Goal: Task Accomplishment & Management: Manage account settings

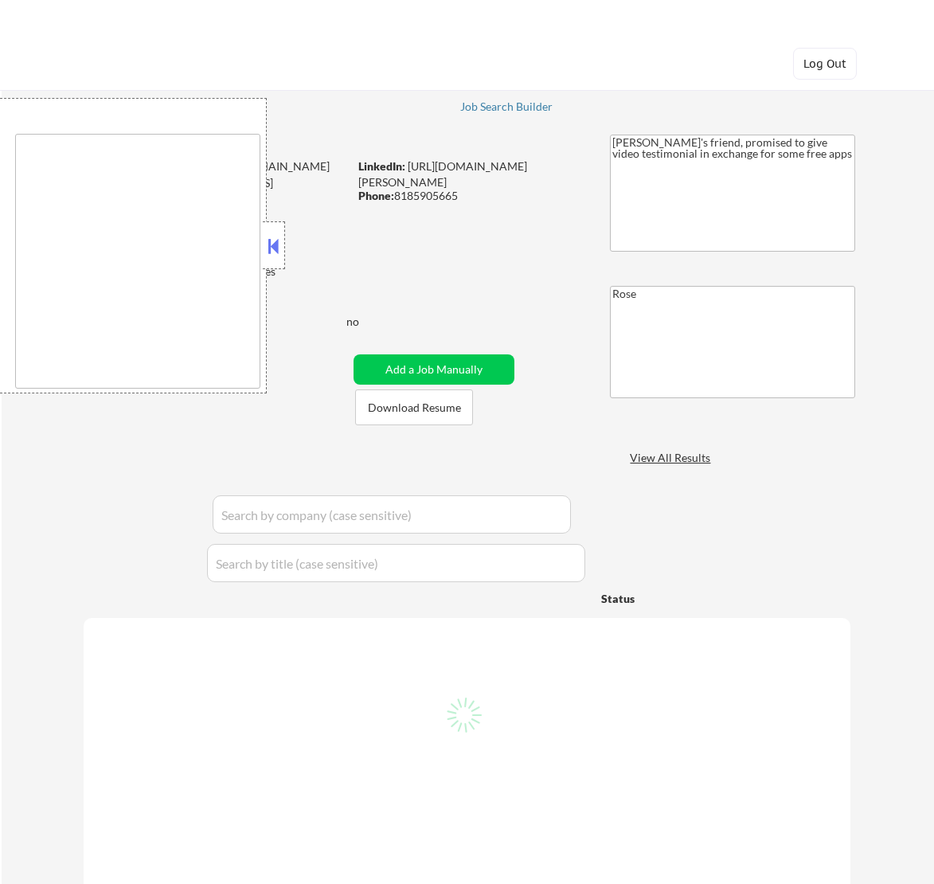
type textarea "[GEOGRAPHIC_DATA], [GEOGRAPHIC_DATA] [GEOGRAPHIC_DATA], [GEOGRAPHIC_DATA] [GEOG…"
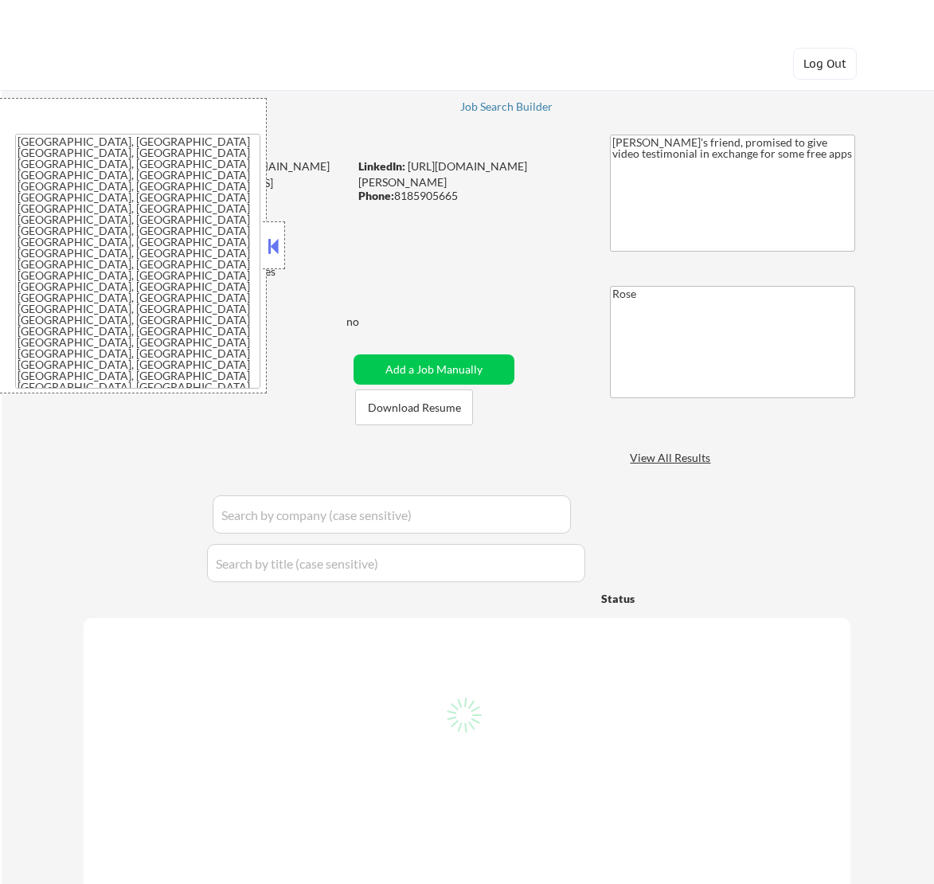
select select ""applied""
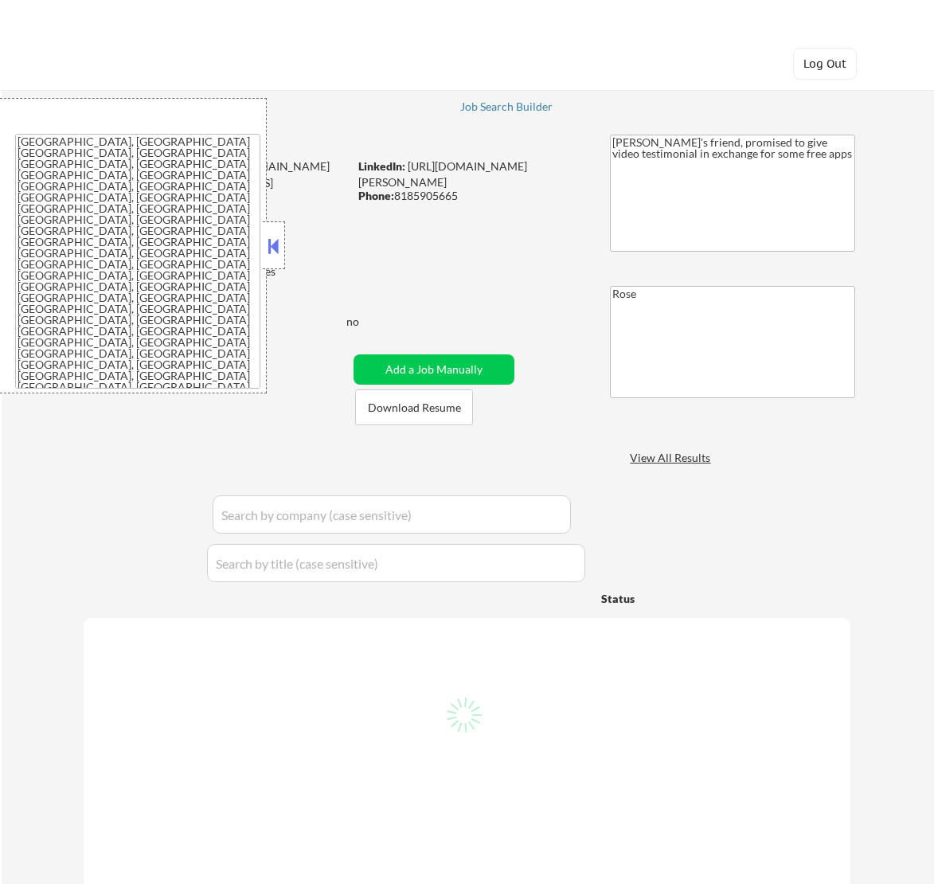
select select ""applied""
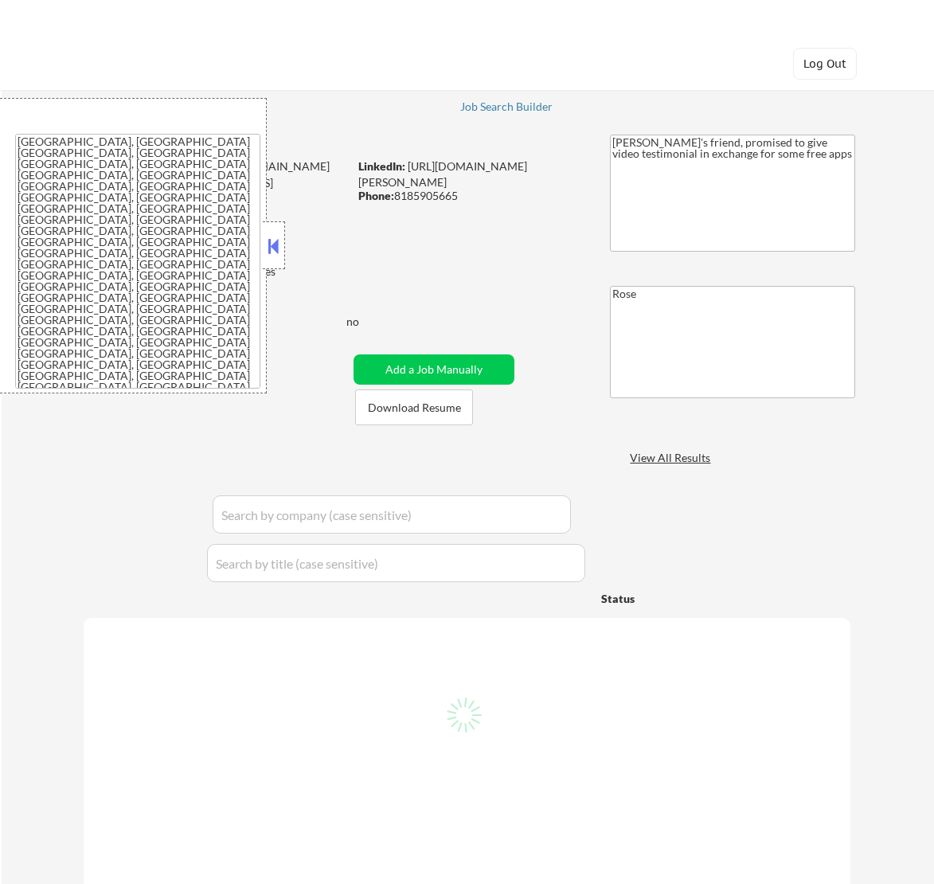
select select ""applied""
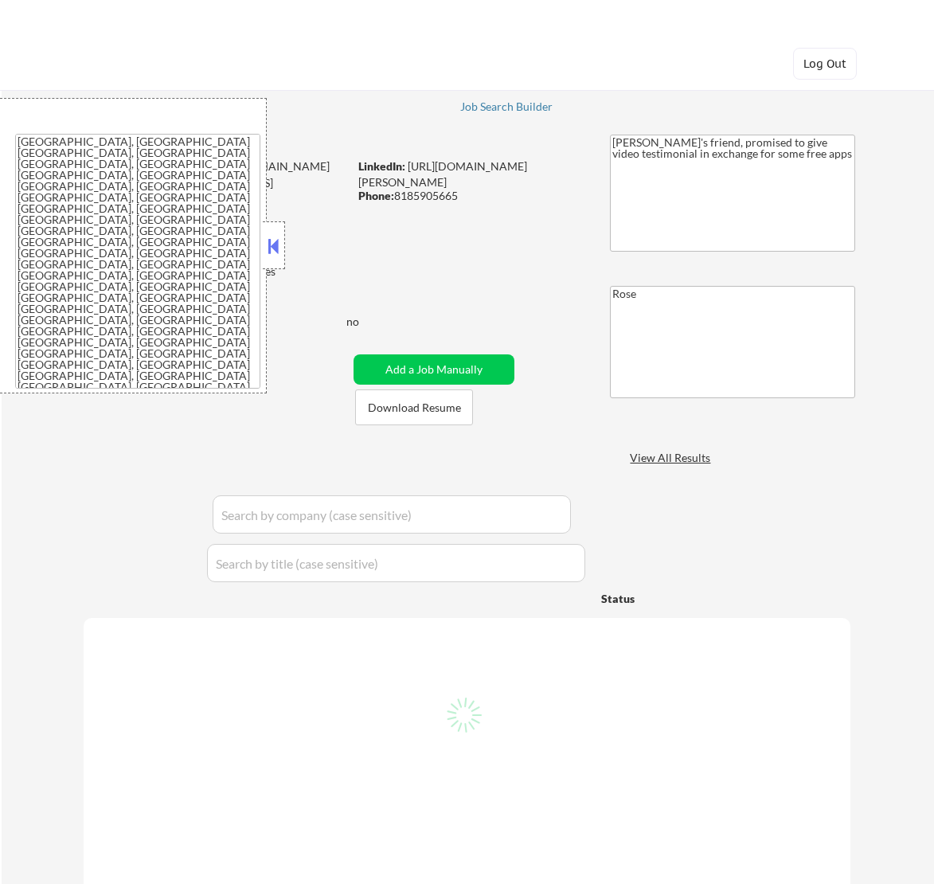
select select ""applied""
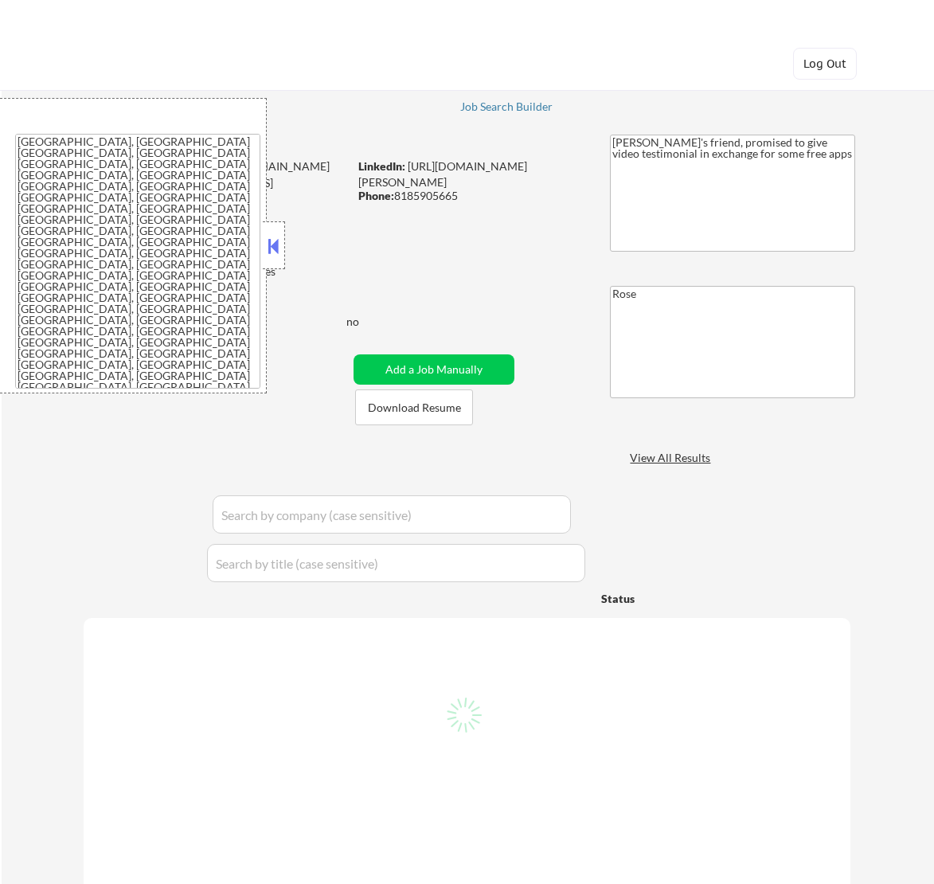
select select ""applied""
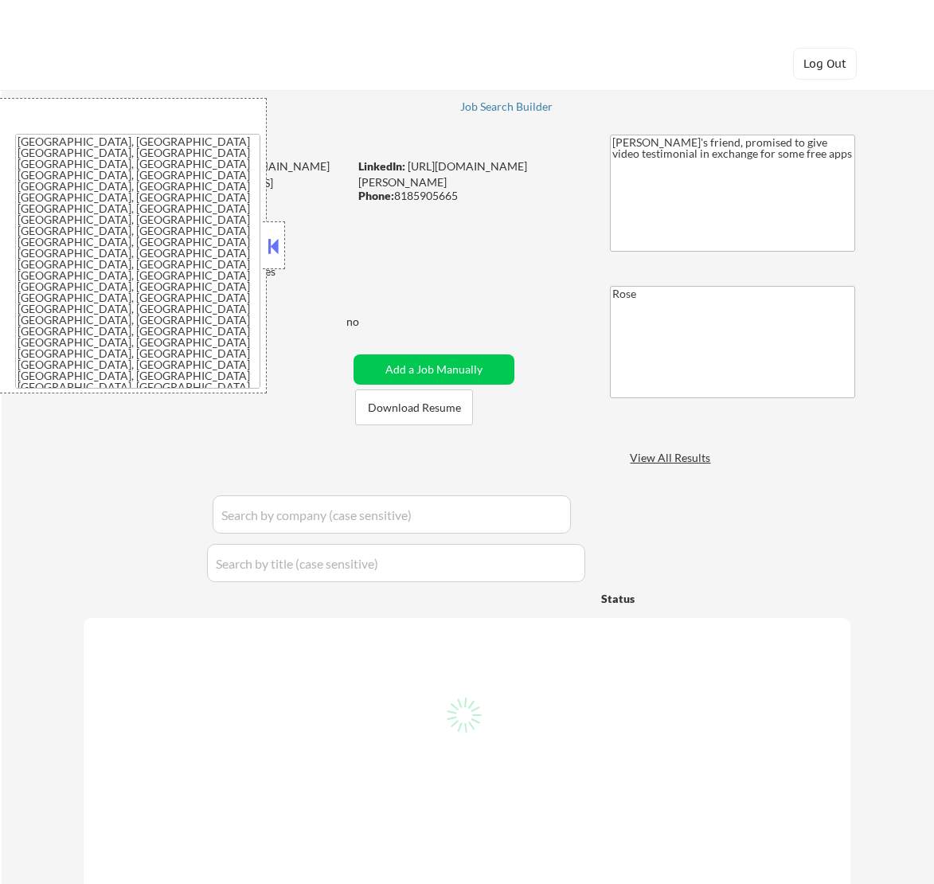
select select ""applied""
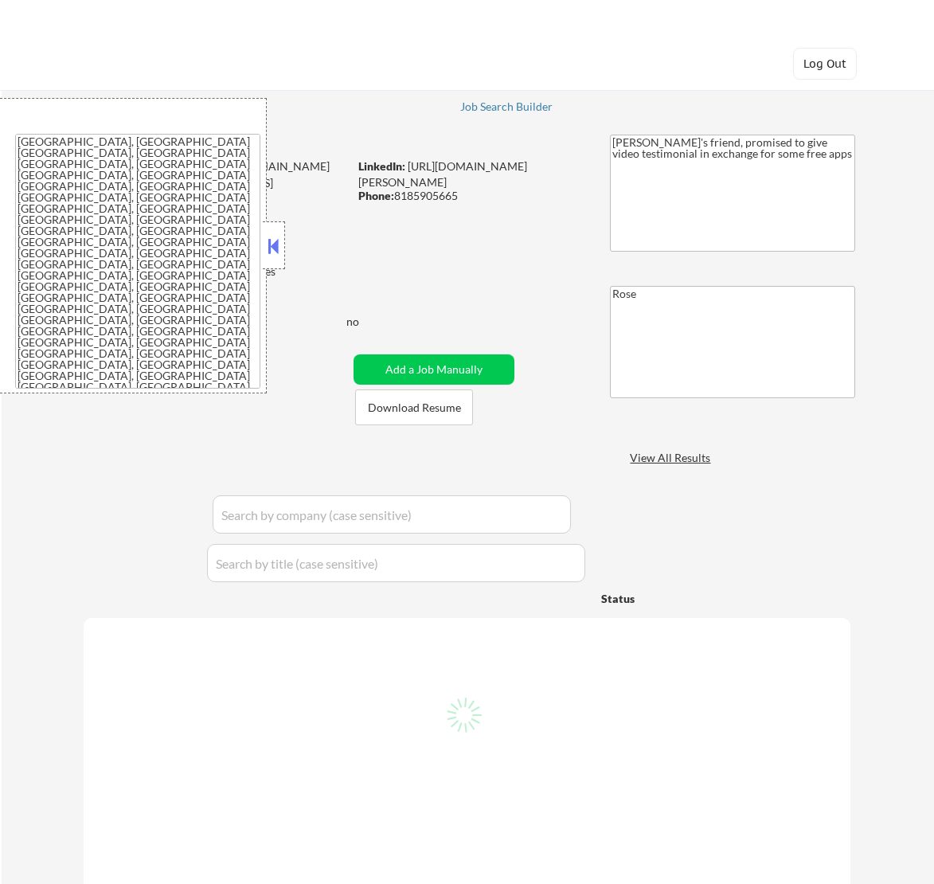
select select ""applied""
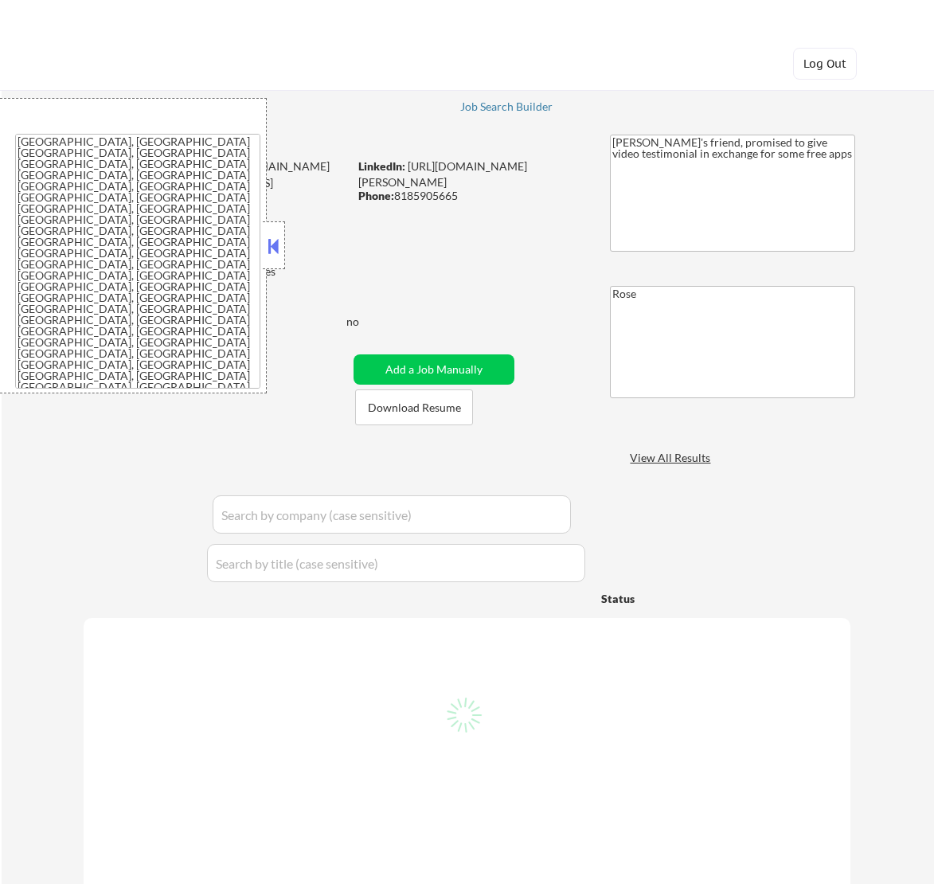
select select ""applied""
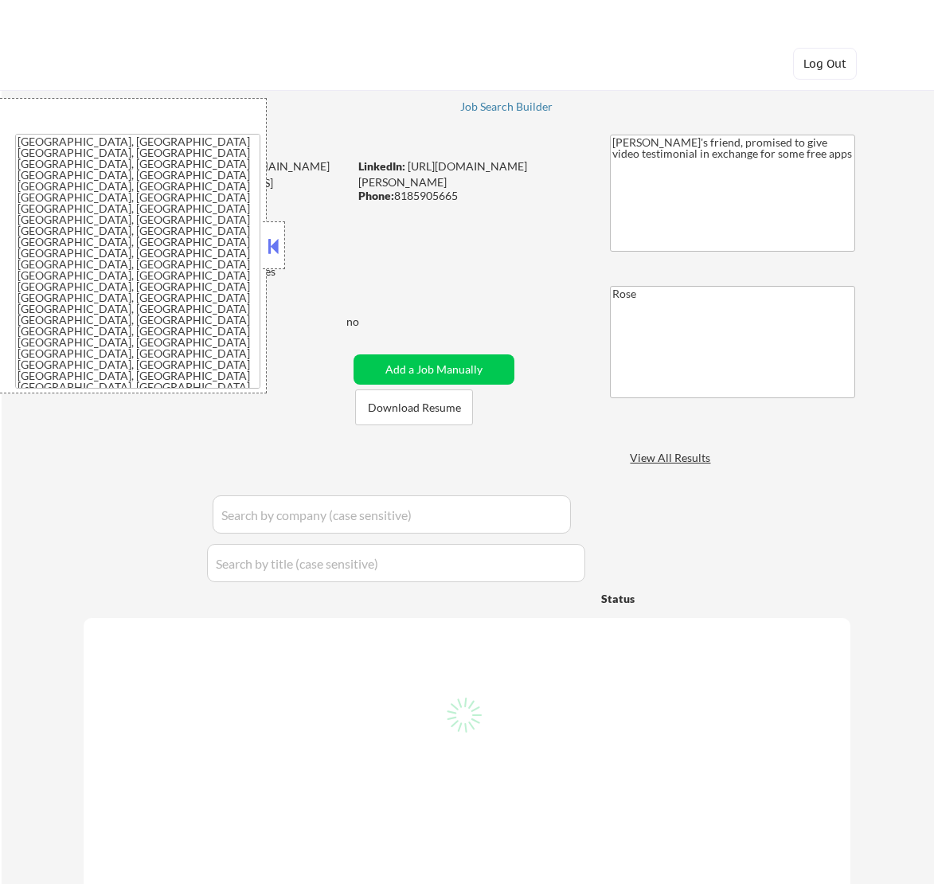
select select ""applied""
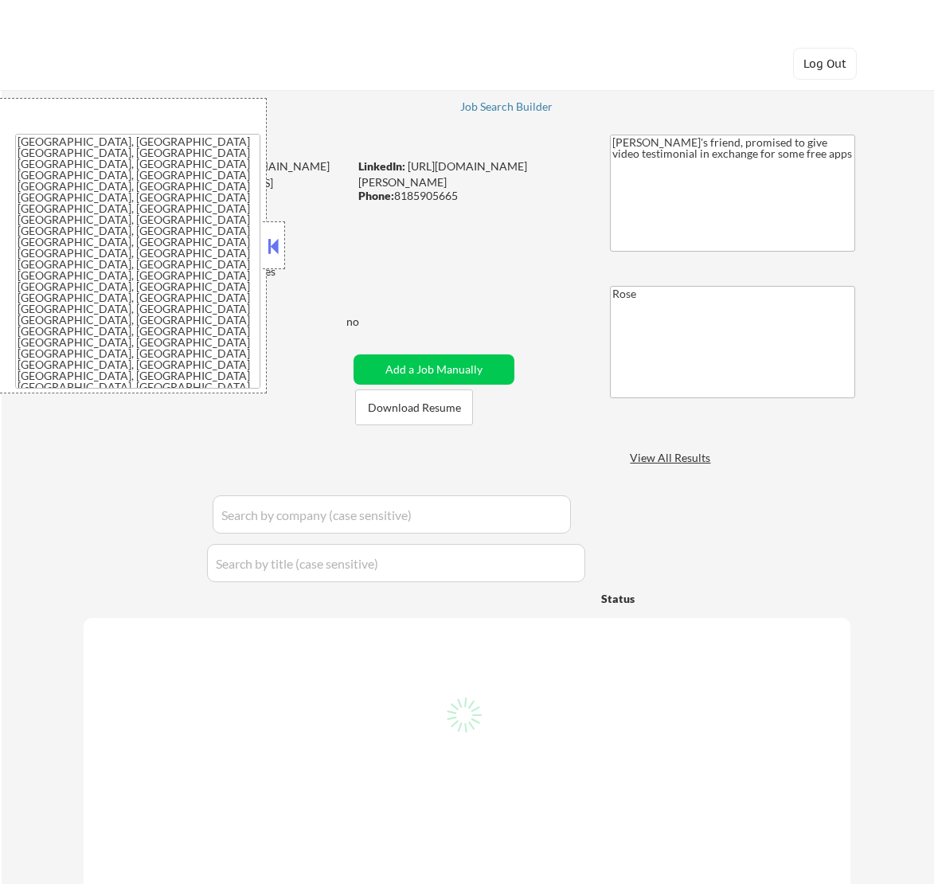
select select ""applied""
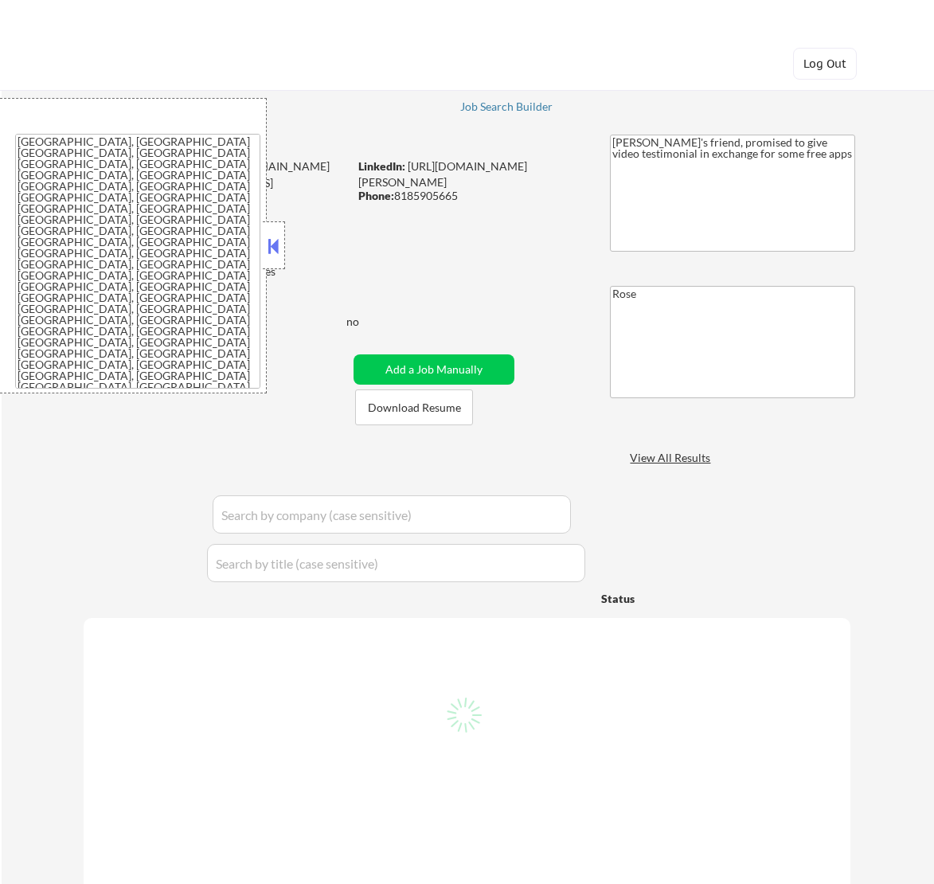
select select ""applied""
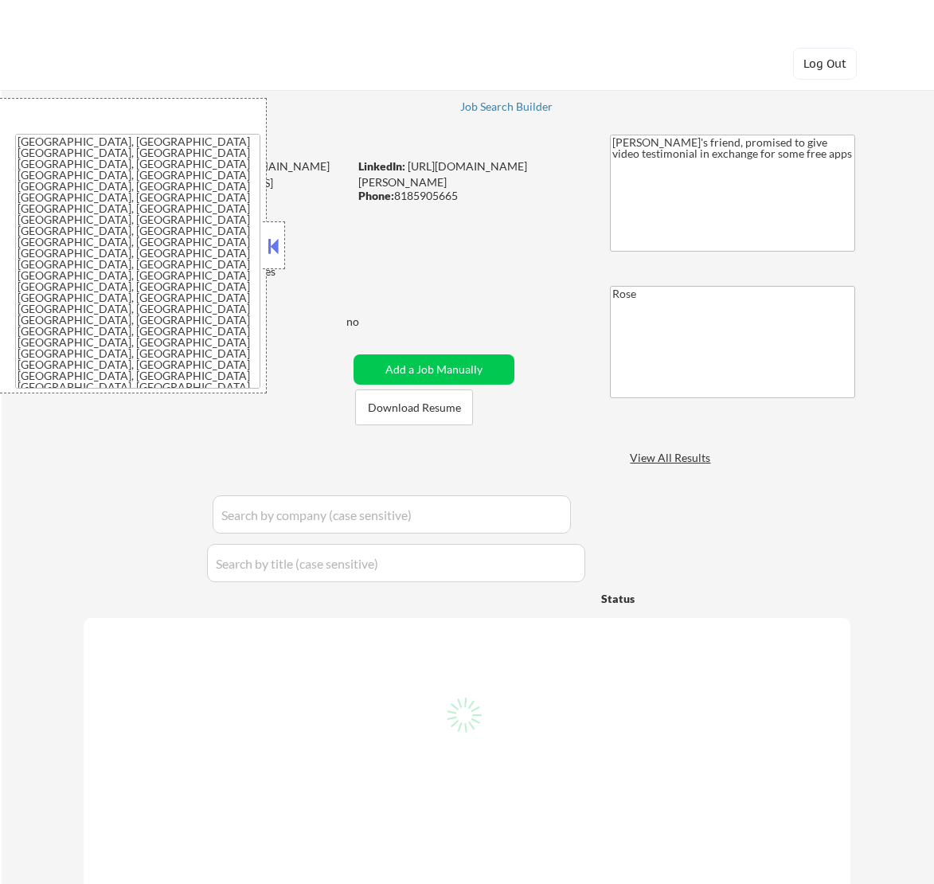
select select ""applied""
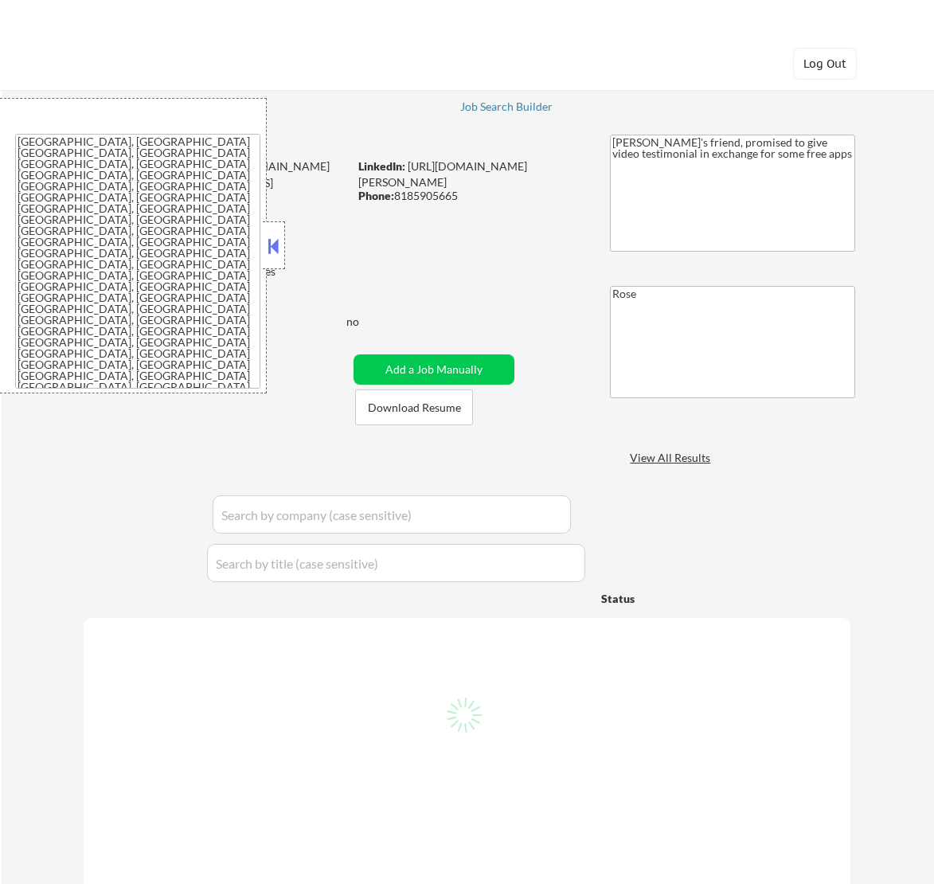
select select ""applied""
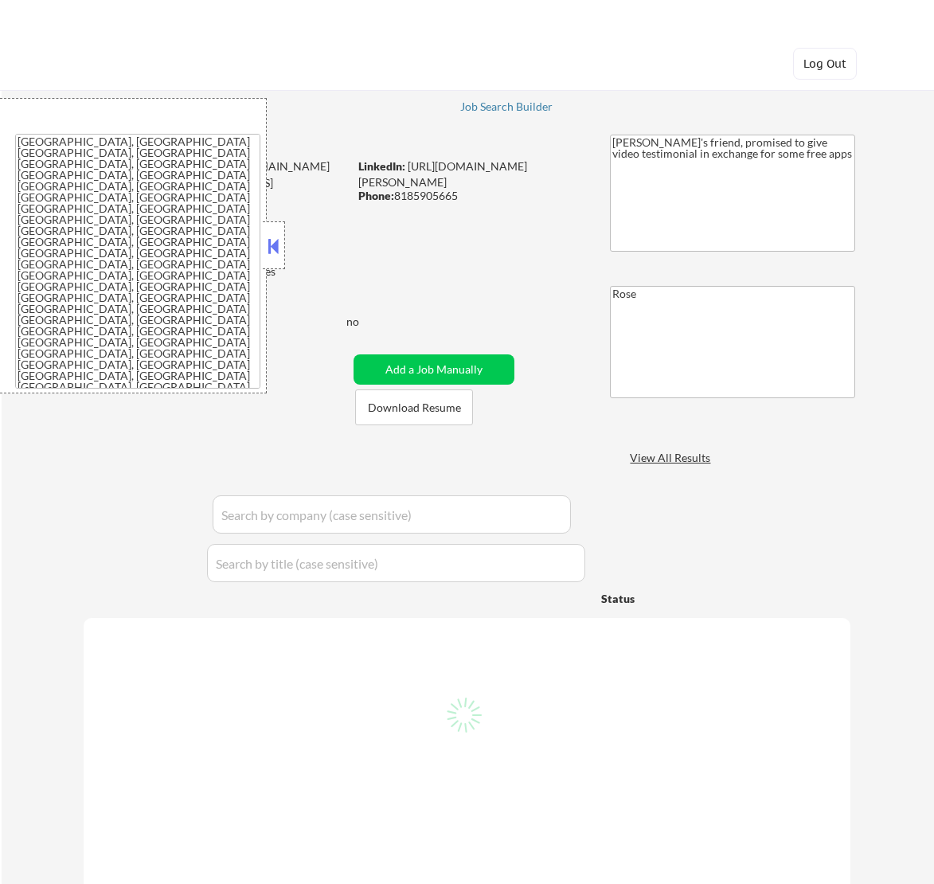
select select ""applied""
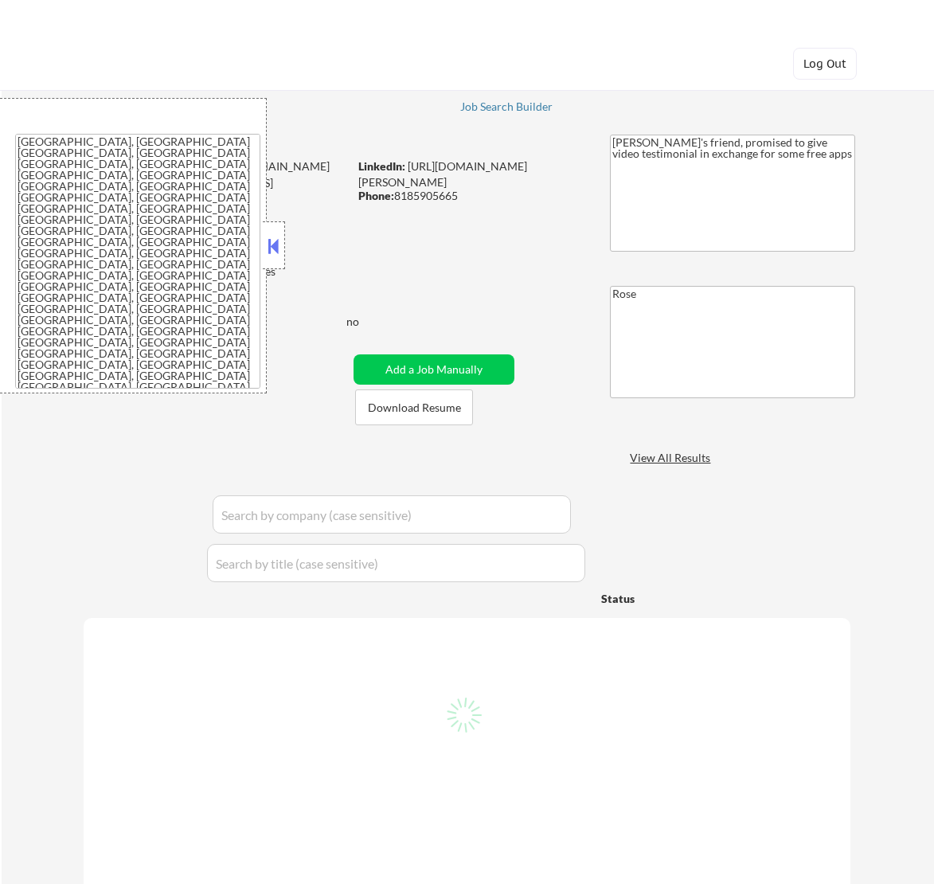
select select ""applied""
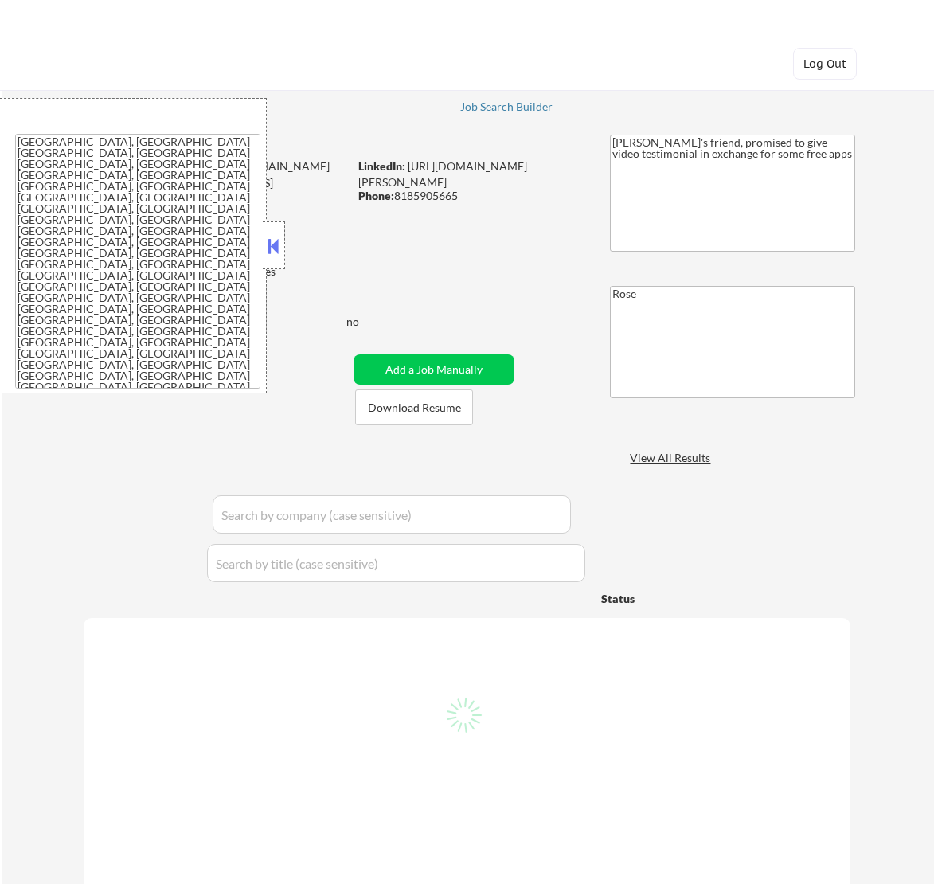
select select ""applied""
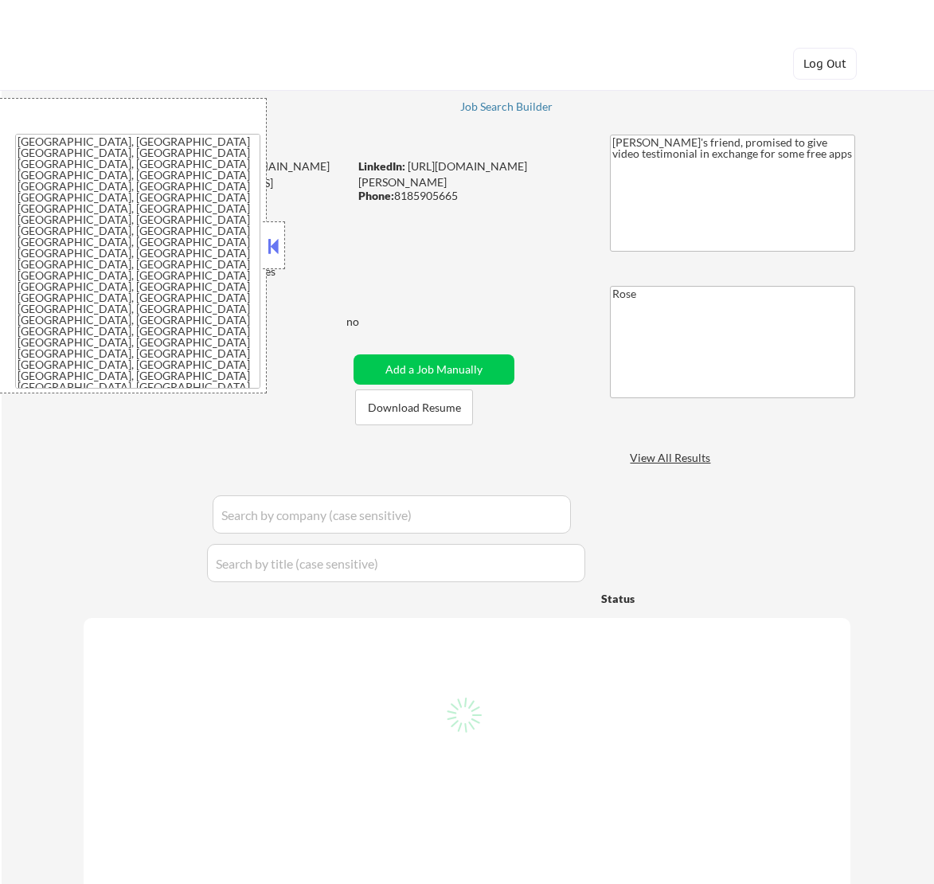
select select ""applied""
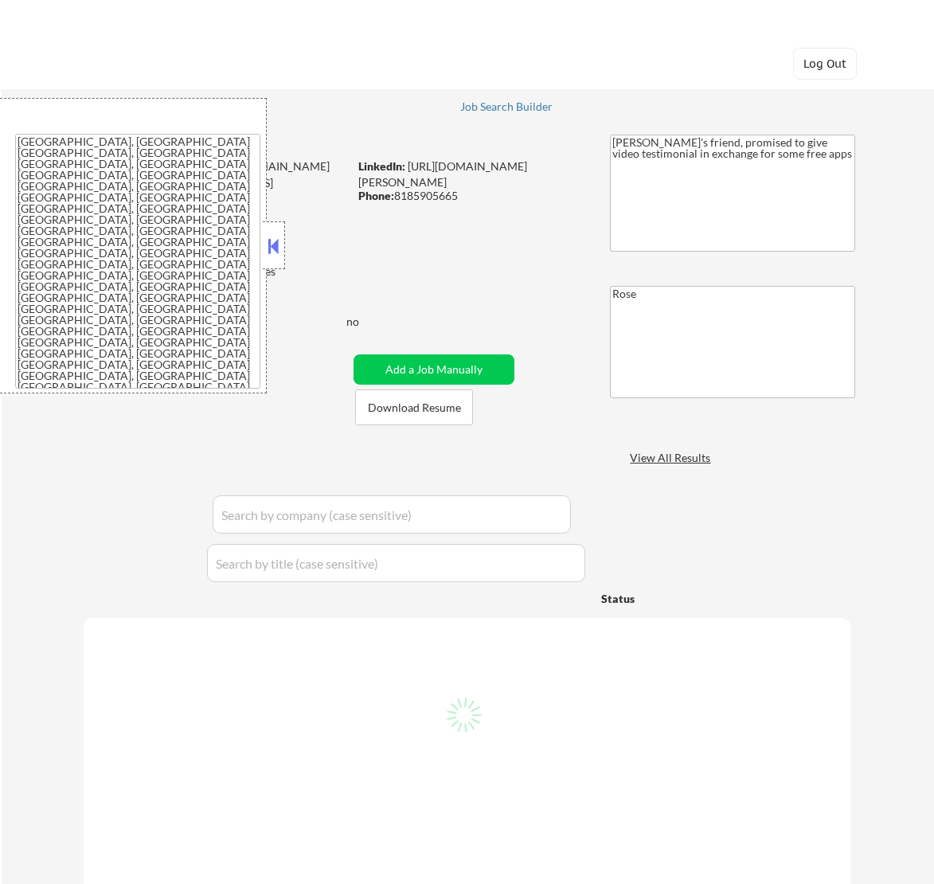
select select ""applied""
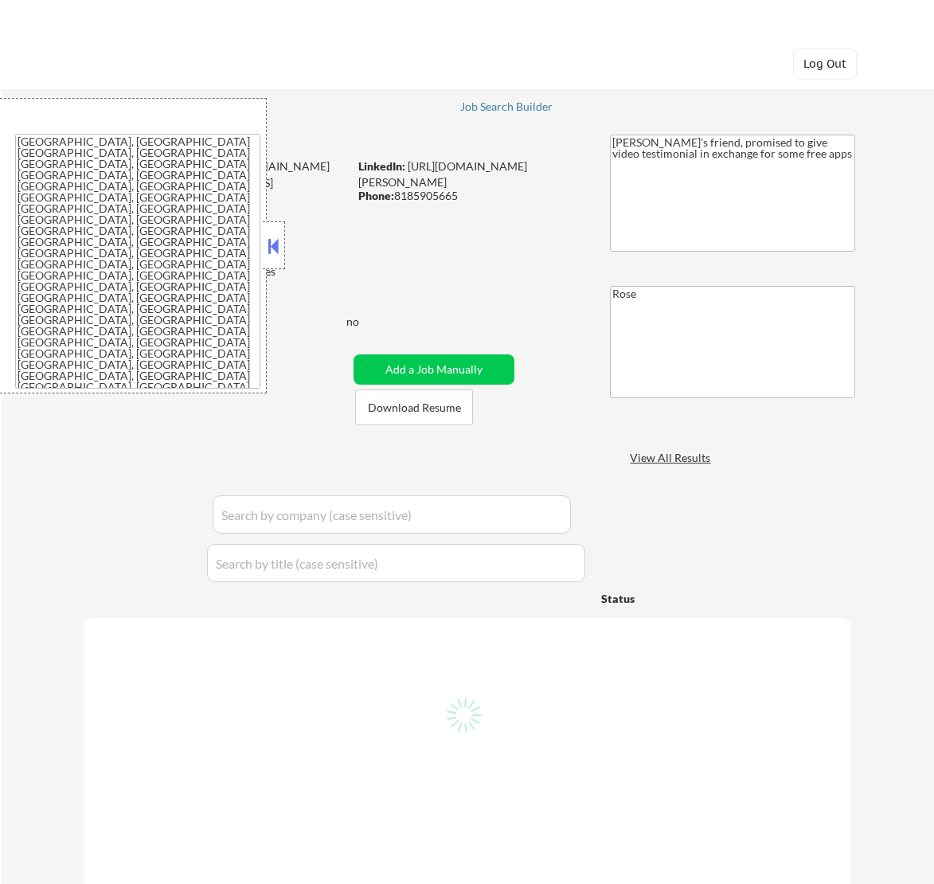
select select ""applied""
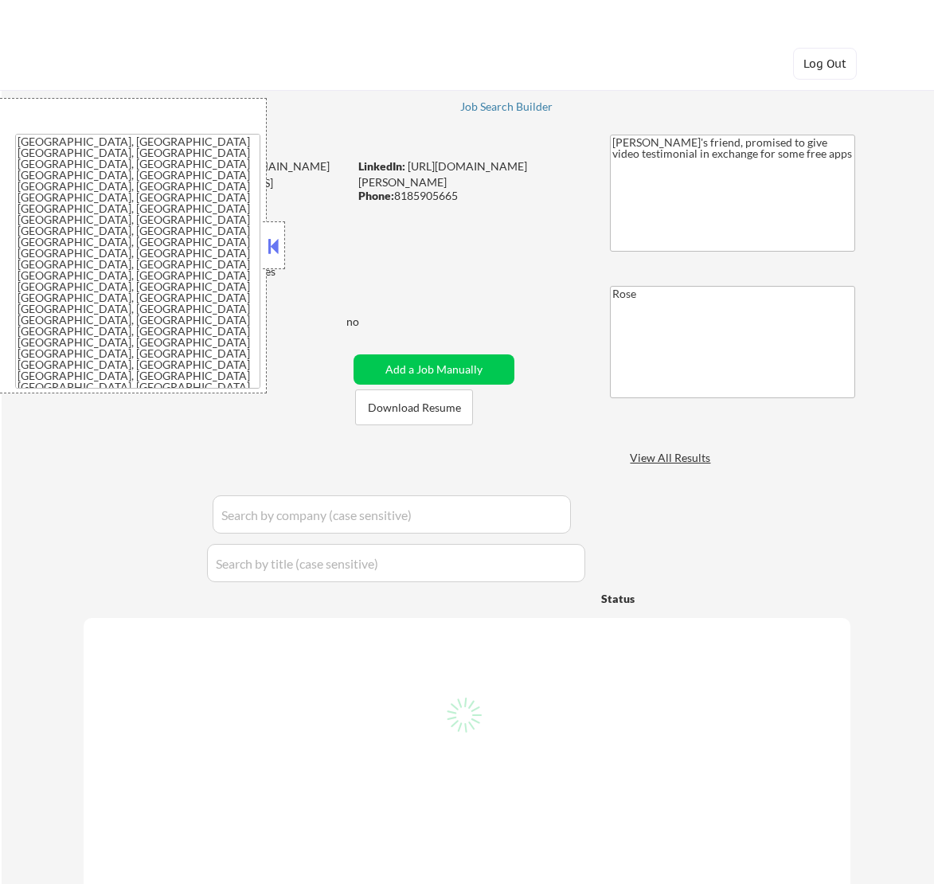
select select ""applied""
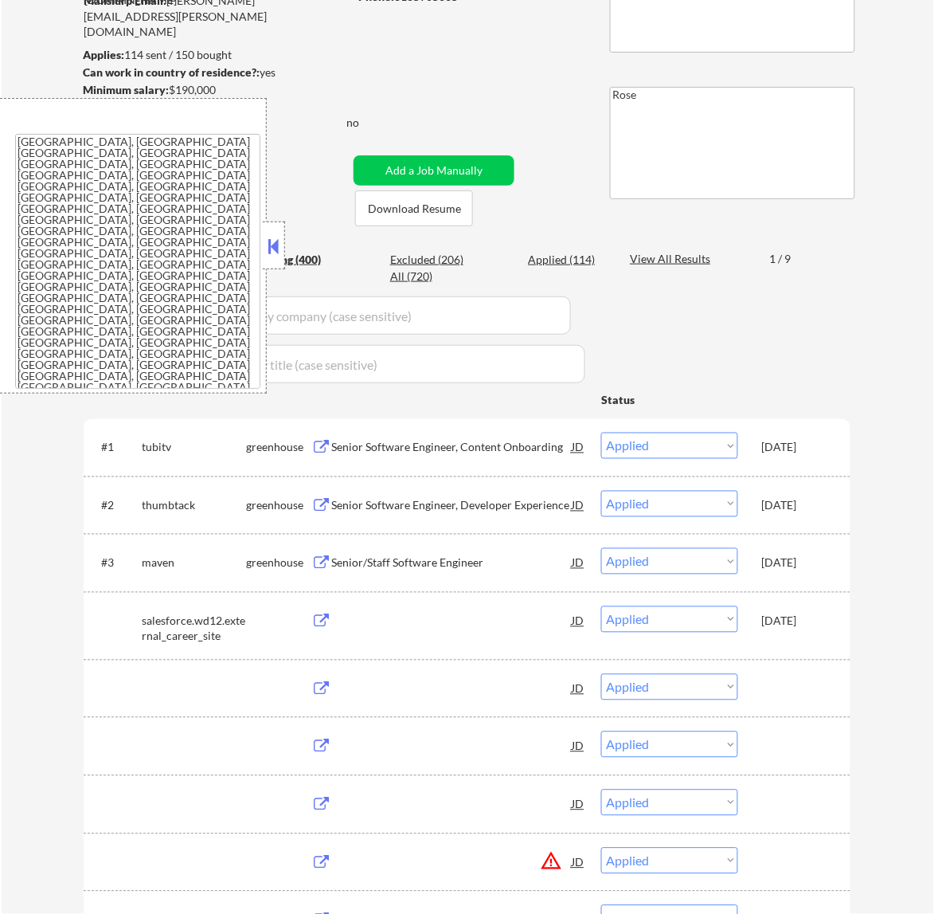
scroll to position [199, 0]
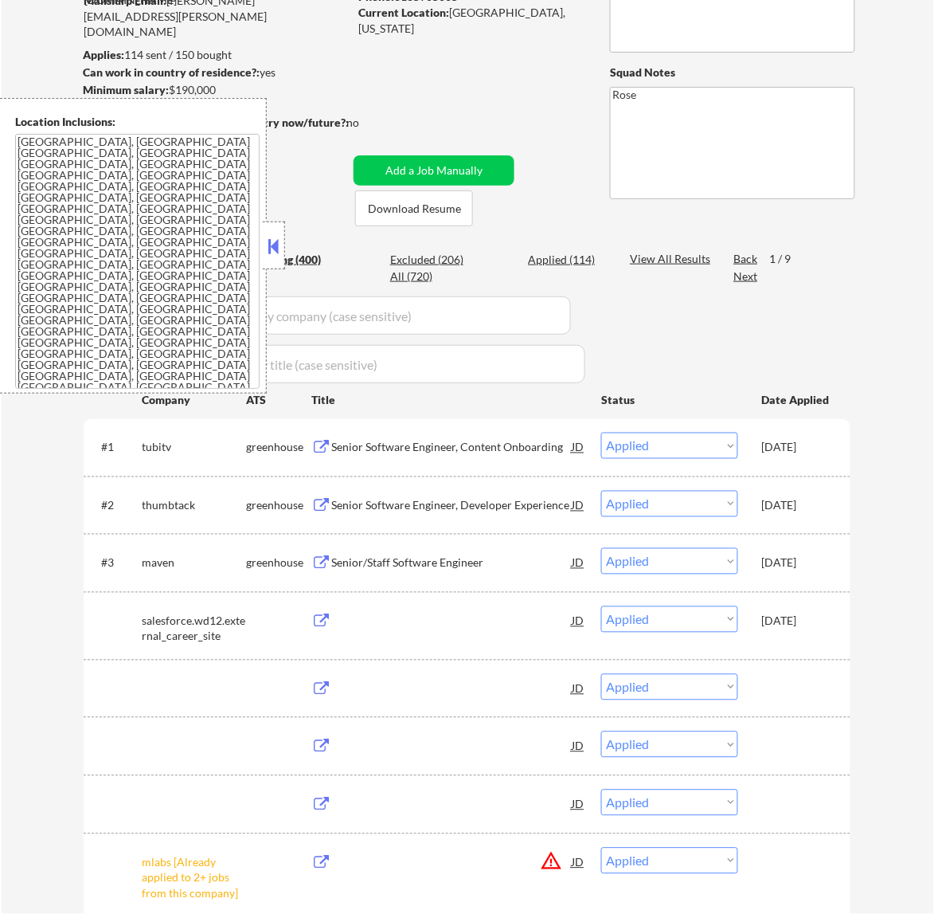
select select ""pending""
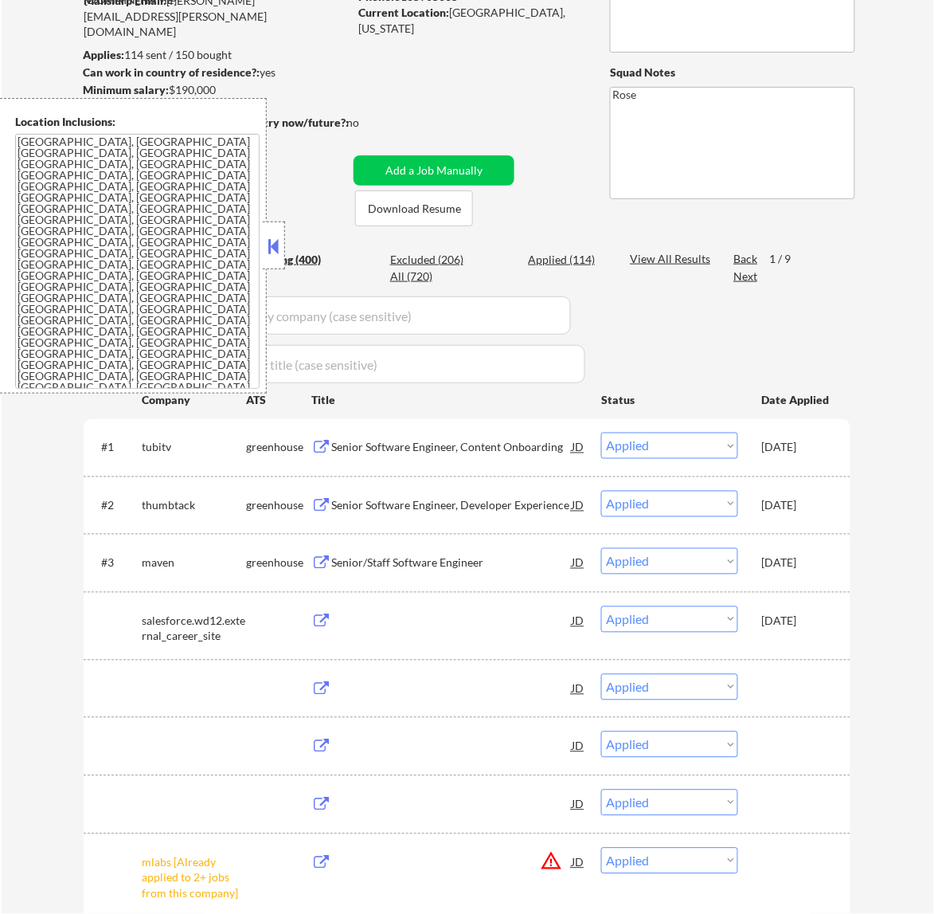
select select ""pending""
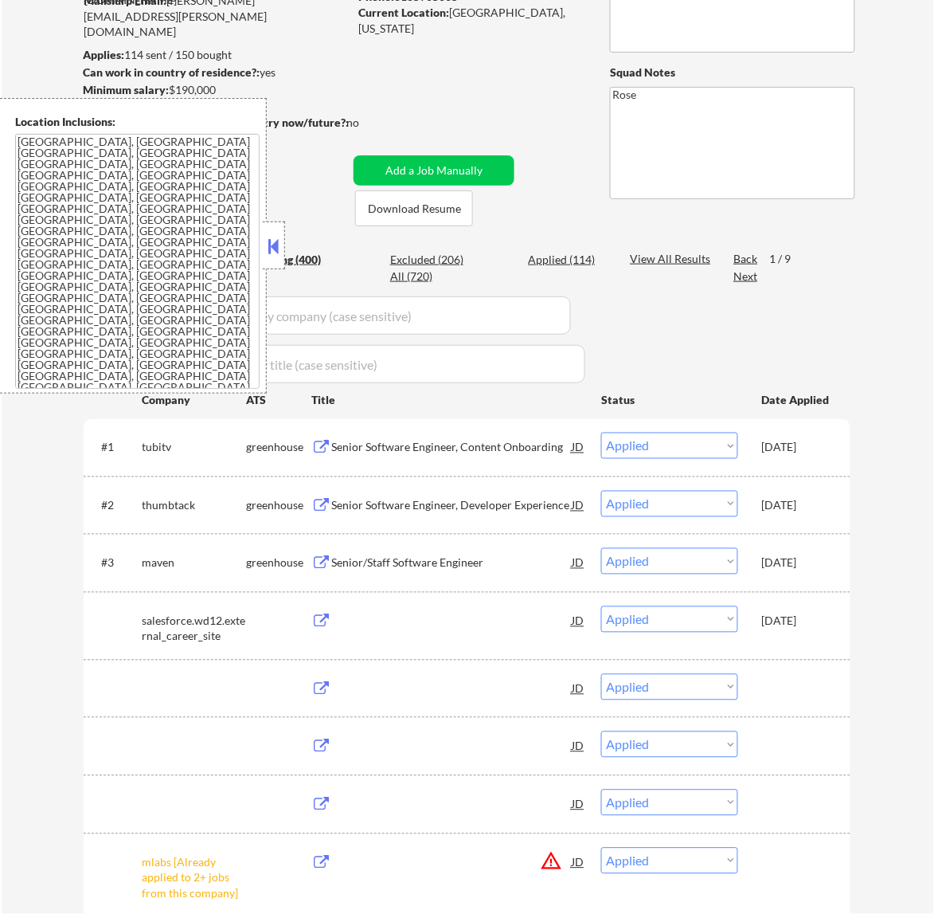
select select ""pending""
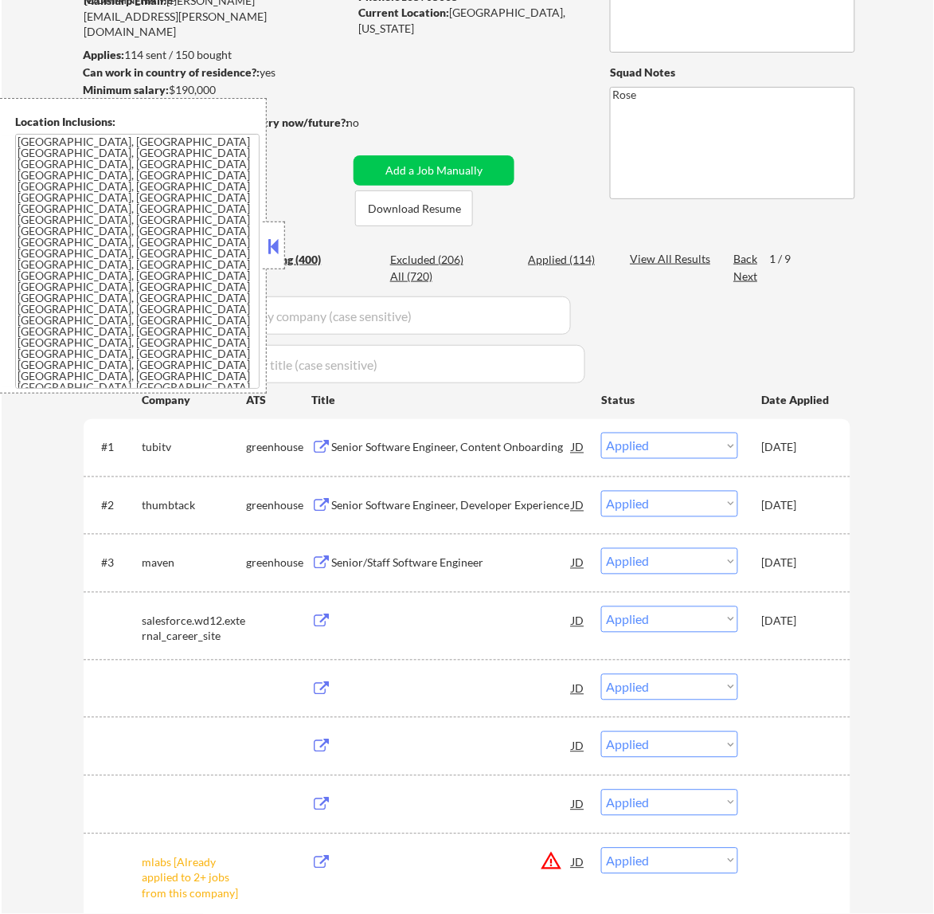
select select ""pending""
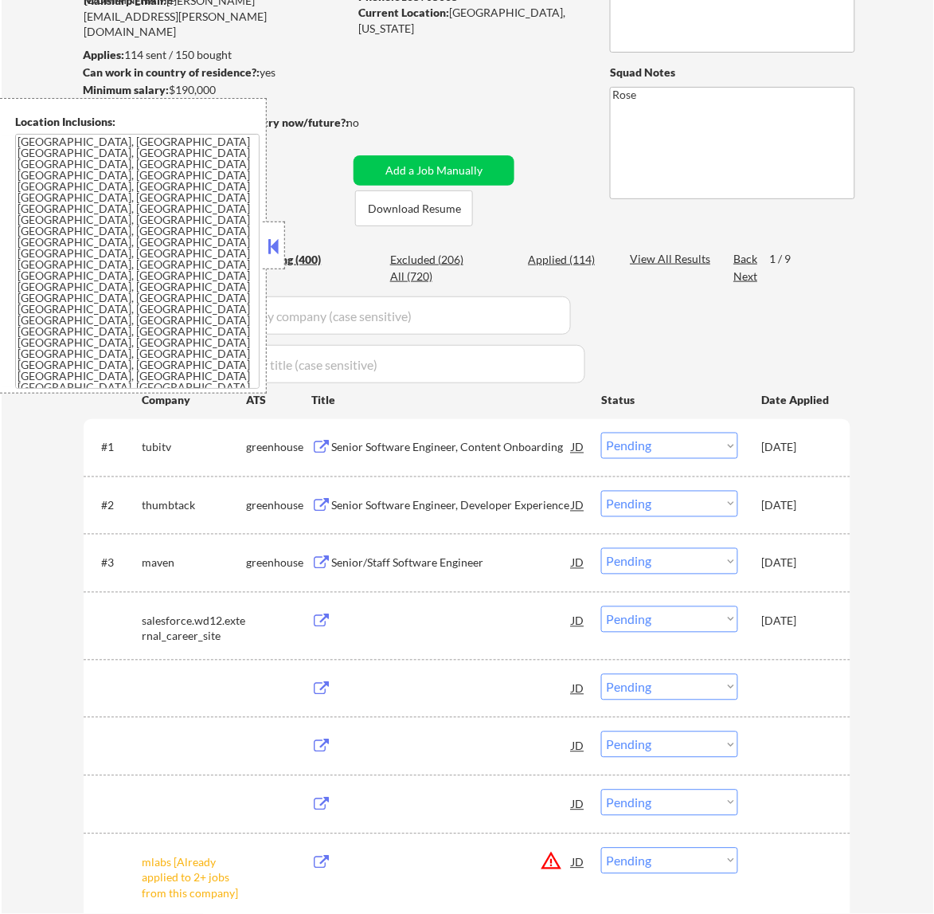
select select ""pending""
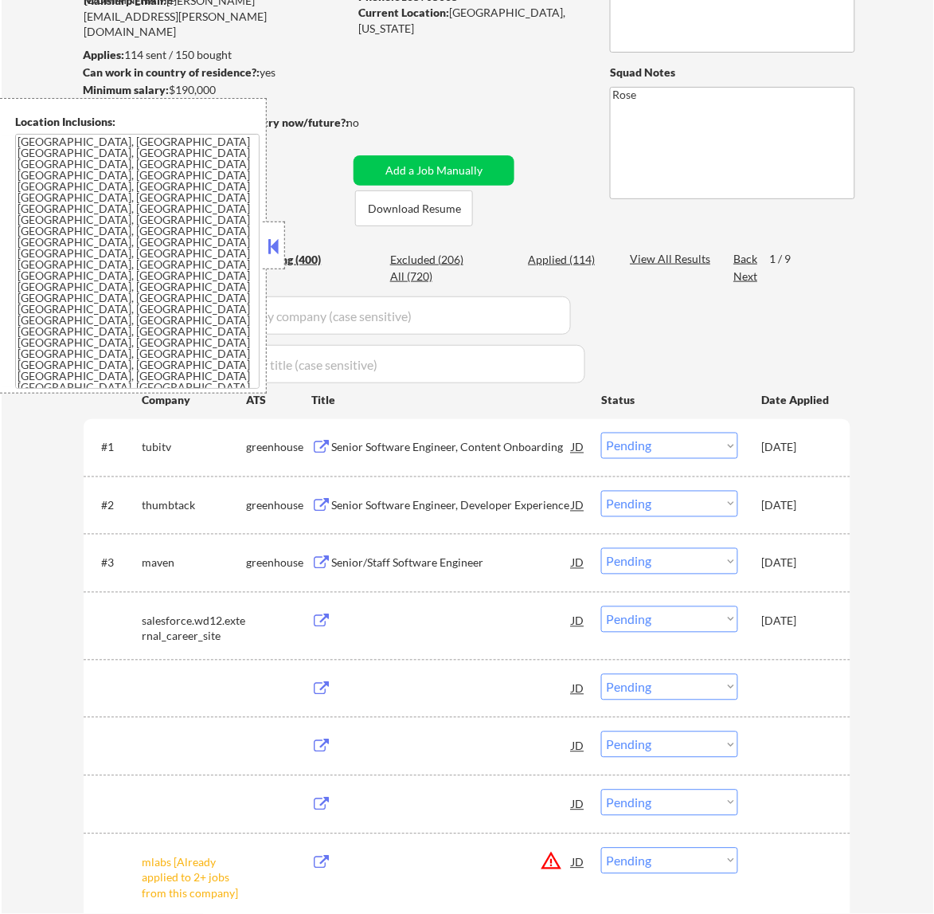
select select ""pending""
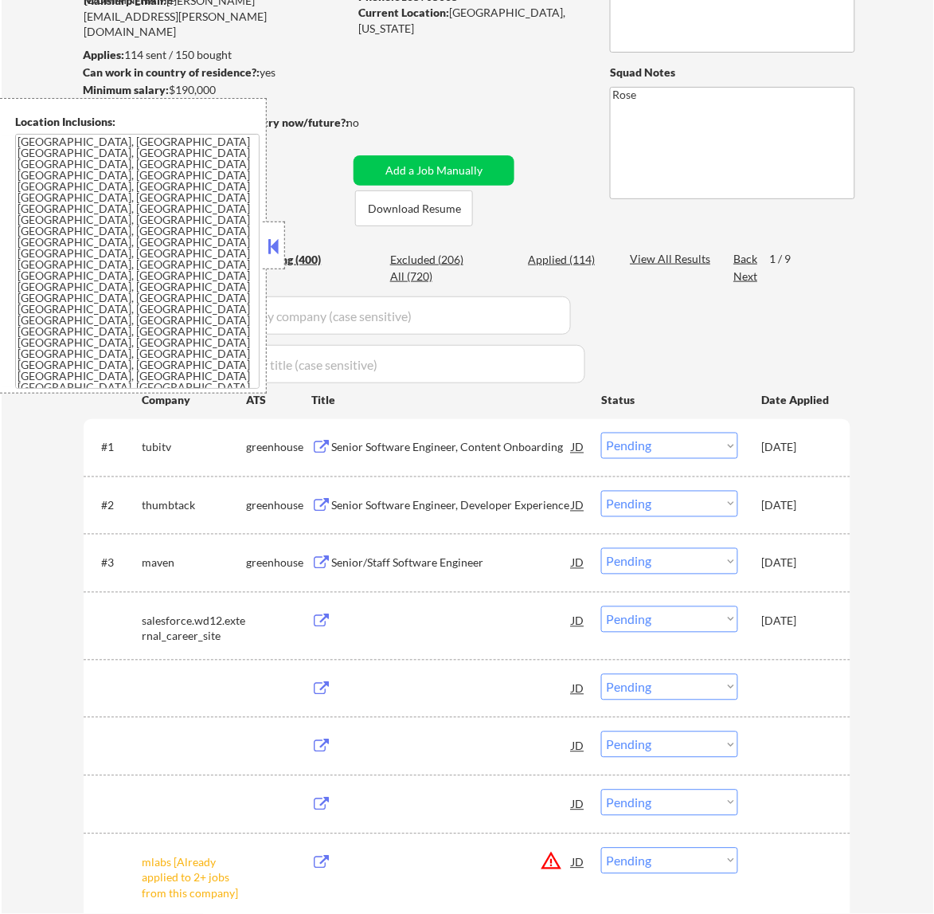
select select ""pending""
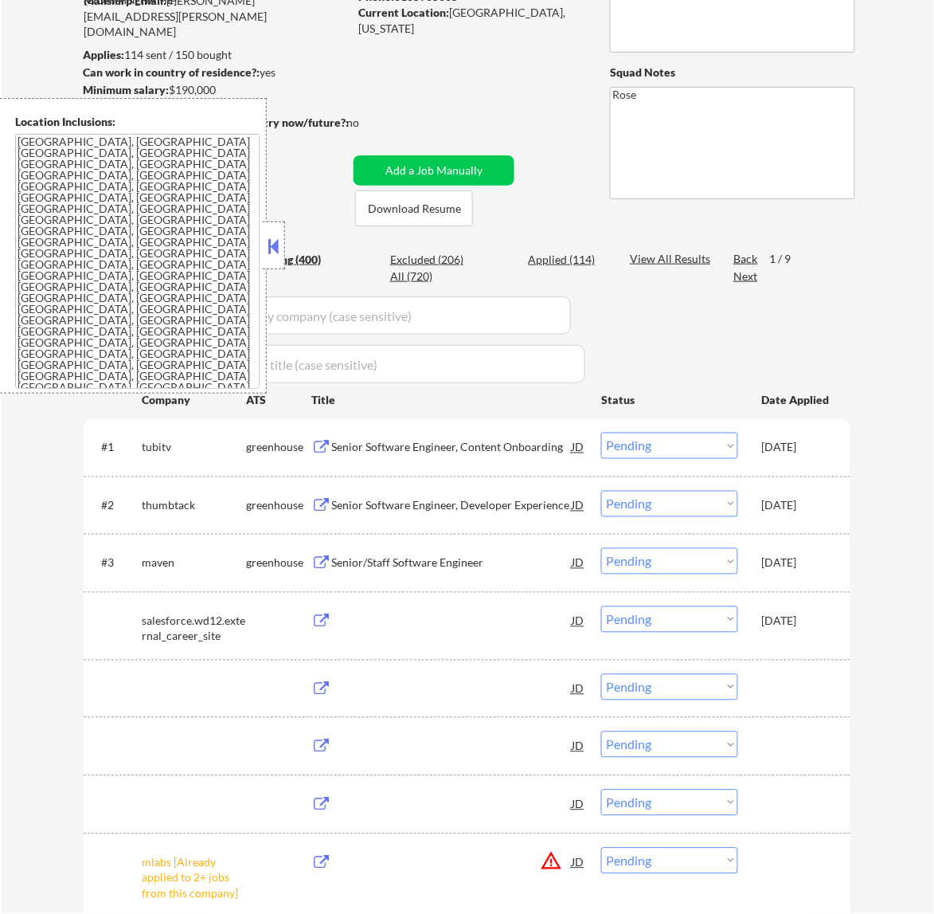
select select ""pending""
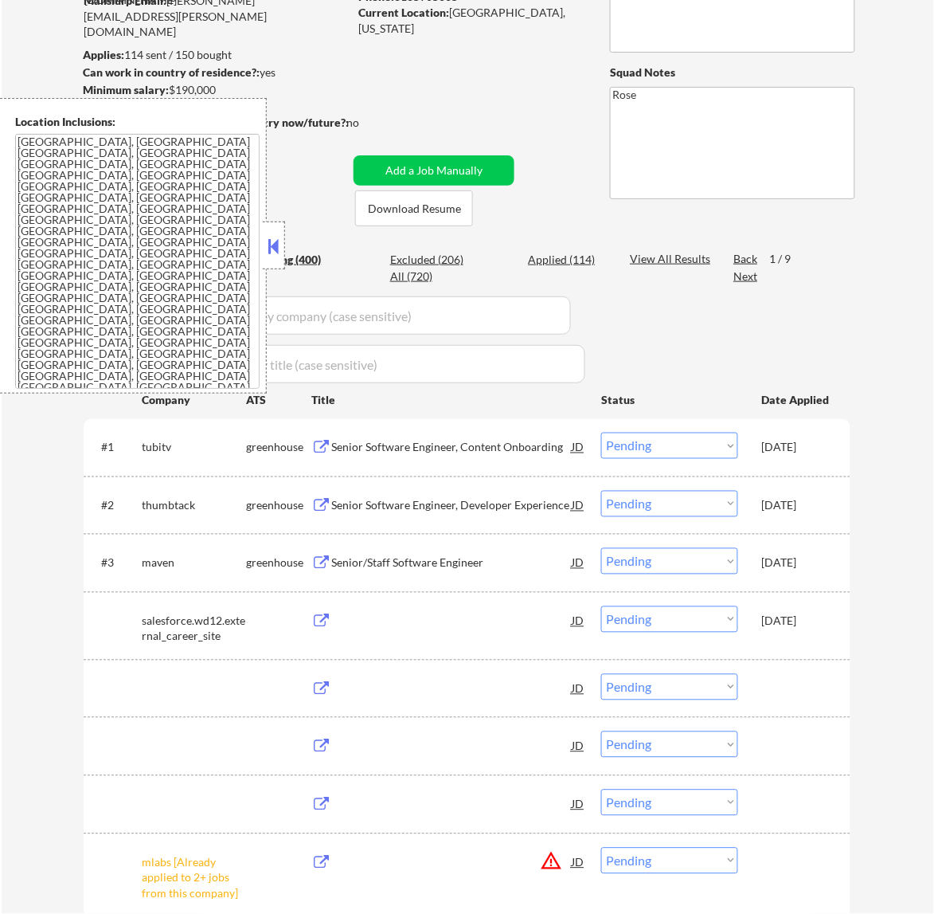
select select ""pending""
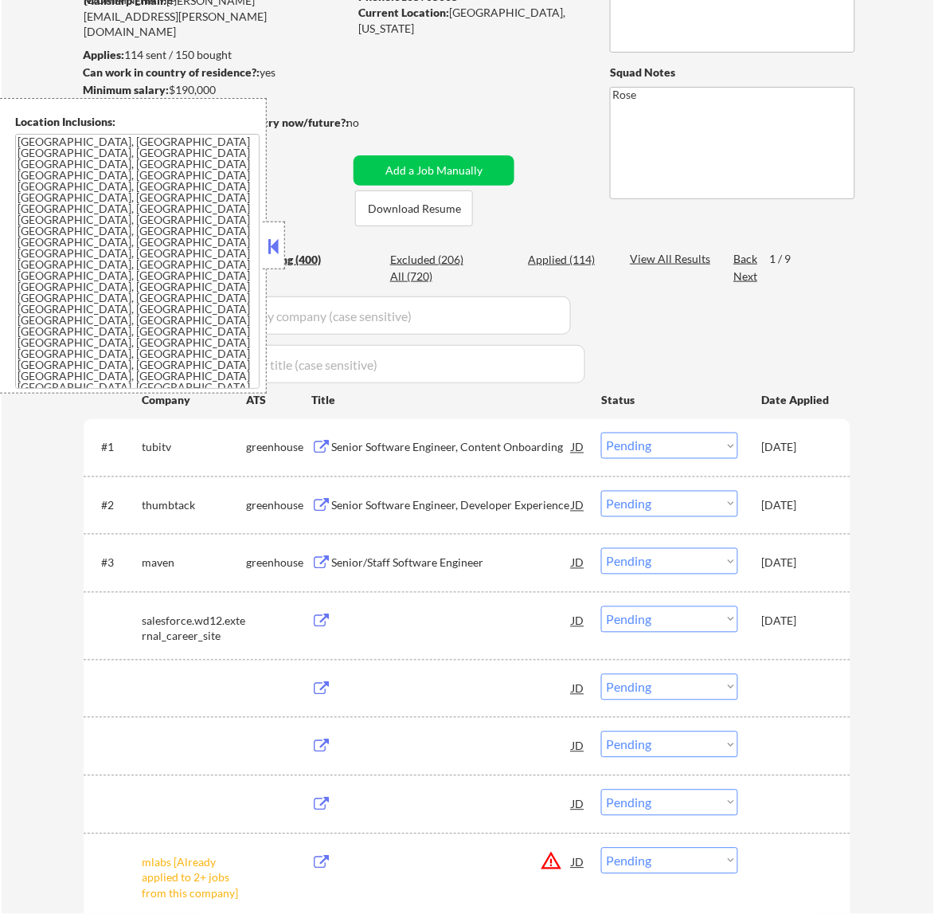
select select ""pending""
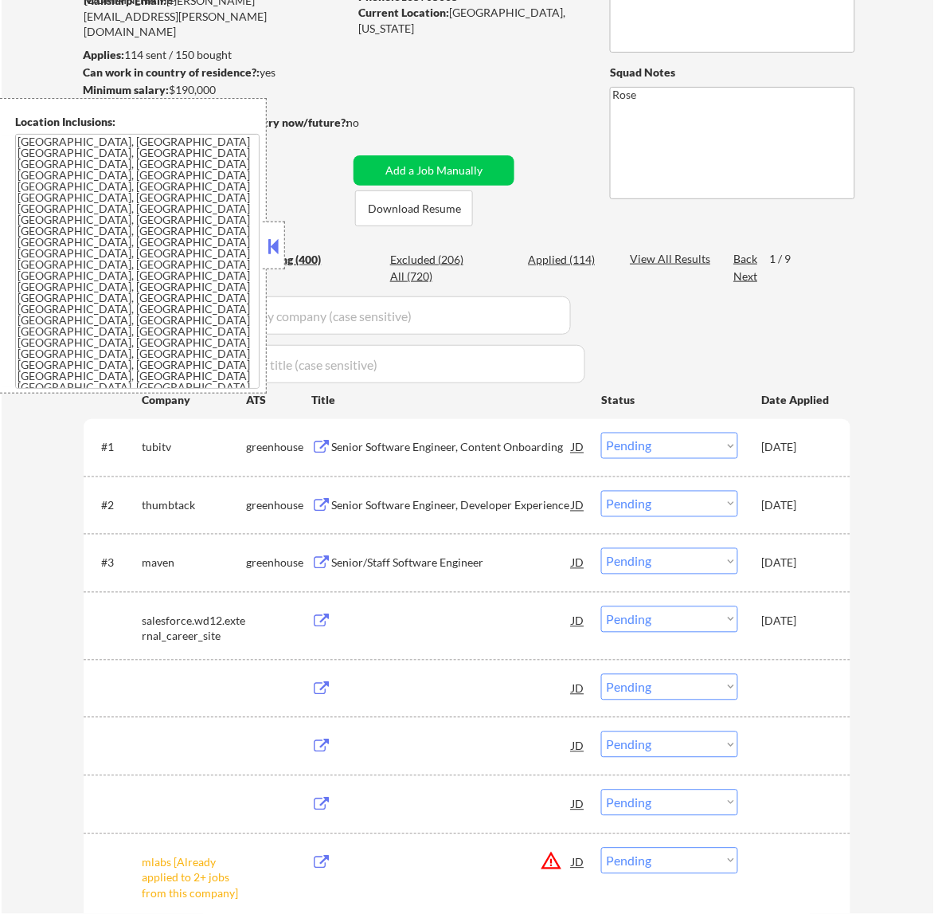
select select ""pending""
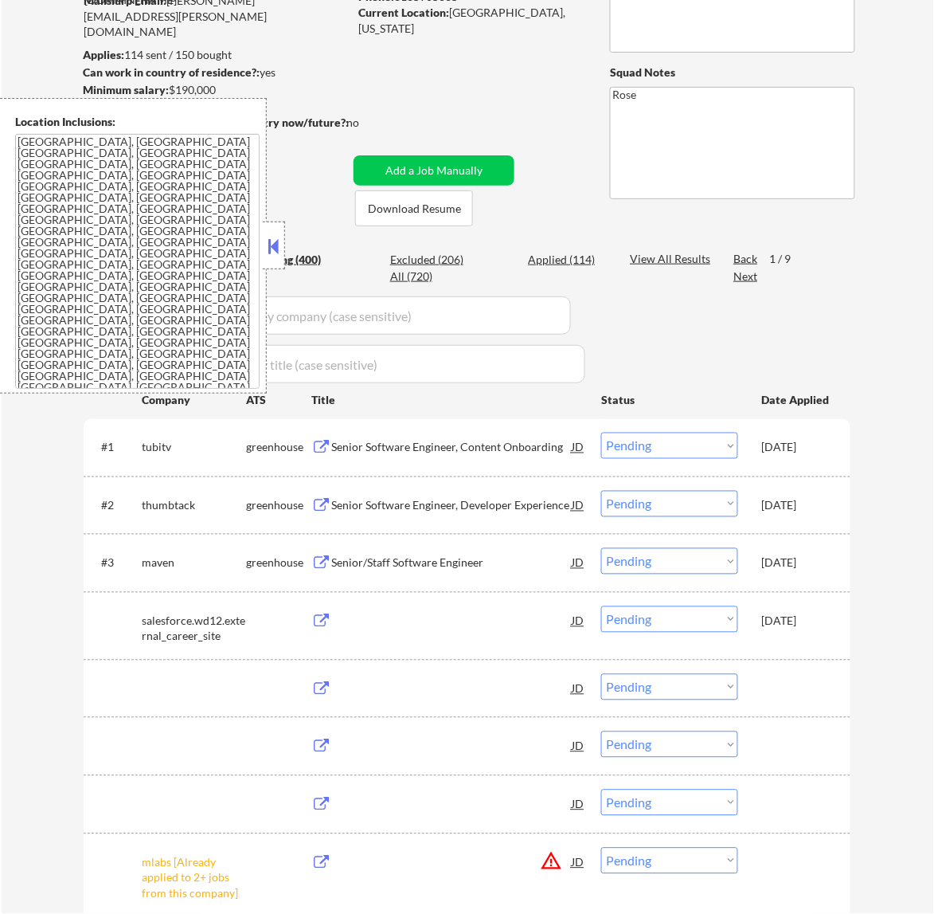
select select ""pending""
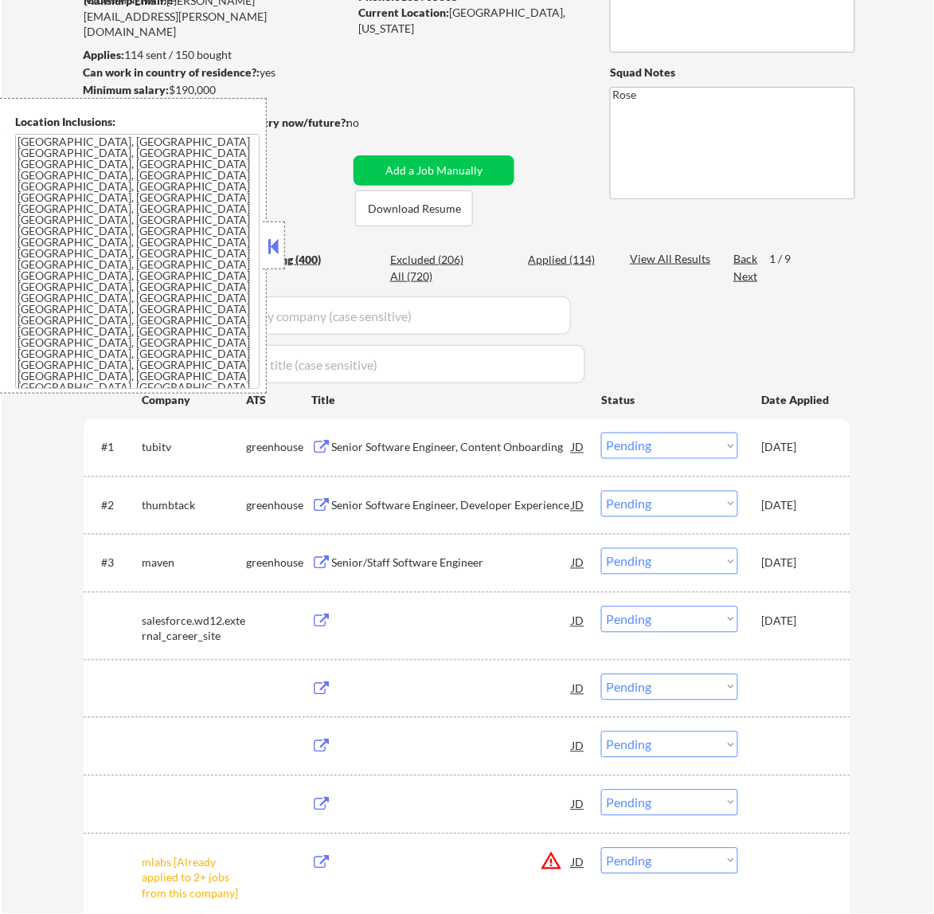
select select ""pending""
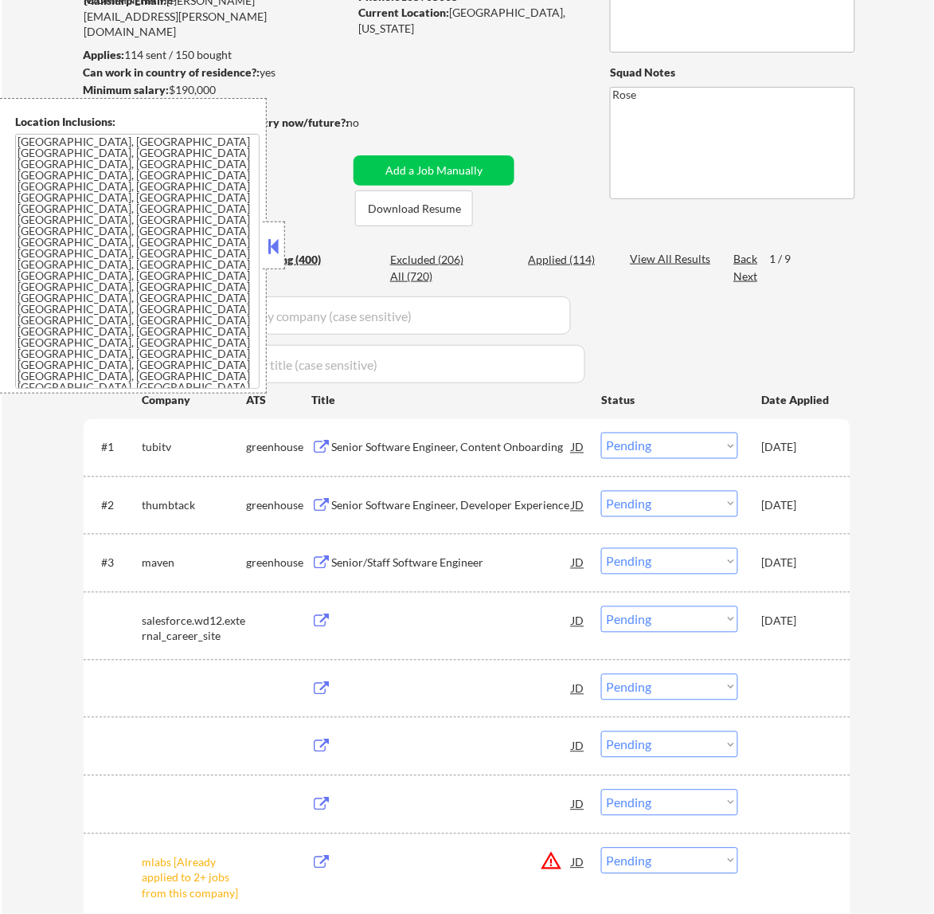
select select ""pending""
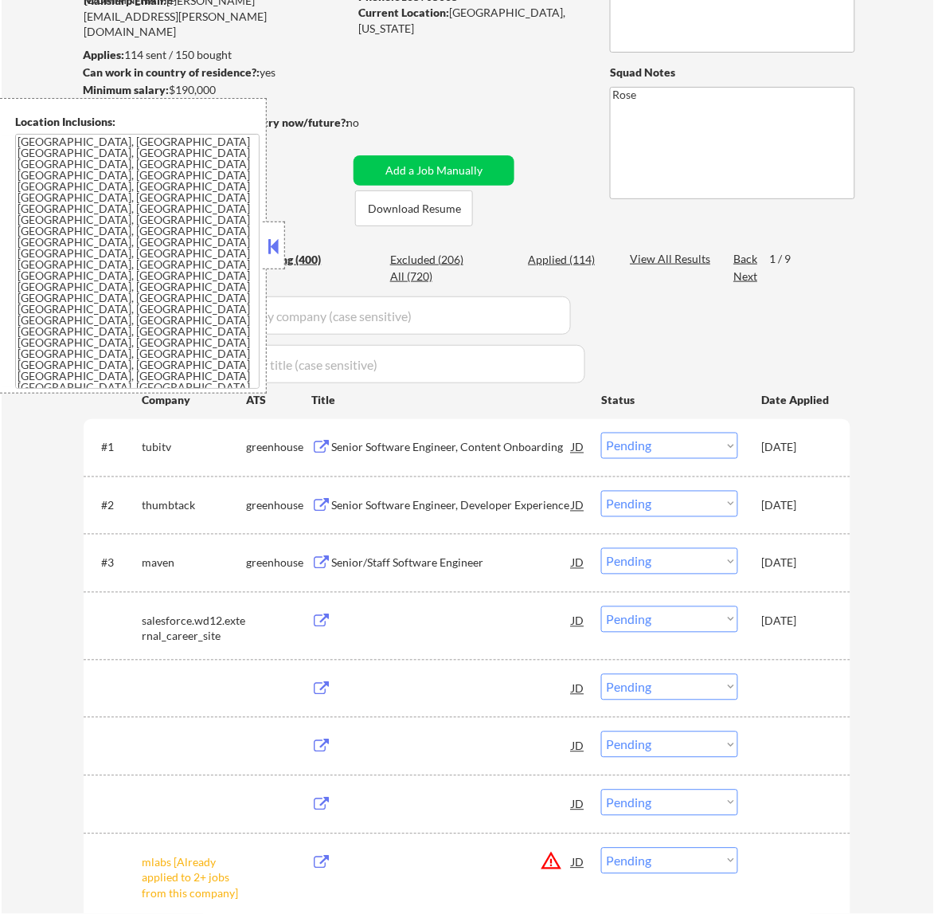
select select ""pending""
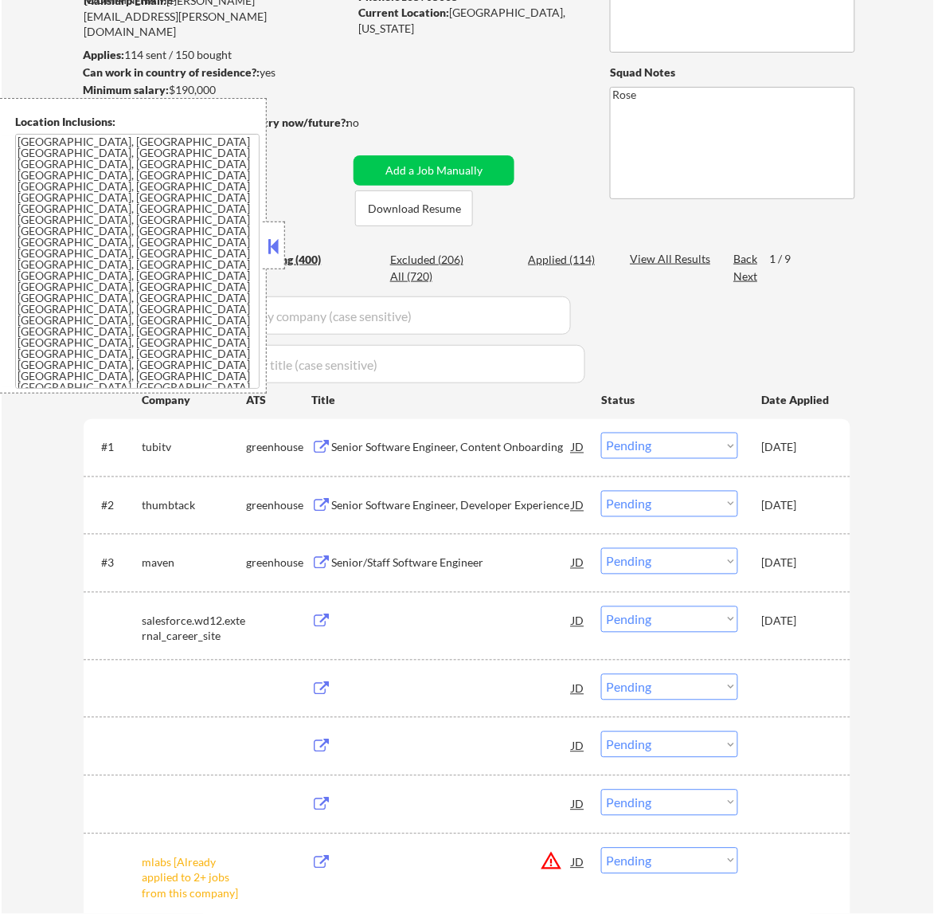
select select ""pending""
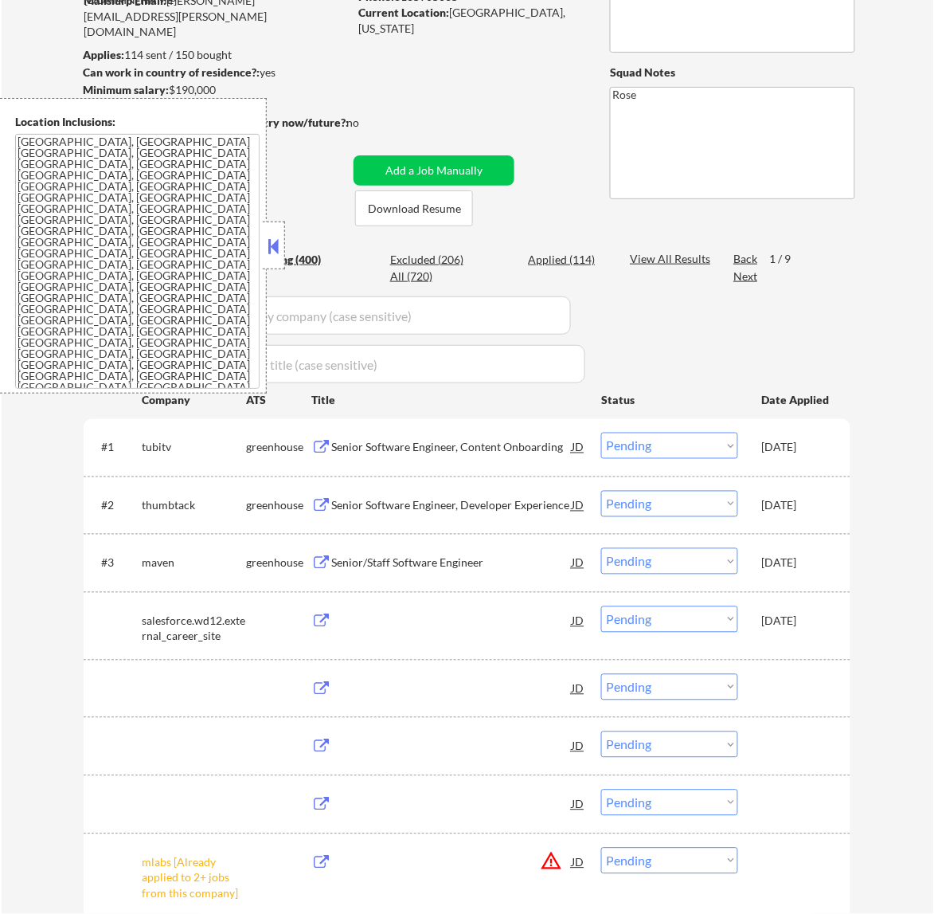
select select ""pending""
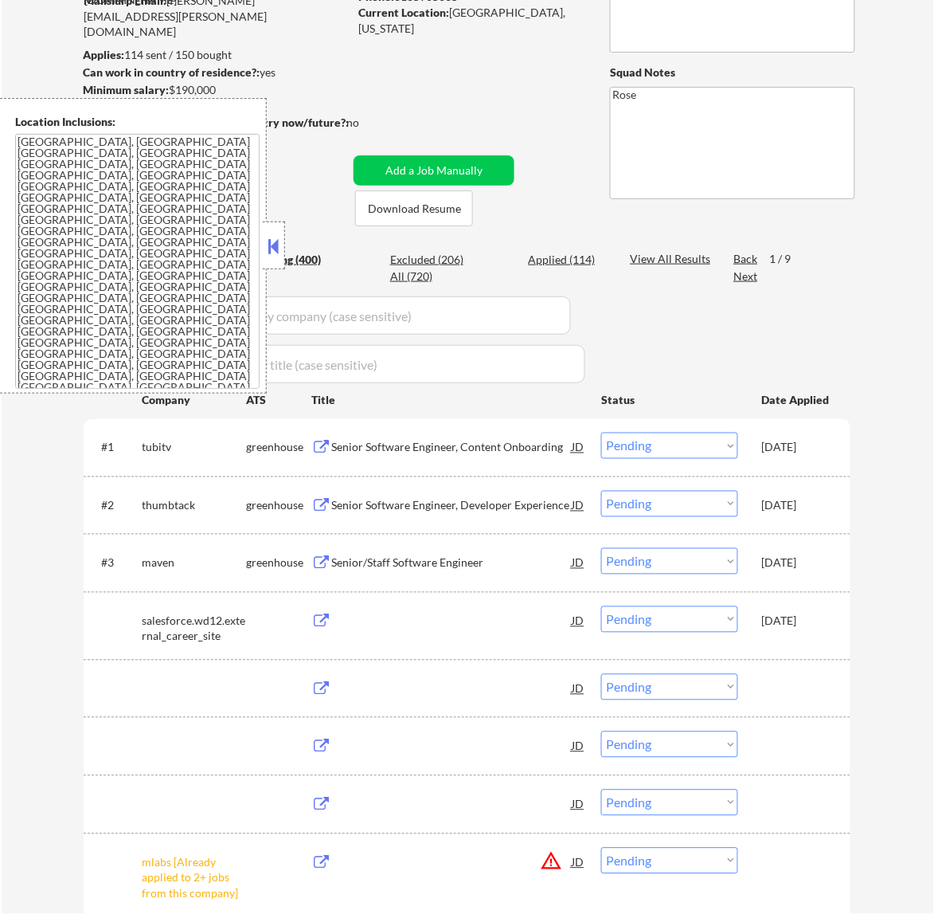
select select ""pending""
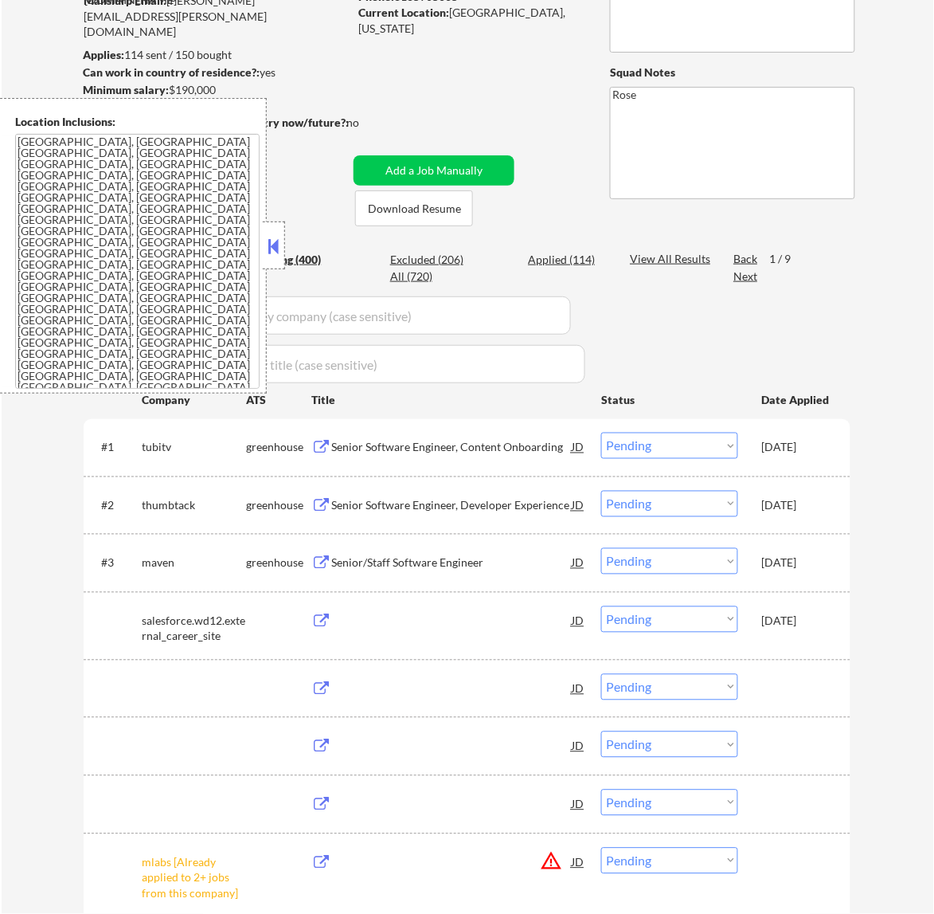
select select ""pending""
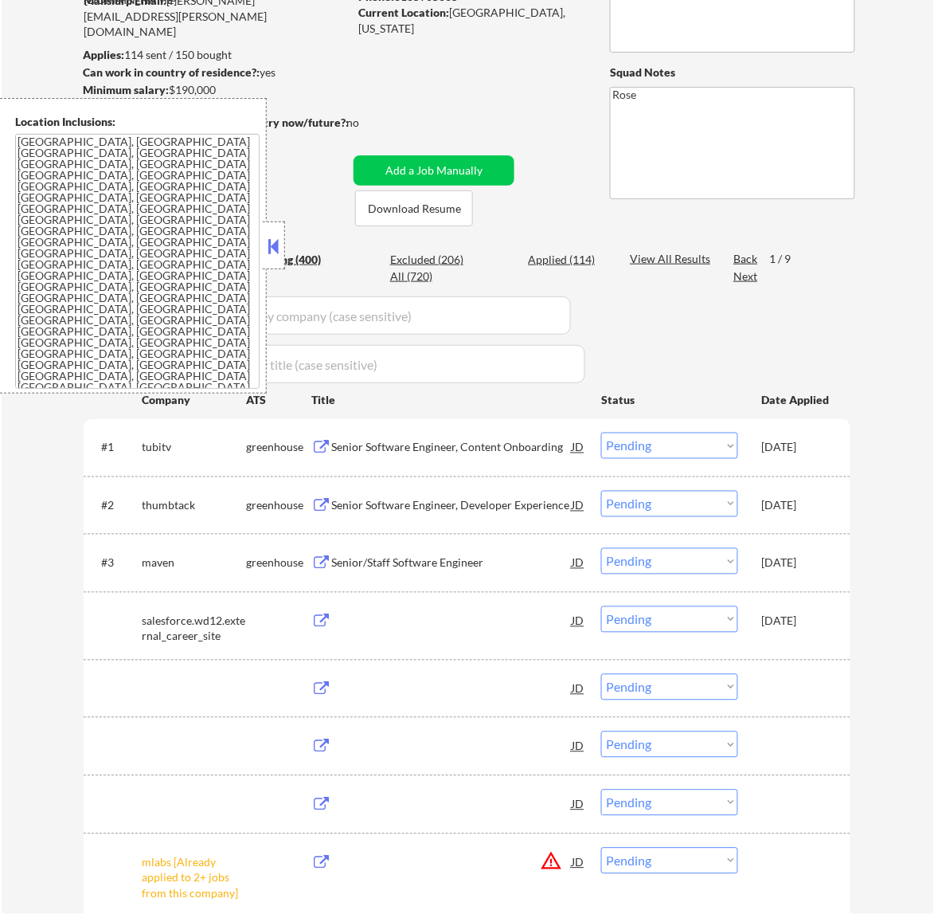
select select ""pending""
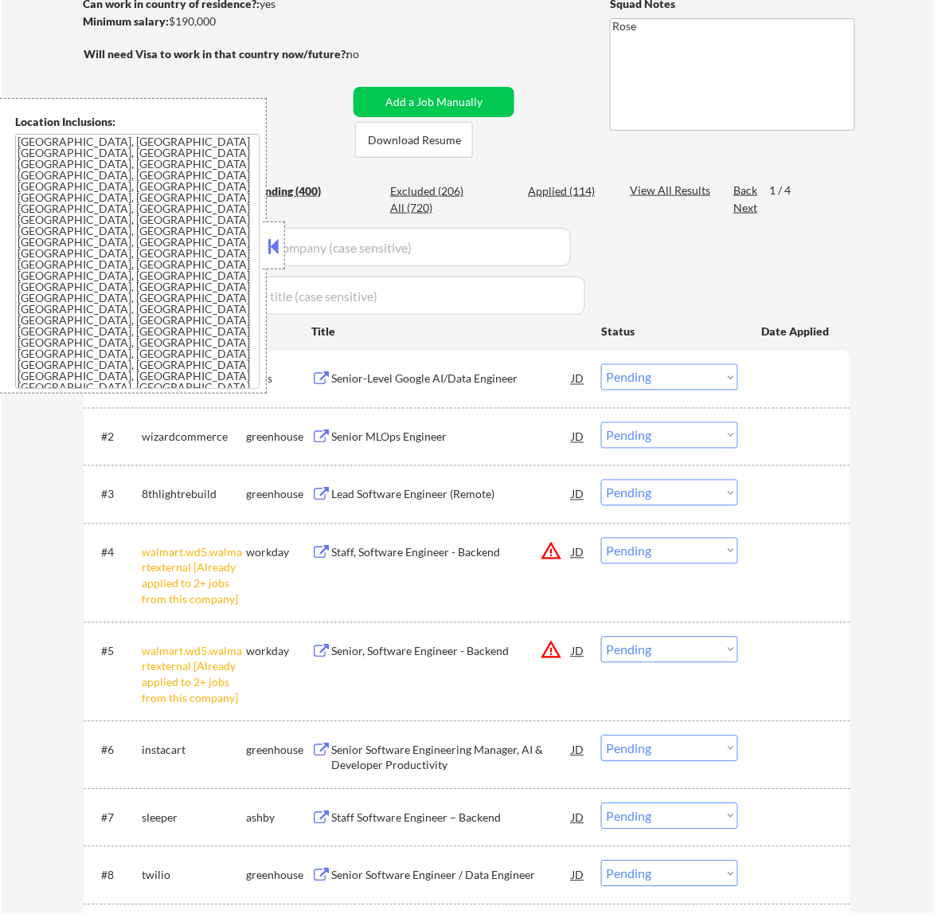
scroll to position [299, 0]
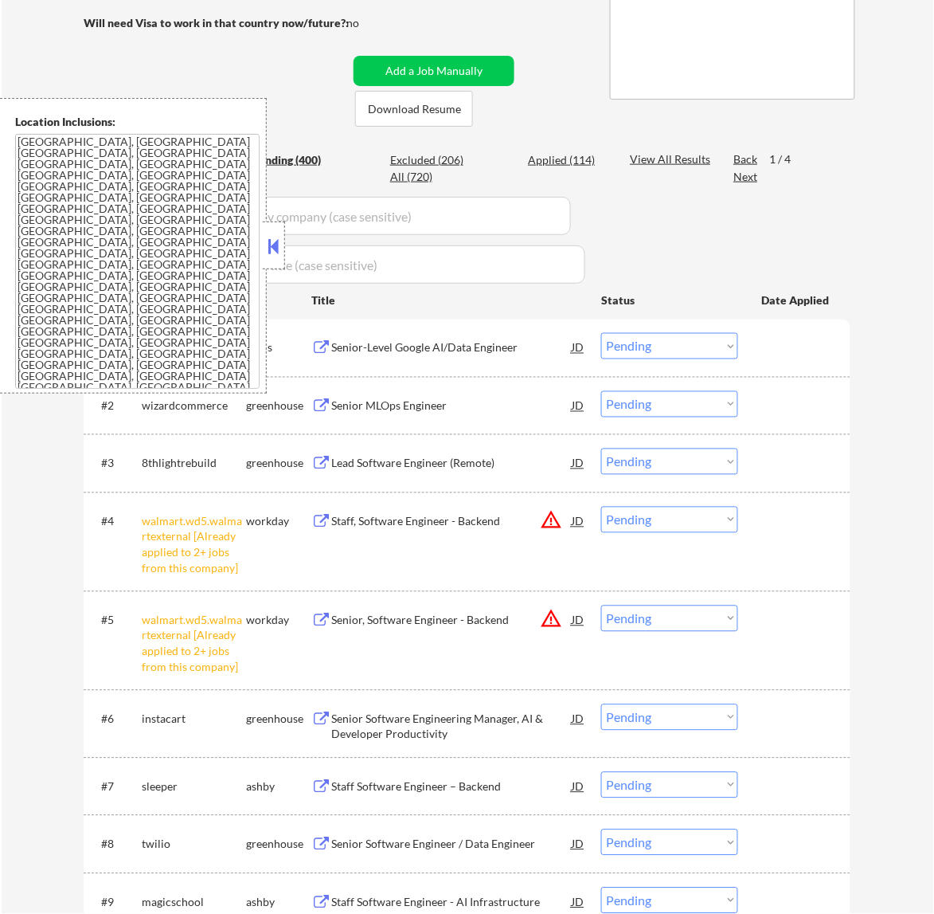
click at [281, 233] on div at bounding box center [274, 245] width 22 height 48
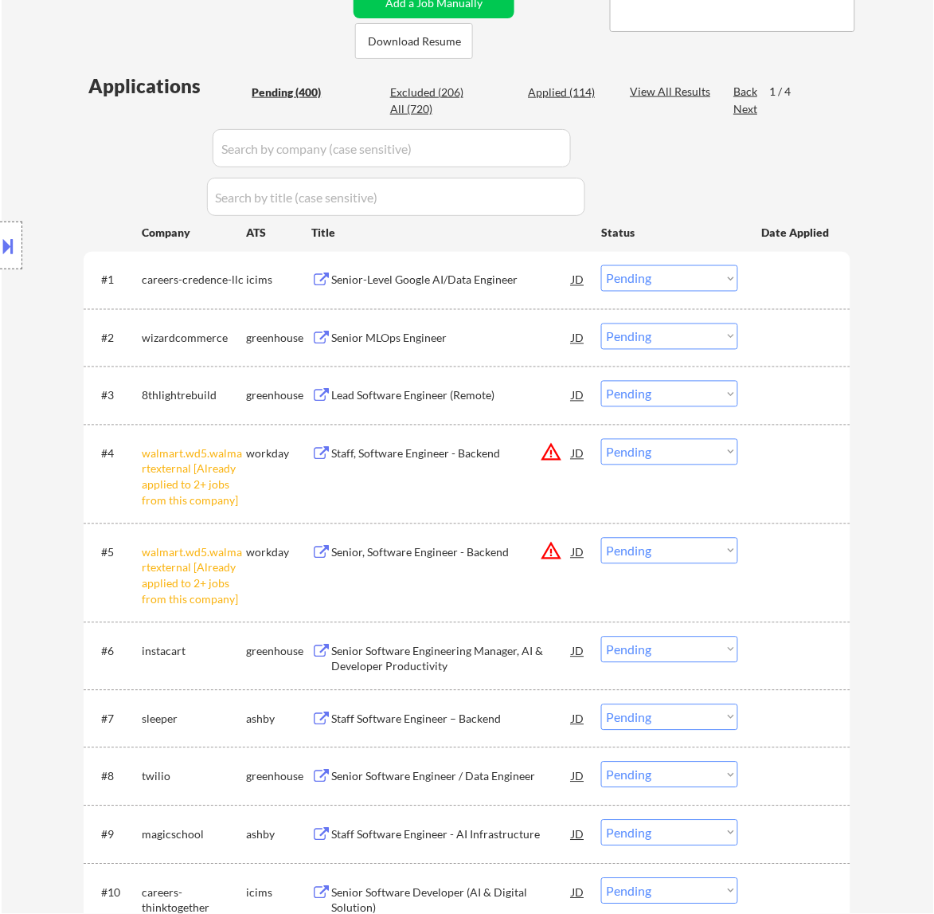
scroll to position [398, 0]
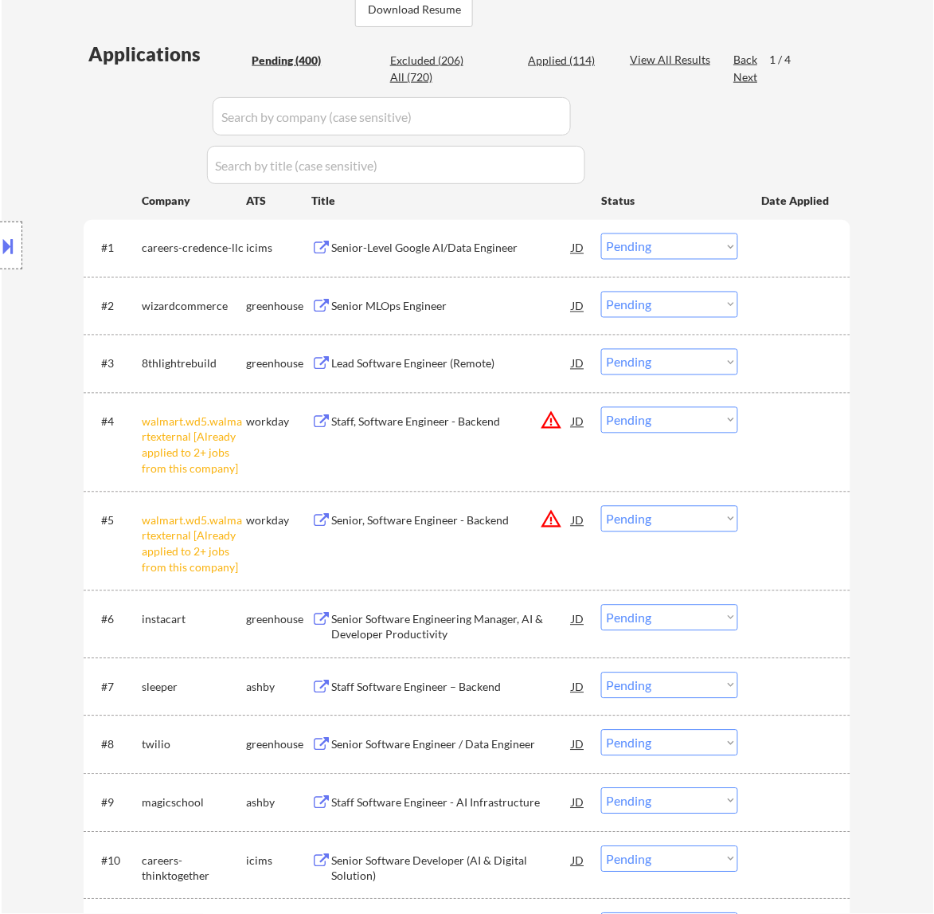
click at [723, 427] on select "Choose an option... Pending Applied Excluded (Questions) Excluded (Expired) Exc…" at bounding box center [669, 420] width 137 height 26
click at [601, 407] on select "Choose an option... Pending Applied Excluded (Questions) Excluded (Expired) Exc…" at bounding box center [669, 420] width 137 height 26
click at [707, 518] on select "Choose an option... Pending Applied Excluded (Questions) Excluded (Expired) Exc…" at bounding box center [669, 519] width 137 height 26
click at [601, 506] on select "Choose an option... Pending Applied Excluded (Questions) Excluded (Expired) Exc…" at bounding box center [669, 519] width 137 height 26
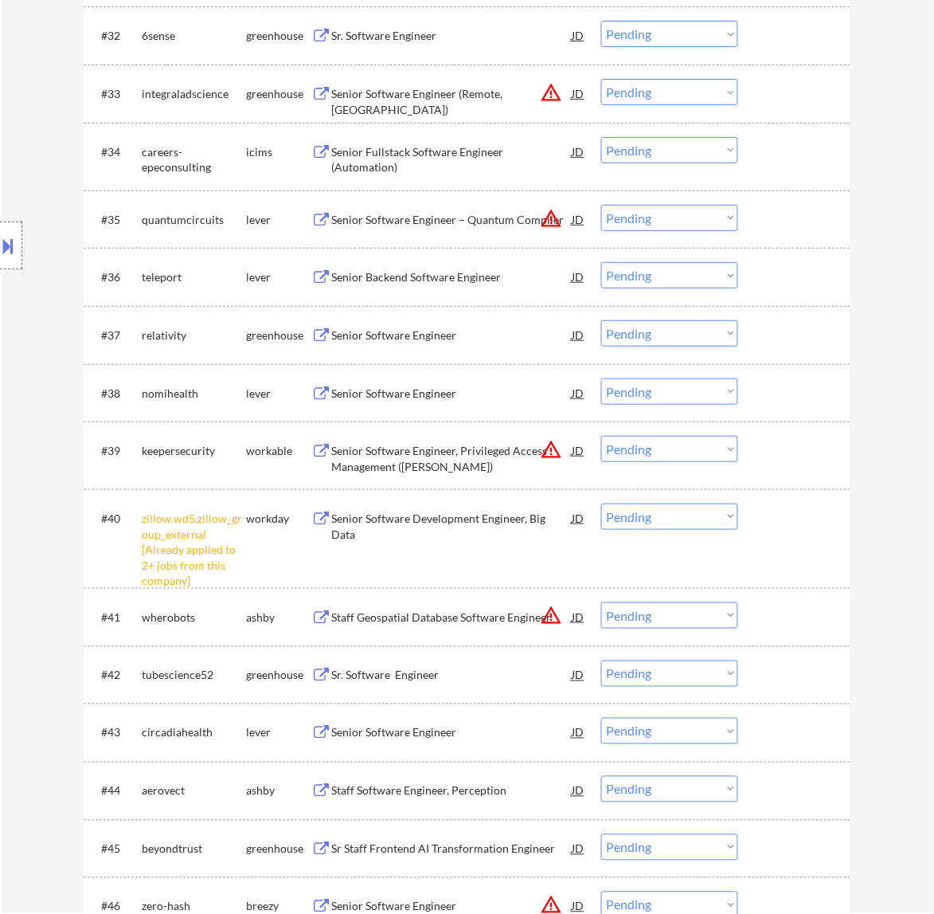
scroll to position [2589, 0]
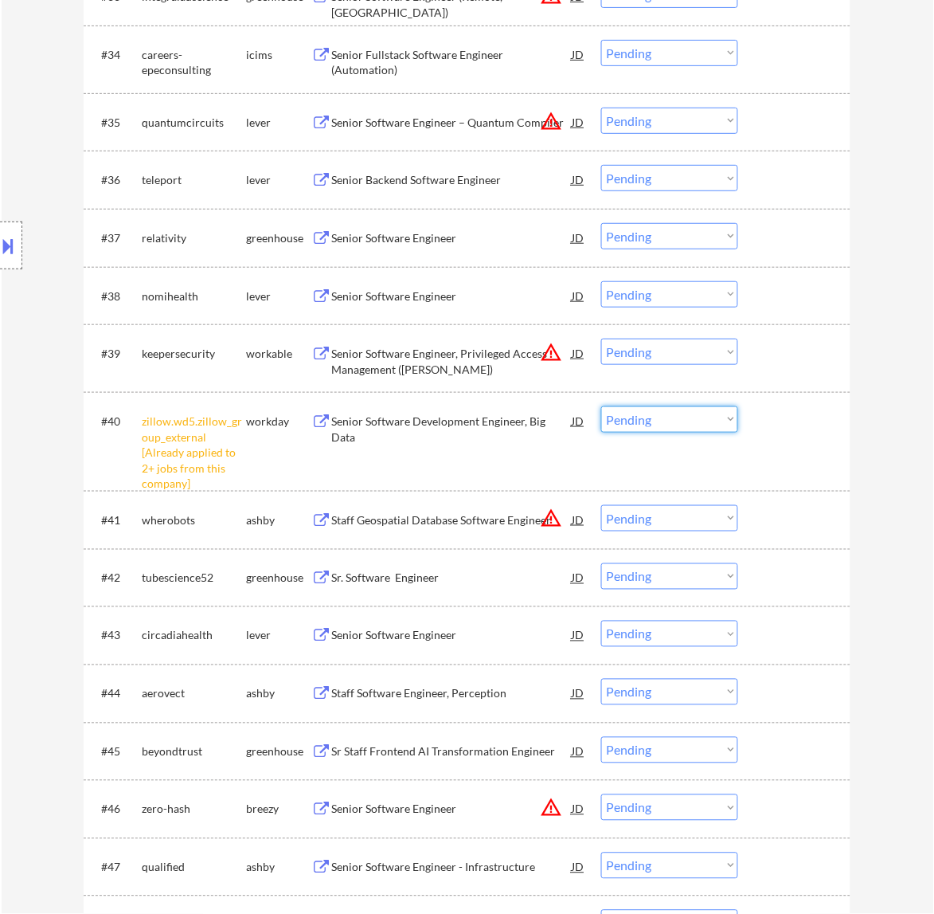
click at [645, 422] on select "Choose an option... Pending Applied Excluded (Questions) Excluded (Expired) Exc…" at bounding box center [669, 419] width 137 height 26
click at [601, 406] on select "Choose an option... Pending Applied Excluded (Questions) Excluded (Expired) Exc…" at bounding box center [669, 419] width 137 height 26
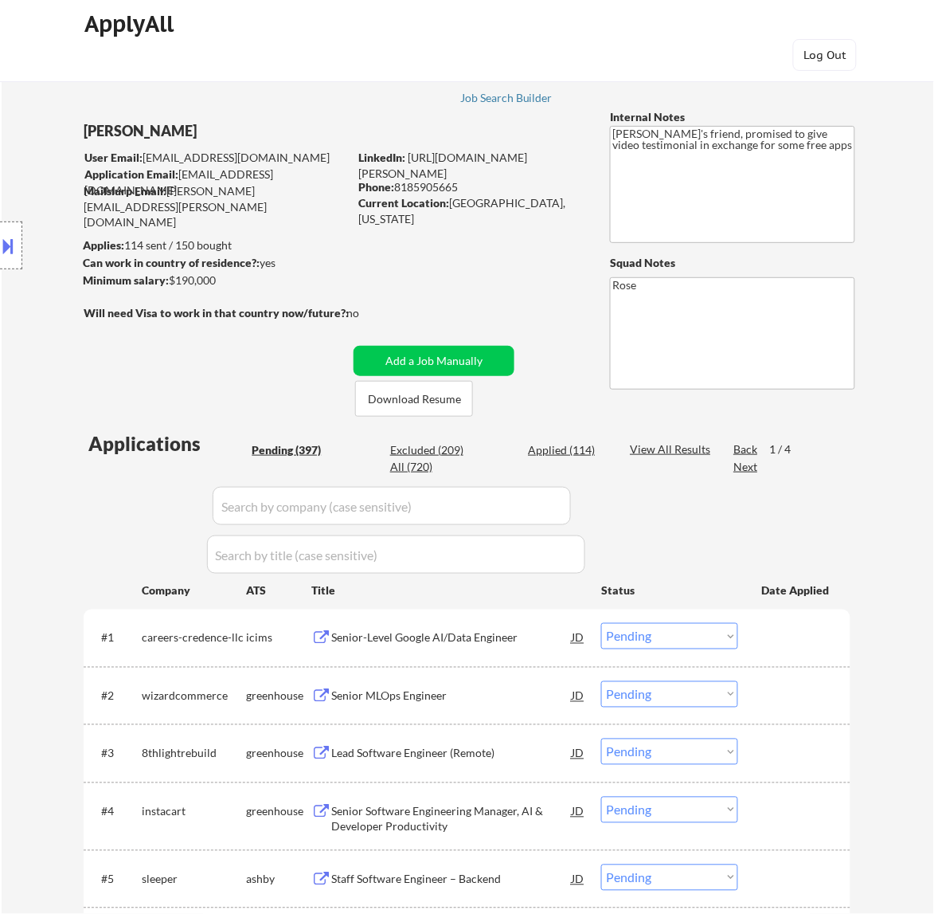
scroll to position [0, 0]
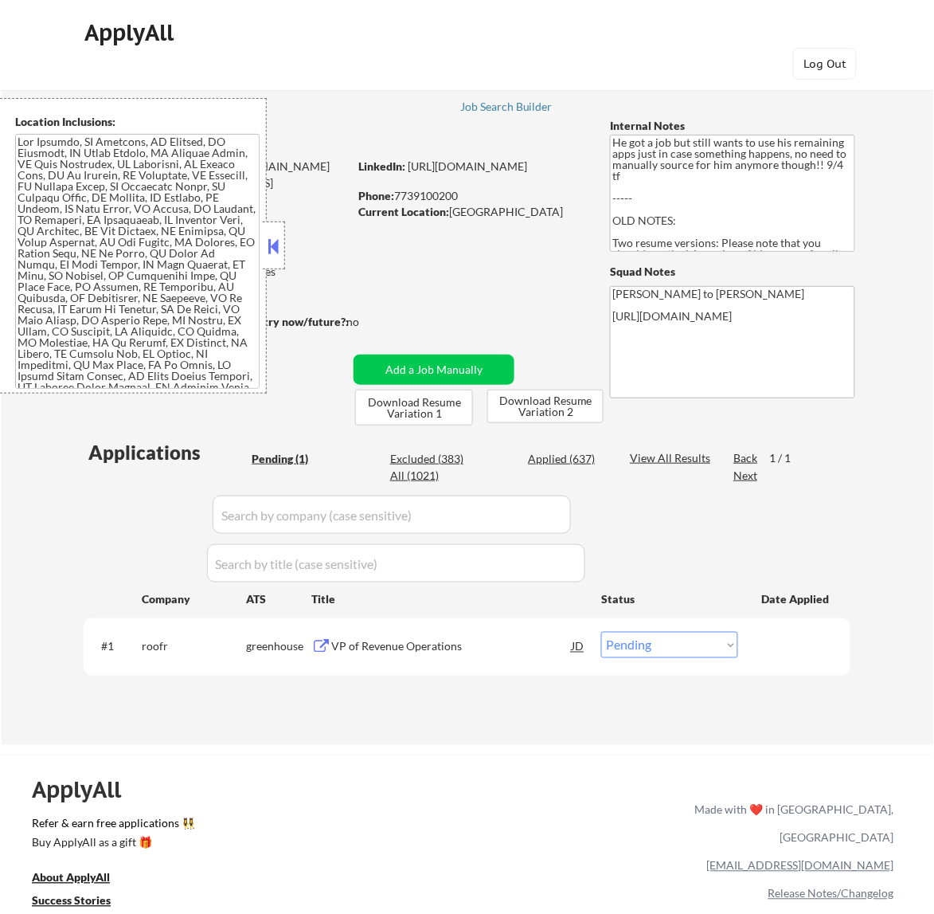
click at [272, 245] on button at bounding box center [273, 246] width 18 height 24
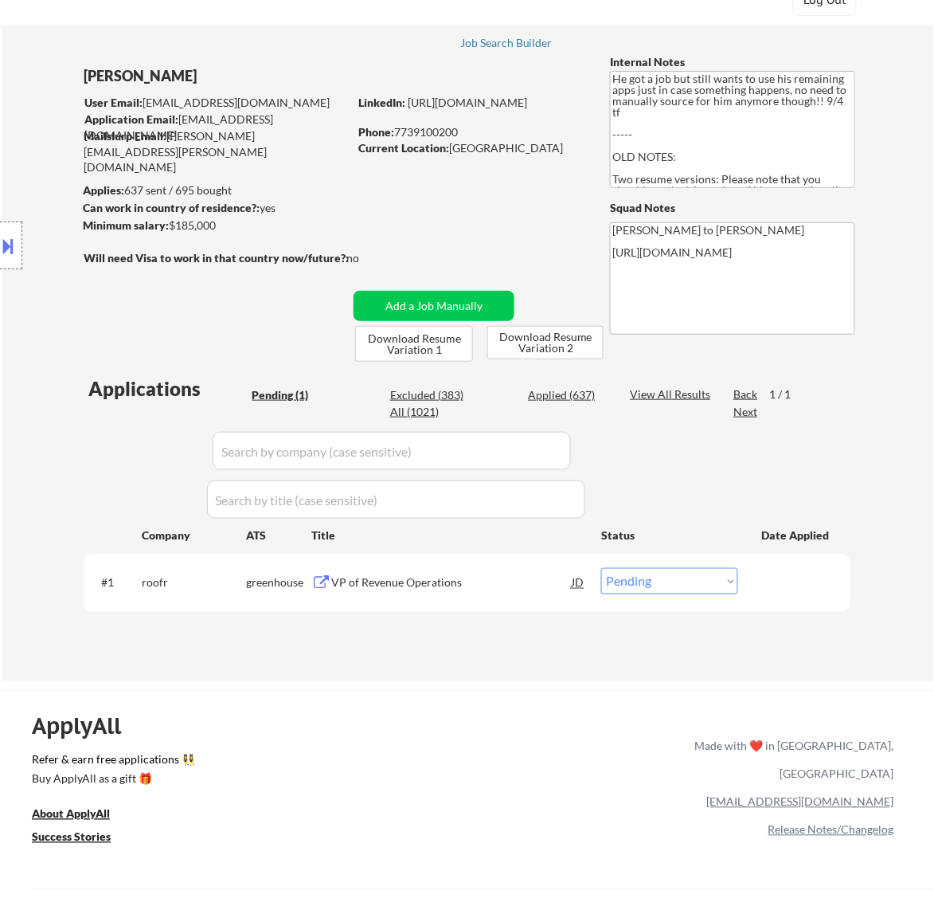
scroll to position [100, 0]
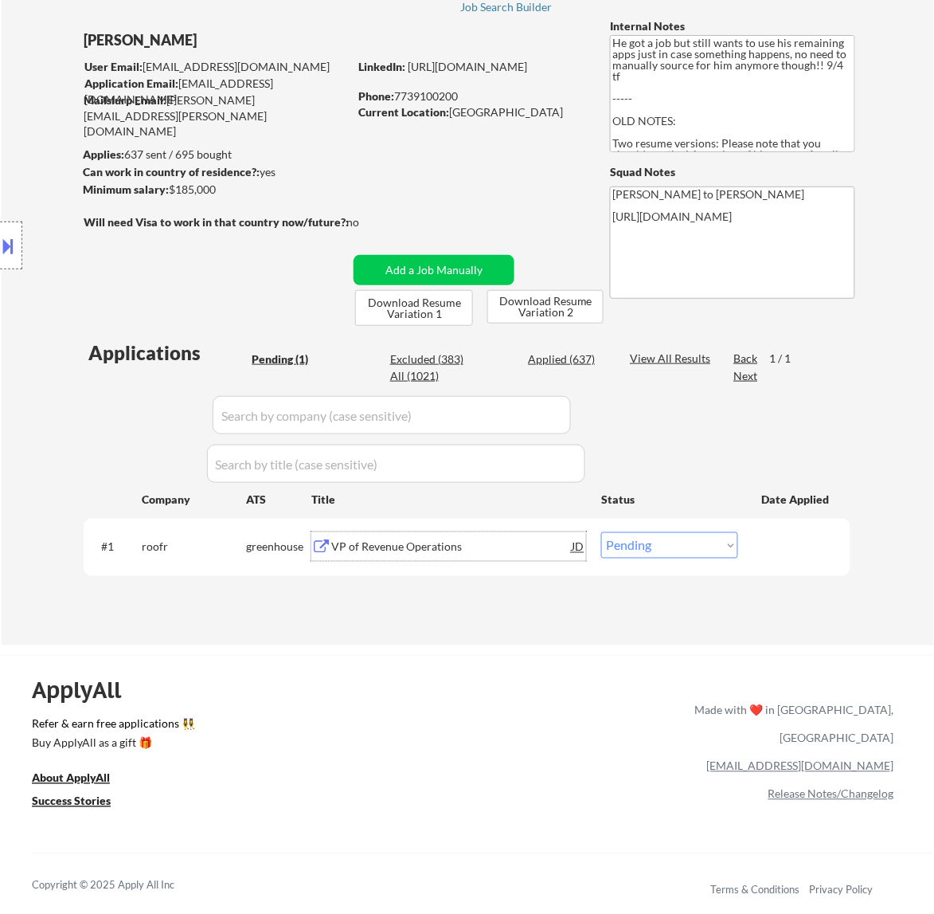
click at [459, 550] on div "VP of Revenue Operations" at bounding box center [451, 547] width 241 height 16
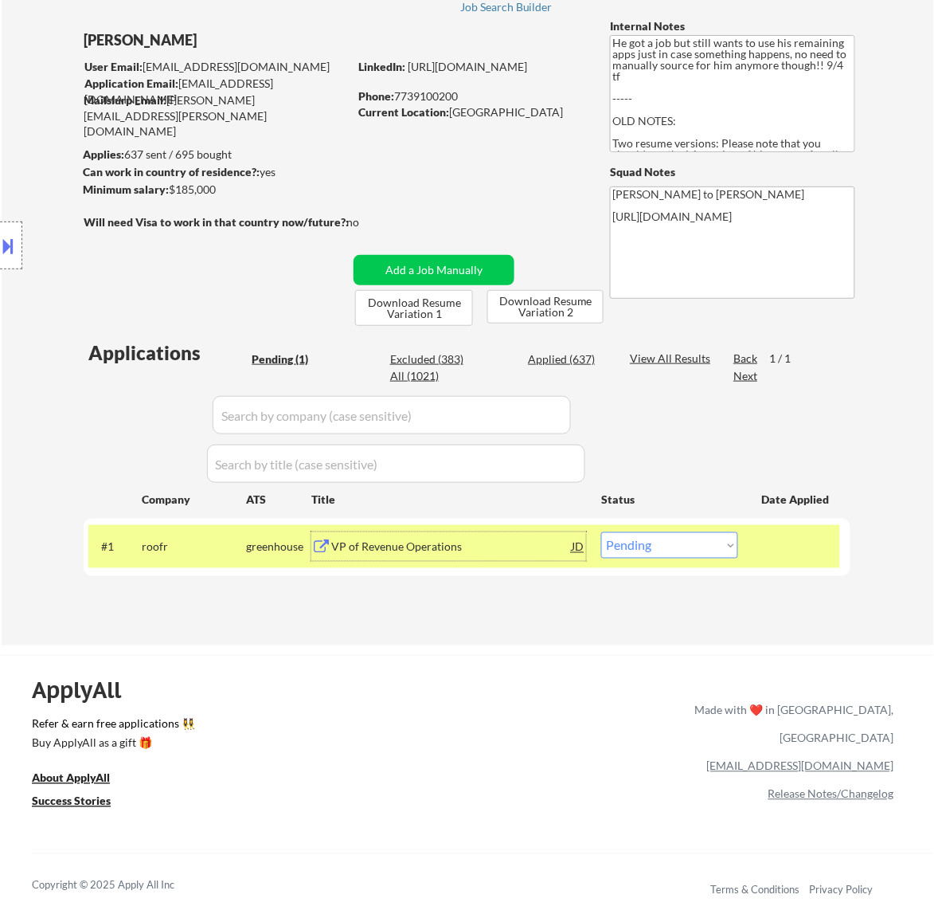
click at [726, 536] on select "Choose an option... Pending Applied Excluded (Questions) Excluded (Expired) Exc…" at bounding box center [669, 545] width 137 height 26
select select ""applied""
click at [601, 532] on select "Choose an option... Pending Applied Excluded (Questions) Excluded (Expired) Exc…" at bounding box center [669, 545] width 137 height 26
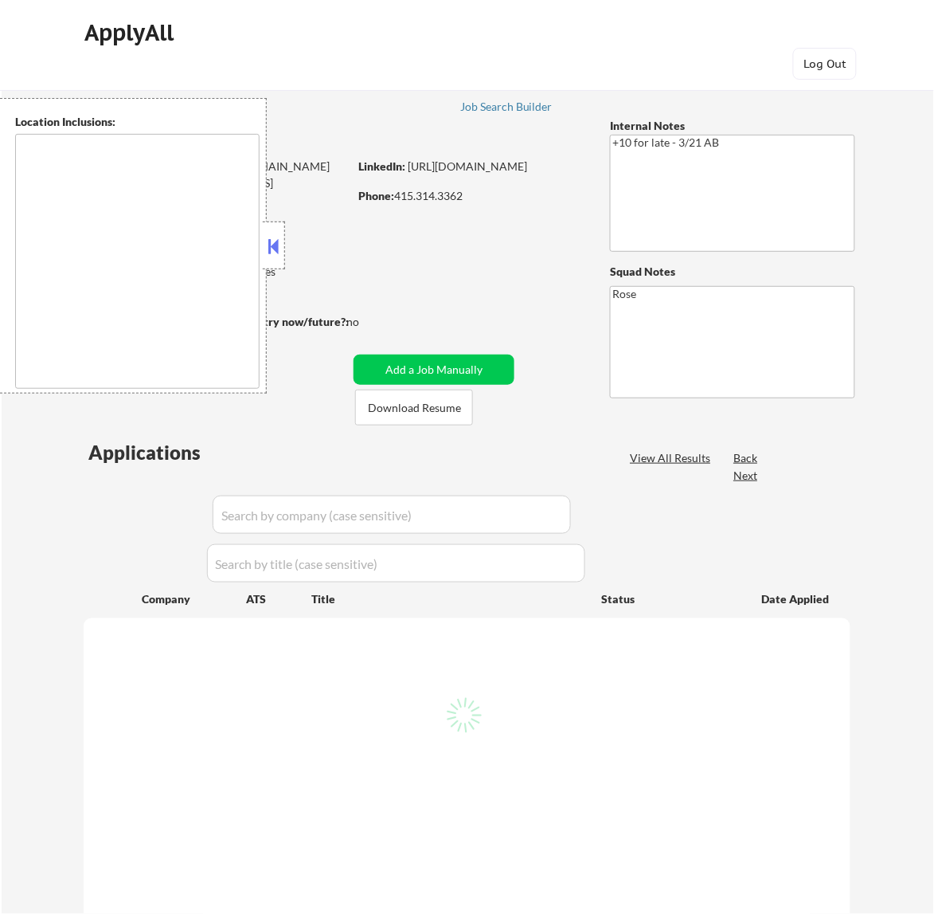
type textarea "San Francisco, CA Daly City, CA South San Francisco, CA Brisbane, CA Colma, CA …"
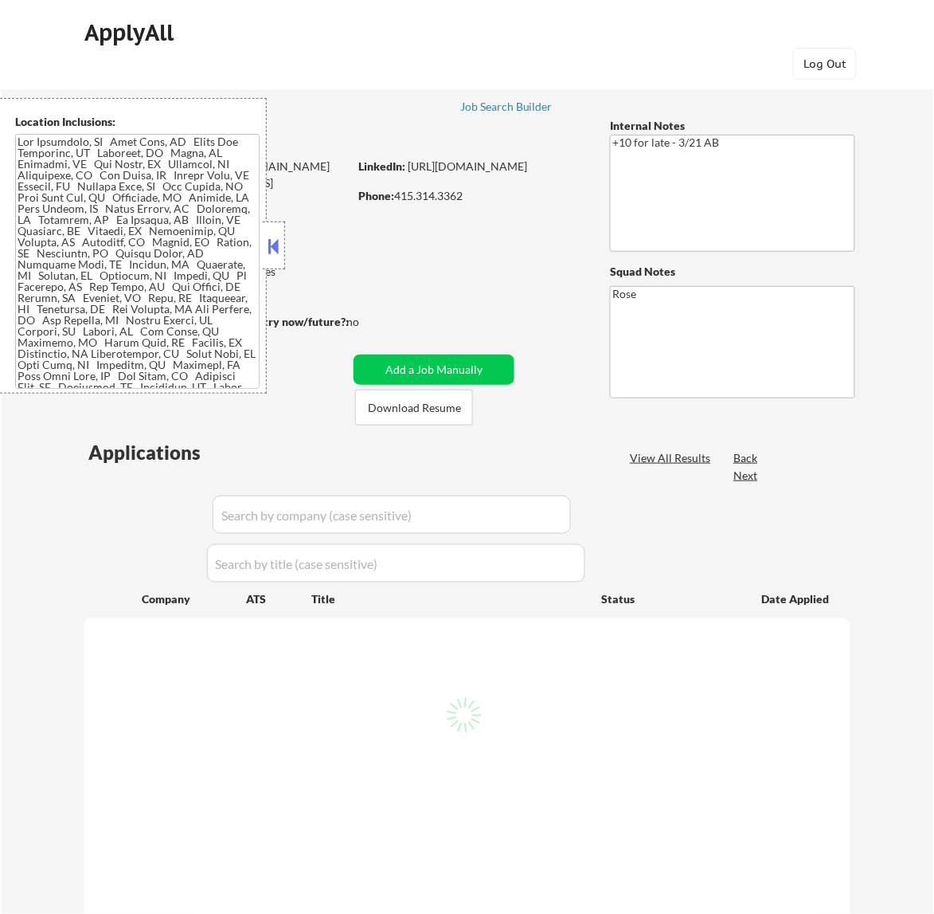
select select ""pending""
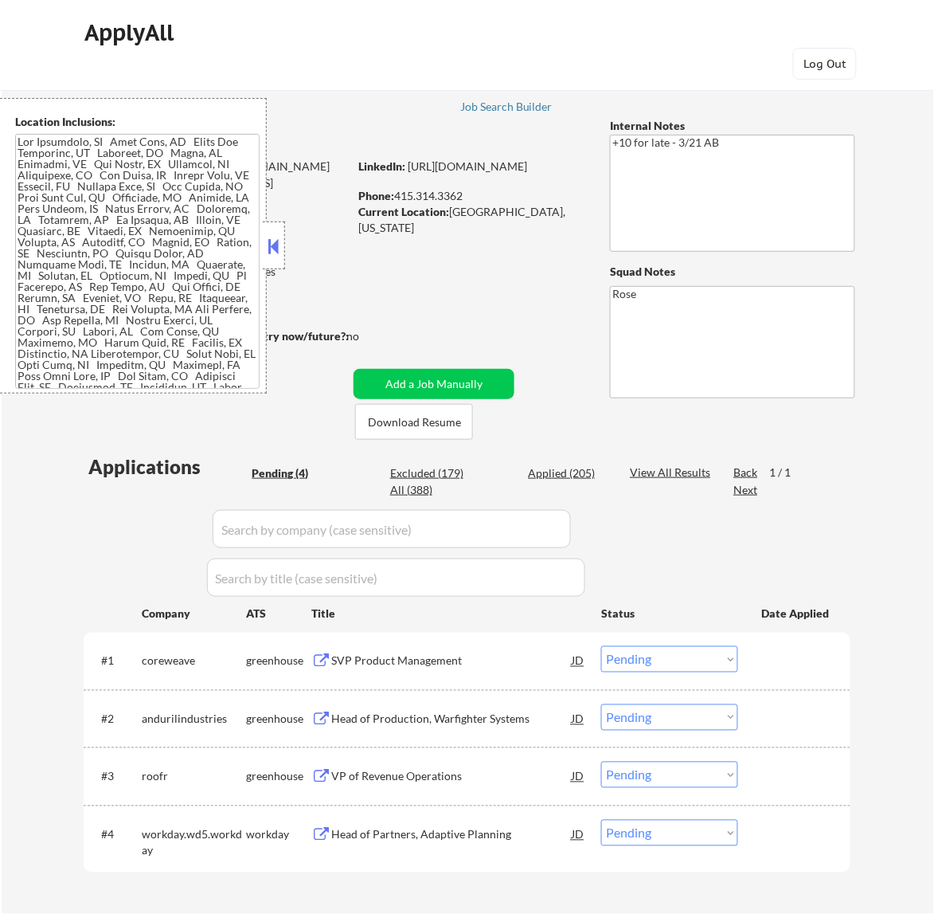
click at [272, 236] on button at bounding box center [273, 246] width 18 height 24
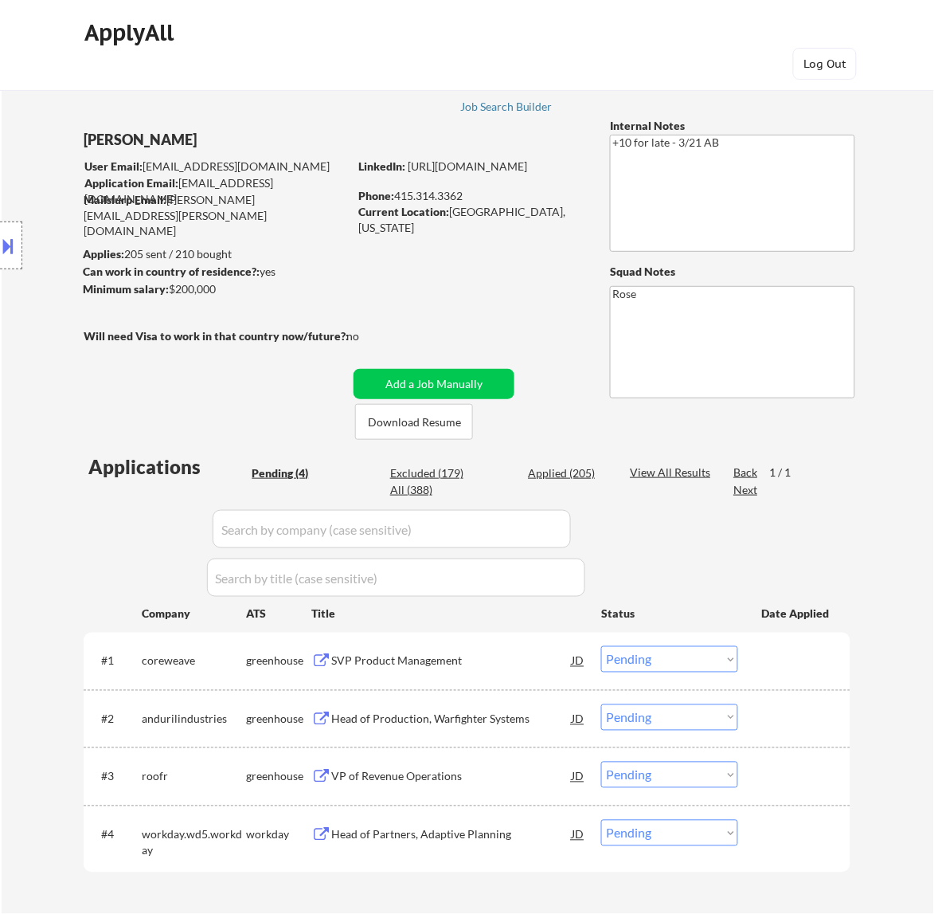
click at [673, 653] on select "Choose an option... Pending Applied Excluded (Questions) Excluded (Expired) Exc…" at bounding box center [669, 659] width 137 height 26
click at [486, 660] on div "SVP Product Management" at bounding box center [451, 661] width 241 height 16
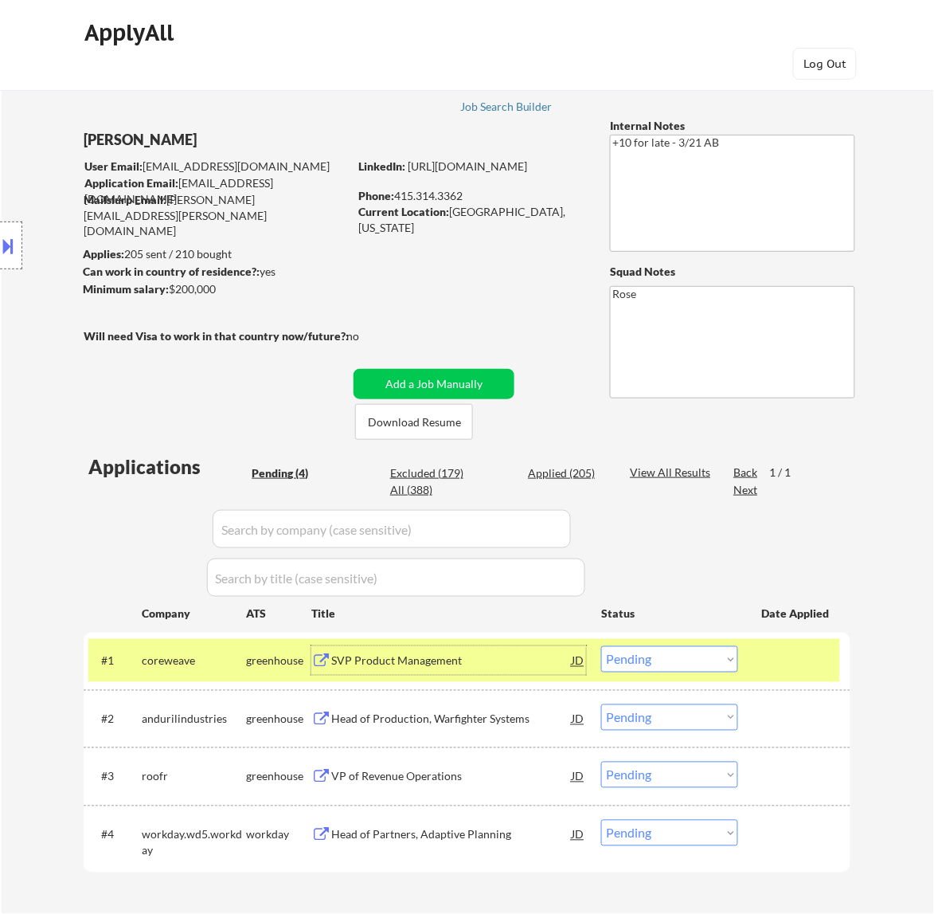
click at [12, 249] on button at bounding box center [9, 246] width 18 height 26
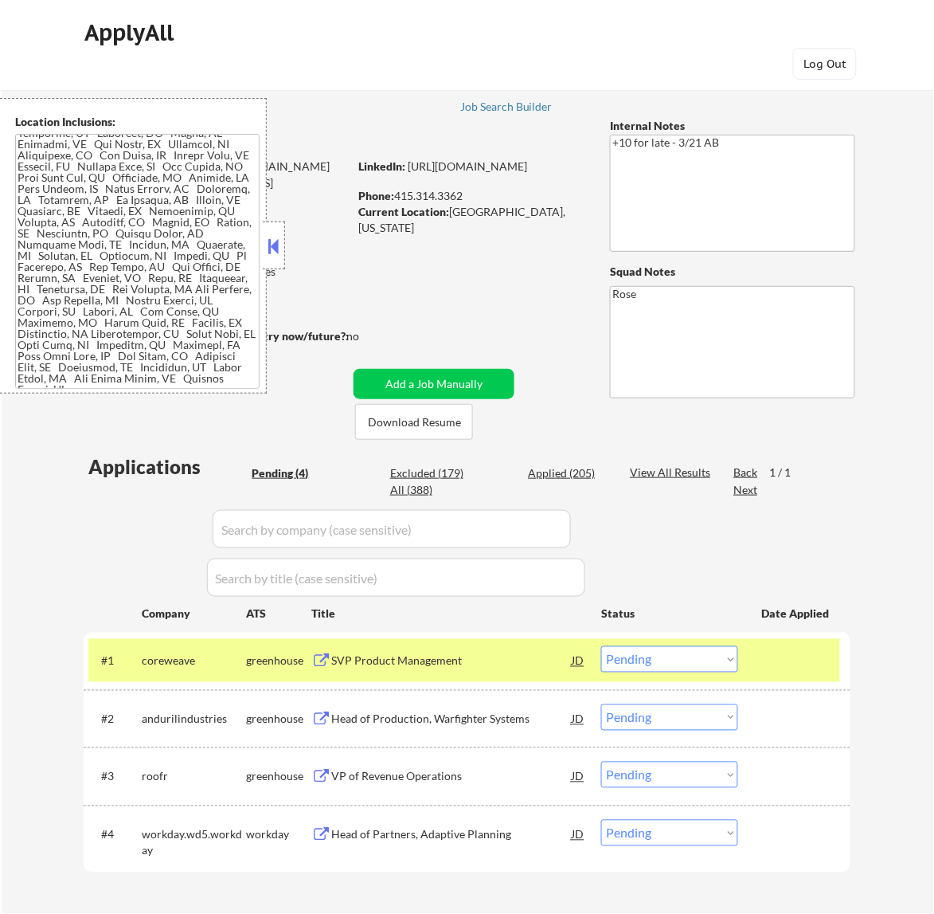
scroll to position [40, 0]
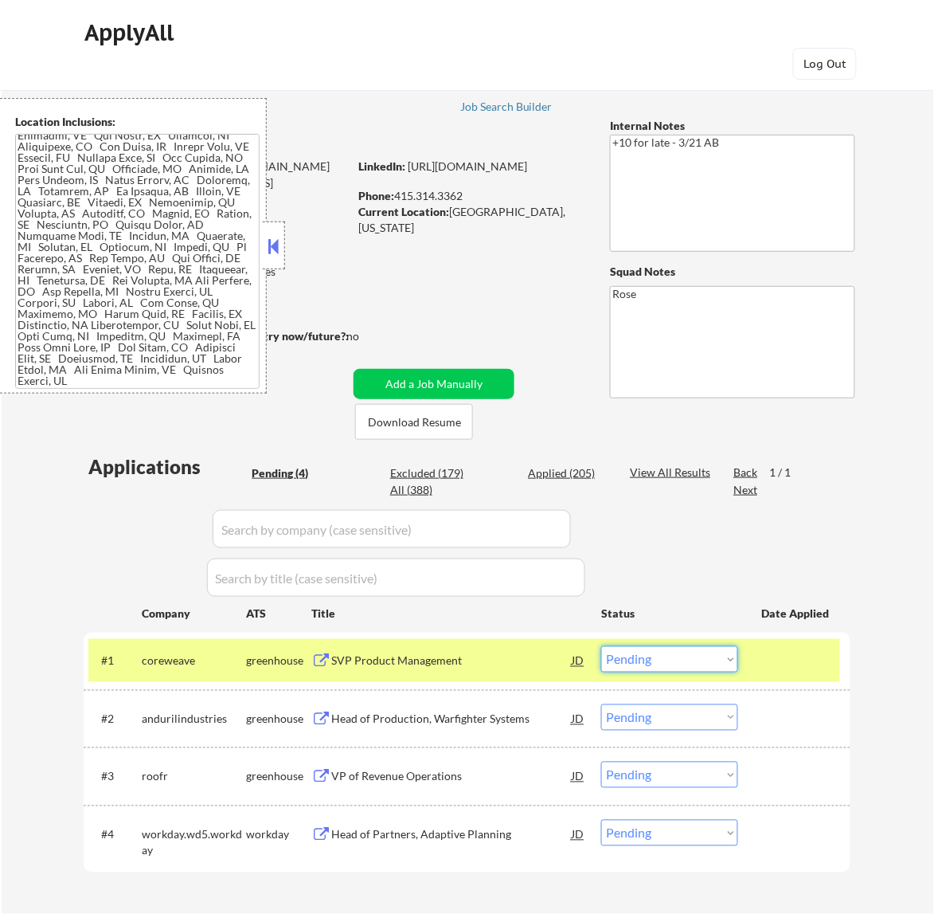
click at [671, 654] on select "Choose an option... Pending Applied Excluded (Questions) Excluded (Expired) Exc…" at bounding box center [669, 659] width 137 height 26
click at [601, 646] on select "Choose an option... Pending Applied Excluded (Questions) Excluded (Expired) Exc…" at bounding box center [669, 659] width 137 height 26
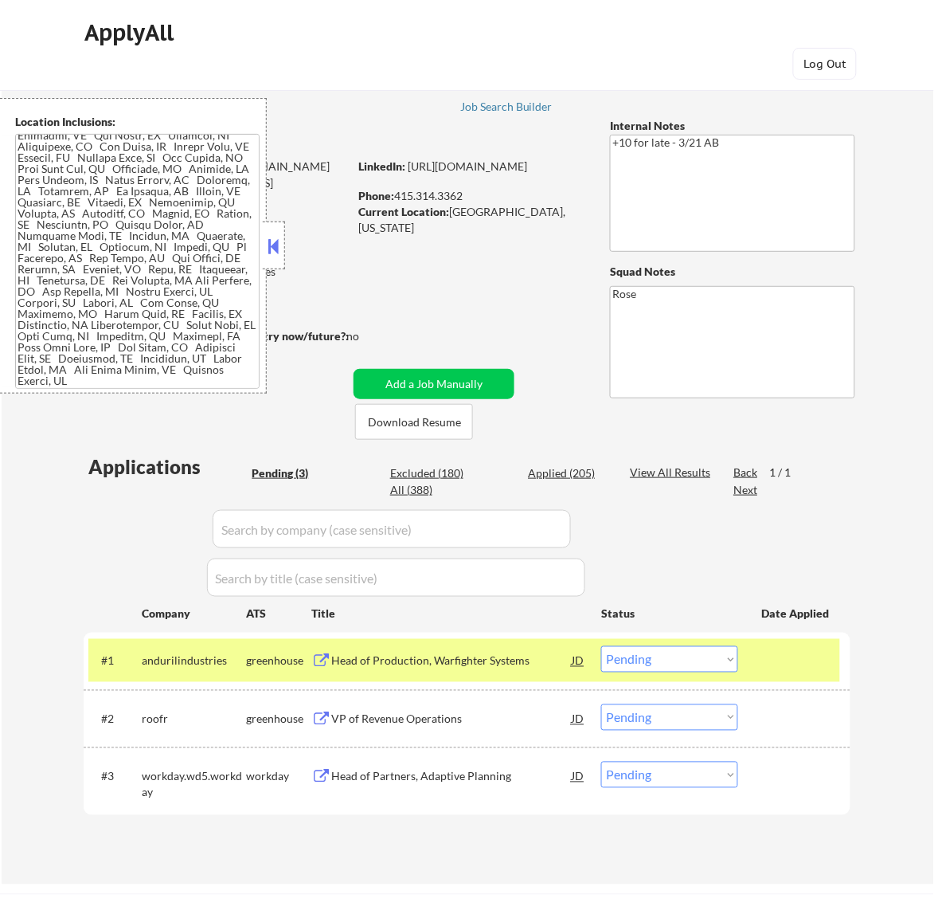
click at [559, 657] on div "Head of Production, Warfighter Systems" at bounding box center [451, 661] width 241 height 16
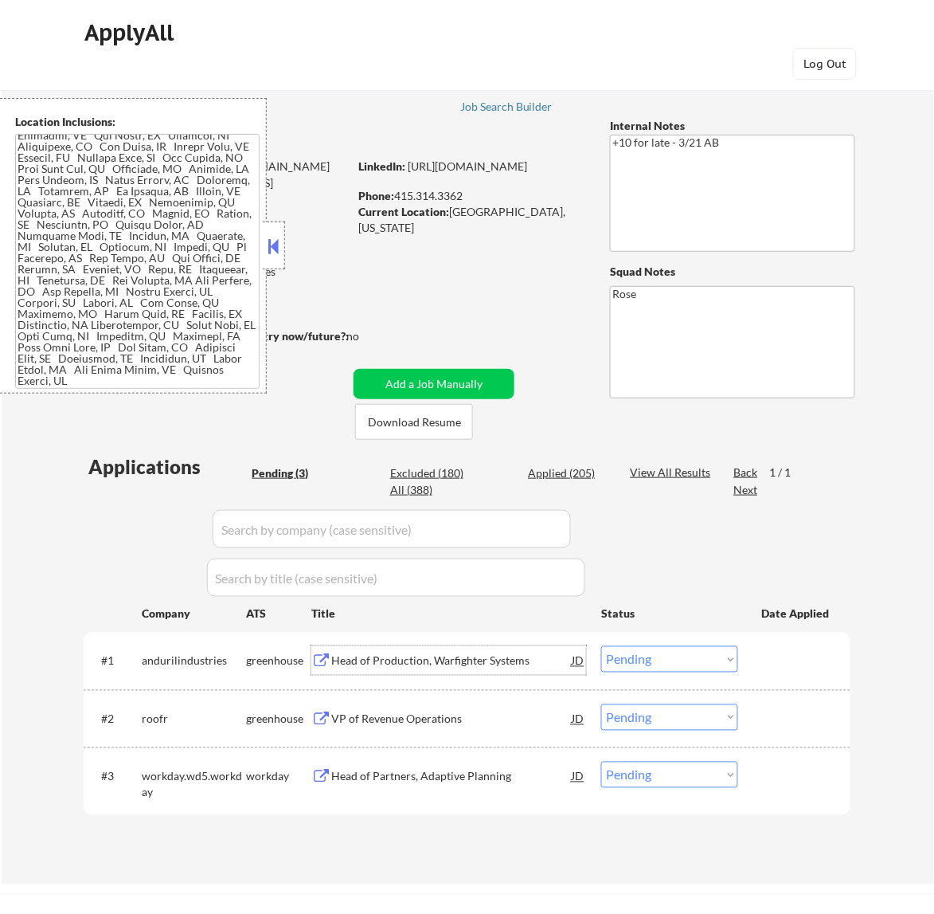
click at [695, 660] on select "Choose an option... Pending Applied Excluded (Questions) Excluded (Expired) Exc…" at bounding box center [669, 659] width 137 height 26
click at [601, 646] on select "Choose an option... Pending Applied Excluded (Questions) Excluded (Expired) Exc…" at bounding box center [669, 659] width 137 height 26
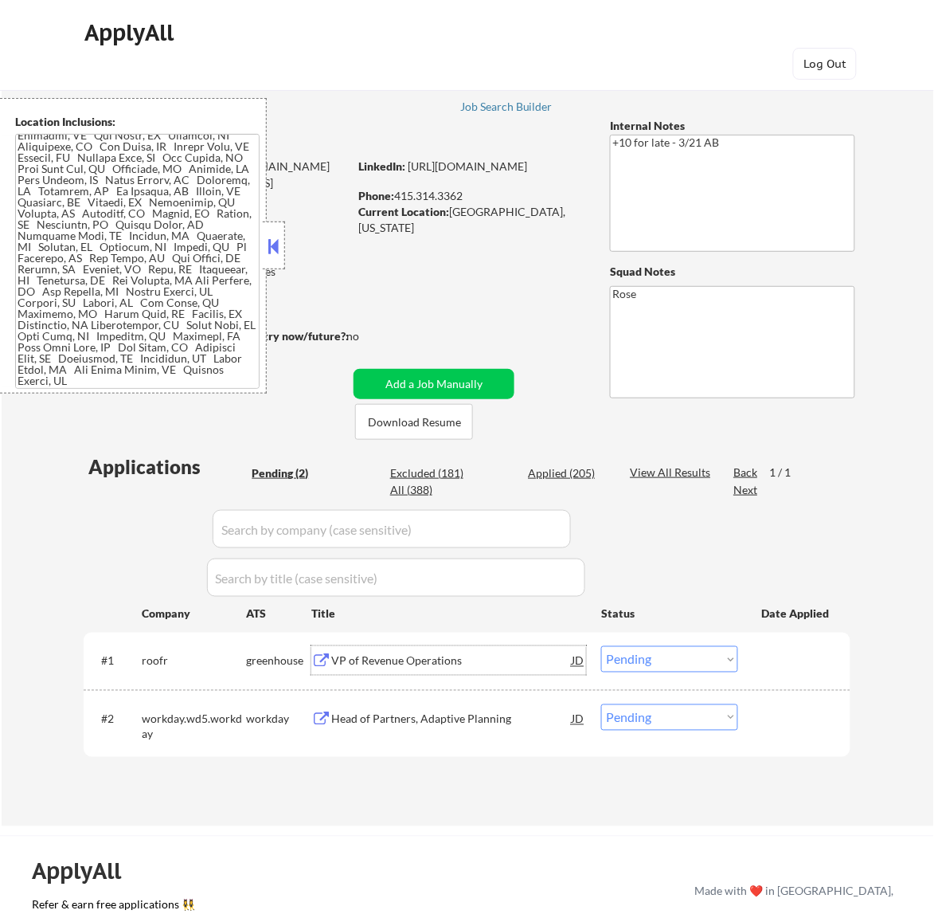
click at [534, 662] on div "VP of Revenue Operations" at bounding box center [451, 661] width 241 height 16
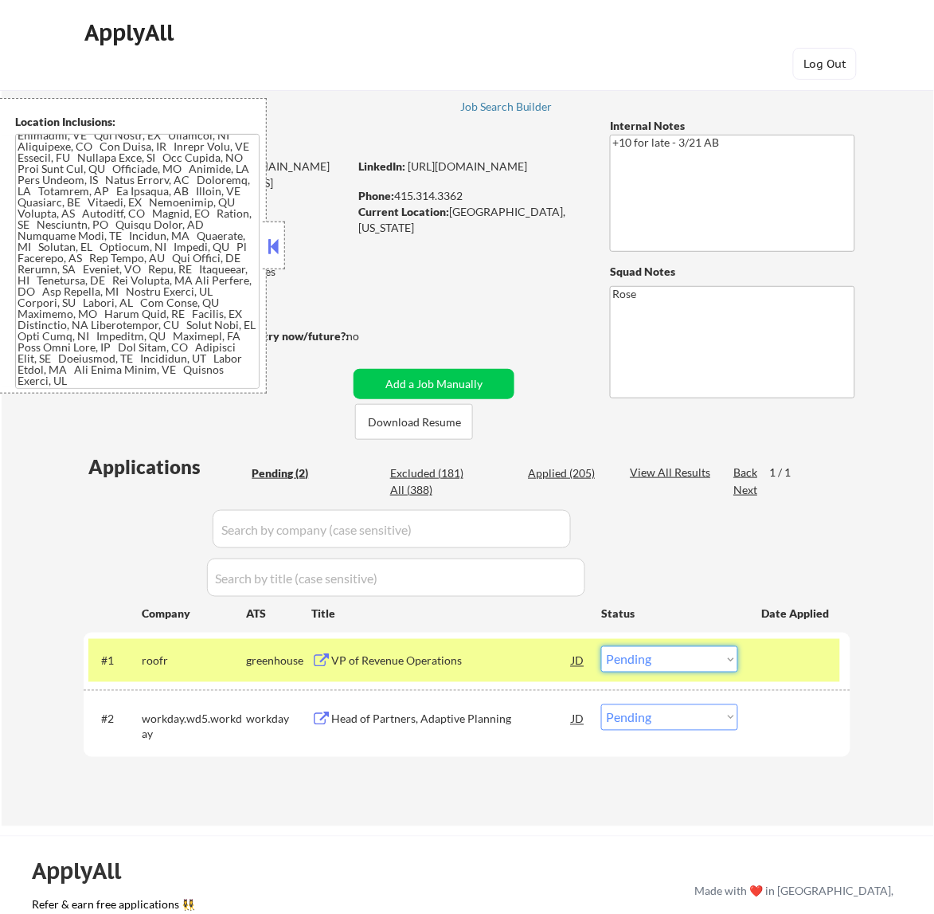
click at [624, 660] on select "Choose an option... Pending Applied Excluded (Questions) Excluded (Expired) Exc…" at bounding box center [669, 659] width 137 height 26
click at [601, 646] on select "Choose an option... Pending Applied Excluded (Questions) Excluded (Expired) Exc…" at bounding box center [669, 659] width 137 height 26
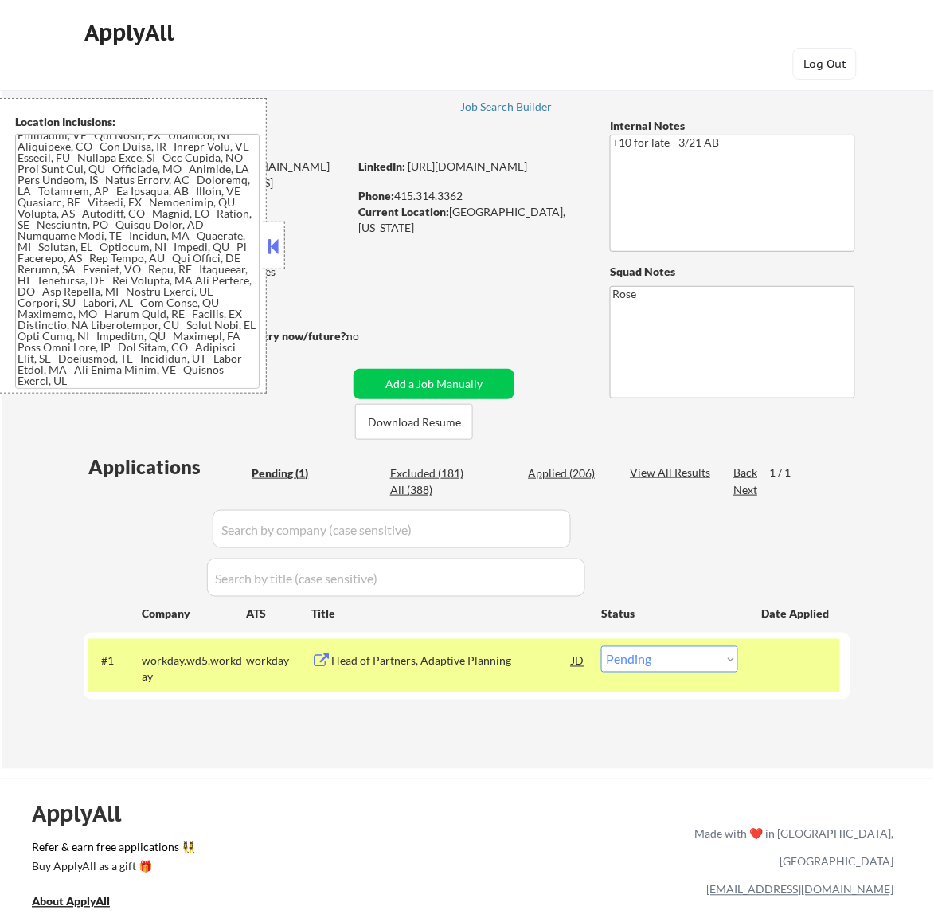
click at [526, 665] on div "Head of Partners, Adaptive Planning" at bounding box center [451, 661] width 241 height 16
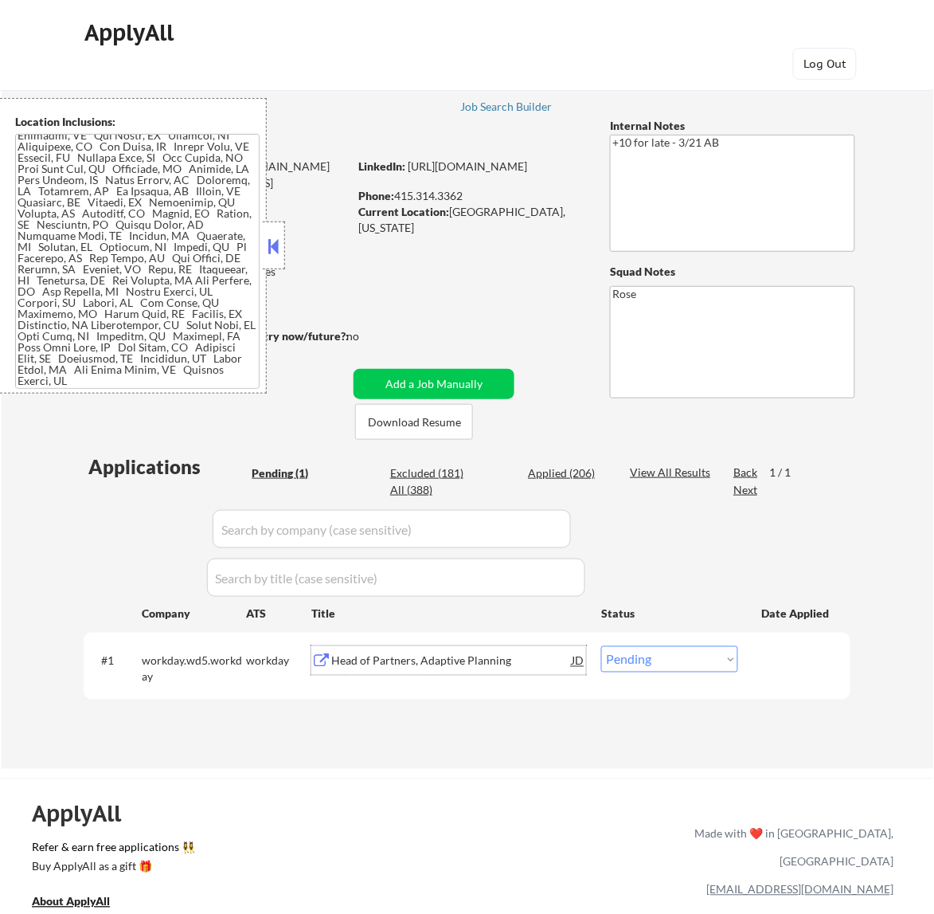
click at [674, 645] on div "#1 workday.wd5.workday workday Head of Partners, Adaptive Planning JD Choose an…" at bounding box center [464, 665] width 752 height 53
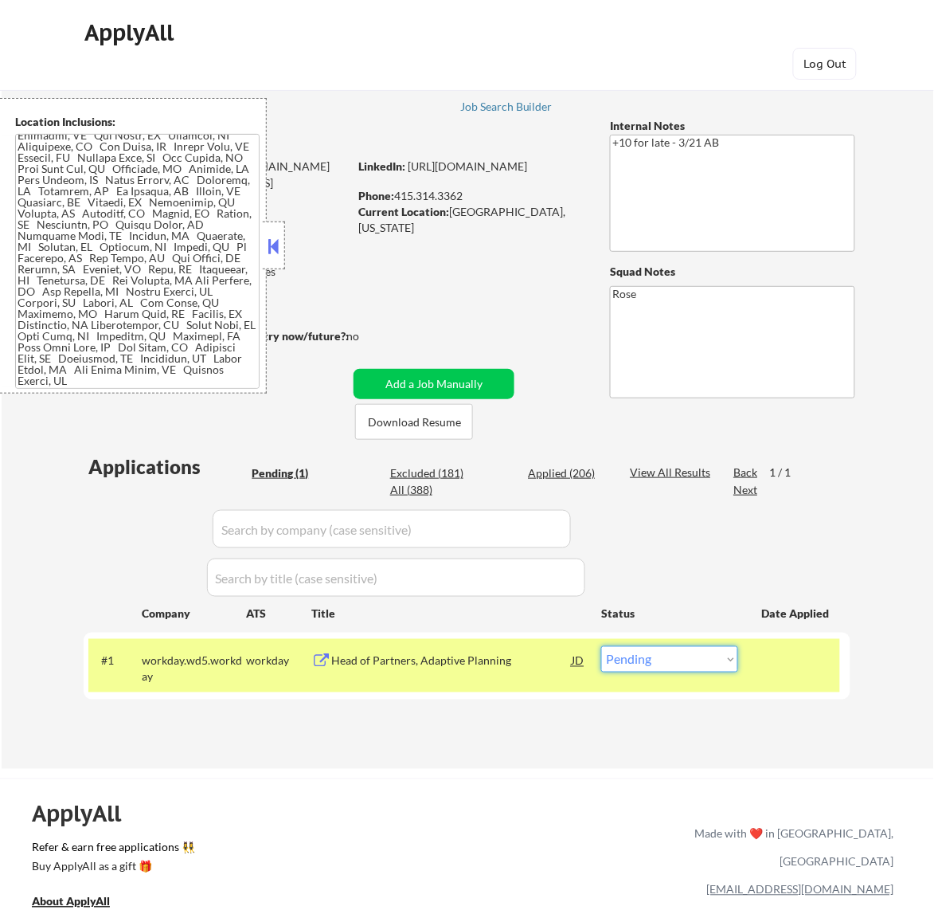
click at [683, 661] on select "Choose an option... Pending Applied Excluded (Questions) Excluded (Expired) Exc…" at bounding box center [669, 659] width 137 height 26
select select ""excluded__bad_match_""
click at [601, 646] on select "Choose an option... Pending Applied Excluded (Questions) Excluded (Expired) Exc…" at bounding box center [669, 659] width 137 height 26
click at [271, 253] on button at bounding box center [273, 246] width 18 height 24
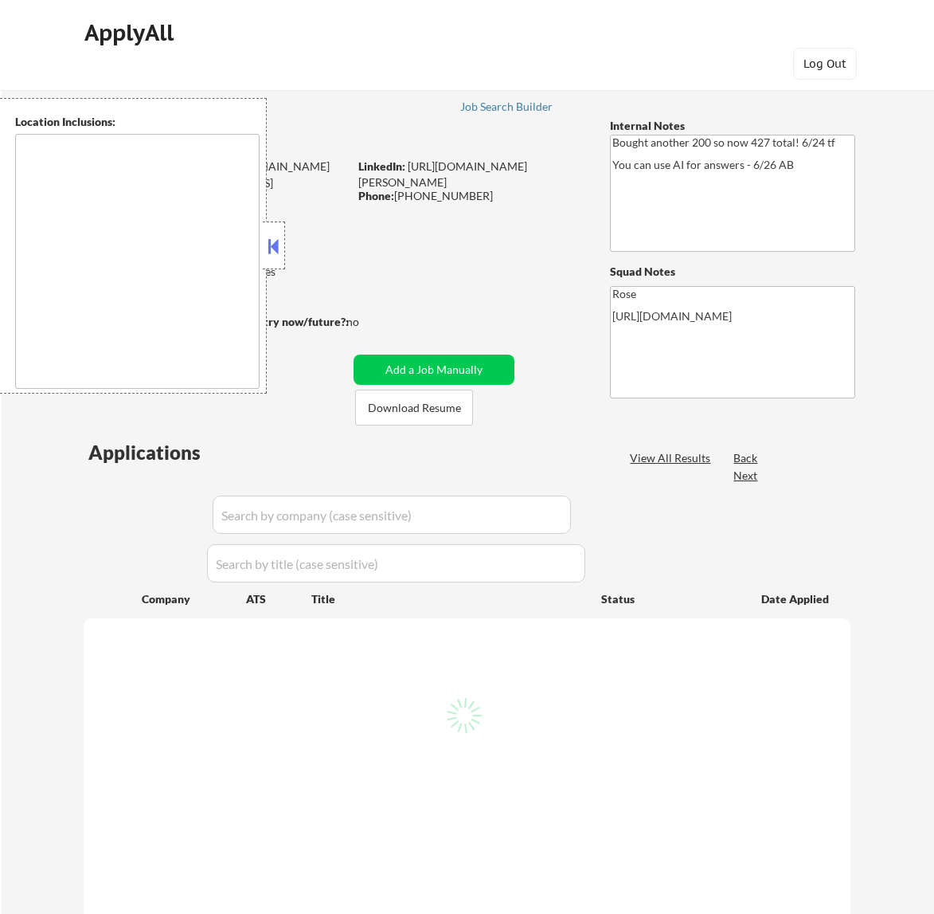
type textarea "[GEOGRAPHIC_DATA], [GEOGRAPHIC_DATA] [GEOGRAPHIC_DATA], [GEOGRAPHIC_DATA] [GEOG…"
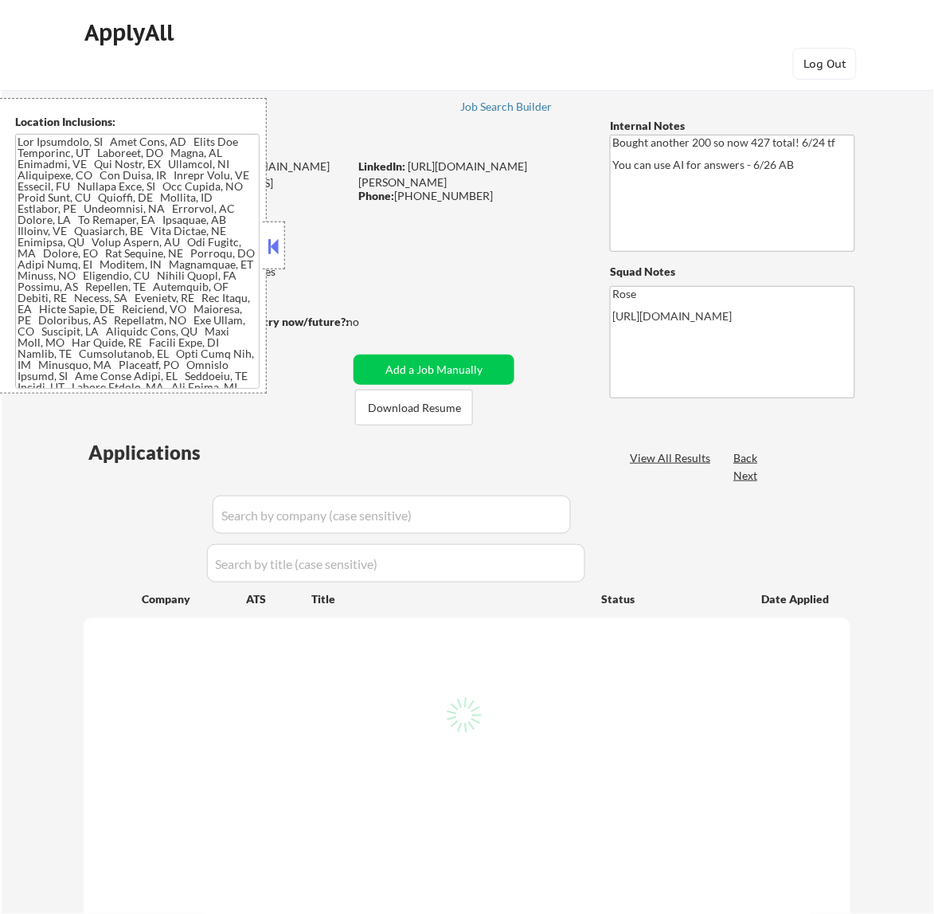
select select ""pending""
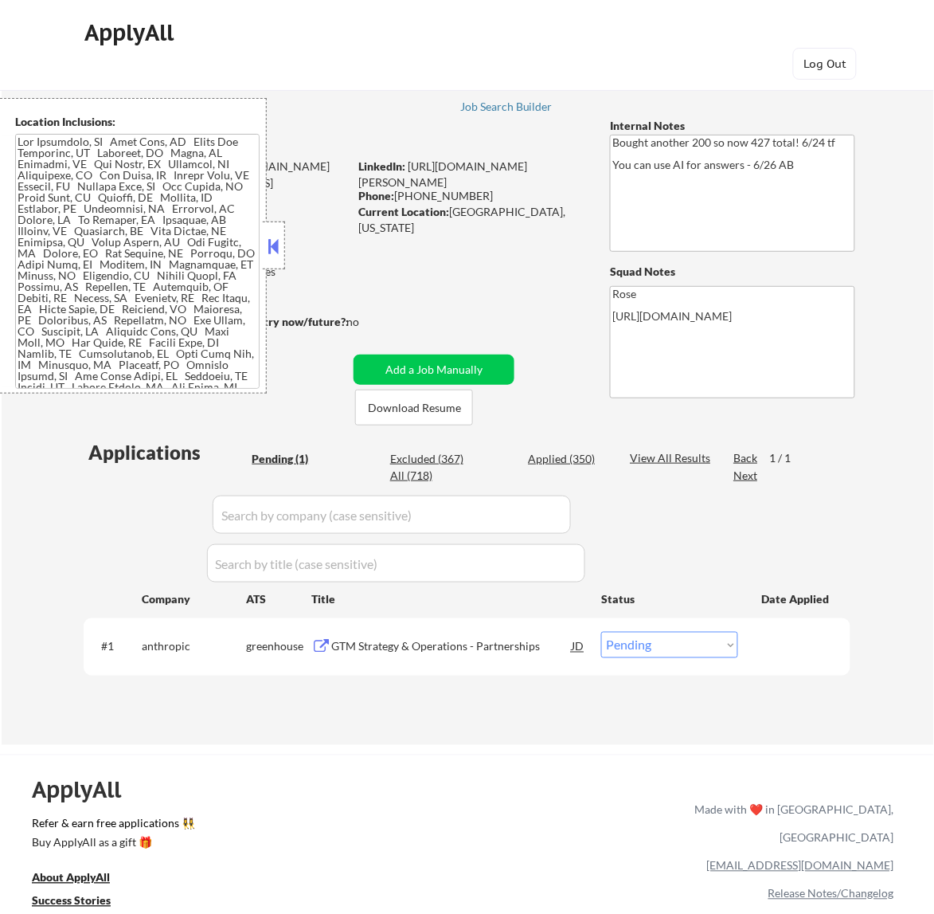
click at [280, 239] on button at bounding box center [273, 246] width 18 height 24
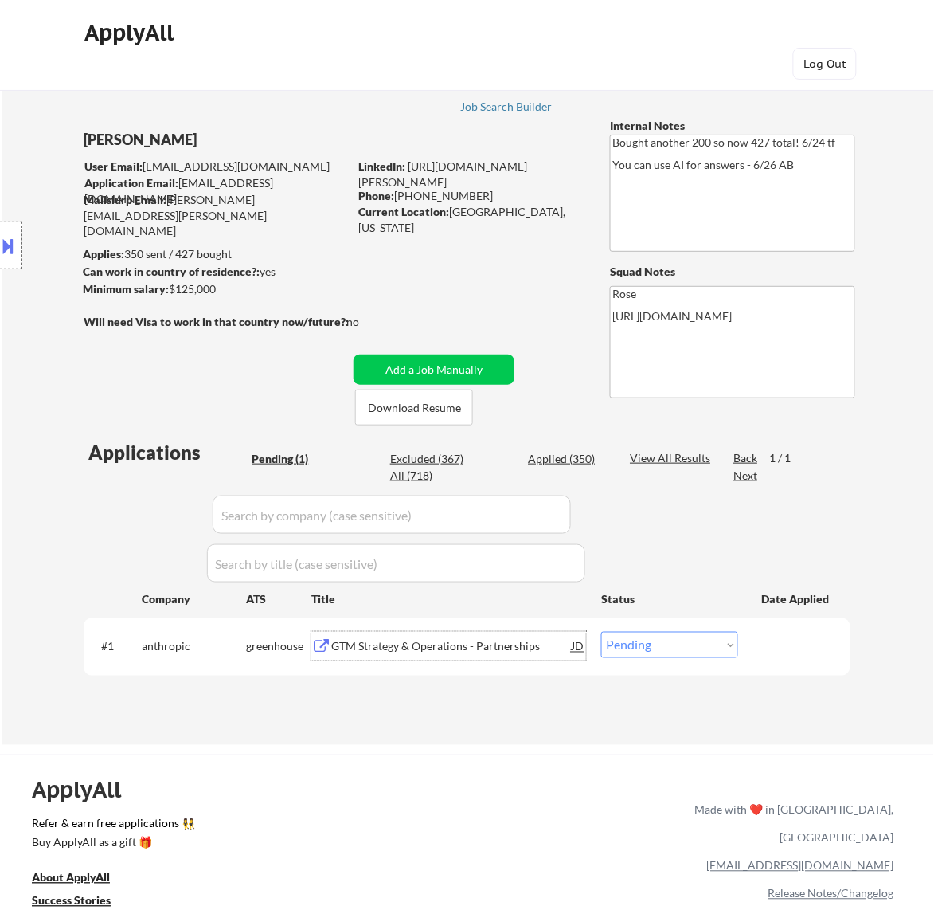
click at [503, 652] on div "GTM Strategy & Operations - Partnerships" at bounding box center [451, 647] width 241 height 16
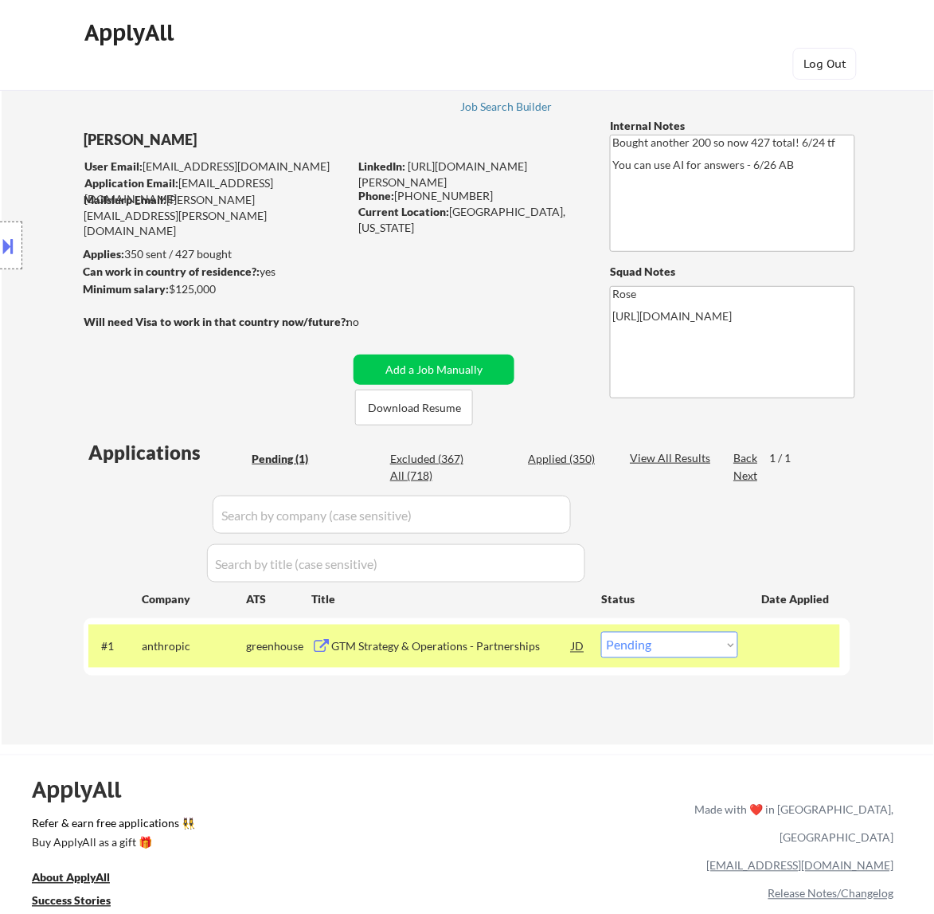
select select ""pending""
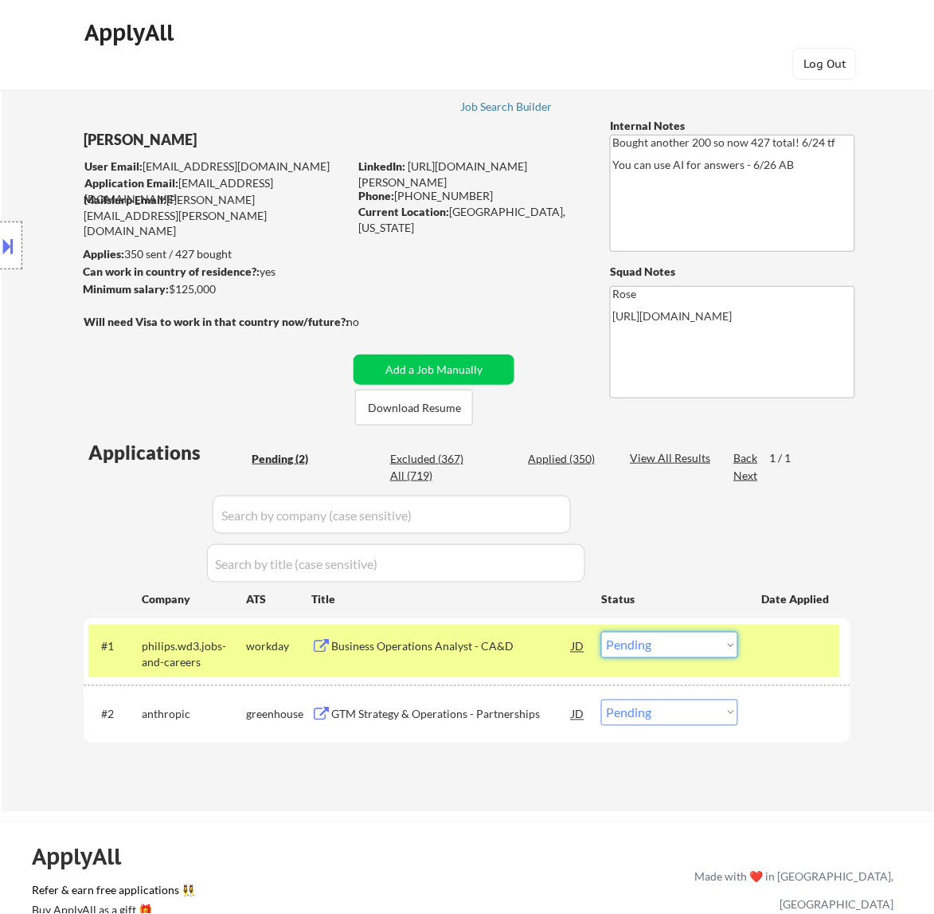
click at [671, 643] on select "Choose an option... Pending Applied Excluded (Questions) Excluded (Expired) Exc…" at bounding box center [669, 645] width 137 height 26
click at [601, 632] on select "Choose an option... Pending Applied Excluded (Questions) Excluded (Expired) Exc…" at bounding box center [669, 645] width 137 height 26
select select ""pending""
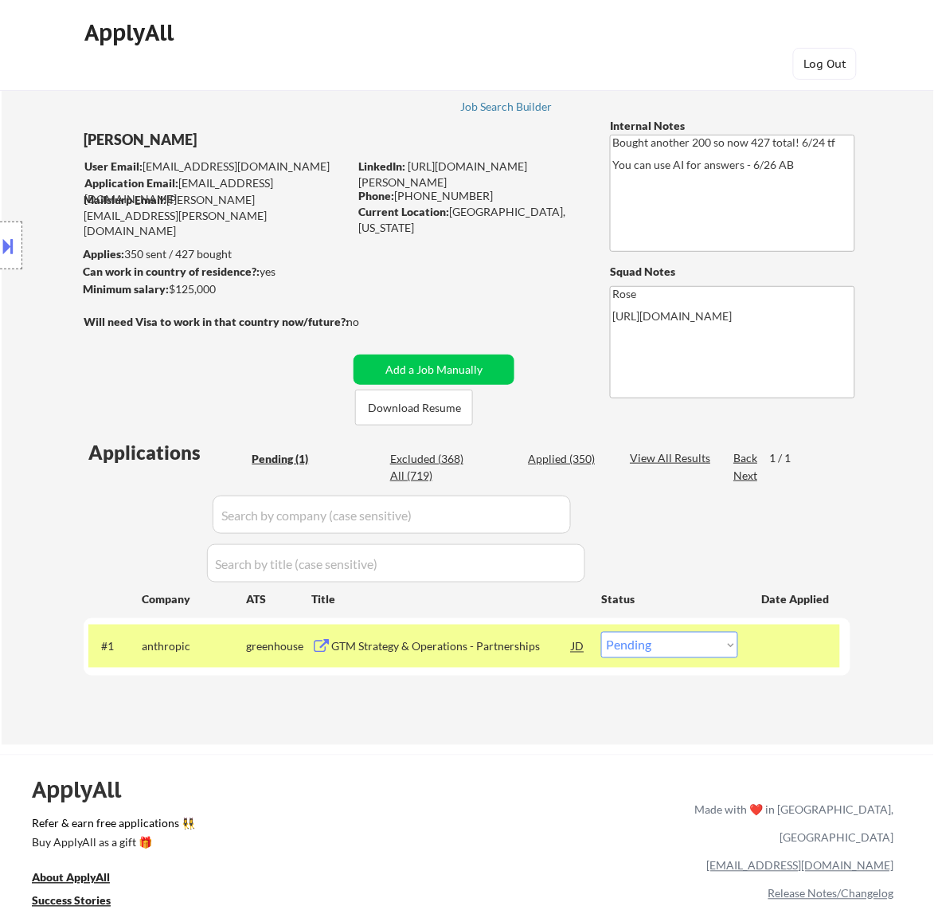
click at [446, 460] on div "Excluded (368)" at bounding box center [430, 459] width 80 height 16
click at [544, 515] on input "input" at bounding box center [392, 514] width 358 height 38
select select ""excluded""
select select ""excluded__location_""
select select ""excluded__blocklist_""
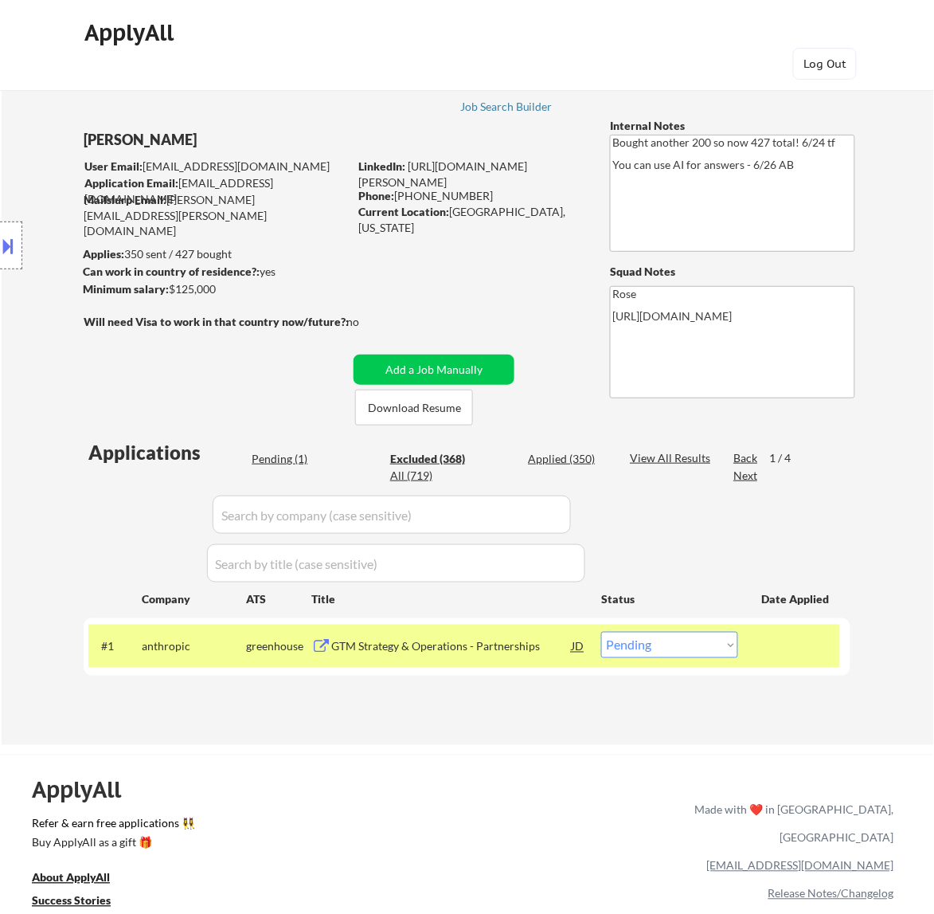
select select ""excluded__location_""
select select ""excluded__salary_""
select select ""excluded__bad_match_""
select select ""excluded__expired_""
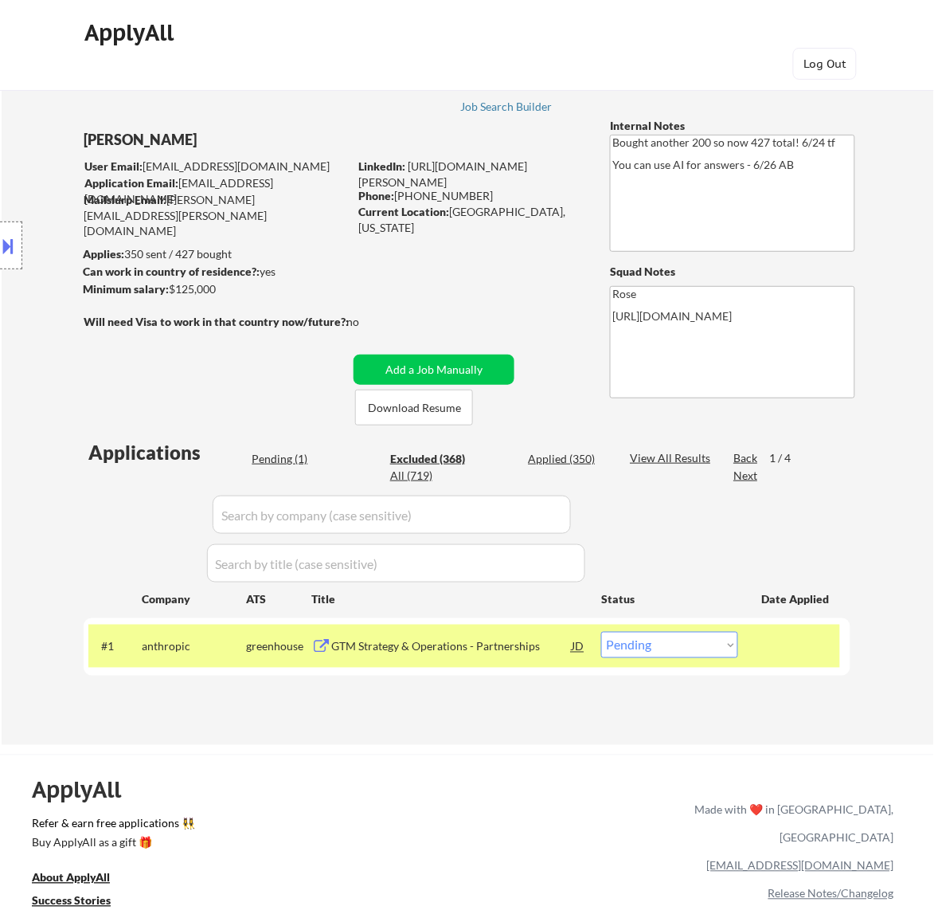
select select ""excluded__blocklist_""
select select ""excluded__expired_""
select select ""excluded__salary_""
select select ""excluded__bad_match_""
select select ""excluded__expired_""
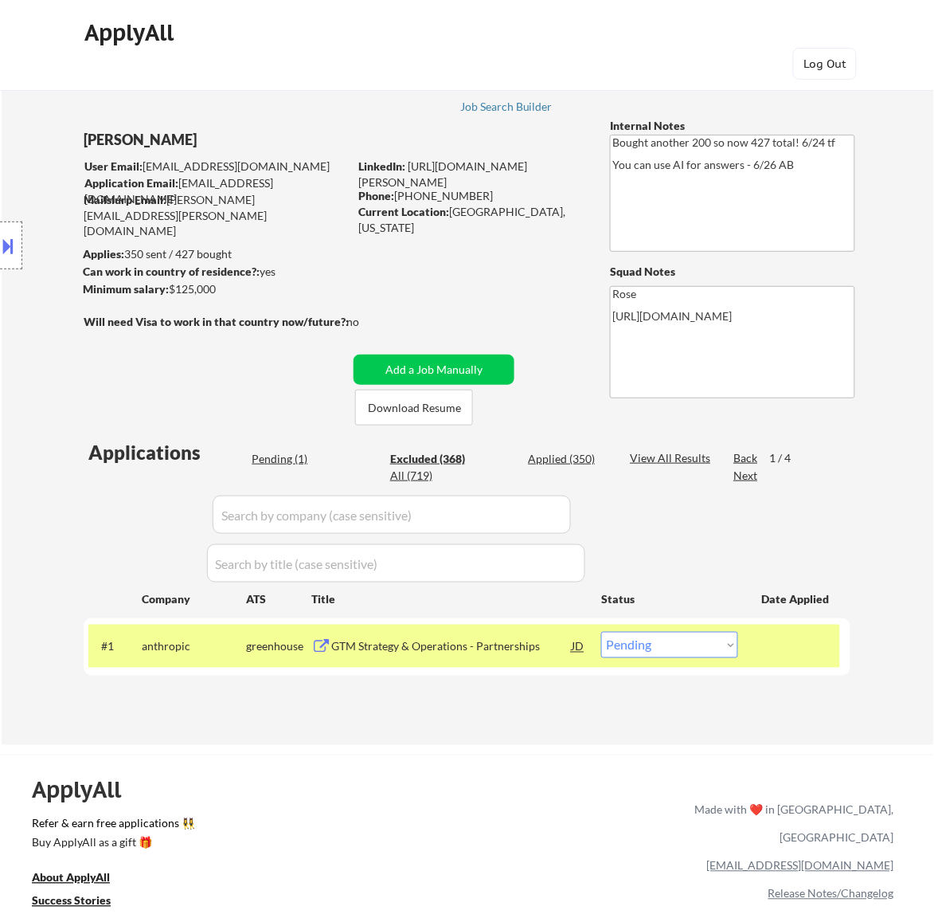
select select ""excluded__expired_""
select select ""excluded__other_""
select select ""excluded__expired_""
select select ""excluded__other_""
select select ""excluded__expired_""
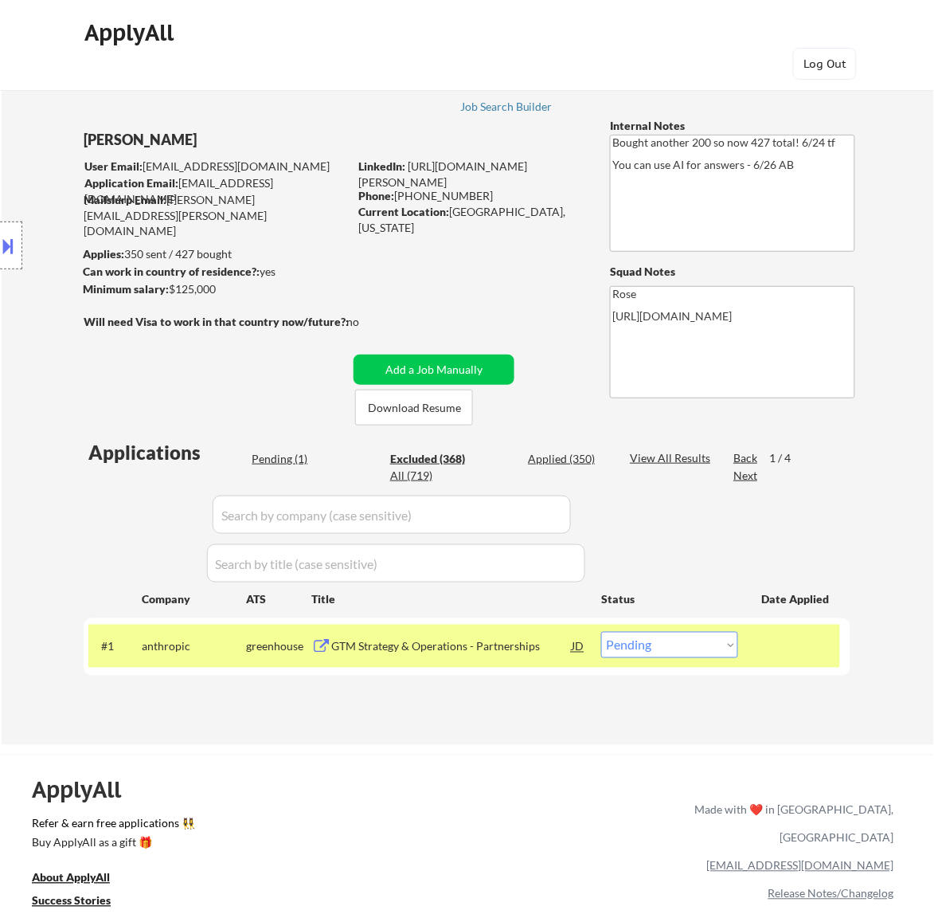
select select ""excluded__location_""
select select ""excluded__blocklist_""
select select ""excluded__expired_""
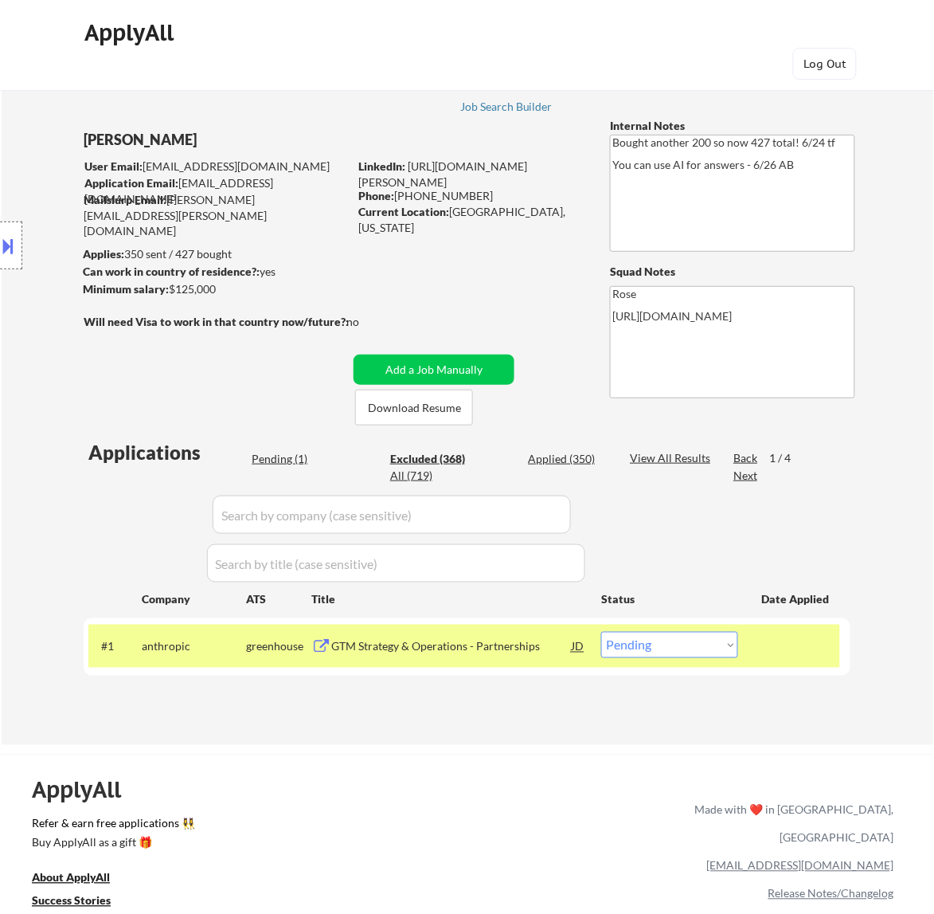
select select ""excluded__expired_""
select select ""excluded__other_""
select select ""excluded__expired_""
select select ""excluded__other_""
select select ""excluded__blocklist_""
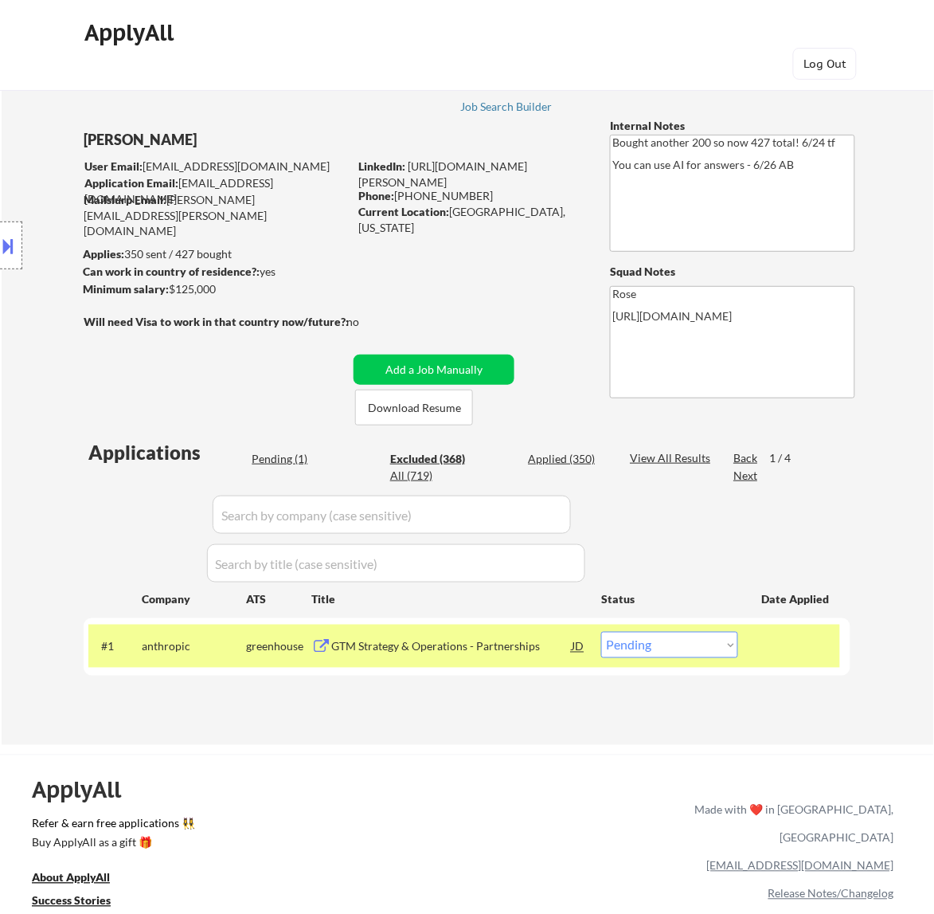
select select ""excluded__other_""
select select ""excluded__expired_""
select select ""excluded__salary_""
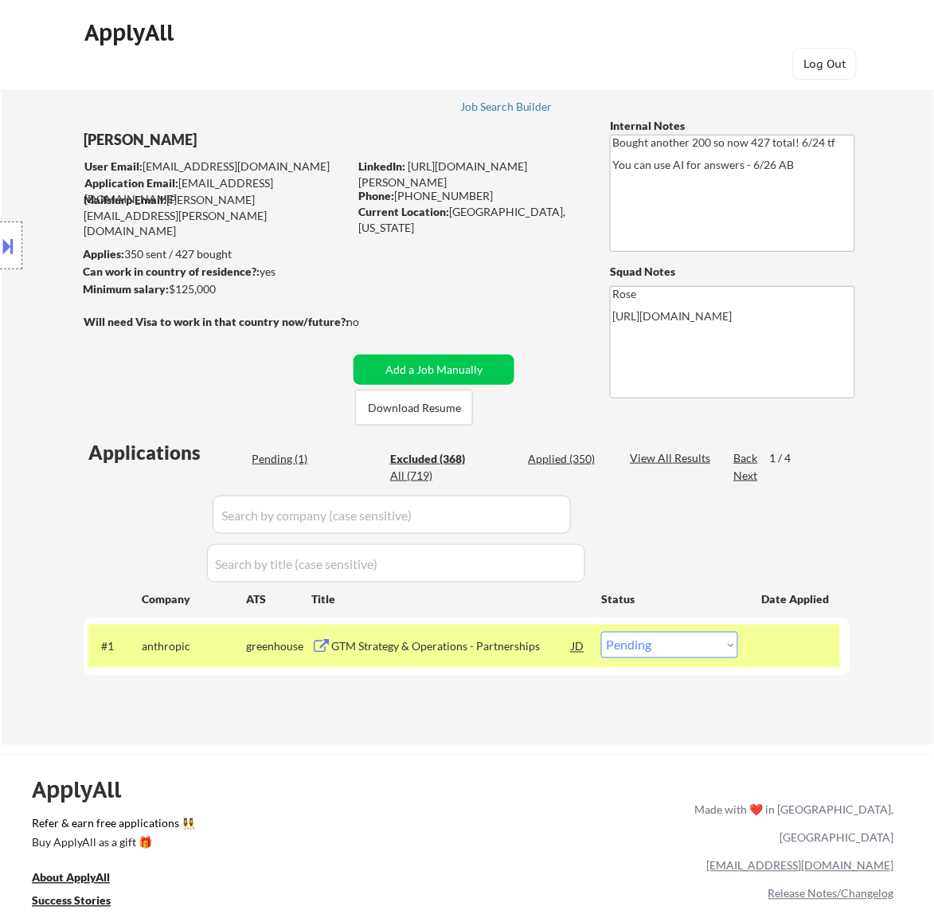
select select ""excluded__expired_""
select select ""excluded__salary_""
select select ""excluded__location_""
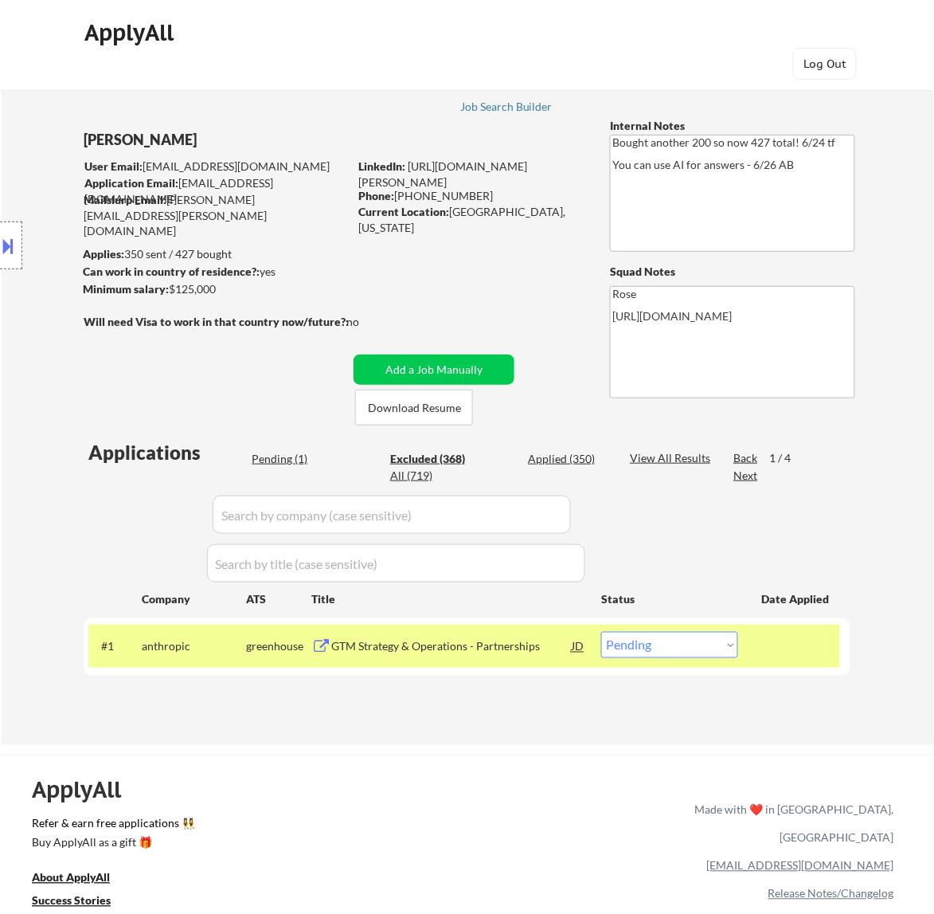
select select ""excluded__expired_""
select select ""excluded__salary_""
select select ""excluded__blocklist_""
select select ""excluded__expired_""
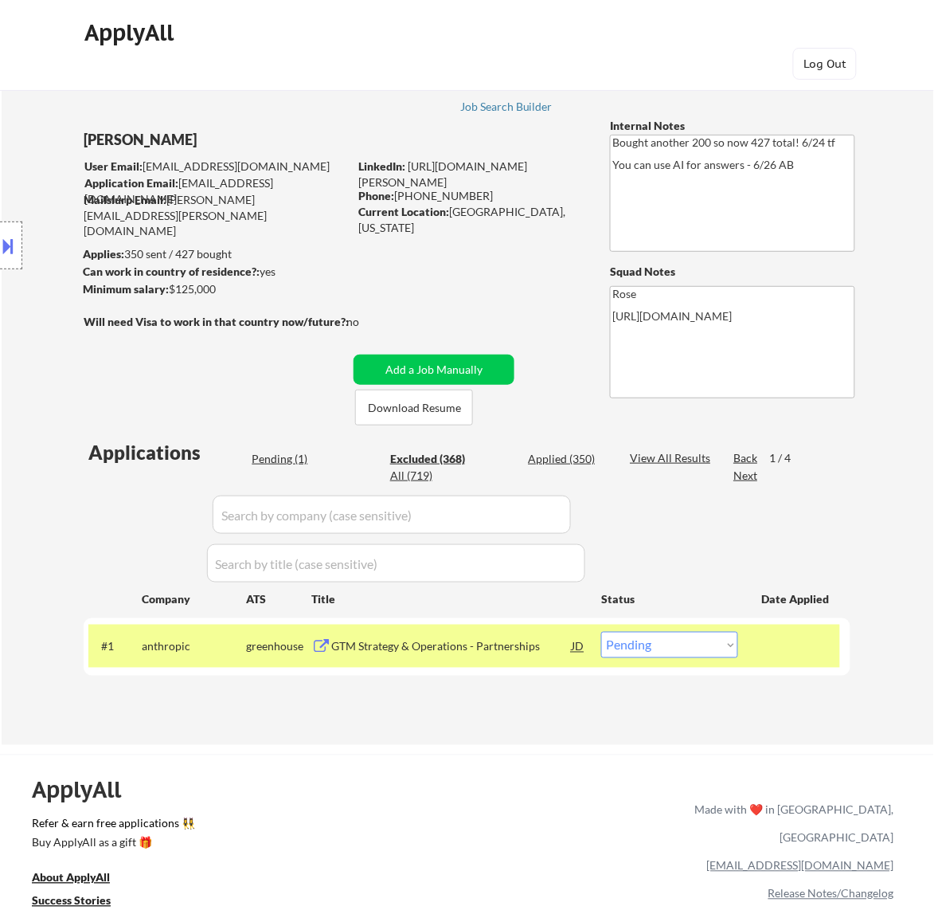
select select ""excluded__other_""
select select ""excluded__expired_""
select select ""excluded__bad_match_""
select select ""excluded__expired_""
select select ""excluded__other_""
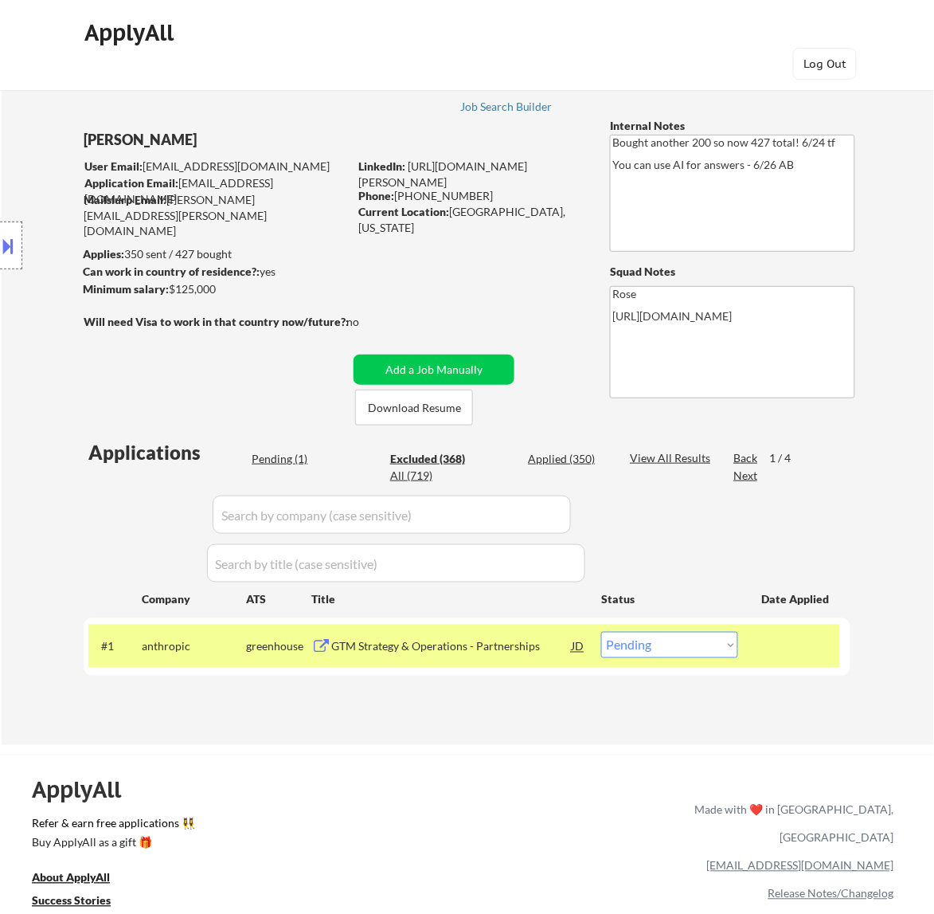
select select ""excluded__expired_""
select select ""excluded__salary_""
select select ""excluded__bad_match_""
select select ""excluded__location_""
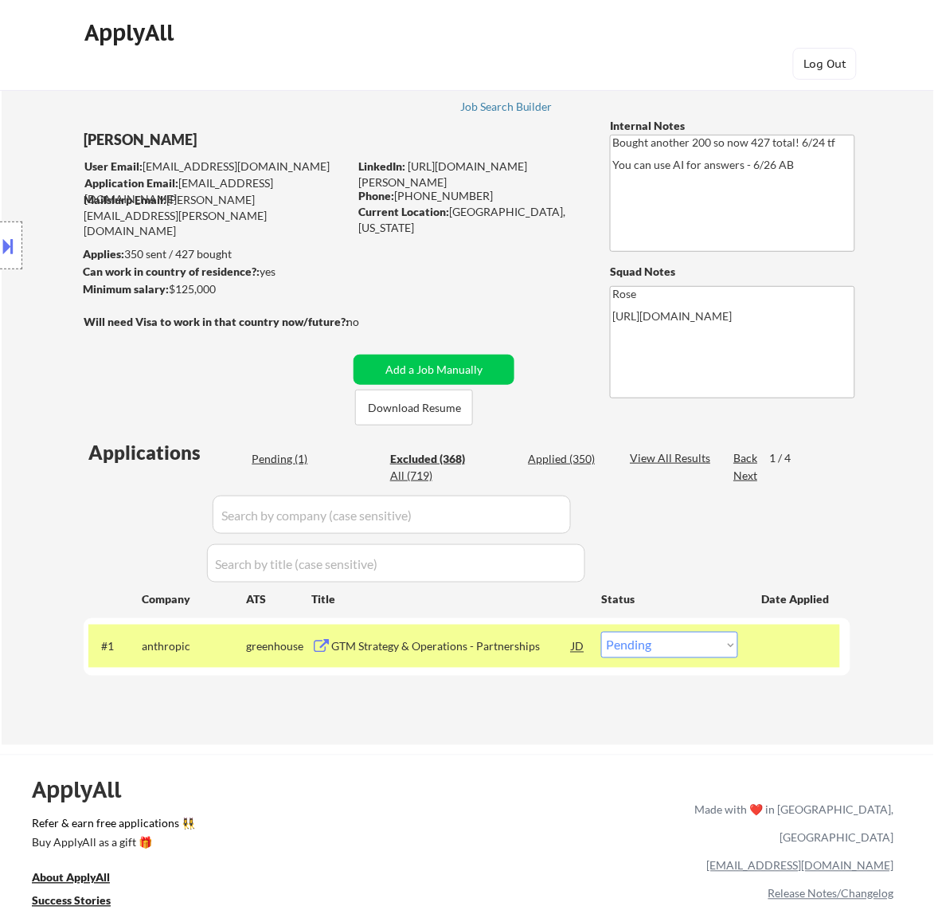
select select ""excluded__expired_""
select select ""excluded__other_""
select select ""excluded__expired_""
select select ""excluded__other_""
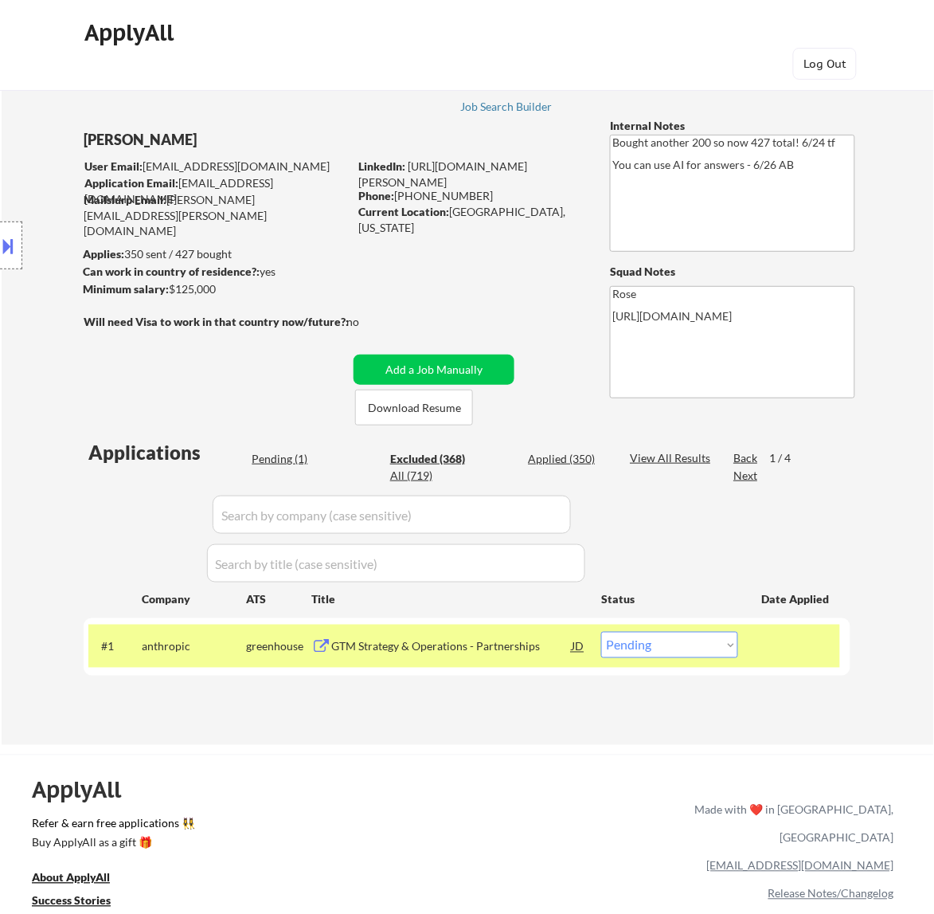
select select ""excluded__other_""
select select ""excluded__expired_""
select select ""excluded""
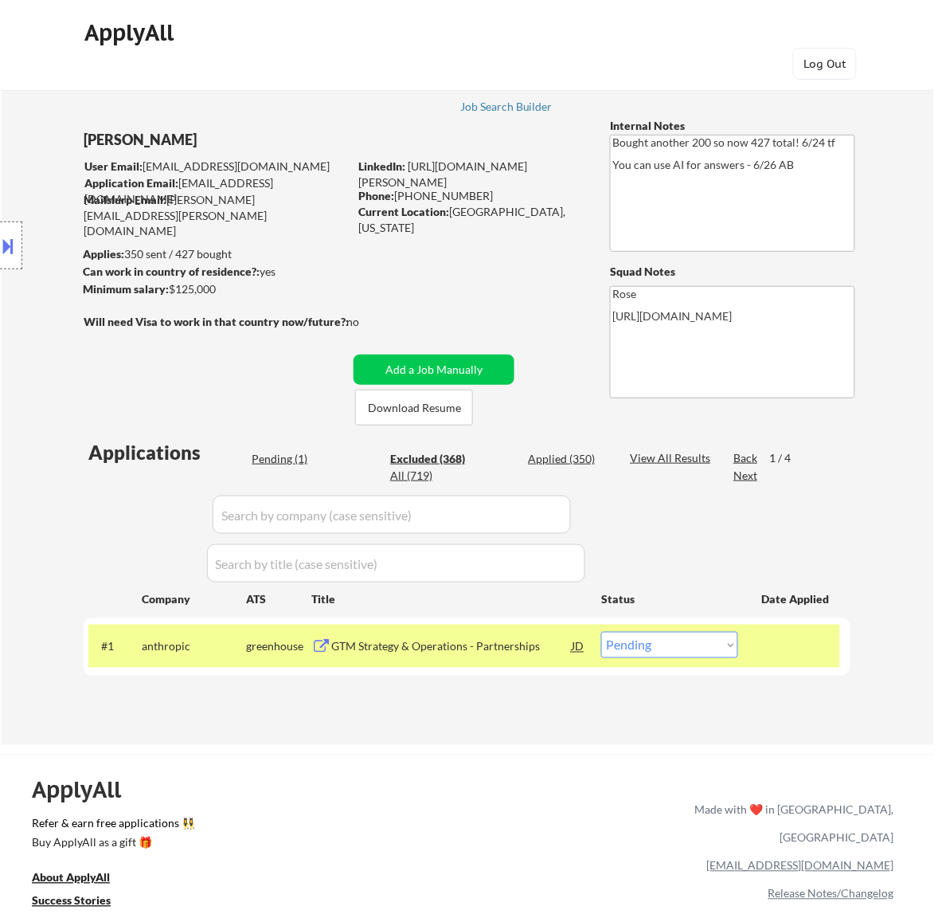
select select ""excluded__expired_""
select select ""excluded__bad_match_""
select select ""excluded__location_""
select select ""excluded__expired_""
select select ""excluded__other_""
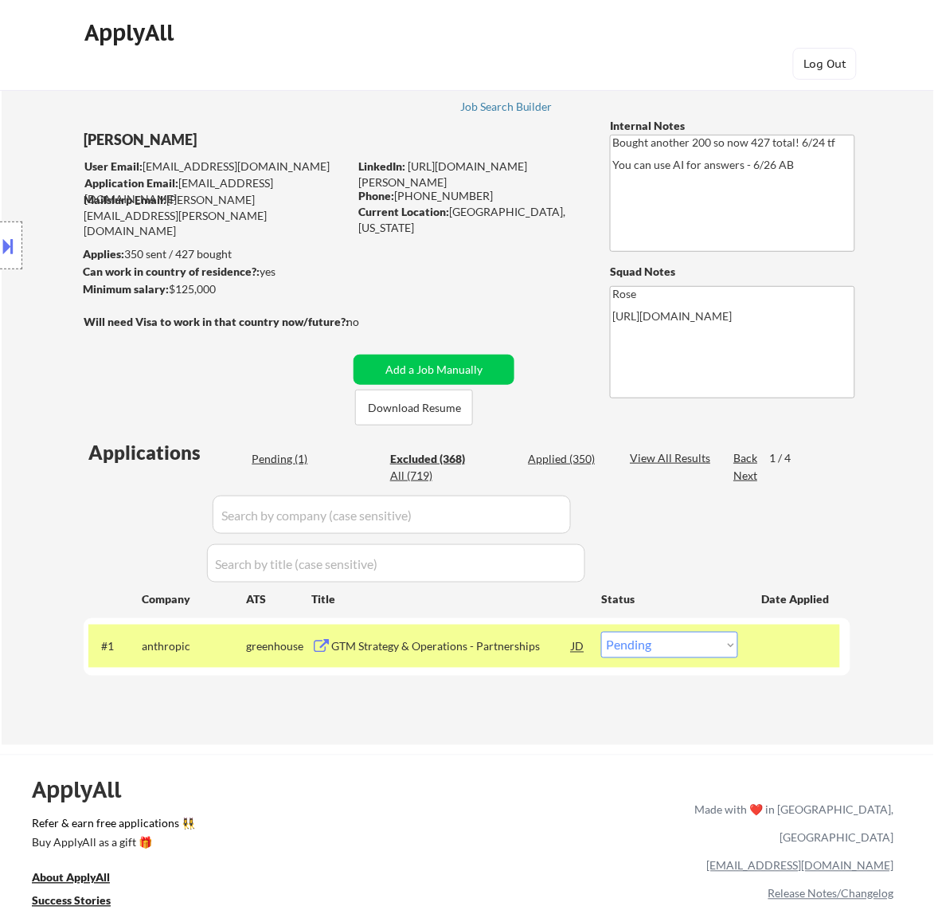
select select ""excluded__other_""
select select ""excluded__expired_""
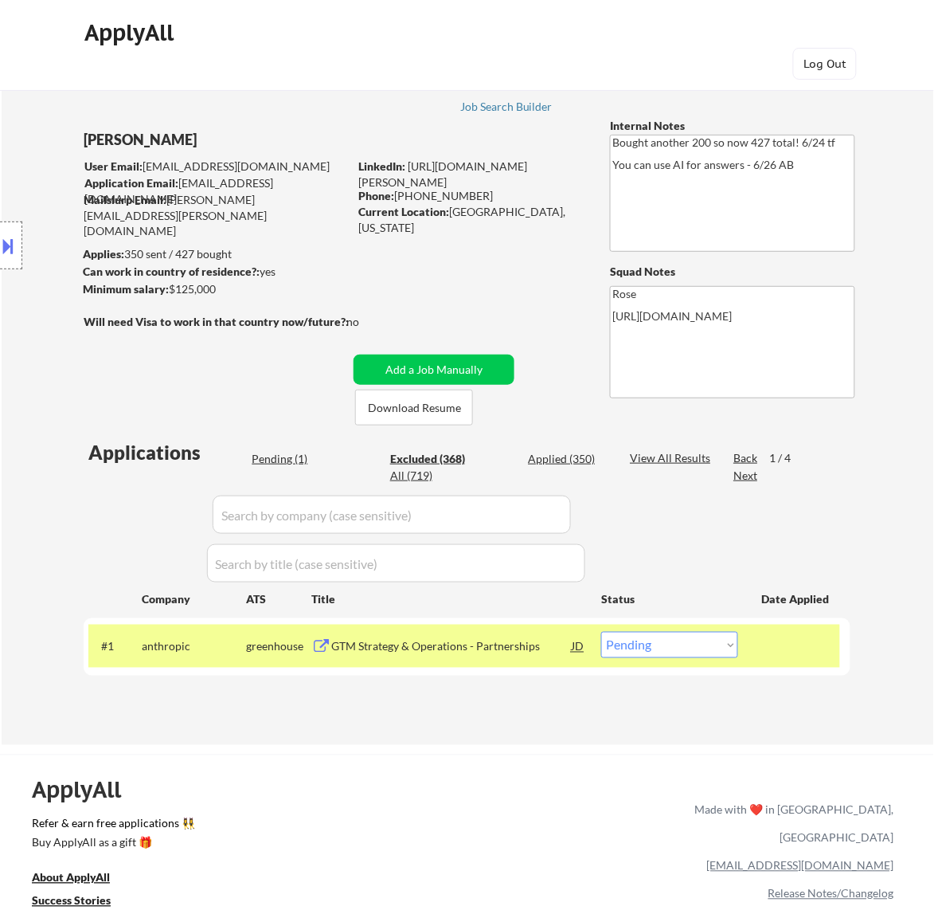
select select ""excluded__location_""
select select ""excluded__expired_""
select select ""excluded""
select select ""excluded__location_""
select select ""excluded__other_""
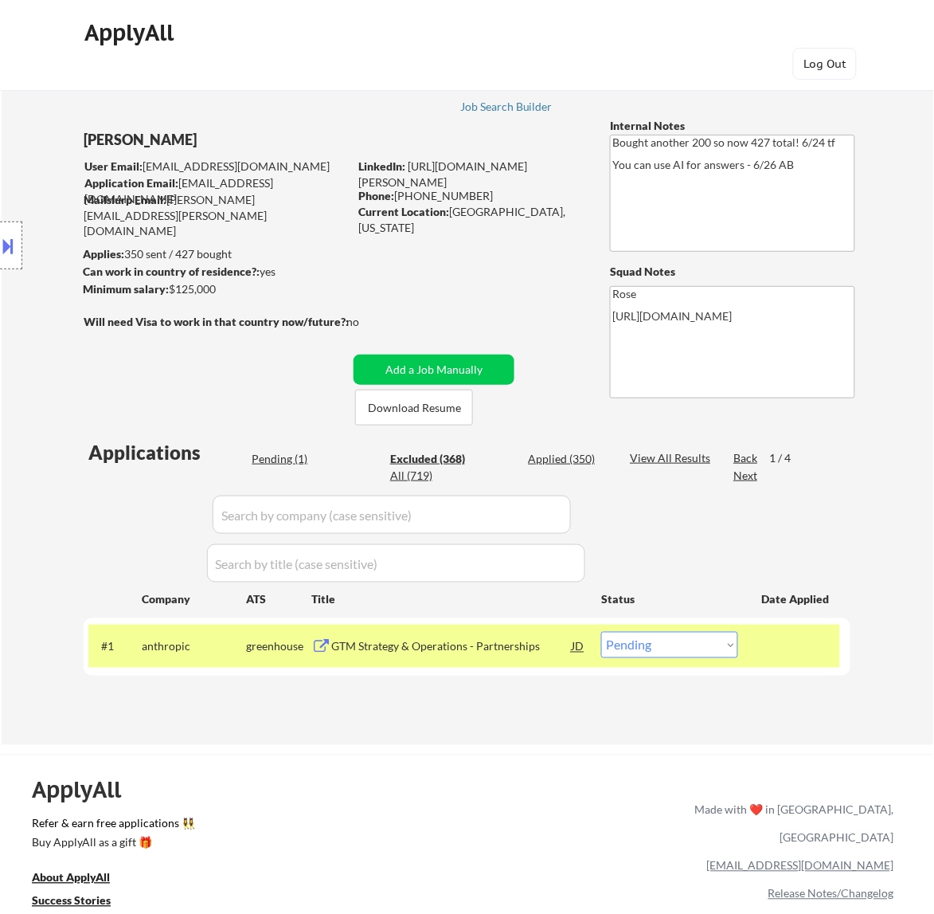
select select ""excluded__other_""
select select ""excluded__expired_""
select select ""excluded""
select select ""excluded__expired_""
select select ""excluded__other_""
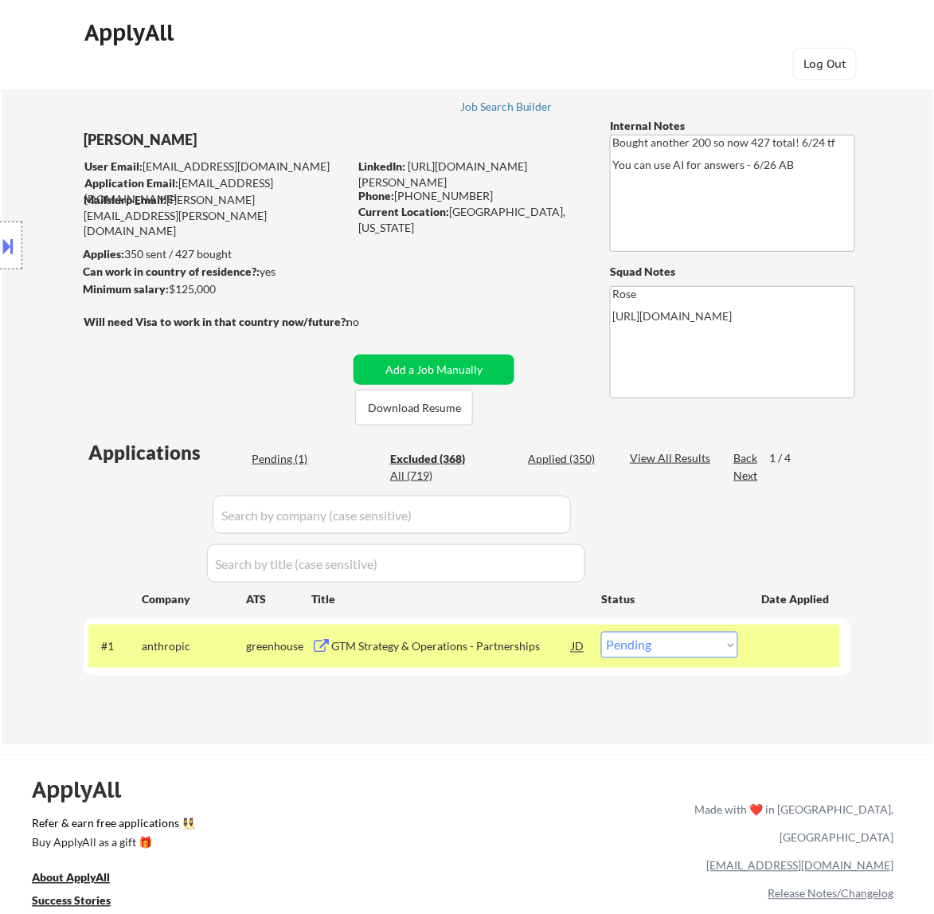
select select ""excluded__expired_""
select select ""excluded__other_""
select select ""excluded__expired_""
select select ""excluded__other_""
select select ""excluded__salary_""
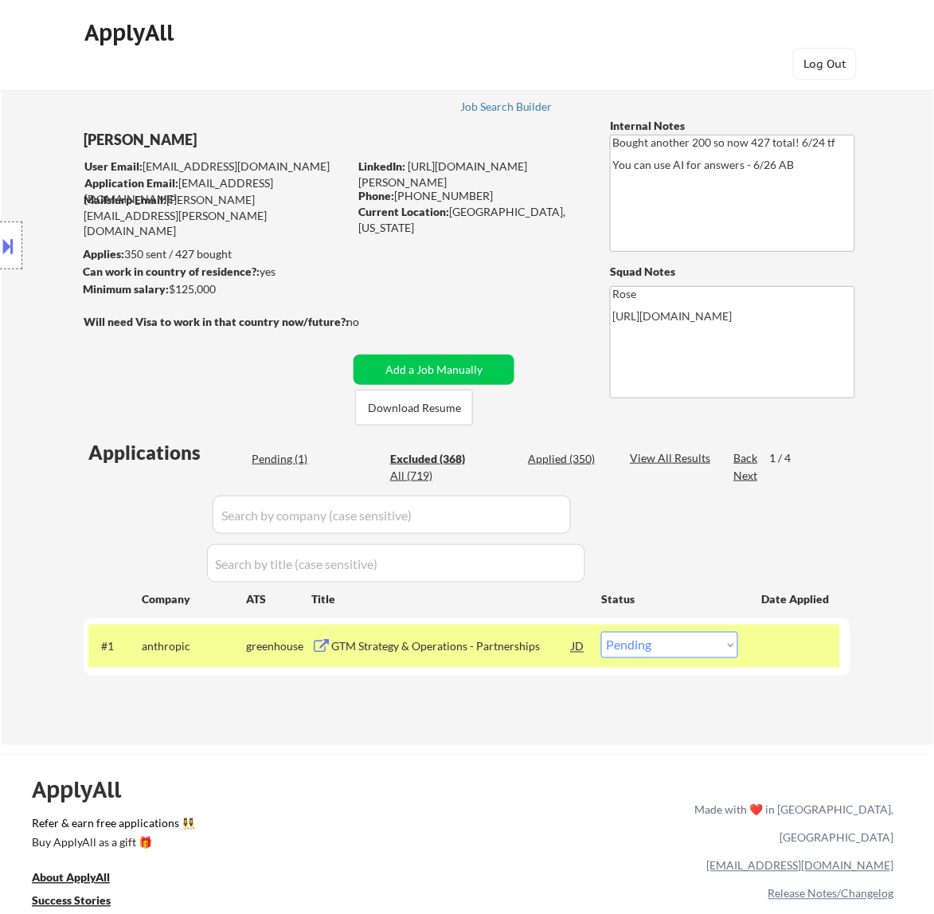
select select ""excluded__salary_""
select select ""excluded__expired_""
select select ""excluded__salary_""
select select ""excluded__other_""
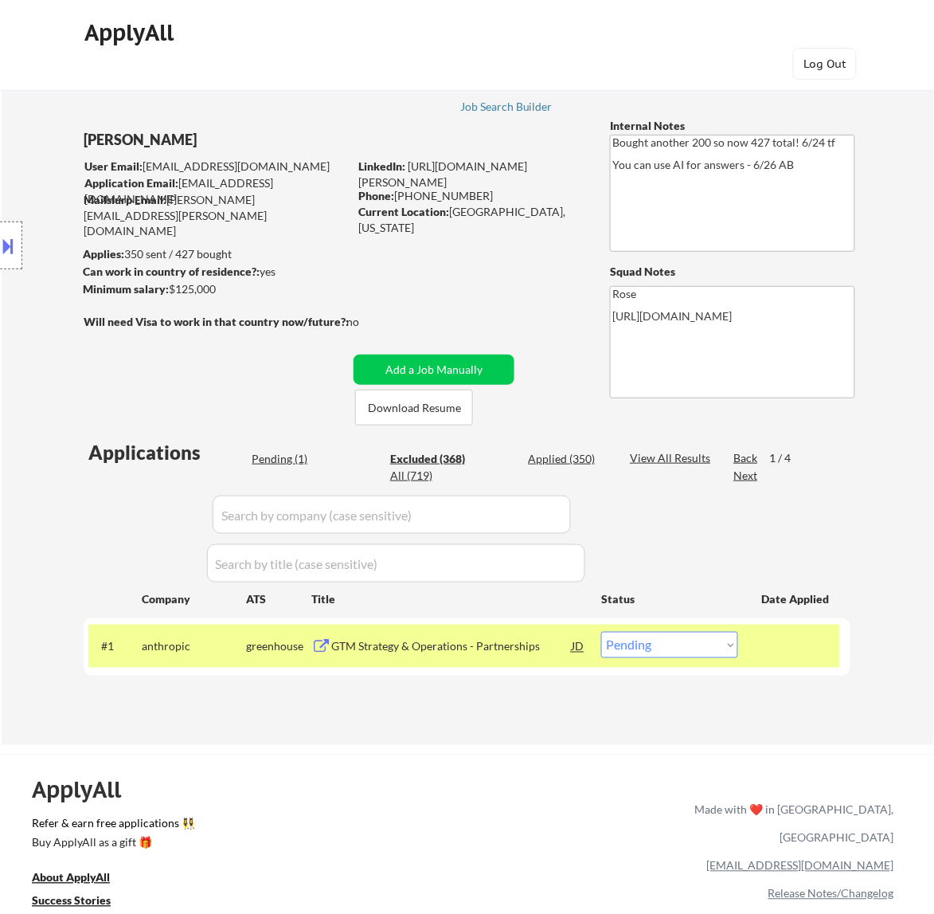
select select ""excluded__salary_""
select select ""excluded__expired_""
select select ""excluded__other_""
select select ""excluded__expired_""
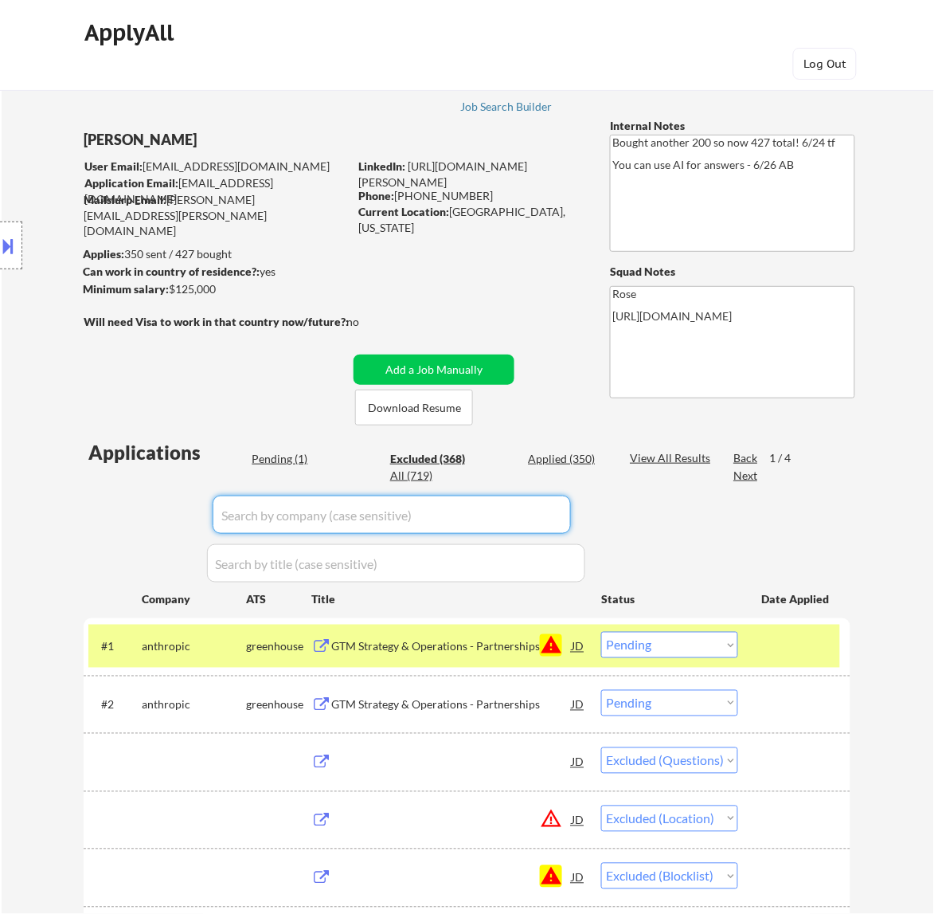
select select ""excluded__blocklist_""
select select ""excluded__expired_""
click at [558, 511] on input "input" at bounding box center [392, 514] width 358 height 38
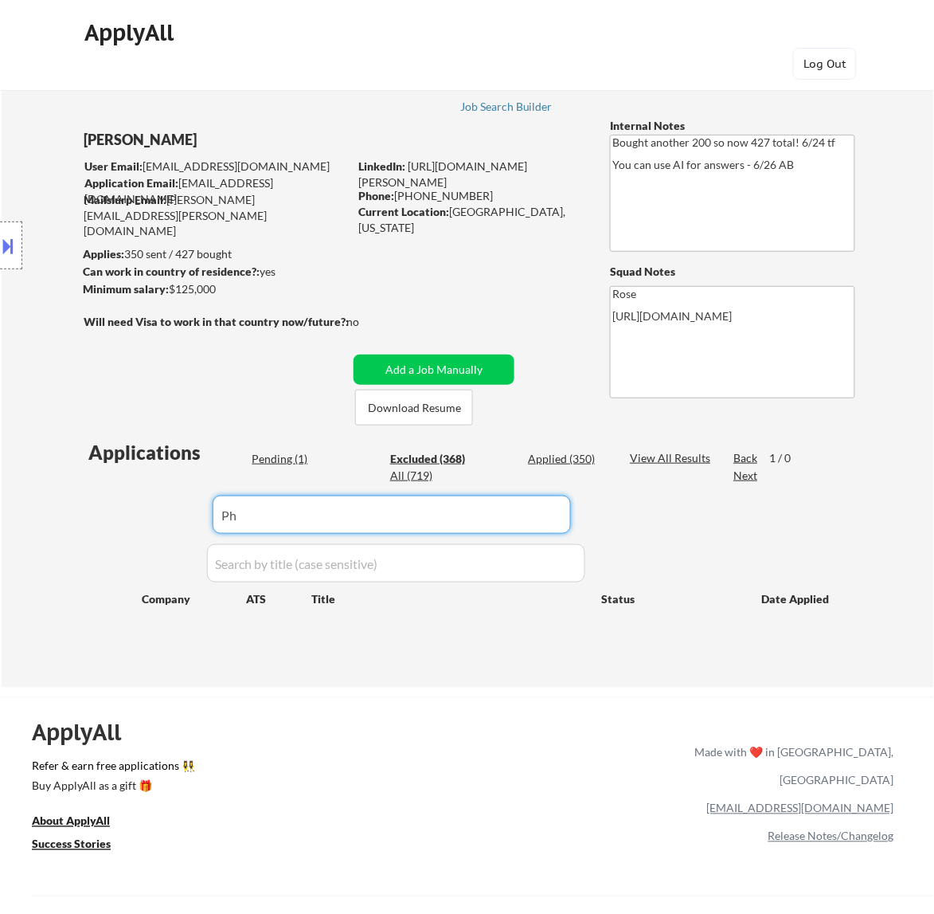
type input "P"
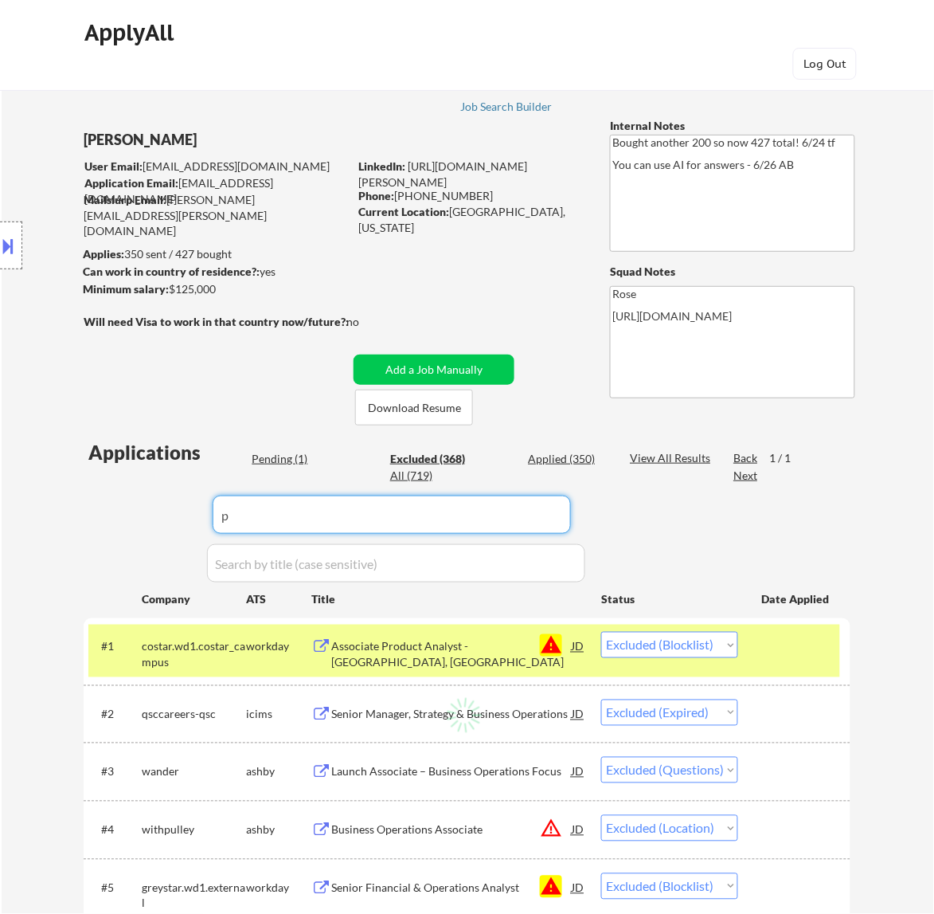
type input "ph"
select select ""excluded__location_""
select select ""excluded__bad_match_""
select select ""excluded__expired_""
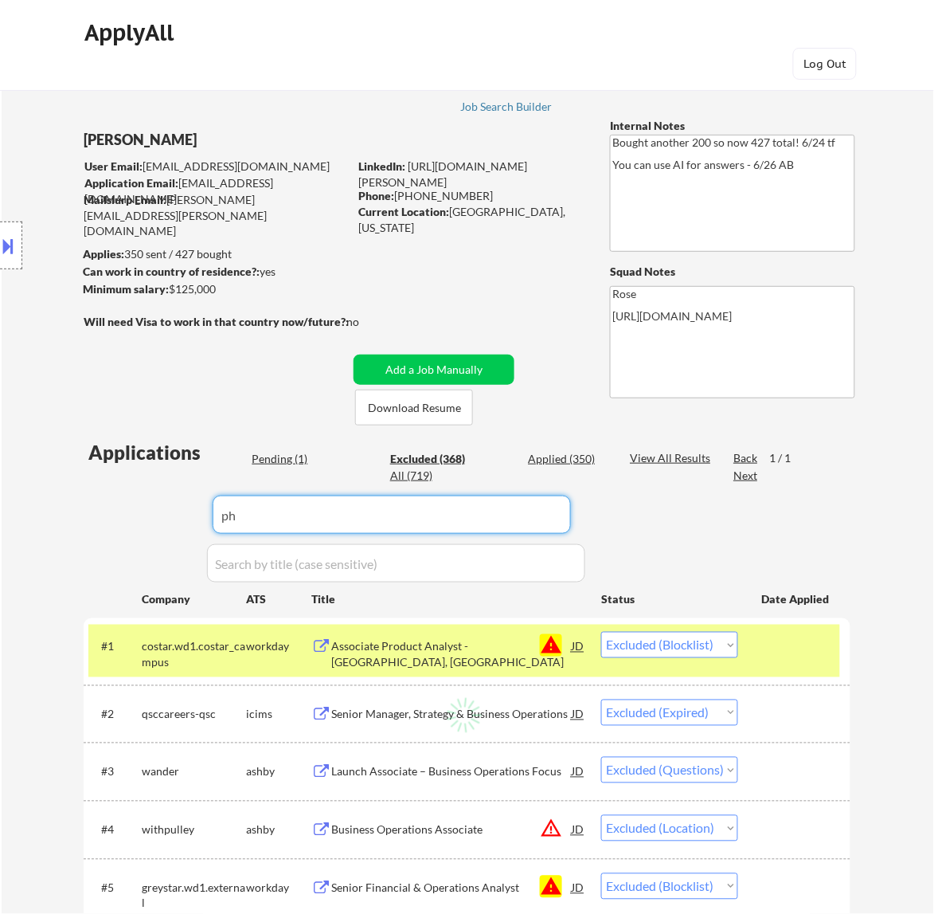
select select ""excluded__other_""
select select ""excluded__blocklist_""
select select ""excluded__other_""
select select ""excluded__expired_""
select select ""excluded__other_""
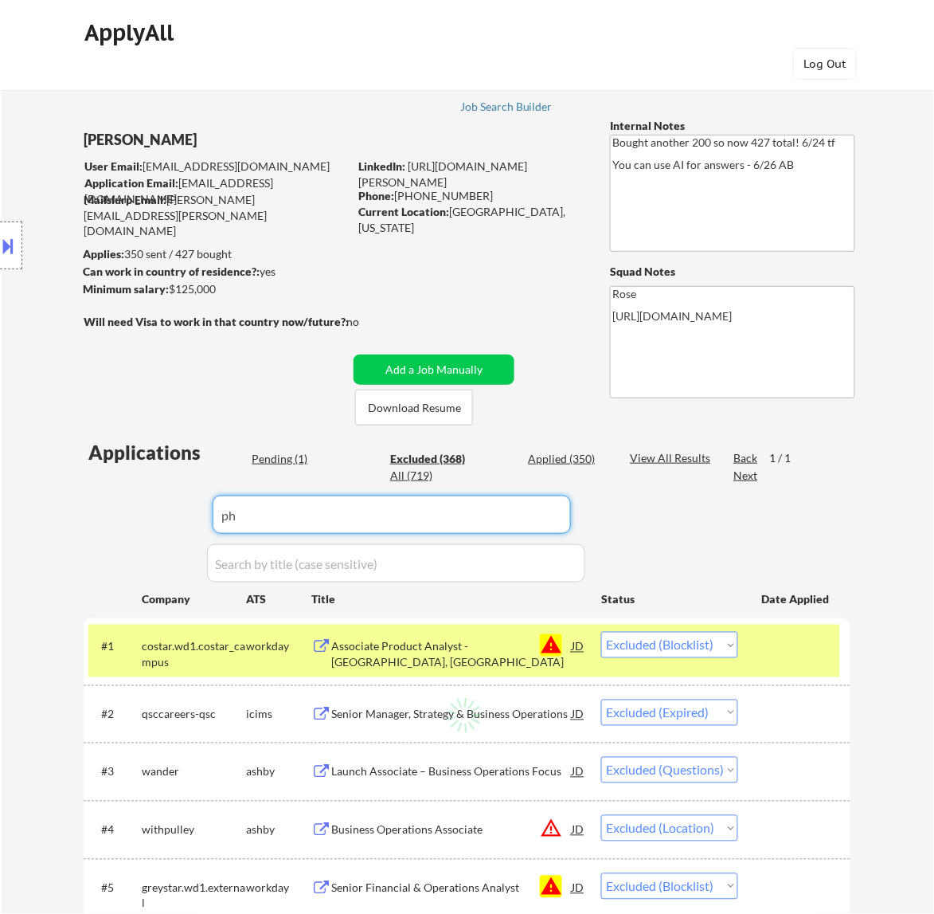
select select ""excluded__location_""
select select ""excluded__other_""
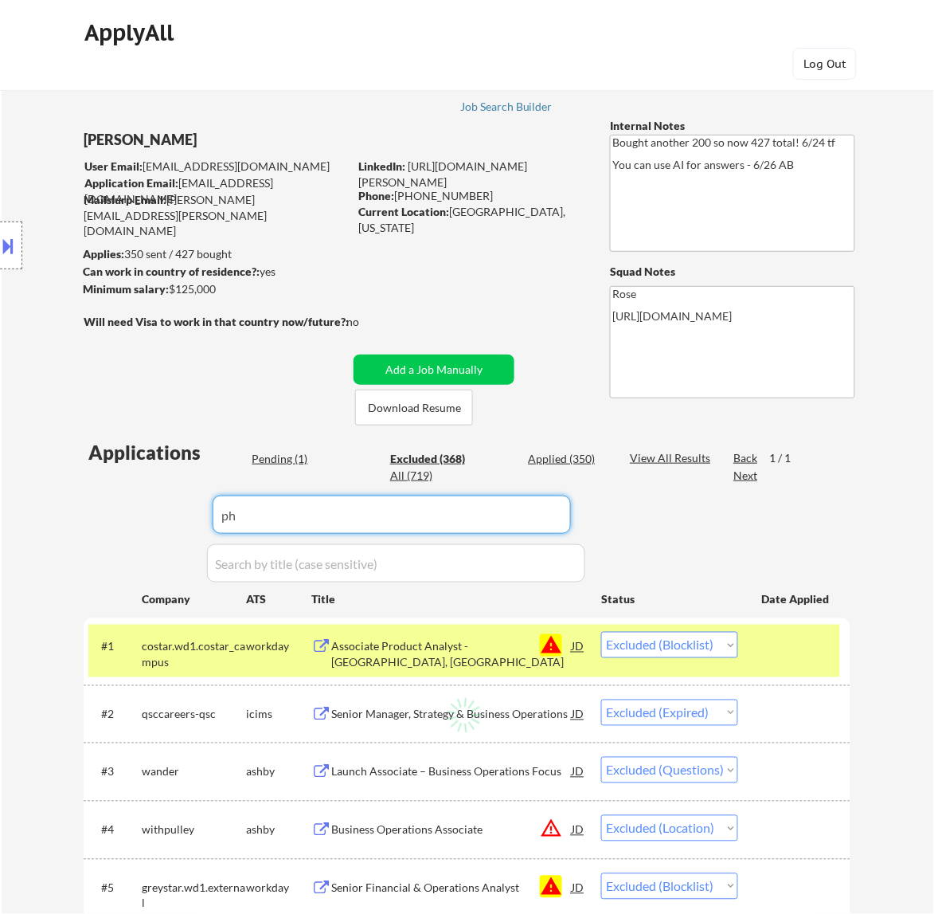
select select ""excluded__other_""
select select ""excluded__bad_match_""
select select ""excluded__other_""
select select ""excluded__expired_""
select select ""excluded__salary_""
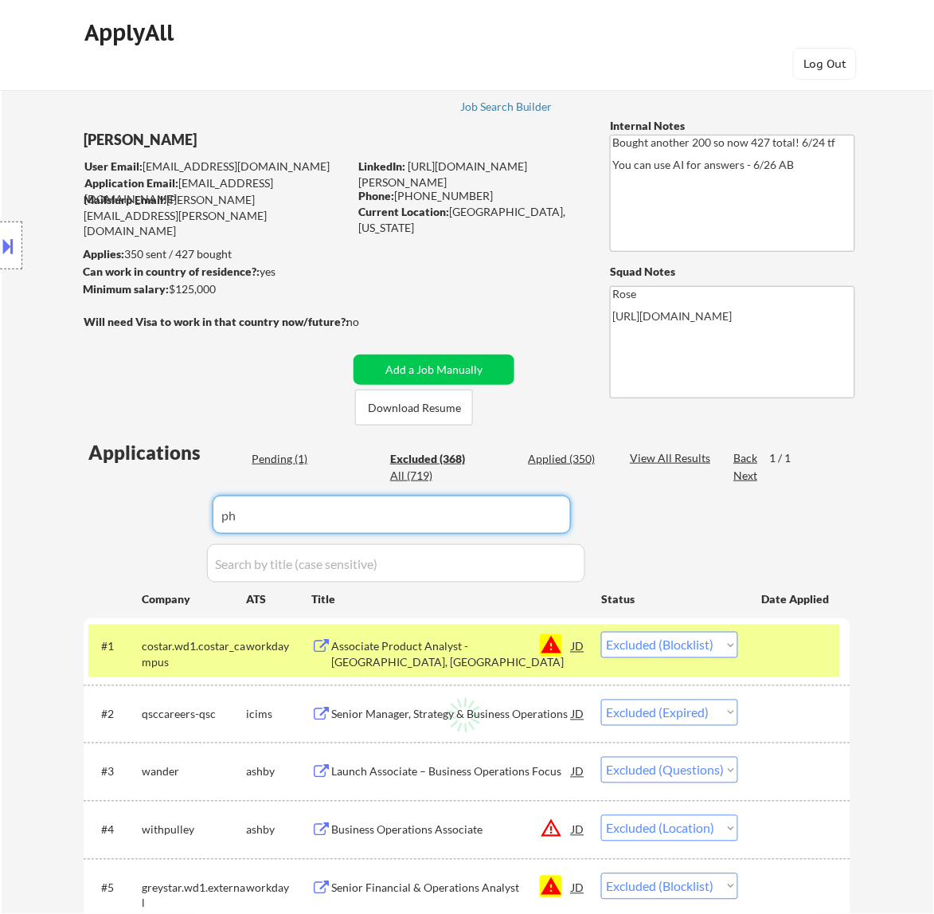
select select ""excluded__bad_match_""
select select ""excluded__expired_""
select select ""excluded""
select select ""excluded__location_""
select select ""excluded__bad_match_""
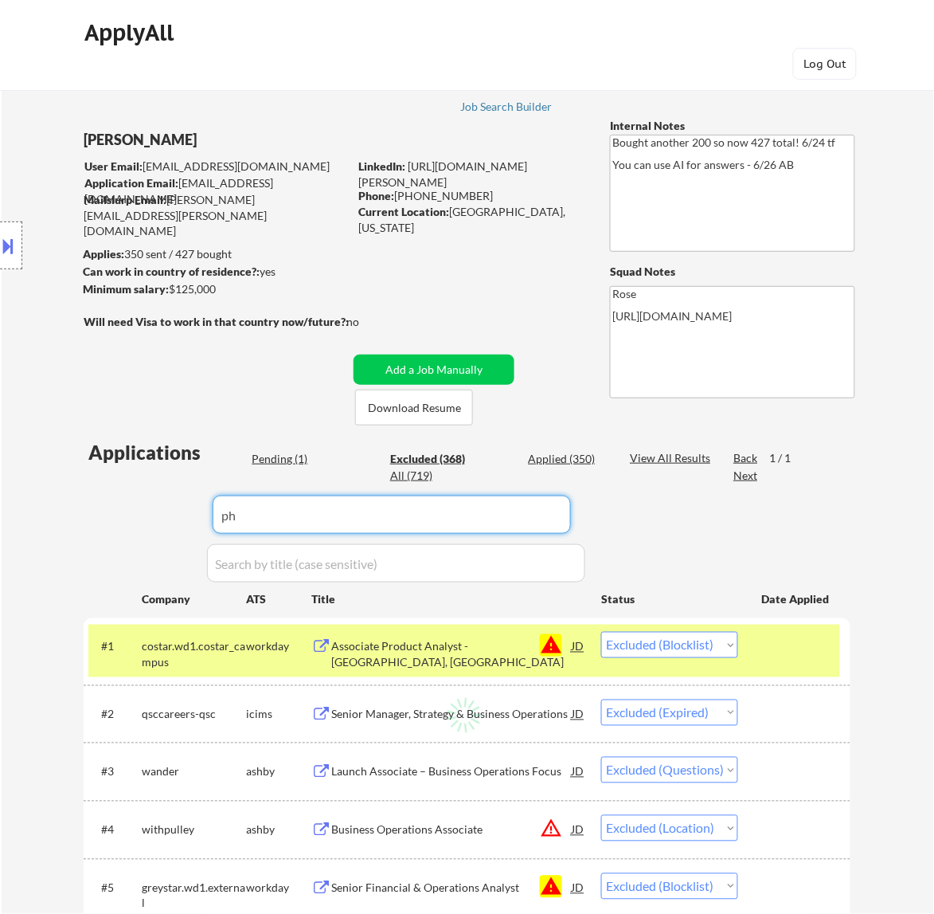
select select ""excluded__bad_match_""
select select ""excluded__other_""
select select ""excluded__salary_""
select select ""excluded__expired_""
select select ""excluded__location_""
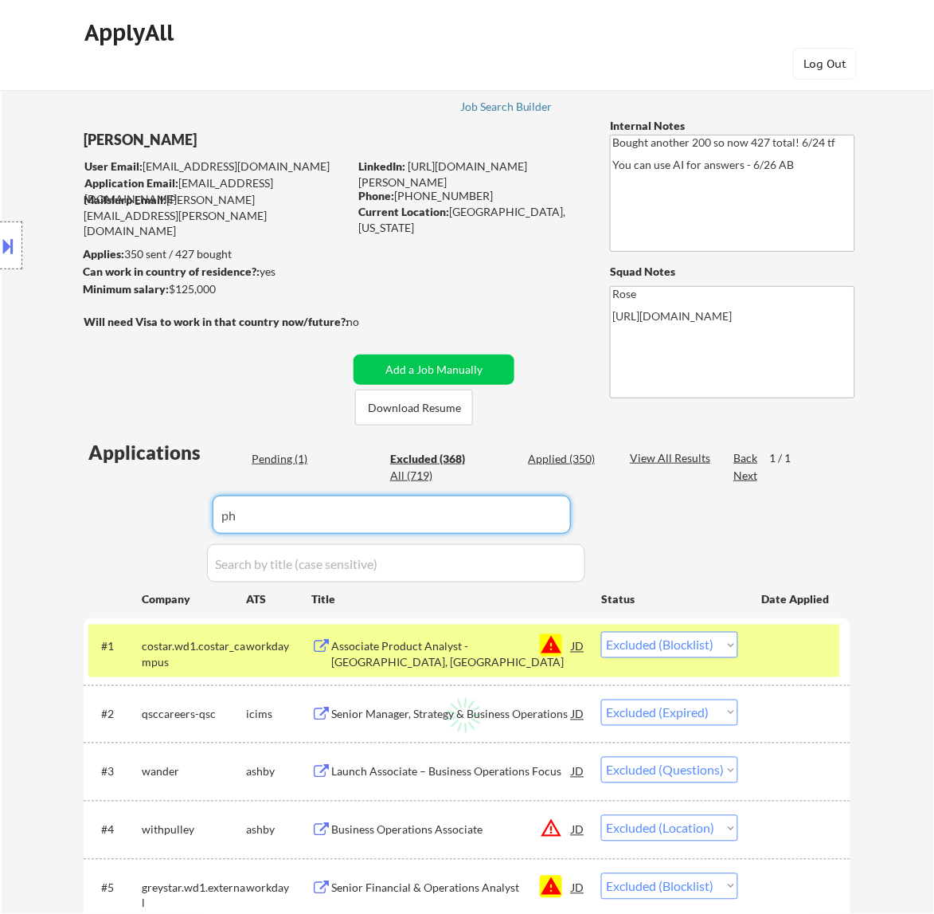
select select ""excluded__other_""
select select ""excluded__bad_match_""
select select ""excluded__location_""
select select ""excluded__salary_""
select select ""excluded__other_""
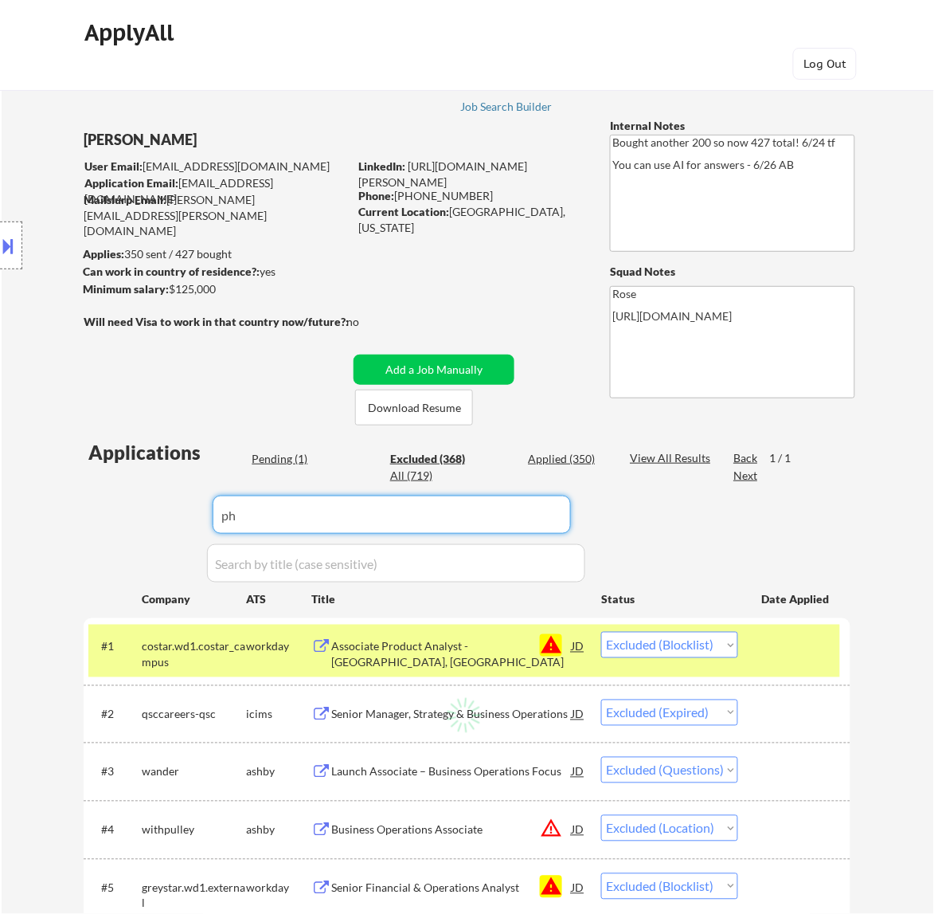
select select ""excluded__bad_match_""
select select ""excluded__salary_""
select select ""excluded__location_""
select select ""excluded__expired_""
select select ""excluded__salary_""
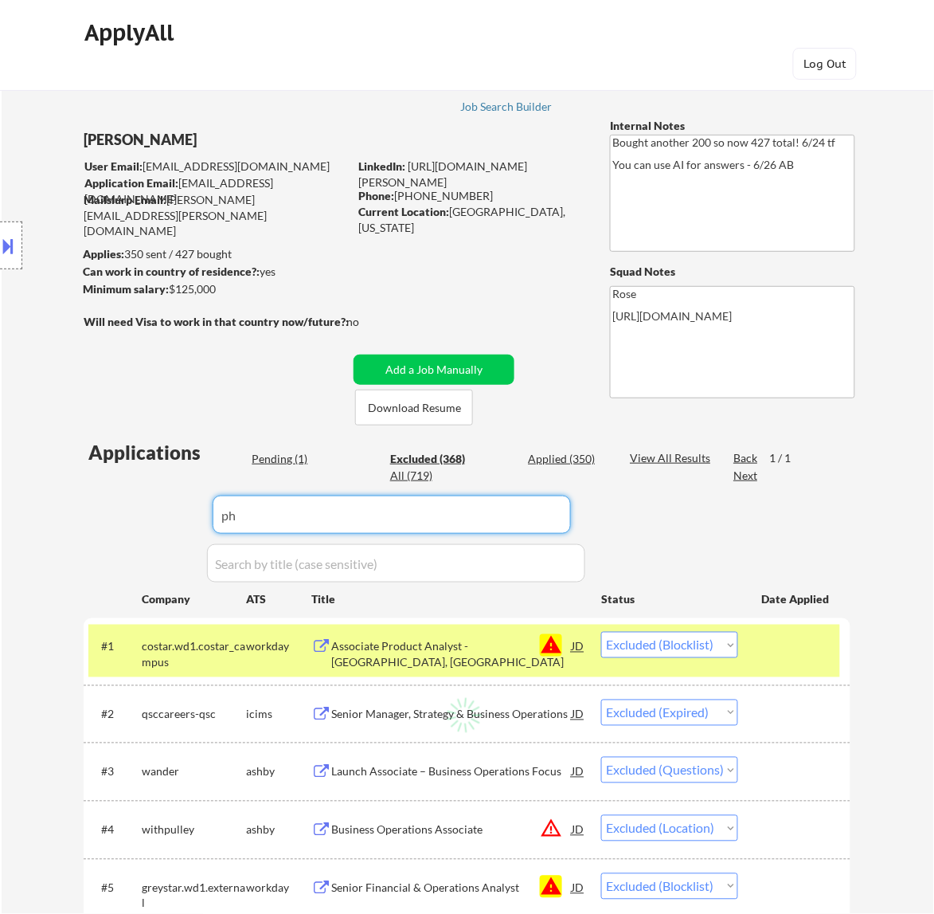
select select ""excluded__expired_""
select select ""excluded__location_""
select select ""excluded__salary_""
select select ""excluded__expired_""
select select ""excluded__location_""
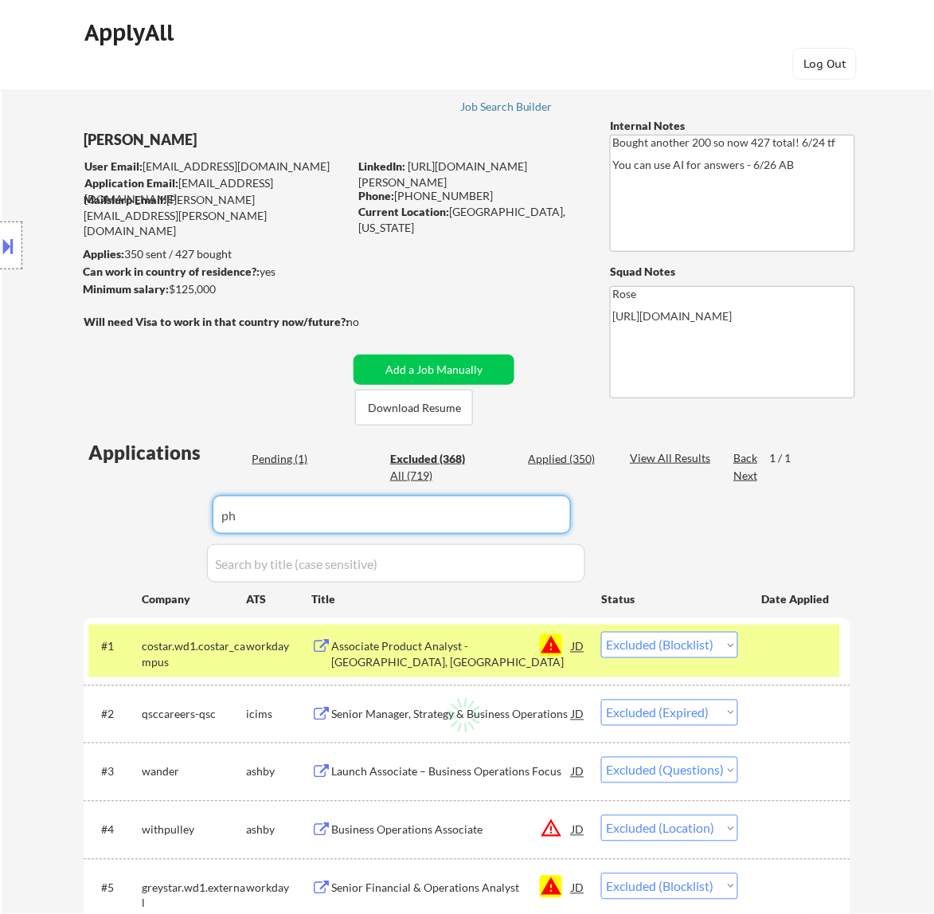
select select ""excluded__salary_""
select select ""excluded__location_""
select select ""excluded__salary_""
select select ""excluded__expired_""
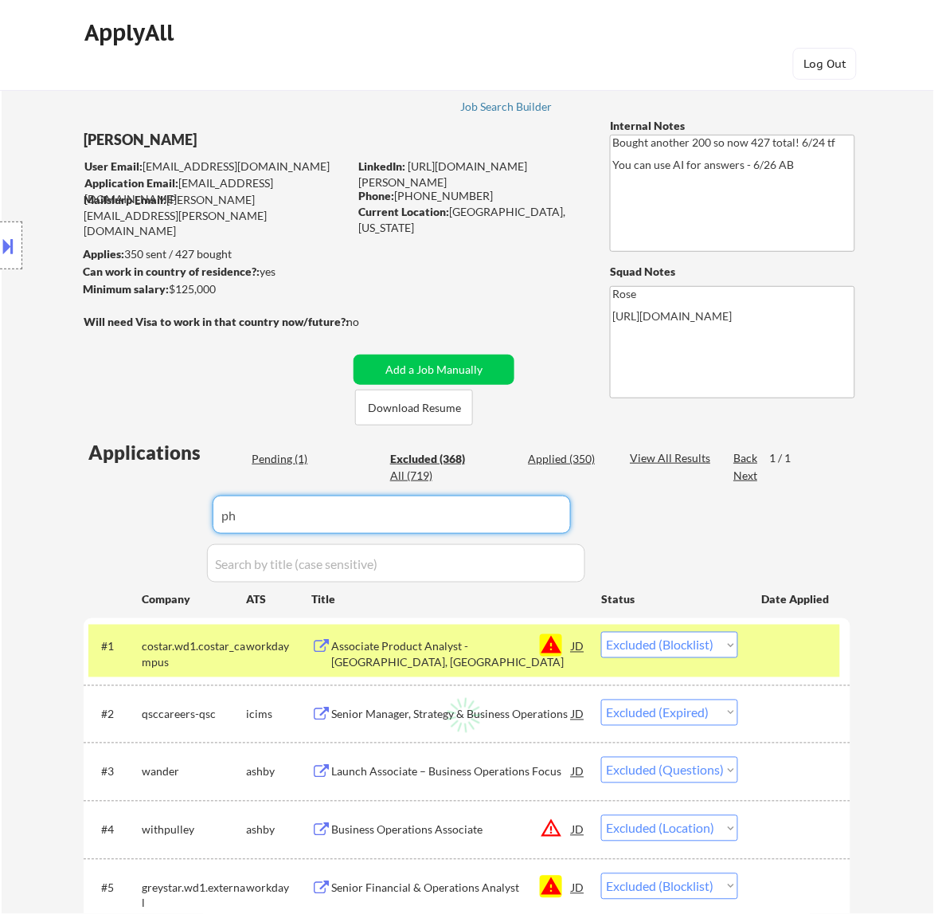
select select ""excluded__salary_""
select select ""excluded__blocklist_""
select select ""excluded__salary_""
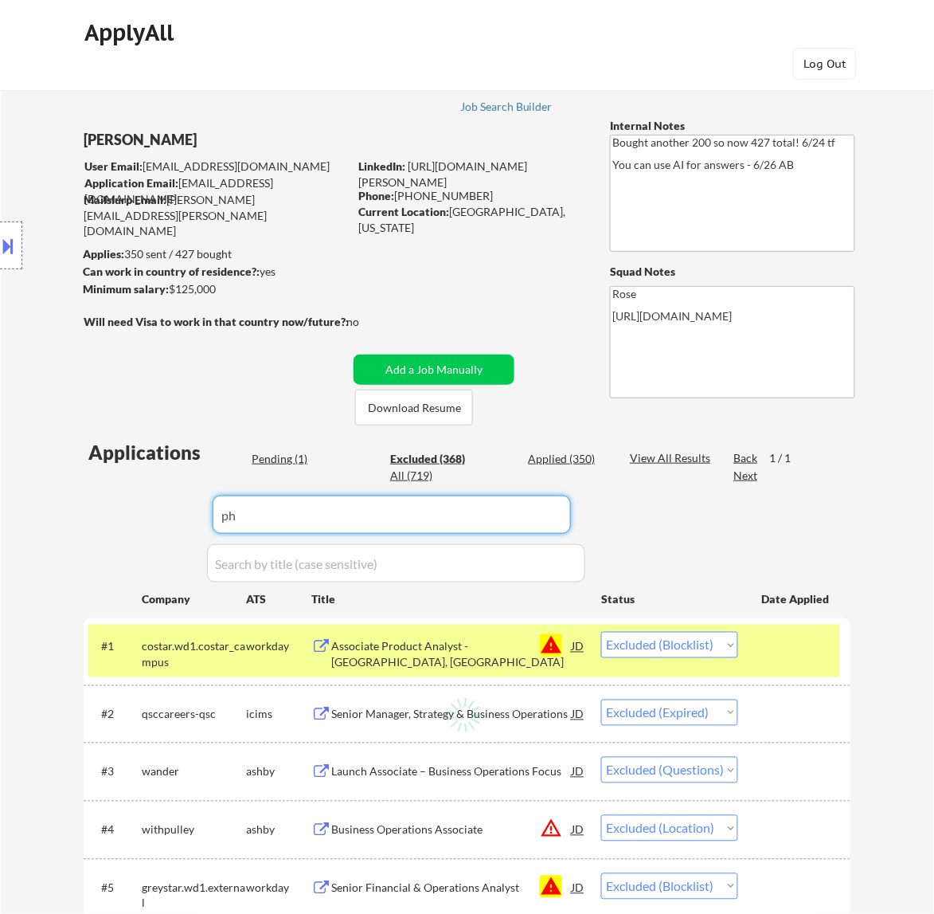
select select ""excluded__location_""
select select ""excluded__bad_match_""
select select ""excluded__location_""
select select ""excluded__expired_""
select select ""excluded__bad_match_""
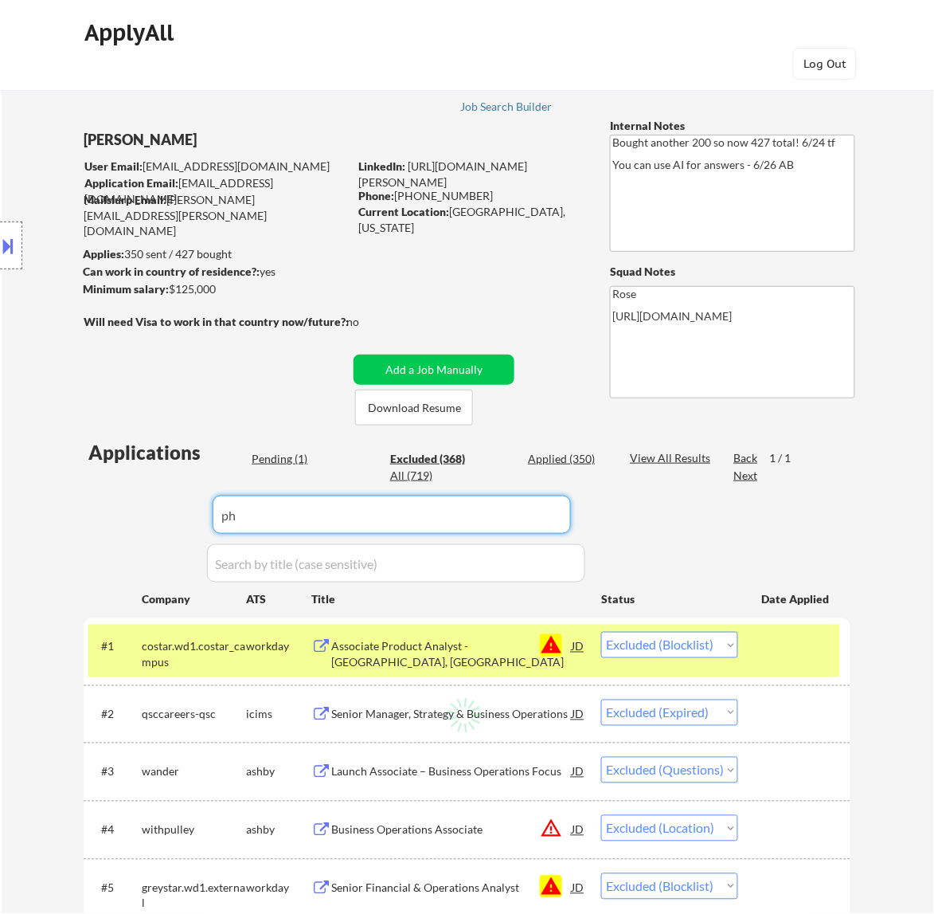
select select ""excluded__location_""
select select ""excluded__expired_""
select select ""excluded__location_""
select select ""excluded__salary_""
select select ""excluded__bad_match_""
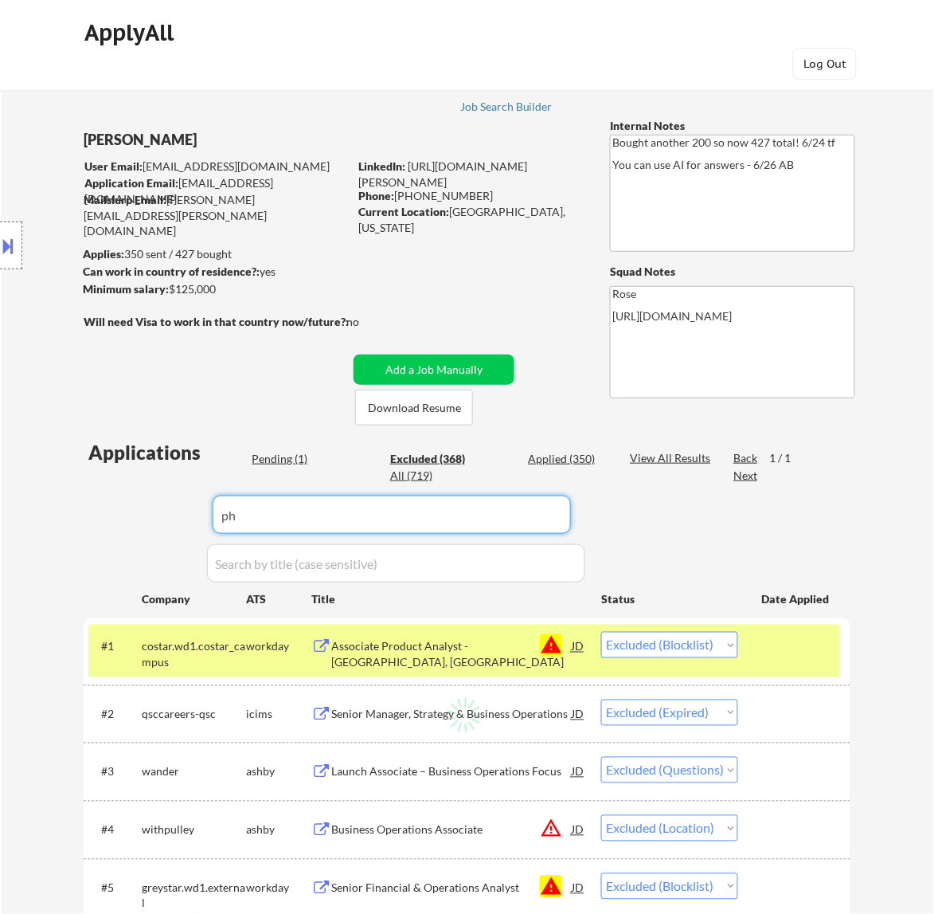
select select ""excluded__salary_""
select select ""excluded__expired_""
select select ""excluded__blocklist_""
type input "phi"
select select ""excluded__other_""
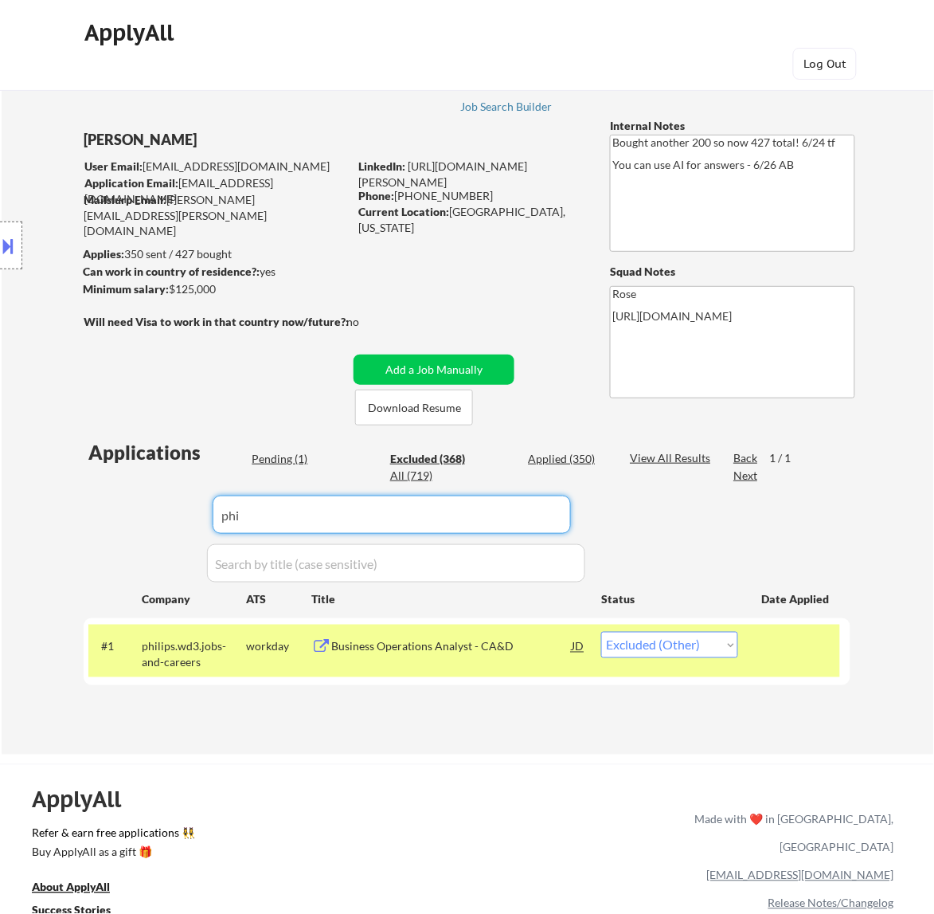
type input "phi"
click at [718, 646] on select "Choose an option... Pending Applied Excluded (Questions) Excluded (Expired) Exc…" at bounding box center [669, 645] width 137 height 26
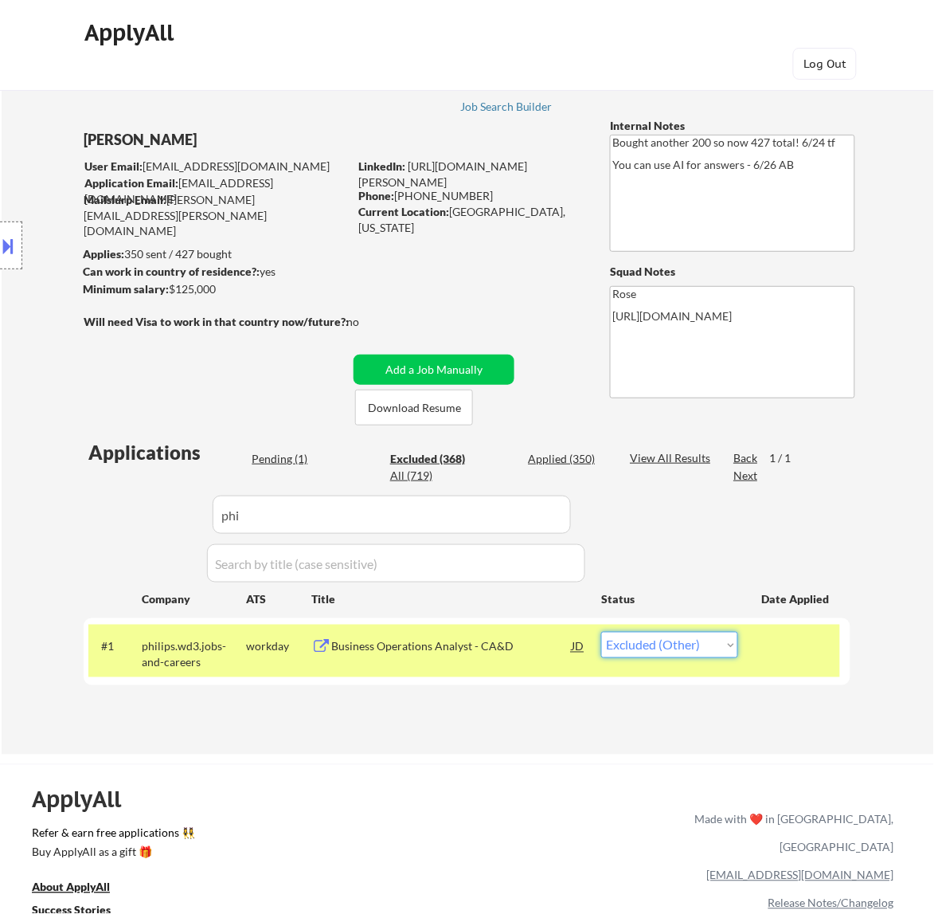
select select ""pending""
click at [601, 632] on select "Choose an option... Pending Applied Excluded (Questions) Excluded (Expired) Exc…" at bounding box center [669, 645] width 137 height 26
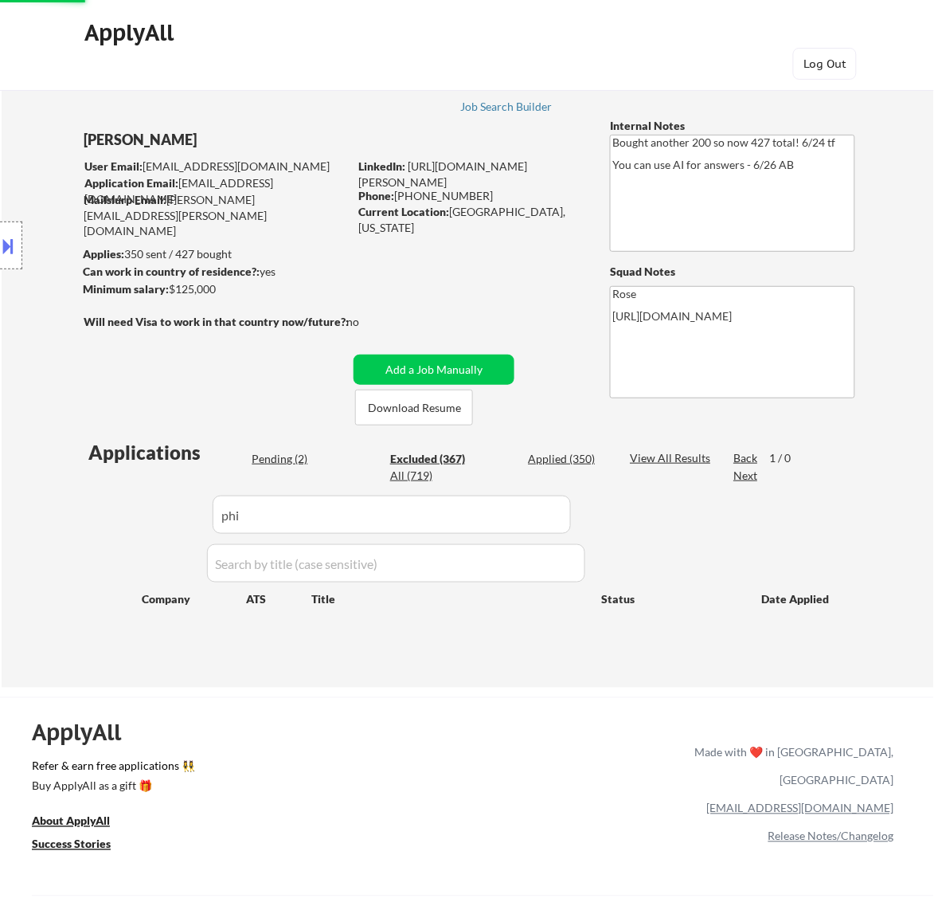
click at [288, 460] on div "Pending (2)" at bounding box center [292, 459] width 80 height 16
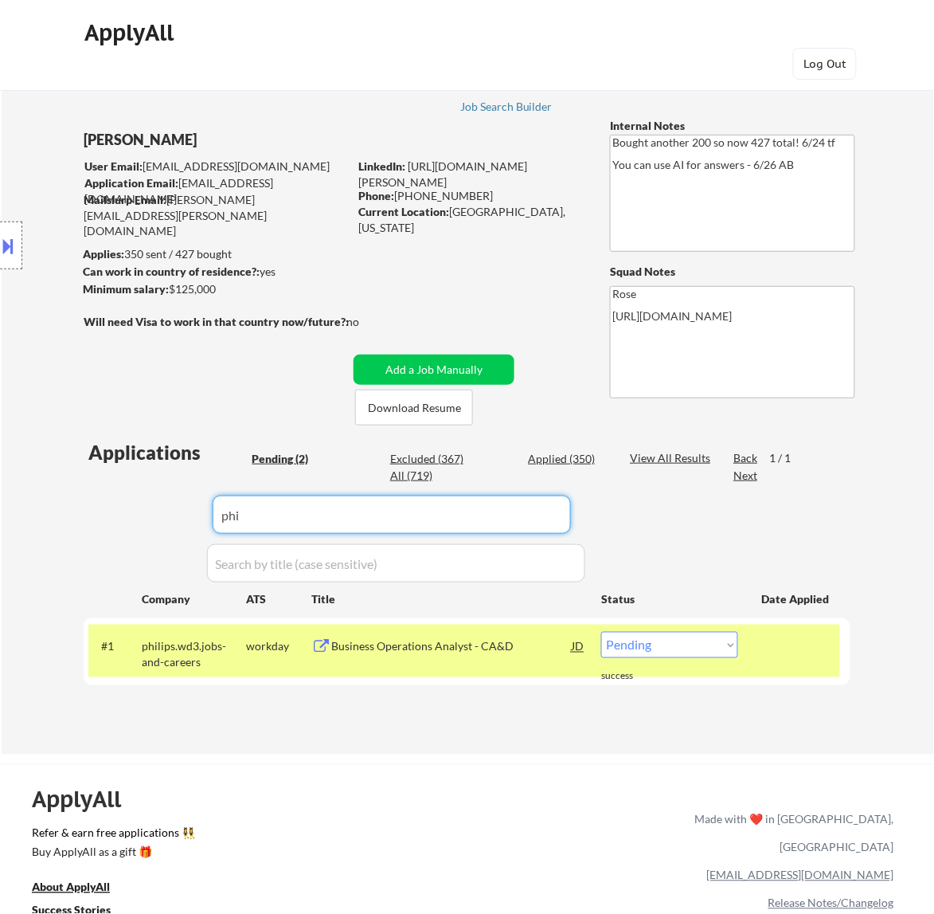
drag, startPoint x: 350, startPoint y: 519, endPoint x: 131, endPoint y: 520, distance: 219.1
click at [131, 520] on div "Applications Pending (2) Excluded (367) Applied (350) All (719) View All Result…" at bounding box center [467, 581] width 767 height 285
select select ""pending""
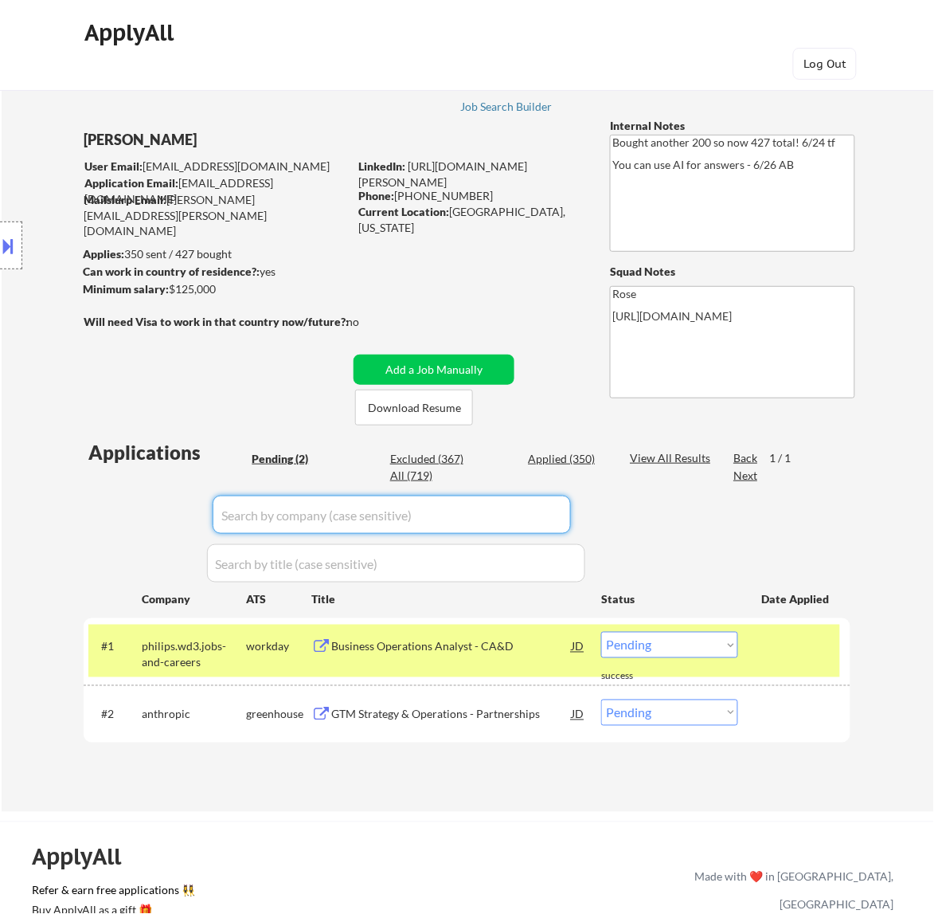
click at [679, 714] on select "Choose an option... Pending Applied Excluded (Questions) Excluded (Expired) Exc…" at bounding box center [669, 712] width 137 height 26
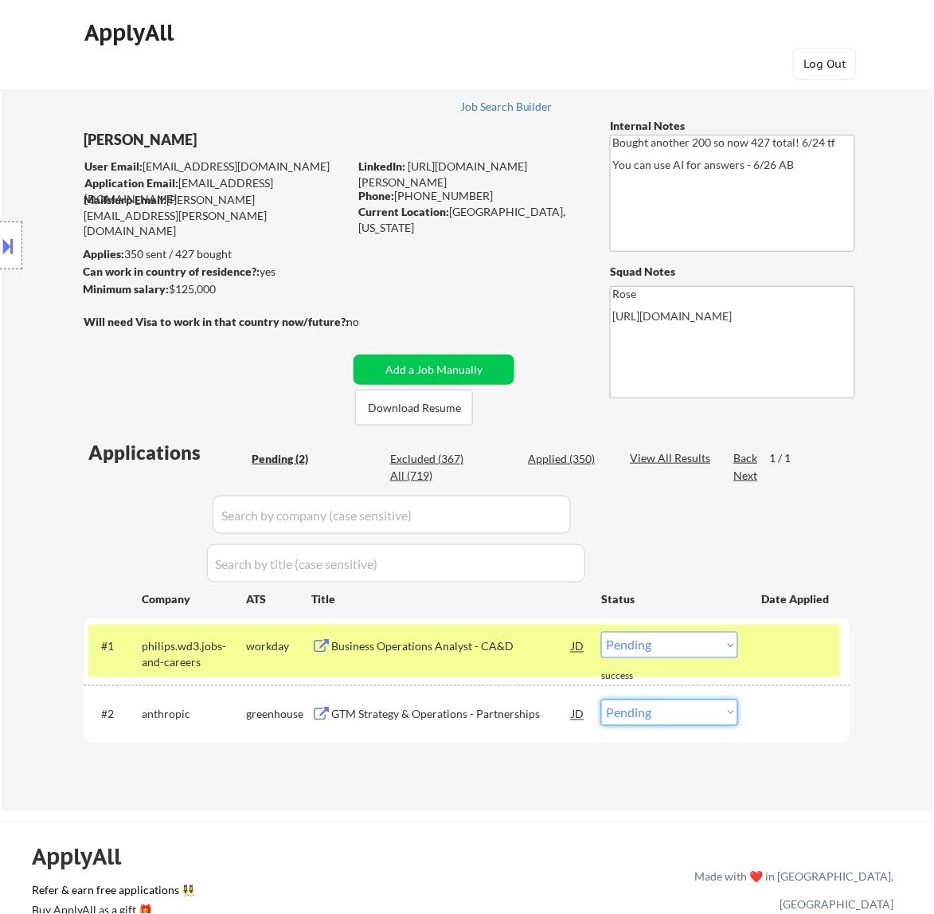
select select ""excluded__other_""
click at [601, 699] on select "Choose an option... Pending Applied Excluded (Questions) Excluded (Expired) Exc…" at bounding box center [669, 712] width 137 height 26
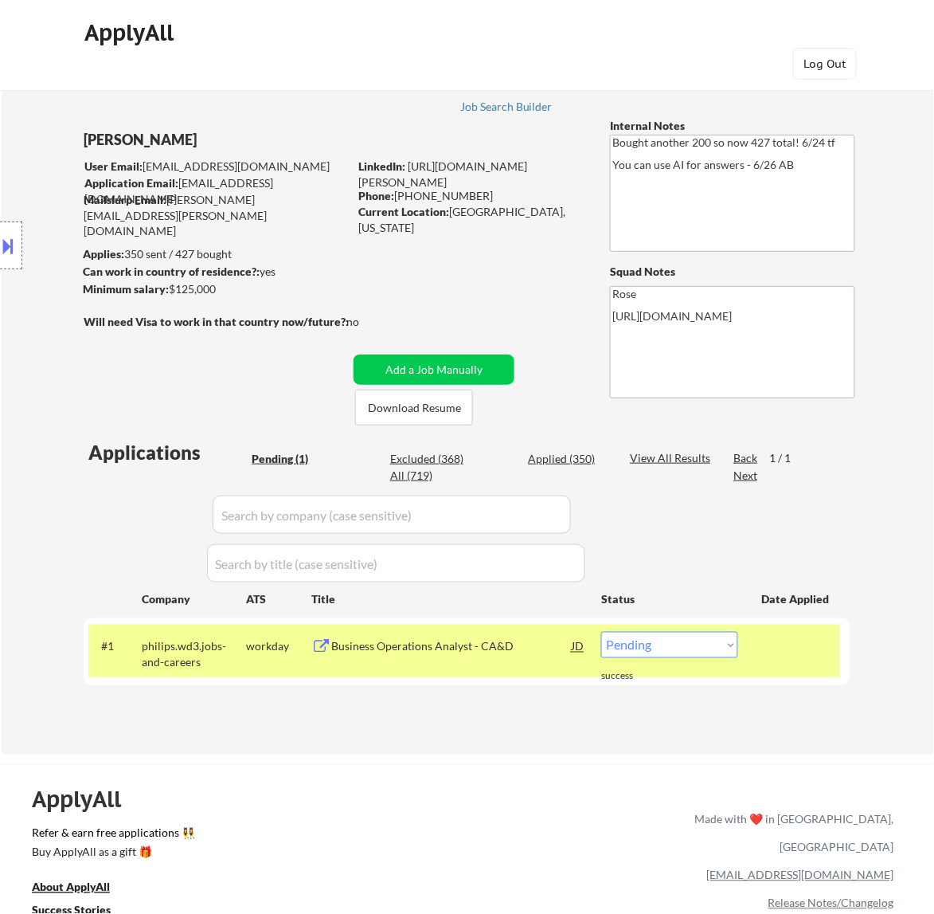
click at [466, 649] on div "Business Operations Analyst - CA&D" at bounding box center [451, 647] width 241 height 16
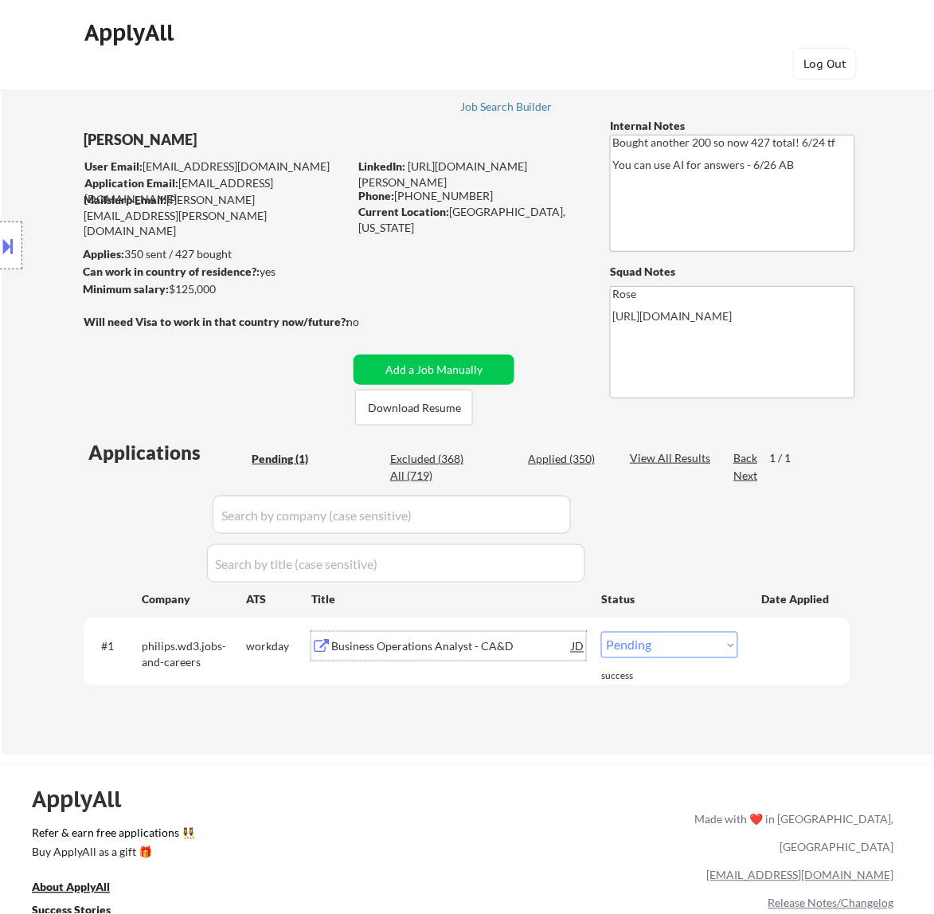
click at [687, 632] on select "Choose an option... Pending Applied Excluded (Questions) Excluded (Expired) Exc…" at bounding box center [669, 645] width 137 height 26
select select ""excluded__bad_match_""
click at [601, 632] on select "Choose an option... Pending Applied Excluded (Questions) Excluded (Expired) Exc…" at bounding box center [669, 645] width 137 height 26
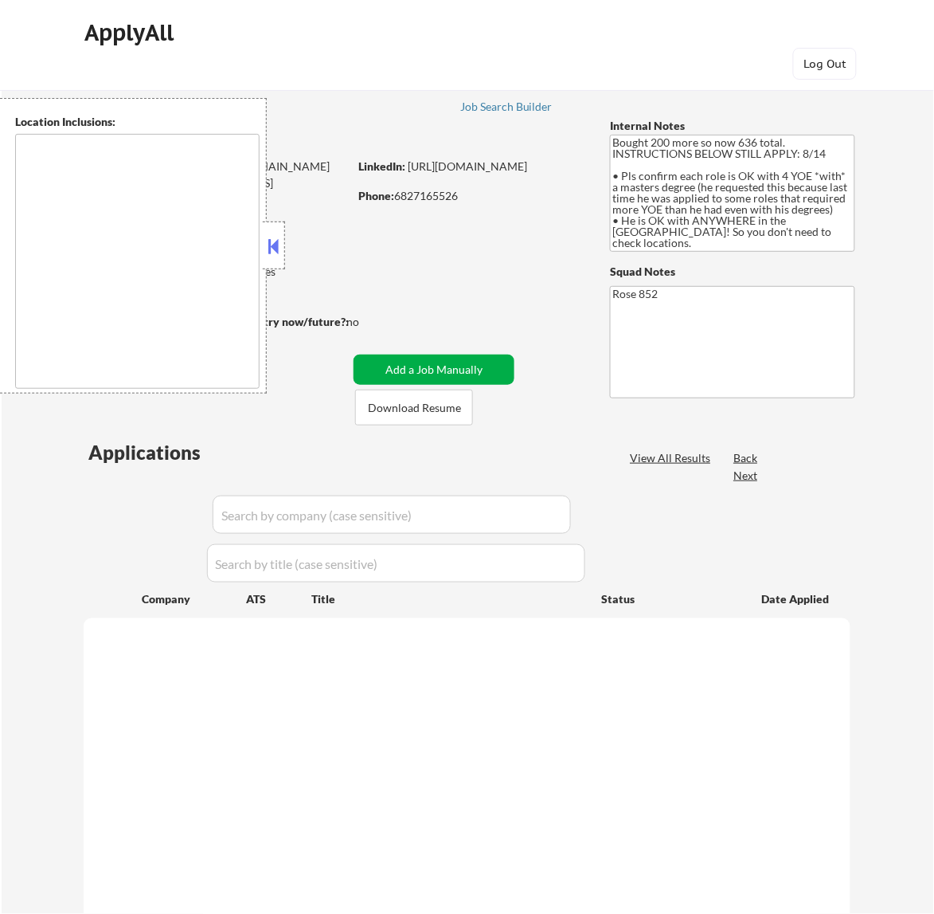
select select ""pending""
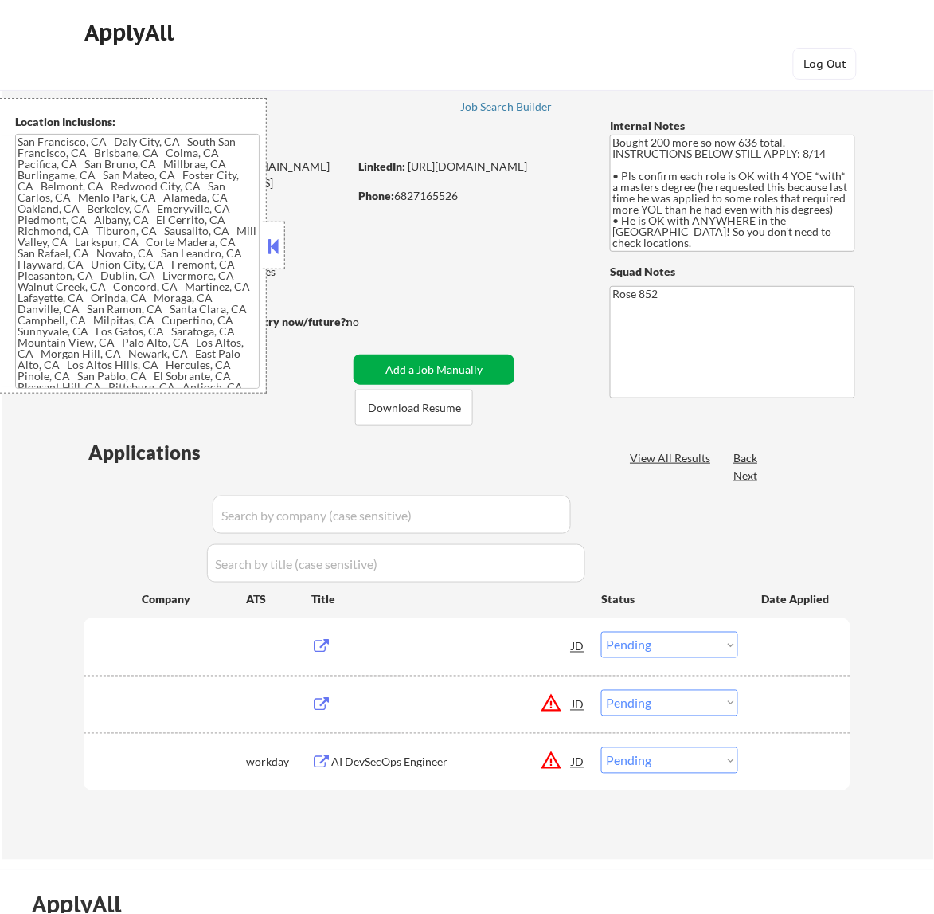
type textarea "San Francisco, CA Daly City, CA South San Francisco, CA Brisbane, CA Colma, CA …"
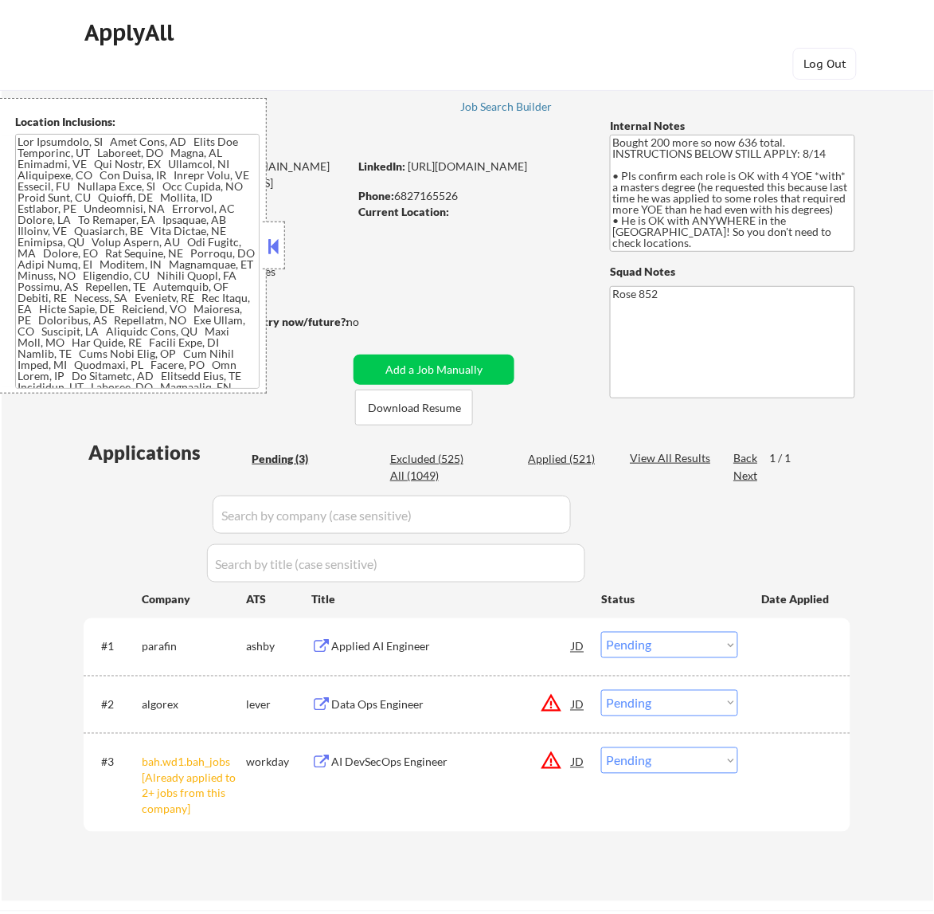
click at [718, 763] on select "Choose an option... Pending Applied Excluded (Questions) Excluded (Expired) Exc…" at bounding box center [669, 760] width 137 height 26
select select ""excluded__other_""
click at [601, 747] on select "Choose an option... Pending Applied Excluded (Questions) Excluded (Expired) Exc…" at bounding box center [669, 760] width 137 height 26
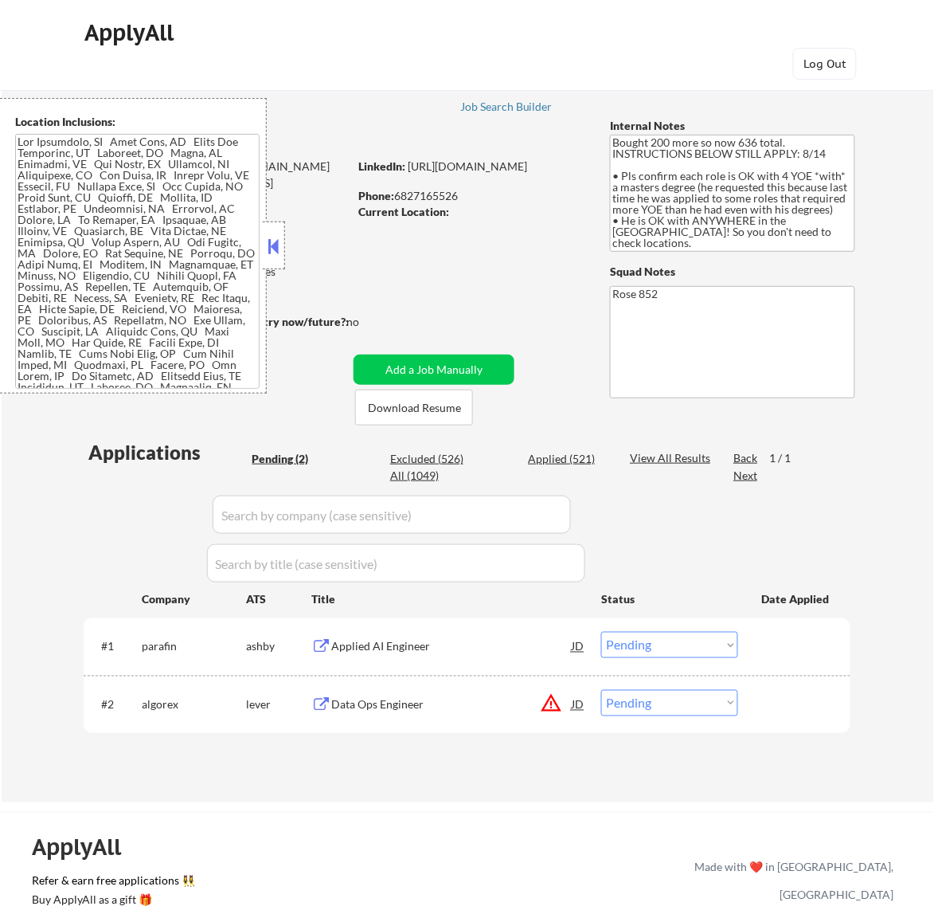
click at [276, 253] on button at bounding box center [273, 246] width 18 height 24
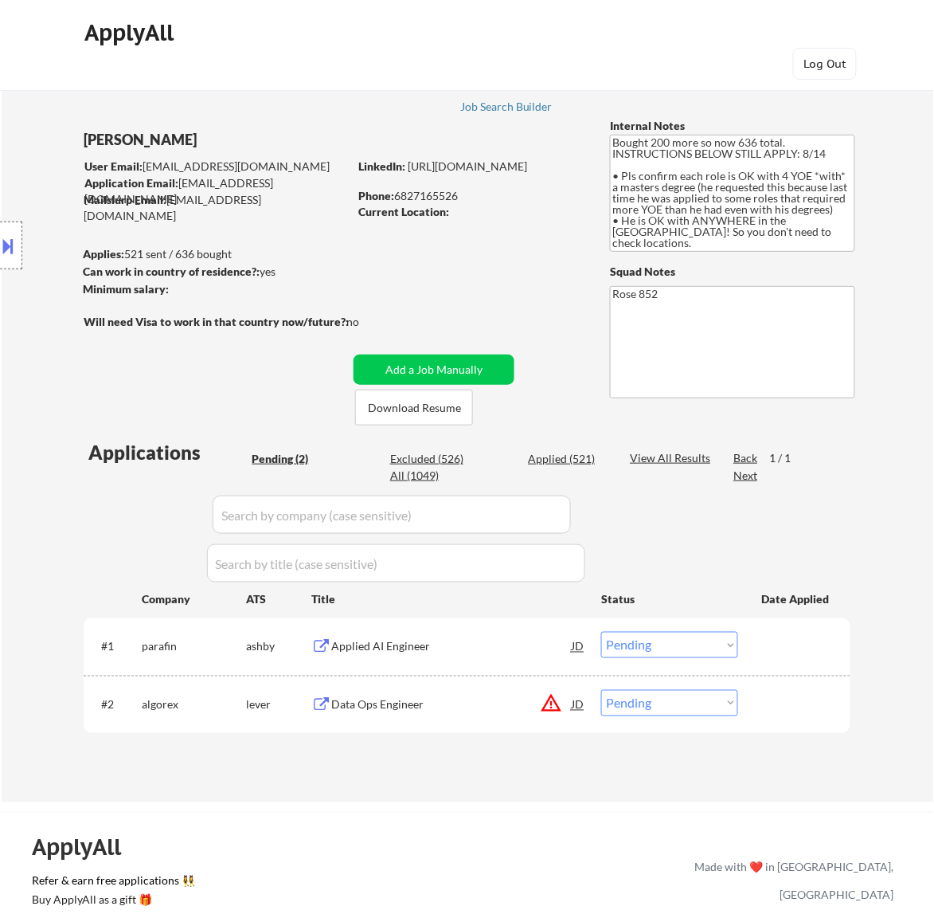
click at [514, 651] on div "Applied AI Engineer" at bounding box center [451, 647] width 241 height 16
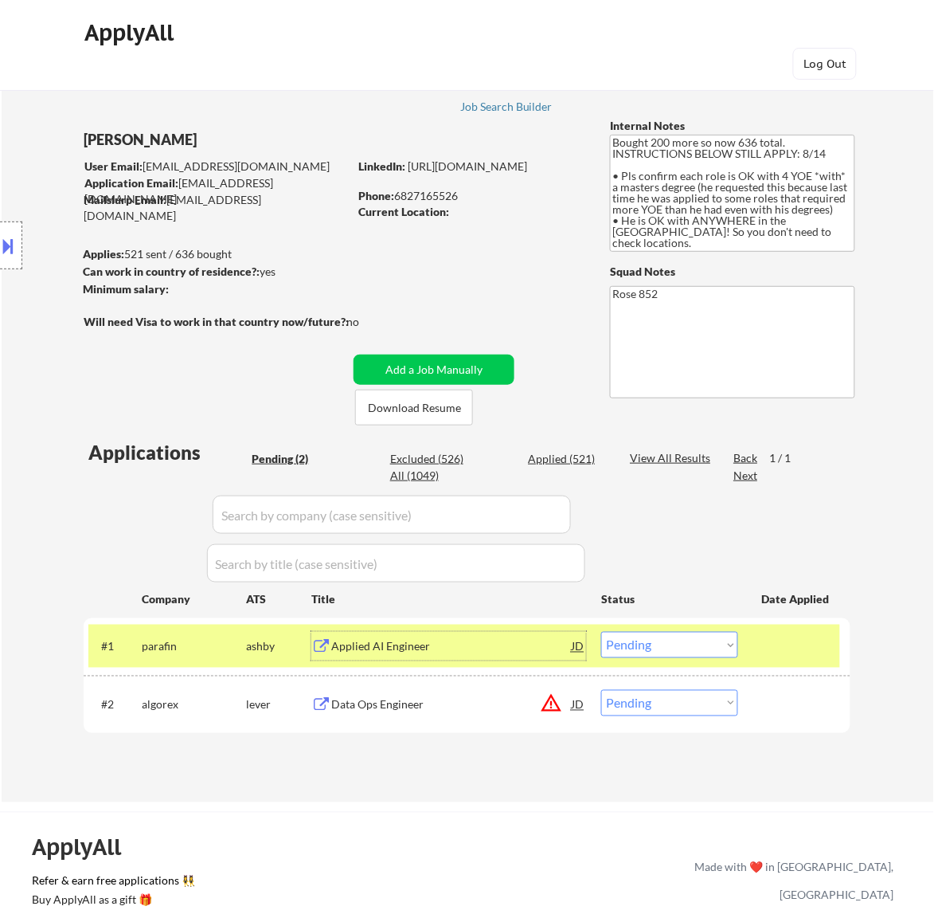
click at [652, 644] on select "Choose an option... Pending Applied Excluded (Questions) Excluded (Expired) Exc…" at bounding box center [669, 645] width 137 height 26
click at [601, 632] on select "Choose an option... Pending Applied Excluded (Questions) Excluded (Expired) Exc…" at bounding box center [669, 645] width 137 height 26
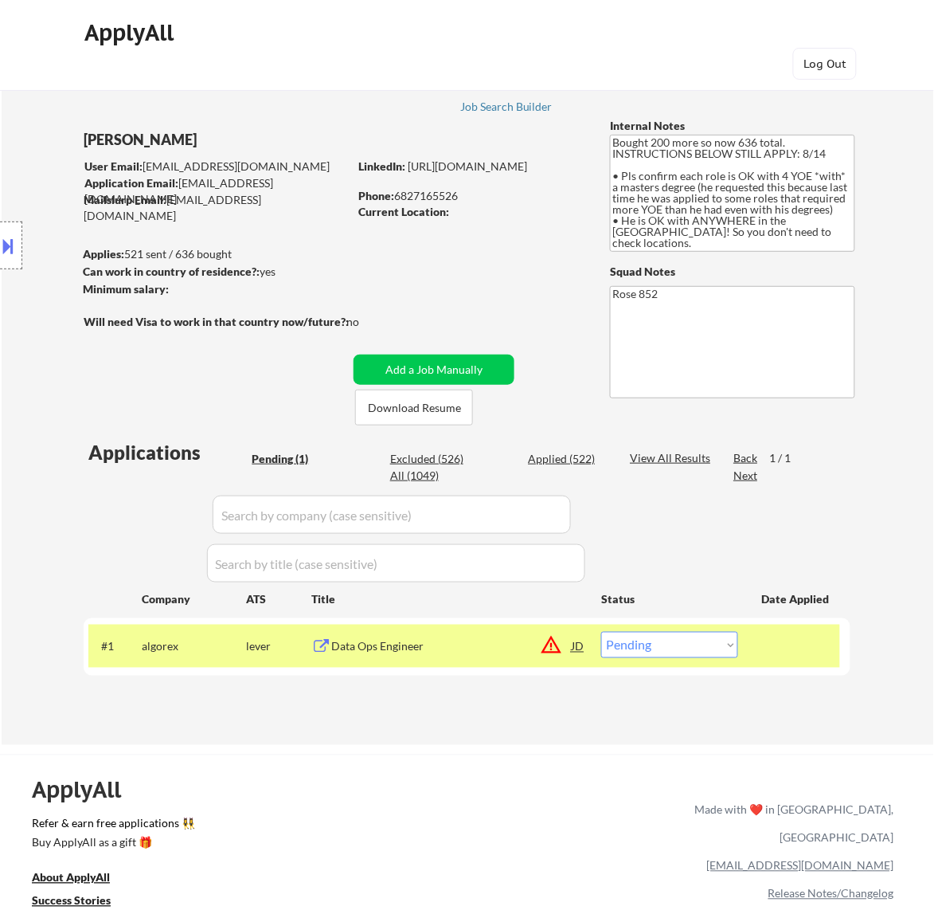
click at [468, 648] on div "Data Ops Engineer" at bounding box center [451, 647] width 241 height 16
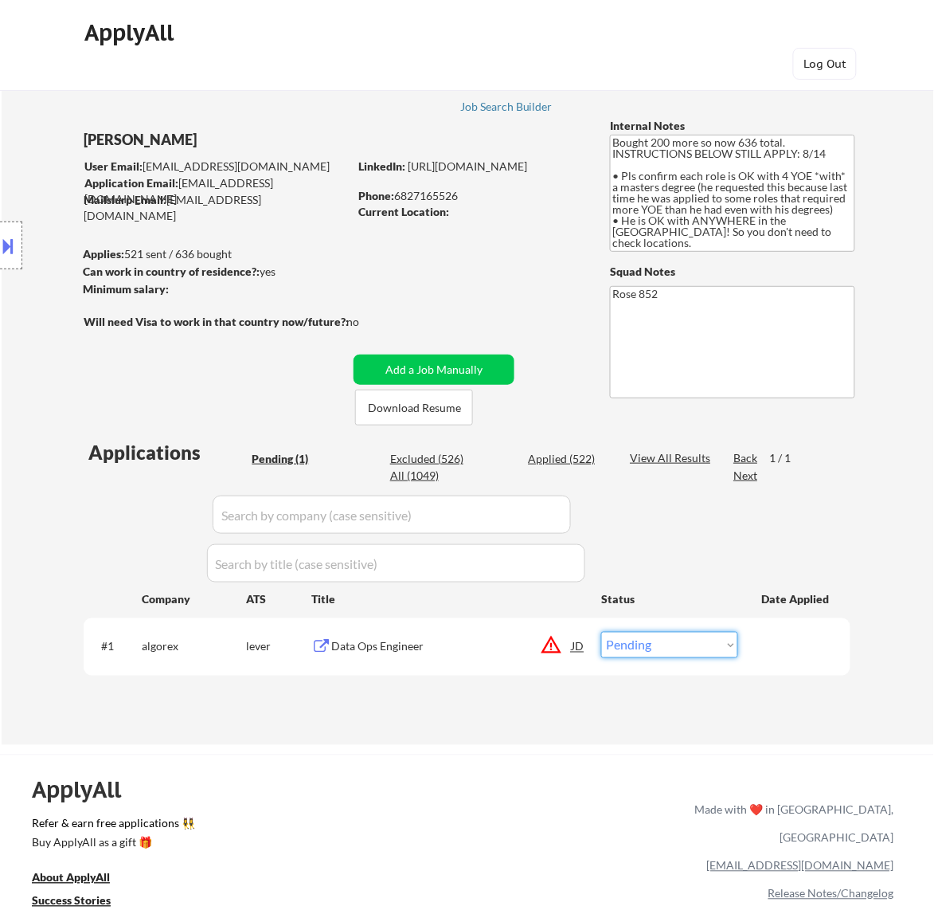
click at [699, 642] on select "Choose an option... Pending Applied Excluded (Questions) Excluded (Expired) Exc…" at bounding box center [669, 645] width 137 height 26
select select ""excluded__bad_match_""
click at [601, 632] on select "Choose an option... Pending Applied Excluded (Questions) Excluded (Expired) Exc…" at bounding box center [669, 645] width 137 height 26
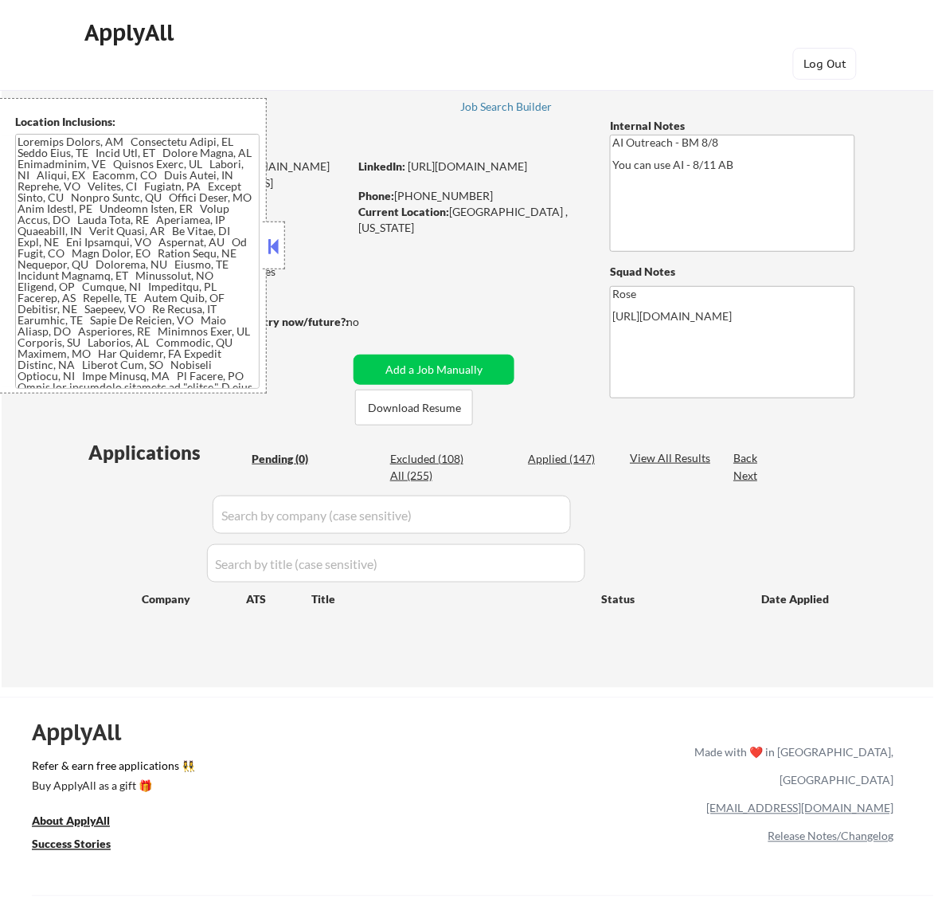
click at [276, 245] on button at bounding box center [273, 246] width 18 height 24
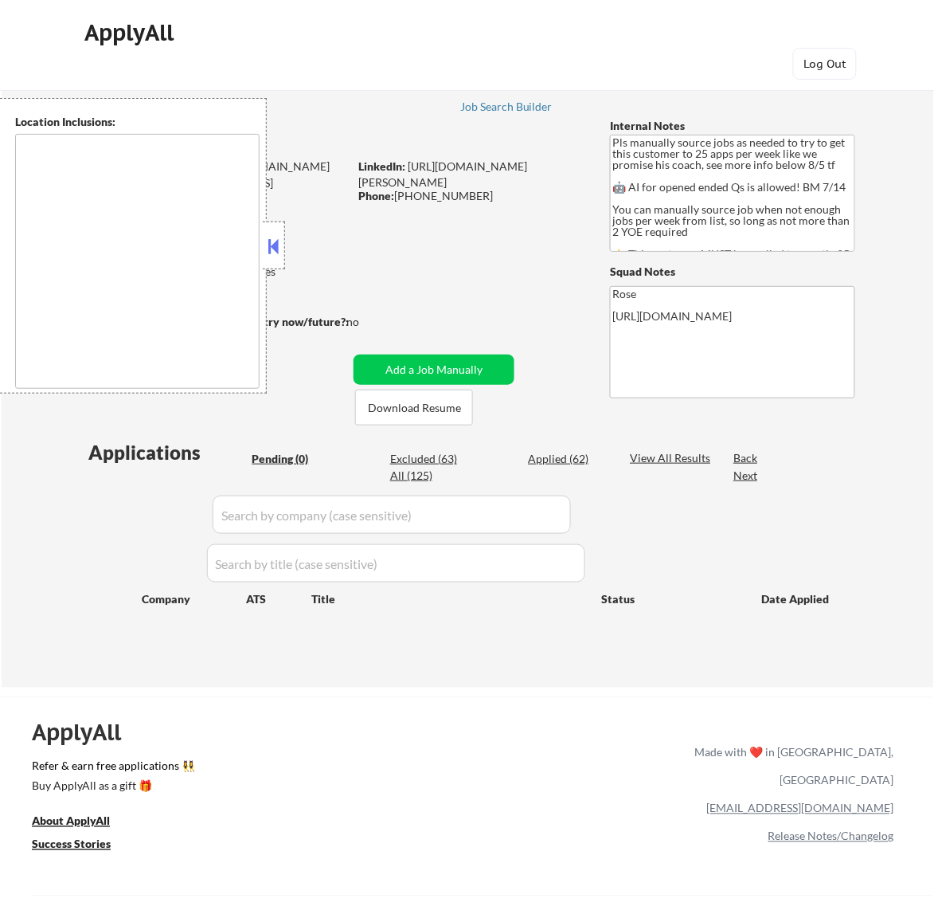
type textarea "Here is a list of metro areas, cities, and towns within approximately a 30-minu…"
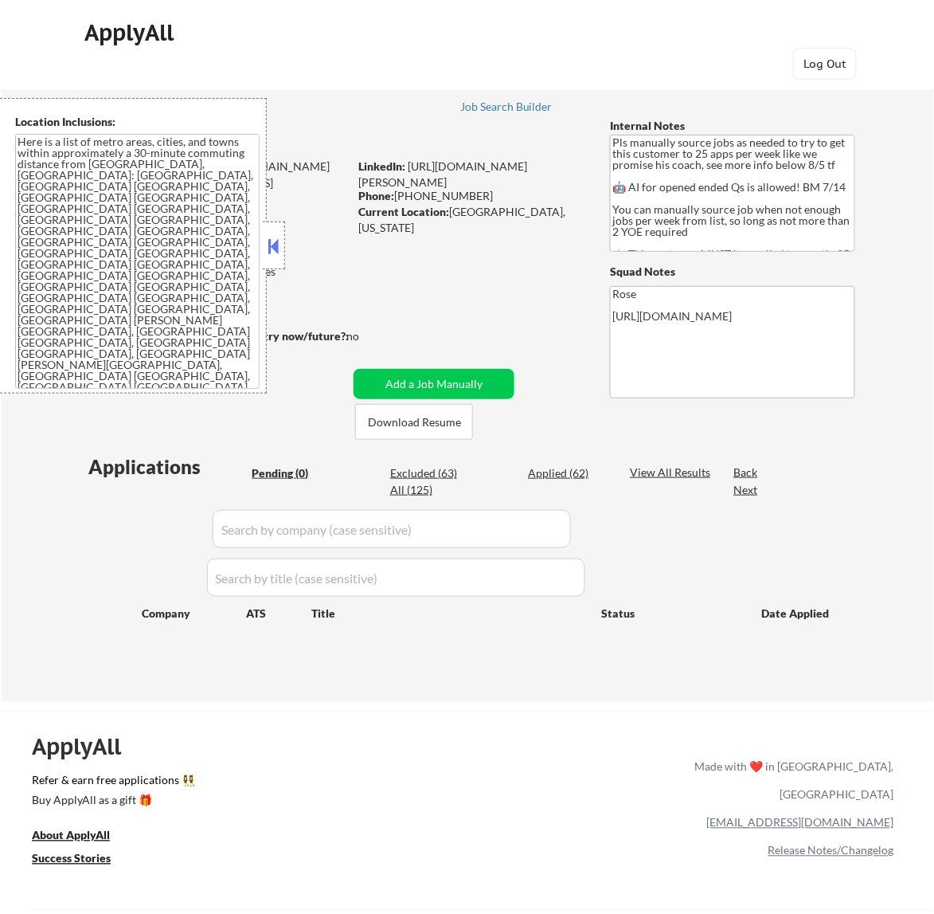
click at [271, 239] on button at bounding box center [273, 246] width 18 height 24
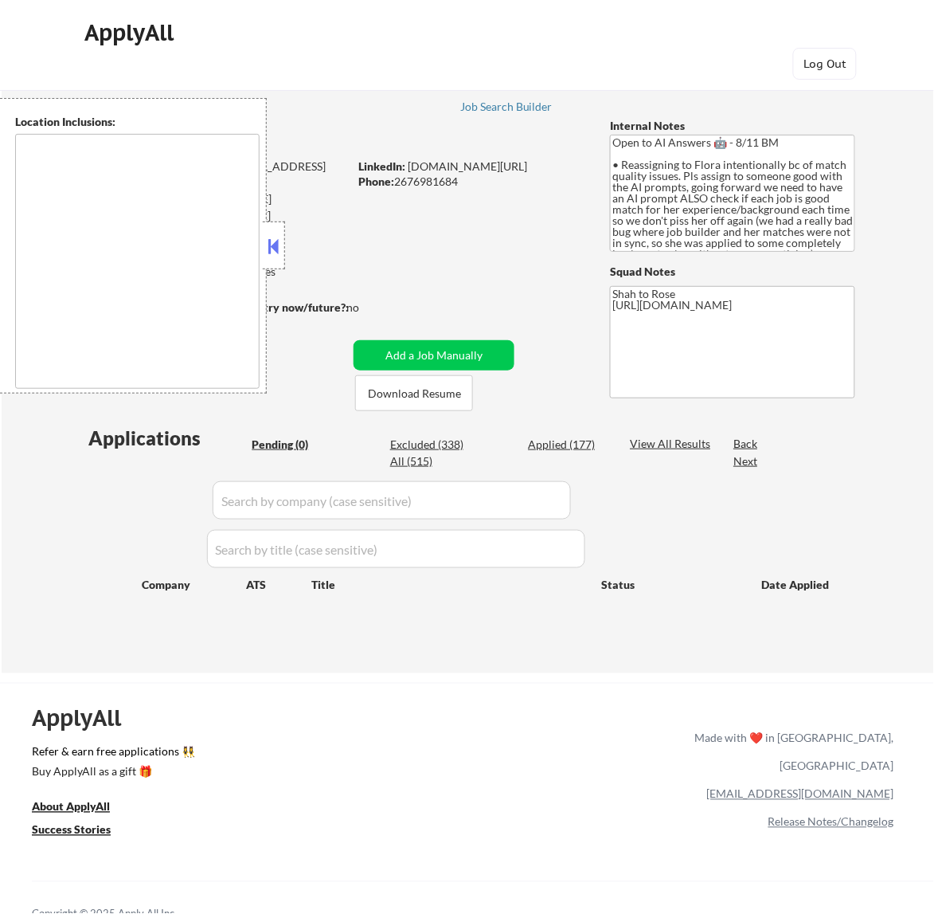
type textarea "remote"
click at [273, 249] on button at bounding box center [273, 246] width 18 height 24
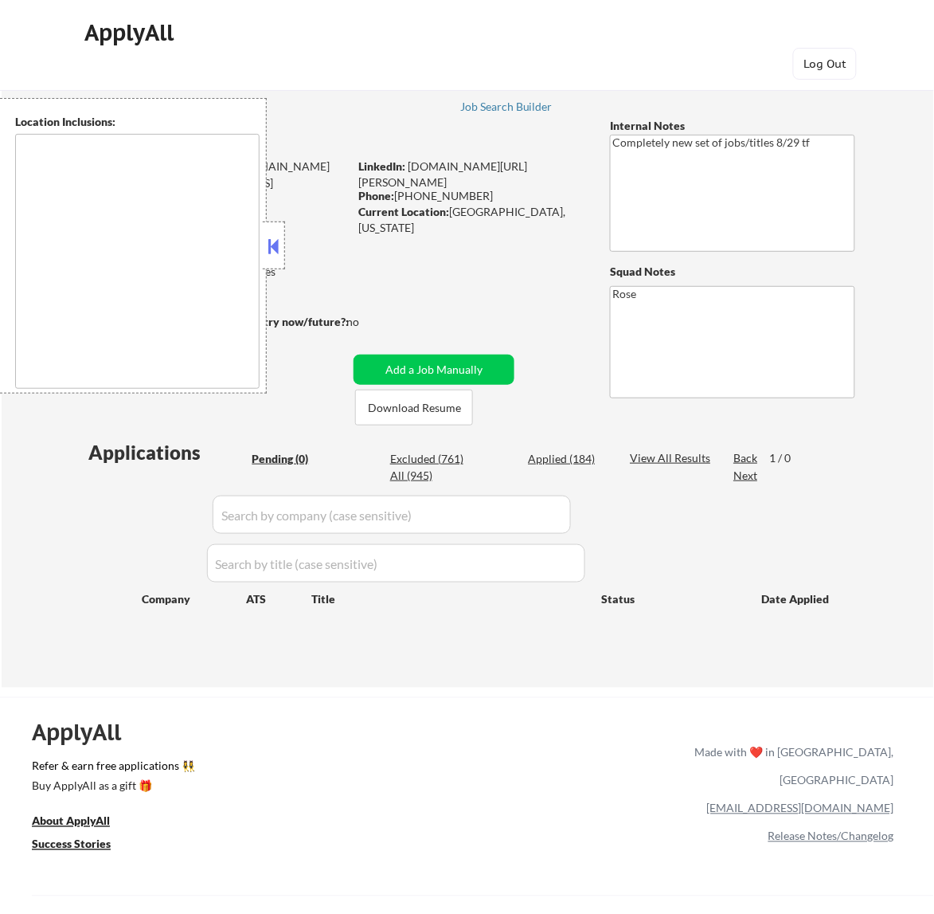
click at [280, 233] on div at bounding box center [274, 245] width 22 height 48
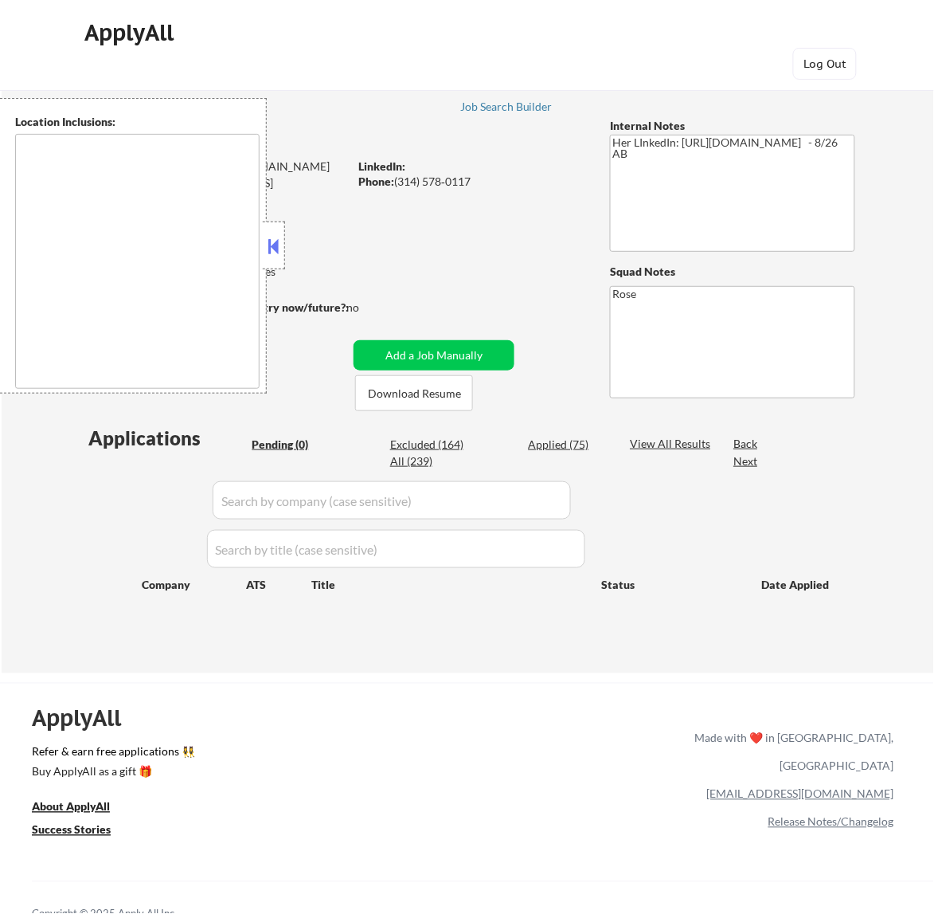
type textarea "[GEOGRAPHIC_DATA][PERSON_NAME], [GEOGRAPHIC_DATA][PERSON_NAME][GEOGRAPHIC_DATA]…"
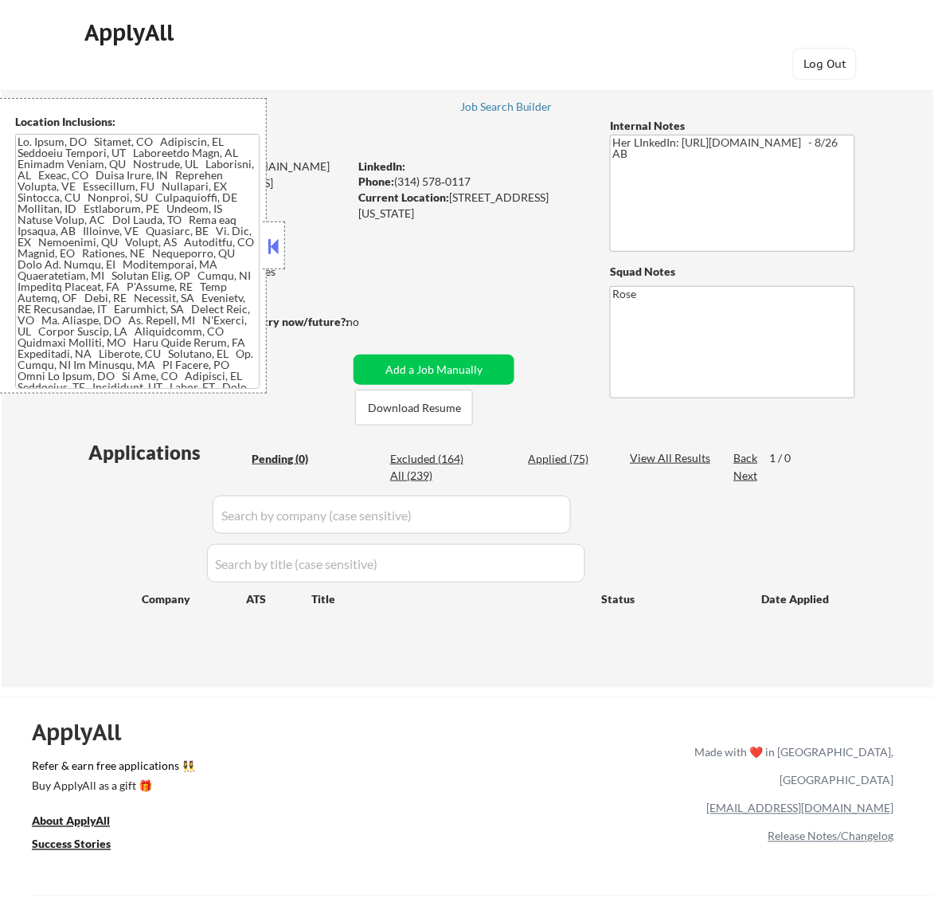
click at [277, 248] on button at bounding box center [273, 246] width 18 height 24
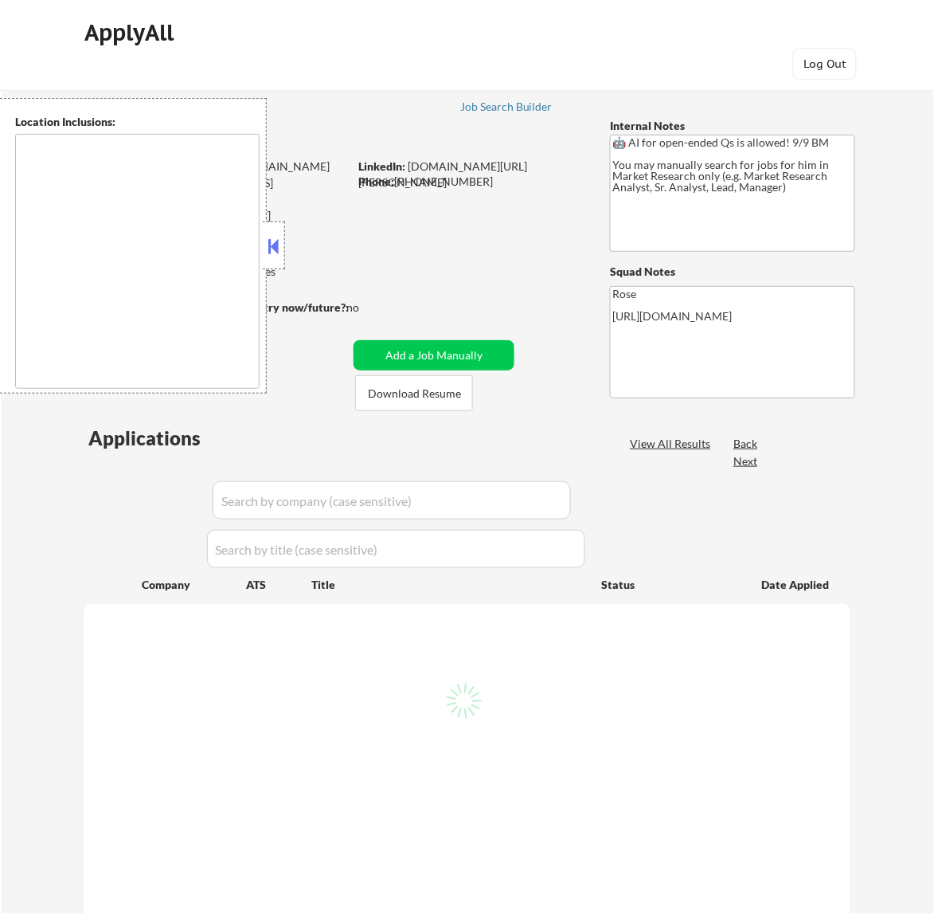
select select ""pending""
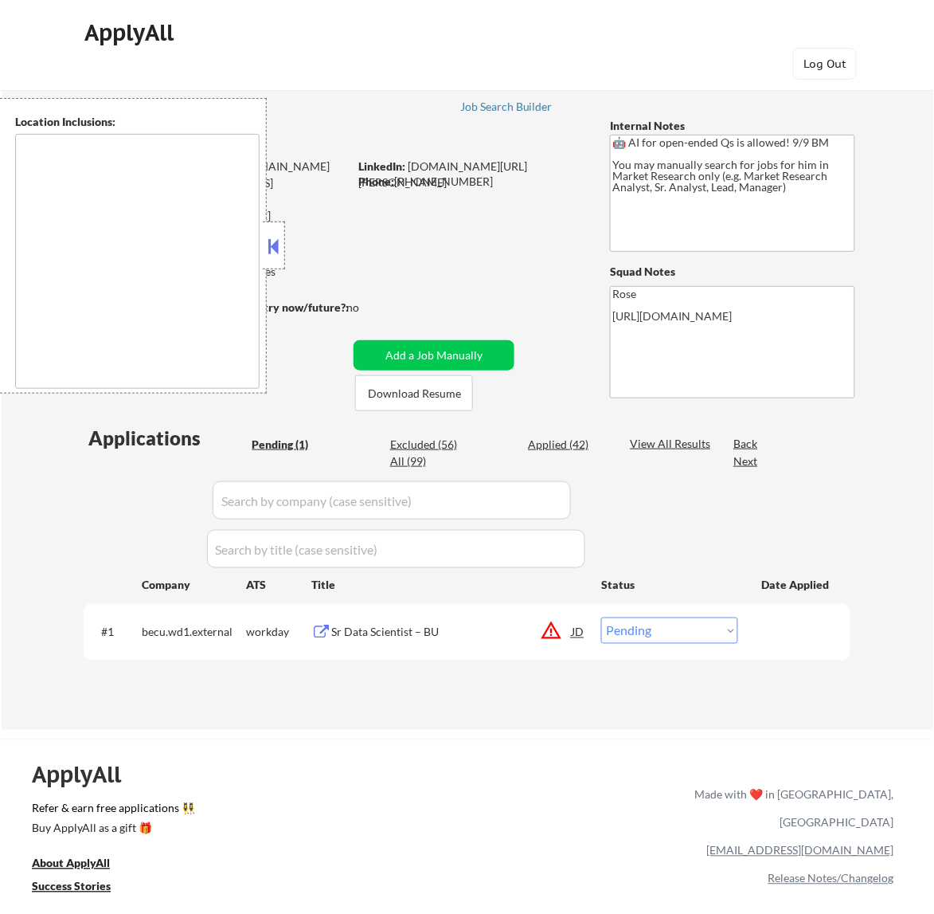
type textarea "[GEOGRAPHIC_DATA], [GEOGRAPHIC_DATA] [GEOGRAPHIC_DATA], [GEOGRAPHIC_DATA] [GEOG…"
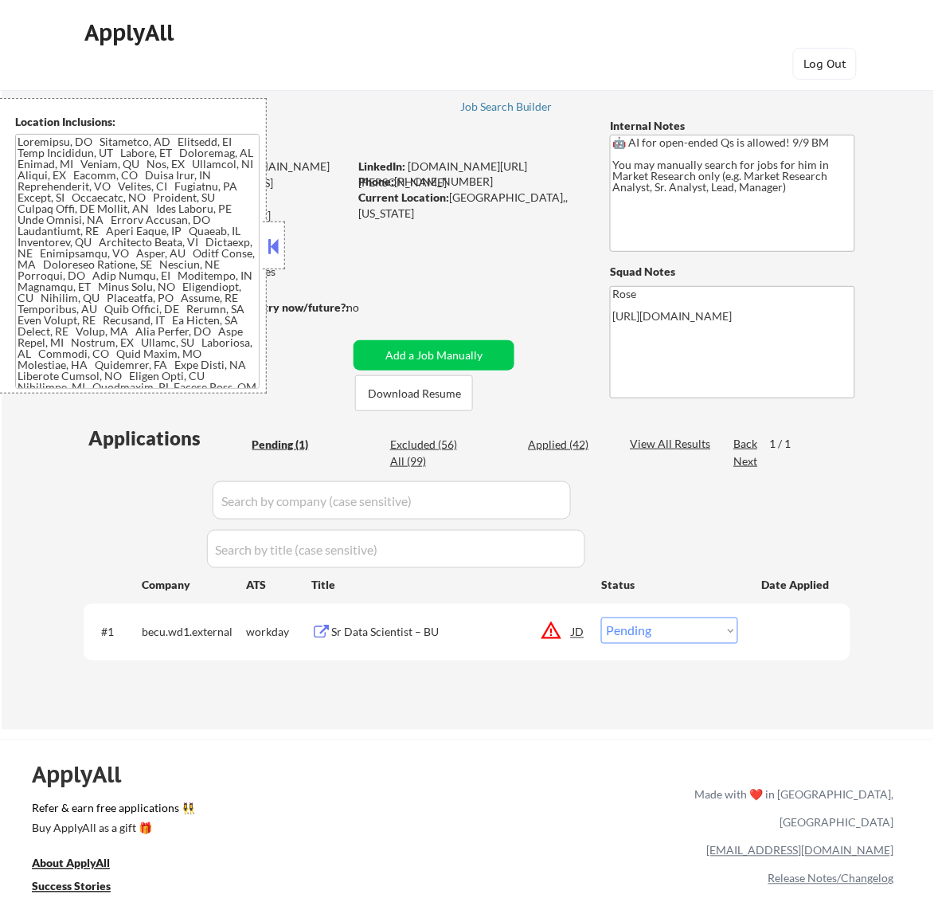
click at [277, 237] on button at bounding box center [273, 246] width 18 height 24
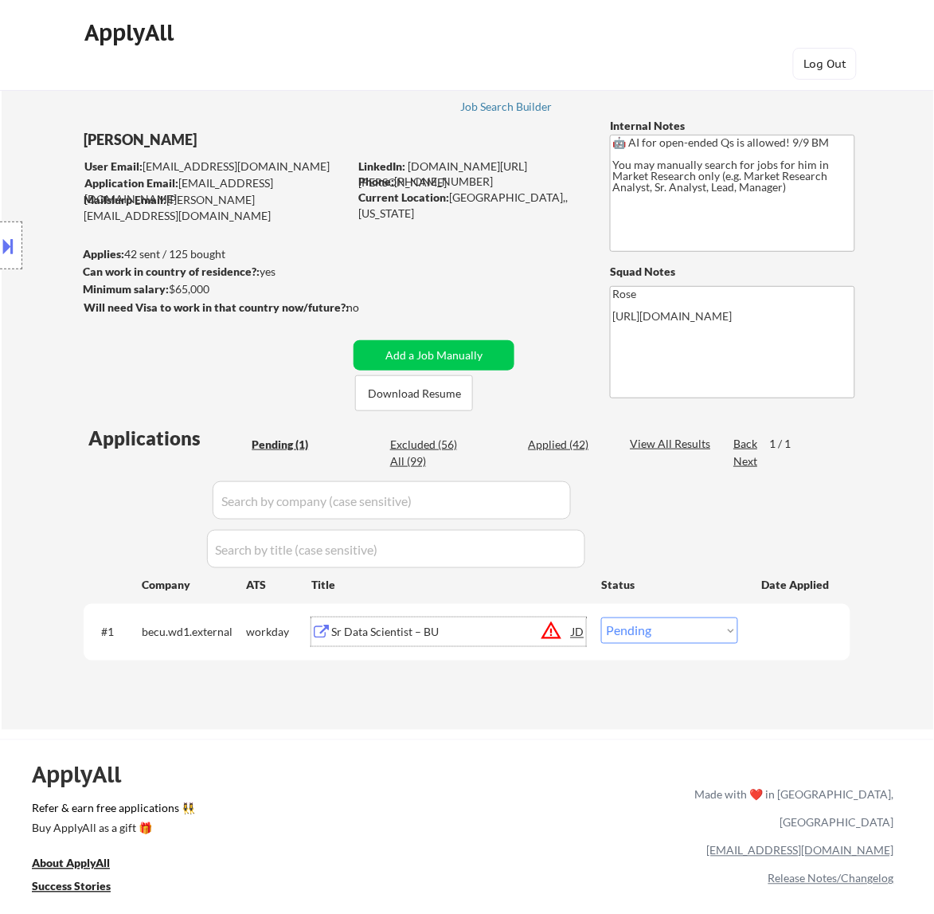
click at [498, 627] on div "Sr Data Scientist – BU" at bounding box center [451, 632] width 241 height 16
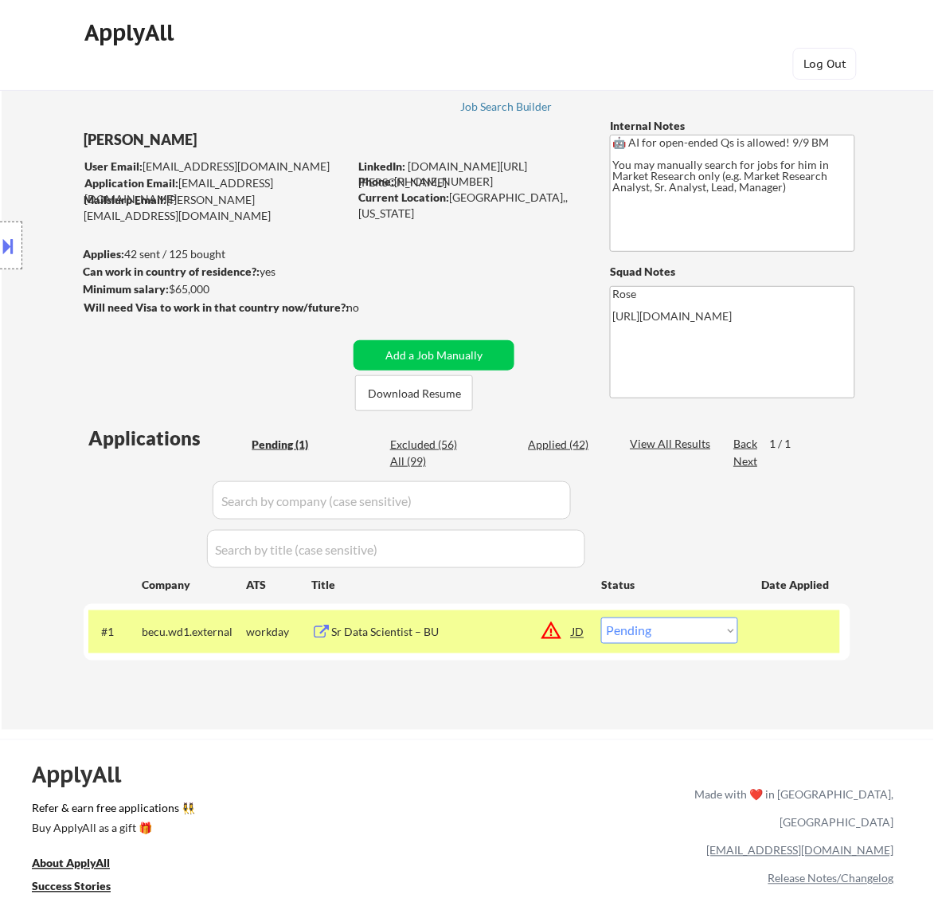
click at [16, 245] on button at bounding box center [9, 246] width 18 height 26
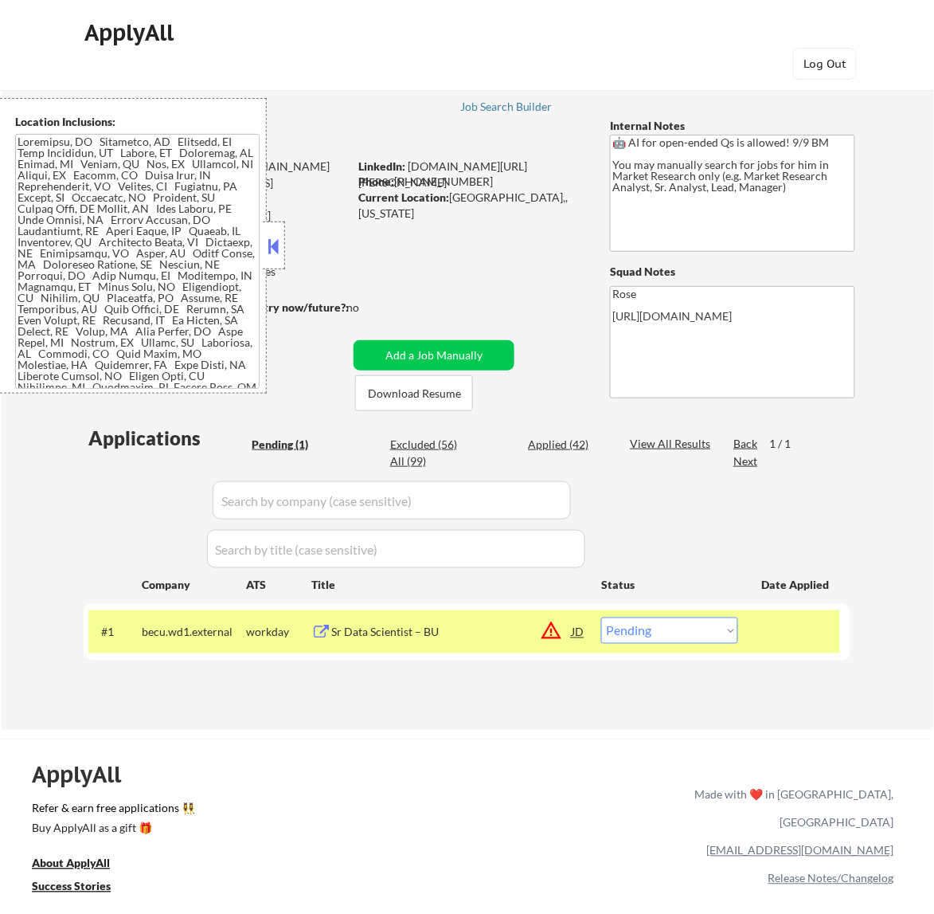
click at [275, 252] on button at bounding box center [273, 246] width 18 height 24
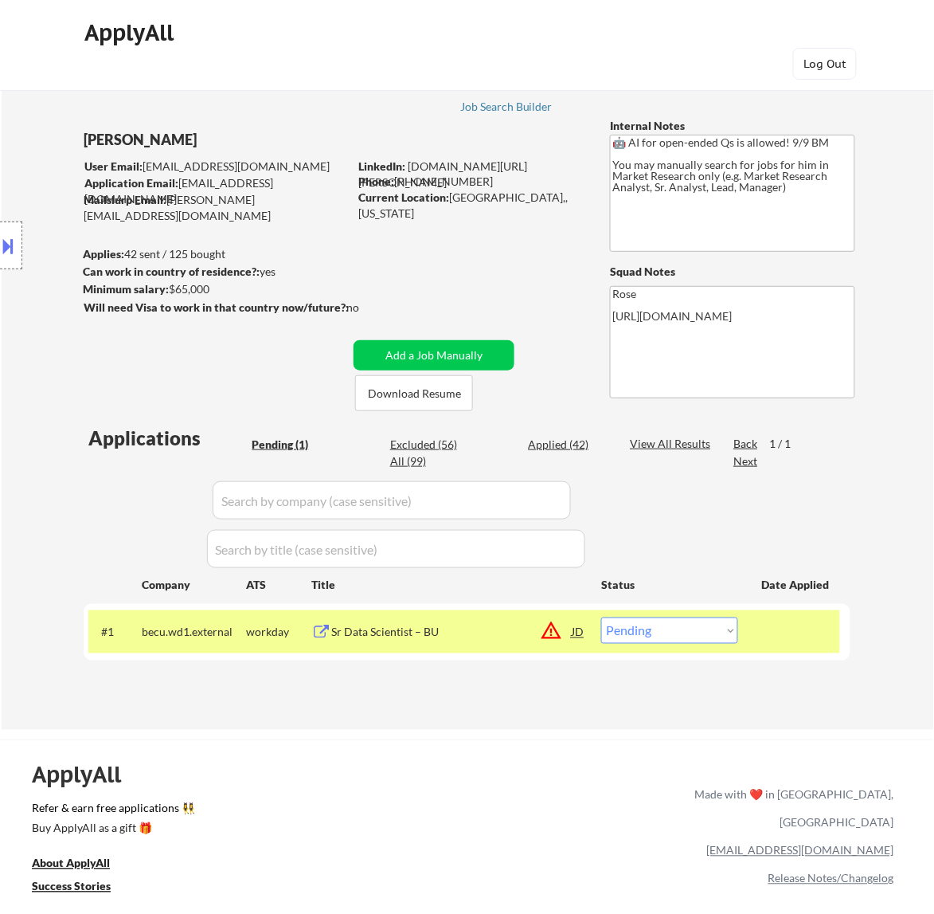
click at [671, 627] on select "Choose an option... Pending Applied Excluded (Questions) Excluded (Expired) Exc…" at bounding box center [669, 630] width 137 height 26
select select ""excluded__location_""
click at [601, 617] on select "Choose an option... Pending Applied Excluded (Questions) Excluded (Expired) Exc…" at bounding box center [669, 630] width 137 height 26
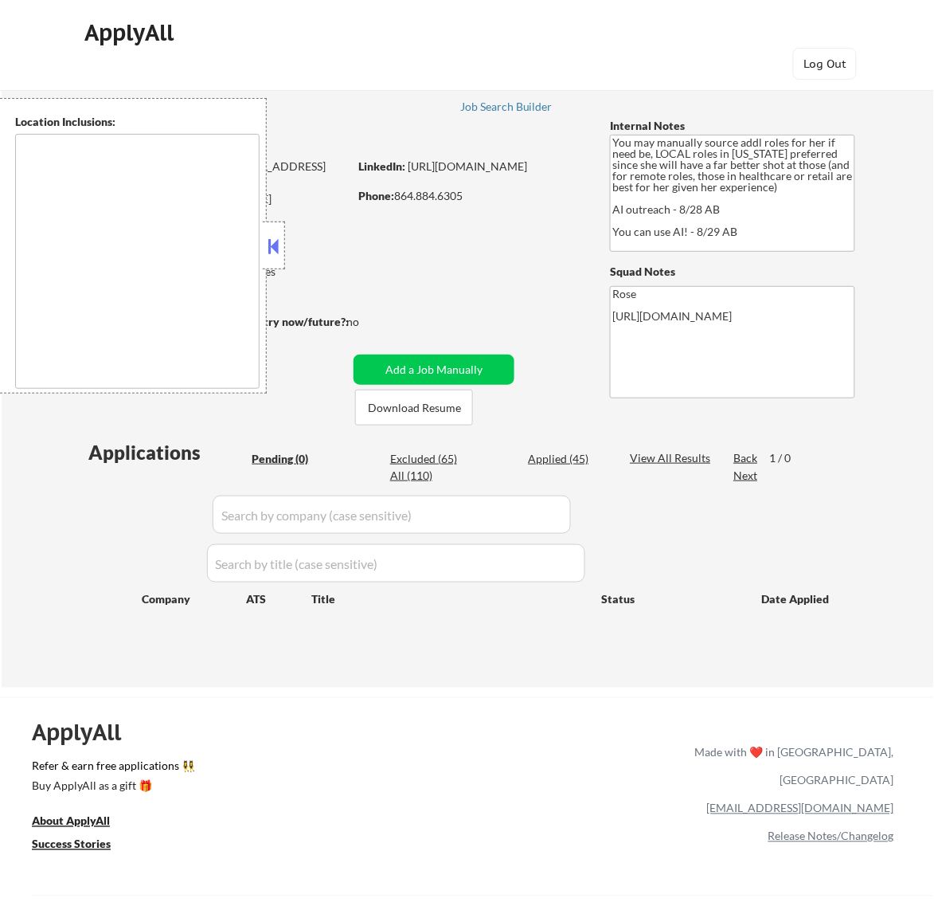
type textarea "[GEOGRAPHIC_DATA], [GEOGRAPHIC_DATA] [GEOGRAPHIC_DATA], [GEOGRAPHIC_DATA] [GEOG…"
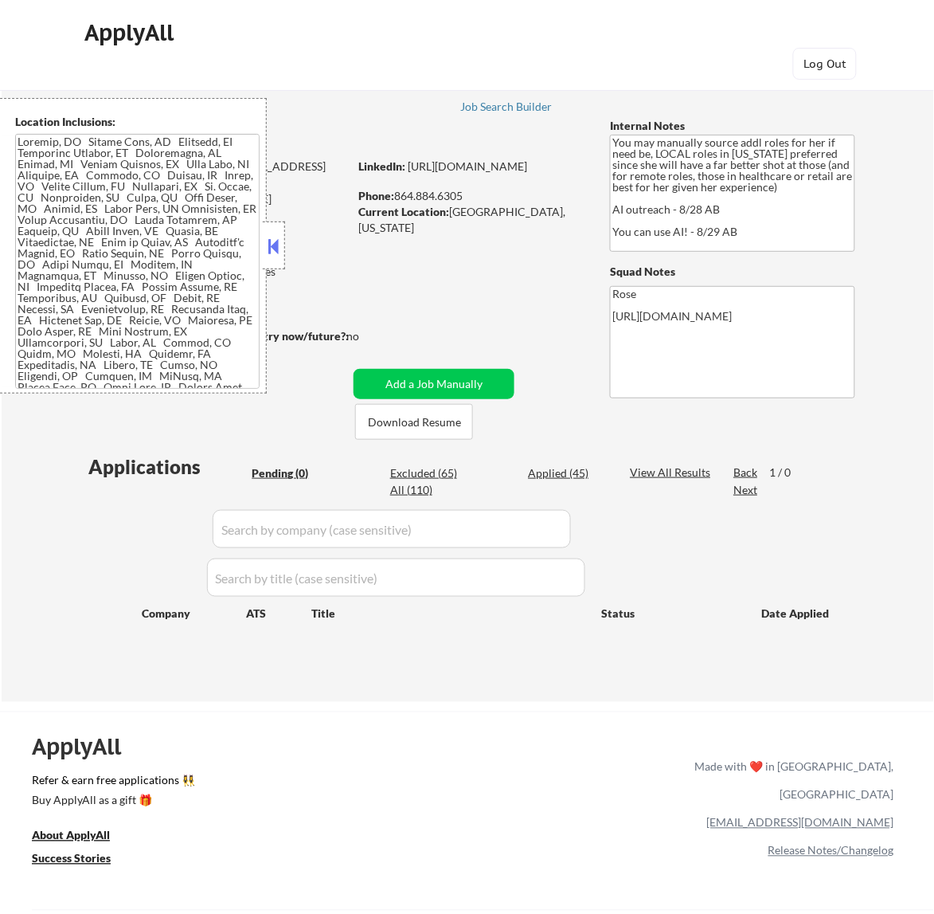
click at [280, 240] on button at bounding box center [273, 246] width 18 height 24
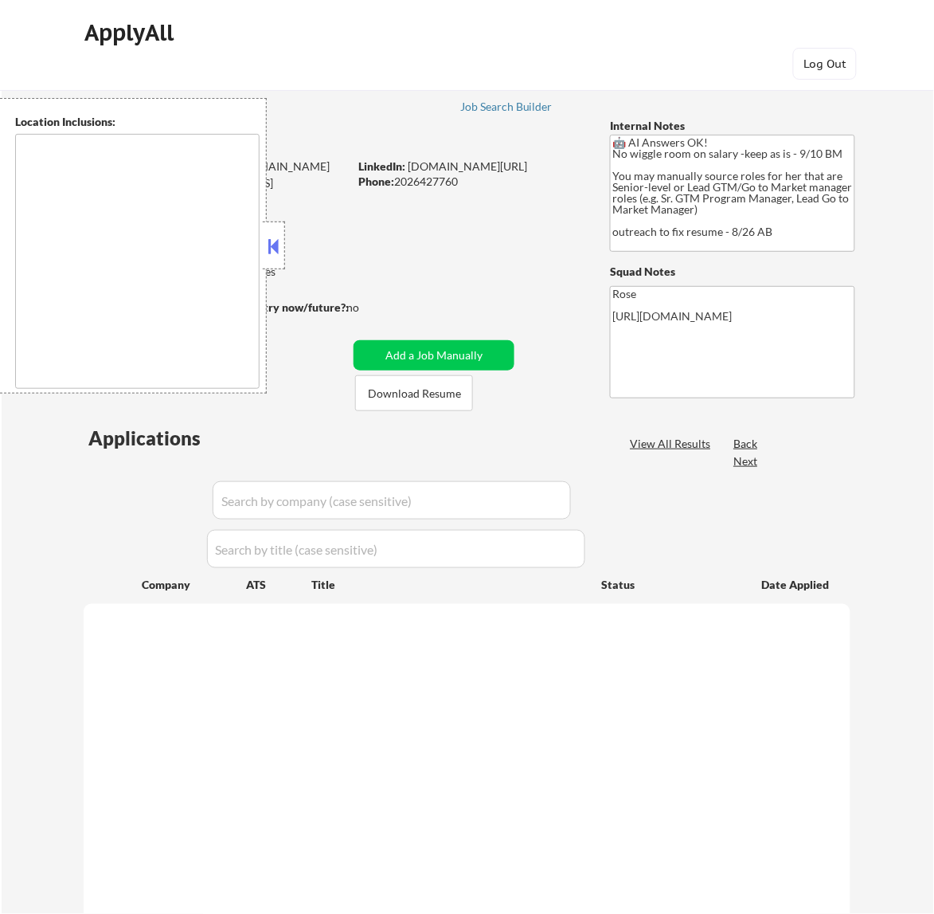
select select ""pending""
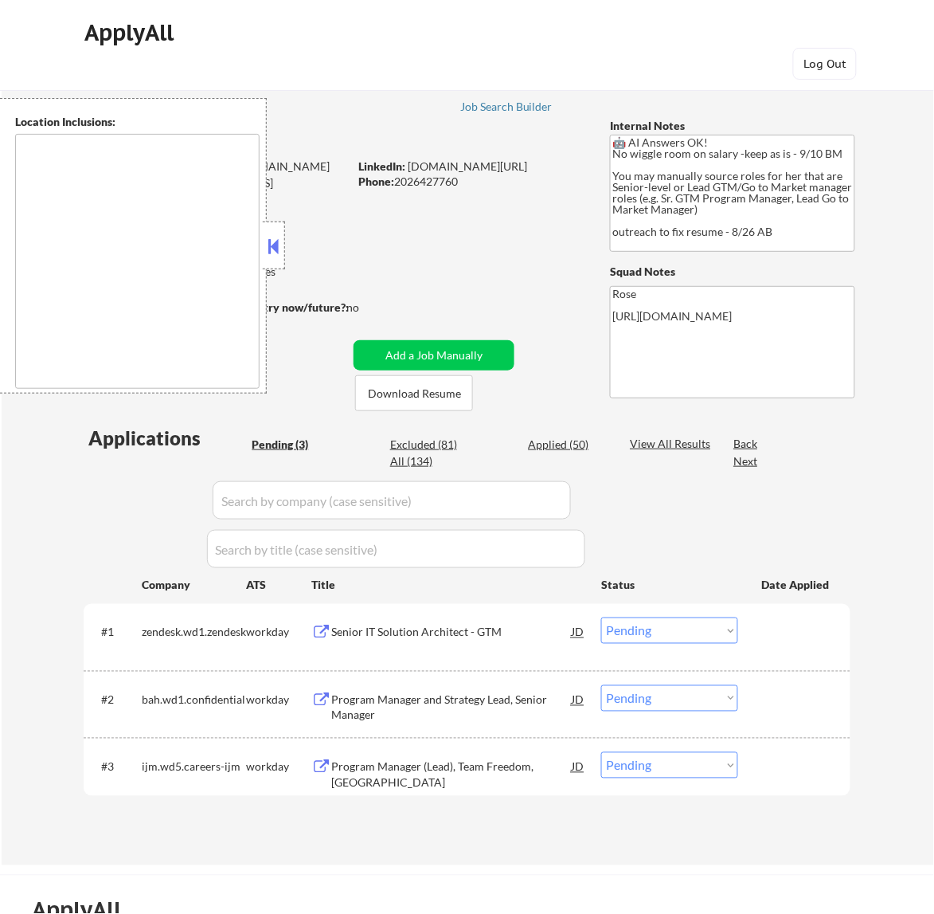
type textarea "Reston, [GEOGRAPHIC_DATA] [GEOGRAPHIC_DATA], [GEOGRAPHIC_DATA] [GEOGRAPHIC_DATA…"
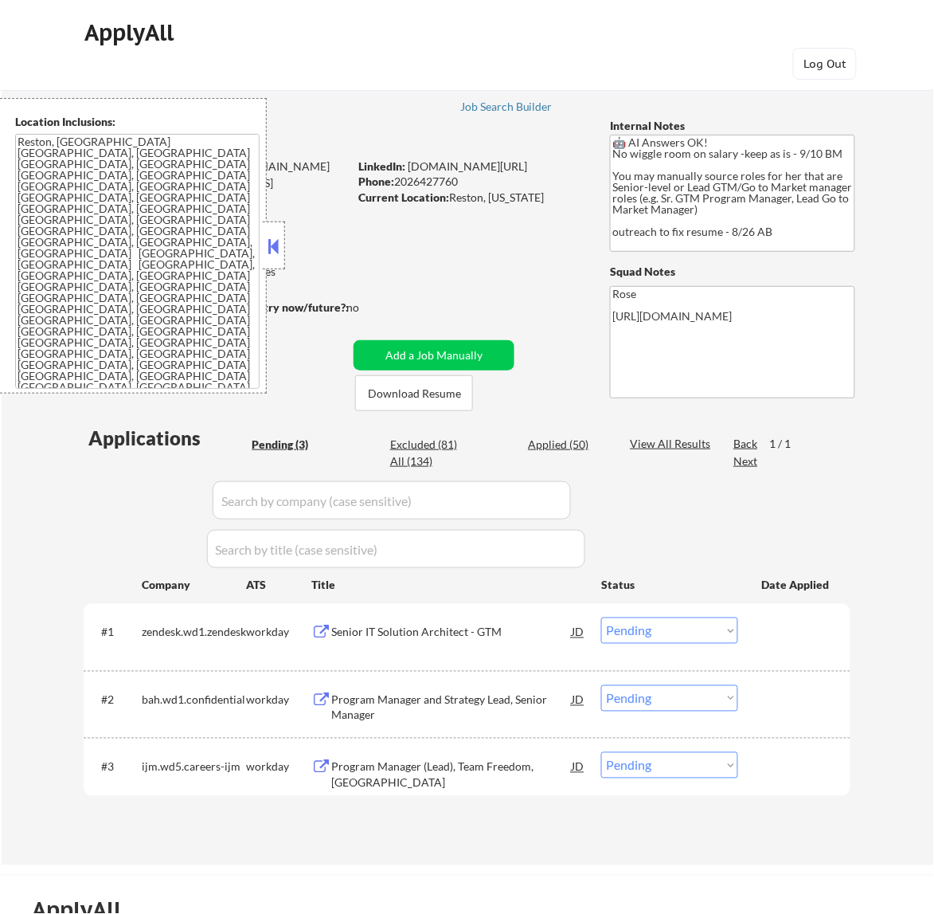
click at [269, 248] on button at bounding box center [273, 246] width 18 height 24
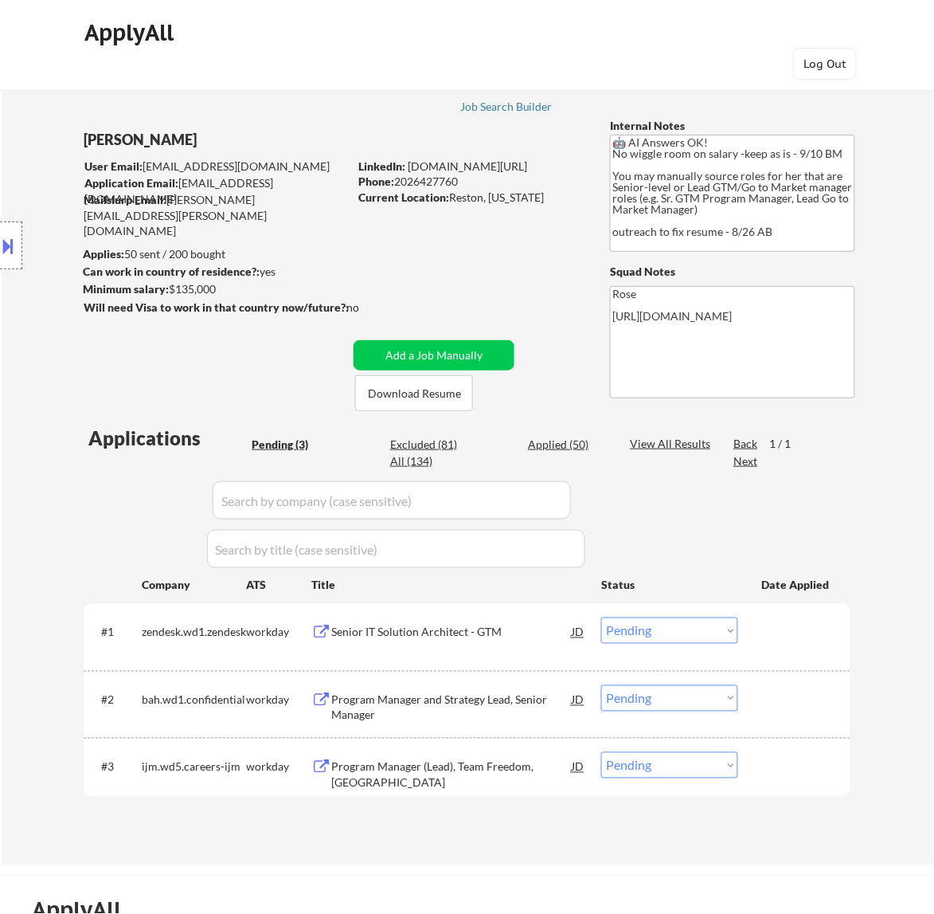
click at [508, 620] on div "Senior IT Solution Architect - GTM" at bounding box center [451, 631] width 241 height 29
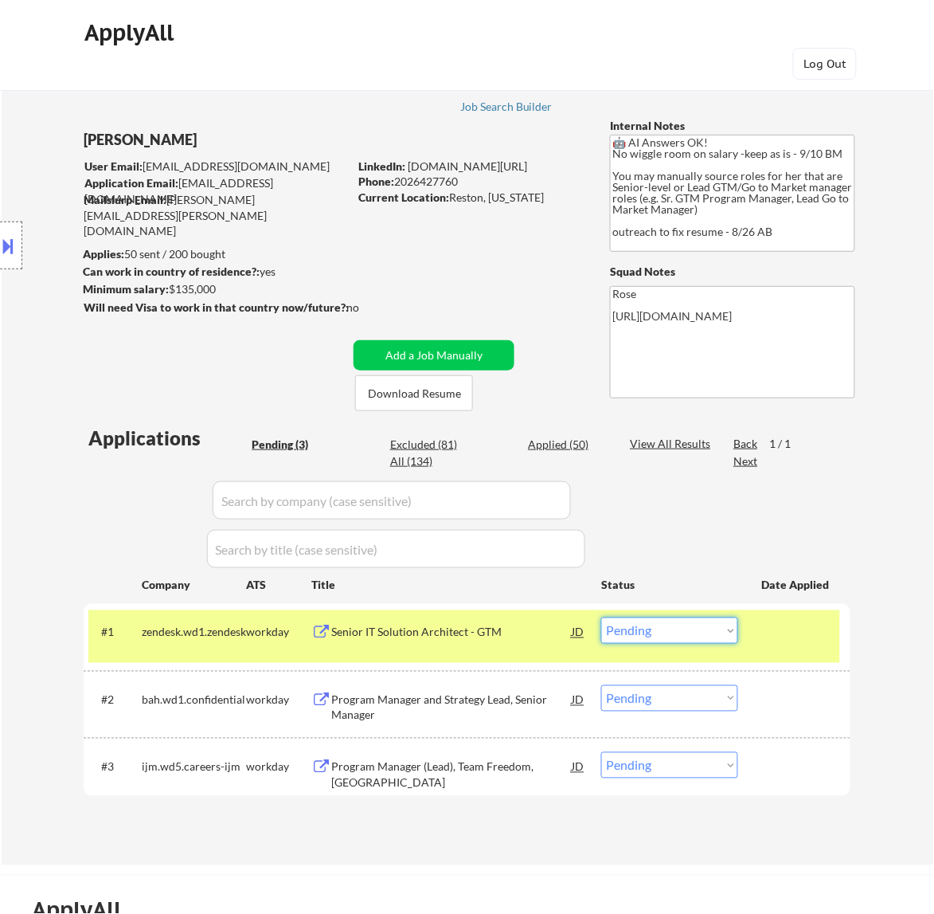
click at [656, 626] on select "Choose an option... Pending Applied Excluded (Questions) Excluded (Expired) Exc…" at bounding box center [669, 630] width 137 height 26
select select ""excluded__bad_match_""
click at [601, 617] on select "Choose an option... Pending Applied Excluded (Questions) Excluded (Expired) Exc…" at bounding box center [669, 630] width 137 height 26
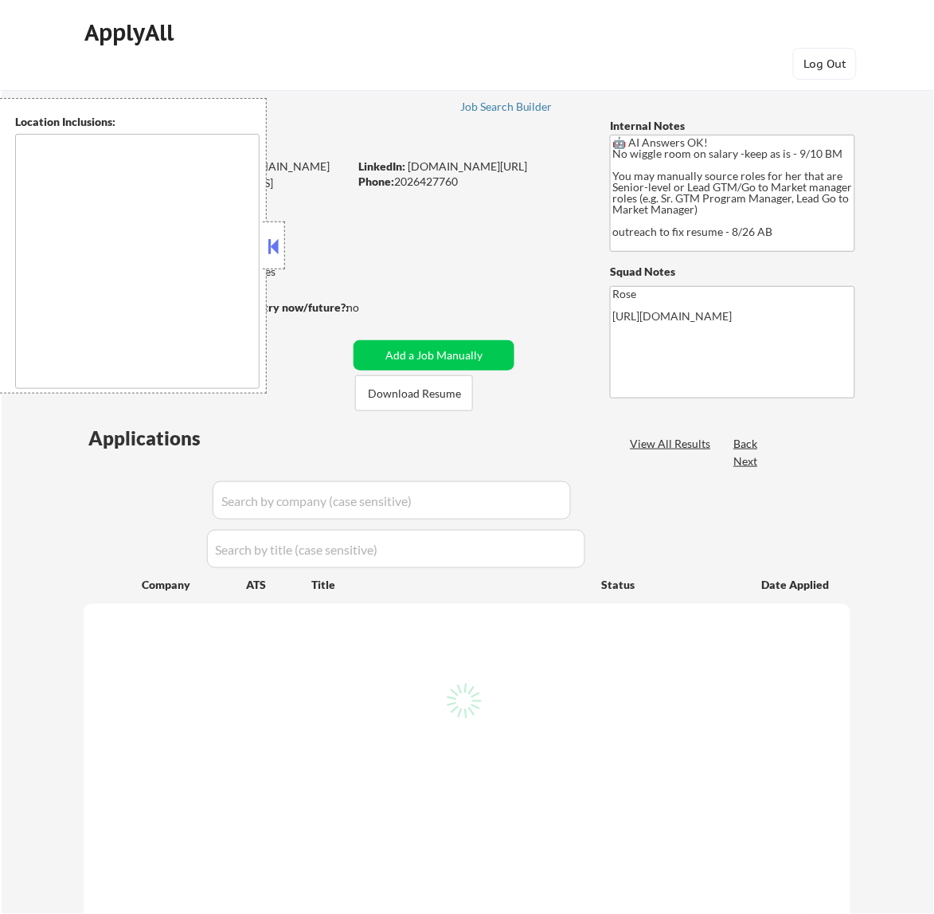
type textarea "Reston, [GEOGRAPHIC_DATA] [GEOGRAPHIC_DATA], [GEOGRAPHIC_DATA] [GEOGRAPHIC_DATA…"
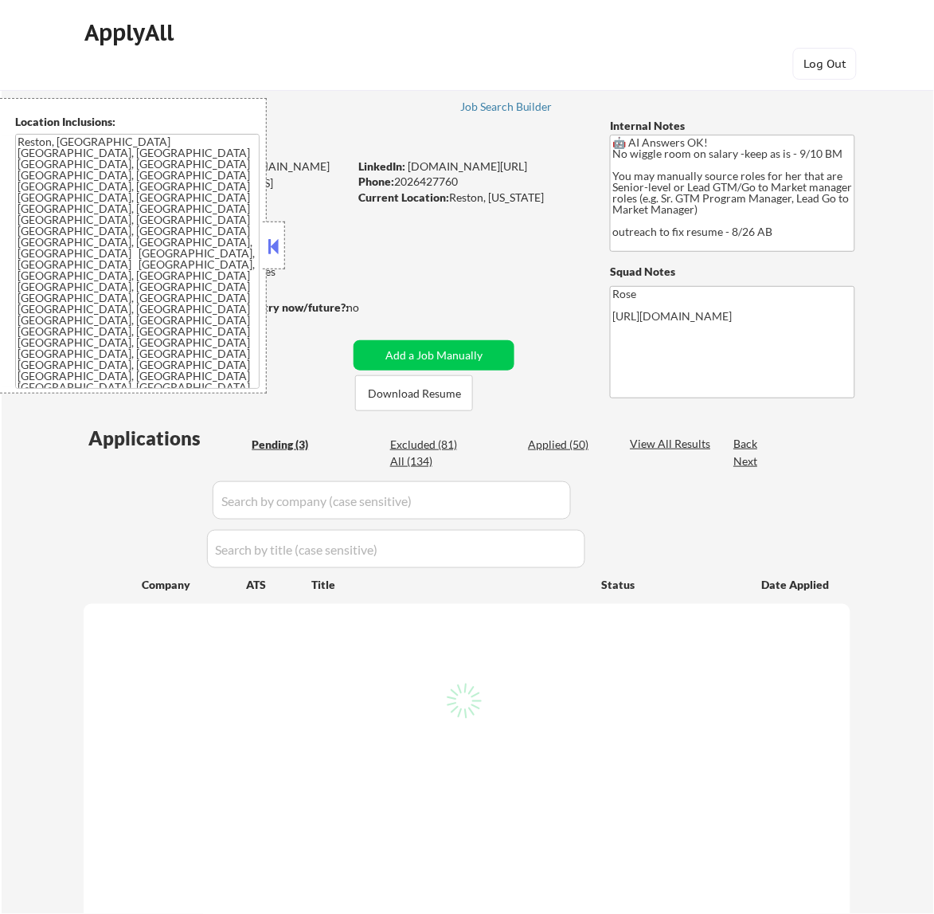
select select ""pending""
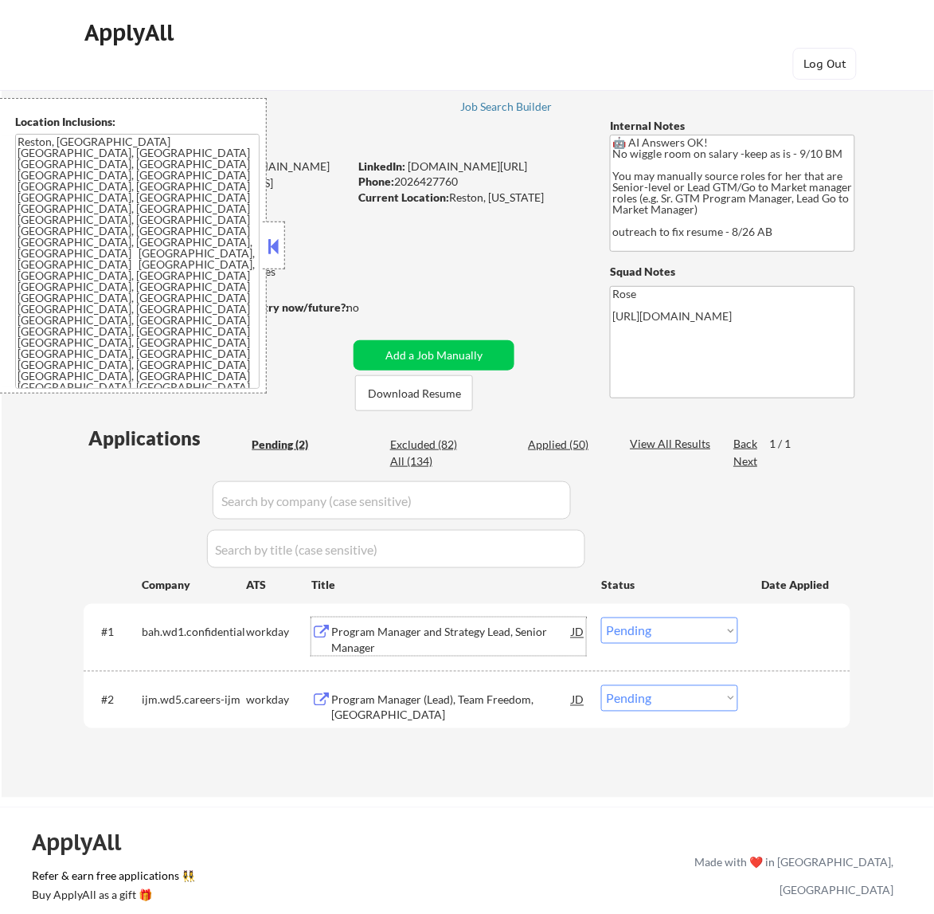
click at [527, 631] on div "Program Manager and Strategy Lead, Senior Manager" at bounding box center [451, 639] width 241 height 31
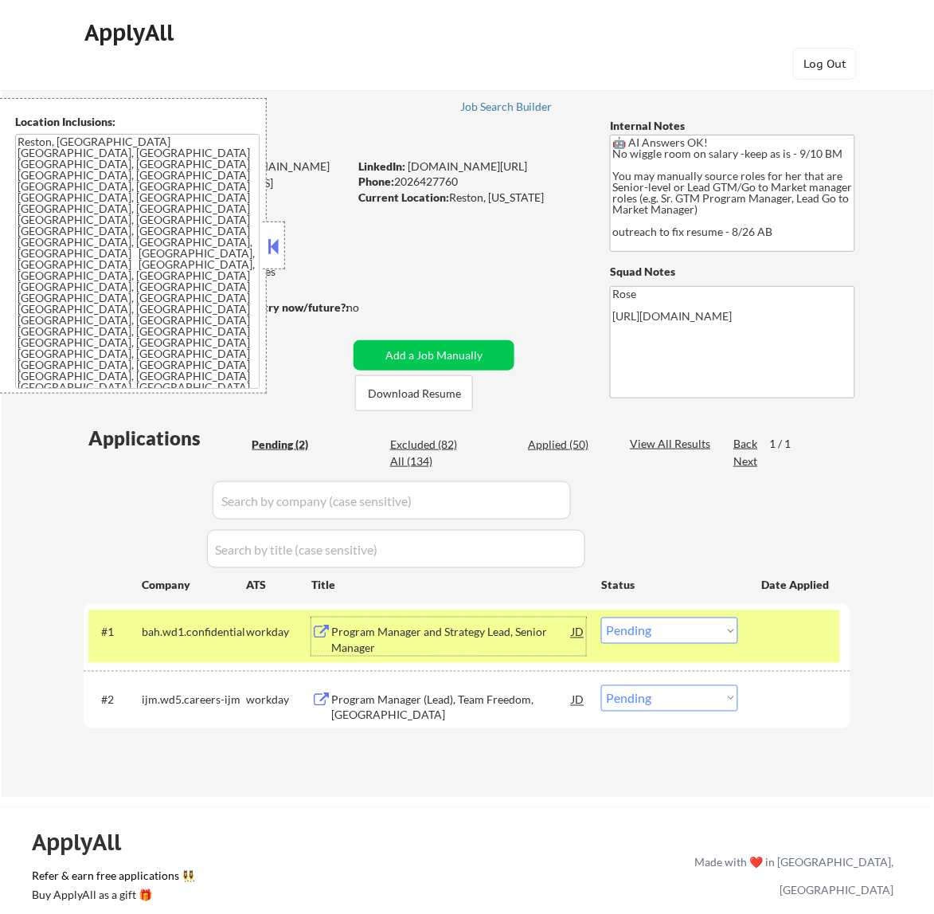
click at [657, 634] on select "Choose an option... Pending Applied Excluded (Questions) Excluded (Expired) Exc…" at bounding box center [669, 630] width 137 height 26
click at [601, 617] on select "Choose an option... Pending Applied Excluded (Questions) Excluded (Expired) Exc…" at bounding box center [669, 630] width 137 height 26
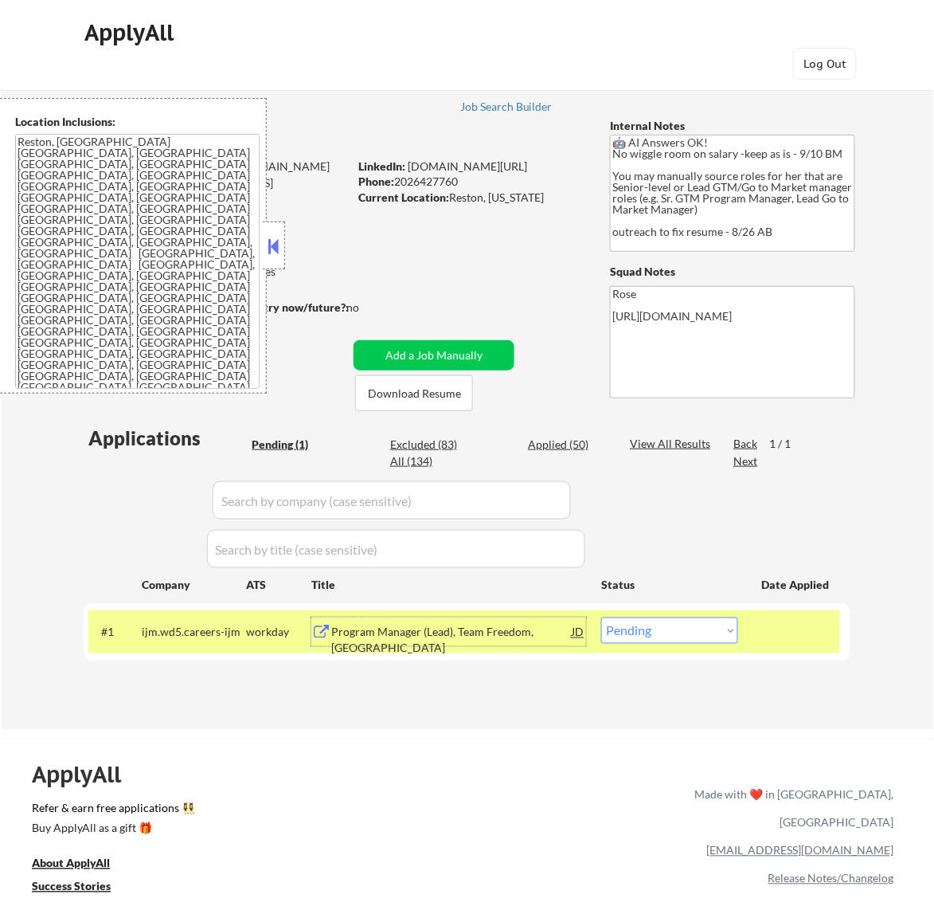
click at [503, 632] on div "Program Manager (Lead), Team Freedom, [GEOGRAPHIC_DATA]" at bounding box center [451, 639] width 241 height 31
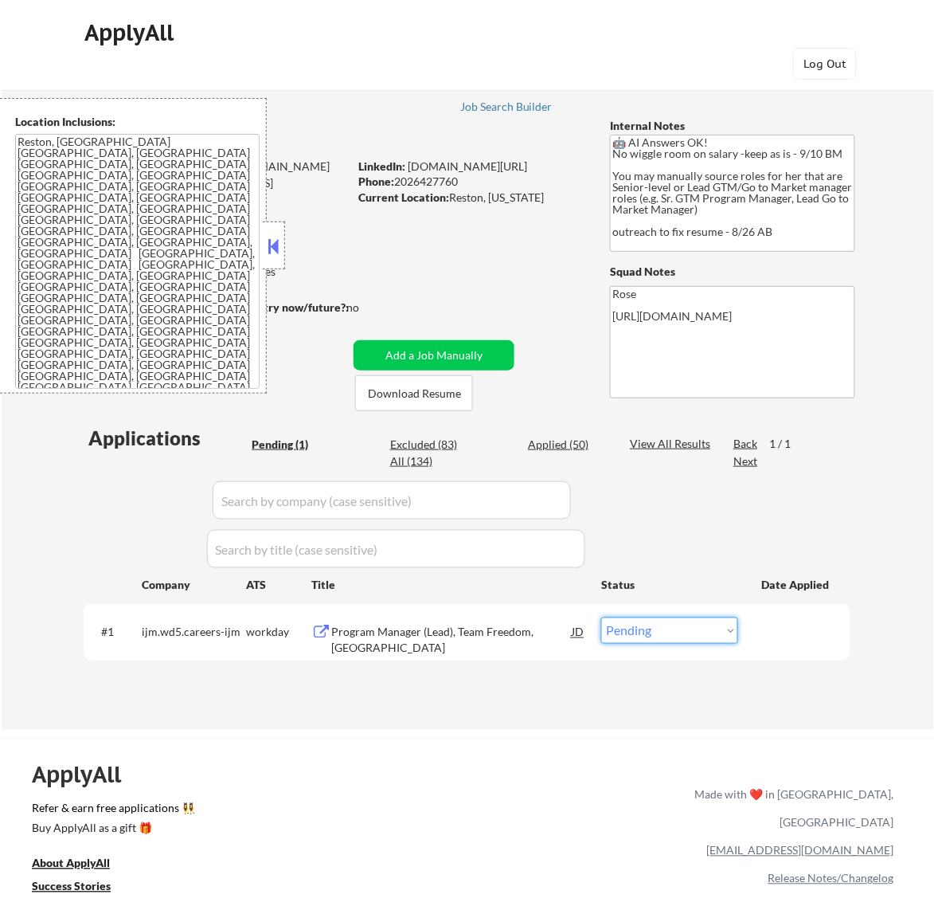
click at [667, 630] on select "Choose an option... Pending Applied Excluded (Questions) Excluded (Expired) Exc…" at bounding box center [669, 630] width 137 height 26
select select ""excluded__bad_match_""
click at [601, 617] on select "Choose an option... Pending Applied Excluded (Questions) Excluded (Expired) Exc…" at bounding box center [669, 630] width 137 height 26
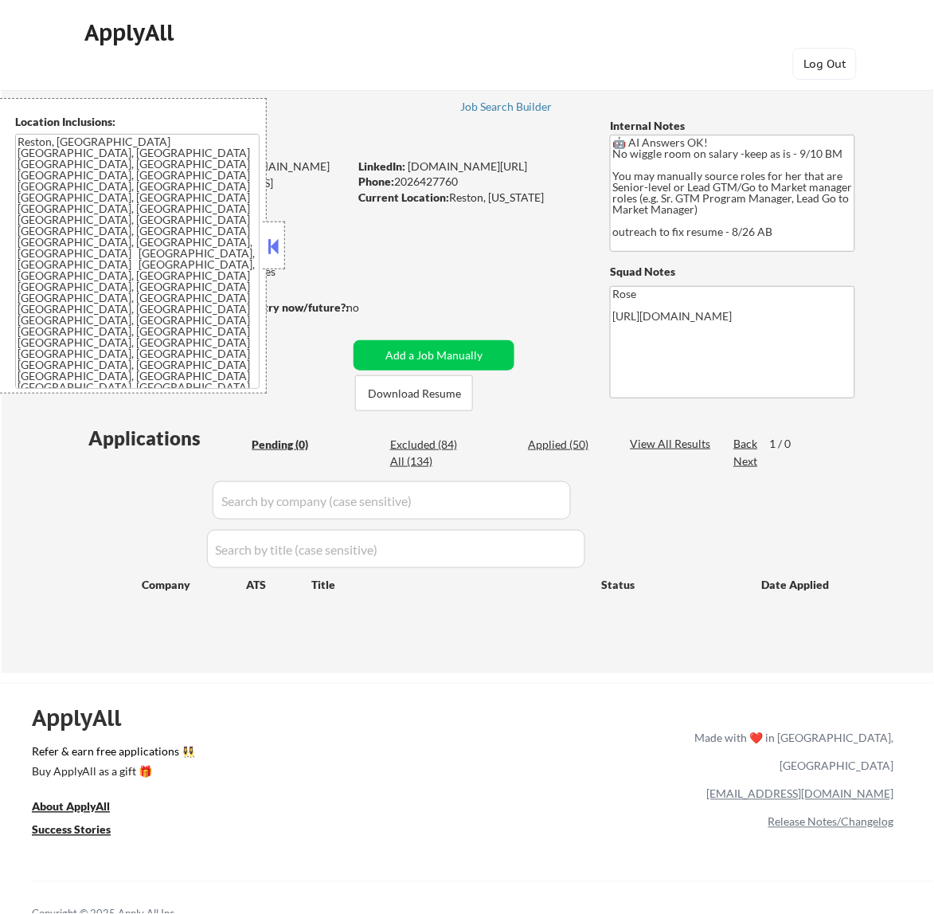
click at [276, 240] on button at bounding box center [273, 246] width 18 height 24
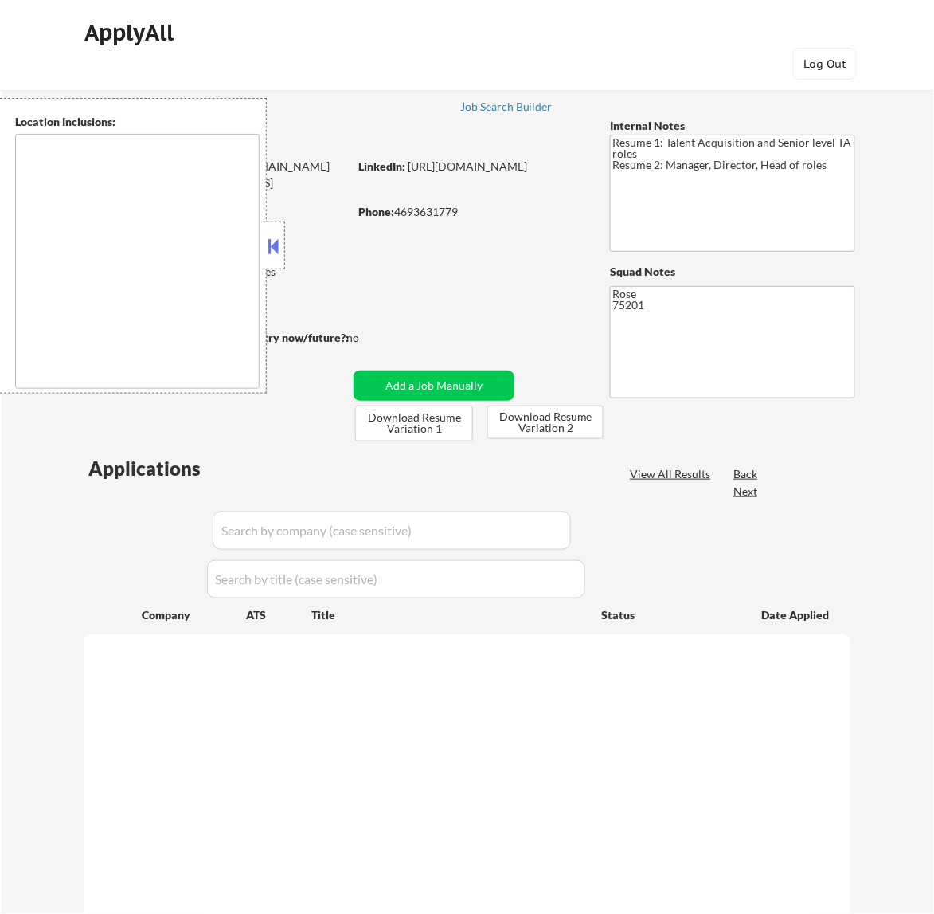
select select ""pending""
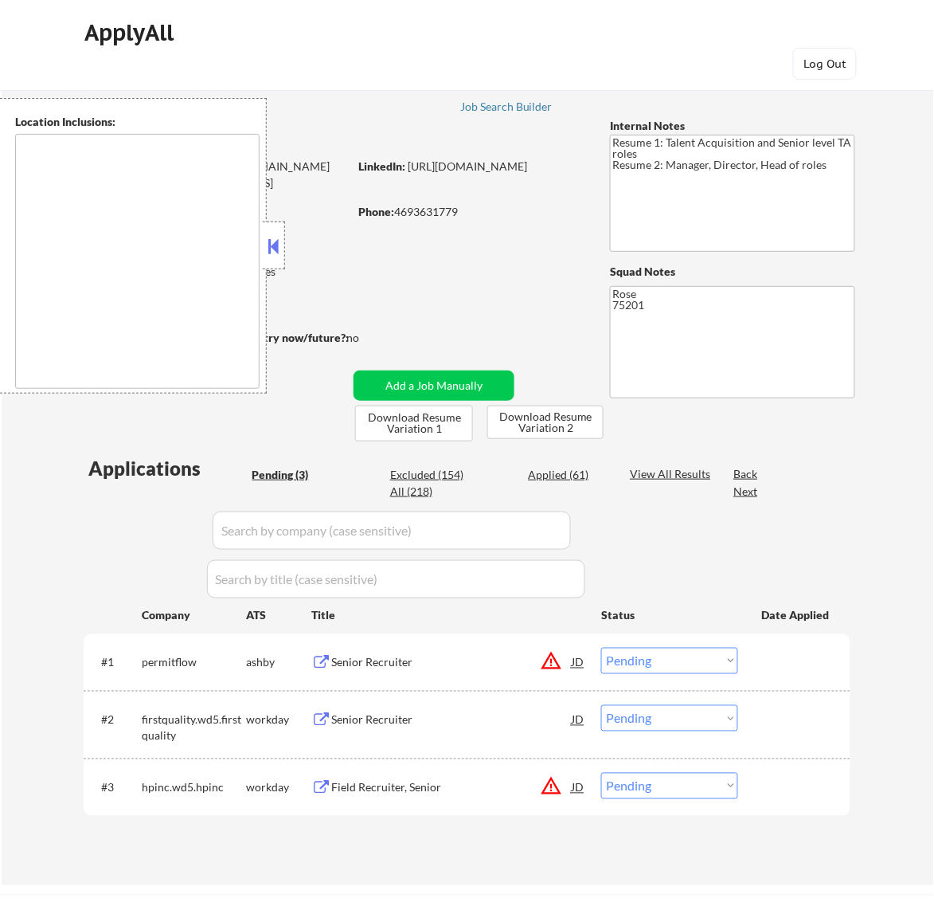
type textarea "[GEOGRAPHIC_DATA], [GEOGRAPHIC_DATA] [GEOGRAPHIC_DATA], [GEOGRAPHIC_DATA] [GEOG…"
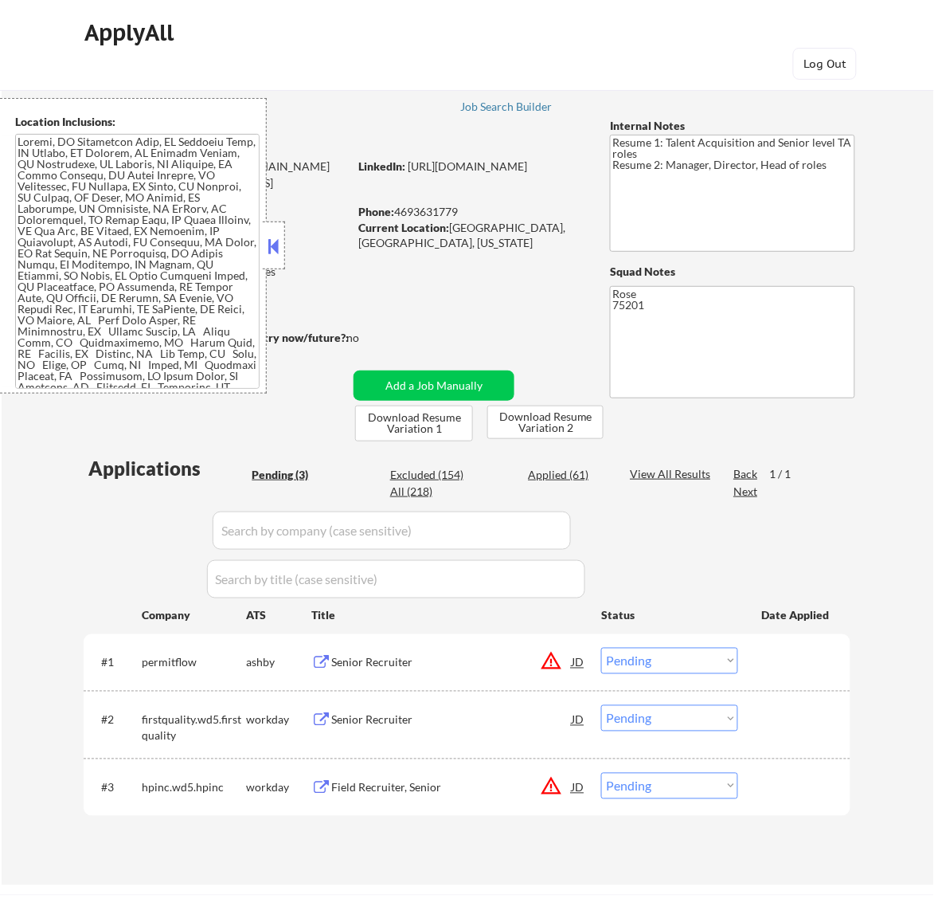
click at [272, 244] on button at bounding box center [273, 246] width 18 height 24
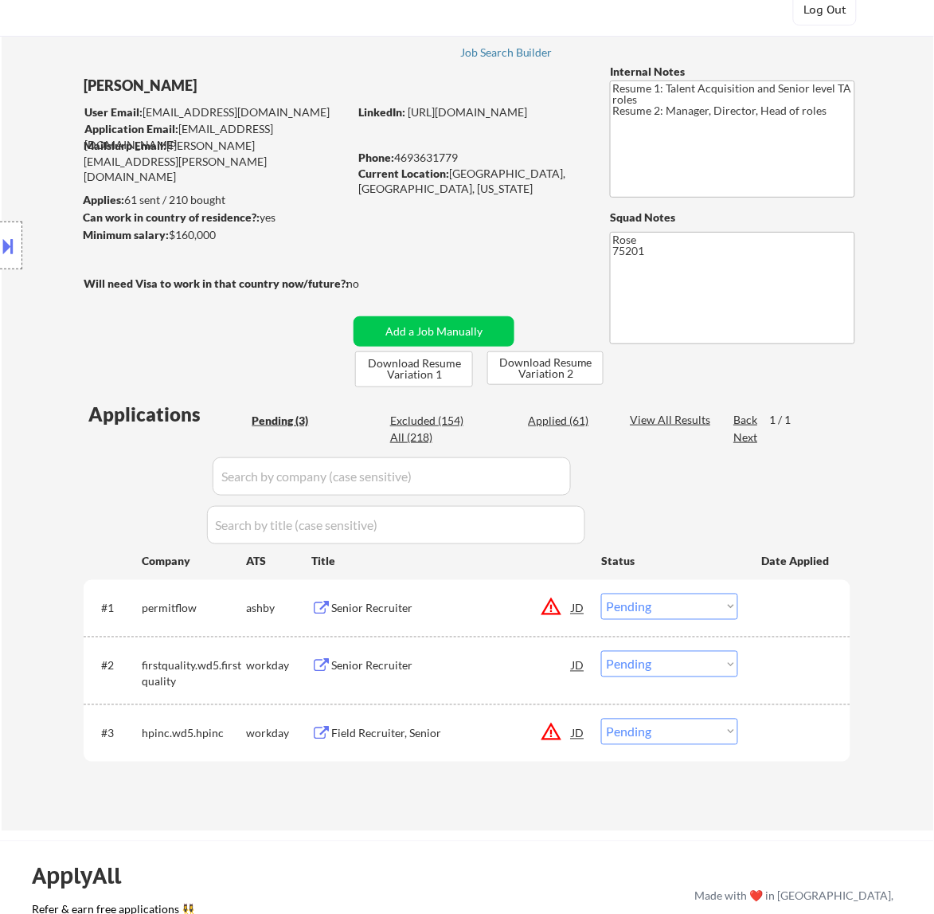
scroll to position [100, 0]
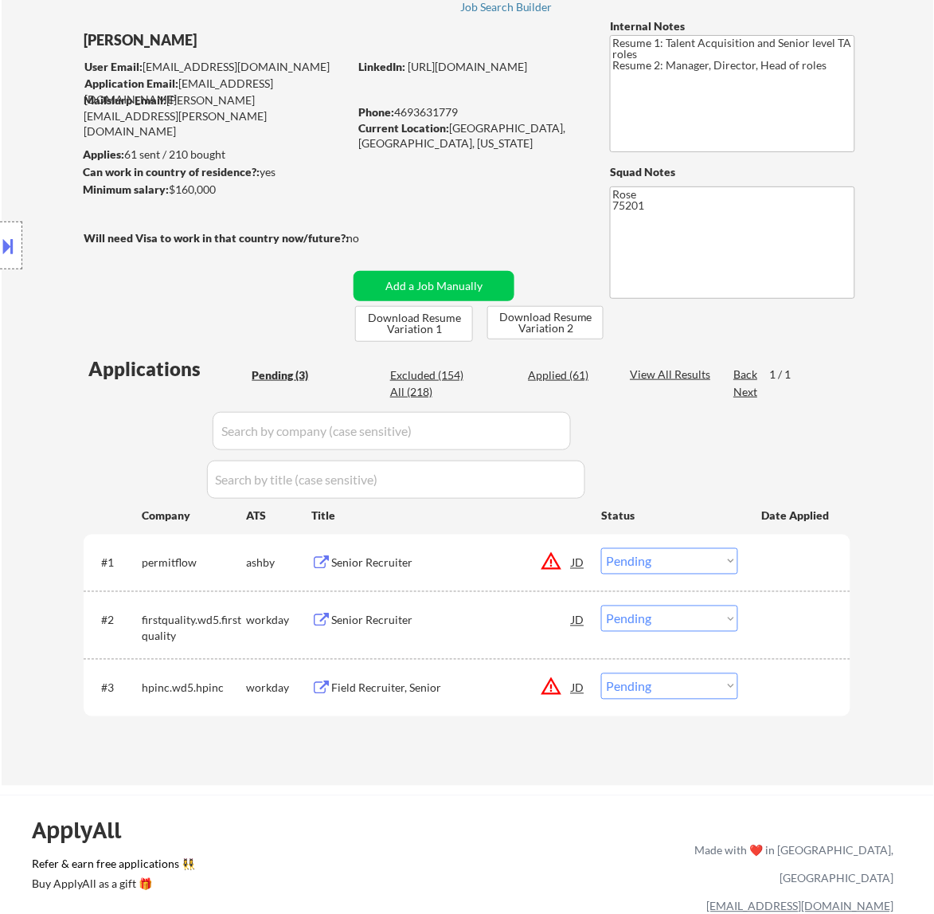
click at [471, 563] on div "Senior Recruiter" at bounding box center [451, 563] width 241 height 16
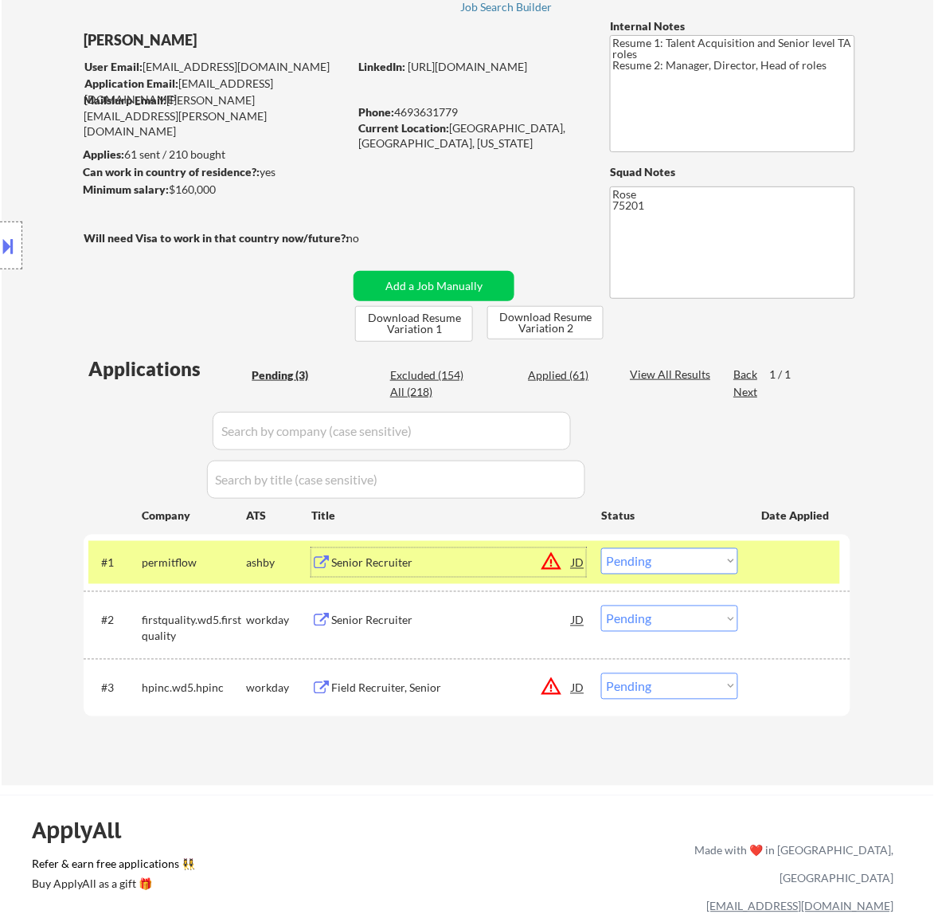
click at [20, 245] on div at bounding box center [11, 245] width 22 height 48
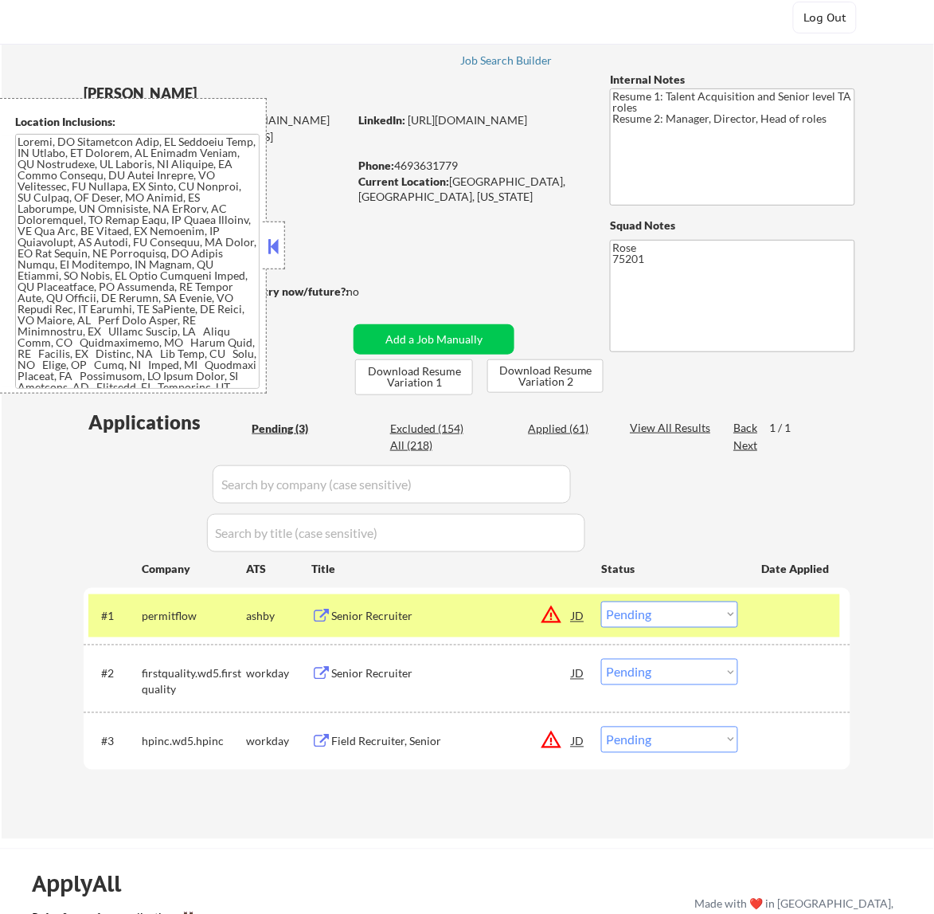
scroll to position [0, 0]
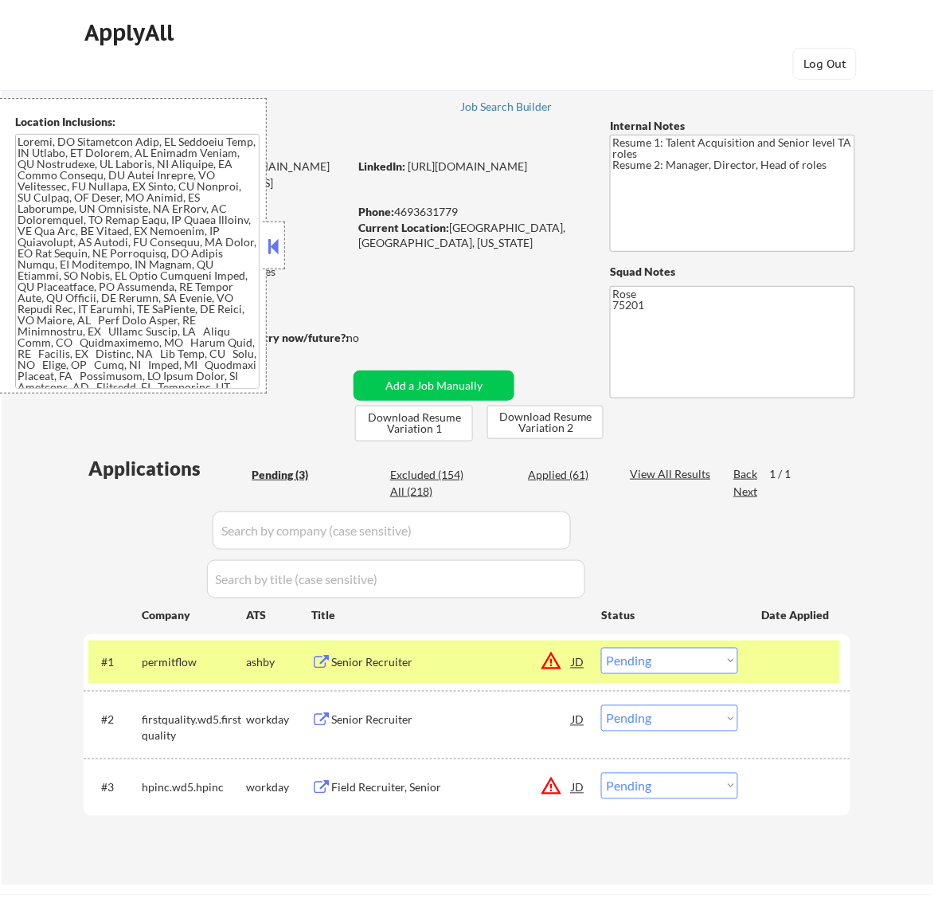
click at [275, 244] on button at bounding box center [273, 246] width 18 height 24
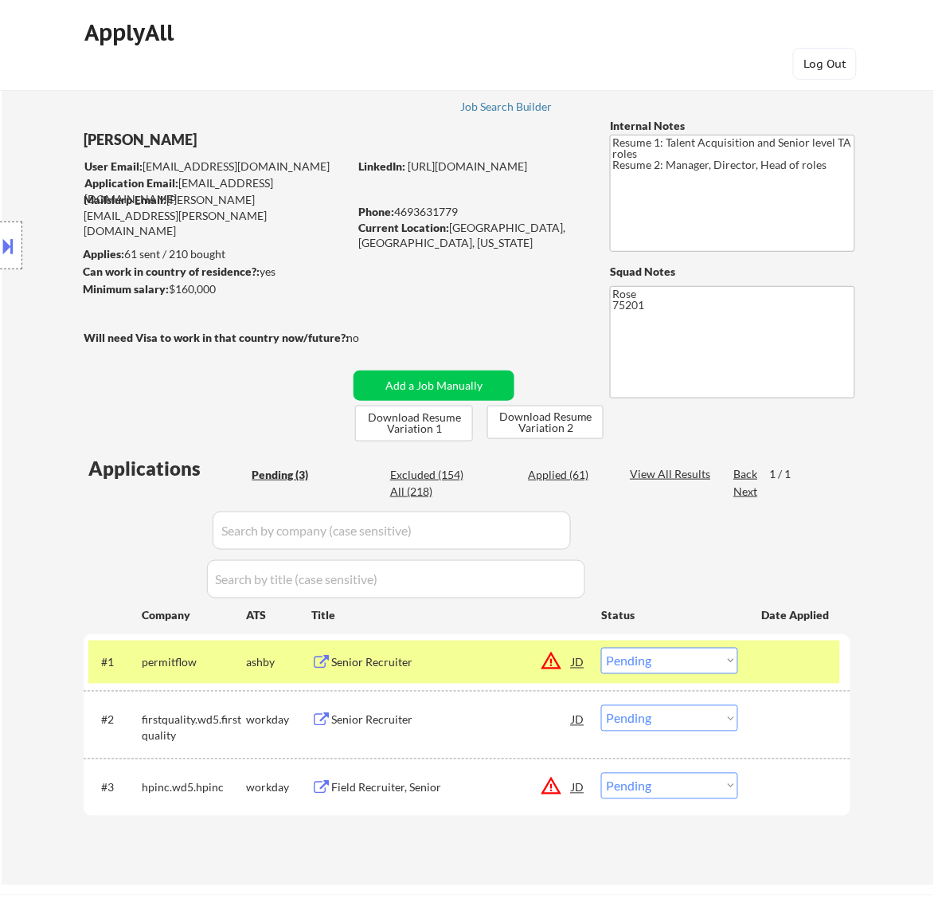
click at [695, 663] on select "Choose an option... Pending Applied Excluded (Questions) Excluded (Expired) Exc…" at bounding box center [669, 661] width 137 height 26
click at [601, 648] on select "Choose an option... Pending Applied Excluded (Questions) Excluded (Expired) Exc…" at bounding box center [669, 661] width 137 height 26
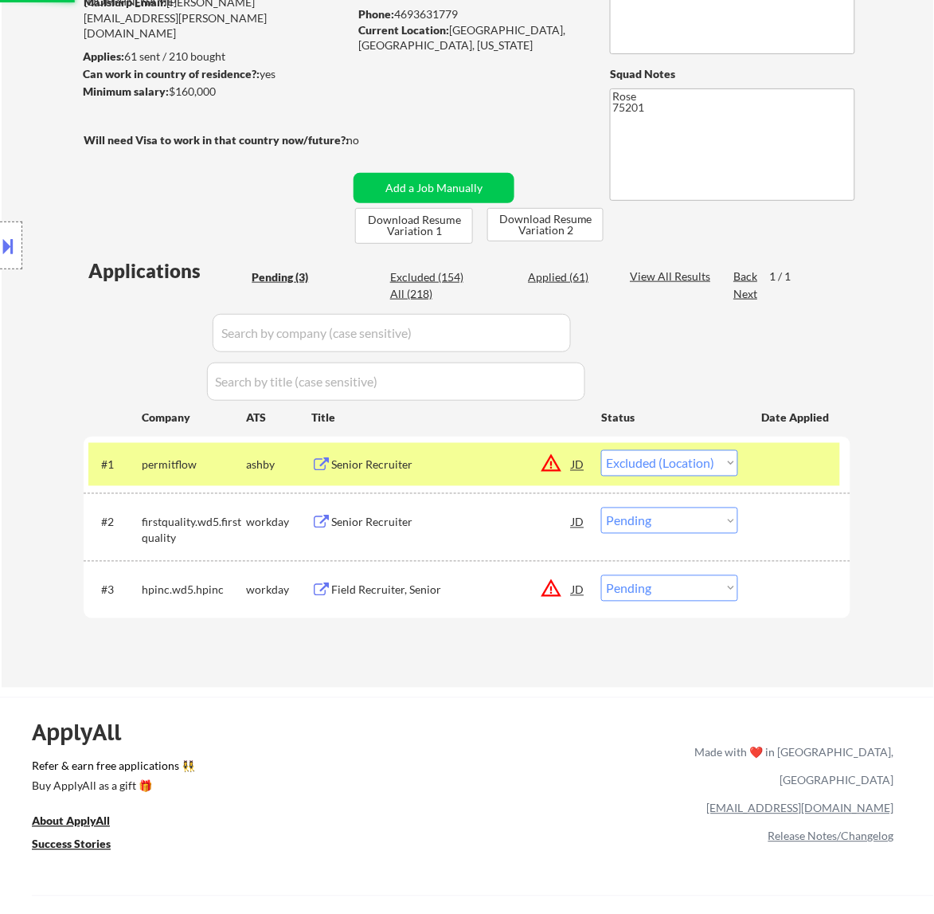
scroll to position [199, 0]
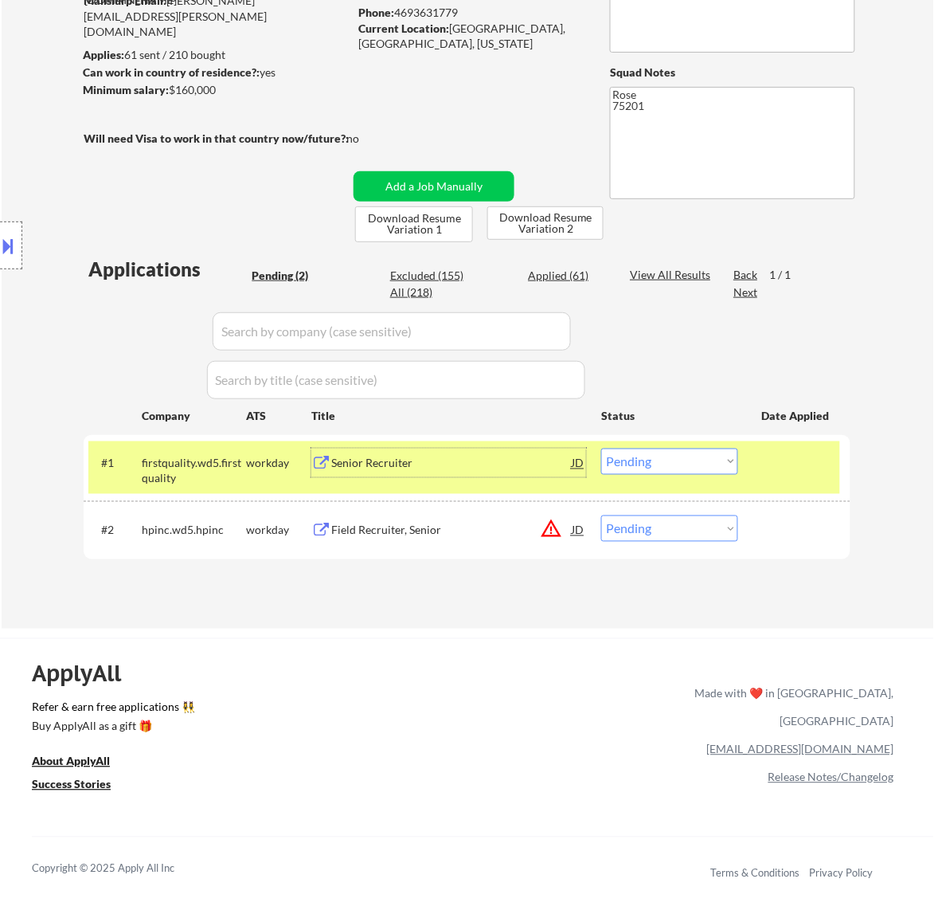
click at [512, 462] on div "Senior Recruiter" at bounding box center [451, 464] width 241 height 16
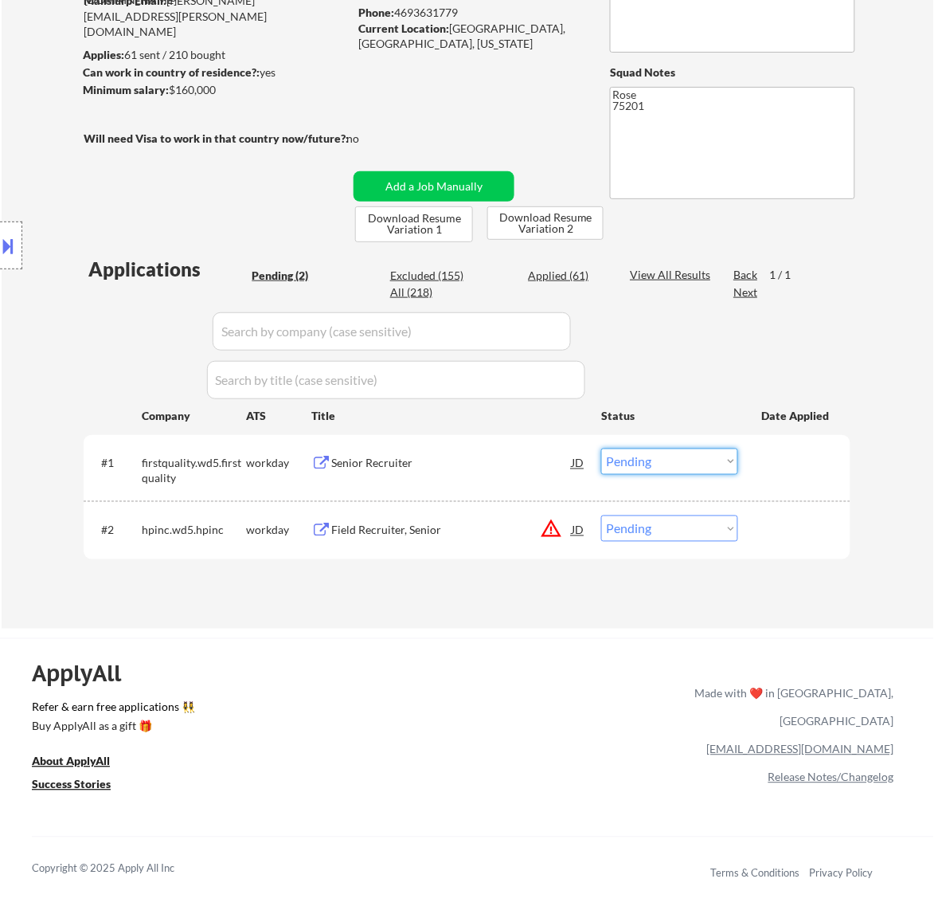
click at [652, 462] on select "Choose an option... Pending Applied Excluded (Questions) Excluded (Expired) Exc…" at bounding box center [669, 461] width 137 height 26
click at [601, 448] on select "Choose an option... Pending Applied Excluded (Questions) Excluded (Expired) Exc…" at bounding box center [669, 461] width 137 height 26
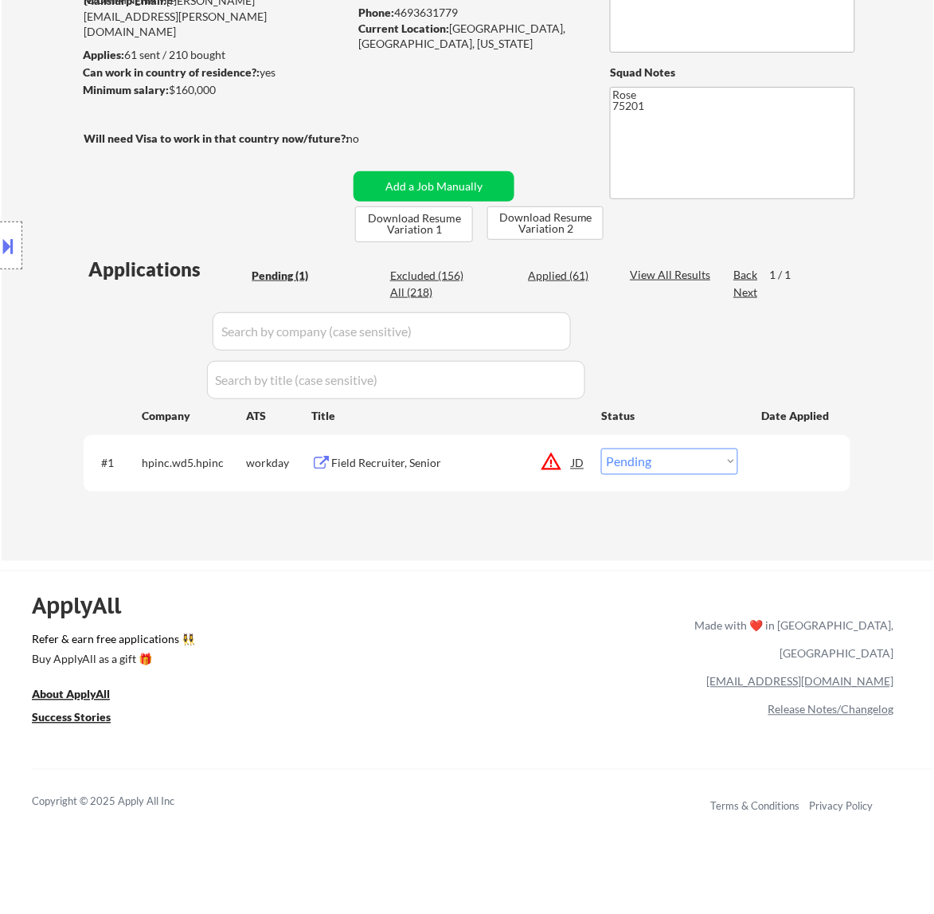
click at [479, 466] on div "Field Recruiter, Senior" at bounding box center [451, 464] width 241 height 16
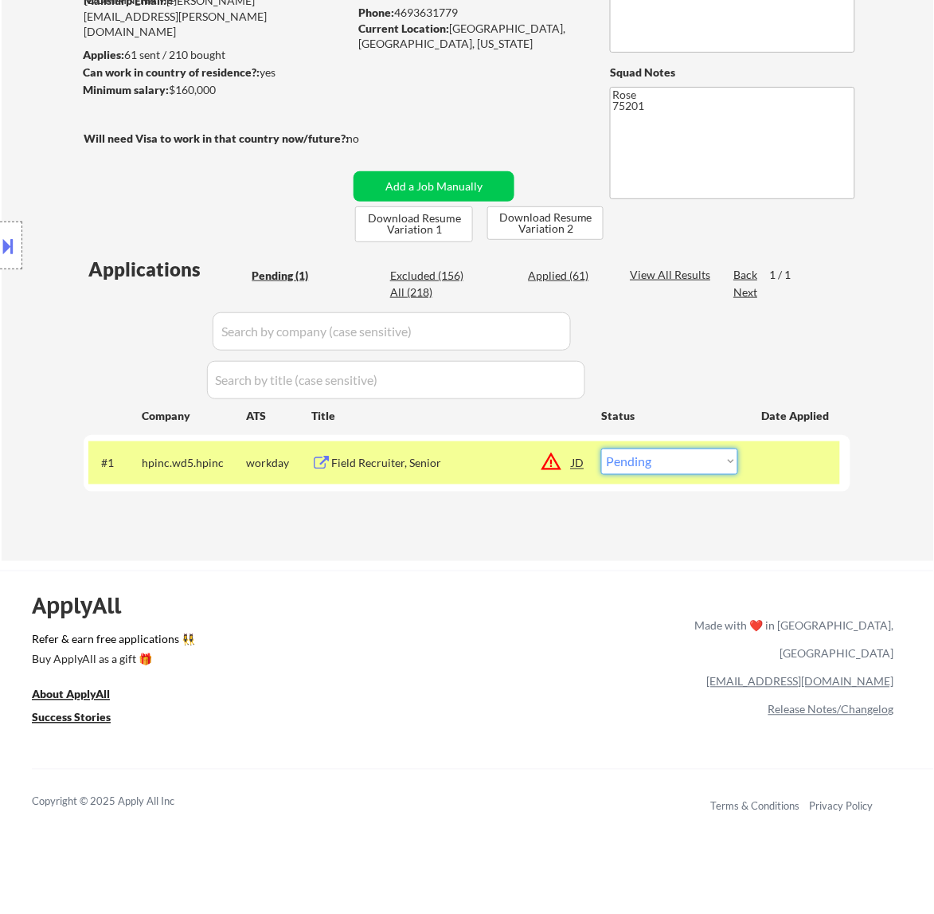
click at [640, 462] on select "Choose an option... Pending Applied Excluded (Questions) Excluded (Expired) Exc…" at bounding box center [669, 461] width 137 height 26
select select ""excluded__location_""
click at [601, 448] on select "Choose an option... Pending Applied Excluded (Questions) Excluded (Expired) Exc…" at bounding box center [669, 461] width 137 height 26
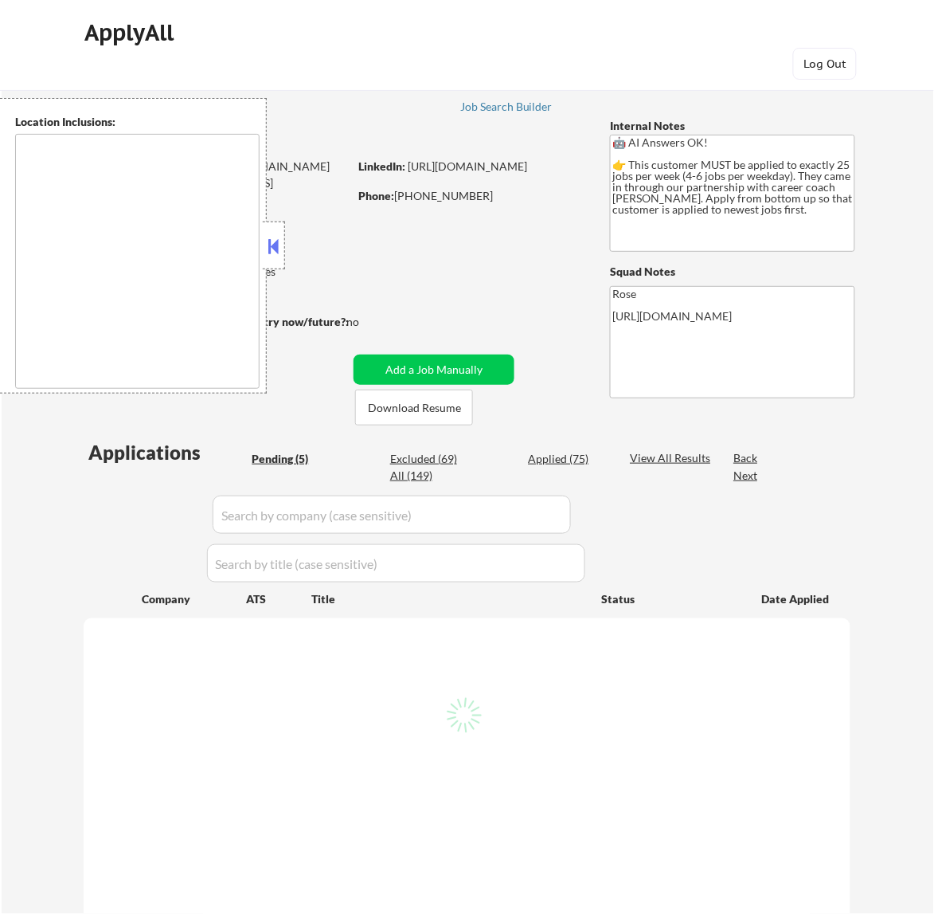
select select ""pending""
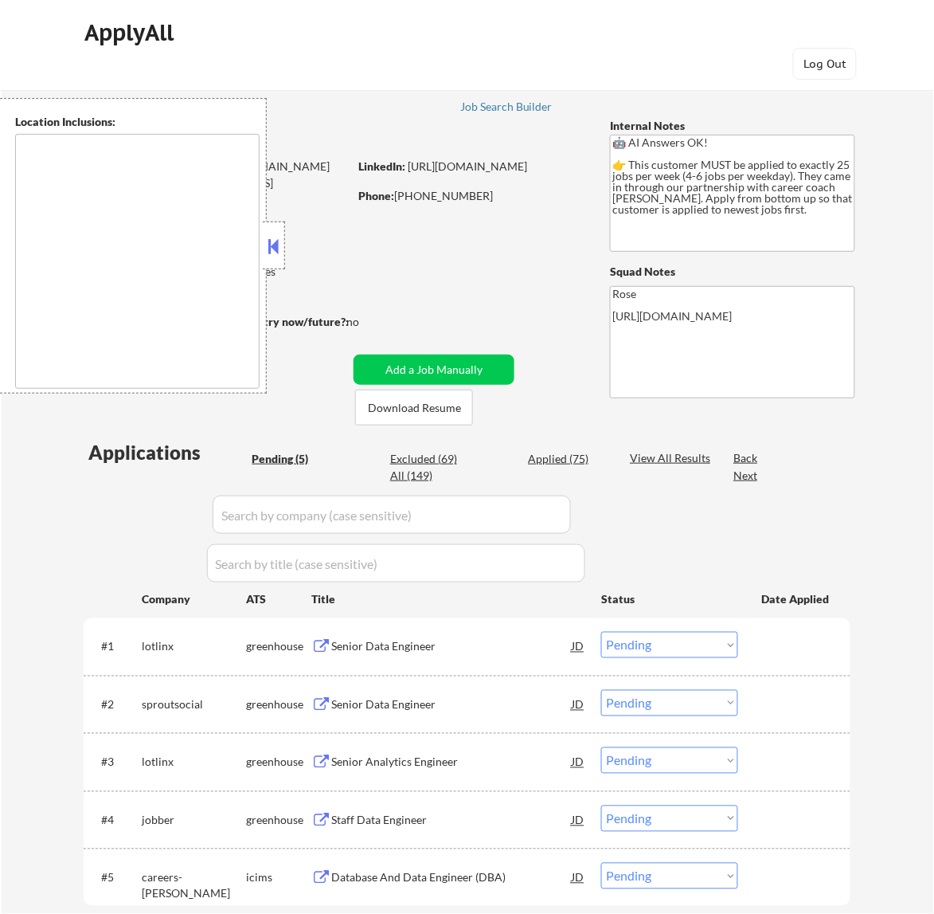
type textarea "[GEOGRAPHIC_DATA], ON [GEOGRAPHIC_DATA], ON [GEOGRAPHIC_DATA], ON [GEOGRAPHIC_D…"
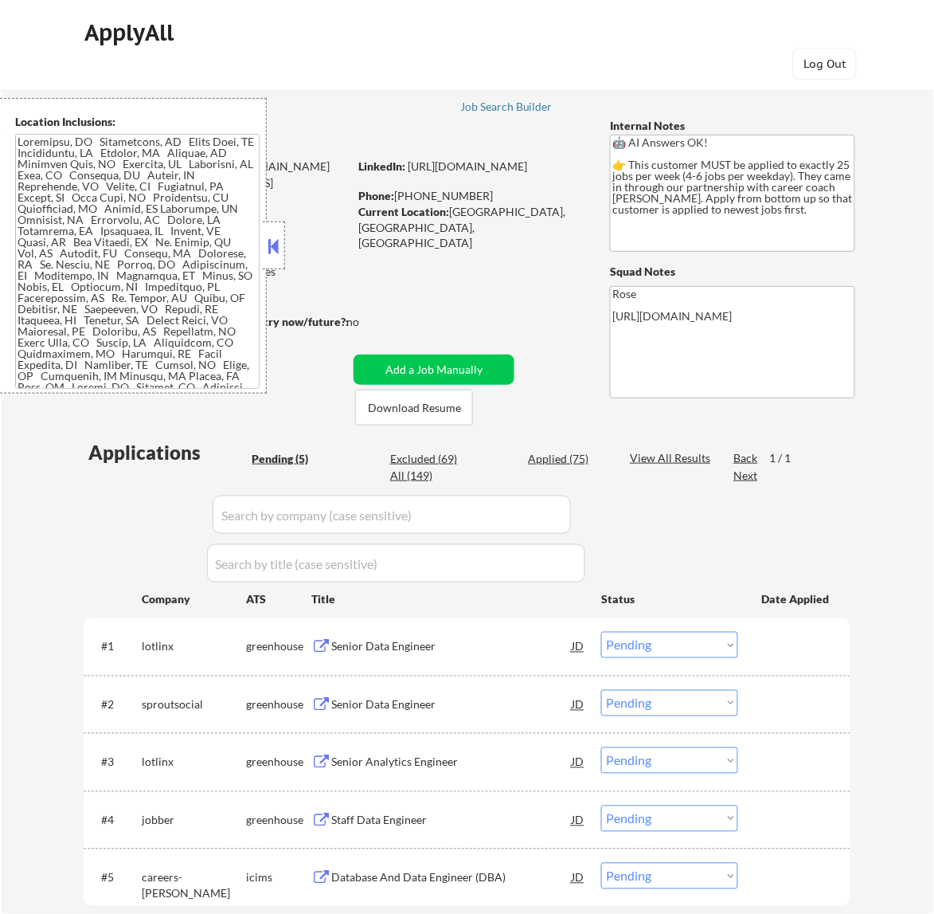
click at [272, 249] on button at bounding box center [273, 246] width 18 height 24
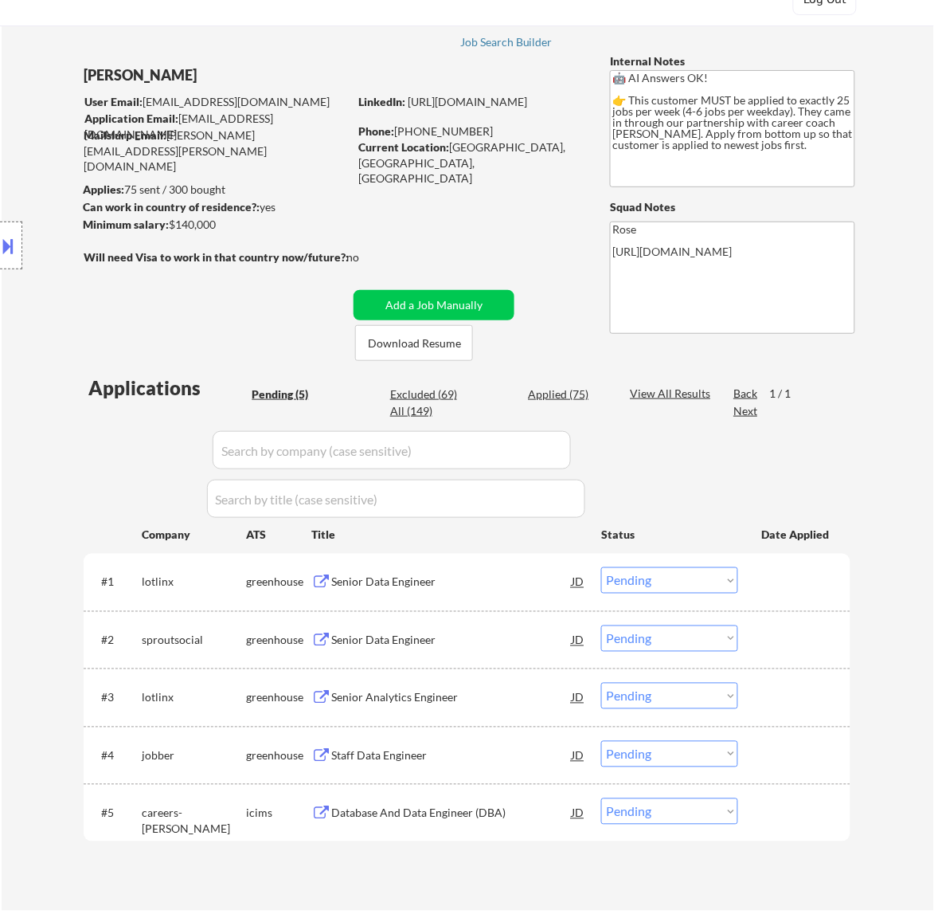
scroll to position [100, 0]
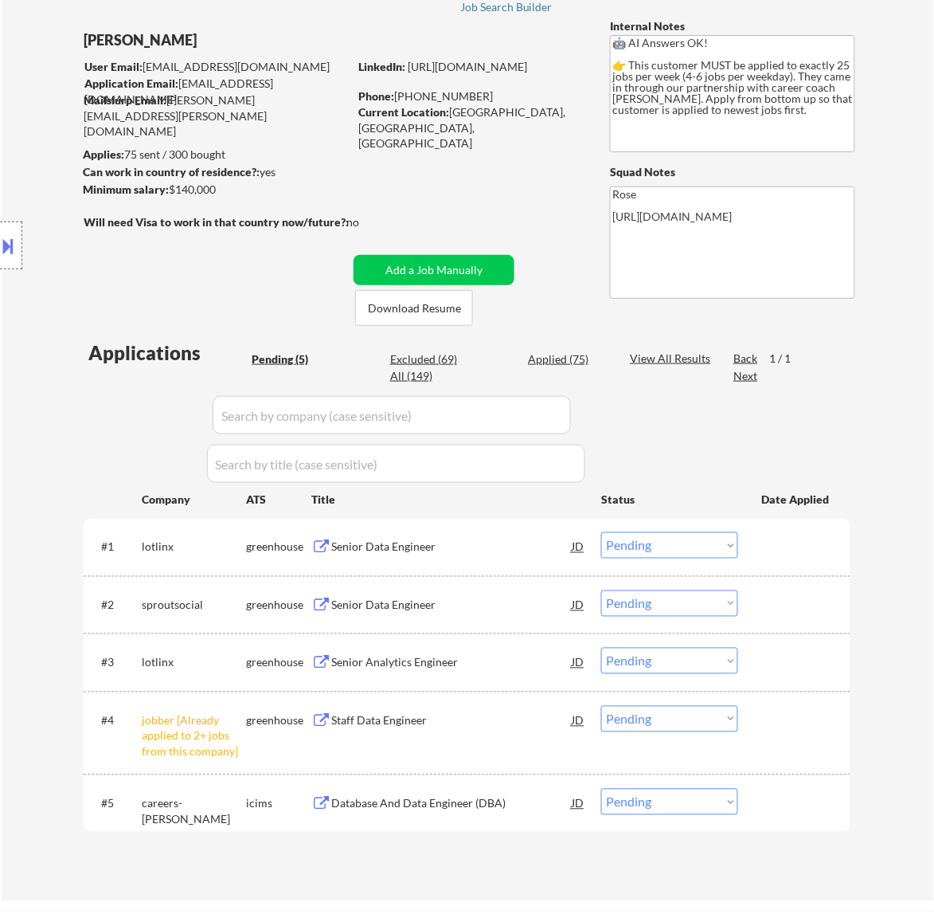
click at [691, 713] on select "Choose an option... Pending Applied Excluded (Questions) Excluded (Expired) Exc…" at bounding box center [669, 719] width 137 height 26
click at [601, 706] on select "Choose an option... Pending Applied Excluded (Questions) Excluded (Expired) Exc…" at bounding box center [669, 719] width 137 height 26
select select ""pending""
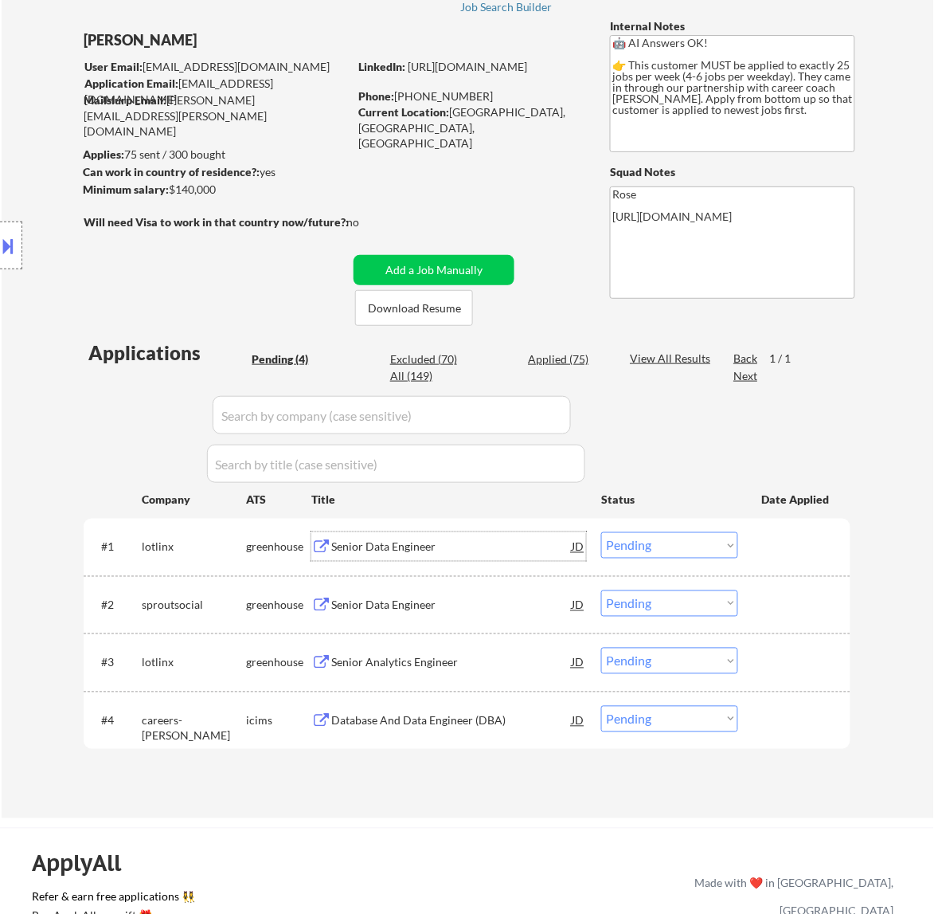
click at [544, 546] on div "Senior Data Engineer" at bounding box center [451, 547] width 241 height 16
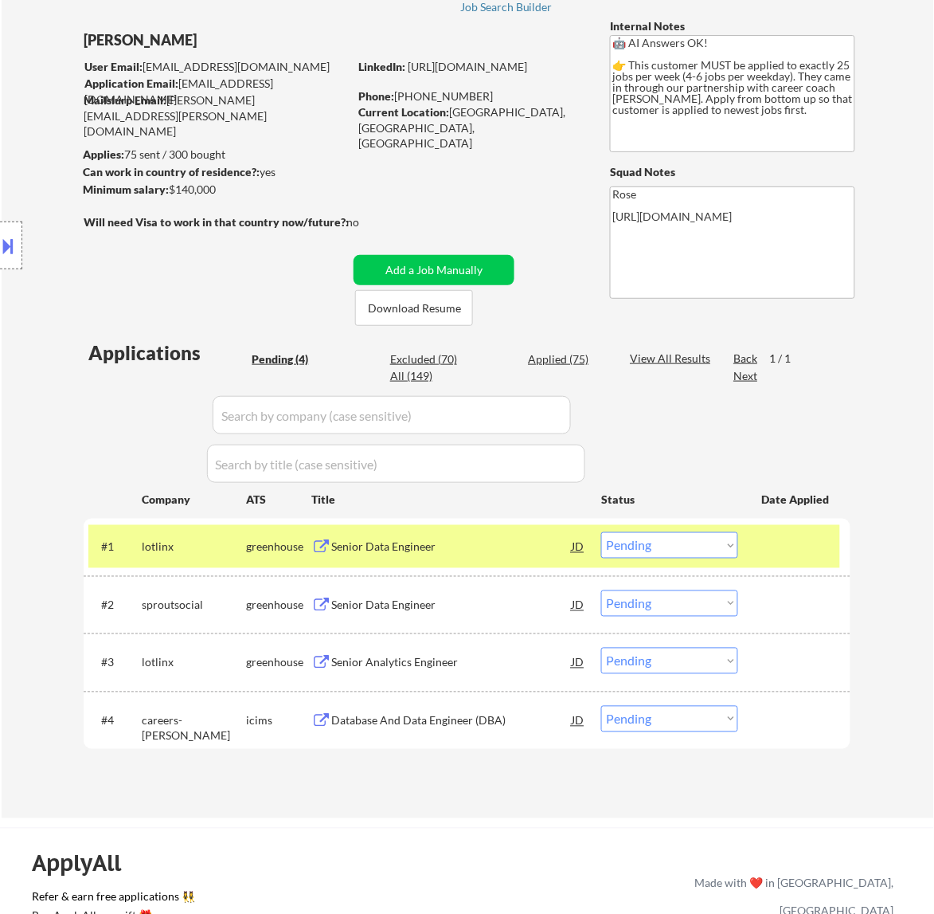
click at [14, 248] on button at bounding box center [9, 246] width 18 height 26
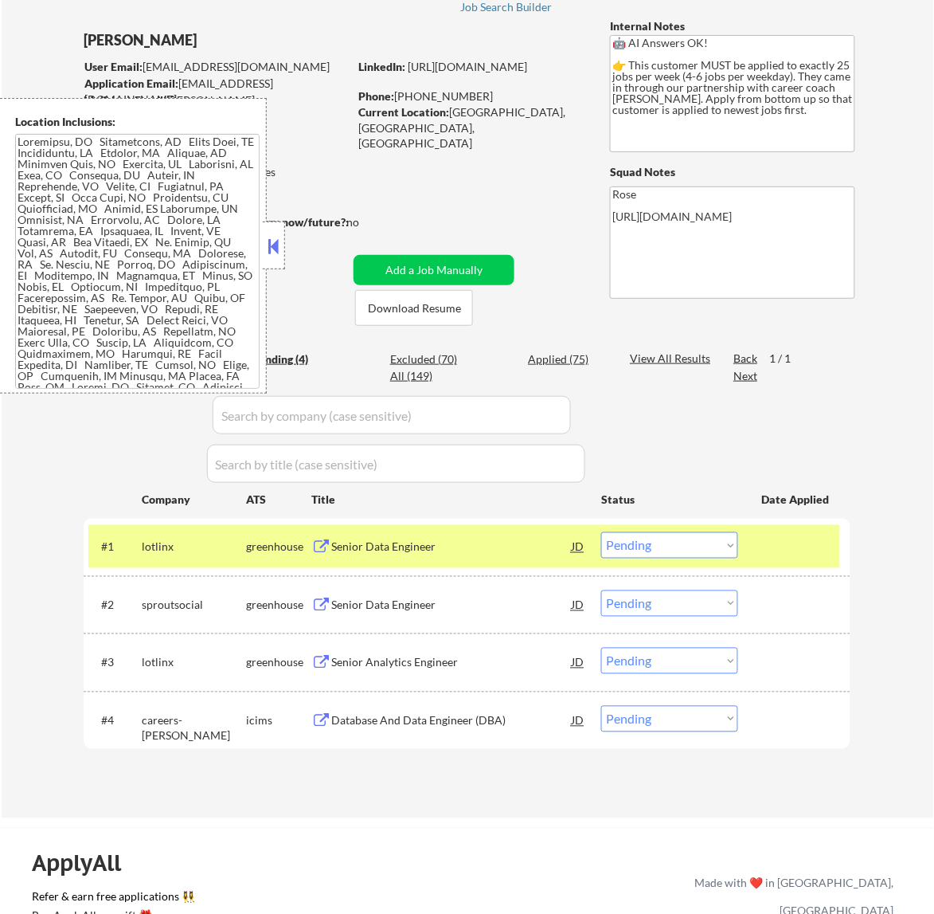
scroll to position [84, 0]
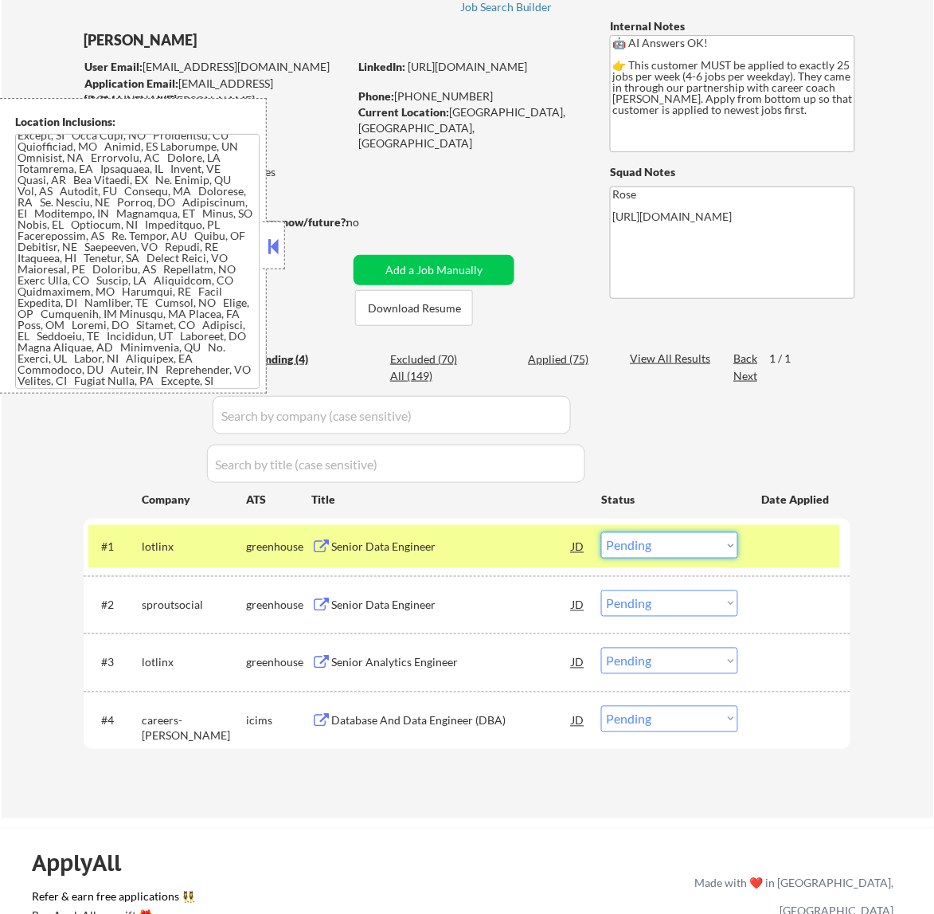
click at [638, 540] on select "Choose an option... Pending Applied Excluded (Questions) Excluded (Expired) Exc…" at bounding box center [669, 545] width 137 height 26
click at [601, 532] on select "Choose an option... Pending Applied Excluded (Questions) Excluded (Expired) Exc…" at bounding box center [669, 545] width 137 height 26
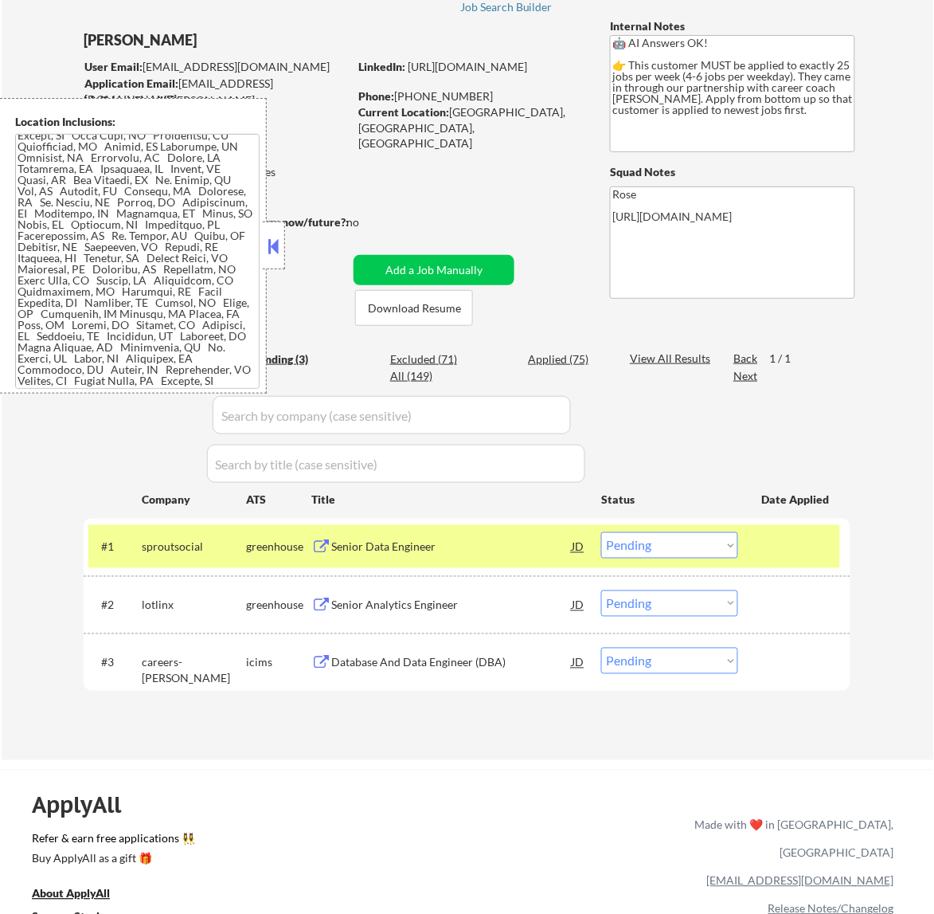
click at [277, 241] on button at bounding box center [273, 246] width 18 height 24
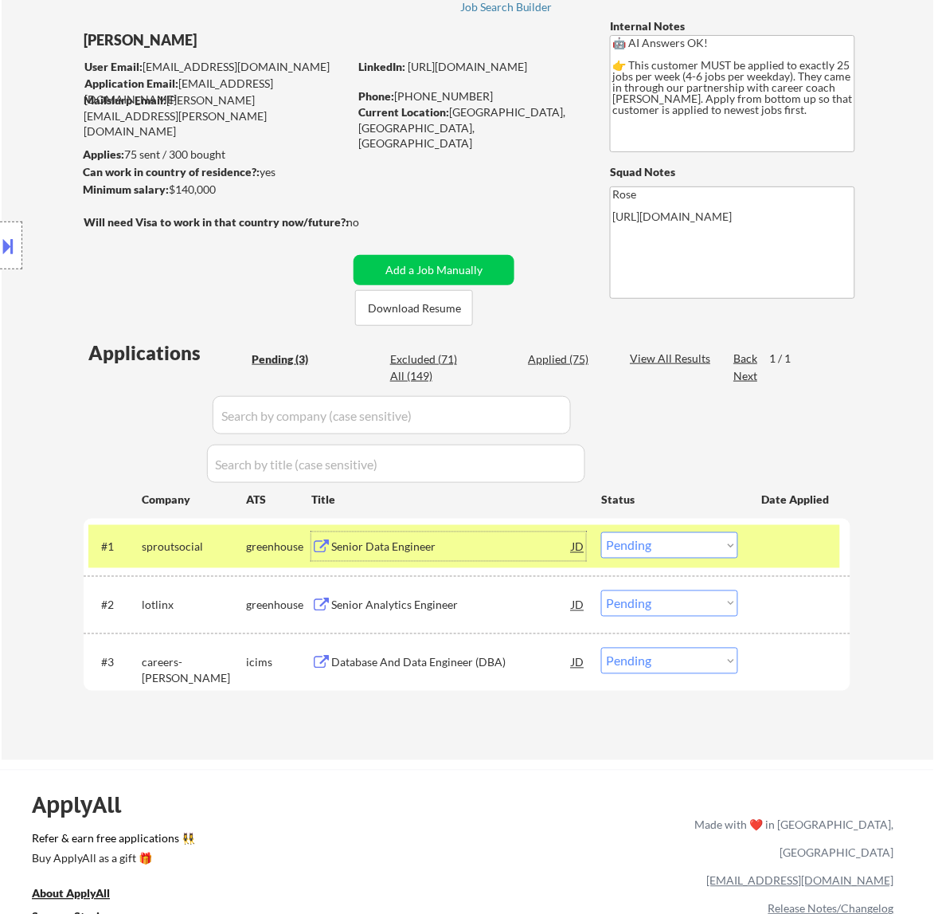
click at [405, 548] on div "Senior Data Engineer" at bounding box center [451, 547] width 241 height 16
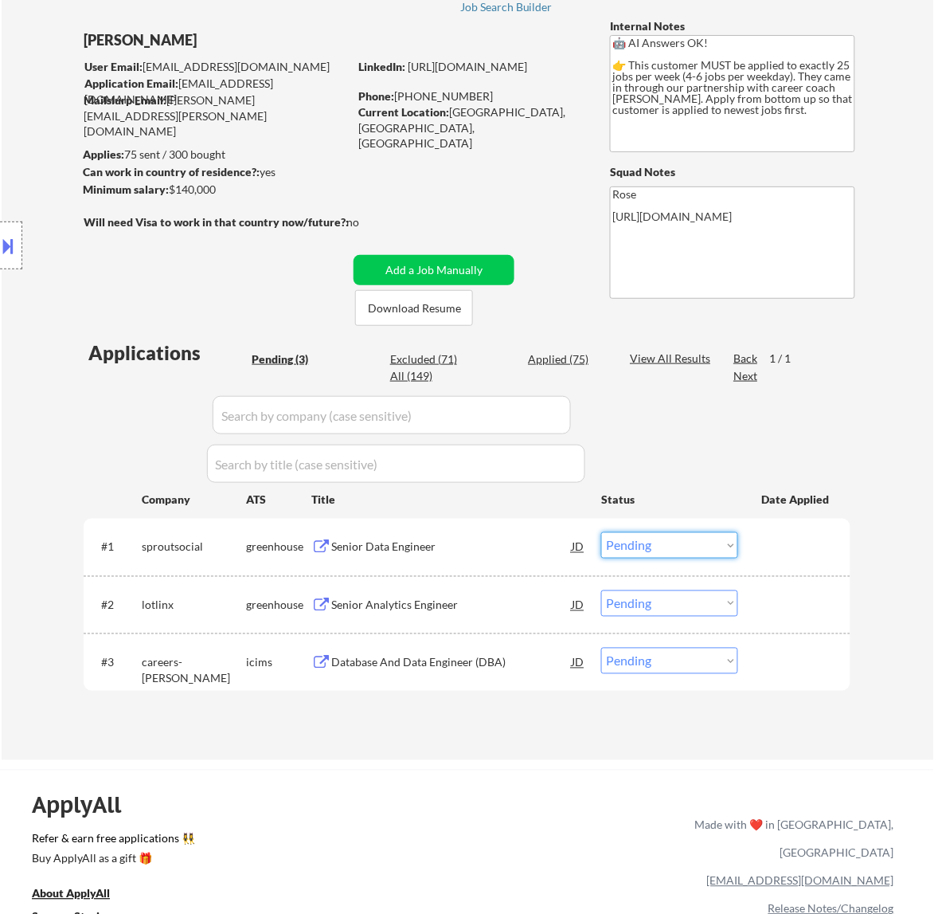
click at [689, 542] on select "Choose an option... Pending Applied Excluded (Questions) Excluded (Expired) Exc…" at bounding box center [669, 545] width 137 height 26
click at [601, 532] on select "Choose an option... Pending Applied Excluded (Questions) Excluded (Expired) Exc…" at bounding box center [669, 545] width 137 height 26
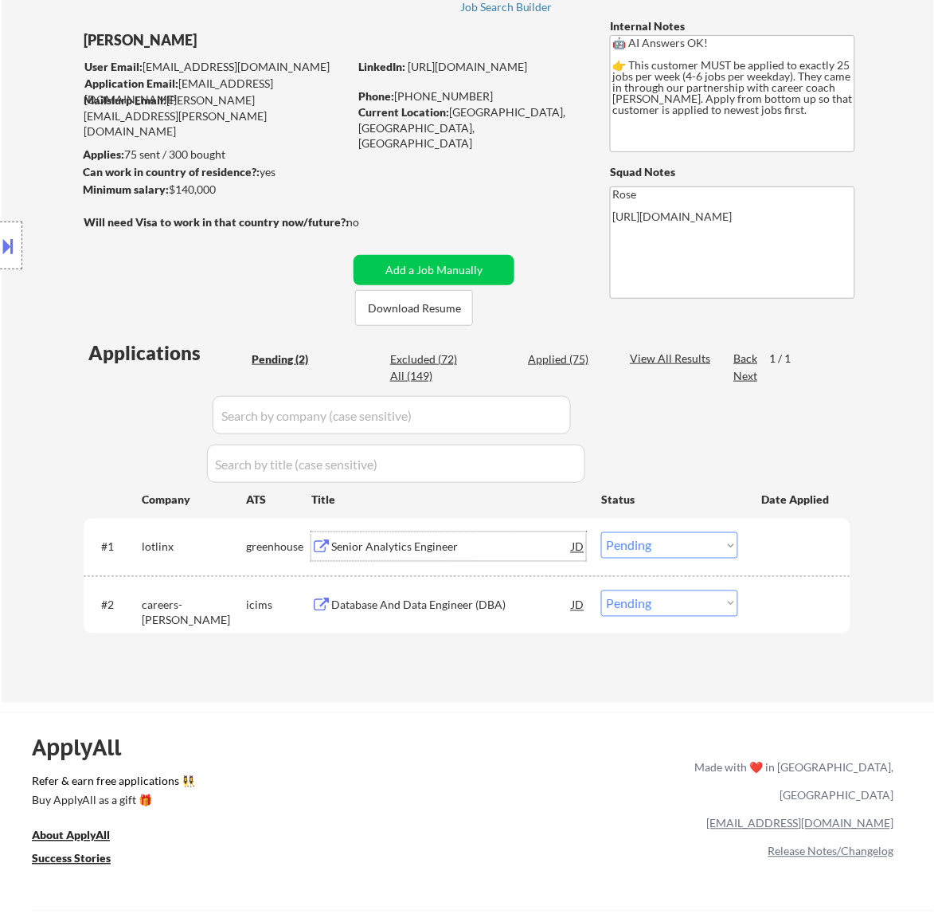
click at [458, 551] on div "Senior Analytics Engineer" at bounding box center [451, 547] width 241 height 16
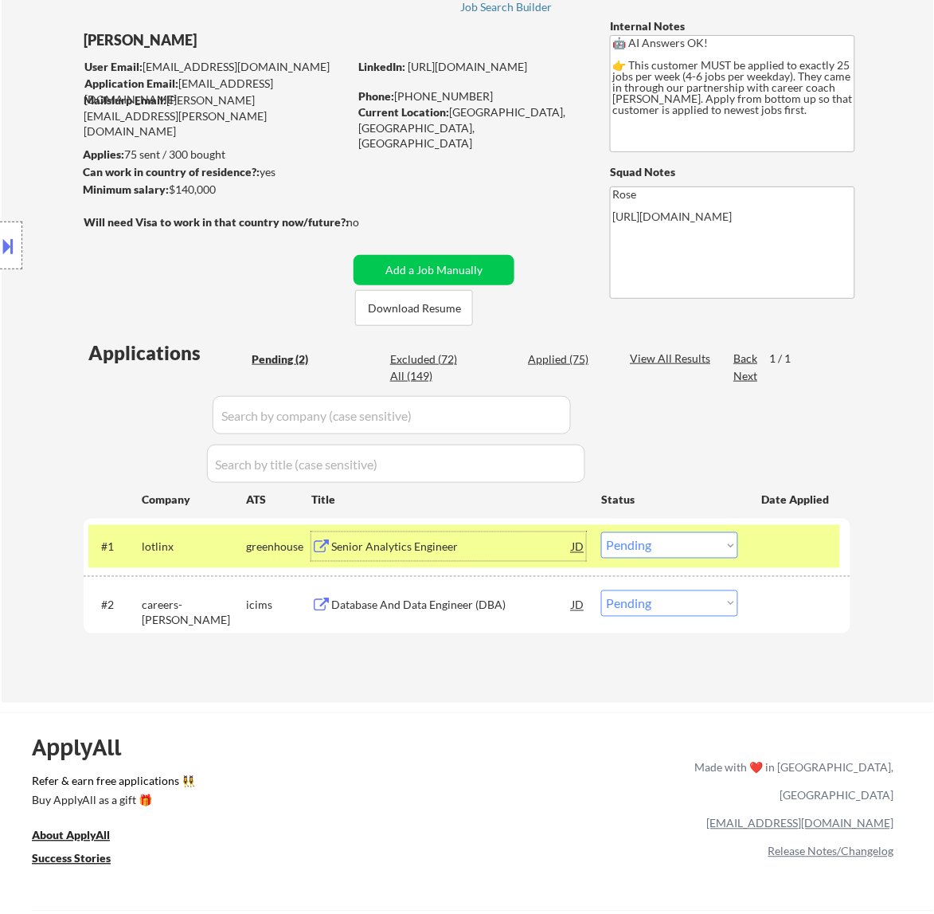
click at [667, 540] on select "Choose an option... Pending Applied Excluded (Questions) Excluded (Expired) Exc…" at bounding box center [669, 545] width 137 height 26
click at [601, 532] on select "Choose an option... Pending Applied Excluded (Questions) Excluded (Expired) Exc…" at bounding box center [669, 545] width 137 height 26
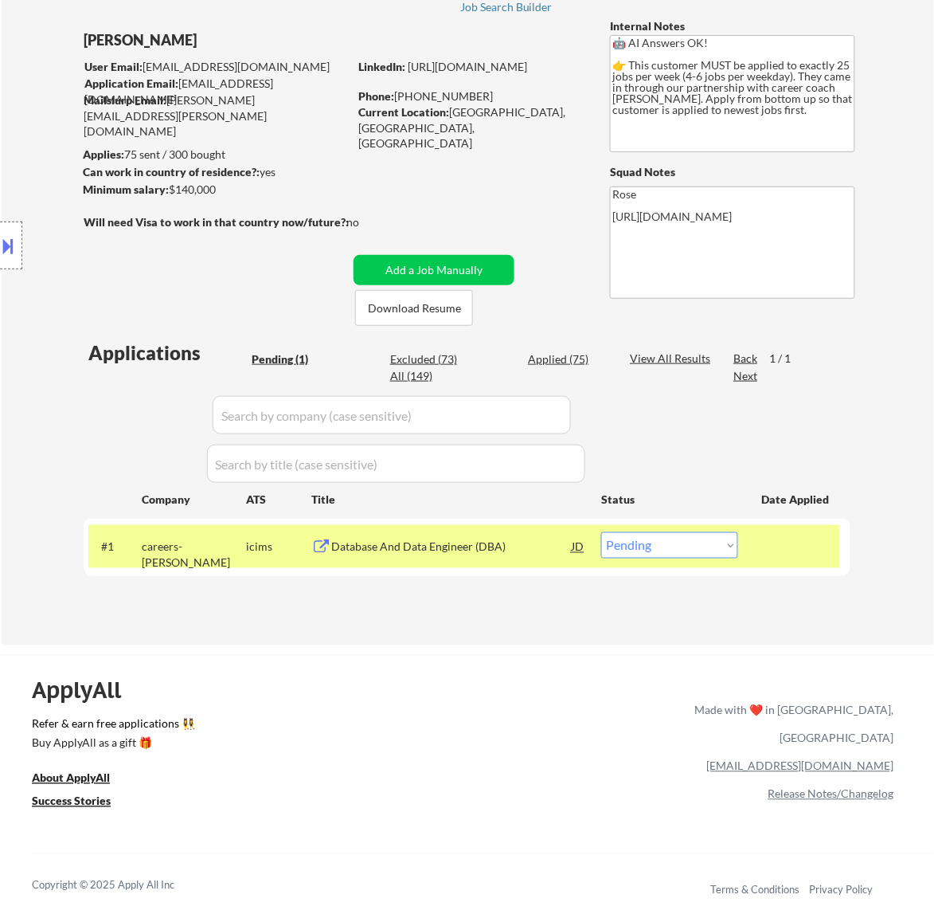
click at [456, 548] on div "Database And Data Engineer (DBA)" at bounding box center [451, 547] width 241 height 16
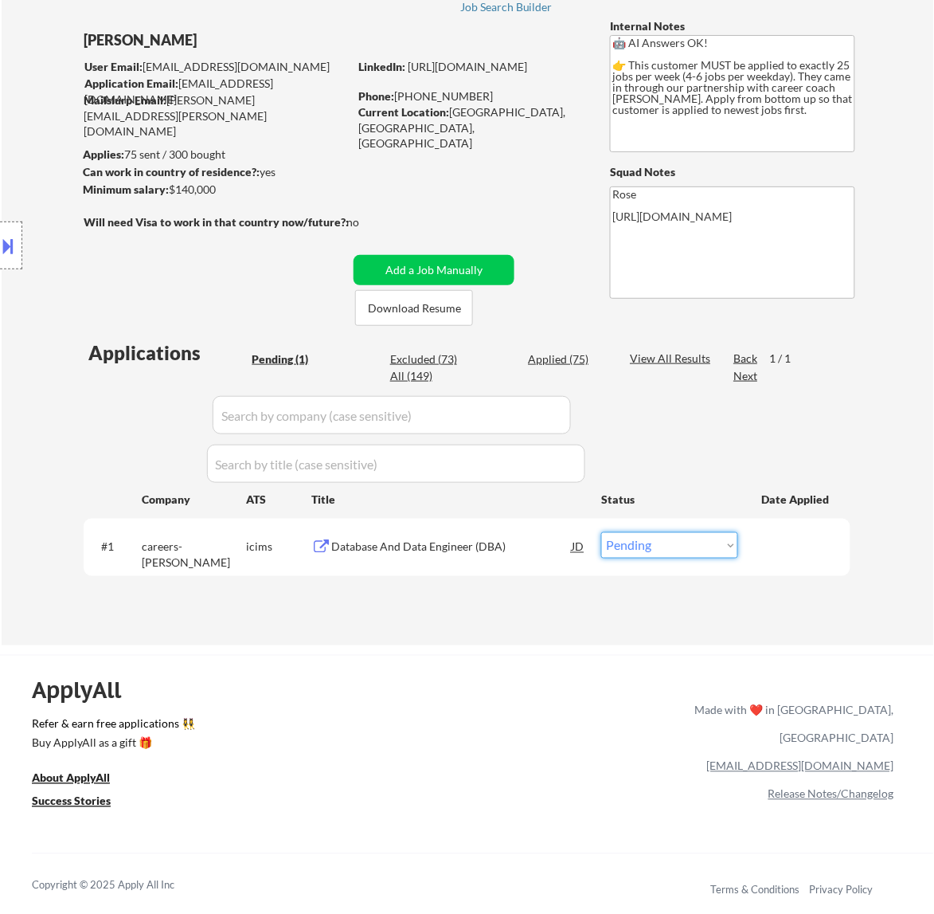
click at [671, 543] on select "Choose an option... Pending Applied Excluded (Questions) Excluded (Expired) Exc…" at bounding box center [669, 545] width 137 height 26
select select ""excluded__salary_""
click at [601, 532] on select "Choose an option... Pending Applied Excluded (Questions) Excluded (Expired) Exc…" at bounding box center [669, 545] width 137 height 26
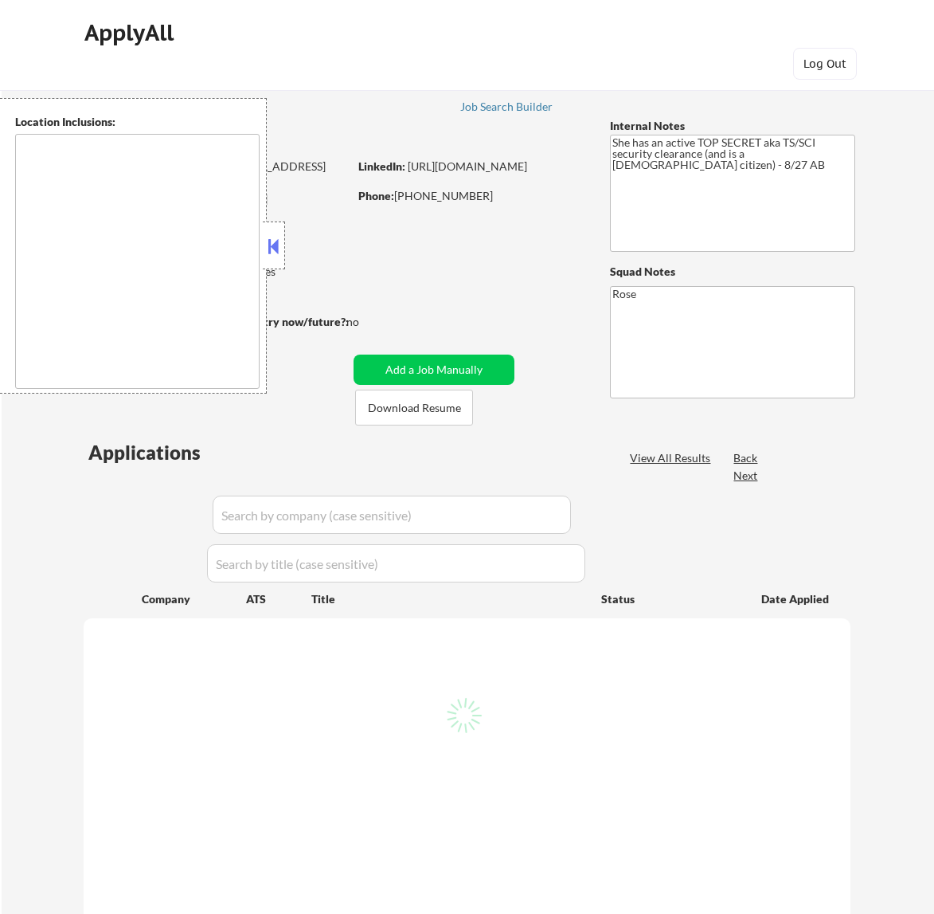
type textarea "[GEOGRAPHIC_DATA], [GEOGRAPHIC_DATA] [GEOGRAPHIC_DATA], [GEOGRAPHIC_DATA] [GEOG…"
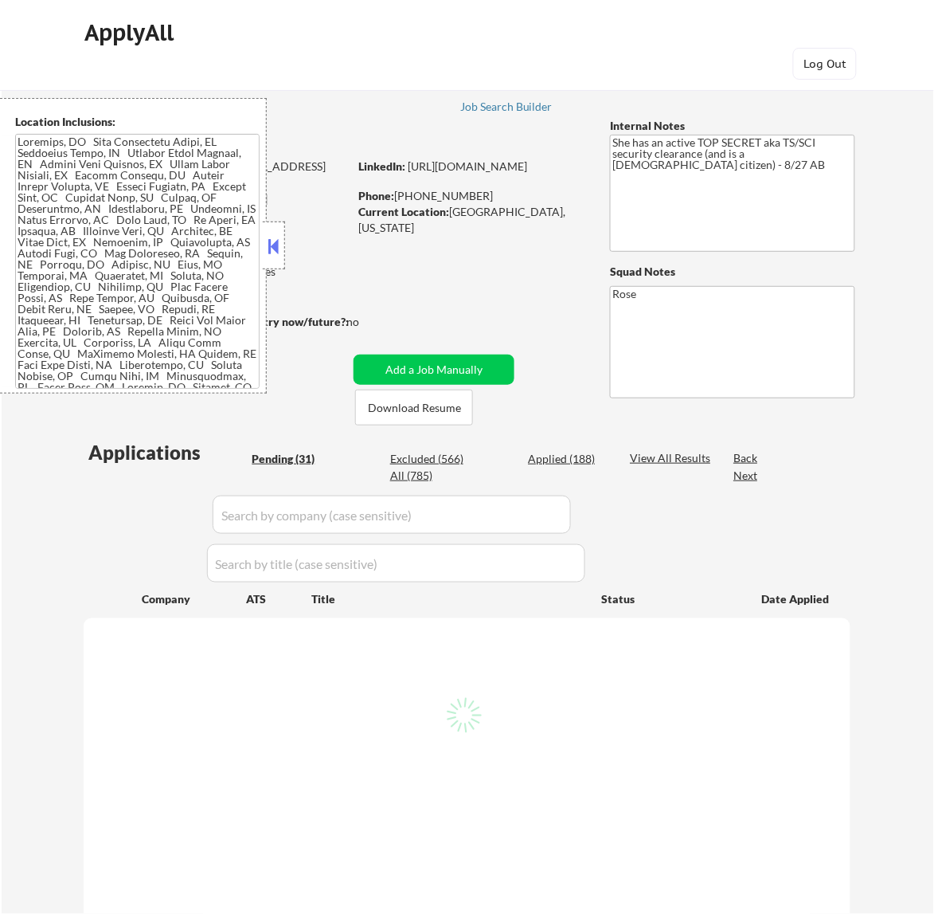
select select ""pending""
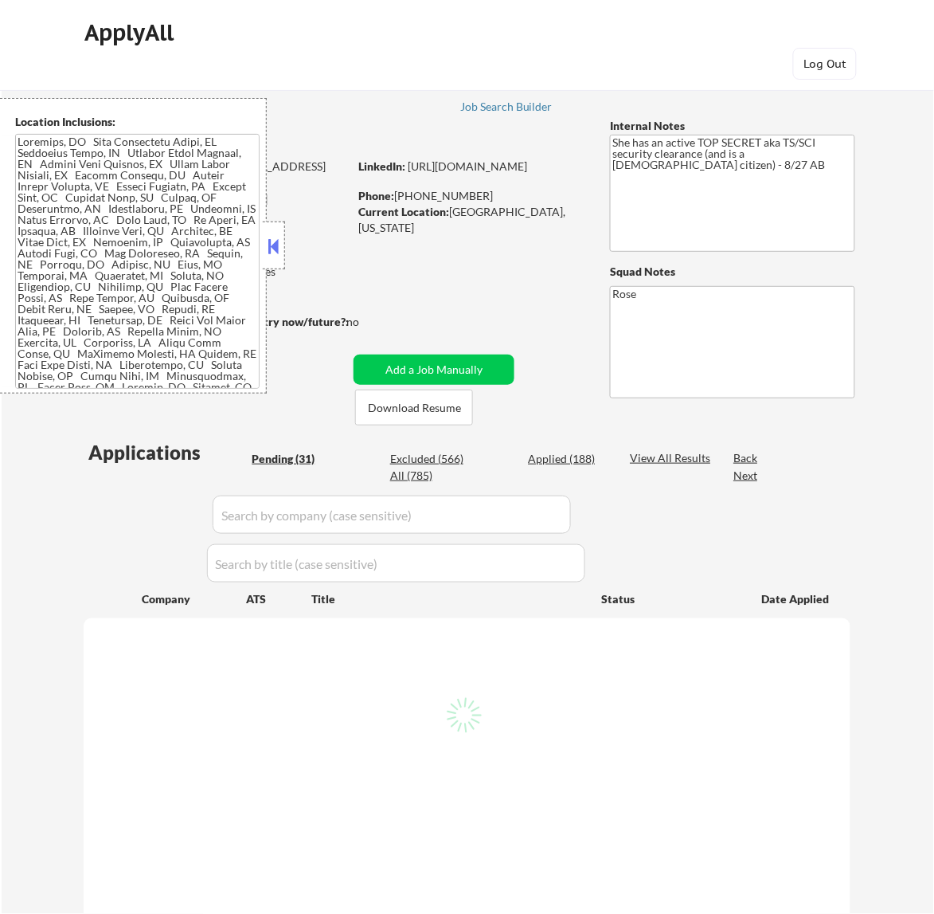
select select ""pending""
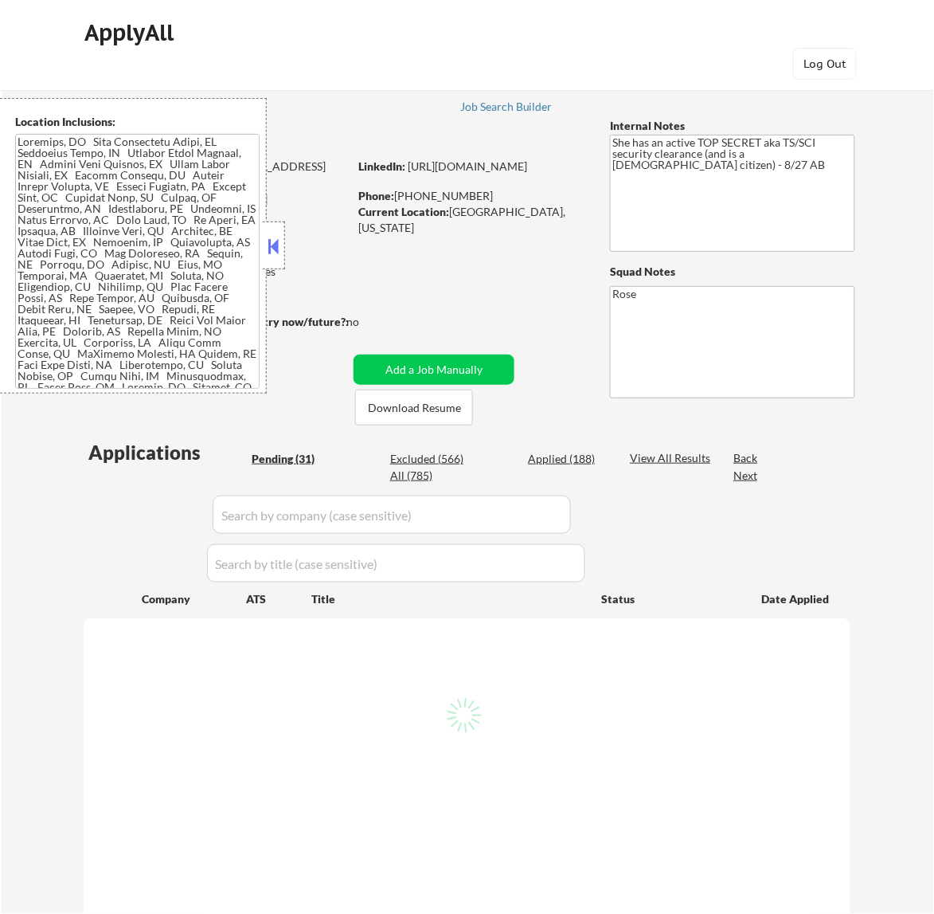
select select ""pending""
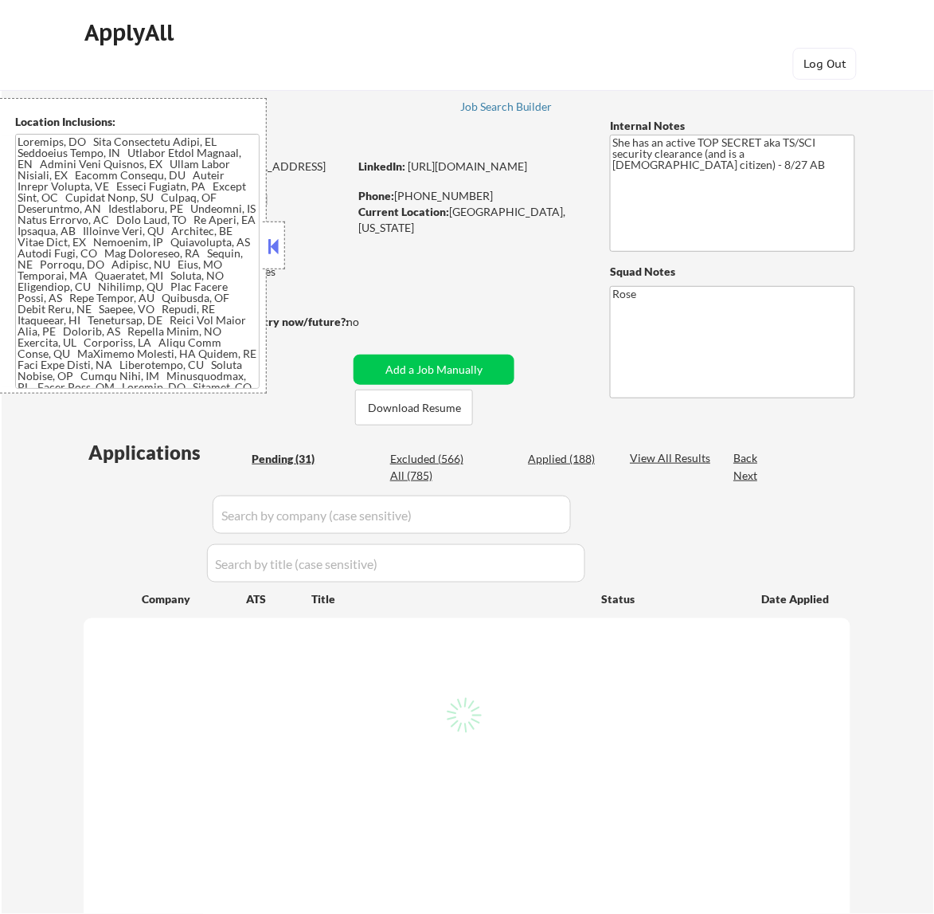
select select ""pending""
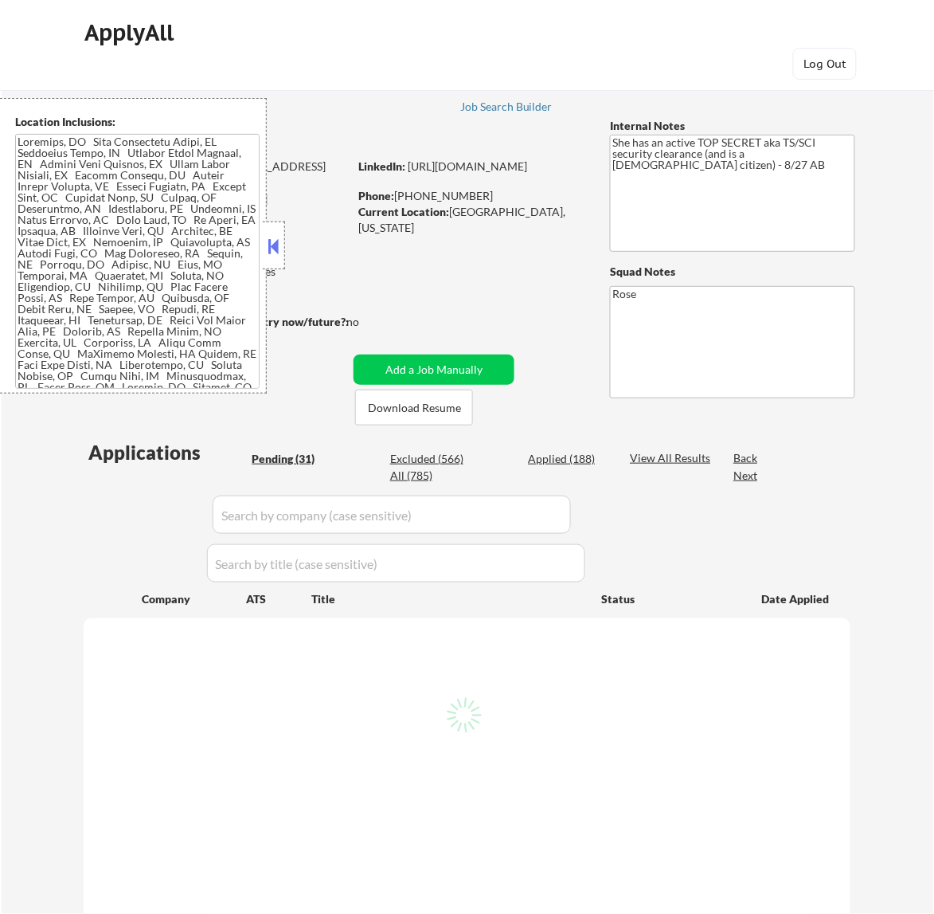
select select ""pending""
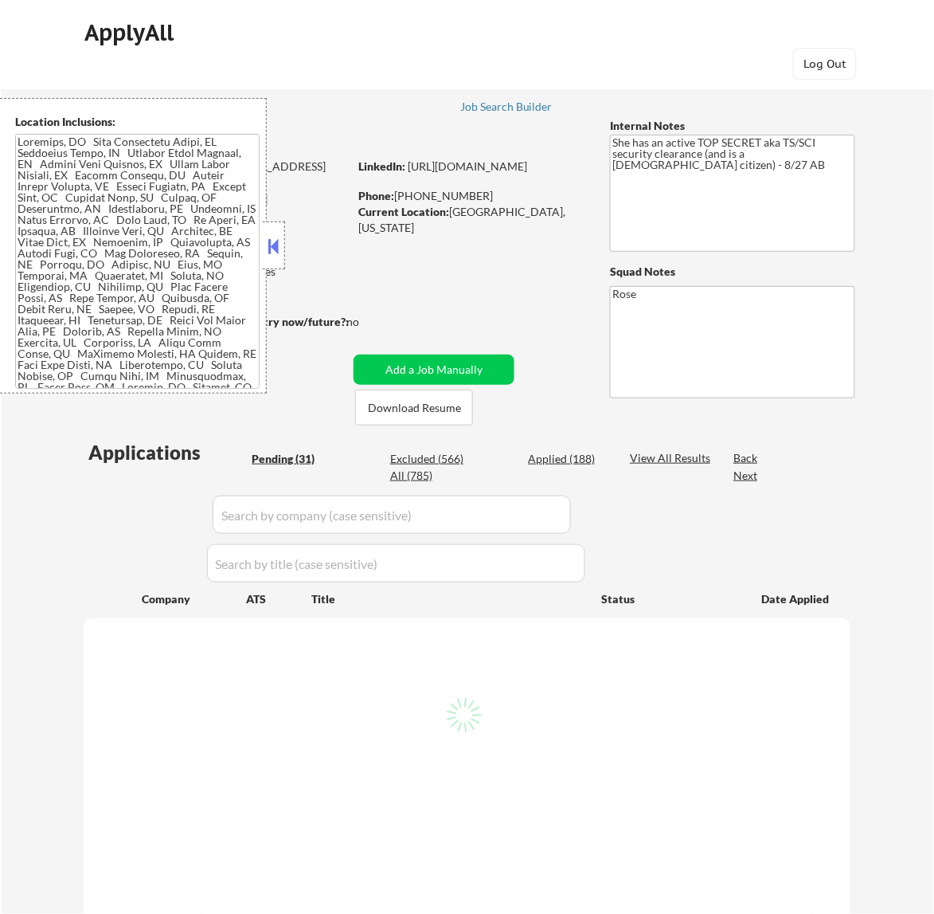
select select ""pending""
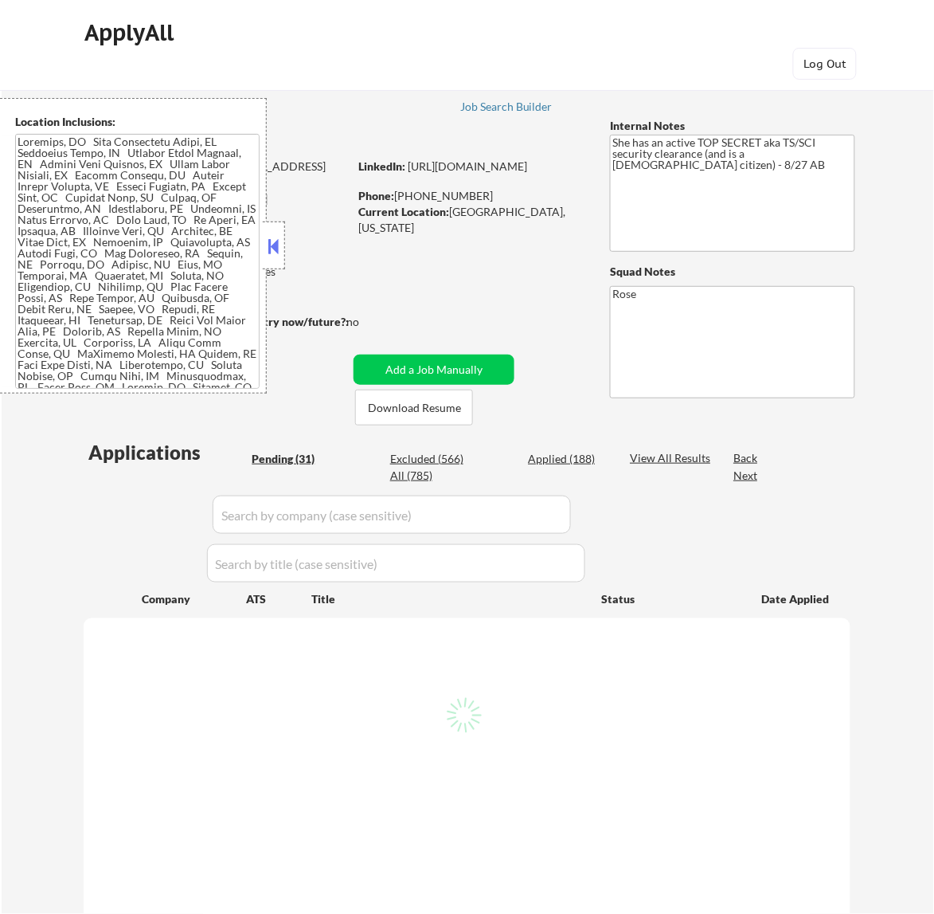
select select ""pending""
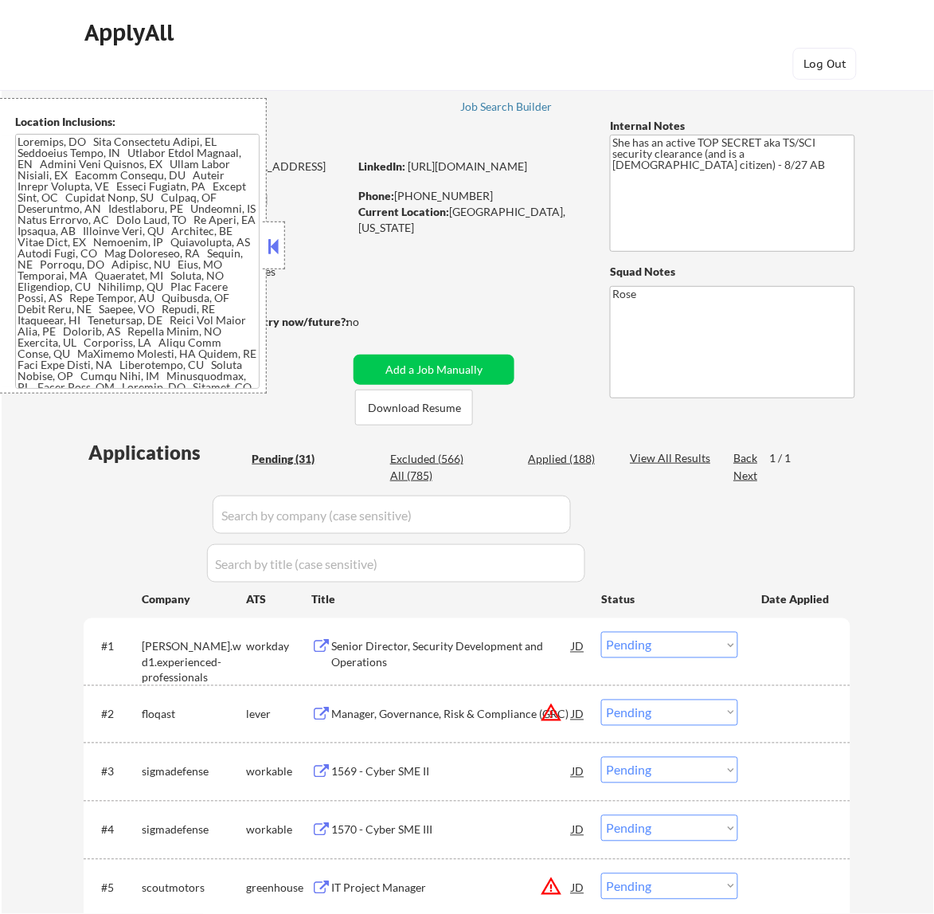
click at [271, 253] on button at bounding box center [273, 246] width 18 height 24
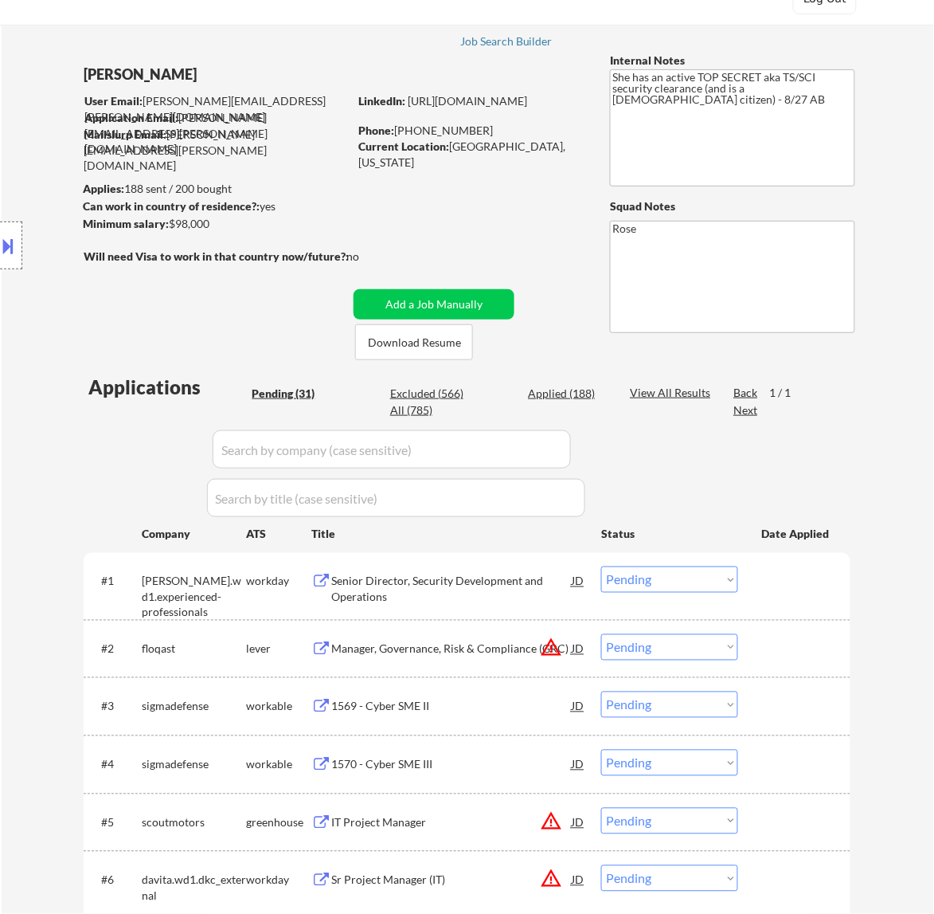
scroll to position [100, 0]
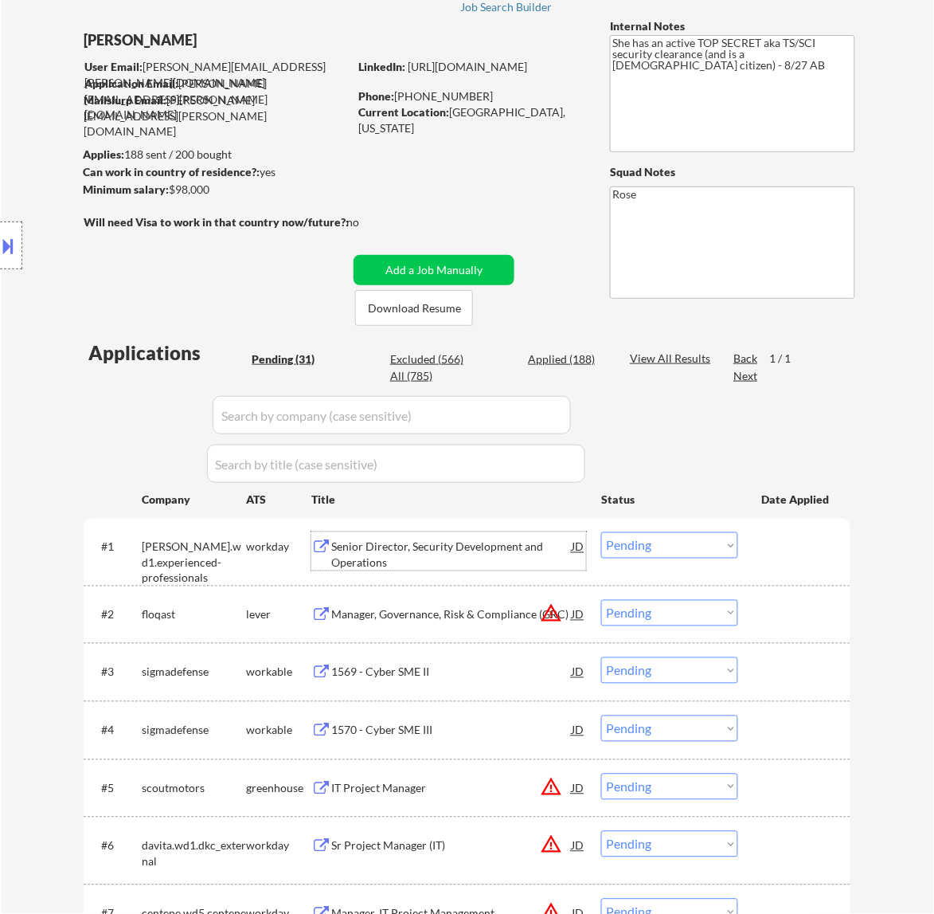
click at [502, 543] on div "Senior Director, Security Development and Operations" at bounding box center [451, 554] width 241 height 31
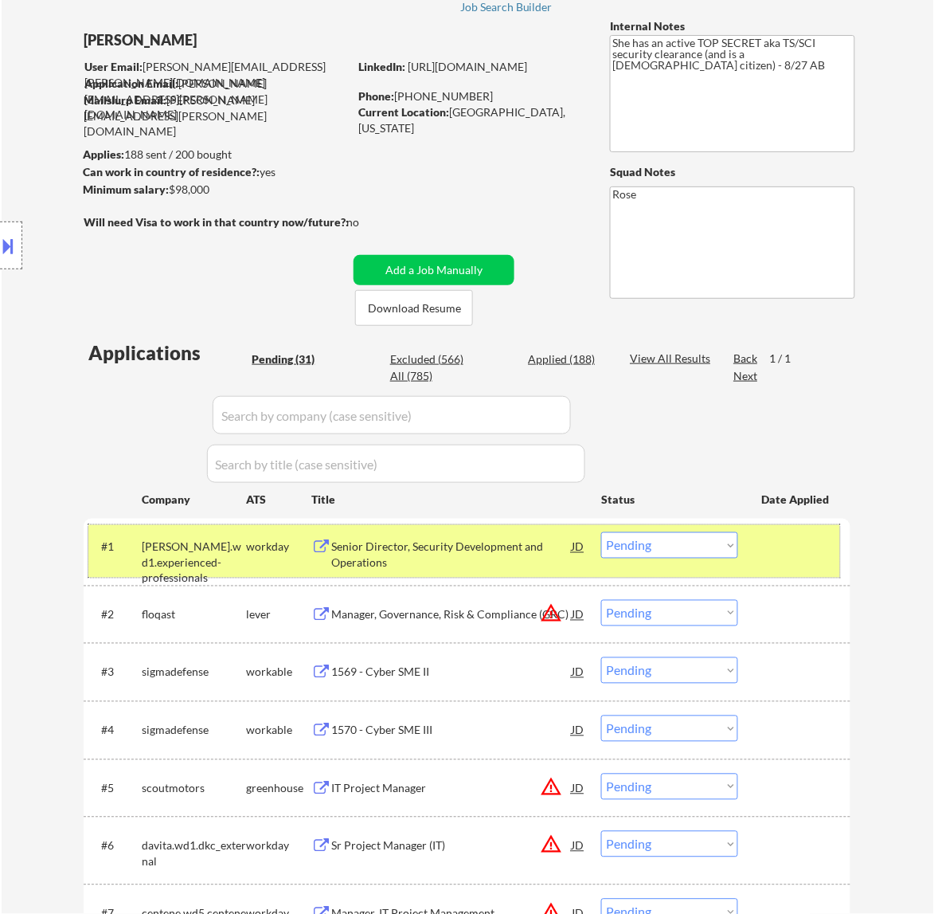
click at [719, 530] on div "#1 ryan.wd1.experienced-professionals workday Senior Director, Security Develop…" at bounding box center [464, 551] width 752 height 53
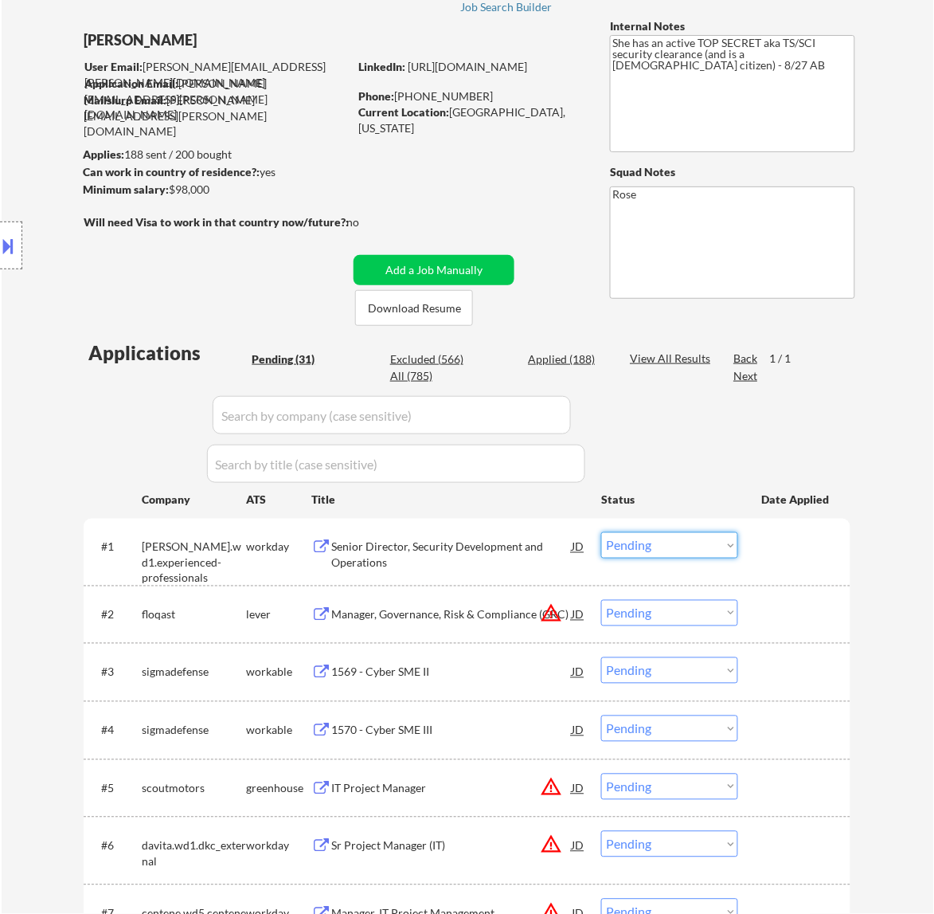
click at [721, 544] on select "Choose an option... Pending Applied Excluded (Questions) Excluded (Expired) Exc…" at bounding box center [669, 545] width 137 height 26
click at [601, 532] on select "Choose an option... Pending Applied Excluded (Questions) Excluded (Expired) Exc…" at bounding box center [669, 545] width 137 height 26
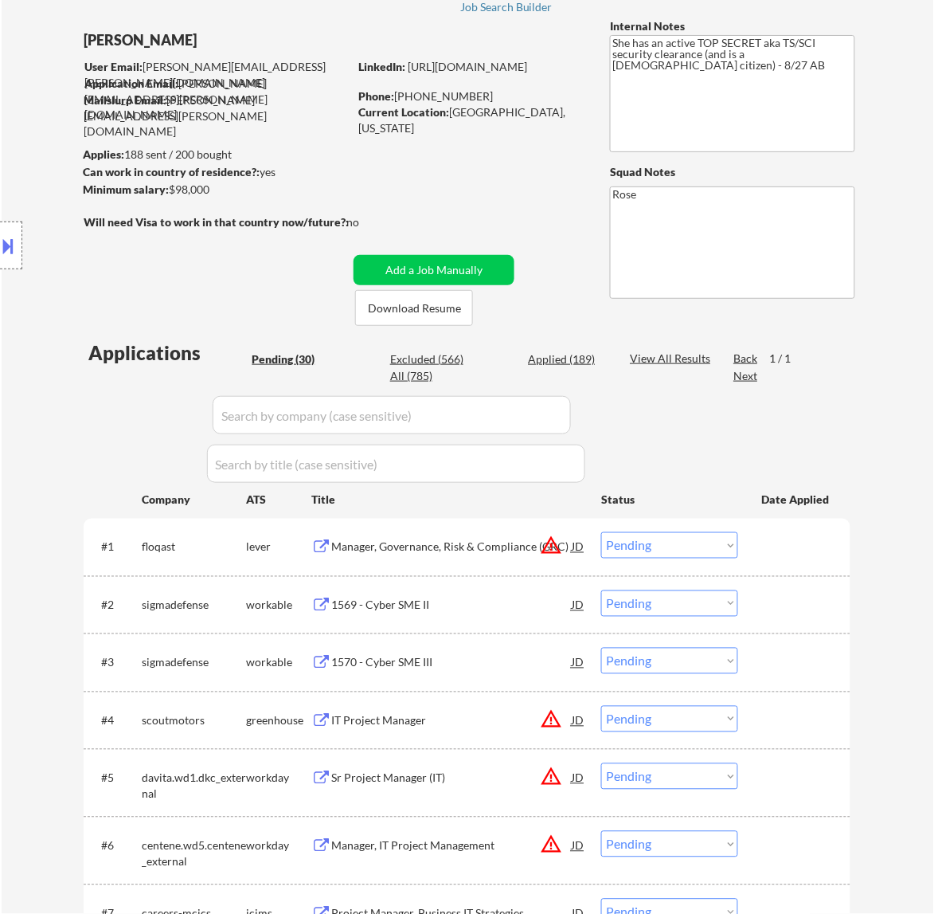
click at [511, 548] on div "Manager, Governance, Risk & Compliance (GRC)" at bounding box center [451, 547] width 241 height 16
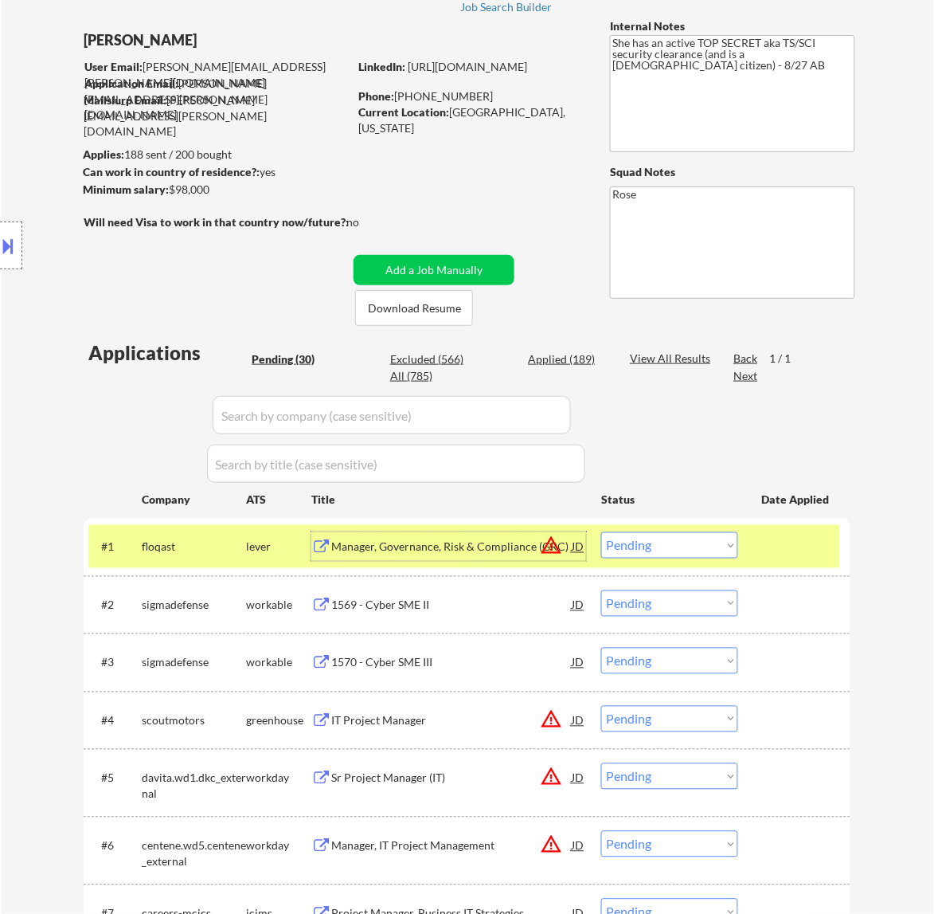
click at [10, 237] on button at bounding box center [9, 246] width 18 height 26
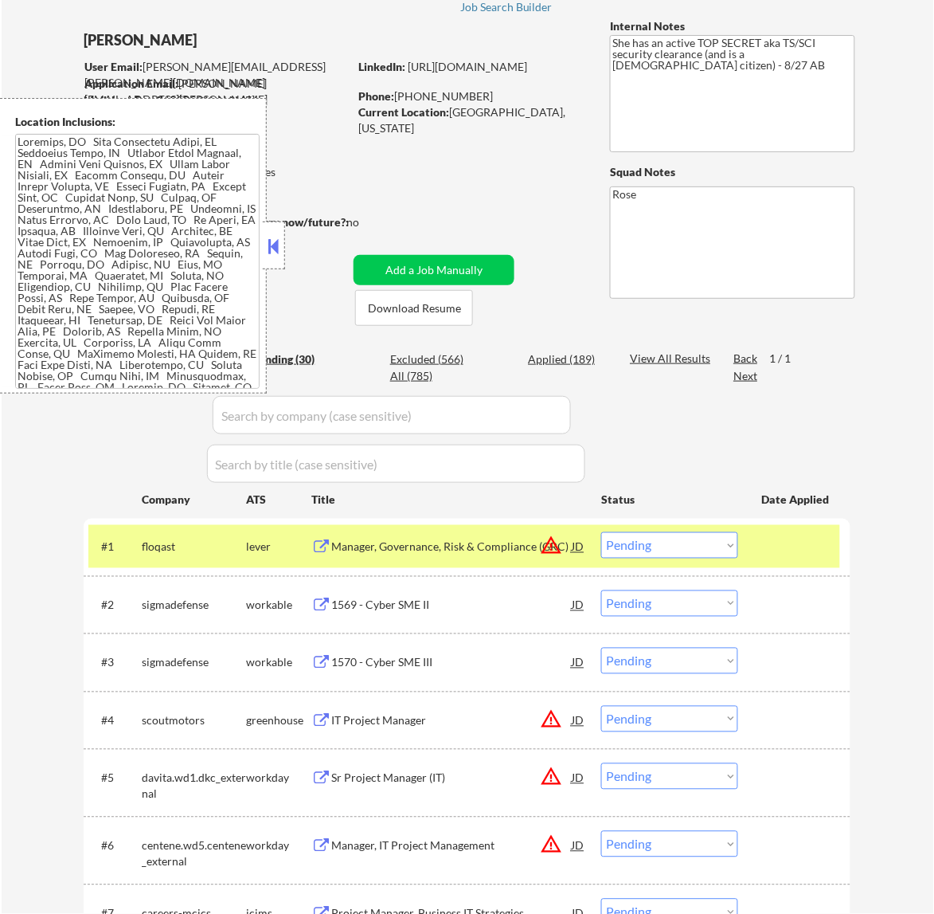
scroll to position [0, 0]
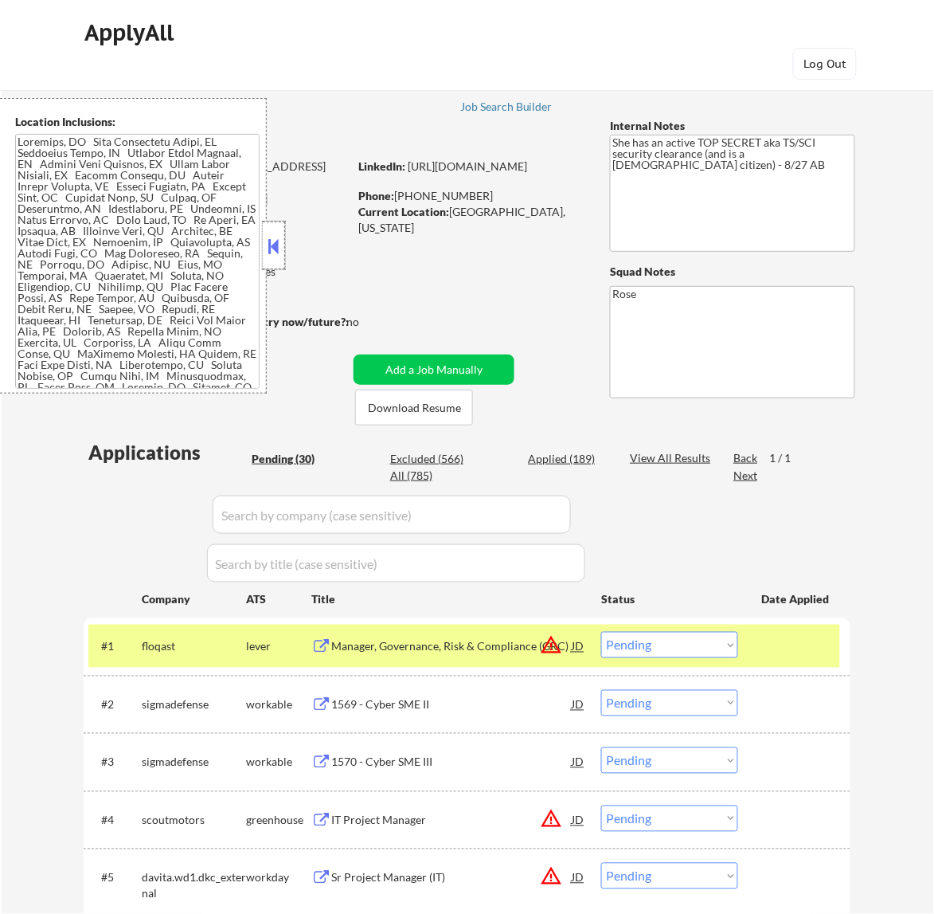
click at [276, 233] on div at bounding box center [274, 245] width 22 height 48
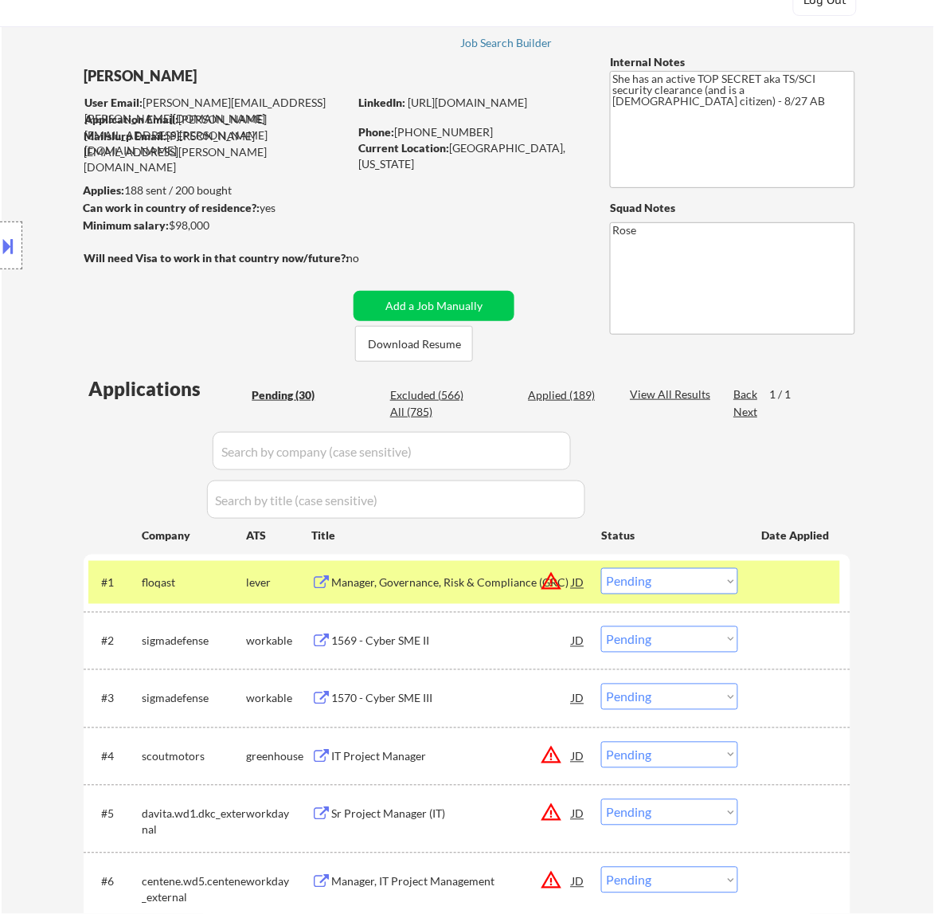
scroll to position [100, 0]
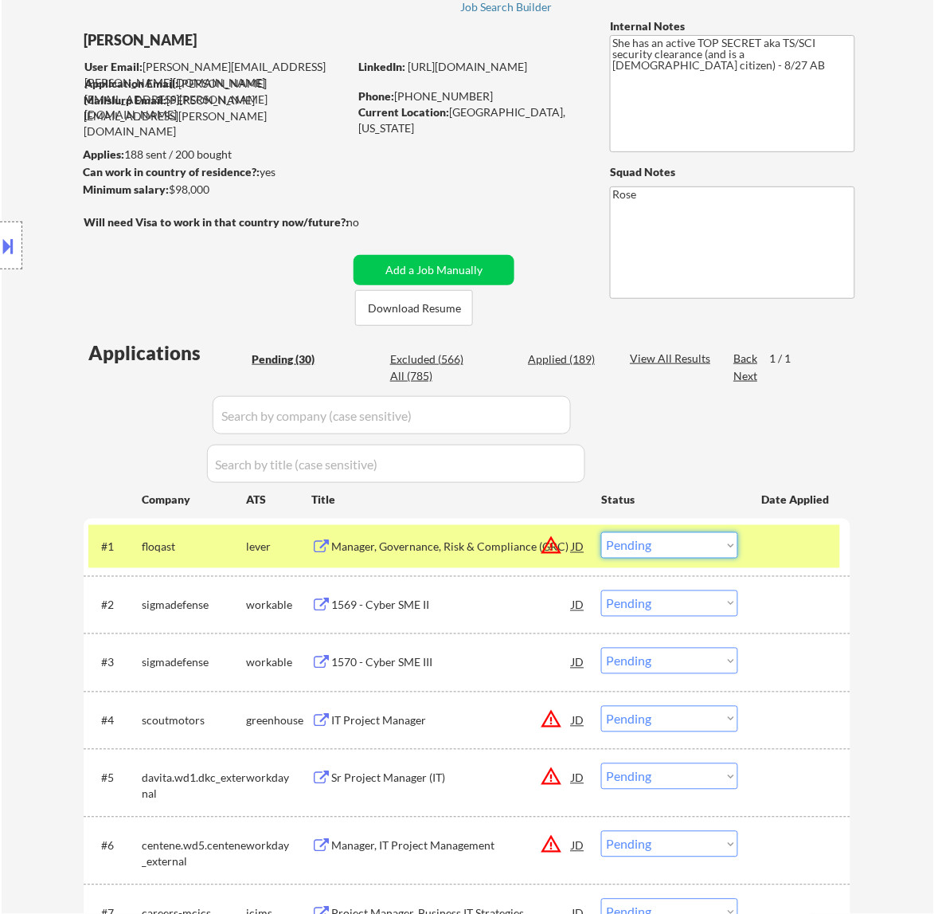
drag, startPoint x: 718, startPoint y: 547, endPoint x: 725, endPoint y: 555, distance: 10.2
click at [718, 547] on select "Choose an option... Pending Applied Excluded (Questions) Excluded (Expired) Exc…" at bounding box center [669, 545] width 137 height 26
click at [601, 532] on select "Choose an option... Pending Applied Excluded (Questions) Excluded (Expired) Exc…" at bounding box center [669, 545] width 137 height 26
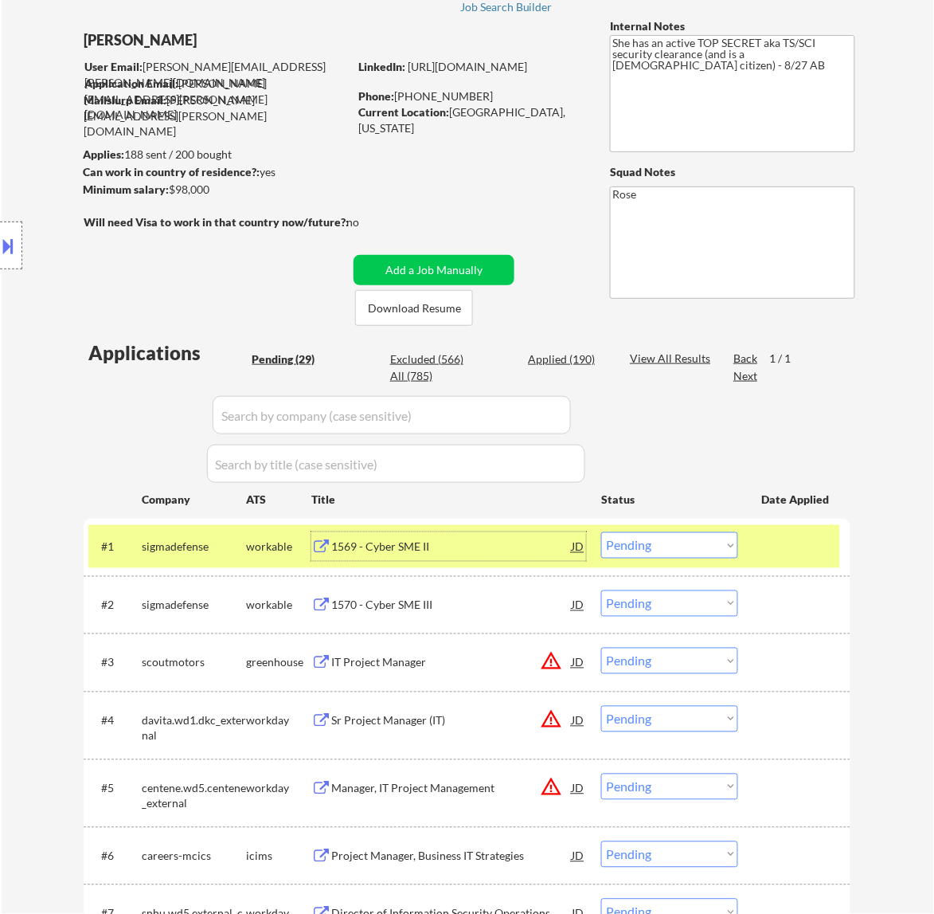
click at [494, 544] on div "1569 - Cyber SME II" at bounding box center [451, 547] width 241 height 16
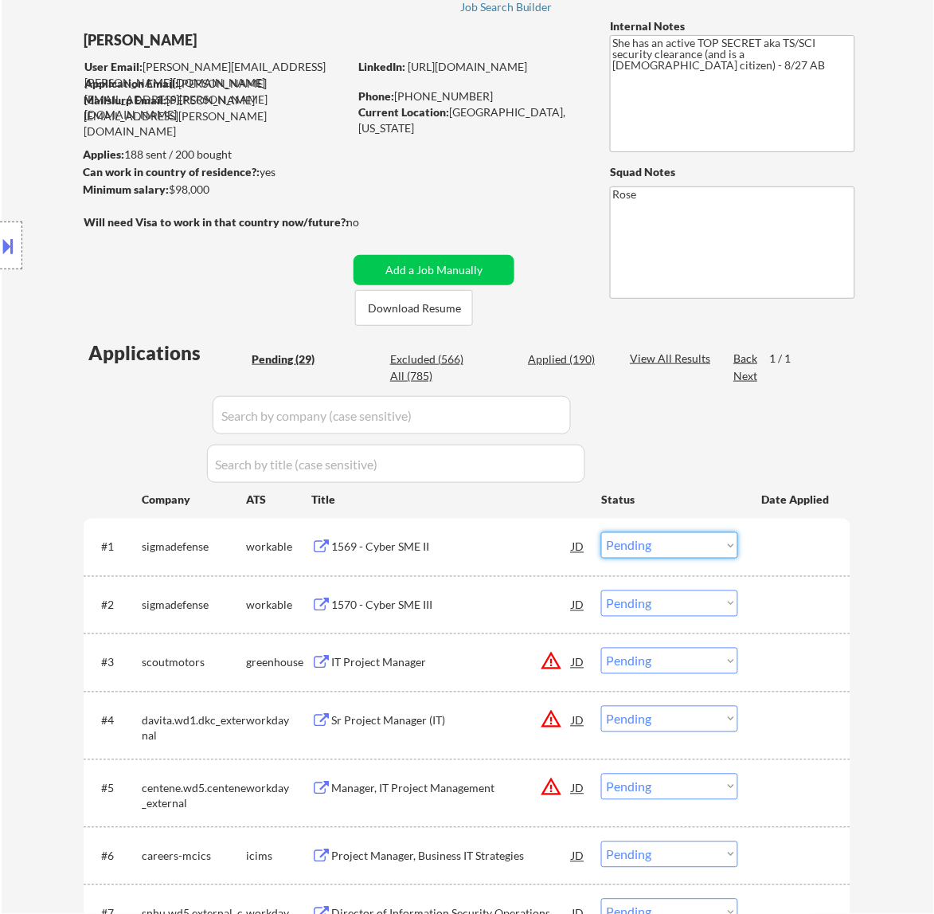
click at [626, 544] on select "Choose an option... Pending Applied Excluded (Questions) Excluded (Expired) Exc…" at bounding box center [669, 545] width 137 height 26
click at [601, 532] on select "Choose an option... Pending Applied Excluded (Questions) Excluded (Expired) Exc…" at bounding box center [669, 545] width 137 height 26
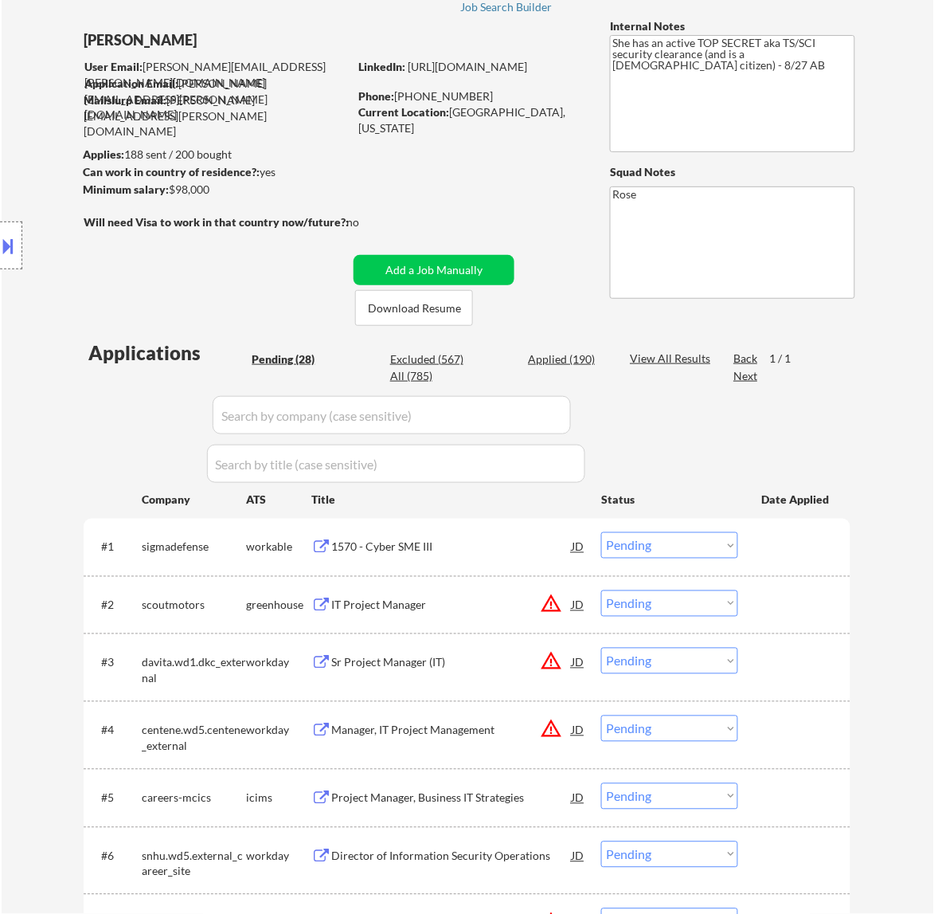
click at [504, 546] on div "1570 - Cyber SME III" at bounding box center [451, 547] width 241 height 16
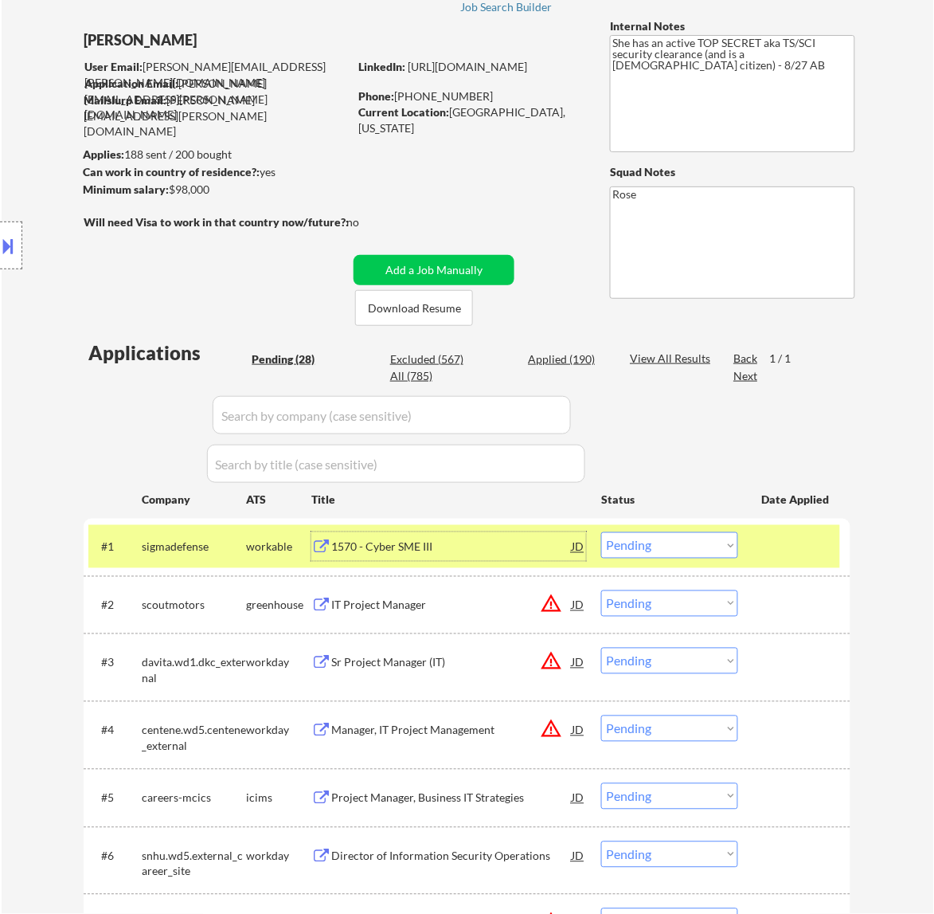
click at [656, 554] on select "Choose an option... Pending Applied Excluded (Questions) Excluded (Expired) Exc…" at bounding box center [669, 545] width 137 height 26
click at [678, 546] on select "Choose an option... Pending Applied Excluded (Questions) Excluded (Expired) Exc…" at bounding box center [669, 545] width 137 height 26
click at [695, 544] on select "Choose an option... Pending Applied Excluded (Questions) Excluded (Expired) Exc…" at bounding box center [669, 545] width 137 height 26
click at [601, 532] on select "Choose an option... Pending Applied Excluded (Questions) Excluded (Expired) Exc…" at bounding box center [669, 545] width 137 height 26
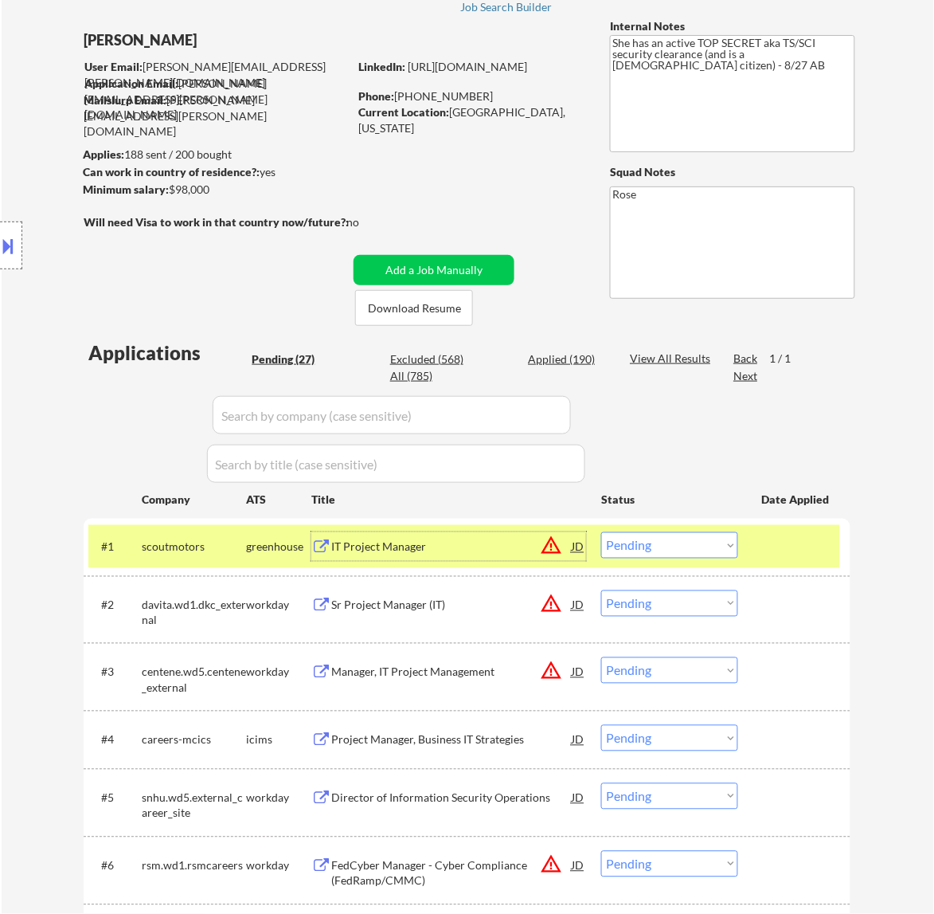
click at [492, 540] on div "IT Project Manager" at bounding box center [451, 547] width 241 height 16
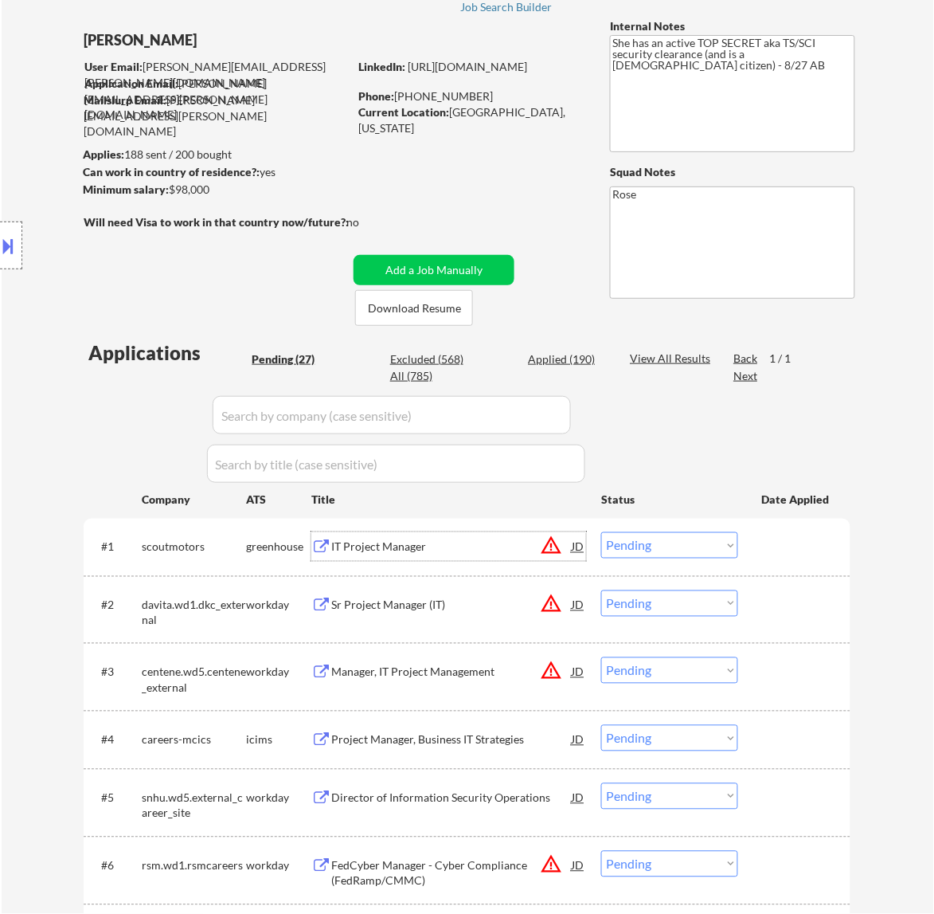
click at [659, 544] on select "Choose an option... Pending Applied Excluded (Questions) Excluded (Expired) Exc…" at bounding box center [669, 545] width 137 height 26
click at [687, 535] on select "Choose an option... Pending Applied Excluded (Questions) Excluded (Expired) Exc…" at bounding box center [669, 545] width 137 height 26
click at [699, 538] on select "Choose an option... Pending Applied Excluded (Questions) Excluded (Expired) Exc…" at bounding box center [669, 545] width 137 height 26
click at [601, 532] on select "Choose an option... Pending Applied Excluded (Questions) Excluded (Expired) Exc…" at bounding box center [669, 545] width 137 height 26
select select ""pending""
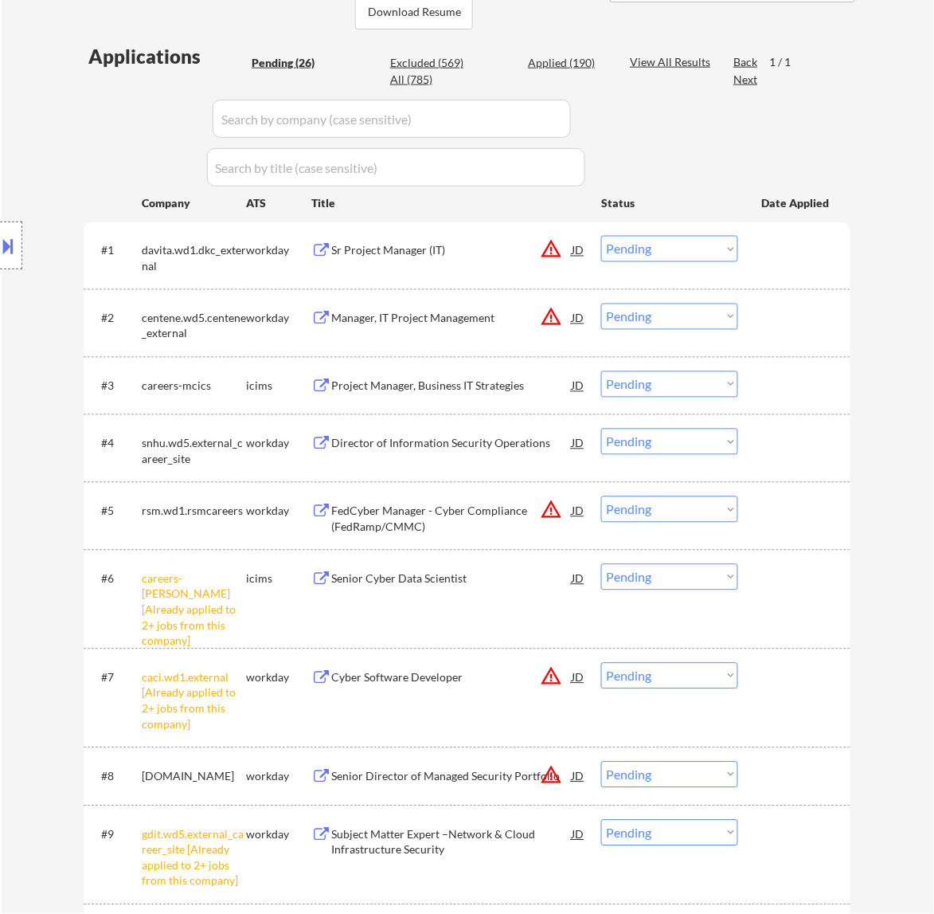
scroll to position [398, 0]
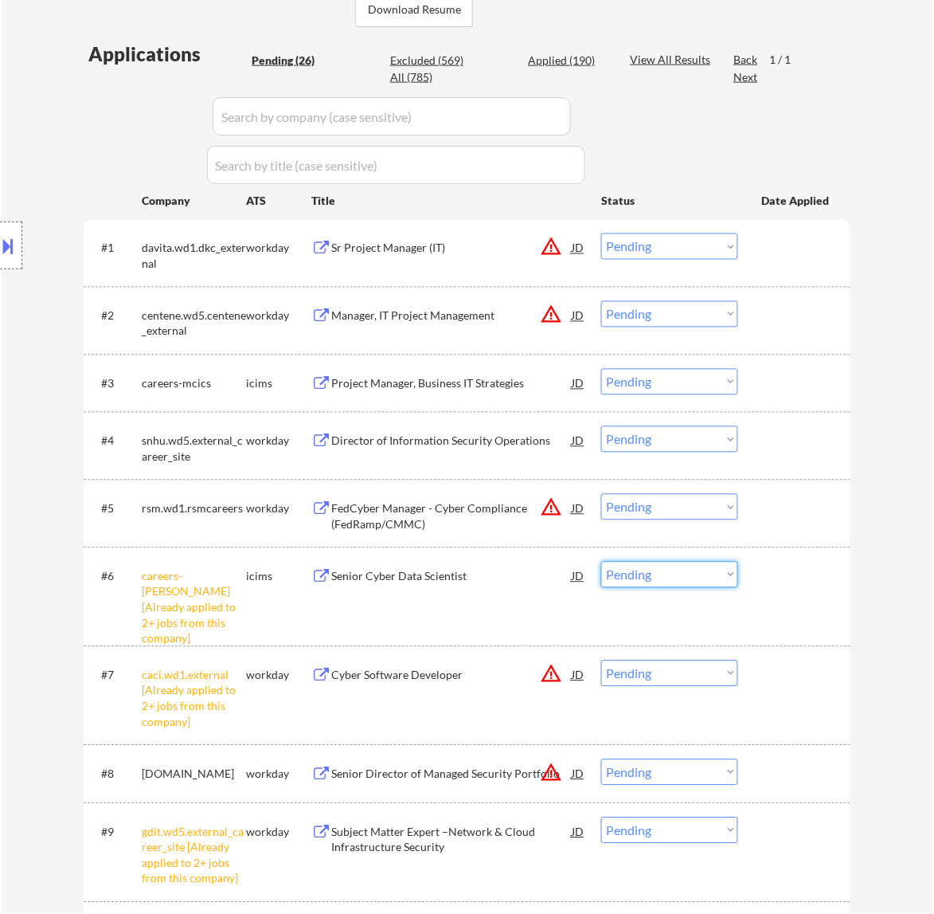
click at [646, 574] on select "Choose an option... Pending Applied Excluded (Questions) Excluded (Expired) Exc…" at bounding box center [669, 575] width 137 height 26
click at [601, 562] on select "Choose an option... Pending Applied Excluded (Questions) Excluded (Expired) Exc…" at bounding box center [669, 575] width 137 height 26
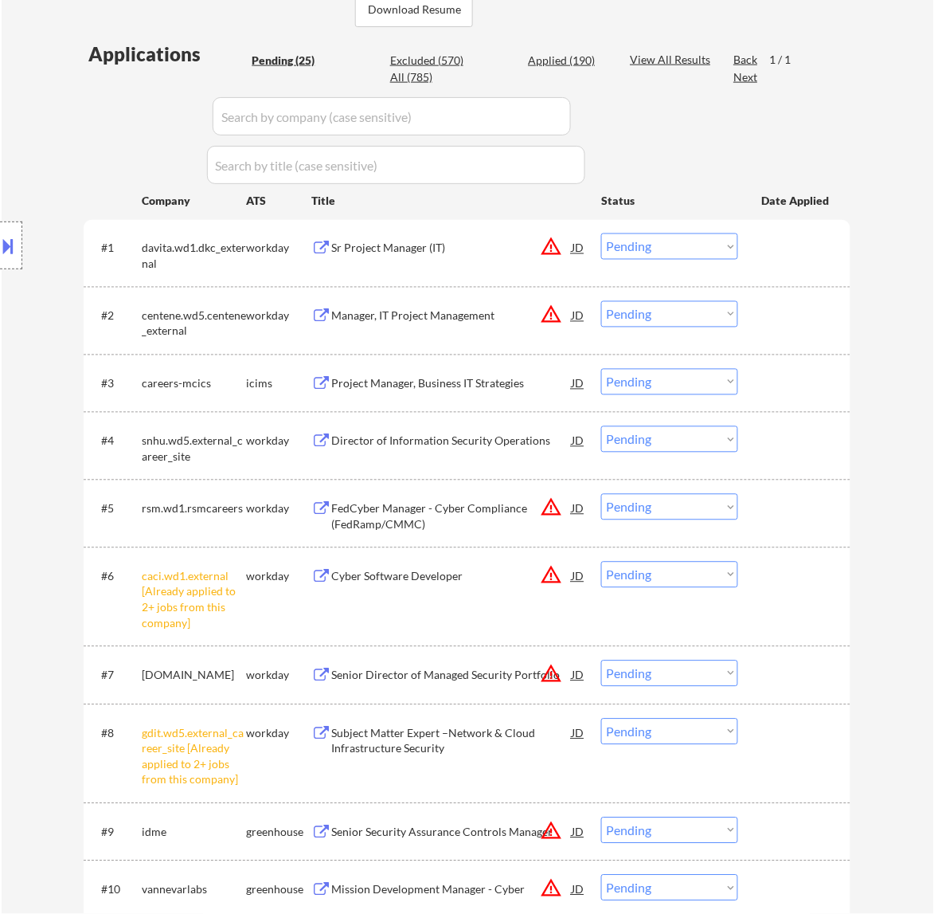
click at [699, 578] on select "Choose an option... Pending Applied Excluded (Questions) Excluded (Expired) Exc…" at bounding box center [669, 575] width 137 height 26
click at [601, 562] on select "Choose an option... Pending Applied Excluded (Questions) Excluded (Expired) Exc…" at bounding box center [669, 575] width 137 height 26
select select ""pending""
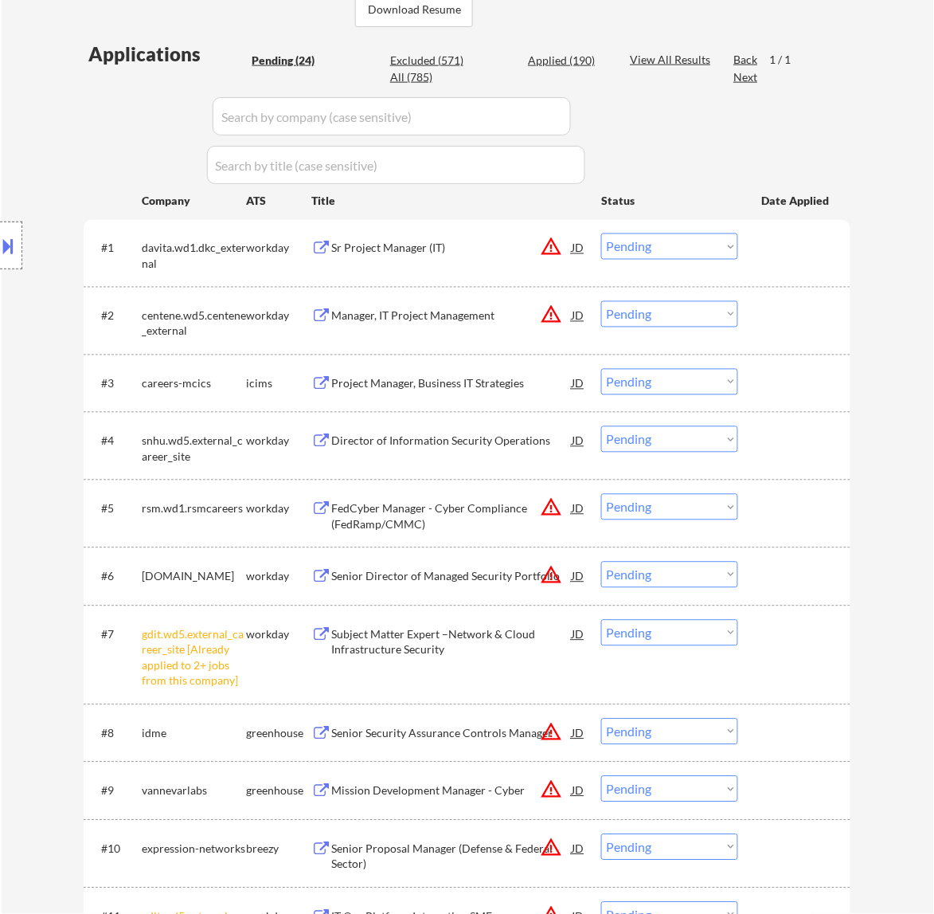
click at [683, 641] on select "Choose an option... Pending Applied Excluded (Questions) Excluded (Expired) Exc…" at bounding box center [669, 633] width 137 height 26
click at [601, 620] on select "Choose an option... Pending Applied Excluded (Questions) Excluded (Expired) Exc…" at bounding box center [669, 633] width 137 height 26
select select ""pending""
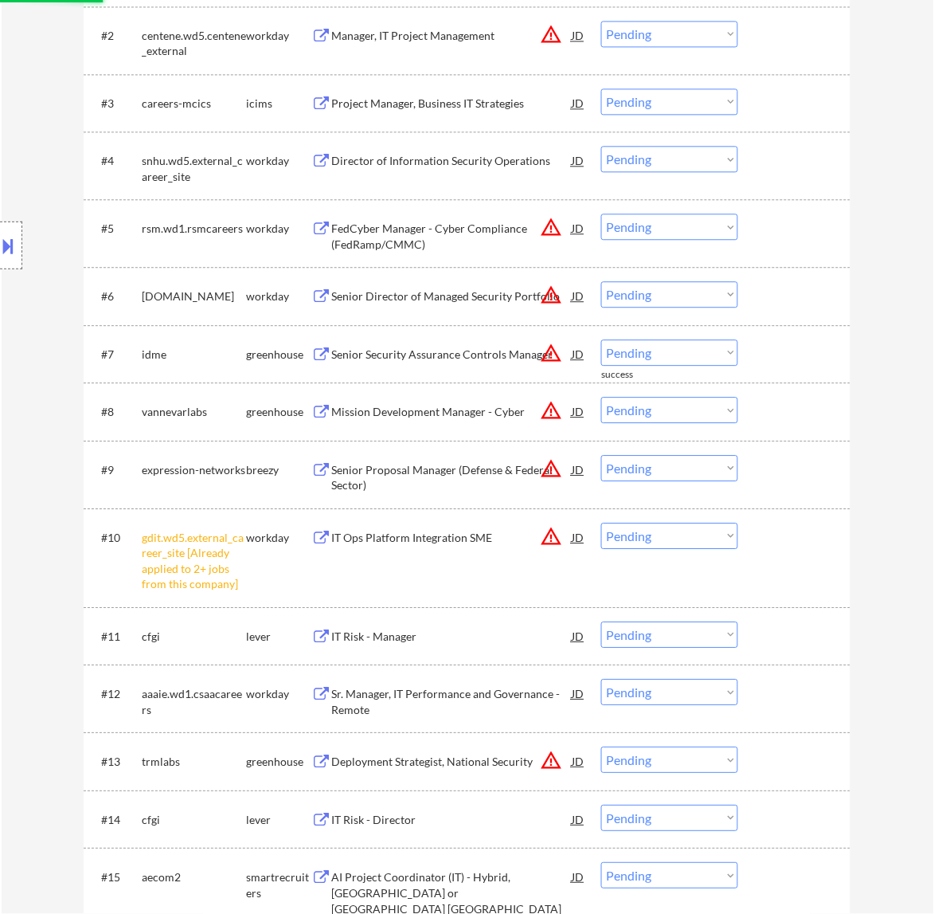
scroll to position [697, 0]
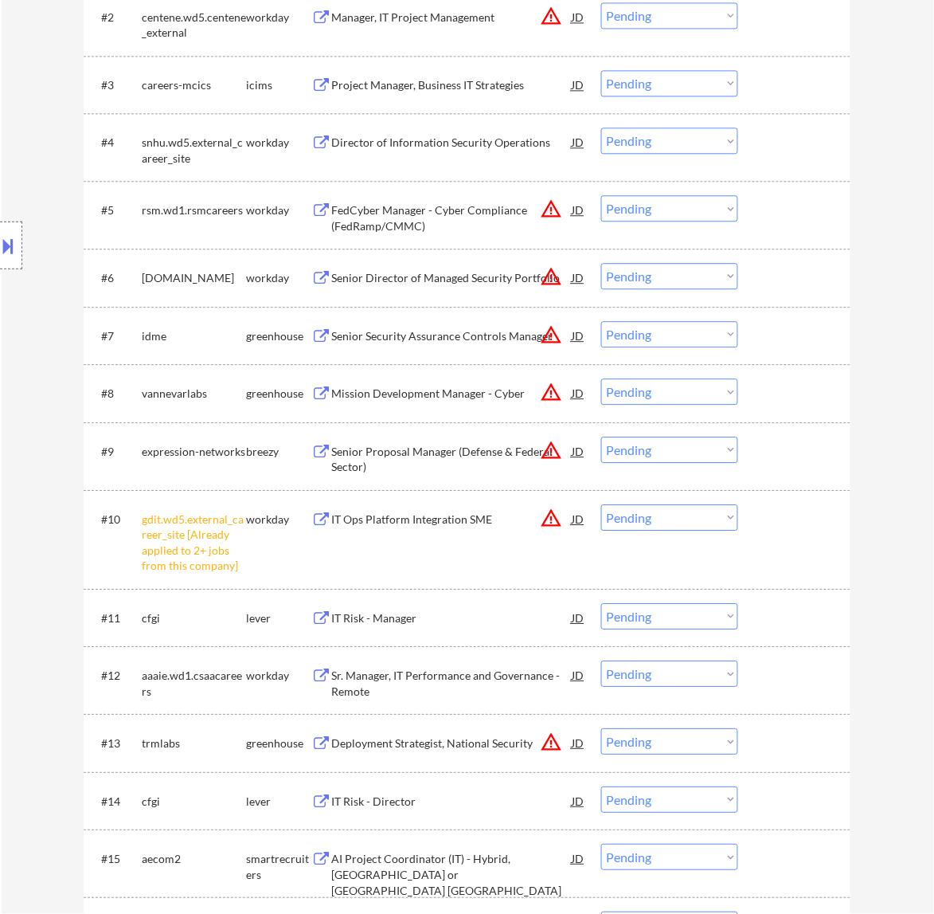
click at [678, 520] on select "Choose an option... Pending Applied Excluded (Questions) Excluded (Expired) Exc…" at bounding box center [669, 517] width 137 height 26
click at [601, 504] on select "Choose an option... Pending Applied Excluded (Questions) Excluded (Expired) Exc…" at bounding box center [669, 517] width 137 height 26
select select ""pending""
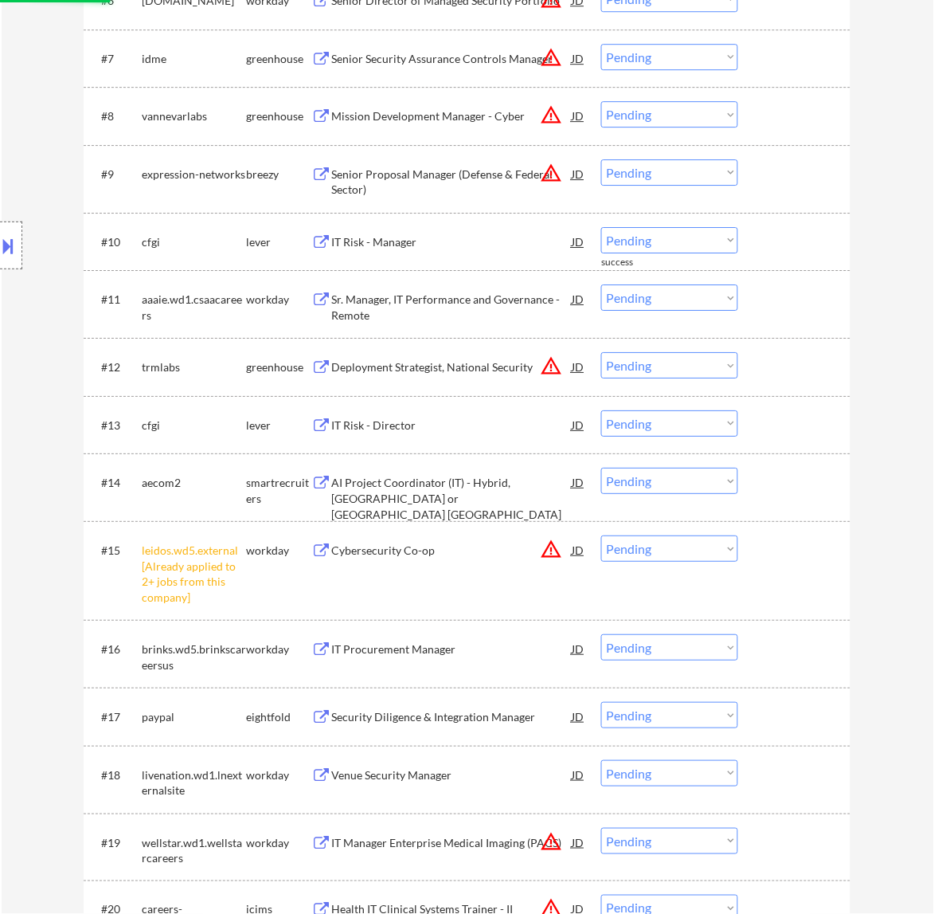
scroll to position [996, 0]
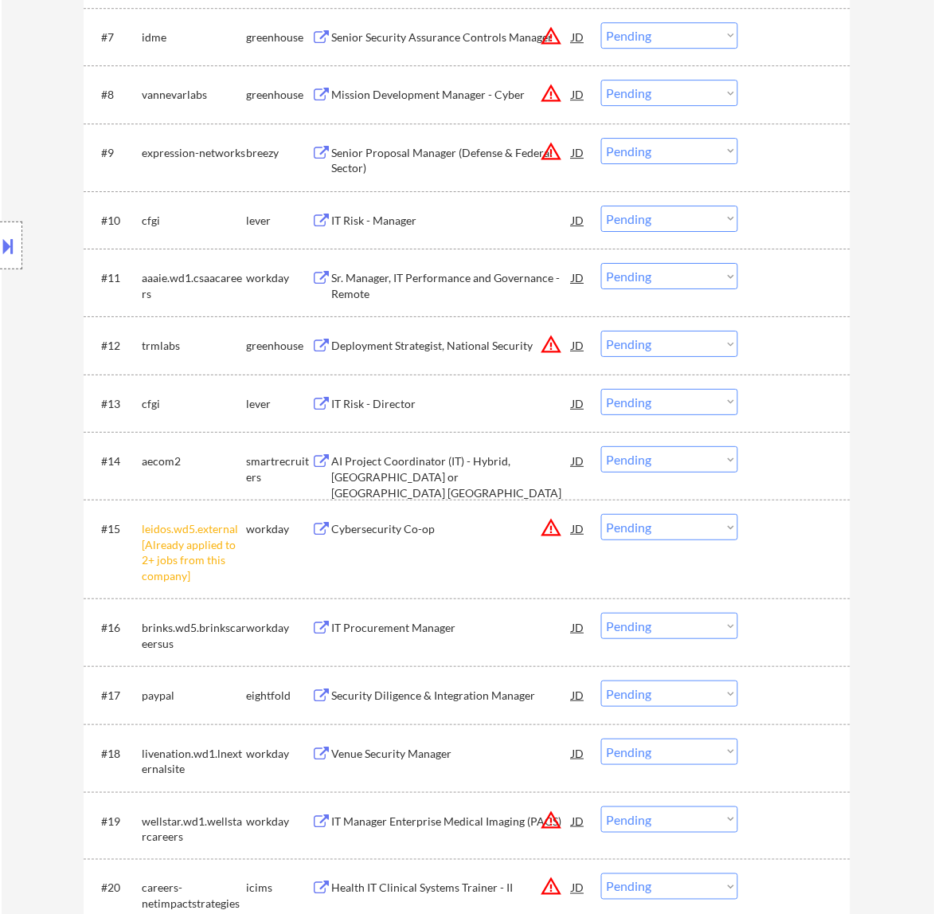
click at [665, 523] on select "Choose an option... Pending Applied Excluded (Questions) Excluded (Expired) Exc…" at bounding box center [669, 527] width 137 height 26
click at [601, 514] on select "Choose an option... Pending Applied Excluded (Questions) Excluded (Expired) Exc…" at bounding box center [669, 527] width 137 height 26
select select ""pending""
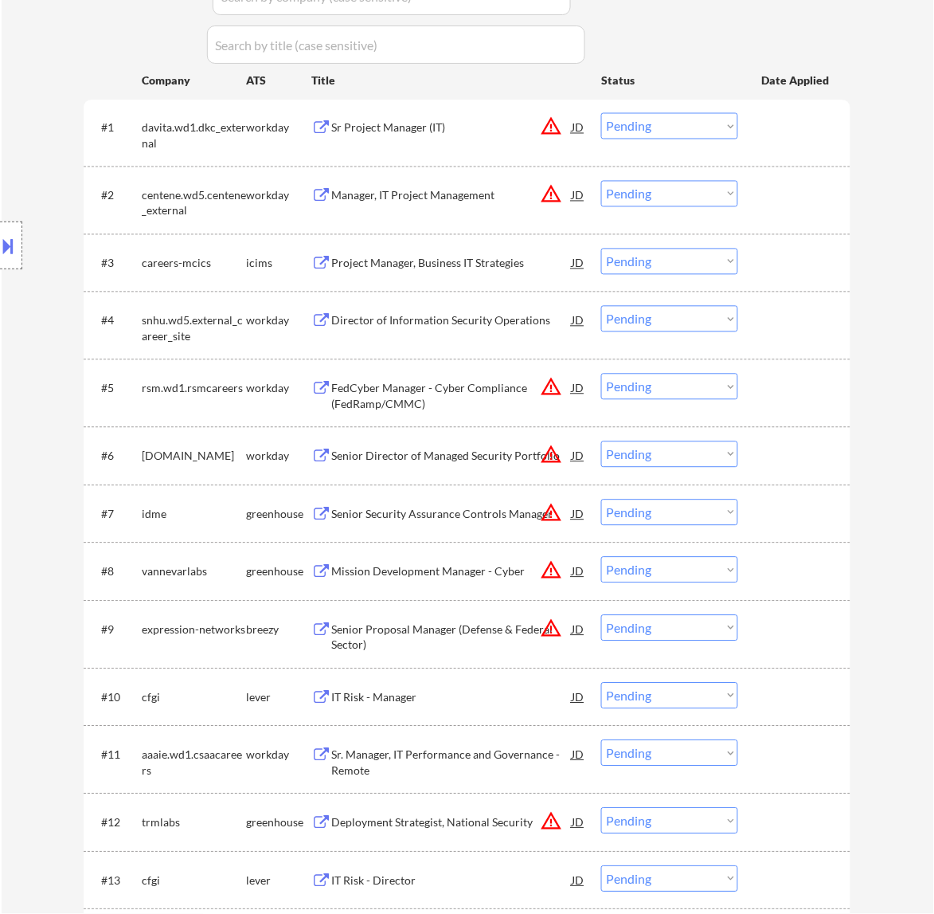
scroll to position [498, 0]
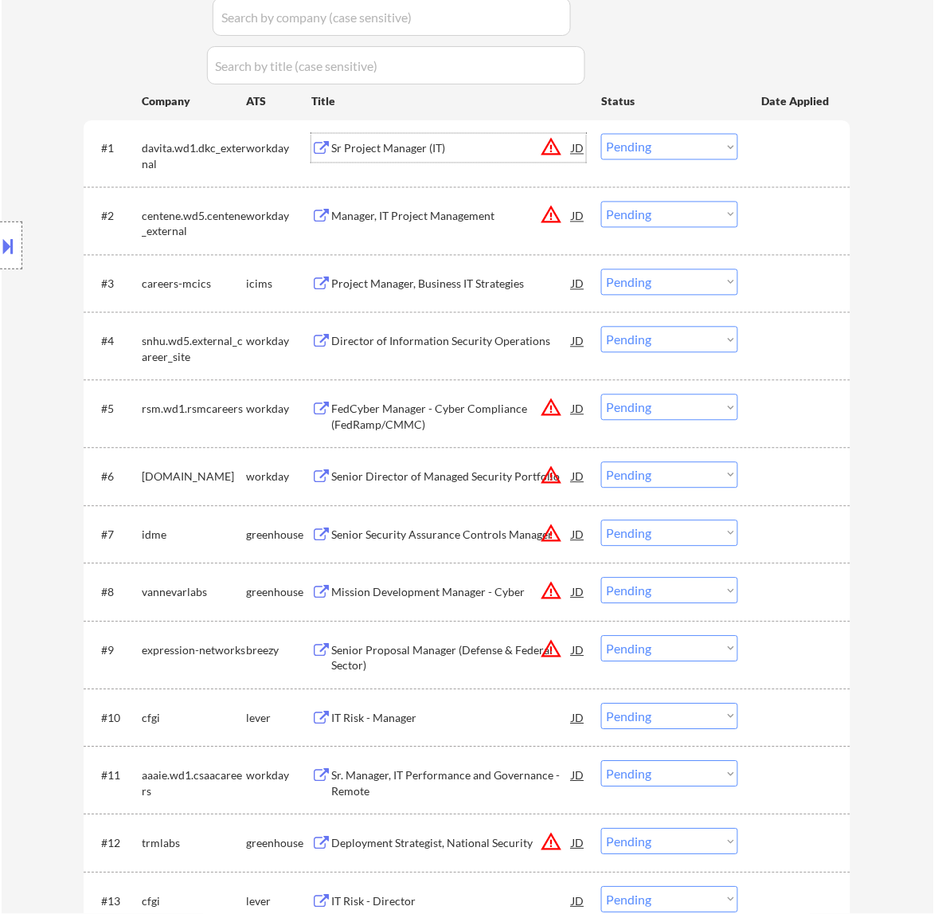
click at [484, 156] on div "Sr Project Manager (IT)" at bounding box center [451, 149] width 241 height 16
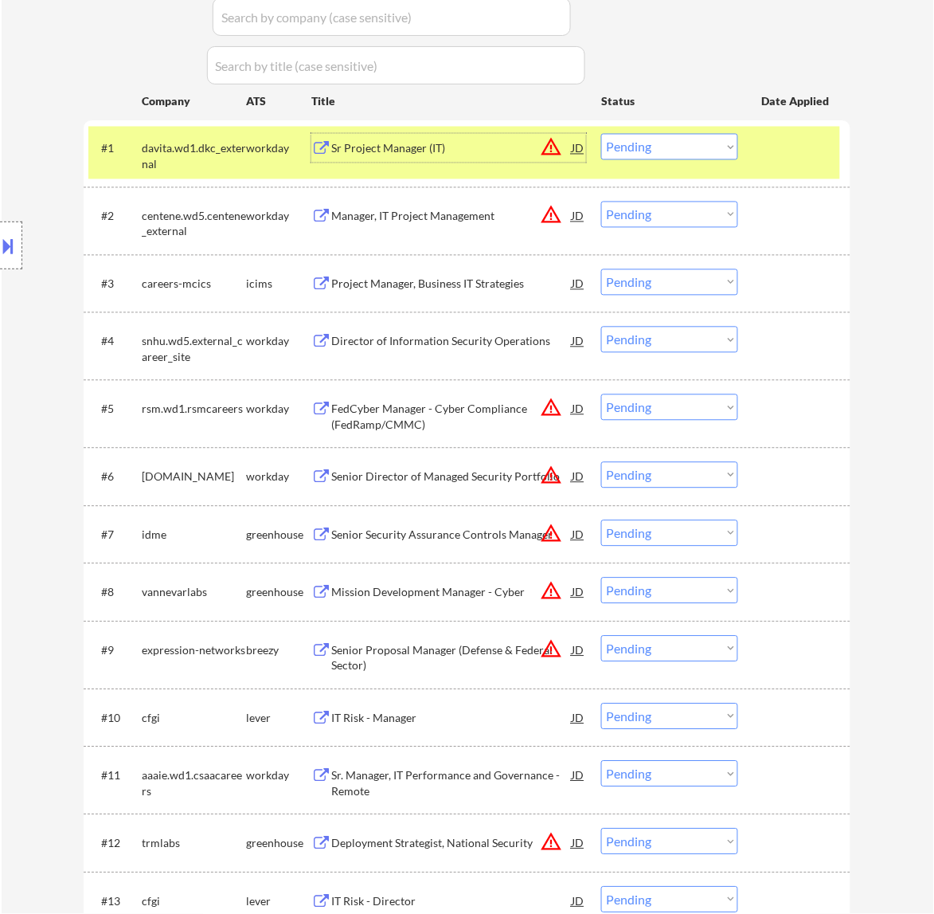
click at [650, 143] on select "Choose an option... Pending Applied Excluded (Questions) Excluded (Expired) Exc…" at bounding box center [669, 147] width 137 height 26
click at [601, 134] on select "Choose an option... Pending Applied Excluded (Questions) Excluded (Expired) Exc…" at bounding box center [669, 147] width 137 height 26
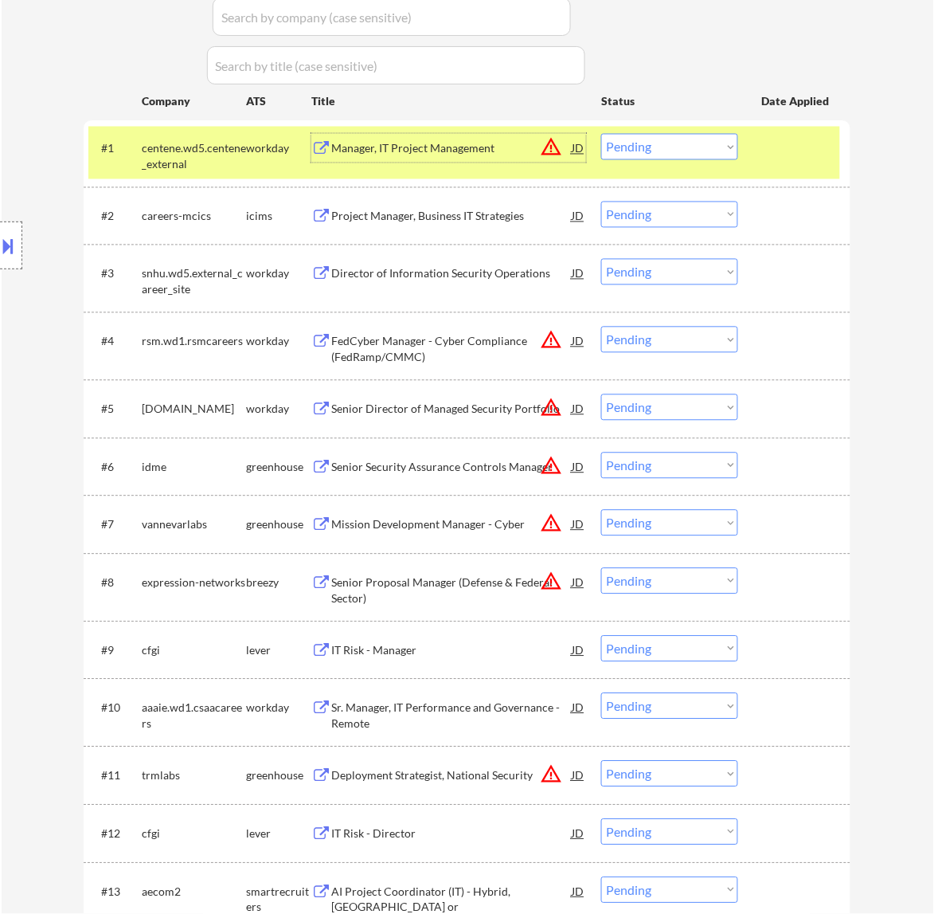
click at [512, 150] on div "Manager, IT Project Management" at bounding box center [451, 149] width 241 height 16
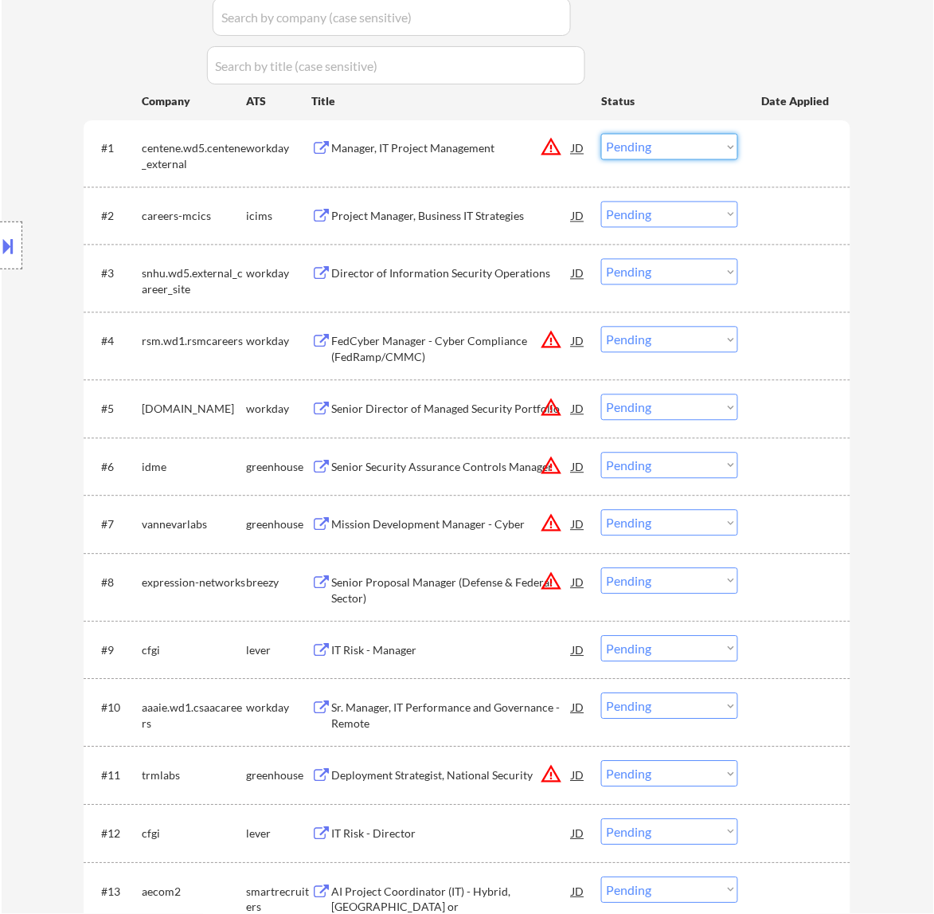
click at [691, 150] on select "Choose an option... Pending Applied Excluded (Questions) Excluded (Expired) Exc…" at bounding box center [669, 147] width 137 height 26
click at [601, 134] on select "Choose an option... Pending Applied Excluded (Questions) Excluded (Expired) Exc…" at bounding box center [669, 147] width 137 height 26
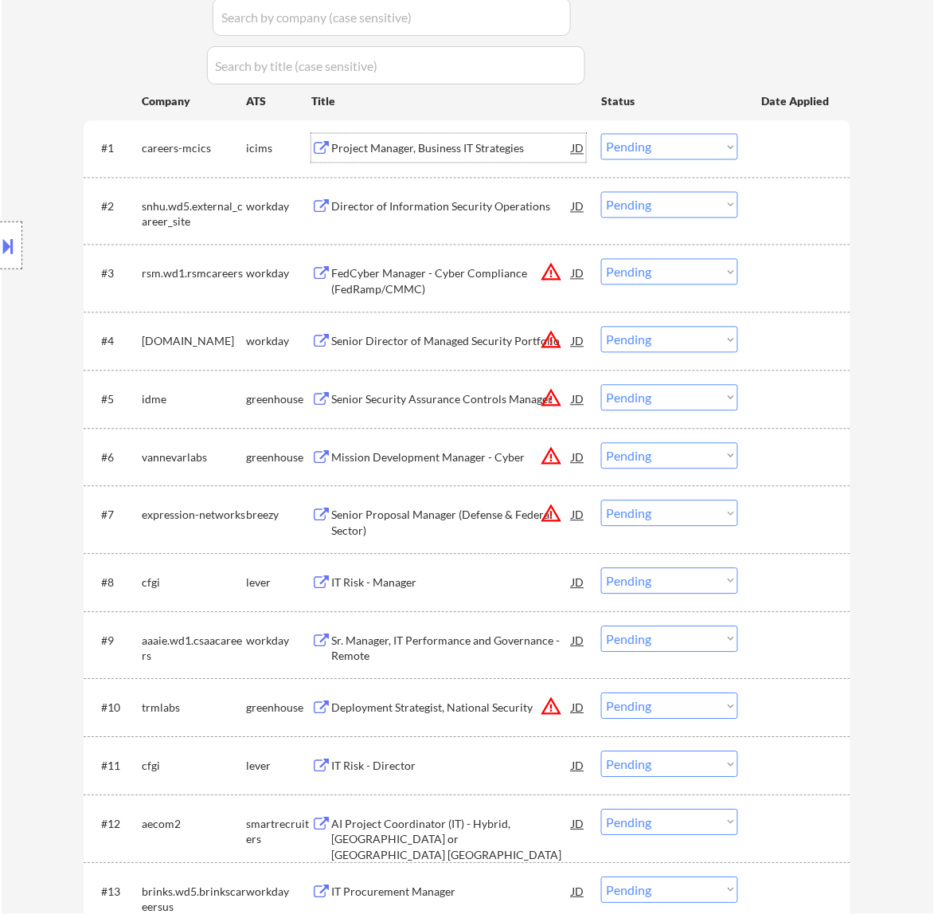
click at [507, 153] on div "Project Manager, Business IT Strategies" at bounding box center [451, 149] width 241 height 16
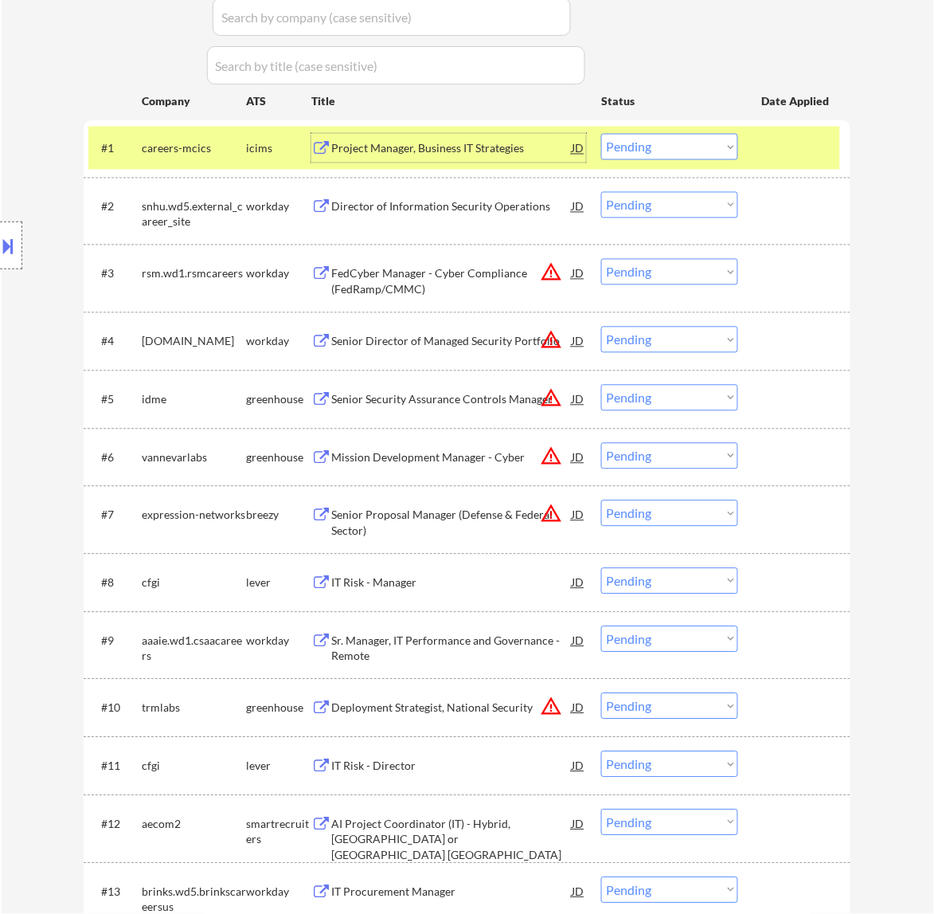
click at [9, 245] on button at bounding box center [9, 246] width 18 height 26
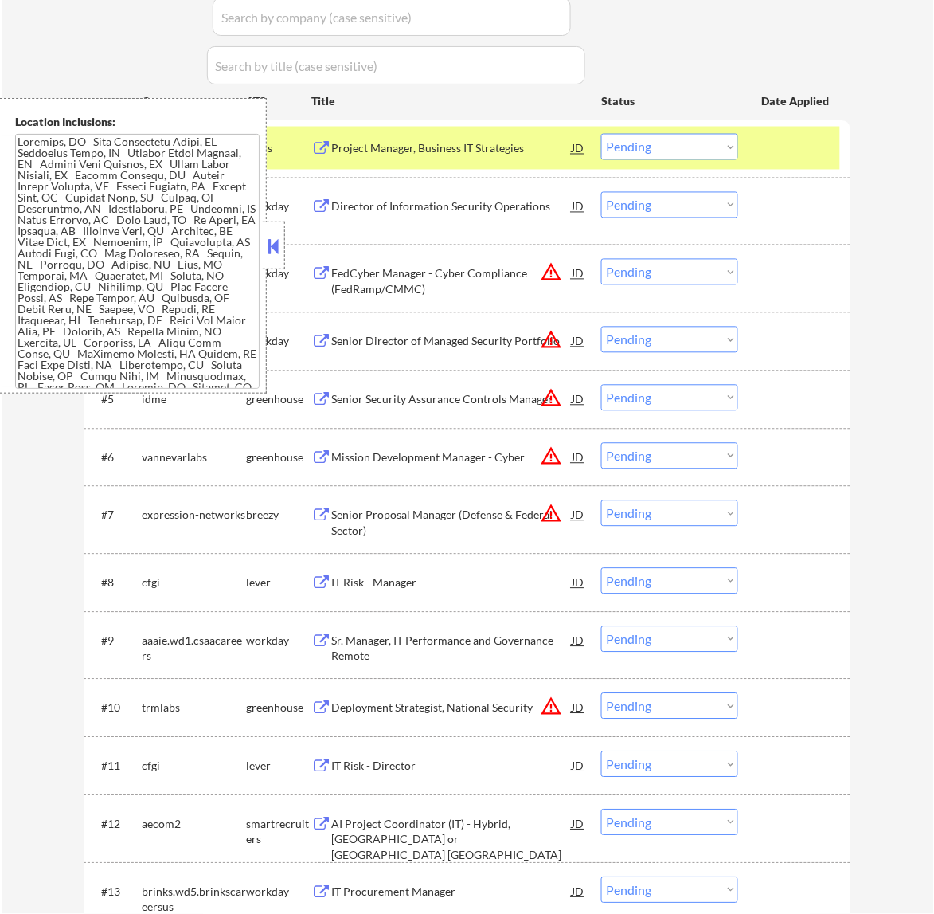
drag, startPoint x: 271, startPoint y: 244, endPoint x: 287, endPoint y: 241, distance: 16.1
click at [272, 244] on button at bounding box center [273, 246] width 18 height 24
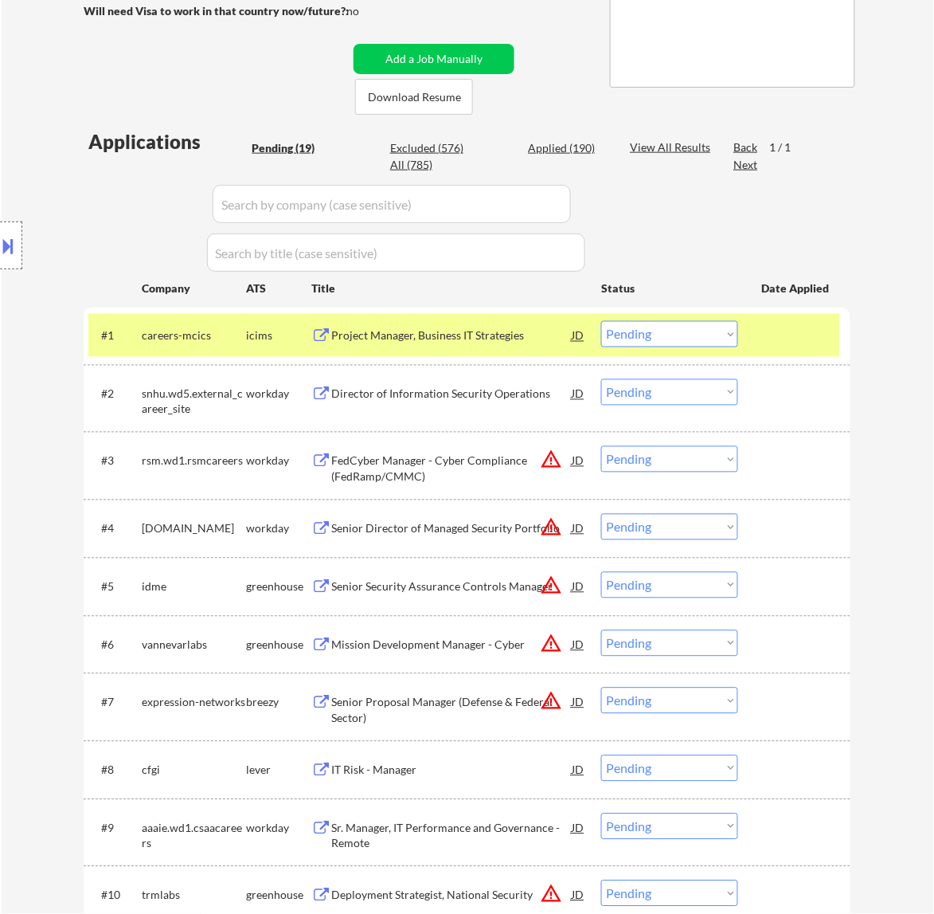
scroll to position [299, 0]
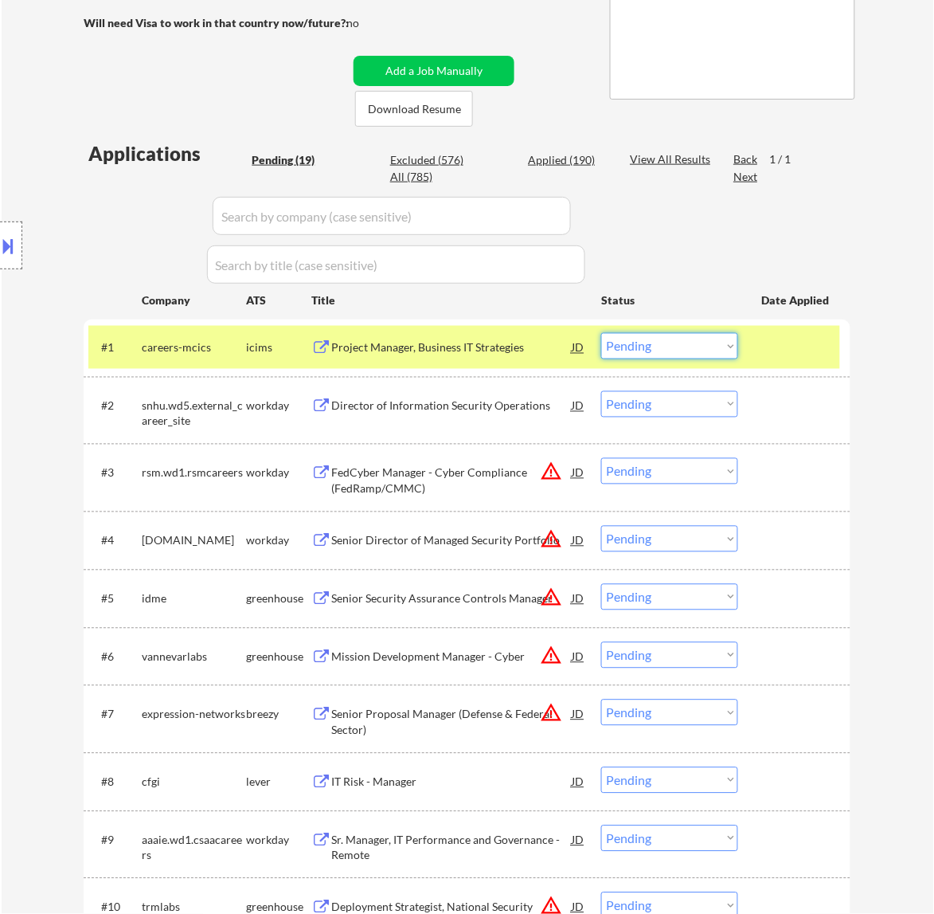
click at [711, 335] on select "Choose an option... Pending Applied Excluded (Questions) Excluded (Expired) Exc…" at bounding box center [669, 346] width 137 height 26
click at [601, 333] on select "Choose an option... Pending Applied Excluded (Questions) Excluded (Expired) Exc…" at bounding box center [669, 346] width 137 height 26
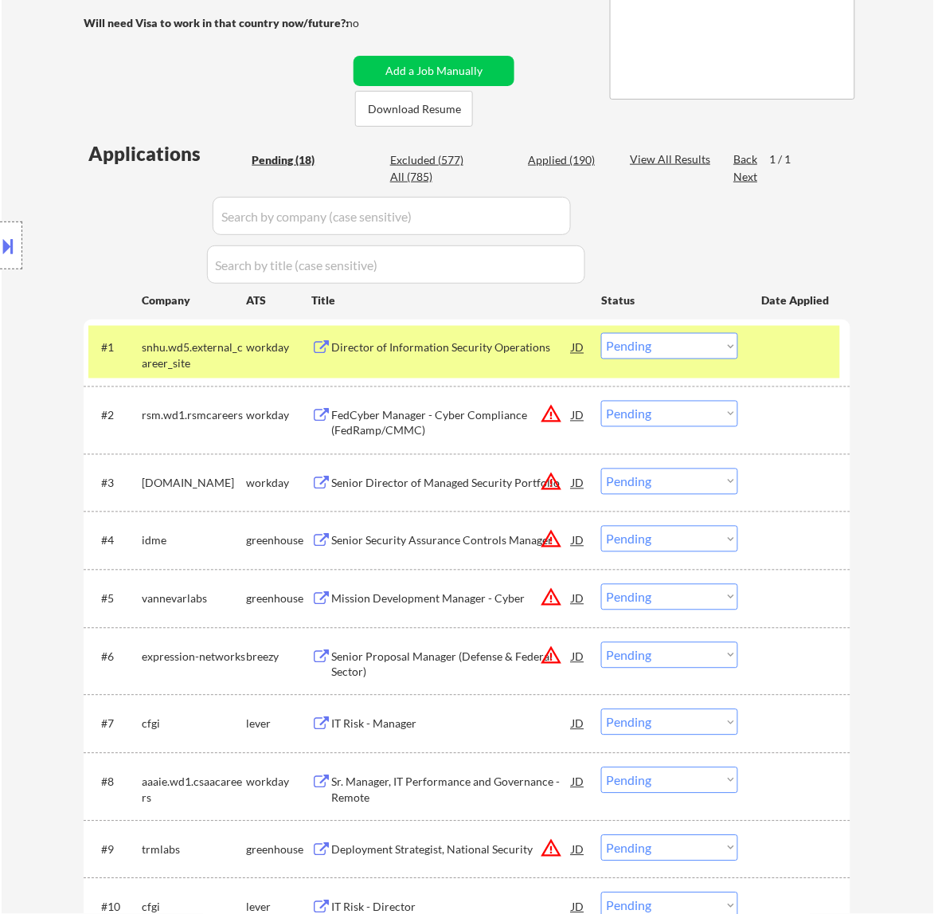
click at [508, 350] on div "Director of Information Security Operations" at bounding box center [451, 348] width 241 height 16
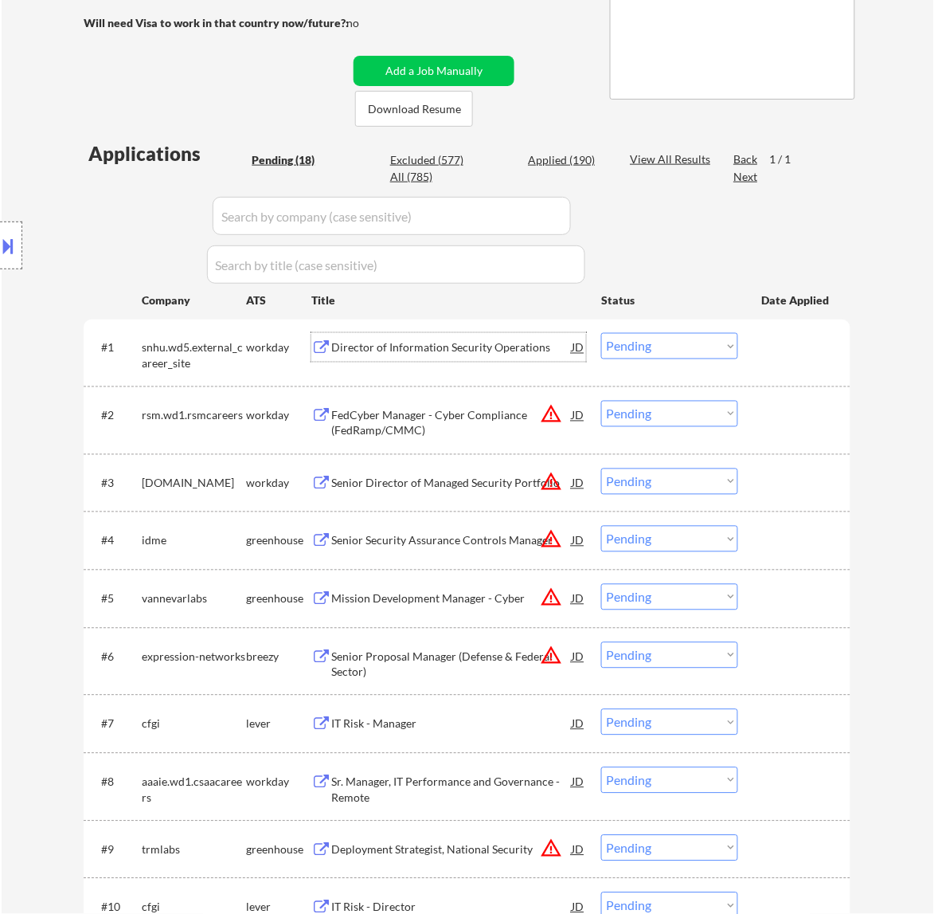
click at [713, 347] on select "Choose an option... Pending Applied Excluded (Questions) Excluded (Expired) Exc…" at bounding box center [669, 346] width 137 height 26
click at [601, 333] on select "Choose an option... Pending Applied Excluded (Questions) Excluded (Expired) Exc…" at bounding box center [669, 346] width 137 height 26
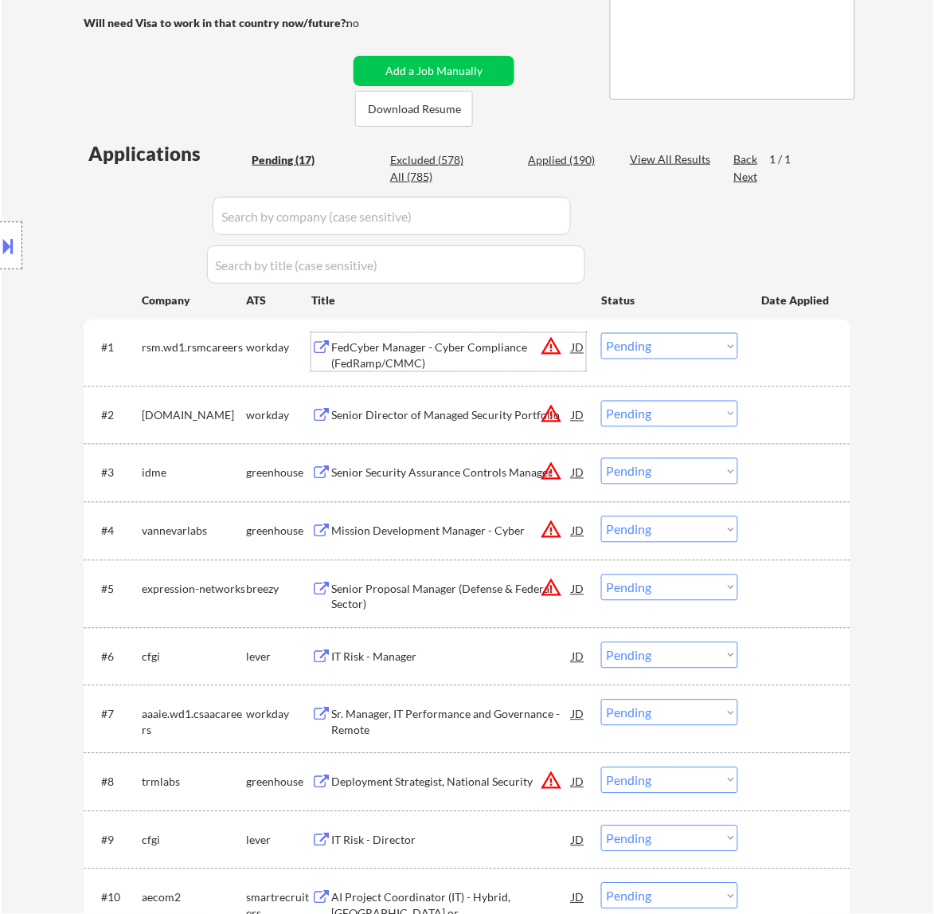
click at [519, 356] on div "FedCyber Manager - Cyber Compliance (FedRamp/CMMC)" at bounding box center [451, 355] width 241 height 31
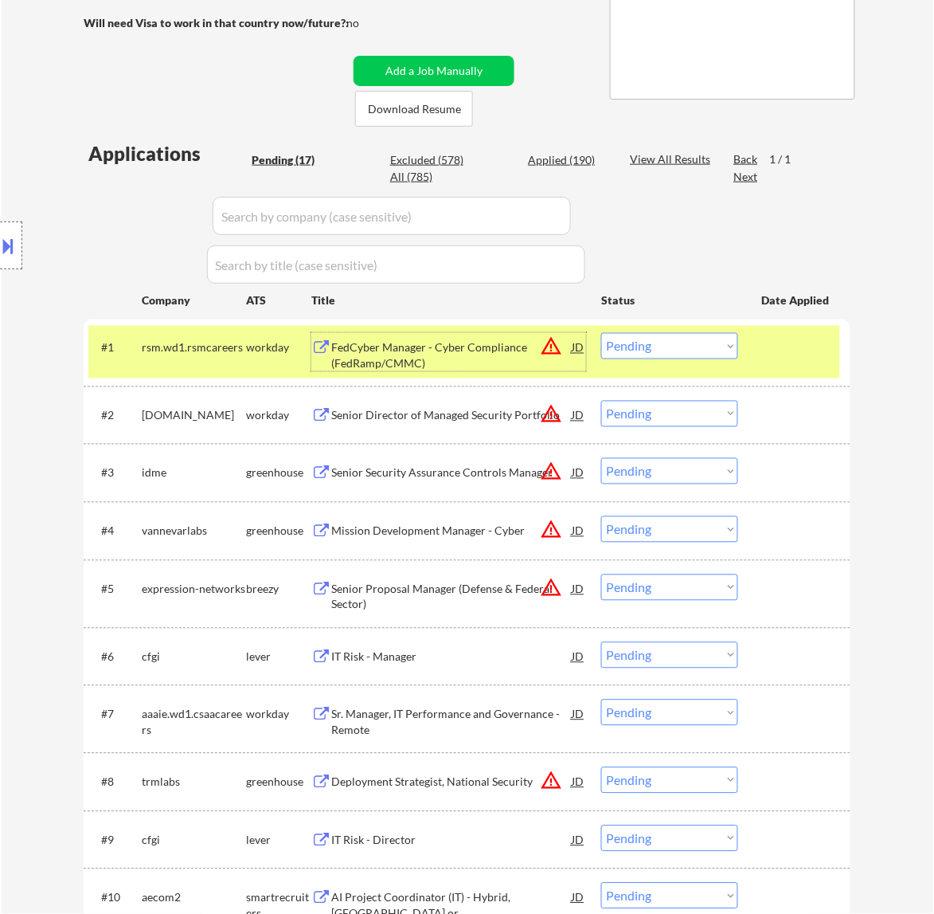
click at [664, 349] on select "Choose an option... Pending Applied Excluded (Questions) Excluded (Expired) Exc…" at bounding box center [669, 346] width 137 height 26
click at [601, 333] on select "Choose an option... Pending Applied Excluded (Questions) Excluded (Expired) Exc…" at bounding box center [669, 346] width 137 height 26
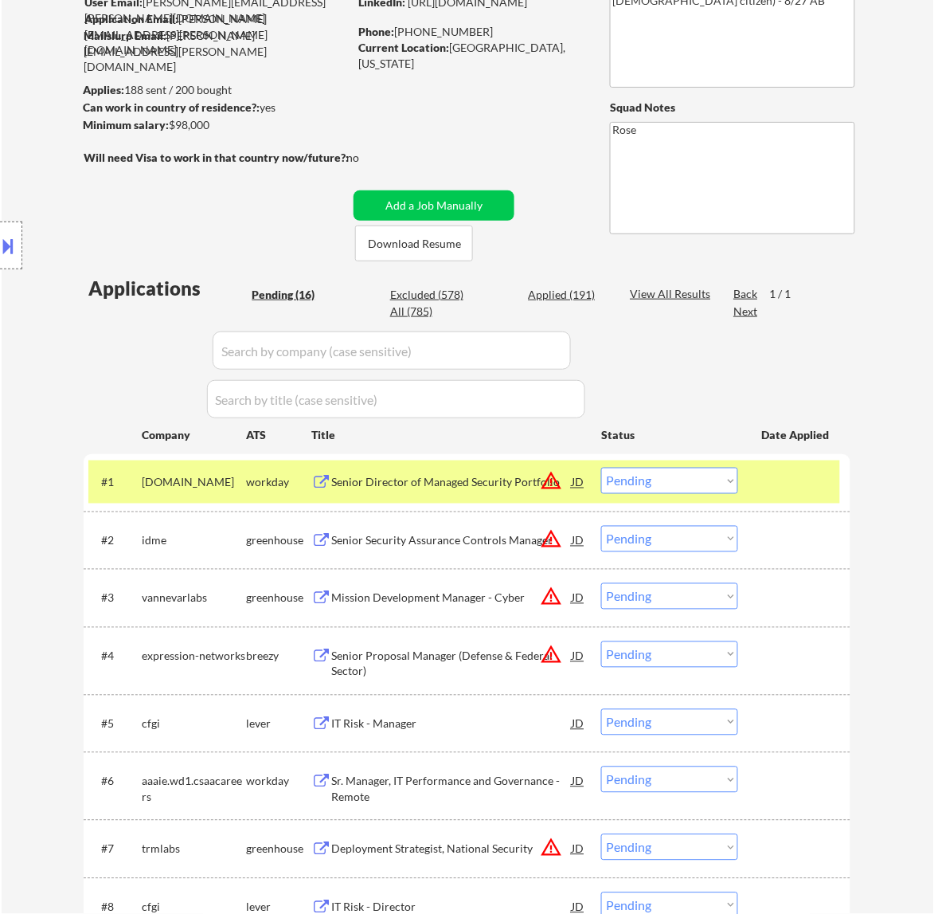
scroll to position [199, 0]
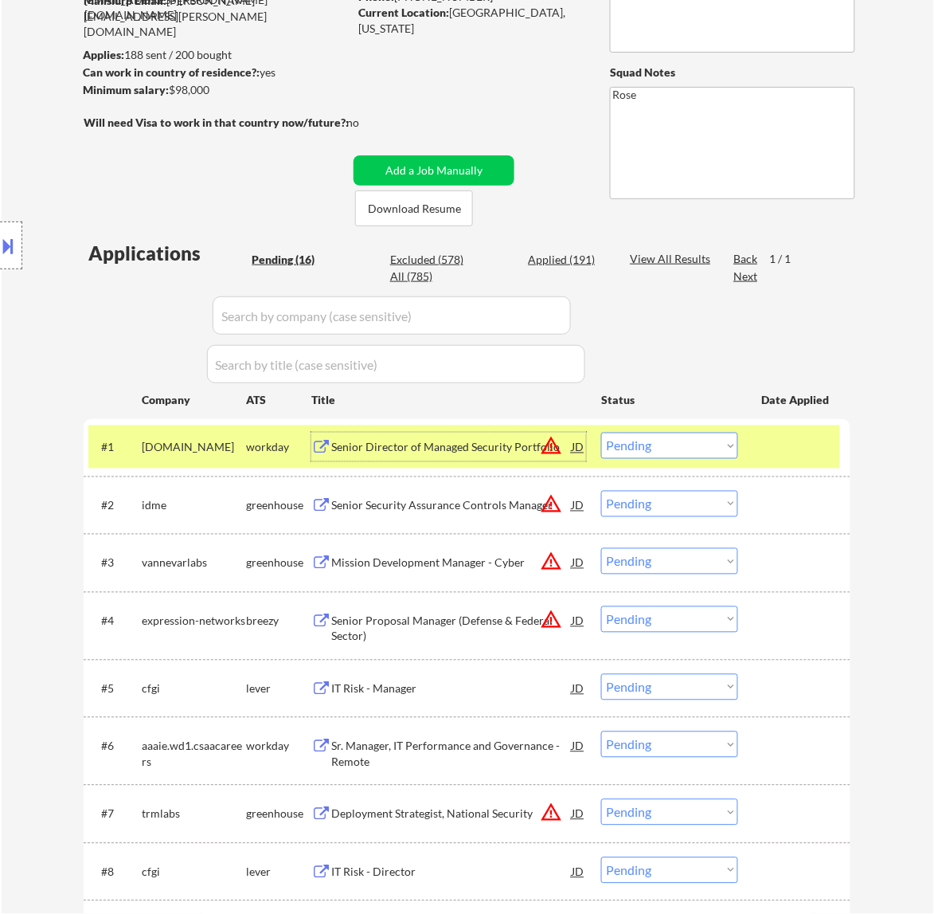
click at [507, 447] on div "Senior Director of Managed Security Portfolio" at bounding box center [451, 448] width 241 height 16
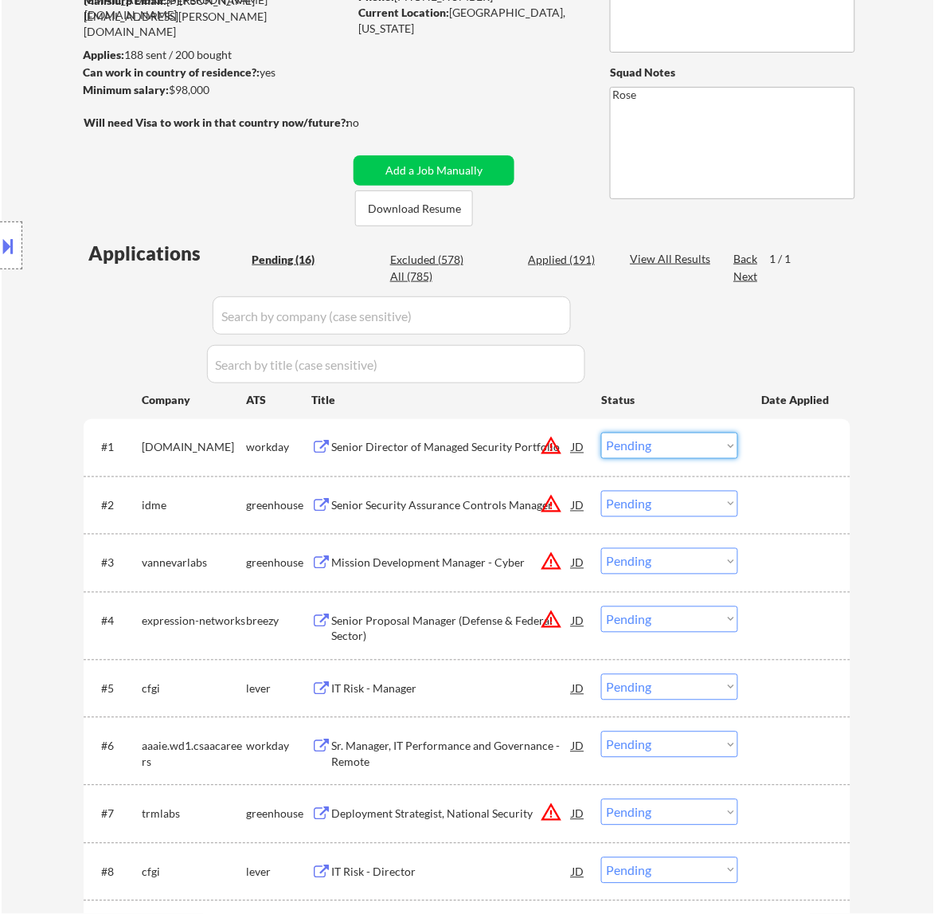
click at [651, 444] on select "Choose an option... Pending Applied Excluded (Questions) Excluded (Expired) Exc…" at bounding box center [669, 446] width 137 height 26
click at [601, 433] on select "Choose an option... Pending Applied Excluded (Questions) Excluded (Expired) Exc…" at bounding box center [669, 446] width 137 height 26
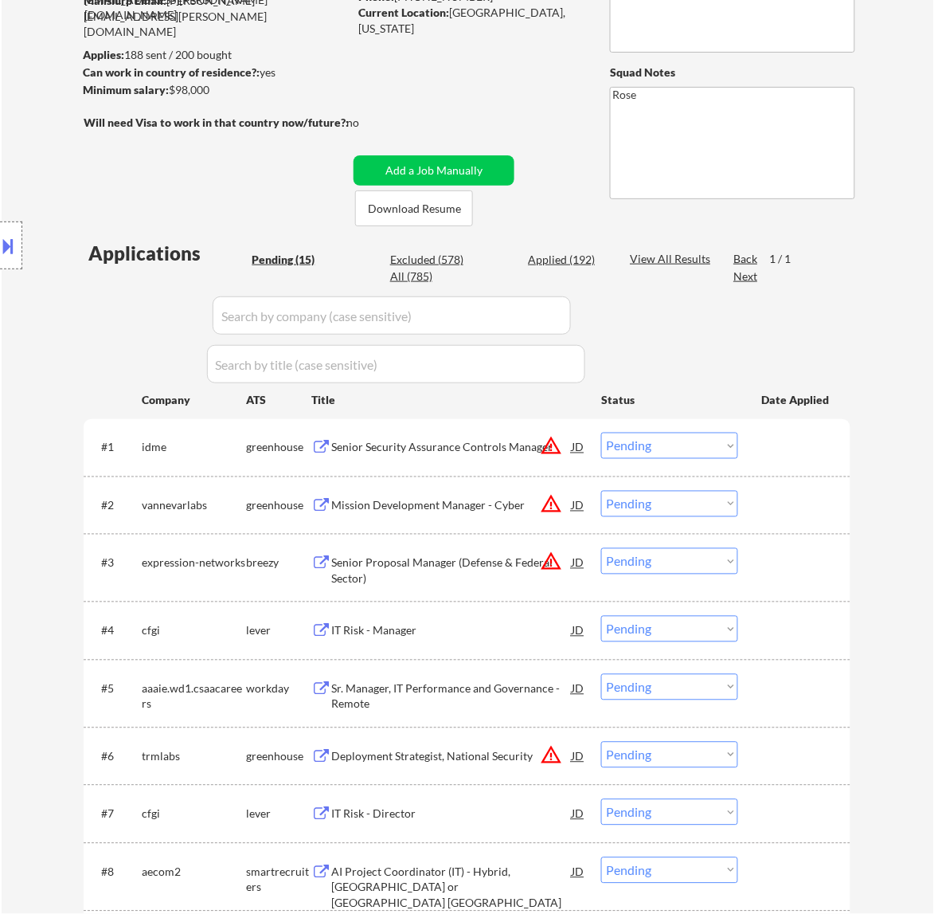
click at [495, 446] on div "Senior Security Assurance Controls Manager" at bounding box center [451, 448] width 241 height 16
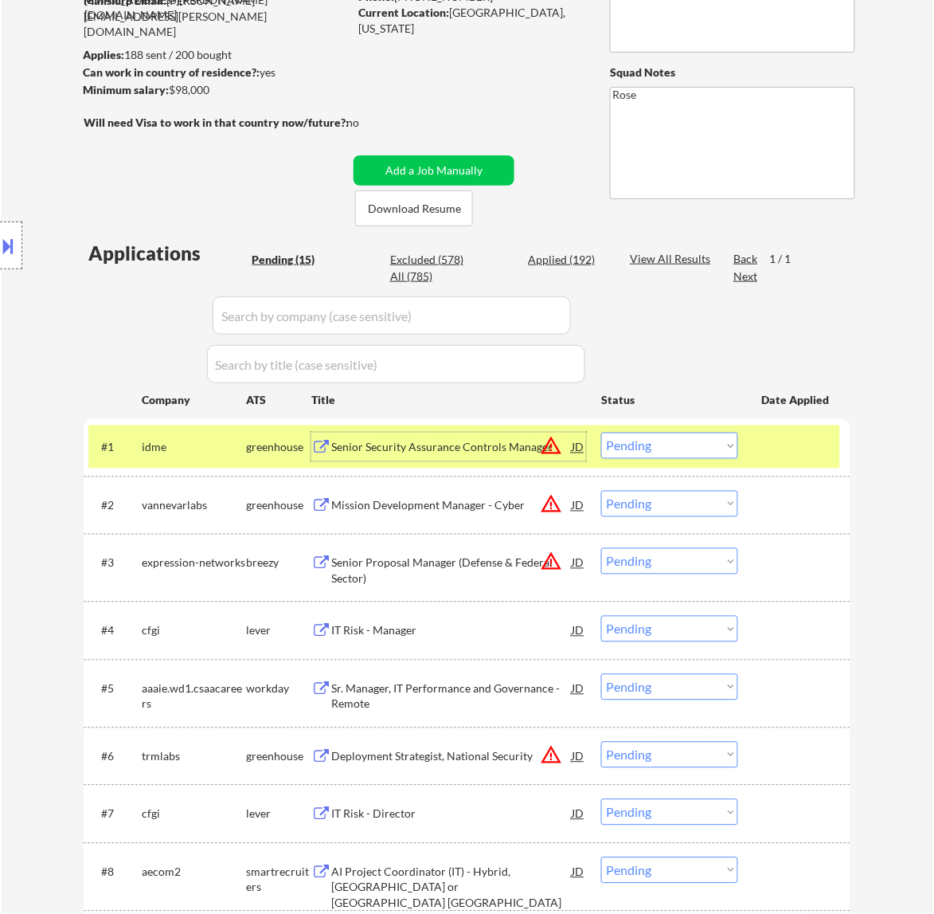
click at [706, 447] on select "Choose an option... Pending Applied Excluded (Questions) Excluded (Expired) Exc…" at bounding box center [669, 446] width 137 height 26
click at [601, 433] on select "Choose an option... Pending Applied Excluded (Questions) Excluded (Expired) Exc…" at bounding box center [669, 446] width 137 height 26
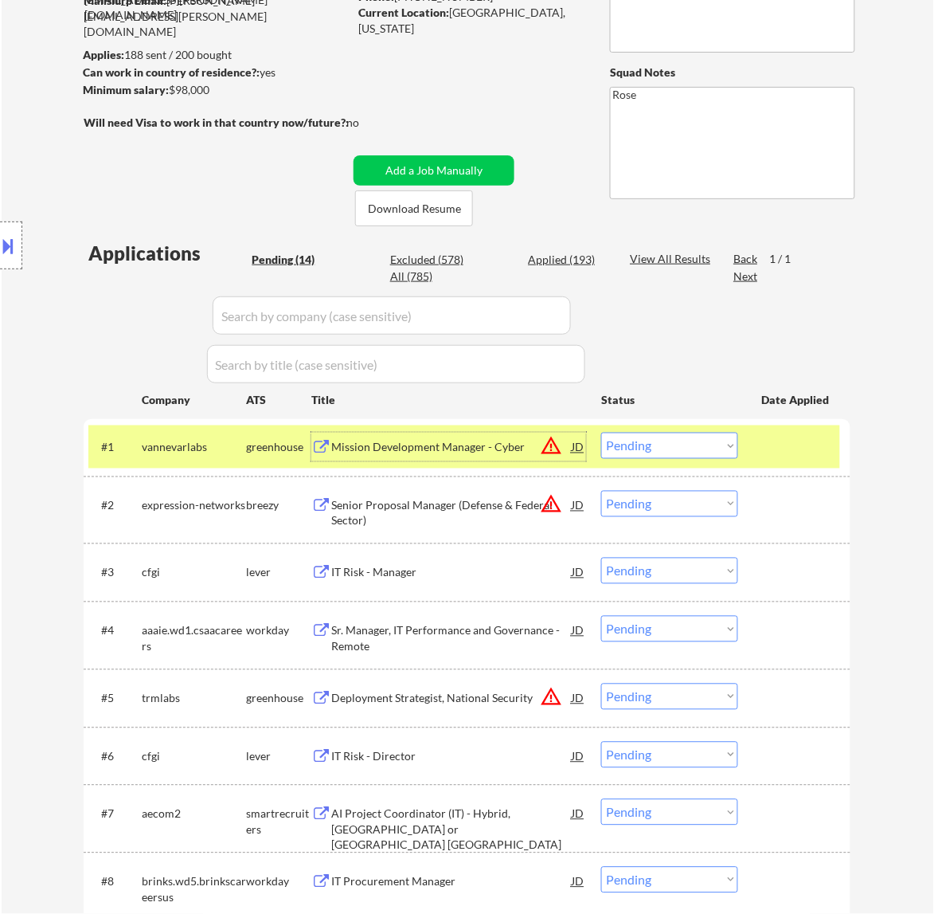
click at [492, 452] on div "Mission Development Manager - Cyber" at bounding box center [451, 448] width 241 height 16
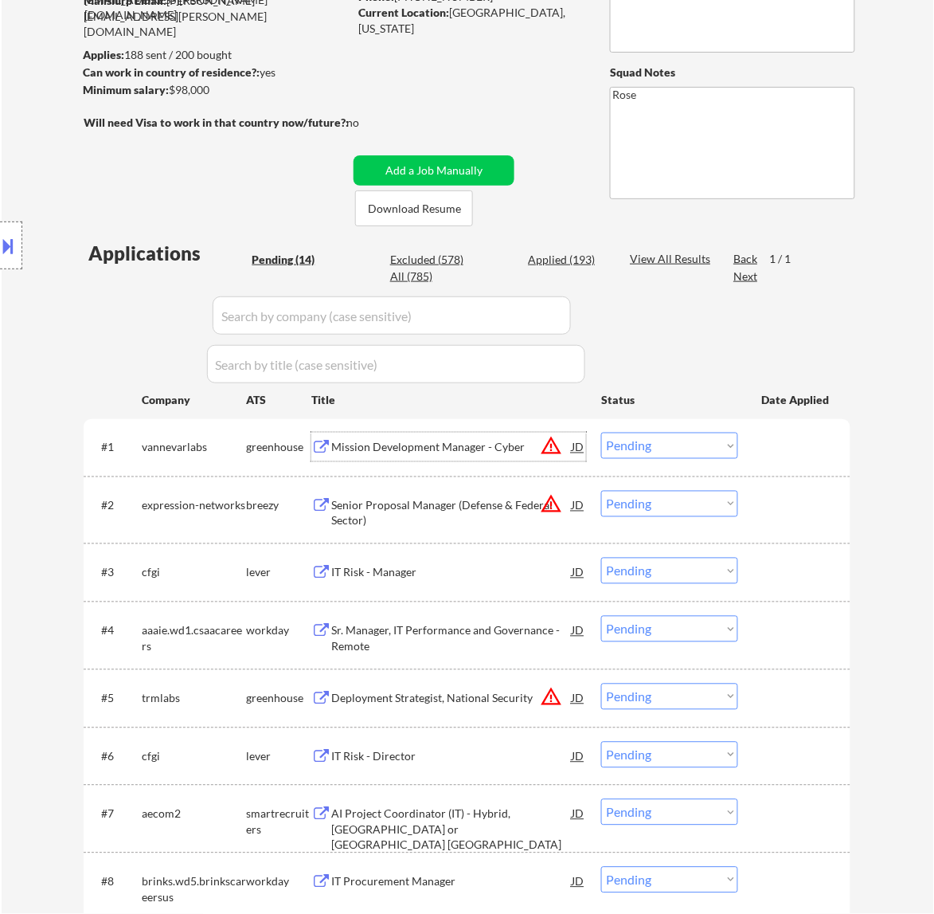
click at [668, 440] on select "Choose an option... Pending Applied Excluded (Questions) Excluded (Expired) Exc…" at bounding box center [669, 446] width 137 height 26
click at [601, 433] on select "Choose an option... Pending Applied Excluded (Questions) Excluded (Expired) Exc…" at bounding box center [669, 446] width 137 height 26
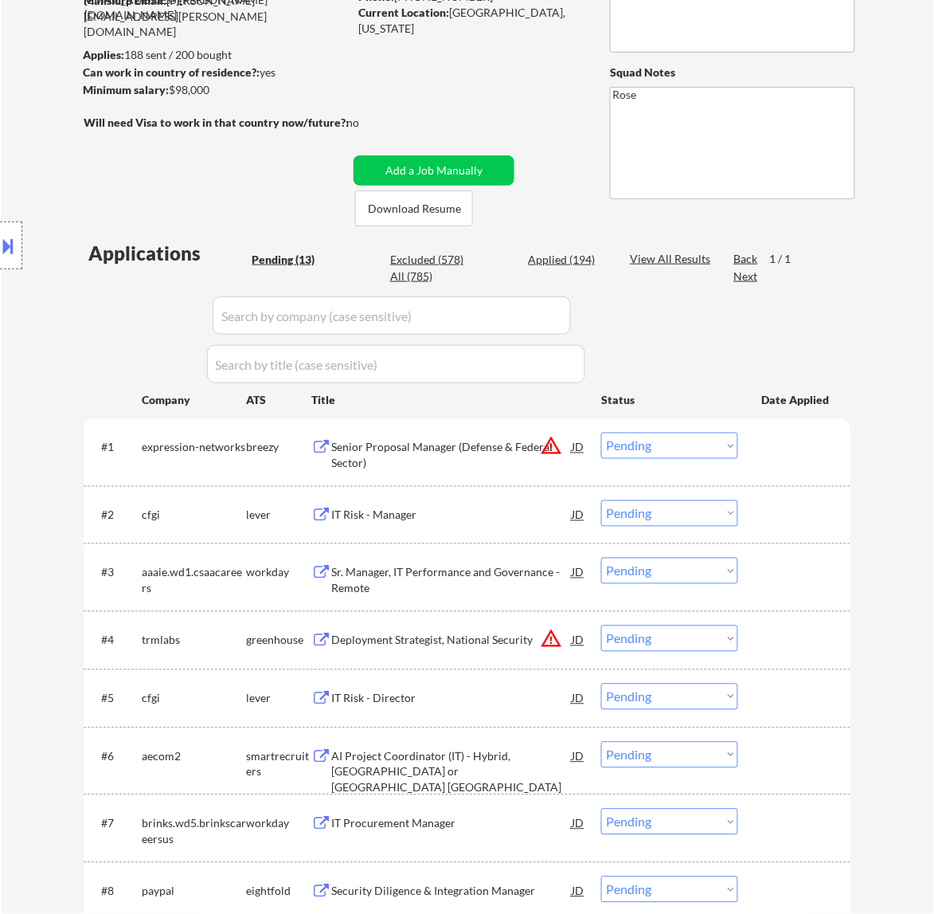
click at [487, 454] on div "Senior Proposal Manager (Defense & Federal Sector)" at bounding box center [451, 455] width 241 height 31
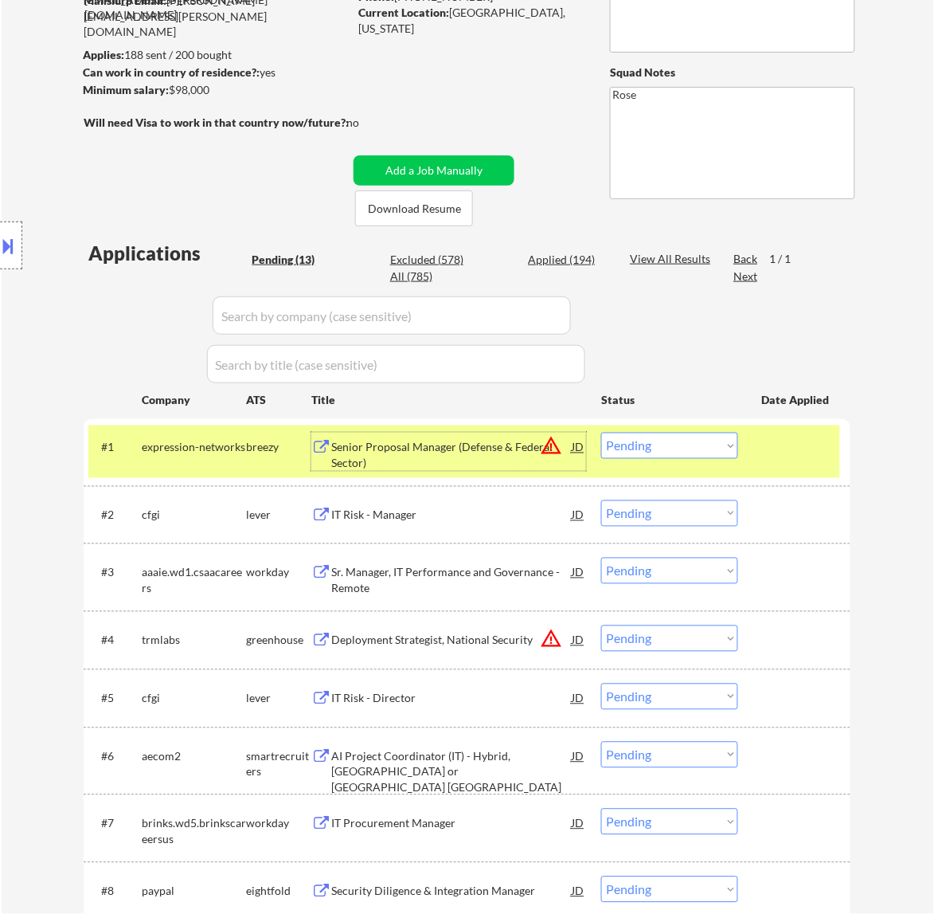
click at [701, 429] on div "#1 expression-networks breezy Senior Proposal Manager (Defense & Federal Sector…" at bounding box center [464, 451] width 752 height 53
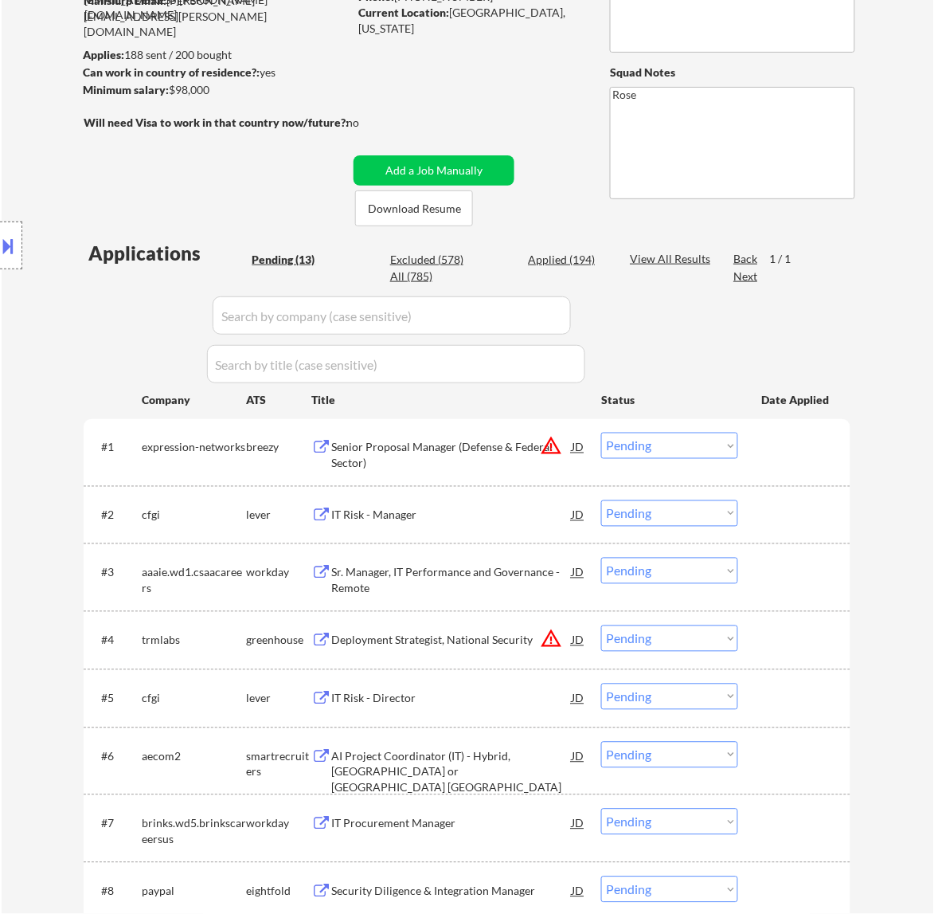
click at [706, 447] on select "Choose an option... Pending Applied Excluded (Questions) Excluded (Expired) Exc…" at bounding box center [669, 446] width 137 height 26
click at [601, 433] on select "Choose an option... Pending Applied Excluded (Questions) Excluded (Expired) Exc…" at bounding box center [669, 446] width 137 height 26
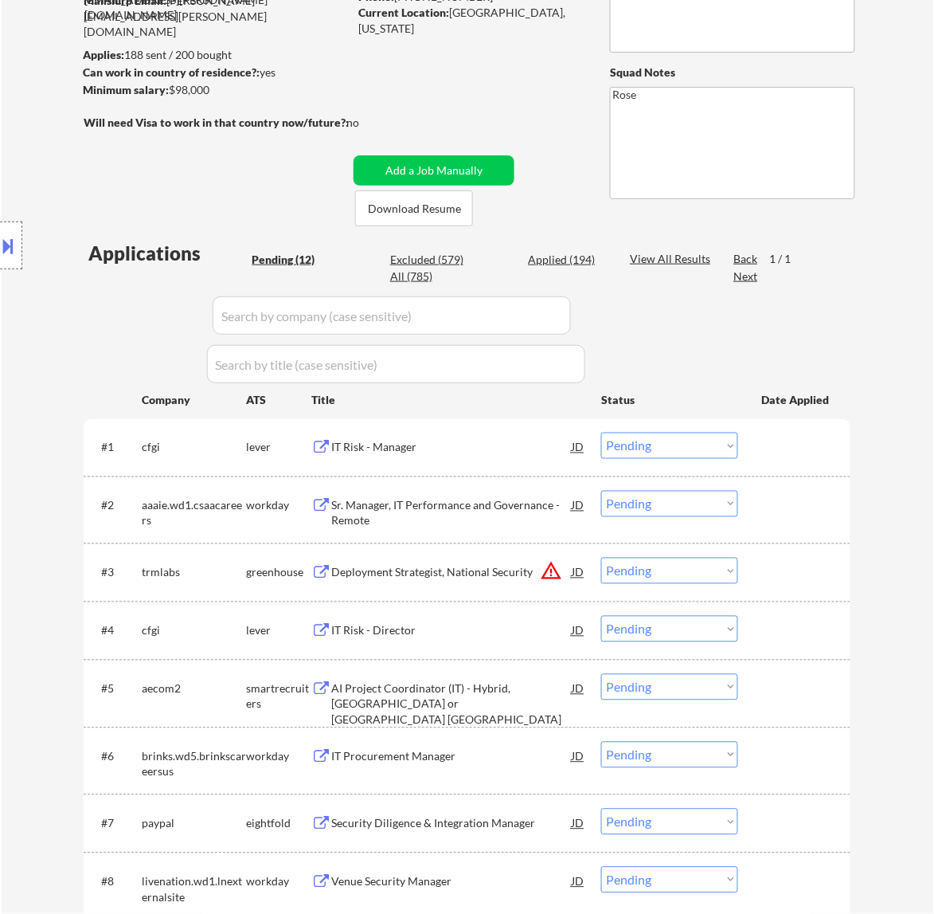
click at [531, 440] on div "IT Risk - Manager" at bounding box center [451, 448] width 241 height 16
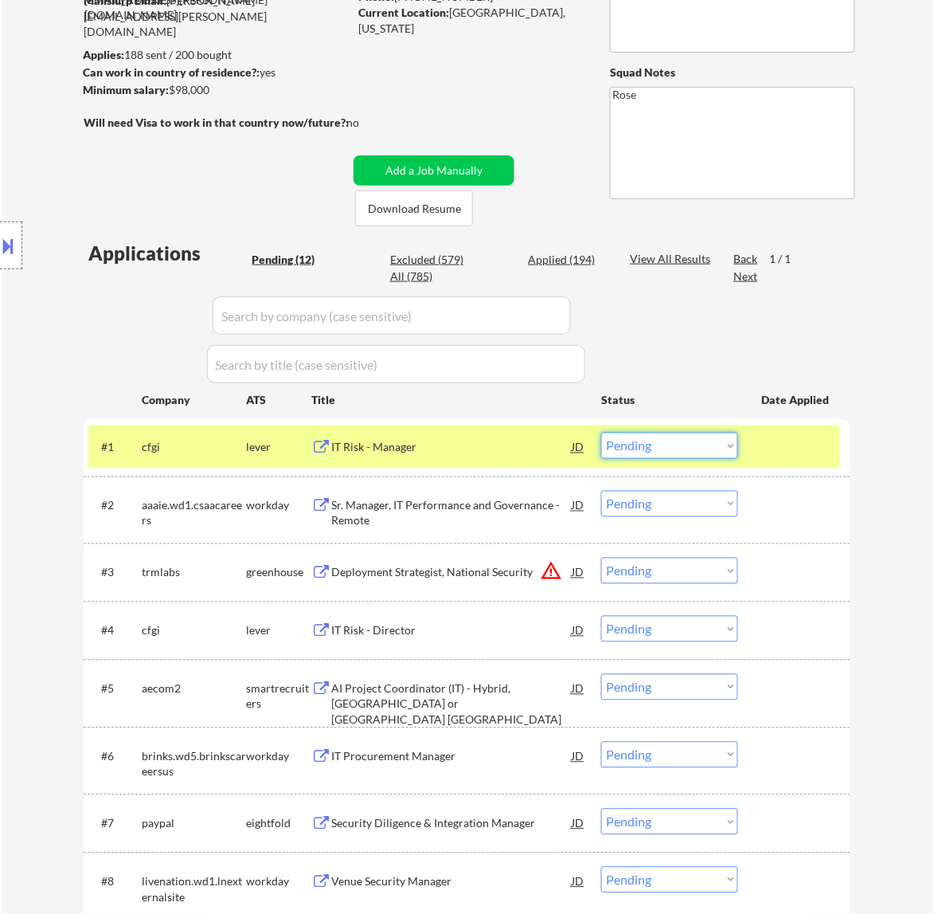
click at [663, 444] on select "Choose an option... Pending Applied Excluded (Questions) Excluded (Expired) Exc…" at bounding box center [669, 446] width 137 height 26
click at [601, 433] on select "Choose an option... Pending Applied Excluded (Questions) Excluded (Expired) Exc…" at bounding box center [669, 446] width 137 height 26
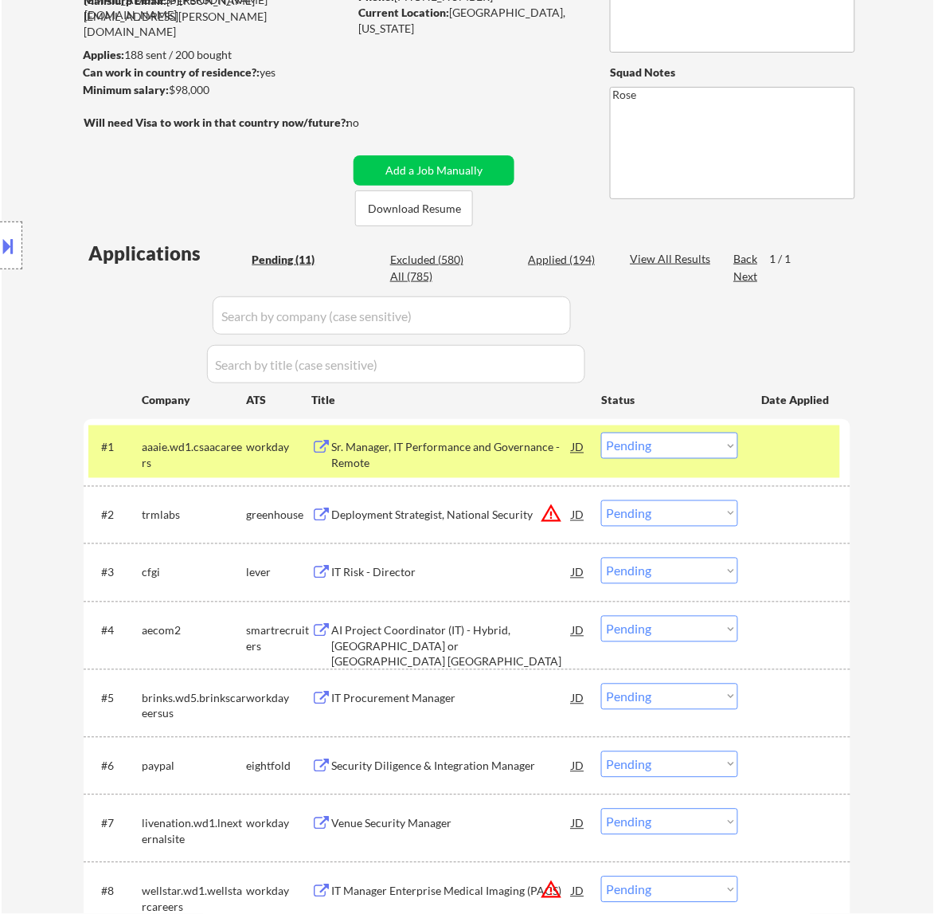
click at [527, 452] on div "Sr. Manager, IT Performance and Governance - Remote" at bounding box center [451, 455] width 241 height 31
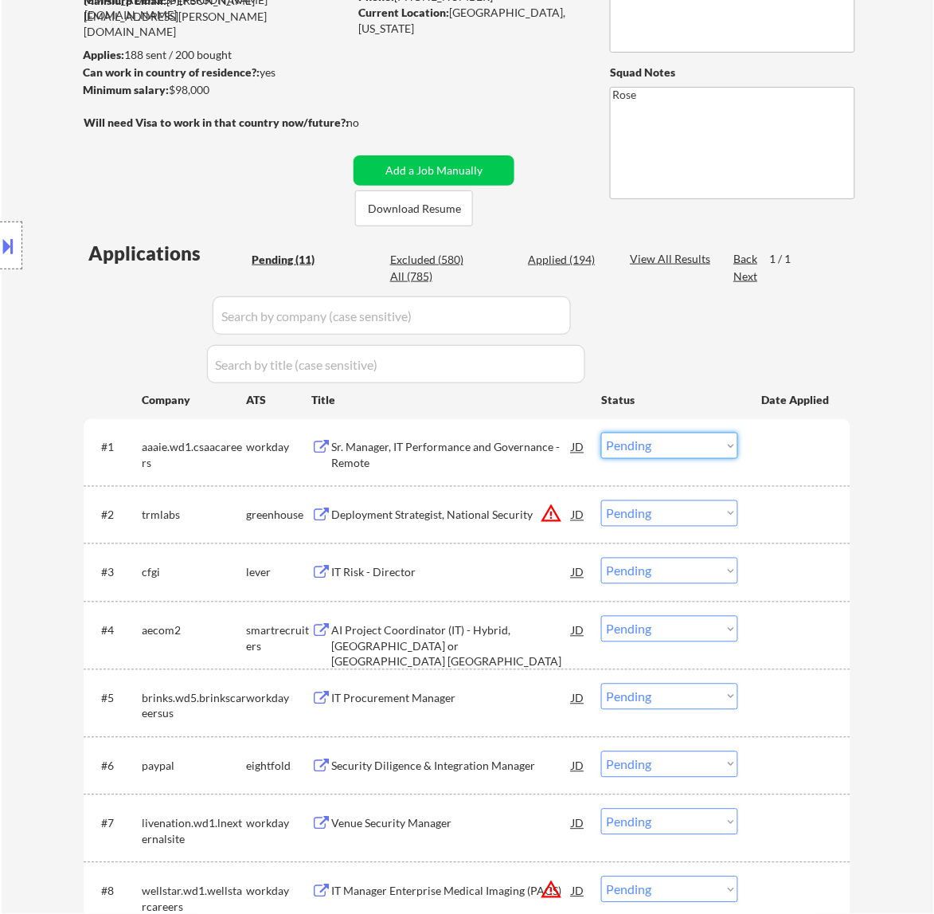
click at [671, 442] on select "Choose an option... Pending Applied Excluded (Questions) Excluded (Expired) Exc…" at bounding box center [669, 446] width 137 height 26
click at [601, 433] on select "Choose an option... Pending Applied Excluded (Questions) Excluded (Expired) Exc…" at bounding box center [669, 446] width 137 height 26
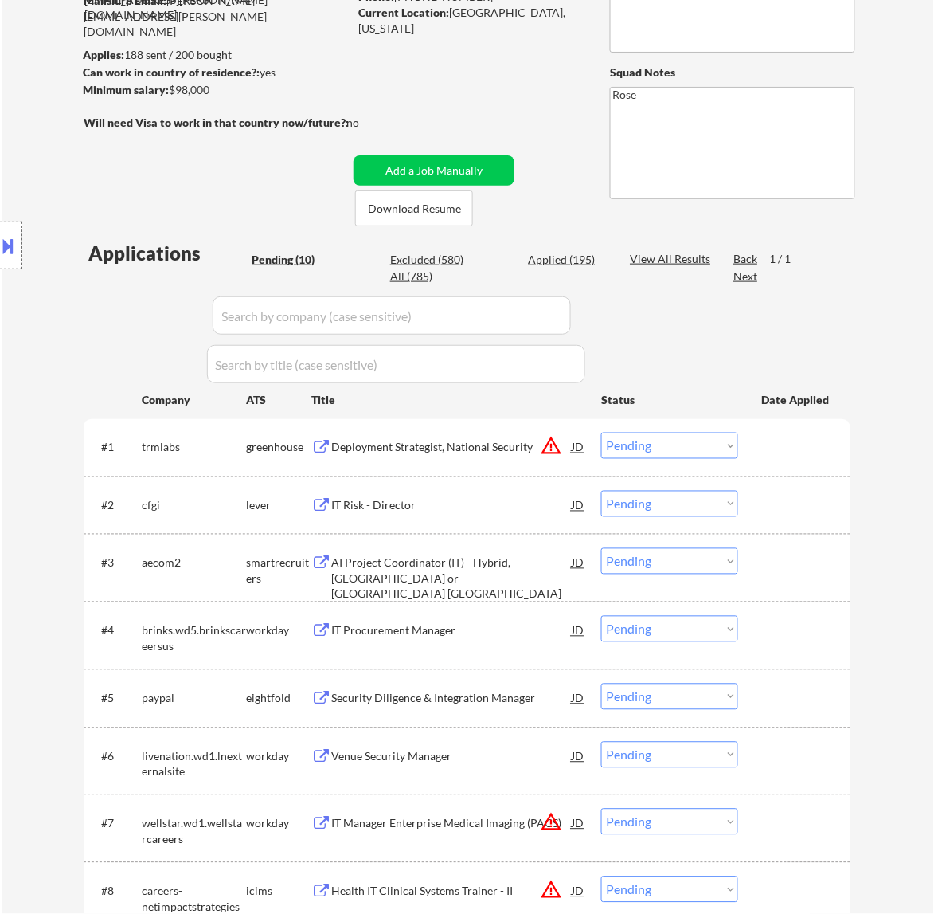
click at [523, 451] on div "Deployment Strategist, National Security" at bounding box center [451, 448] width 241 height 16
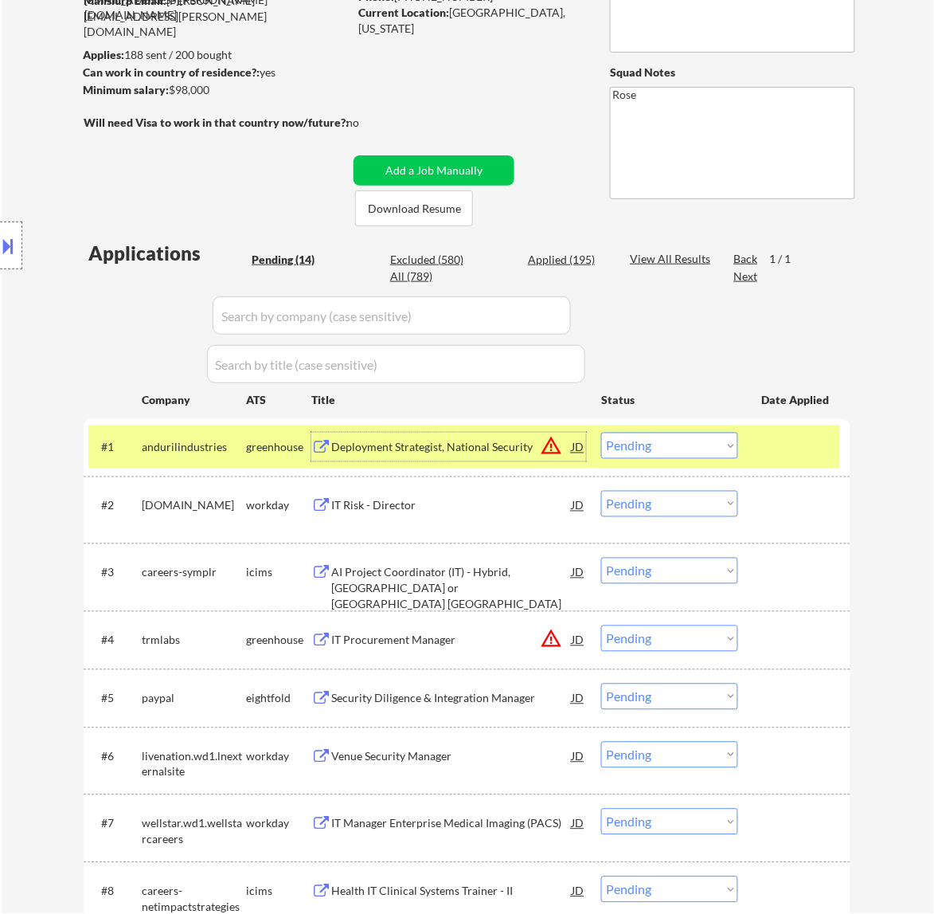
select select ""pending""
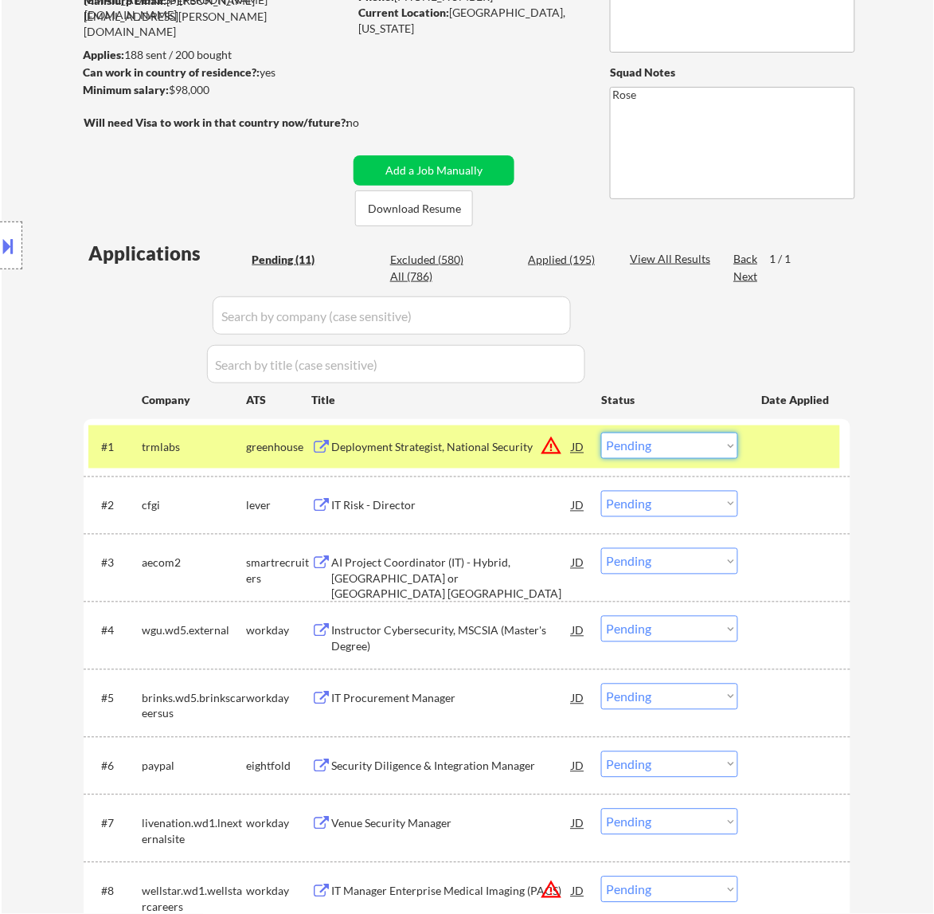
click at [623, 450] on select "Choose an option... Pending Applied Excluded (Questions) Excluded (Expired) Exc…" at bounding box center [669, 446] width 137 height 26
click at [601, 433] on select "Choose an option... Pending Applied Excluded (Questions) Excluded (Expired) Exc…" at bounding box center [669, 446] width 137 height 26
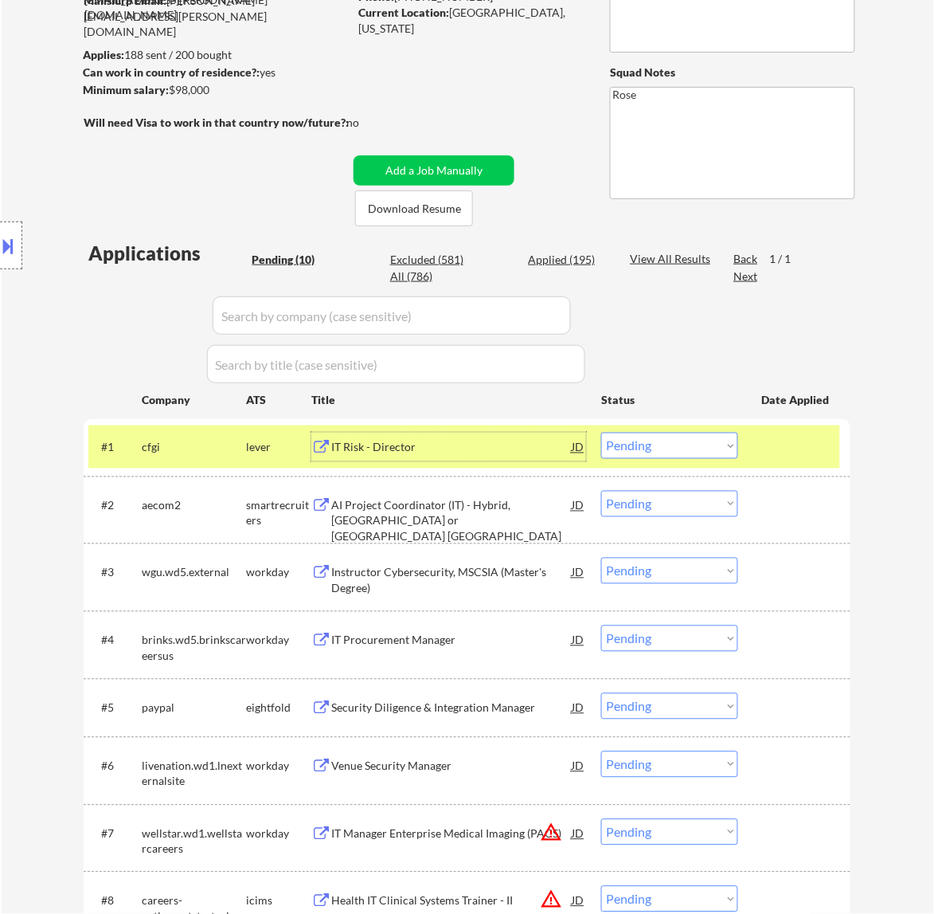
click at [463, 448] on div "IT Risk - Director" at bounding box center [451, 448] width 241 height 16
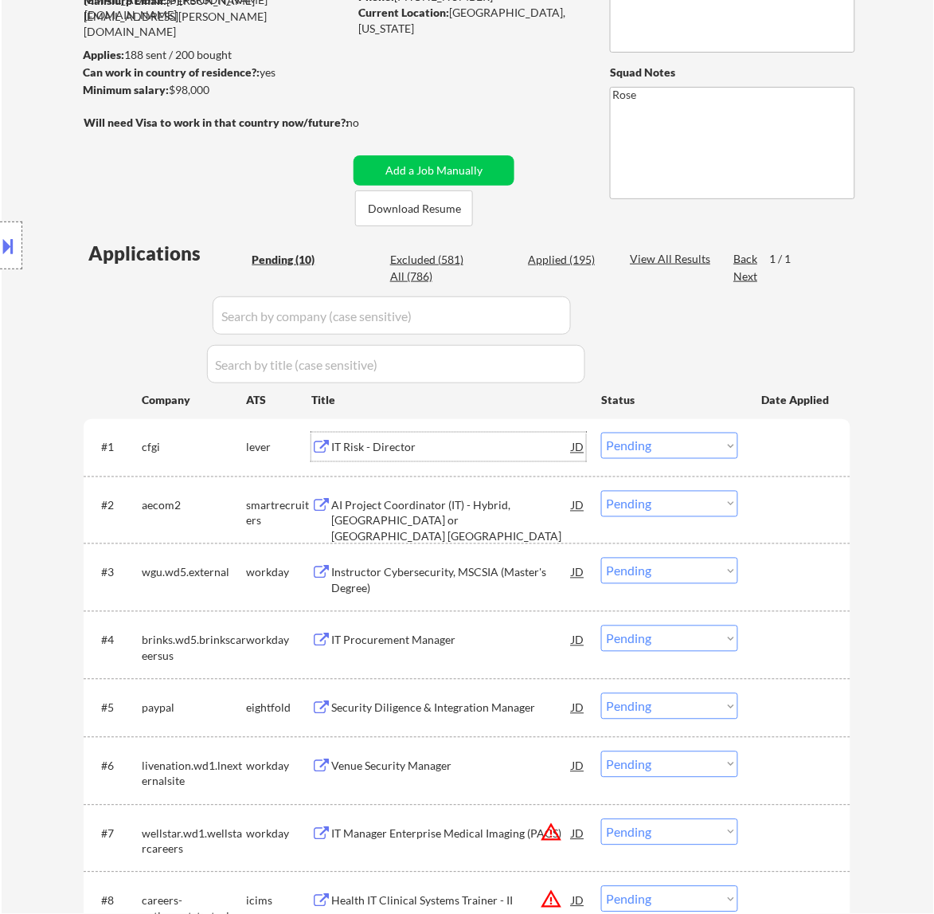
click at [690, 448] on select "Choose an option... Pending Applied Excluded (Questions) Excluded (Expired) Exc…" at bounding box center [669, 446] width 137 height 26
click at [601, 433] on select "Choose an option... Pending Applied Excluded (Questions) Excluded (Expired) Exc…" at bounding box center [669, 446] width 137 height 26
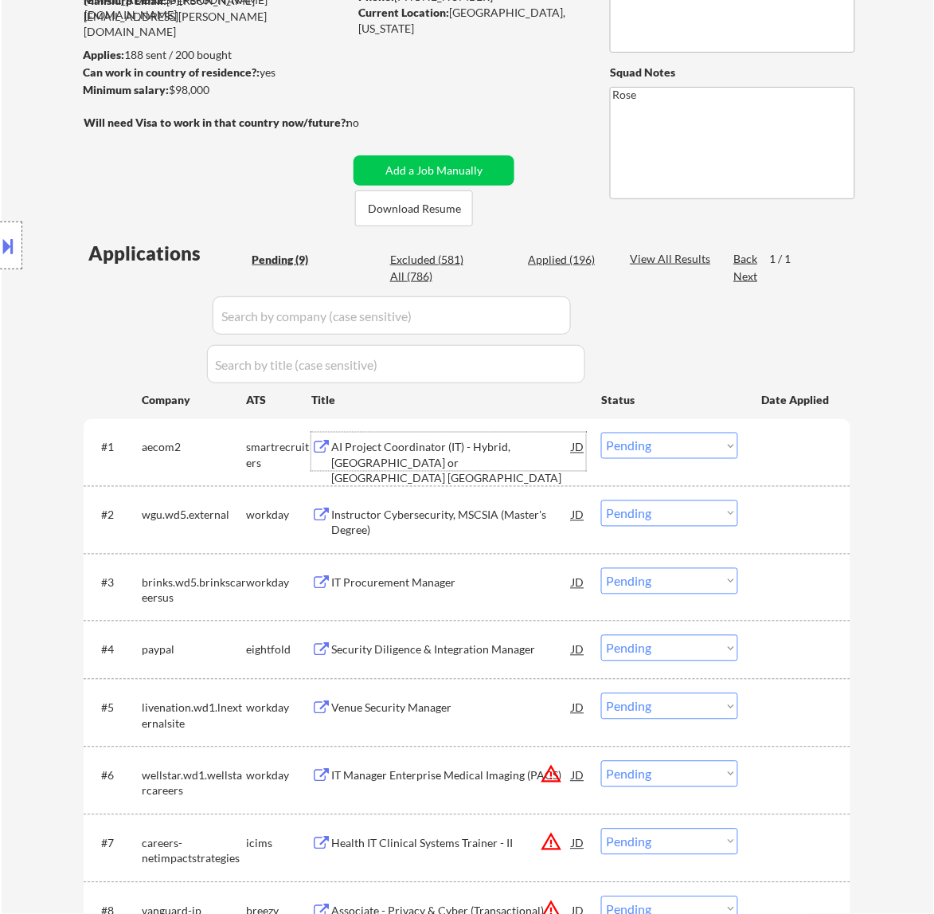
click at [550, 448] on div "AI Project Coordinator (IT) - Hybrid, Houston or Dallas TX" at bounding box center [451, 463] width 241 height 47
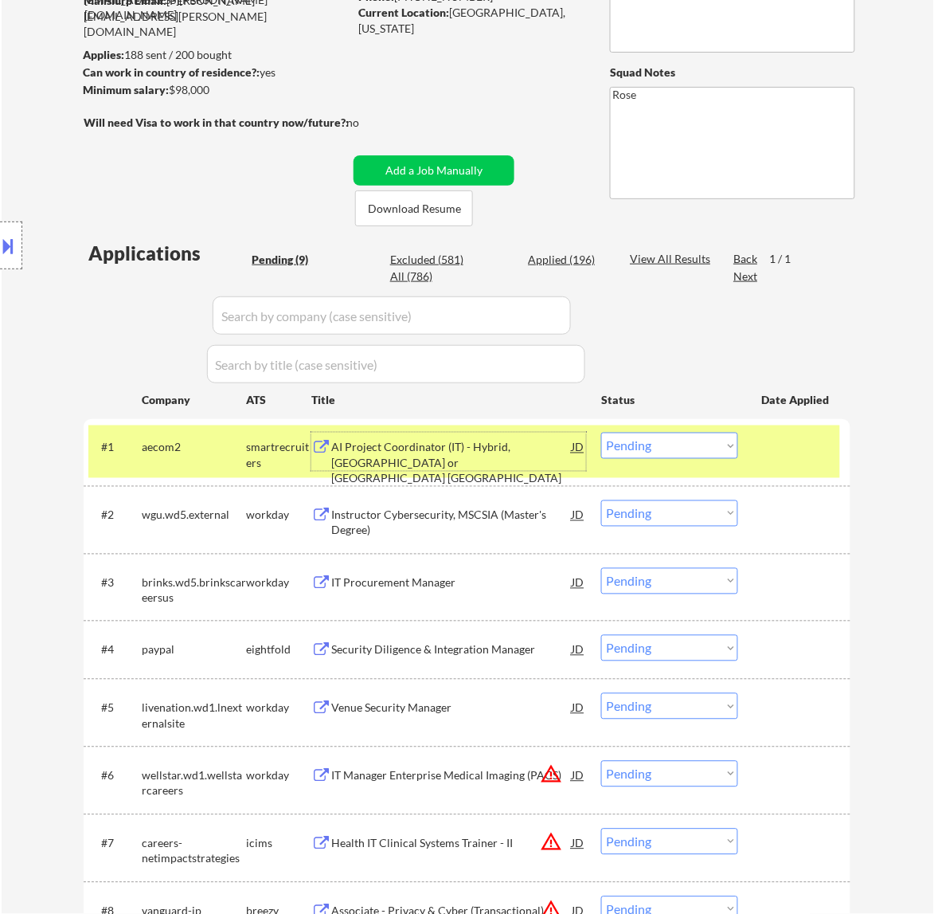
click at [636, 448] on select "Choose an option... Pending Applied Excluded (Questions) Excluded (Expired) Exc…" at bounding box center [669, 446] width 137 height 26
click at [601, 433] on select "Choose an option... Pending Applied Excluded (Questions) Excluded (Expired) Exc…" at bounding box center [669, 446] width 137 height 26
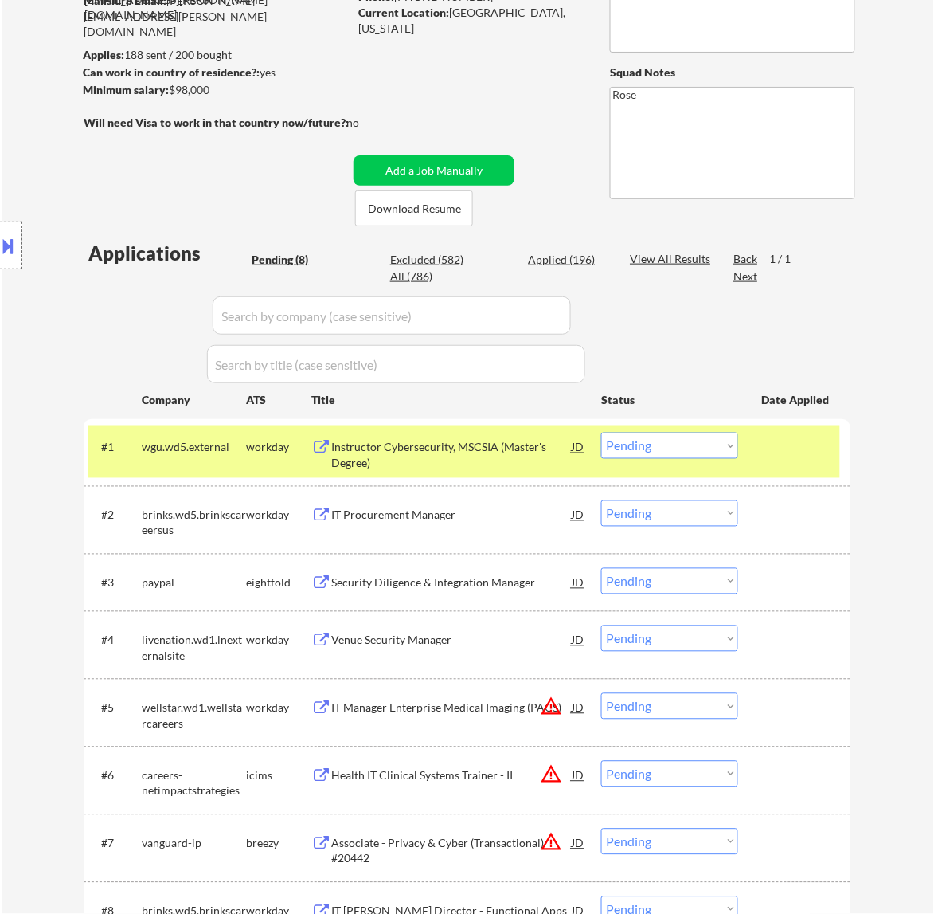
click at [511, 450] on div "Instructor Cybersecurity, MSCSIA (Master's Degree)" at bounding box center [451, 455] width 241 height 31
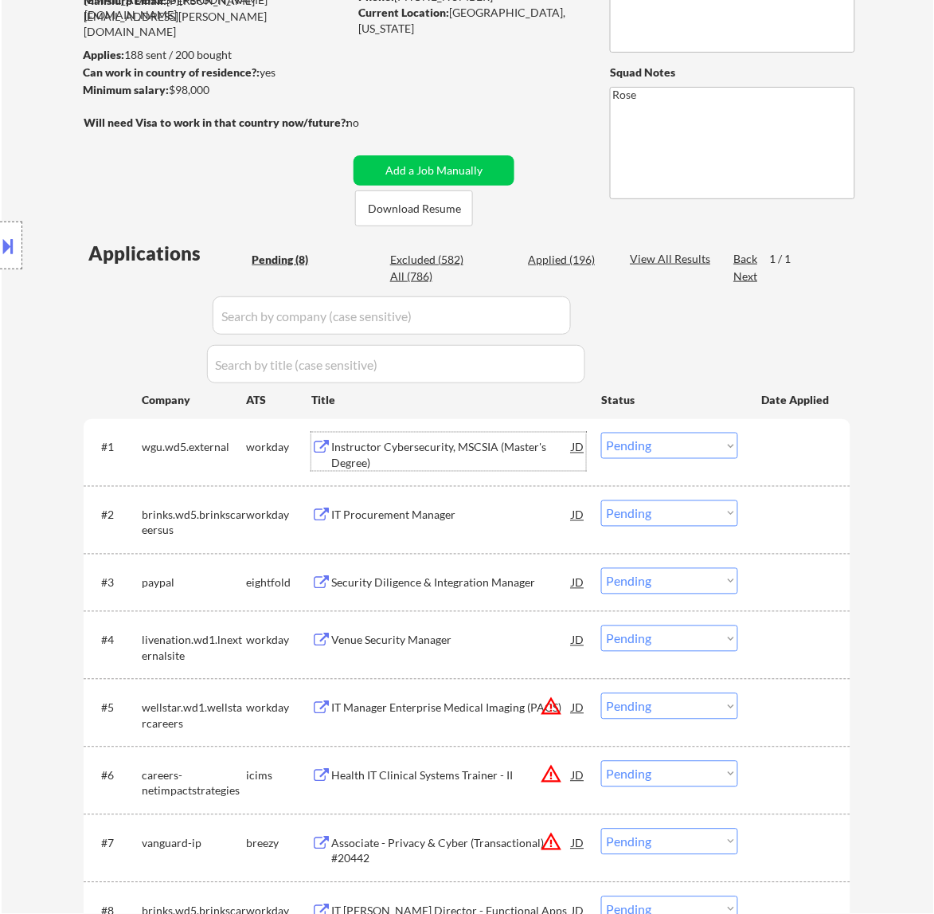
click at [417, 272] on div "All (786)" at bounding box center [430, 276] width 80 height 16
select select ""applied""
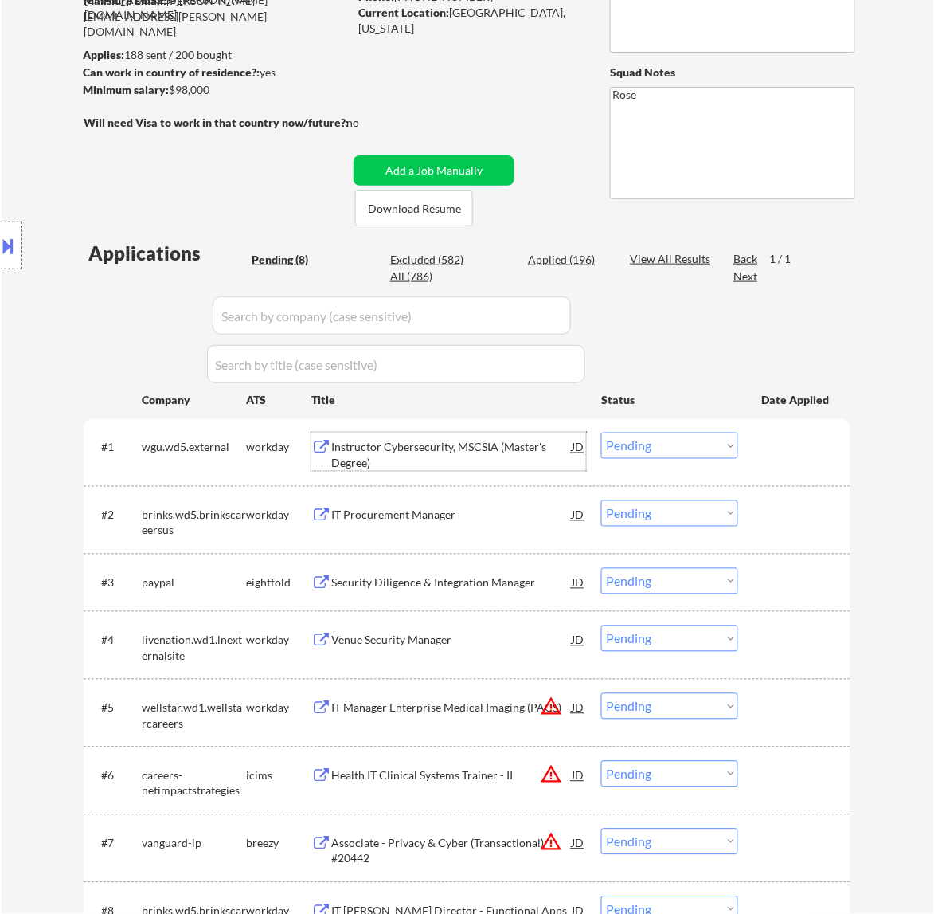
select select ""applied""
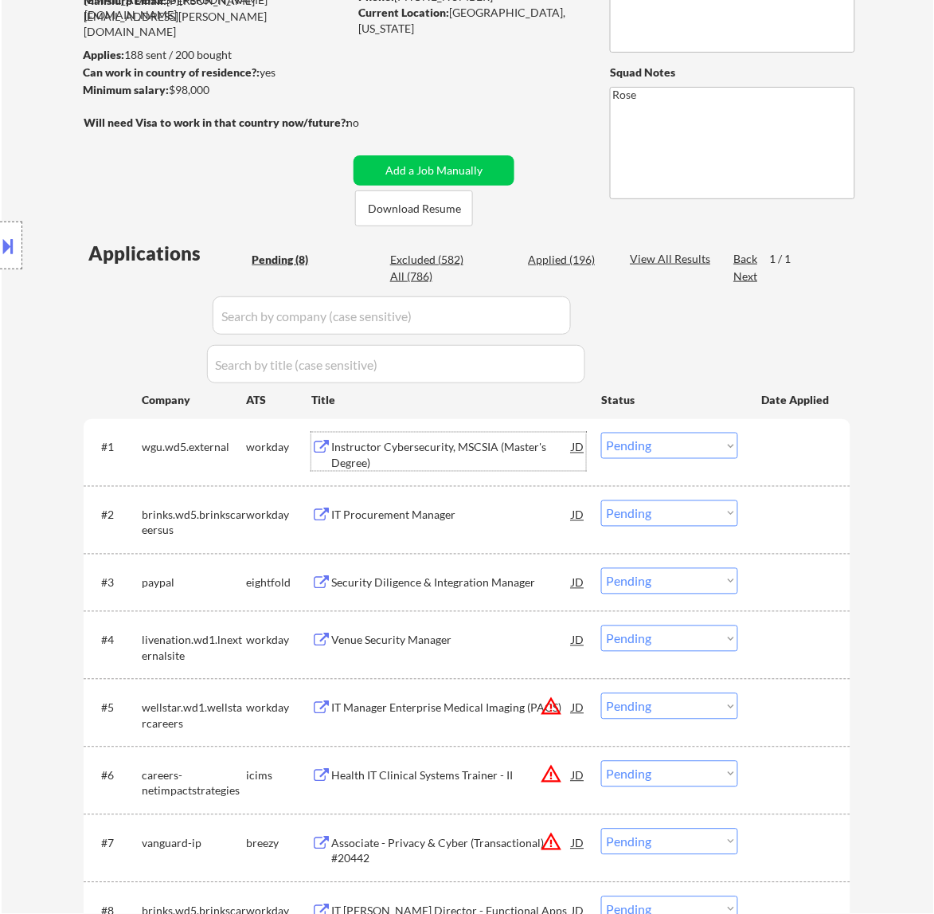
select select ""applied""
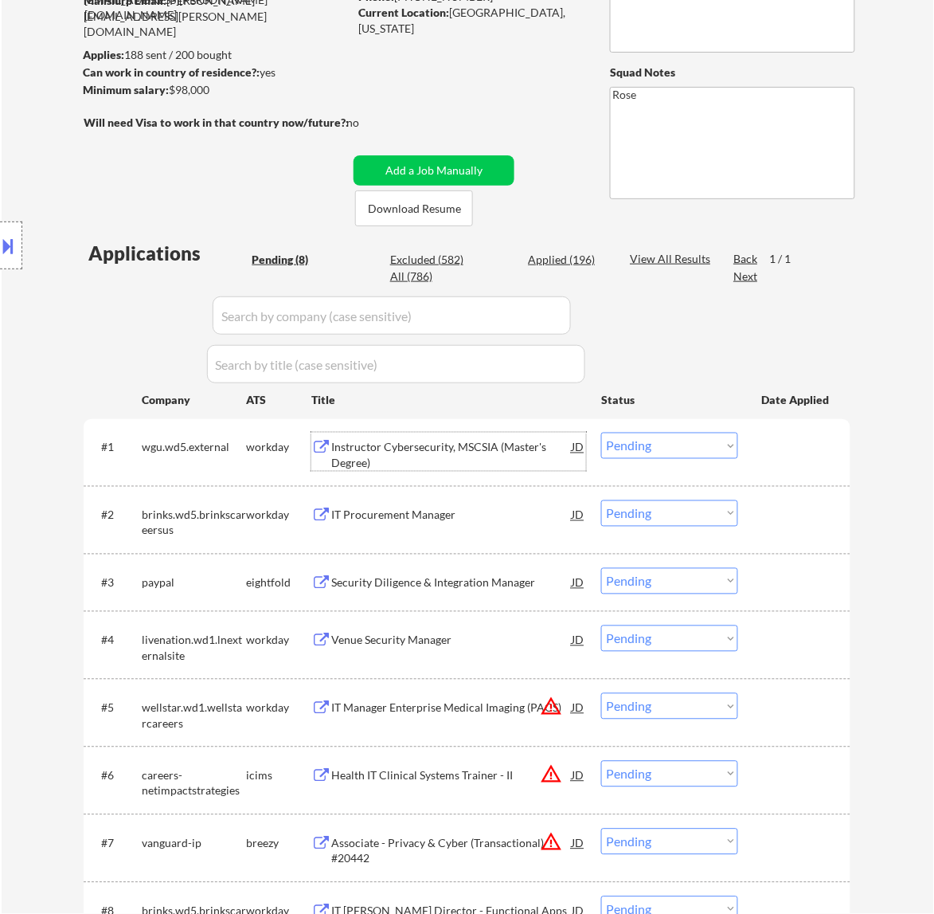
select select ""applied""
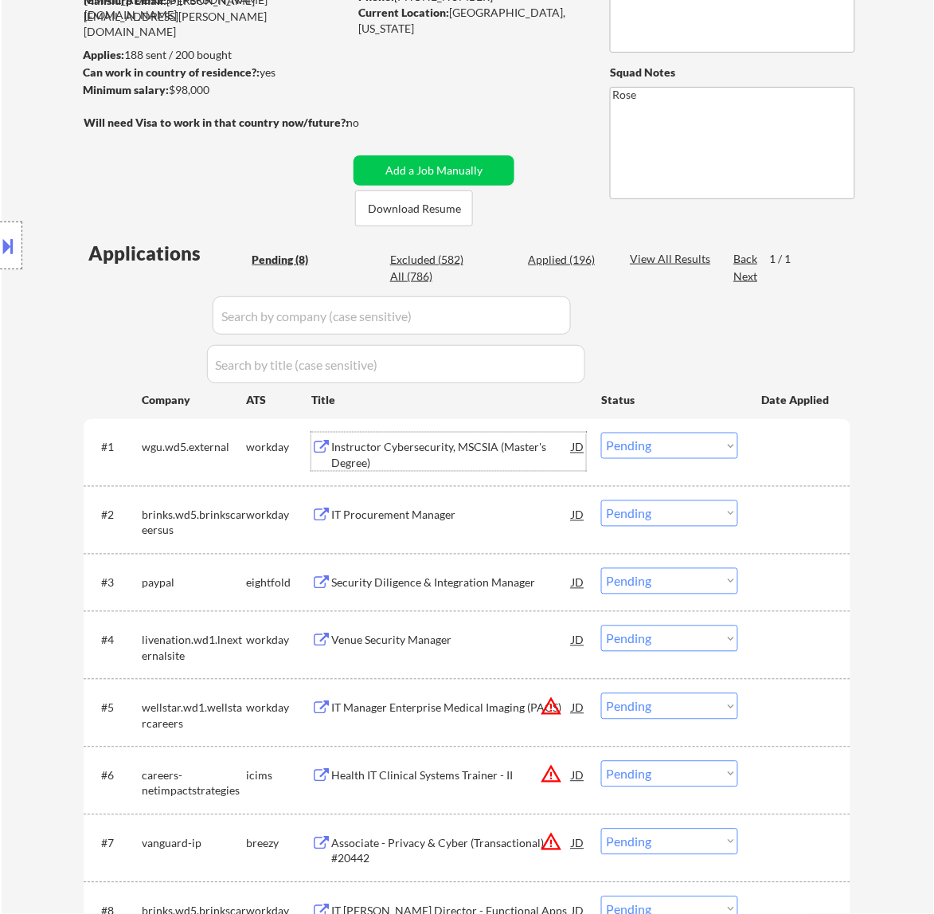
select select ""applied""
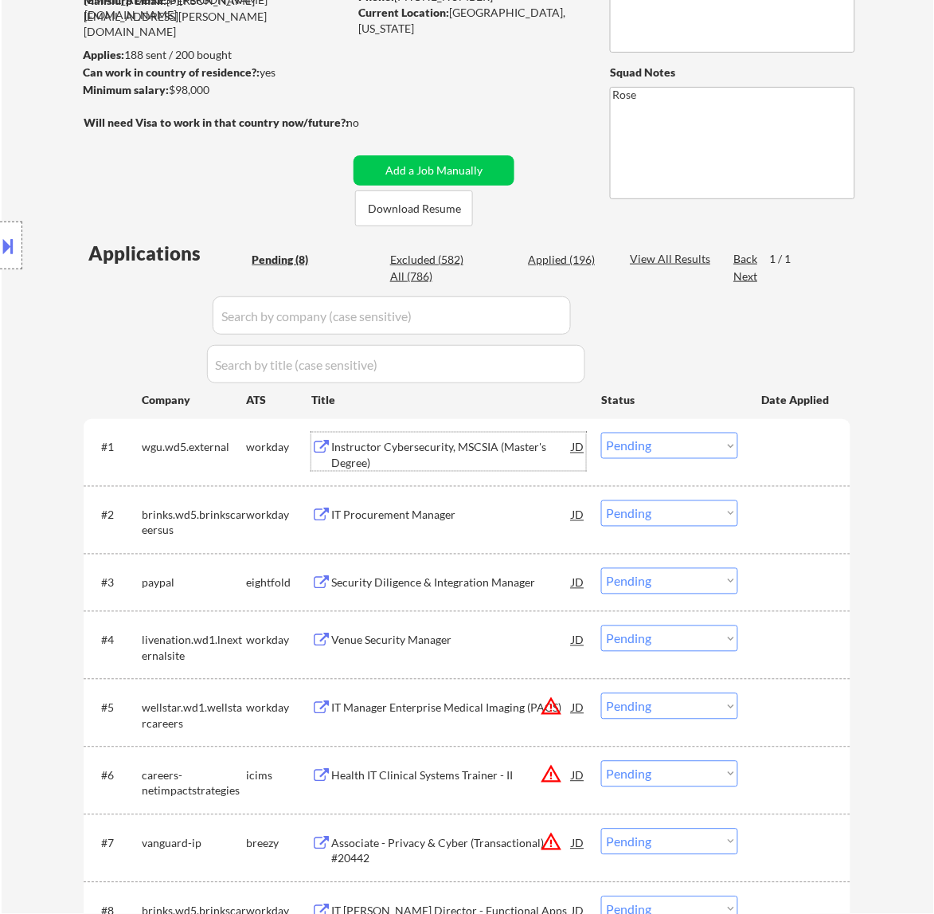
select select ""applied""
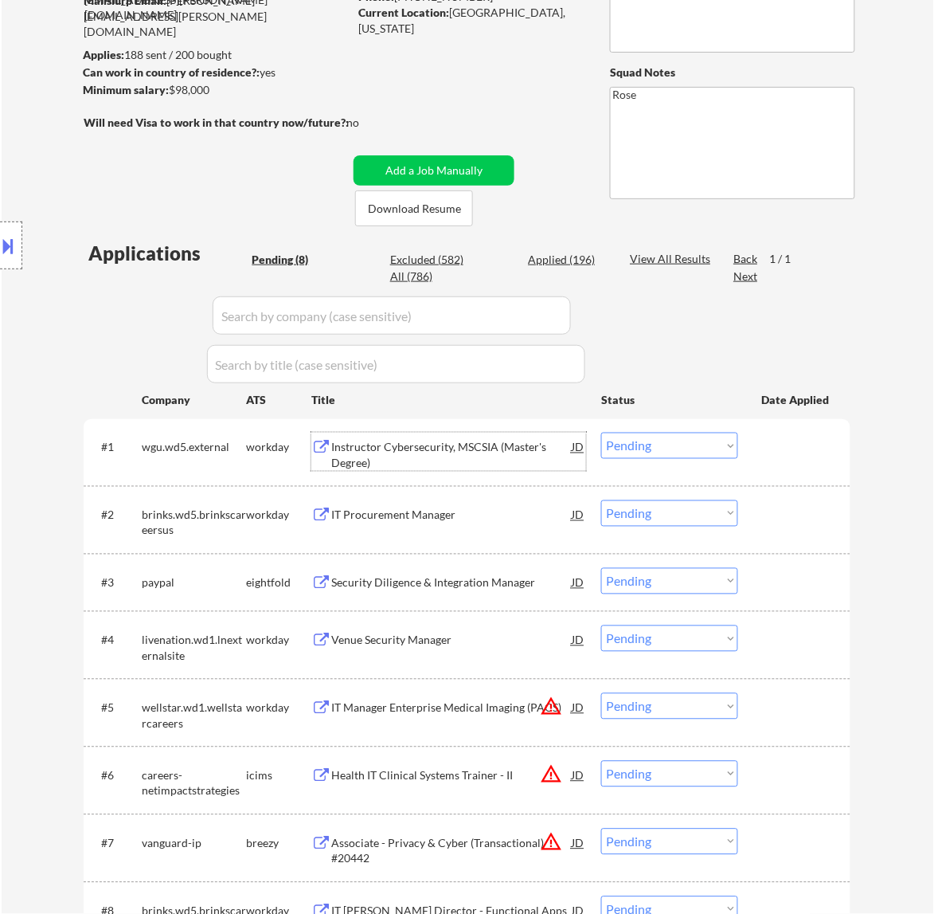
select select ""applied""
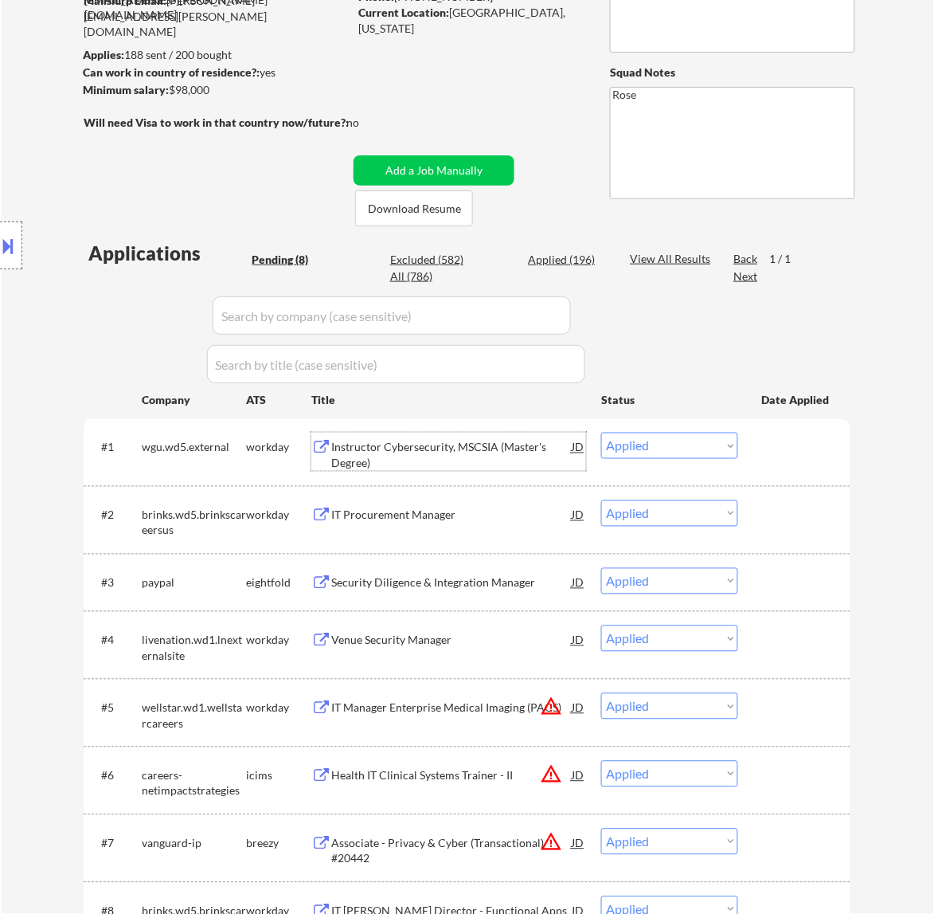
select select ""applied""
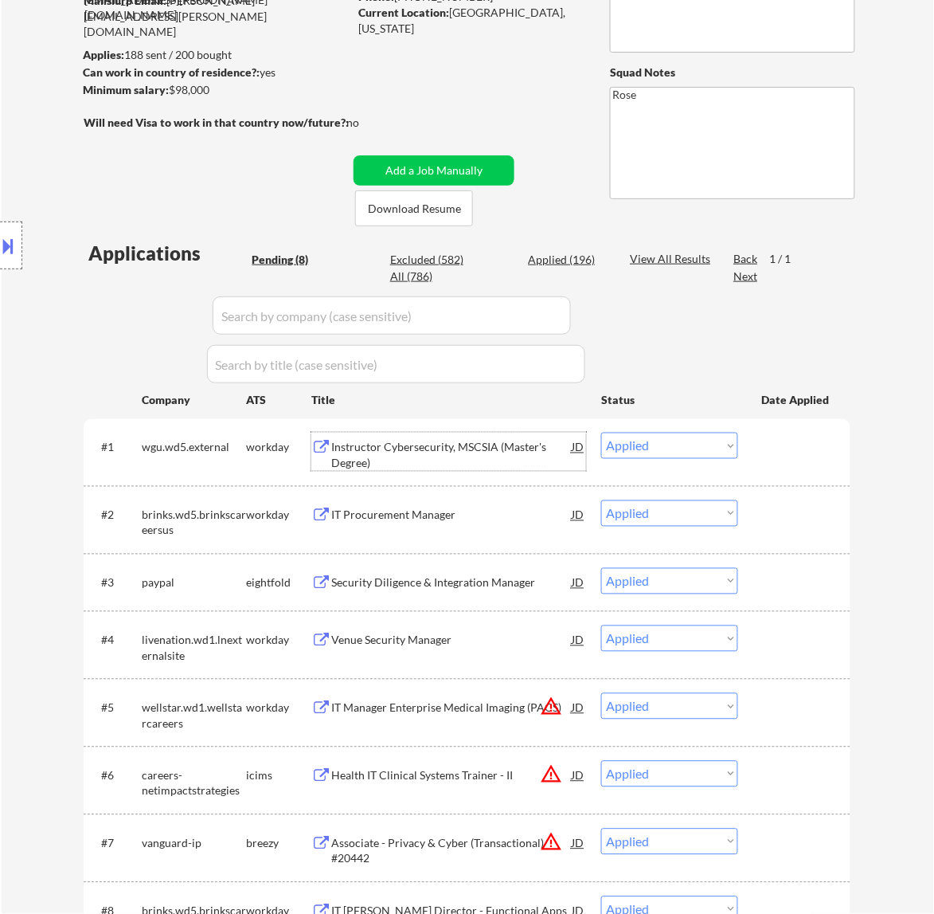
select select ""applied""
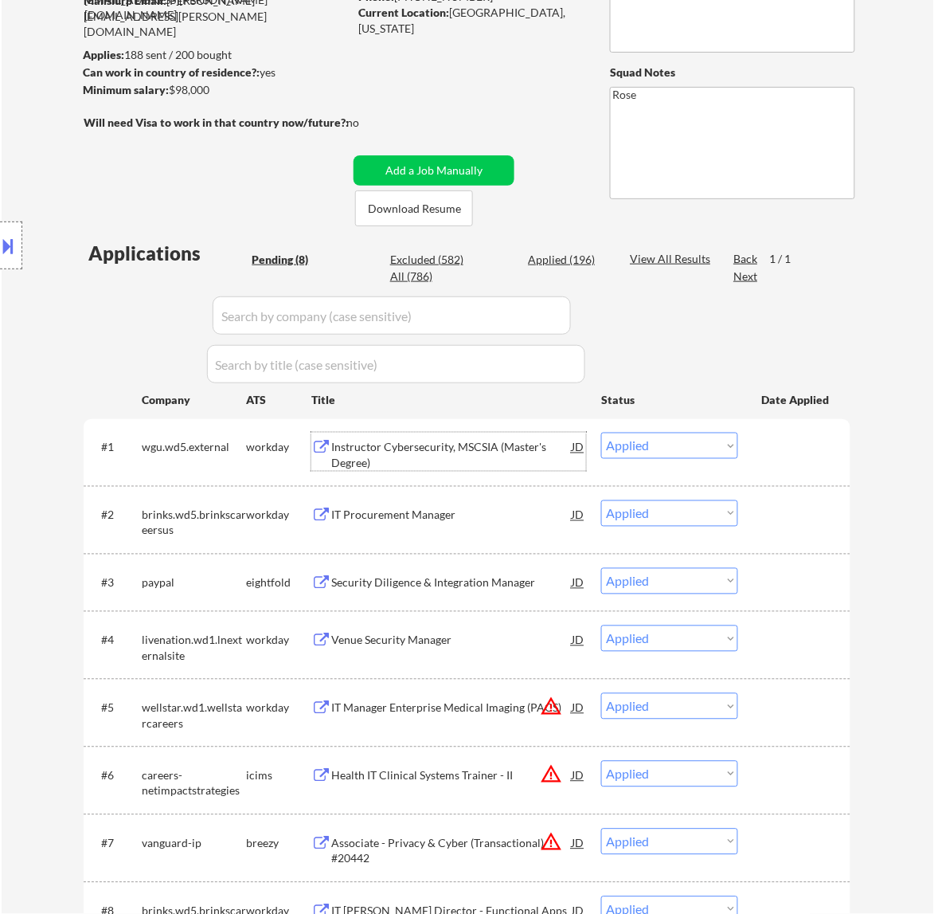
select select ""applied""
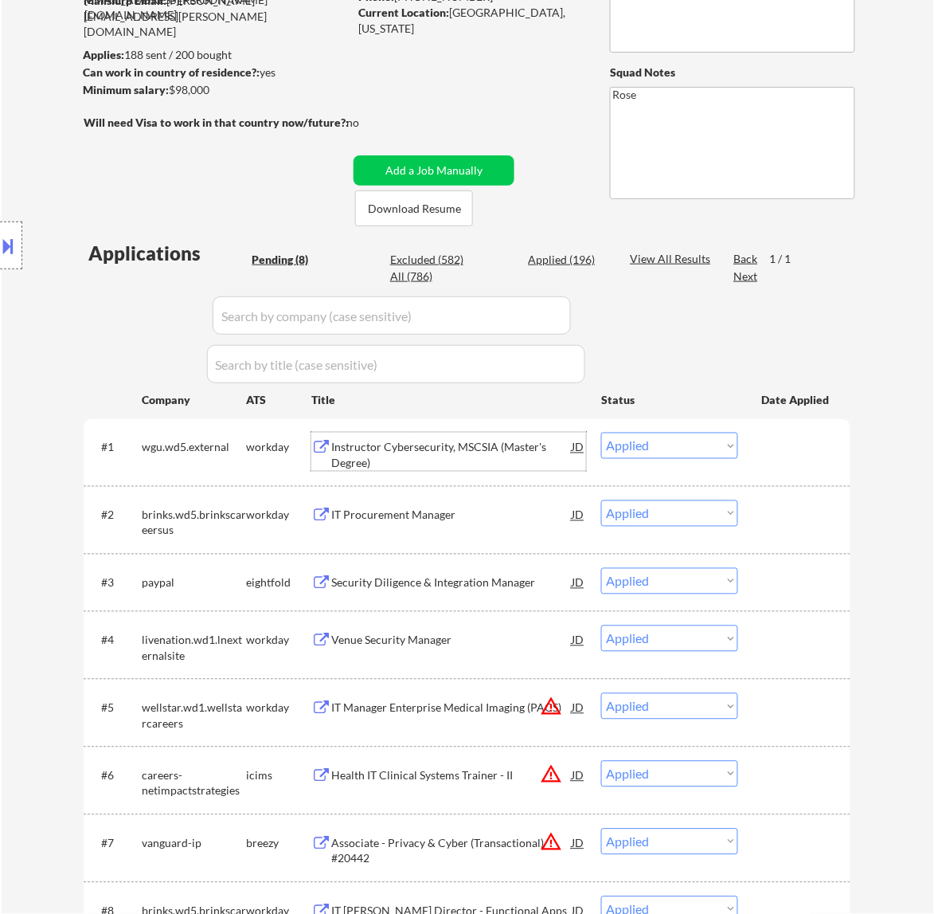
select select ""applied""
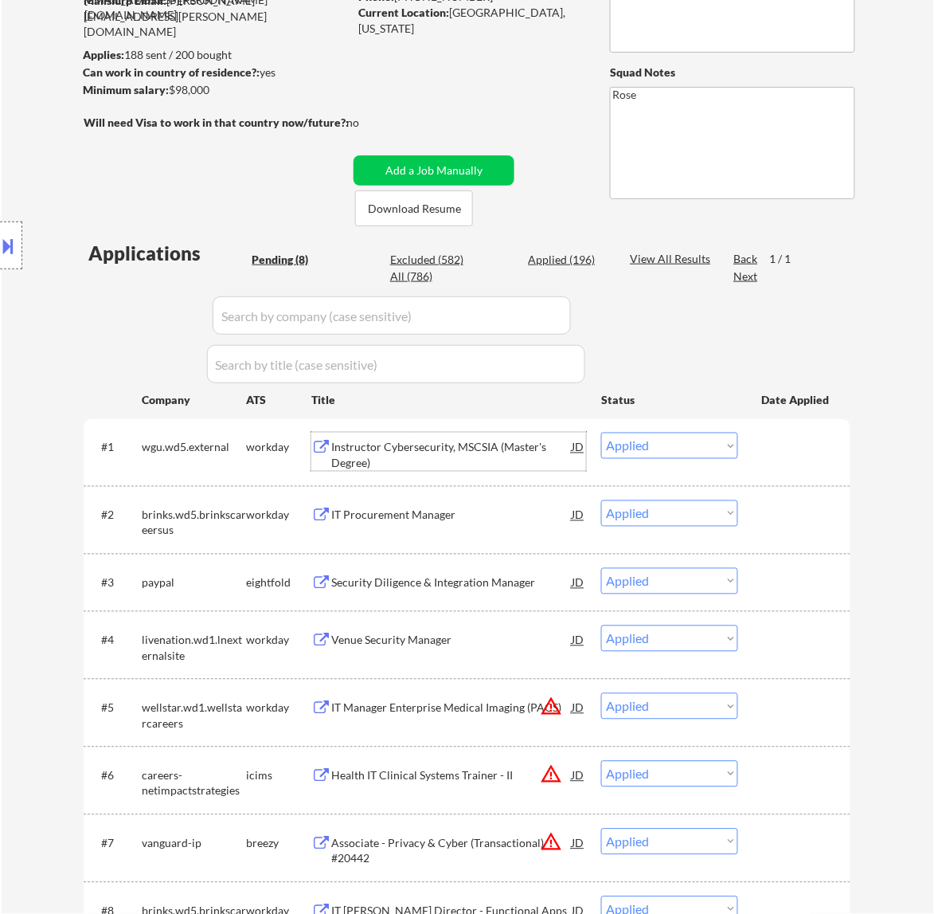
select select ""applied""
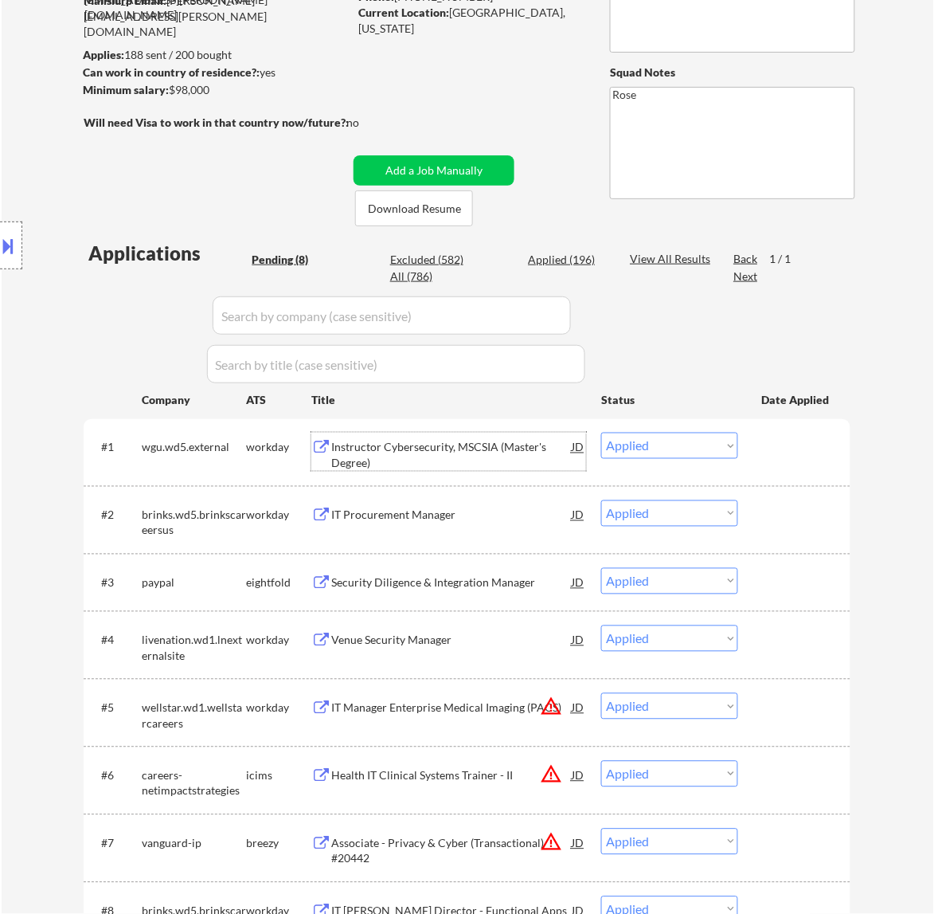
select select ""applied""
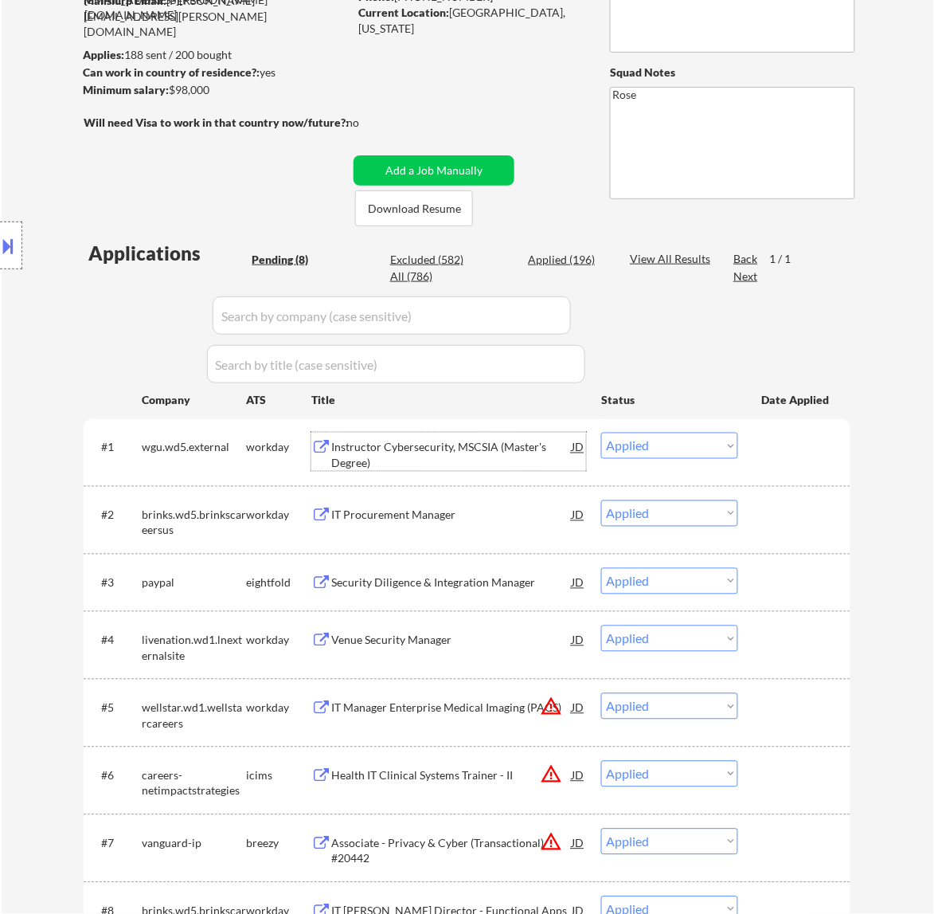
select select ""applied""
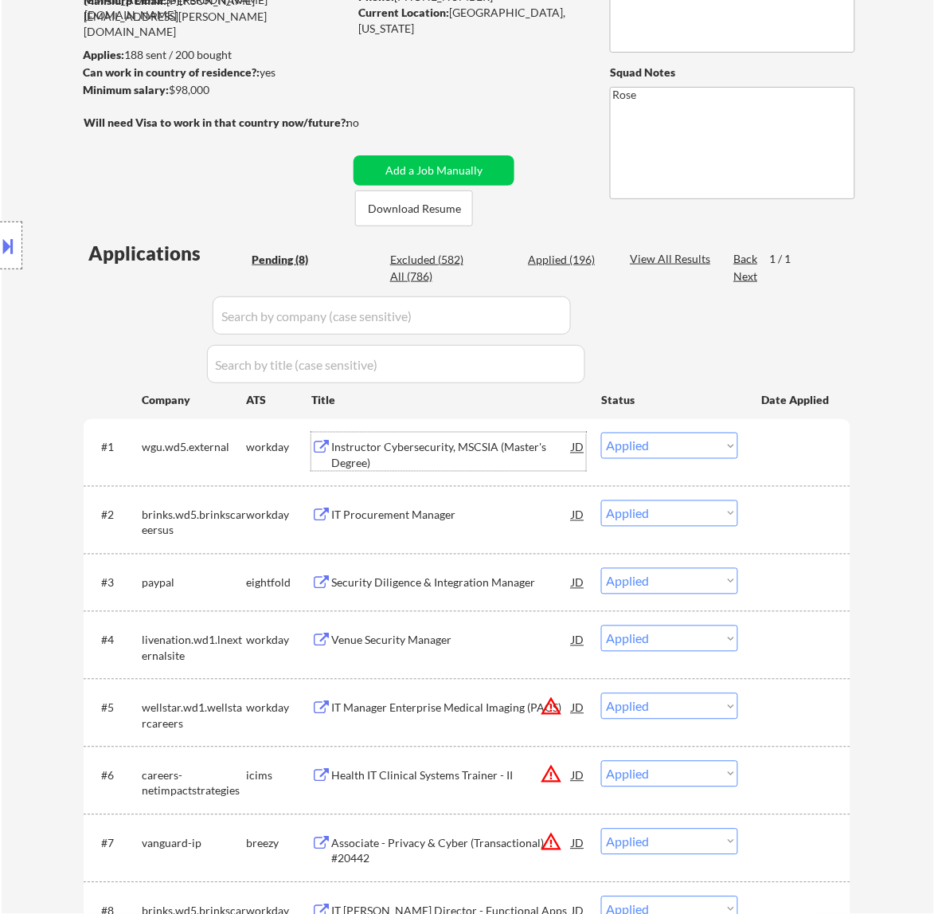
select select ""applied""
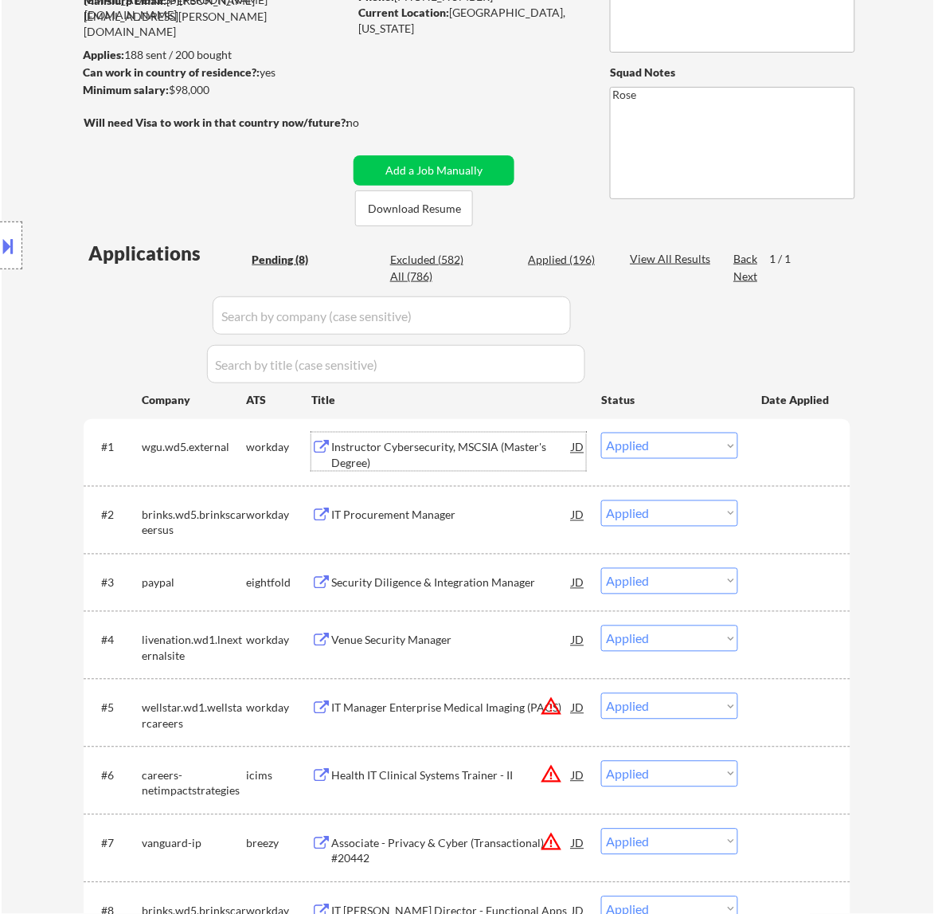
select select ""applied""
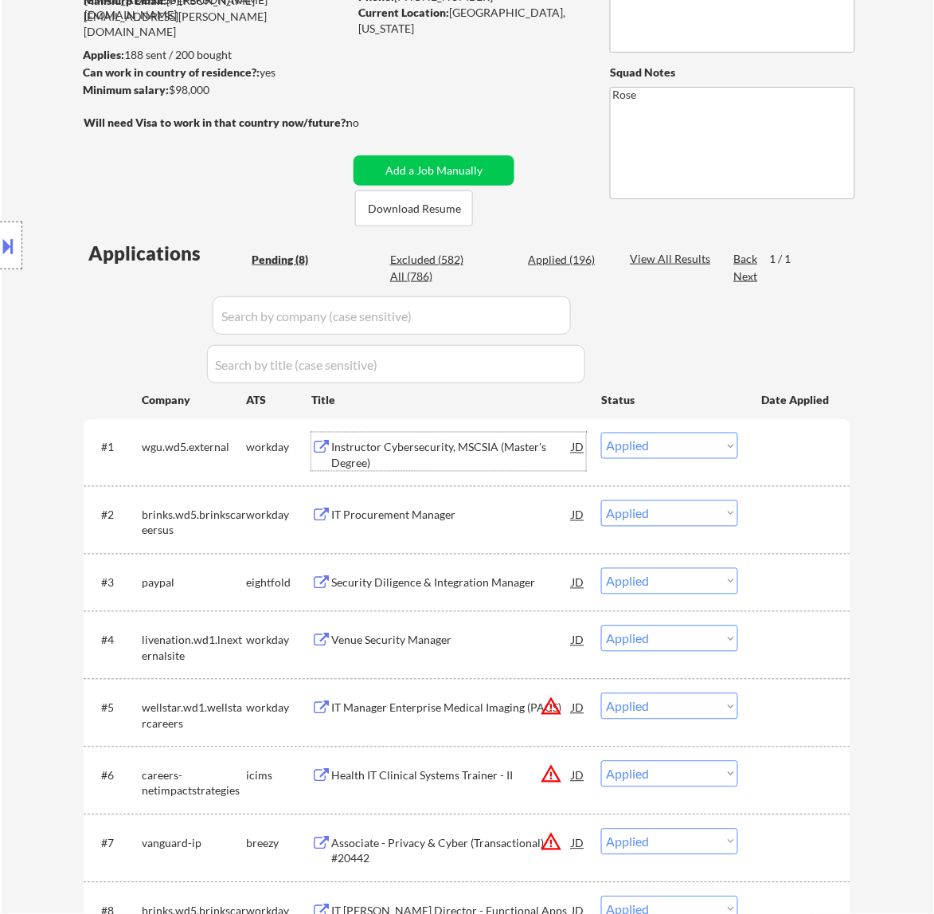
select select ""applied""
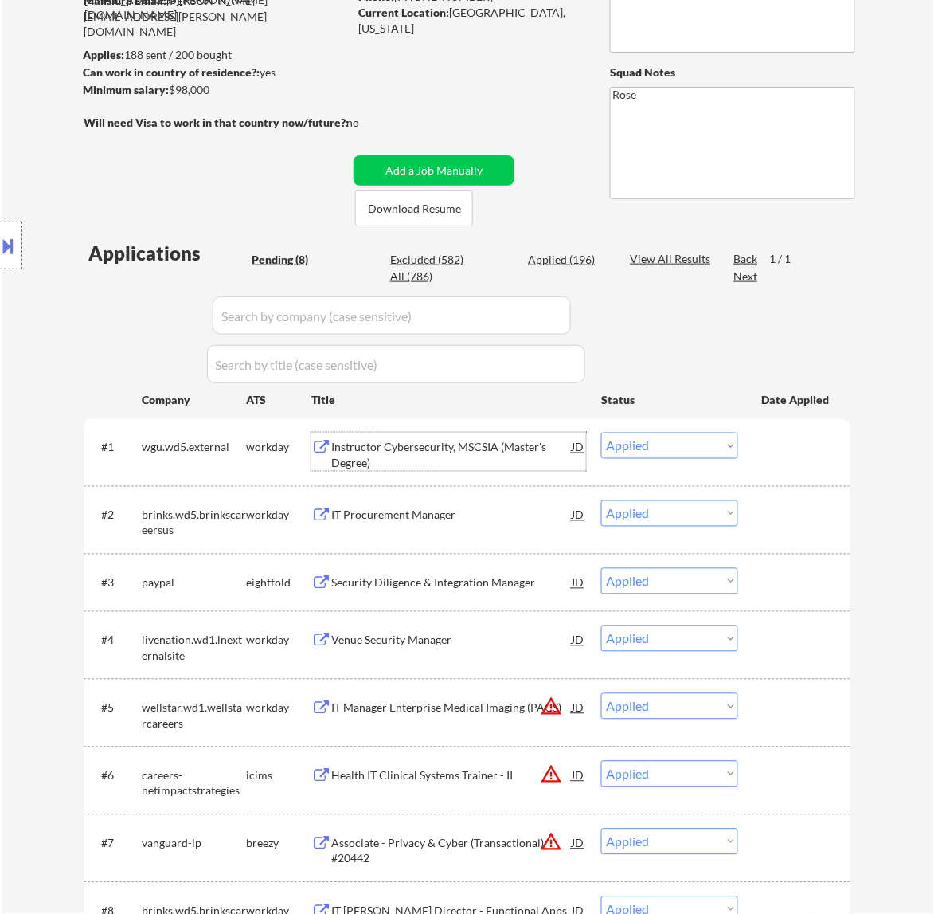
select select ""applied""
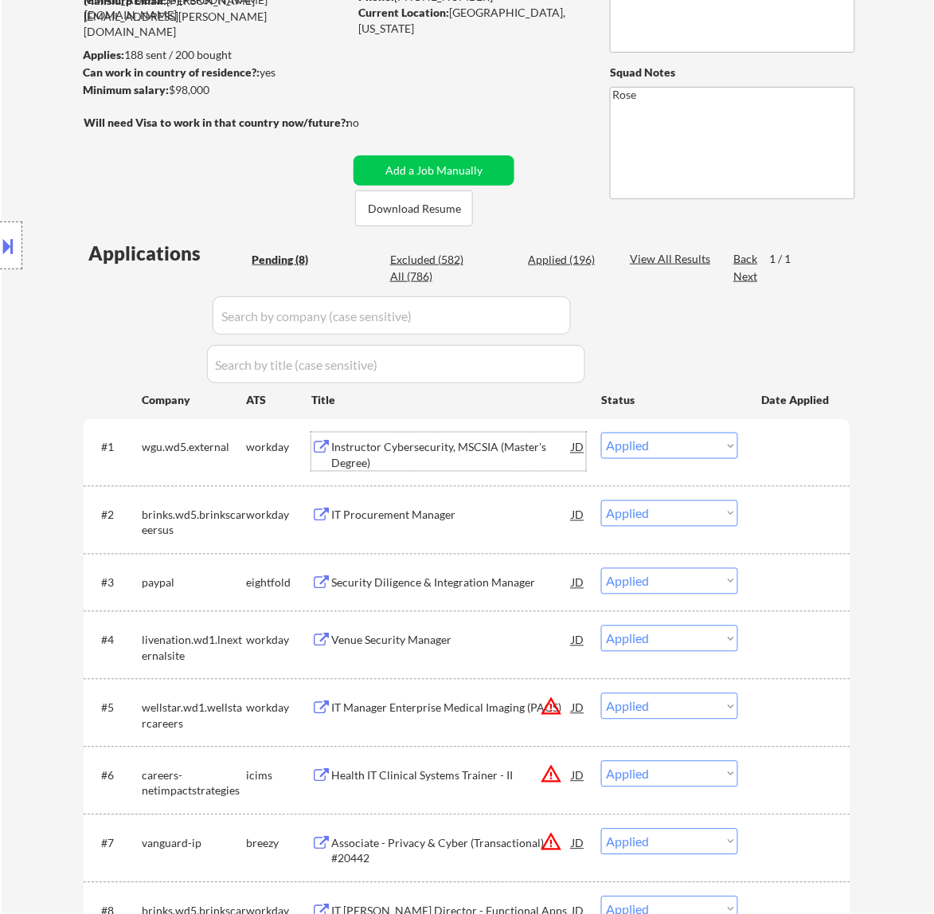
select select ""applied""
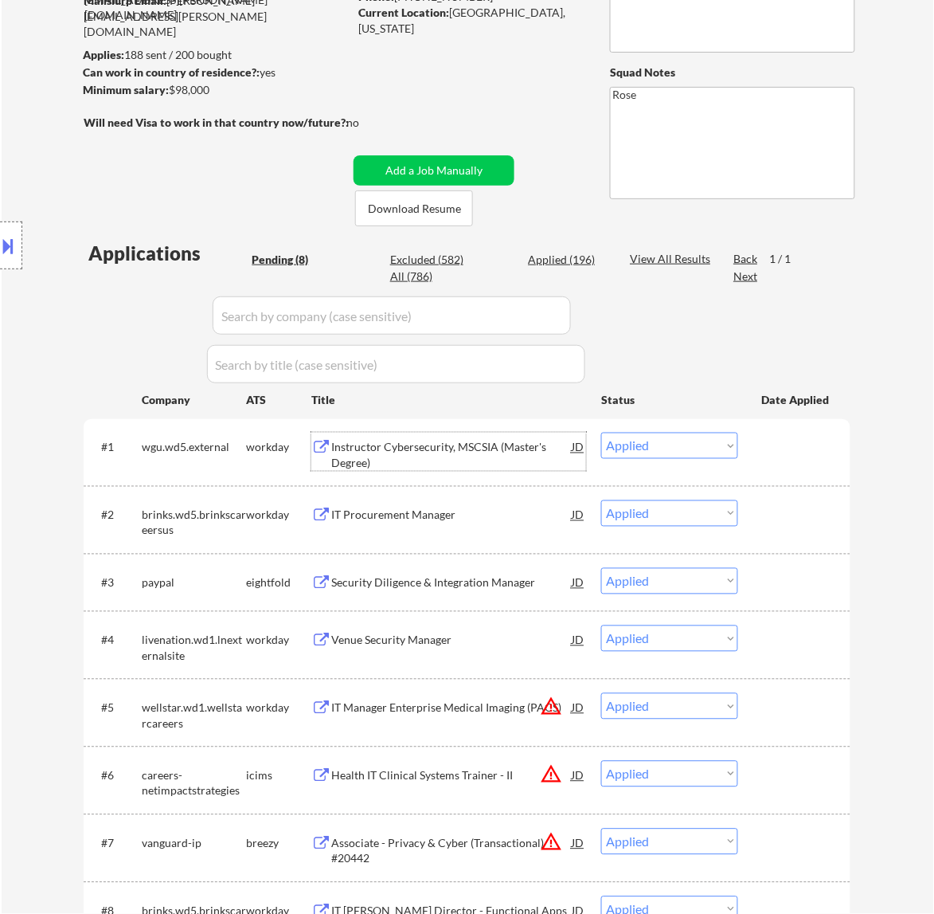
select select ""applied""
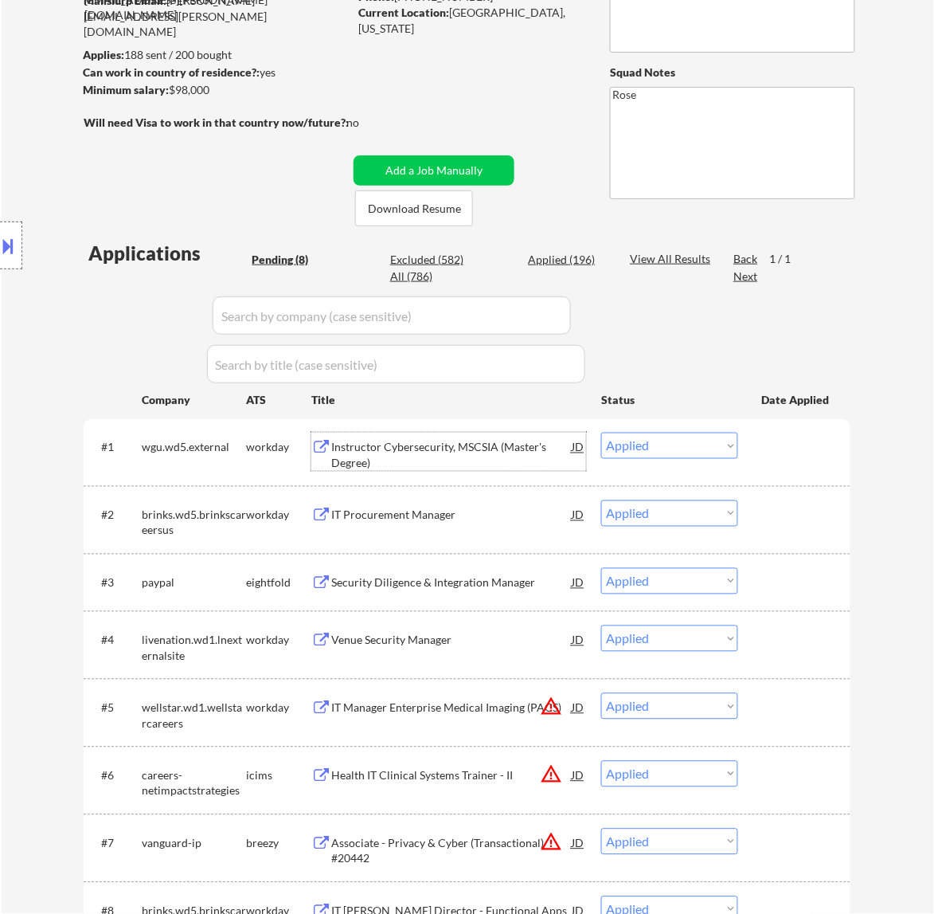
select select ""applied""
click at [555, 315] on input "input" at bounding box center [392, 315] width 358 height 38
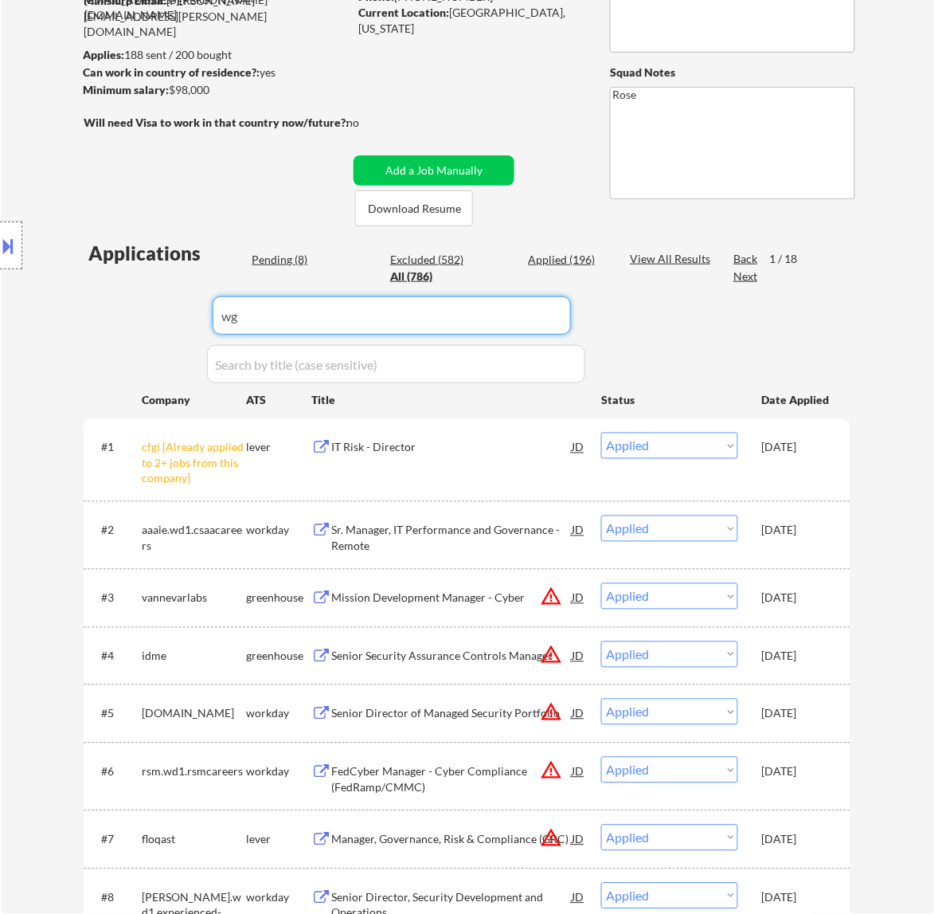
type input "wgu"
select select ""excluded__expired_""
select select ""excluded__other_""
select select ""excluded""
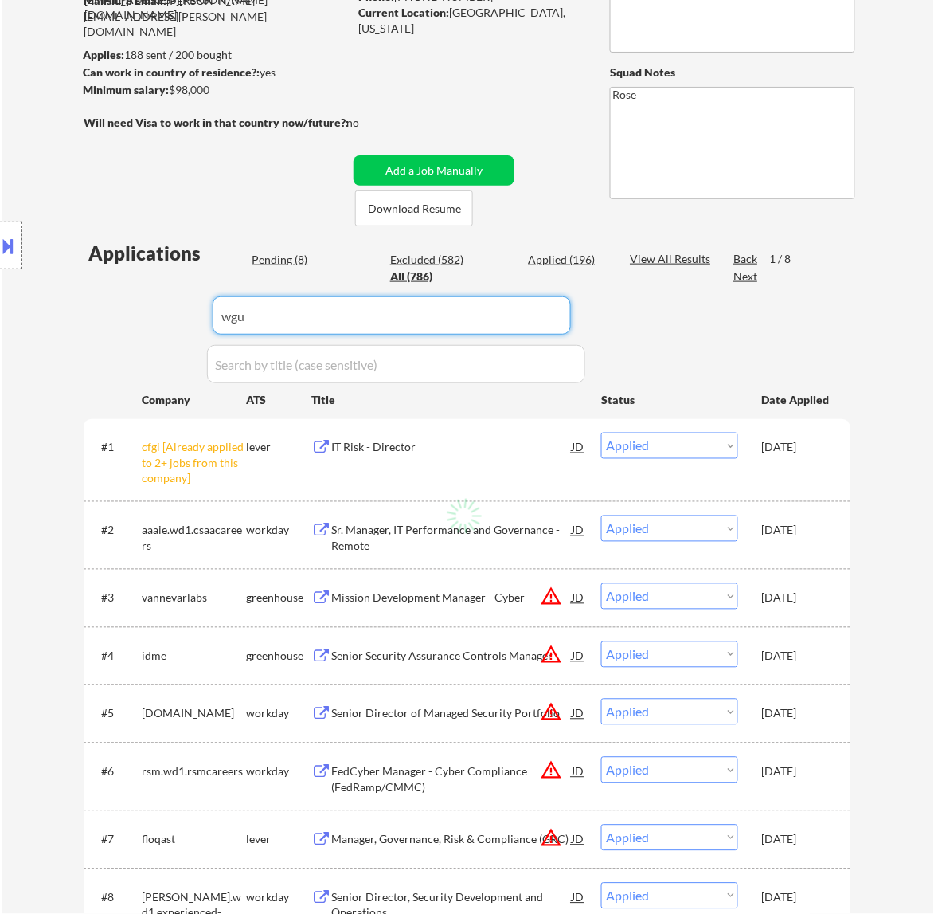
select select ""excluded__expired_""
select select ""excluded""
select select ""excluded__expired_""
select select ""excluded""
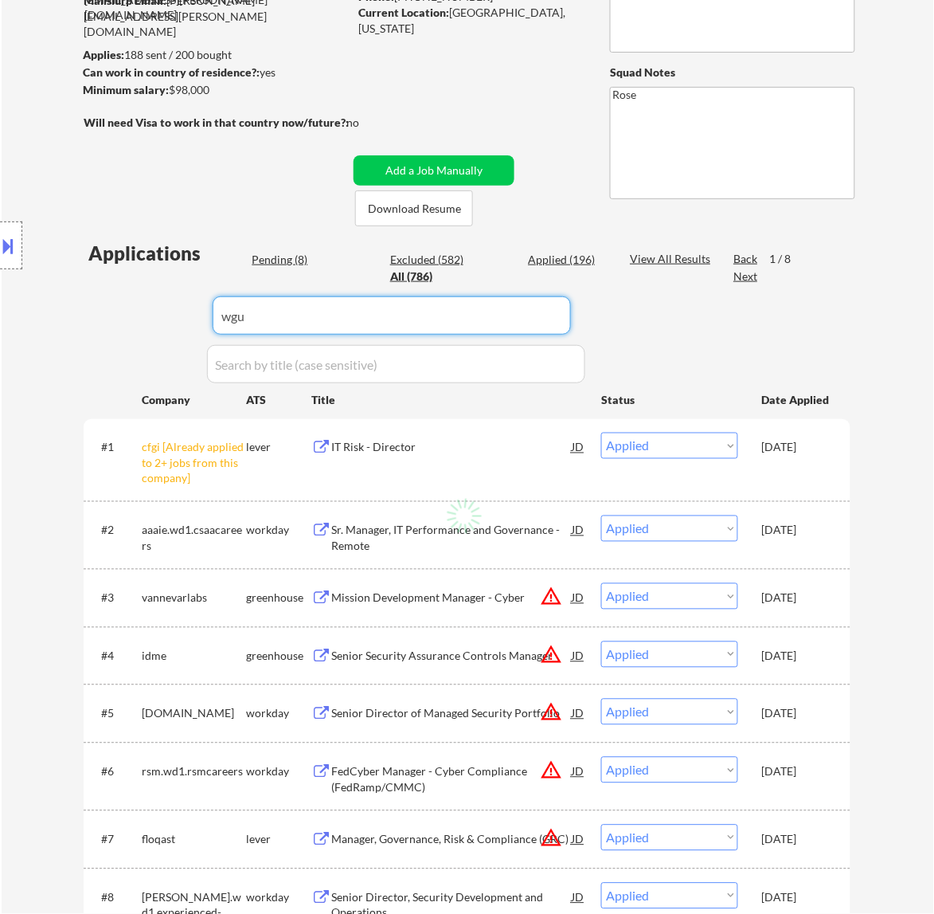
select select ""excluded__other_""
select select ""excluded__expired_""
select select ""excluded__other_""
select select ""excluded__expired_""
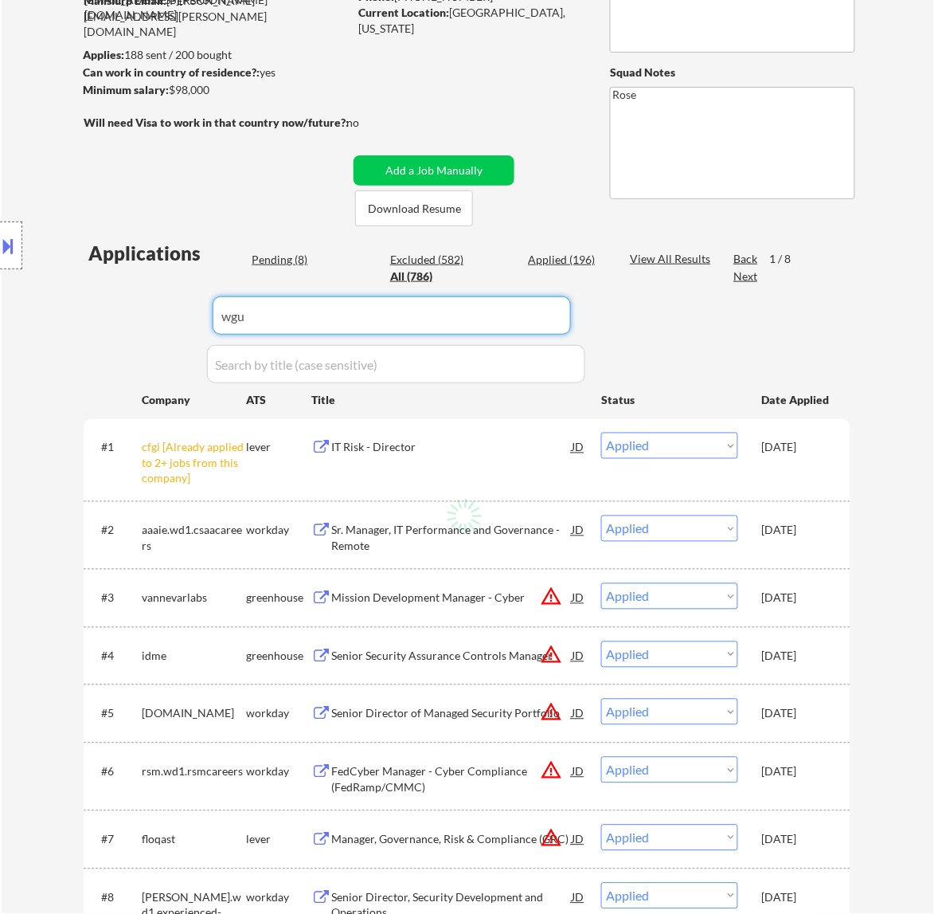
select select ""excluded__expired_""
select select ""excluded__bad_match_""
select select ""excluded""
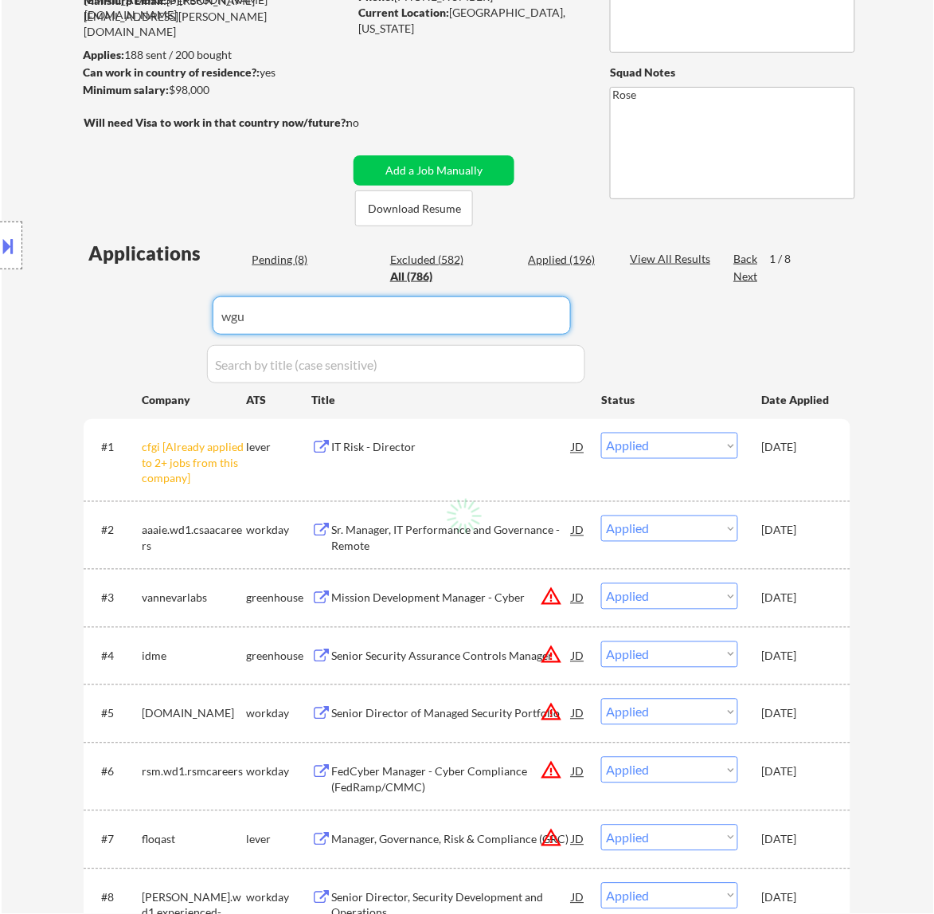
select select ""excluded""
select select ""excluded__other_""
select select ""excluded__bad_match_""
select select ""excluded__expired_""
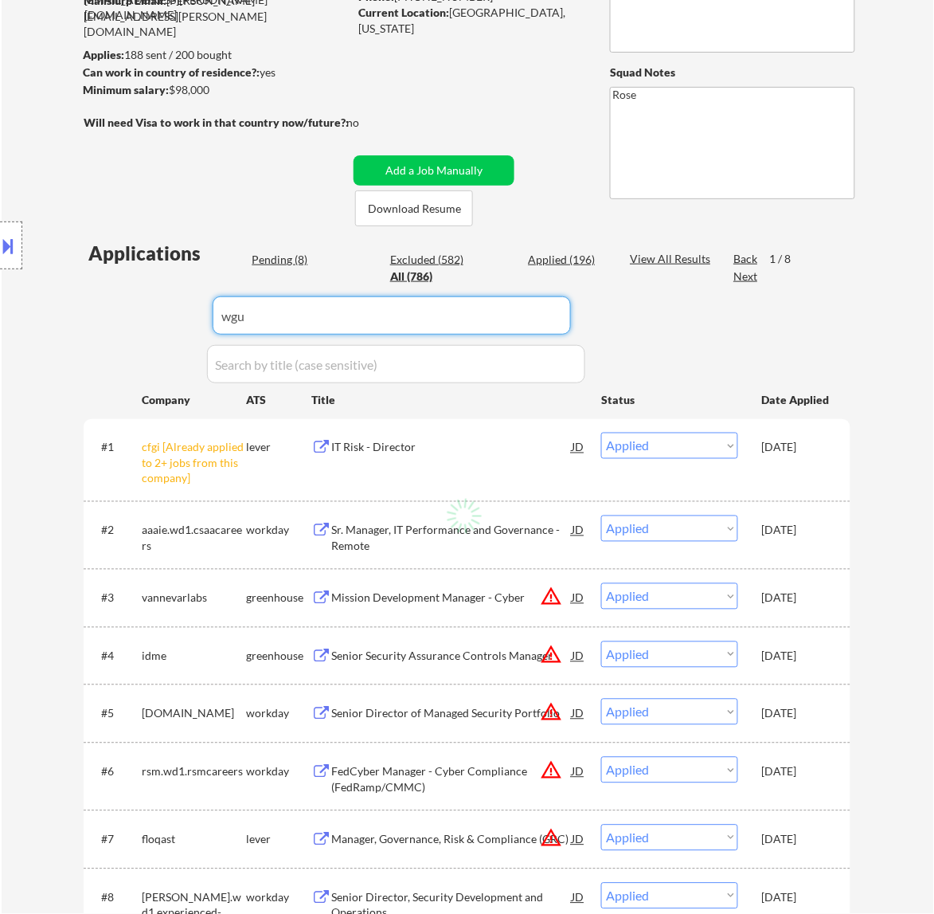
select select ""excluded__other_""
select select ""excluded__expired_""
select select ""excluded__other_""
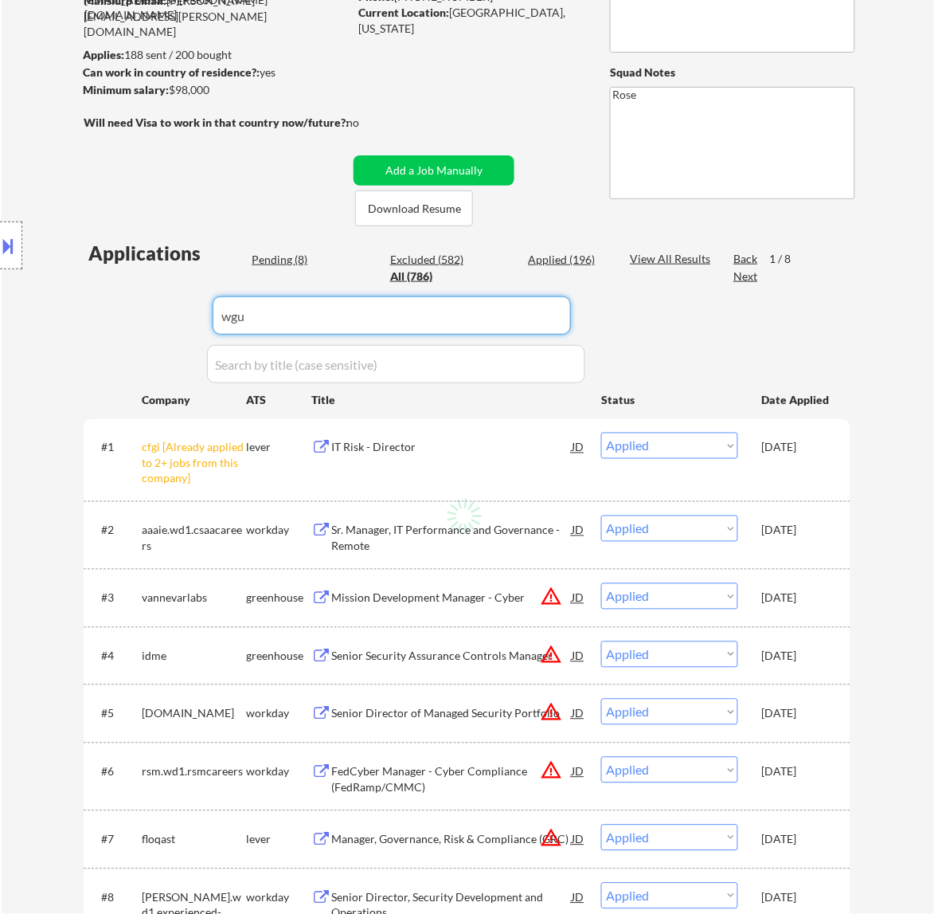
select select ""excluded__expired_""
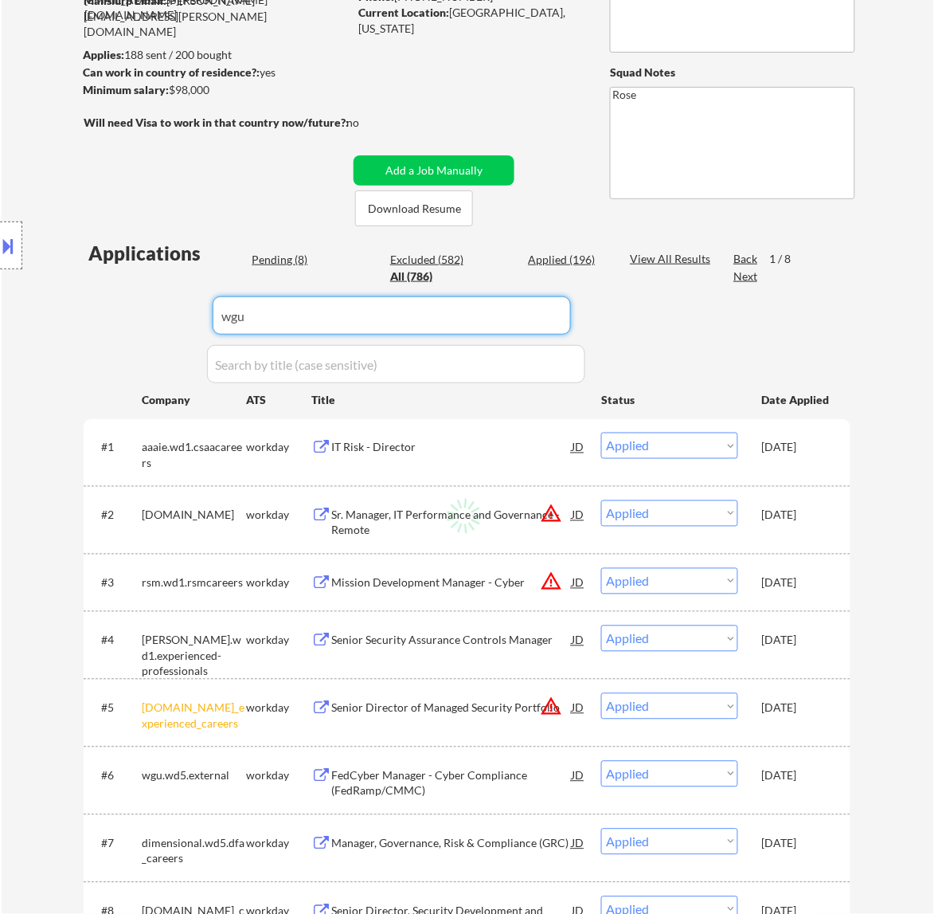
select select ""pending""
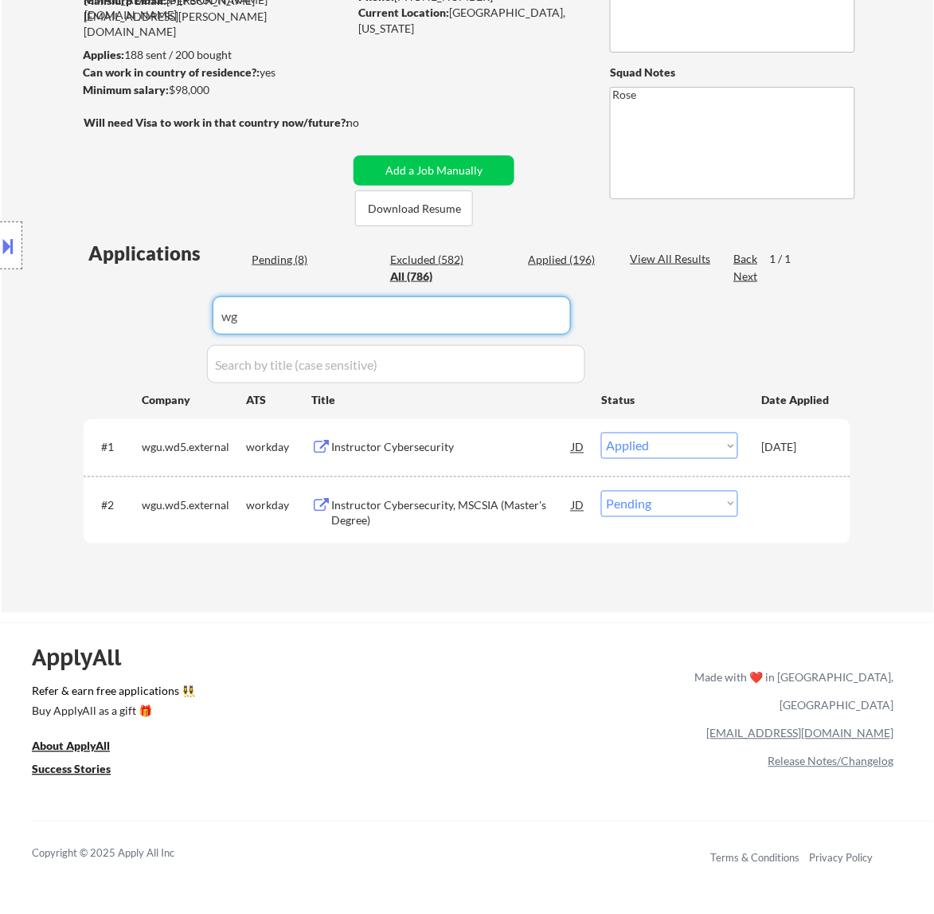
type input "w"
select select ""applied""
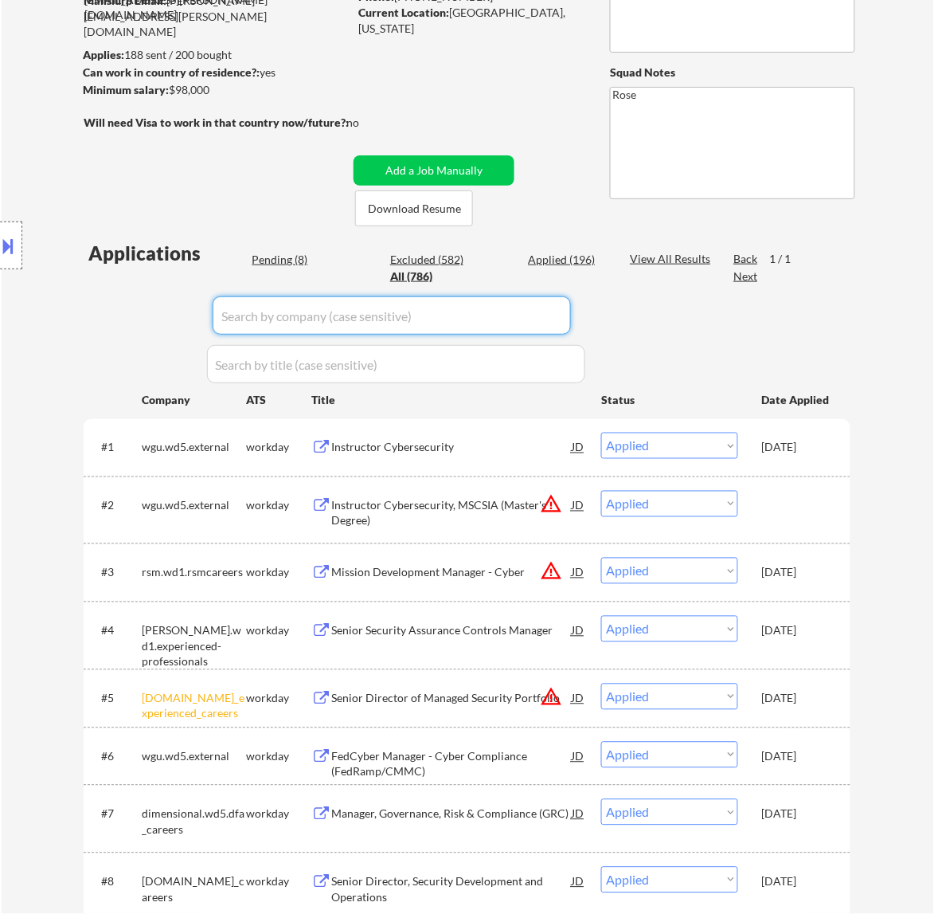
select select ""applied""
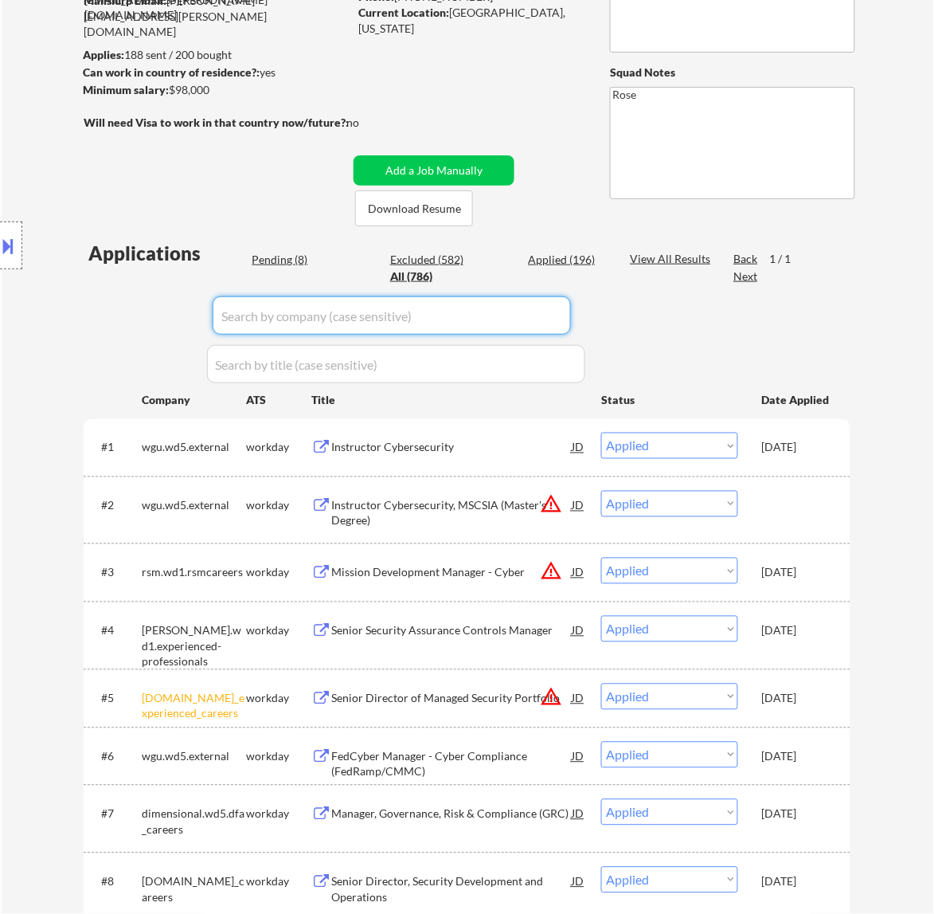
select select ""applied""
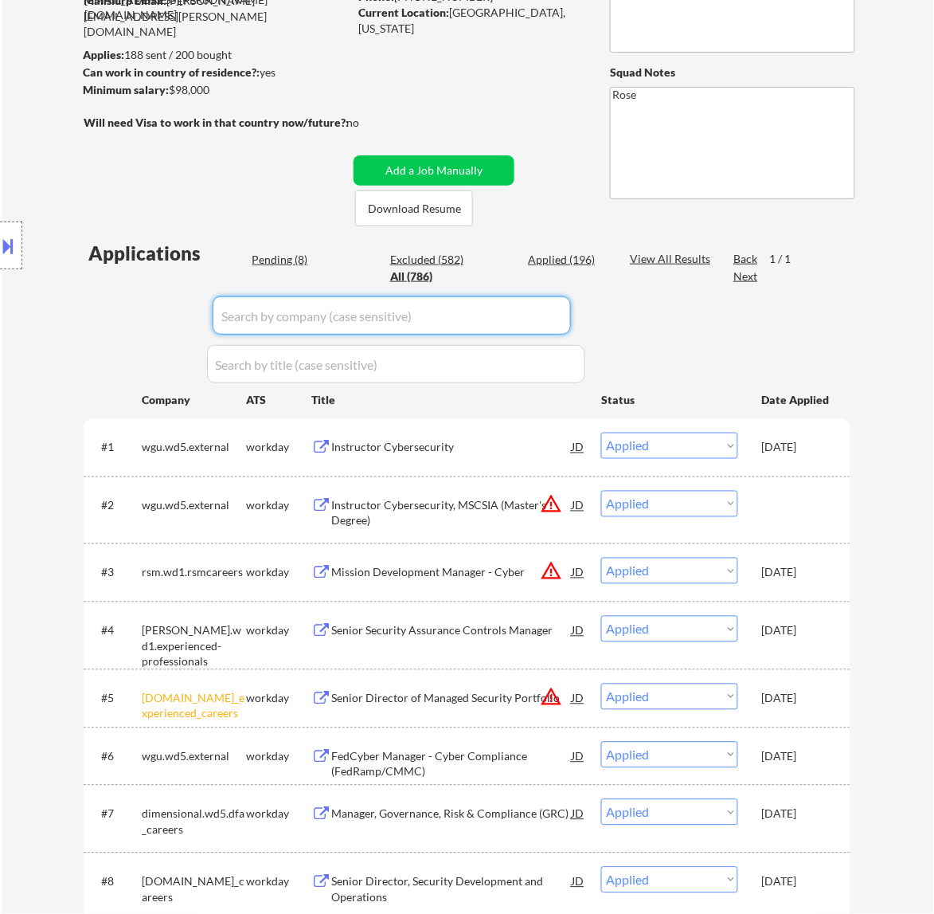
select select ""applied""
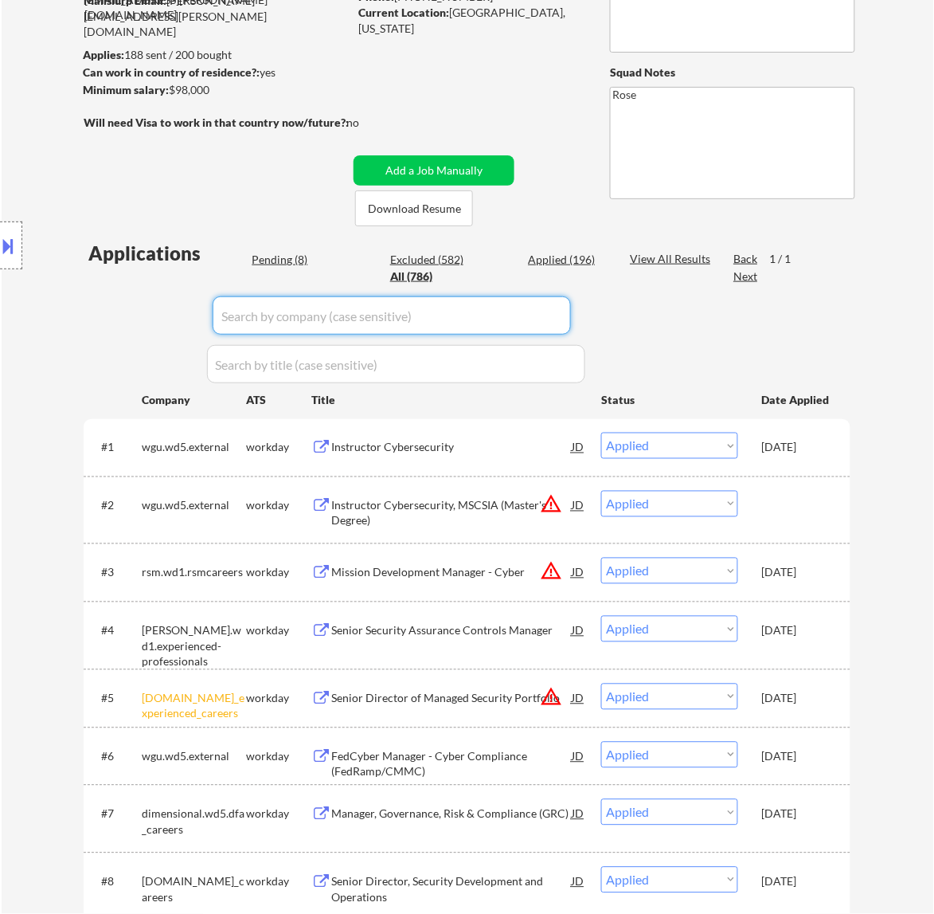
select select ""applied""
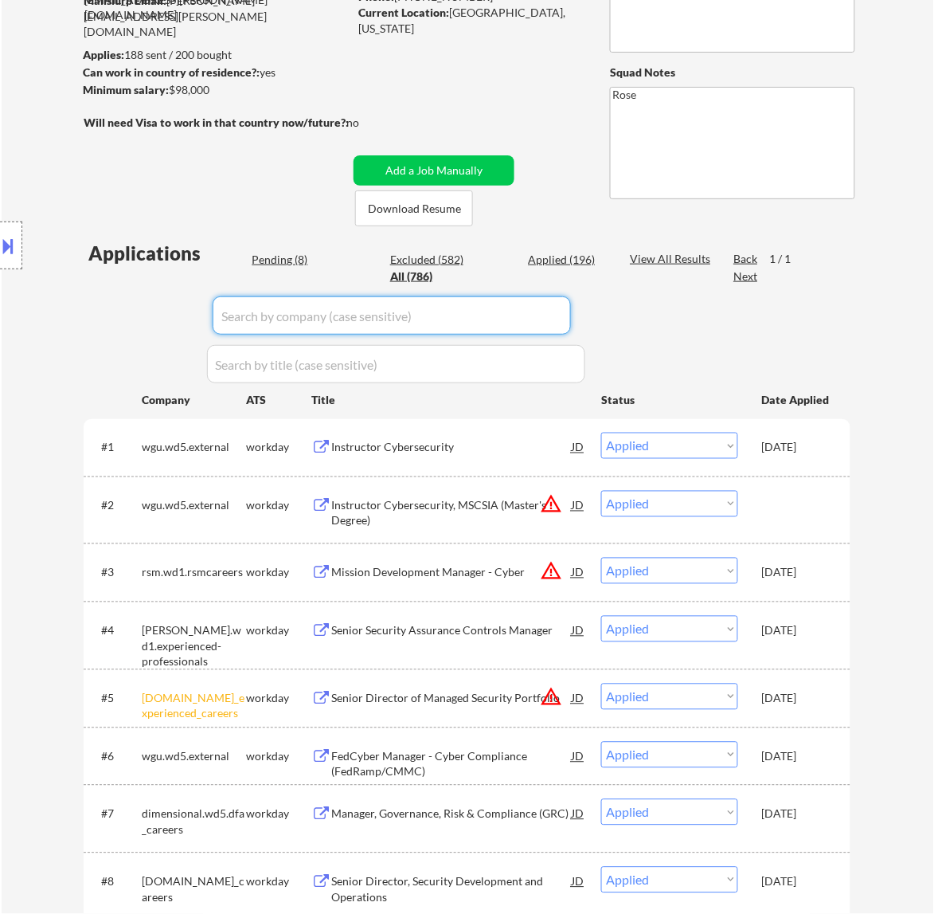
select select ""applied""
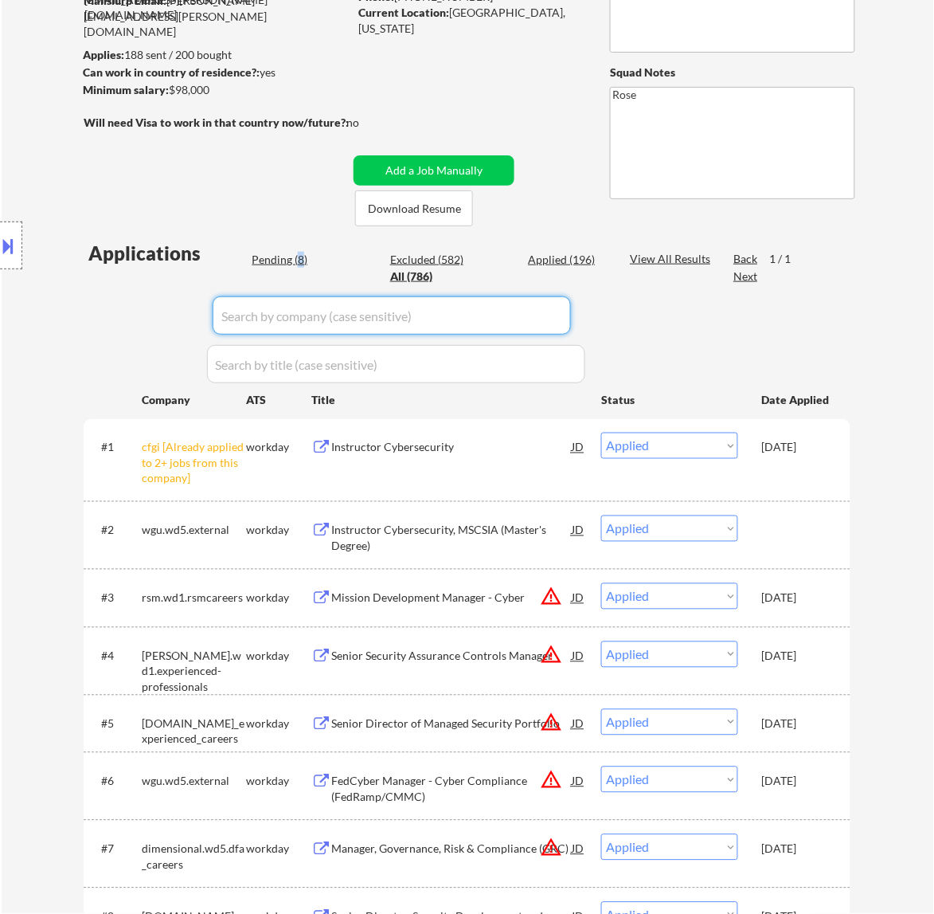
click at [300, 264] on div "Pending (8)" at bounding box center [292, 260] width 80 height 16
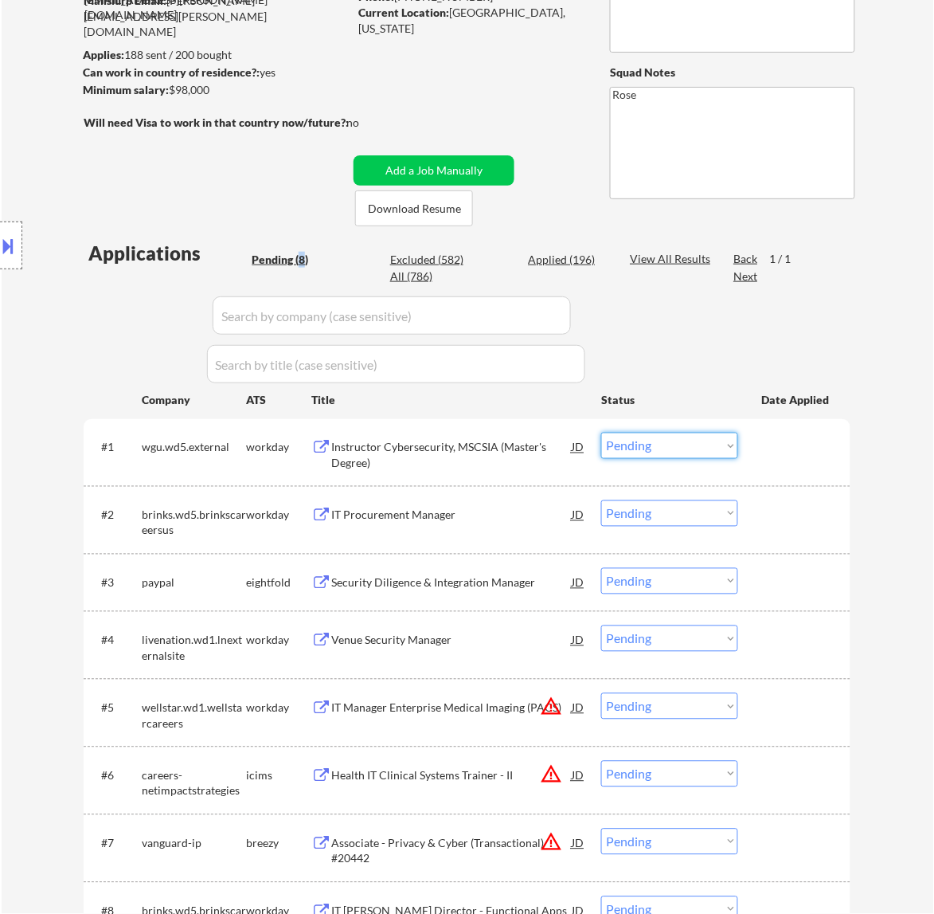
click at [677, 448] on select "Choose an option... Pending Applied Excluded (Questions) Excluded (Expired) Exc…" at bounding box center [669, 446] width 137 height 26
click at [601, 433] on select "Choose an option... Pending Applied Excluded (Questions) Excluded (Expired) Exc…" at bounding box center [669, 446] width 137 height 26
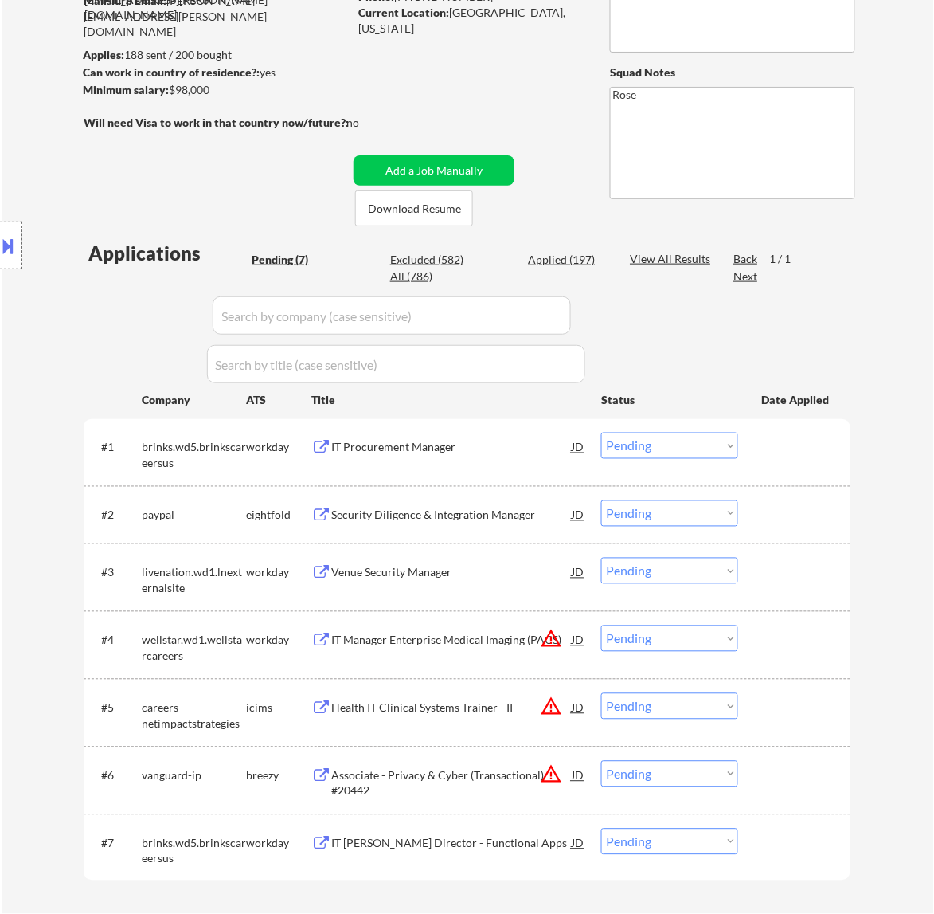
click at [535, 448] on div "IT Procurement Manager" at bounding box center [451, 448] width 241 height 16
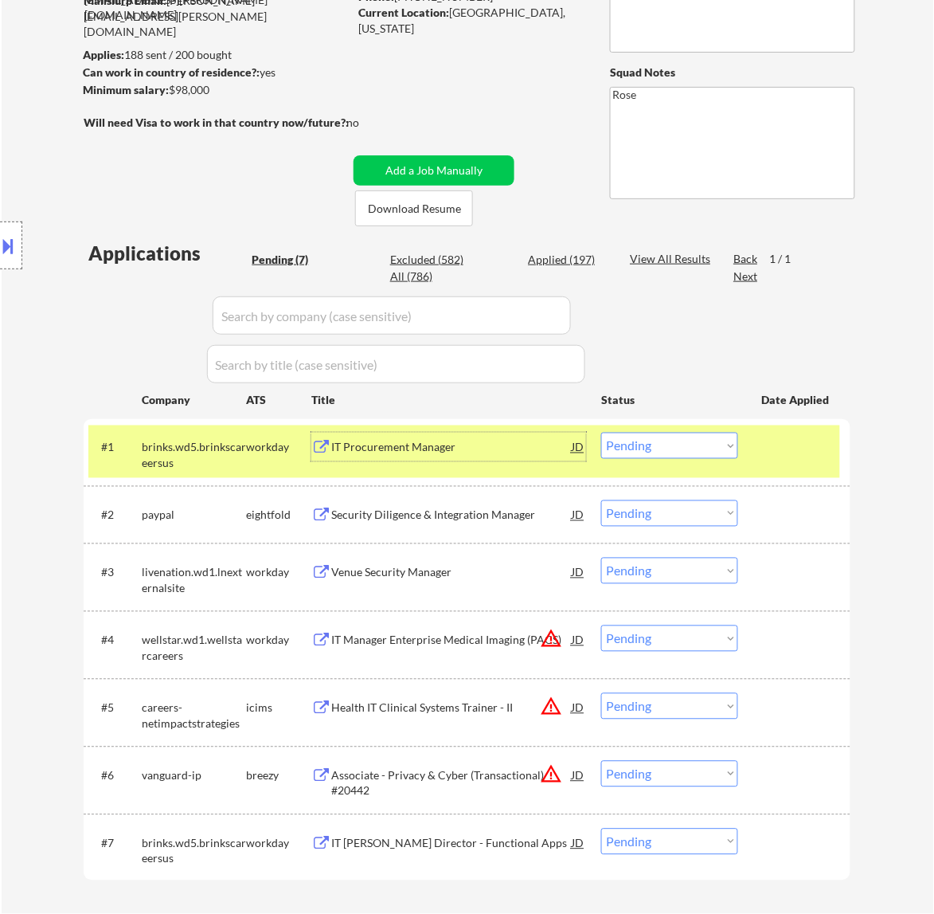
click at [665, 443] on select "Choose an option... Pending Applied Excluded (Questions) Excluded (Expired) Exc…" at bounding box center [669, 446] width 137 height 26
click at [601, 433] on select "Choose an option... Pending Applied Excluded (Questions) Excluded (Expired) Exc…" at bounding box center [669, 446] width 137 height 26
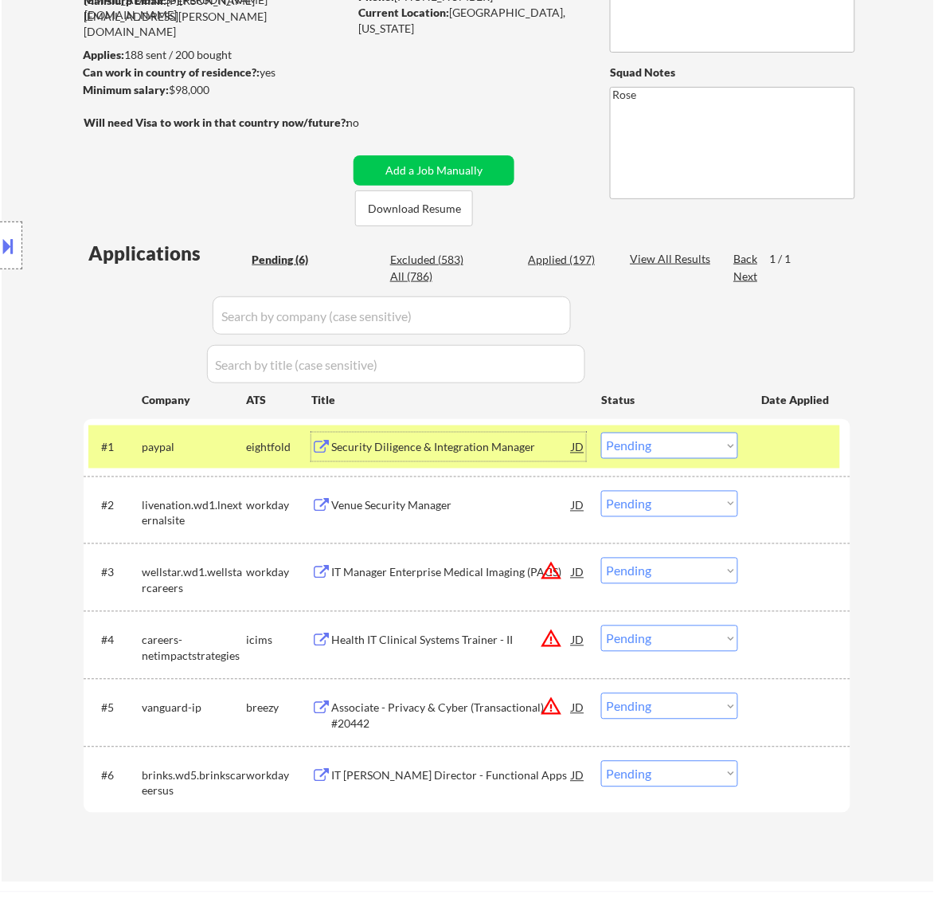
click at [467, 455] on div "Security Diligence & Integration Manager" at bounding box center [451, 448] width 241 height 16
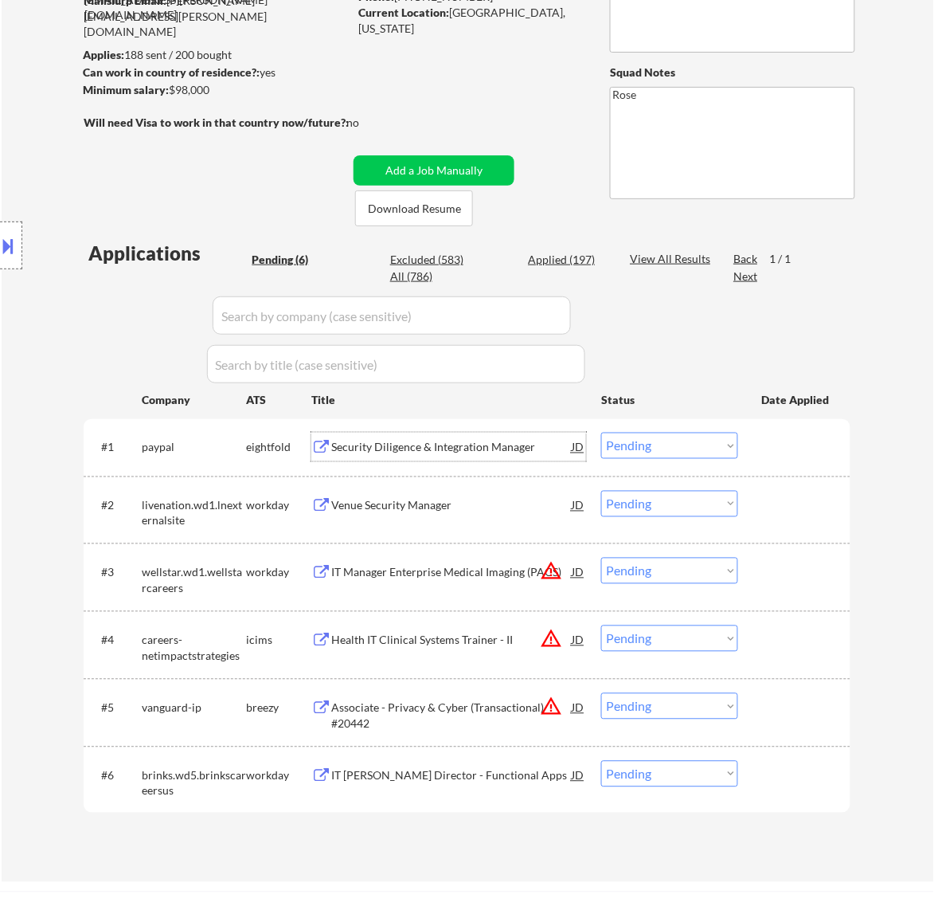
click at [21, 249] on div at bounding box center [11, 245] width 22 height 48
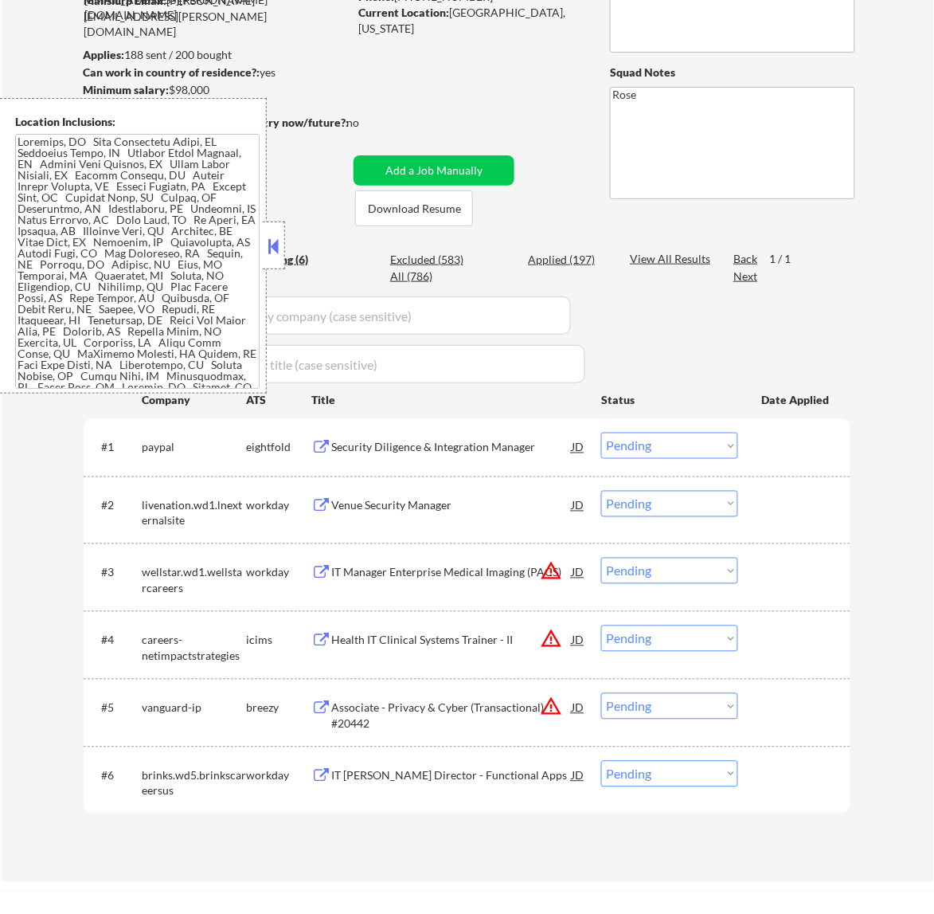
scroll to position [100, 0]
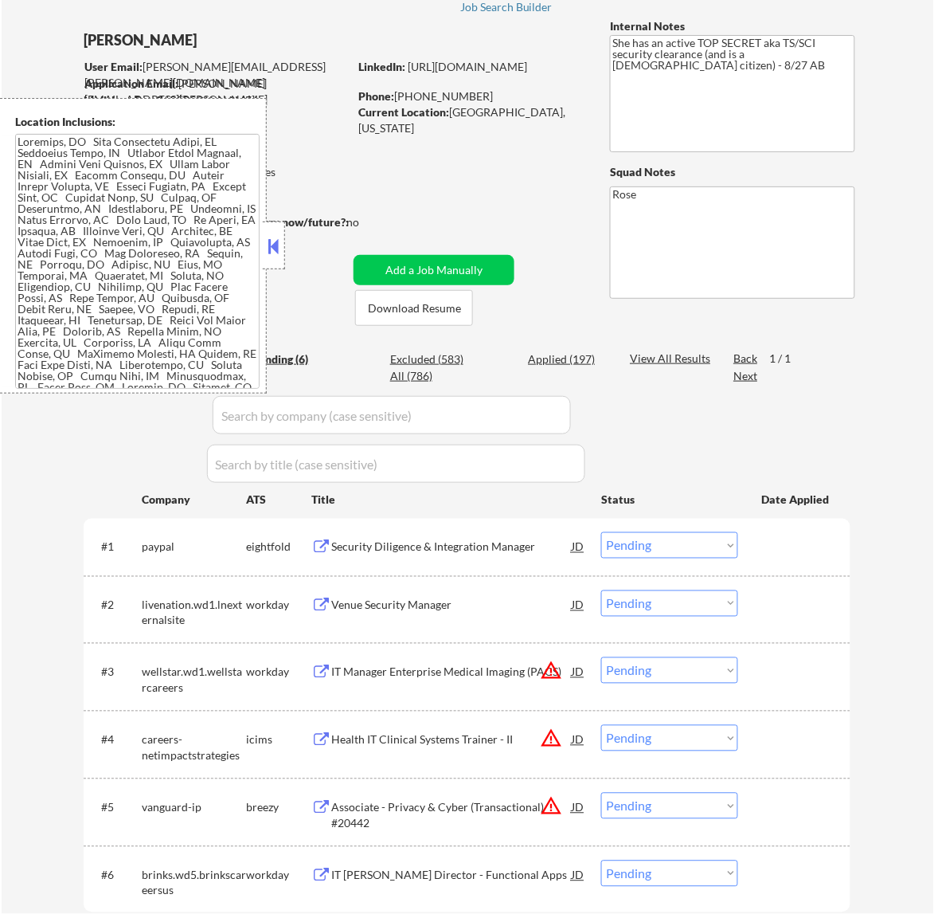
click at [272, 236] on button at bounding box center [273, 246] width 18 height 24
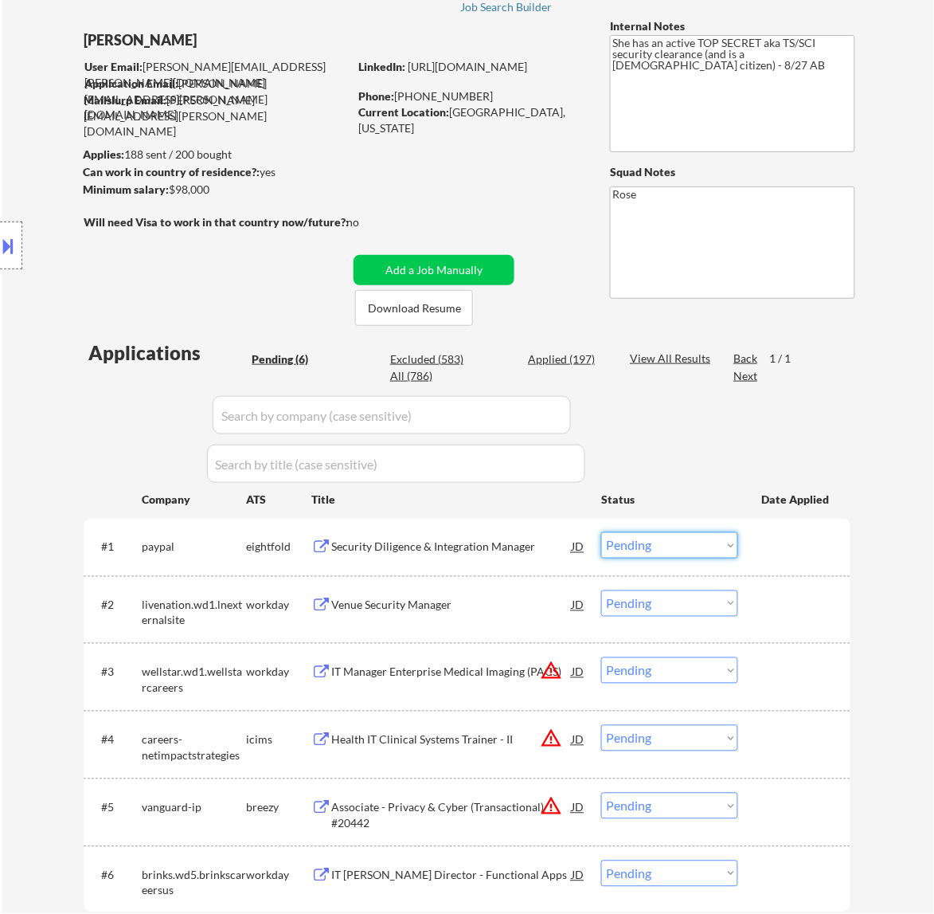
click at [654, 544] on select "Choose an option... Pending Applied Excluded (Questions) Excluded (Expired) Exc…" at bounding box center [669, 545] width 137 height 26
click at [601, 532] on select "Choose an option... Pending Applied Excluded (Questions) Excluded (Expired) Exc…" at bounding box center [669, 545] width 137 height 26
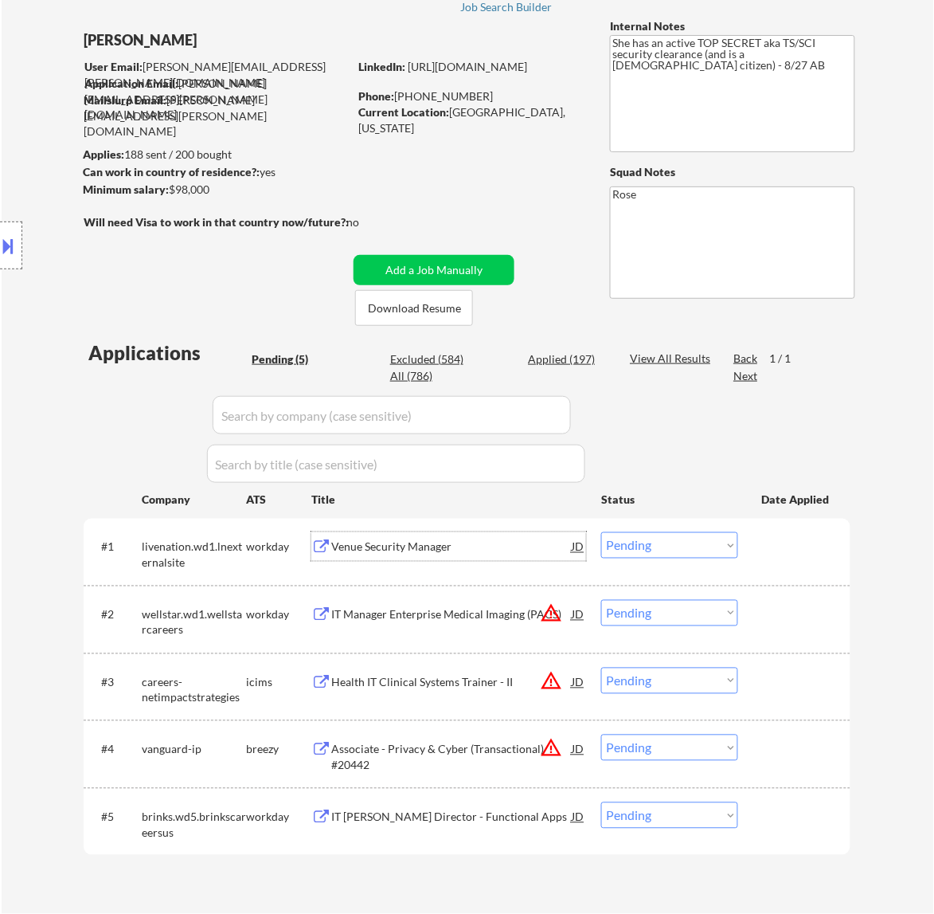
click at [470, 548] on div "Venue Security Manager" at bounding box center [451, 547] width 241 height 16
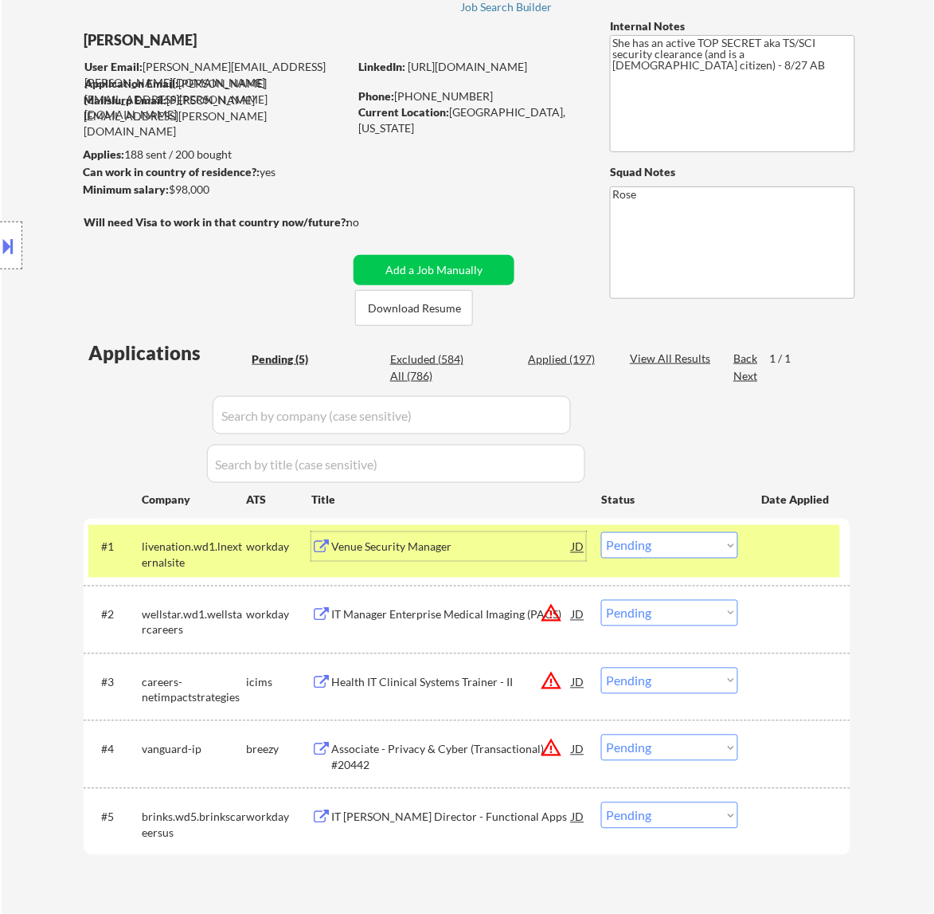
click at [510, 546] on div "Venue Security Manager" at bounding box center [451, 547] width 241 height 16
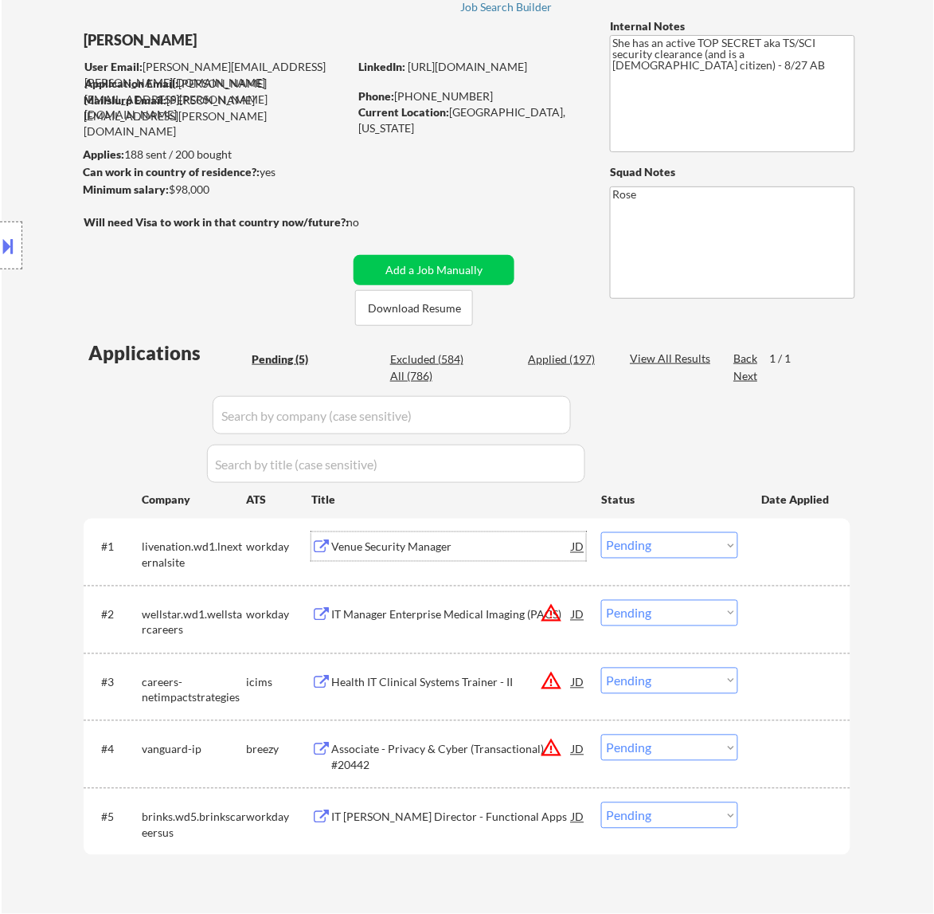
click at [717, 550] on select "Choose an option... Pending Applied Excluded (Questions) Excluded (Expired) Exc…" at bounding box center [669, 545] width 137 height 26
click at [601, 532] on select "Choose an option... Pending Applied Excluded (Questions) Excluded (Expired) Exc…" at bounding box center [669, 545] width 137 height 26
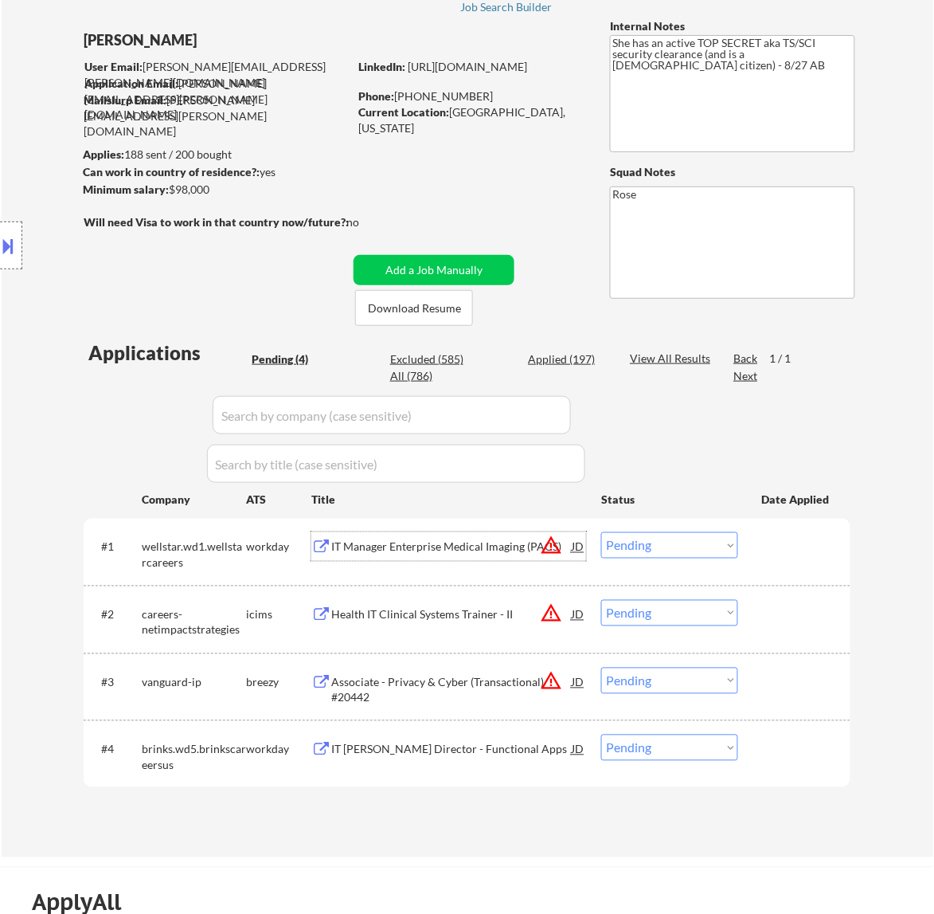
click at [523, 543] on div "IT Manager Enterprise Medical Imaging (PACS)" at bounding box center [451, 547] width 241 height 16
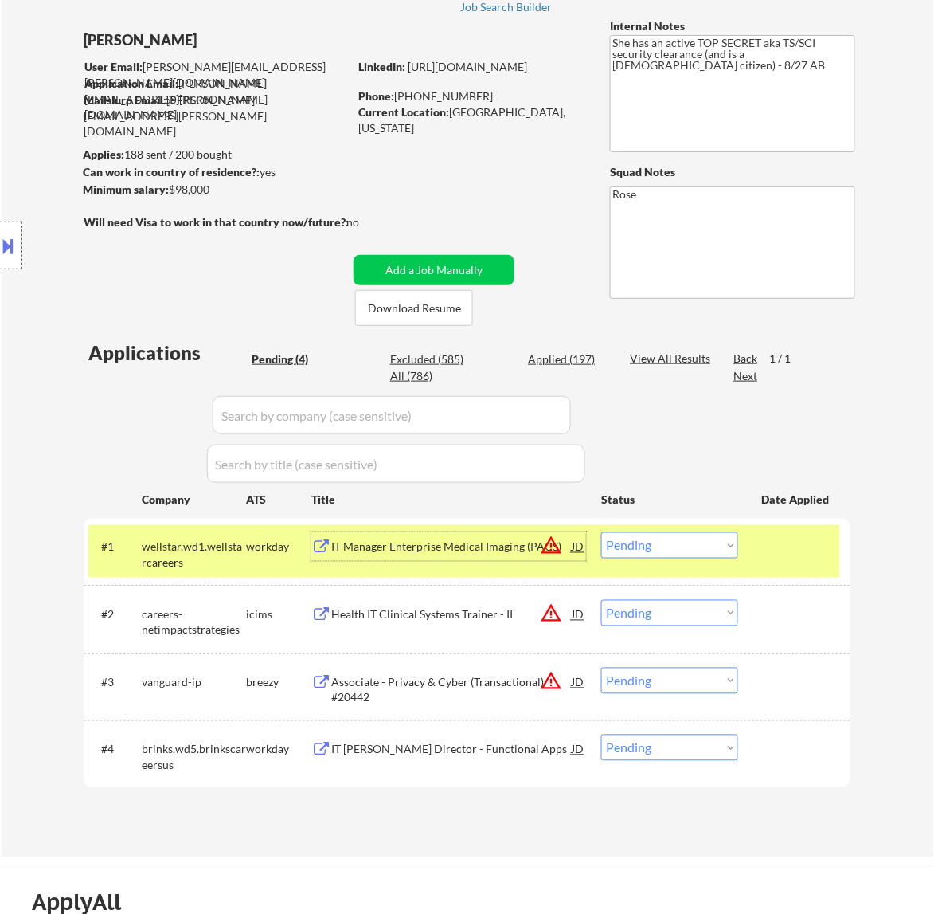
click at [694, 546] on select "Choose an option... Pending Applied Excluded (Questions) Excluded (Expired) Exc…" at bounding box center [669, 545] width 137 height 26
click at [601, 532] on select "Choose an option... Pending Applied Excluded (Questions) Excluded (Expired) Exc…" at bounding box center [669, 545] width 137 height 26
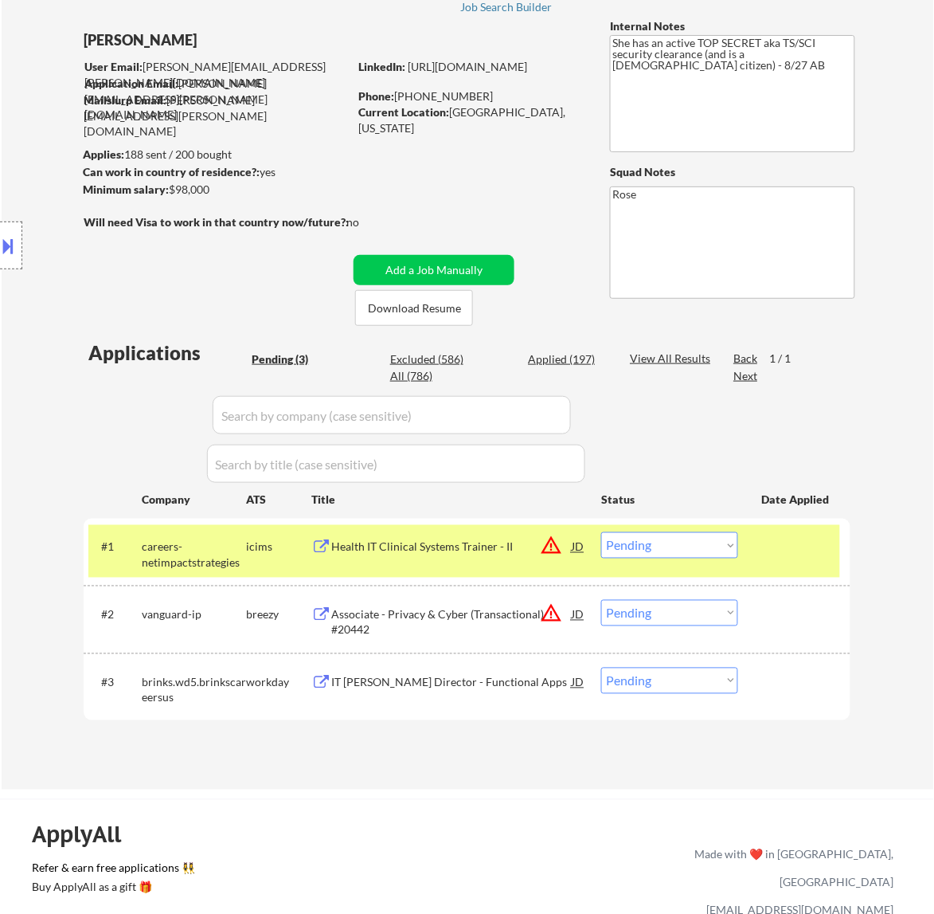
click at [500, 546] on div "Health IT Clinical Systems Trainer - II" at bounding box center [451, 547] width 241 height 16
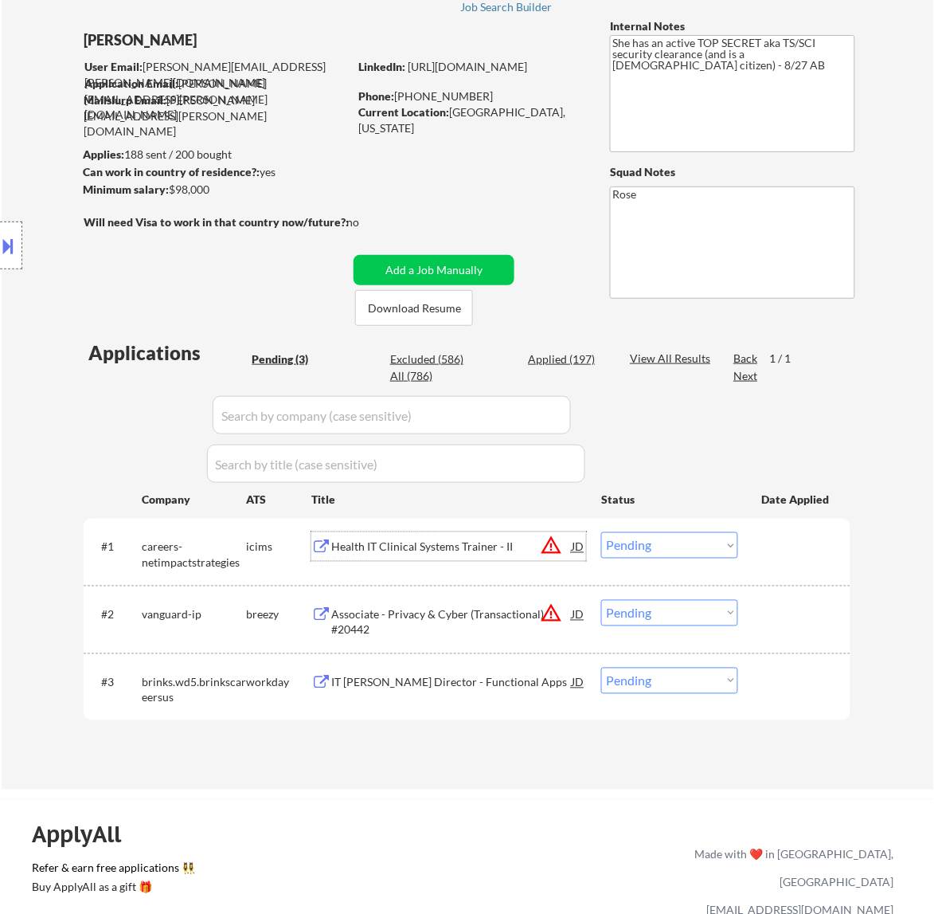
click at [671, 546] on select "Choose an option... Pending Applied Excluded (Questions) Excluded (Expired) Exc…" at bounding box center [669, 545] width 137 height 26
click at [601, 532] on select "Choose an option... Pending Applied Excluded (Questions) Excluded (Expired) Exc…" at bounding box center [669, 545] width 137 height 26
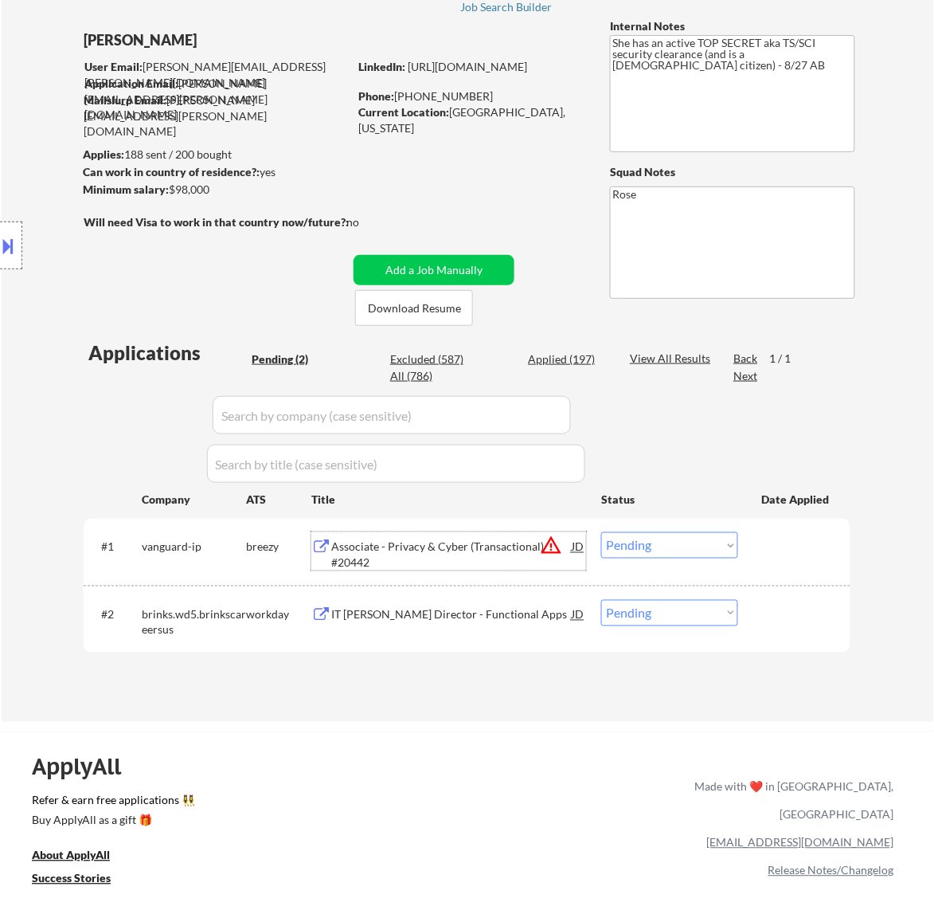
click at [476, 544] on div "Associate - Privacy & Cyber (Transactional) #20442" at bounding box center [451, 554] width 241 height 31
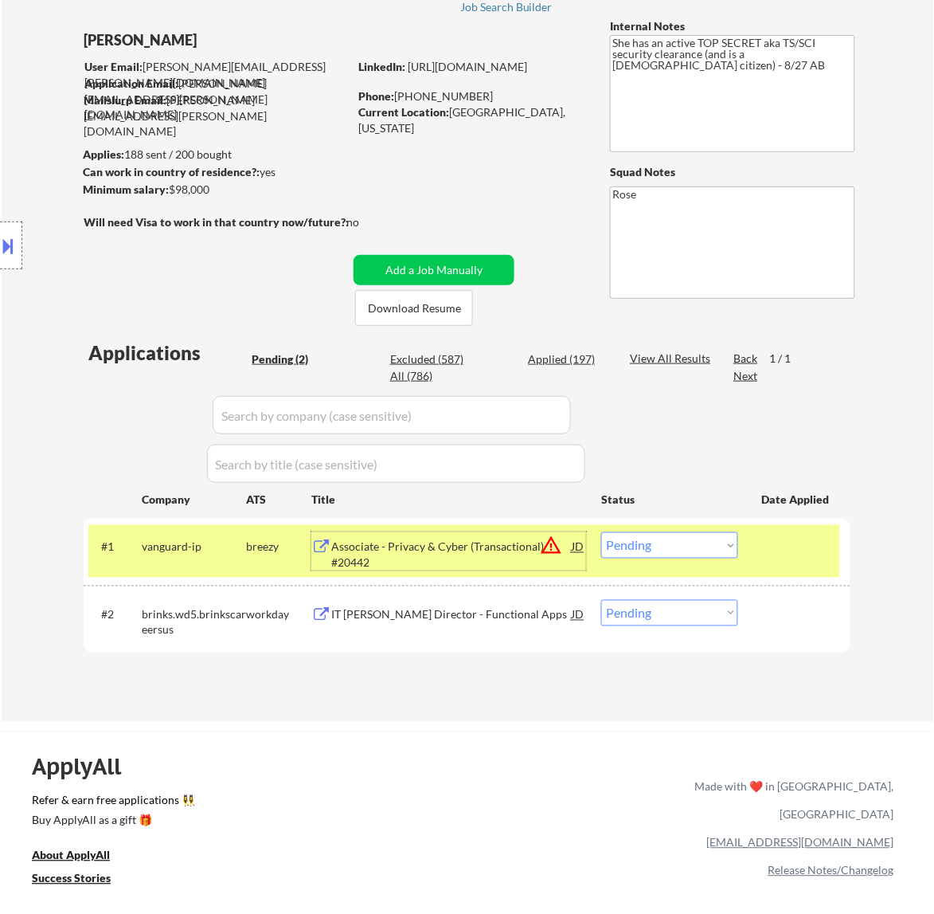
click at [695, 544] on select "Choose an option... Pending Applied Excluded (Questions) Excluded (Expired) Exc…" at bounding box center [669, 545] width 137 height 26
click at [601, 532] on select "Choose an option... Pending Applied Excluded (Questions) Excluded (Expired) Exc…" at bounding box center [669, 545] width 137 height 26
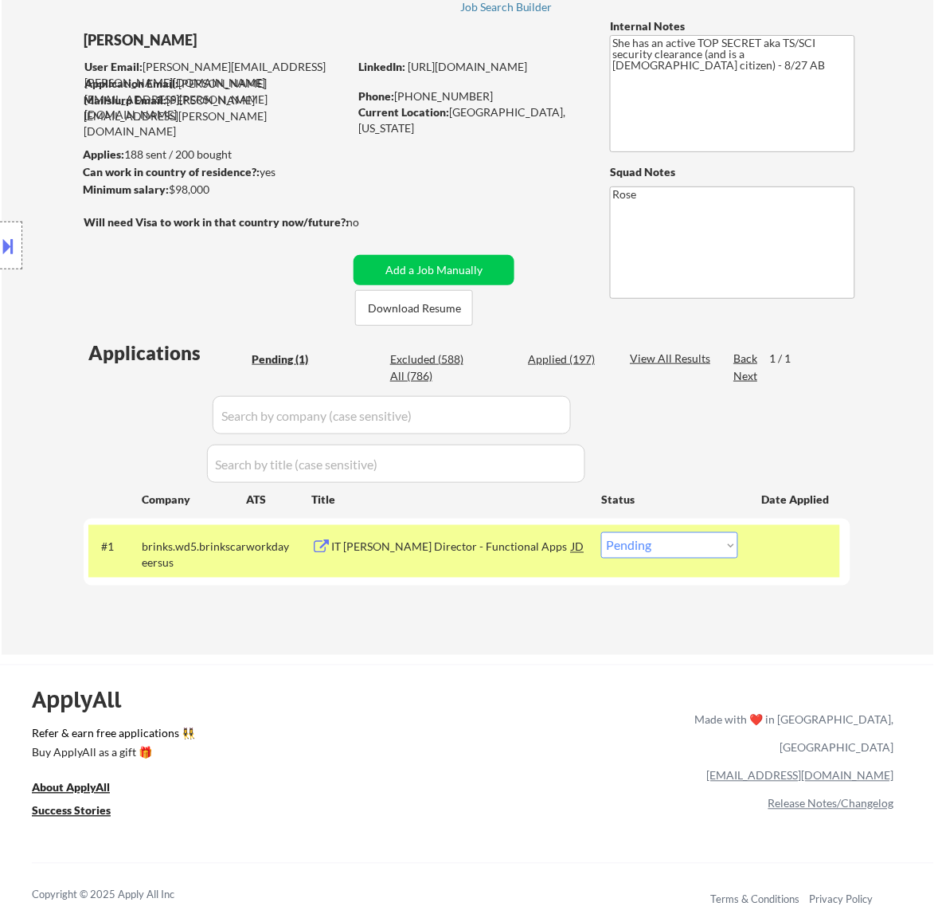
click at [515, 552] on div "IT COE Director - Functional Apps" at bounding box center [451, 547] width 241 height 16
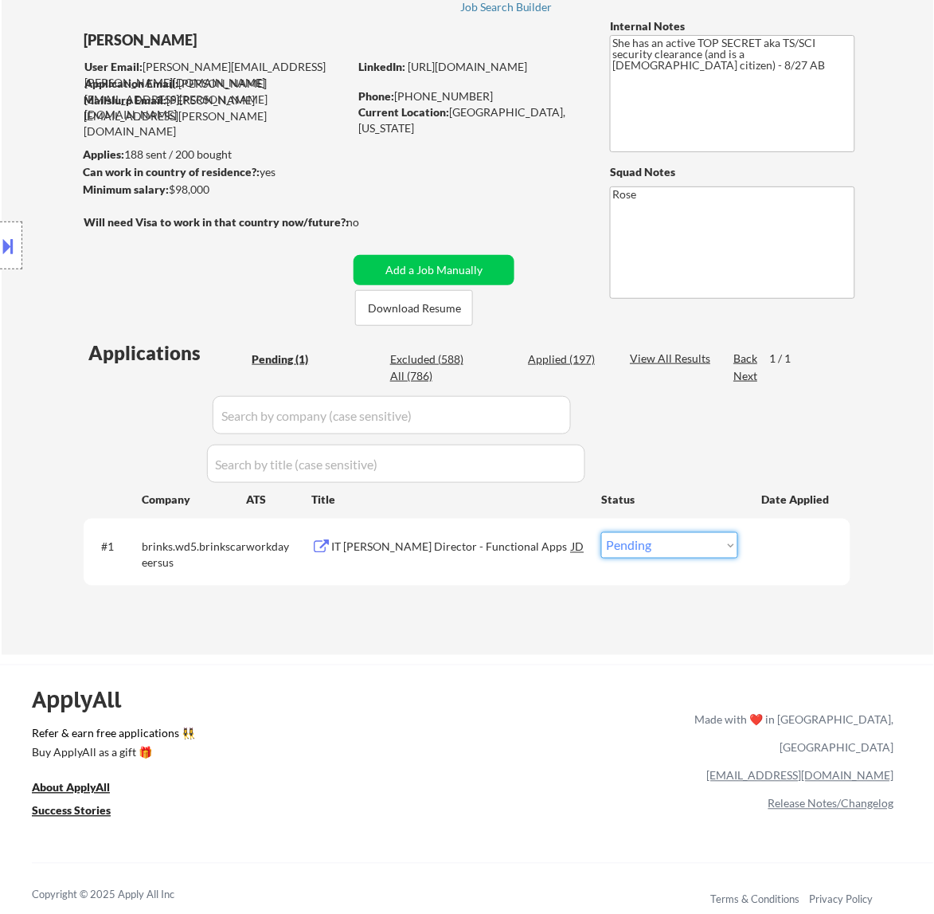
click at [695, 540] on select "Choose an option... Pending Applied Excluded (Questions) Excluded (Expired) Exc…" at bounding box center [669, 545] width 137 height 26
click at [601, 532] on select "Choose an option... Pending Applied Excluded (Questions) Excluded (Expired) Exc…" at bounding box center [669, 545] width 137 height 26
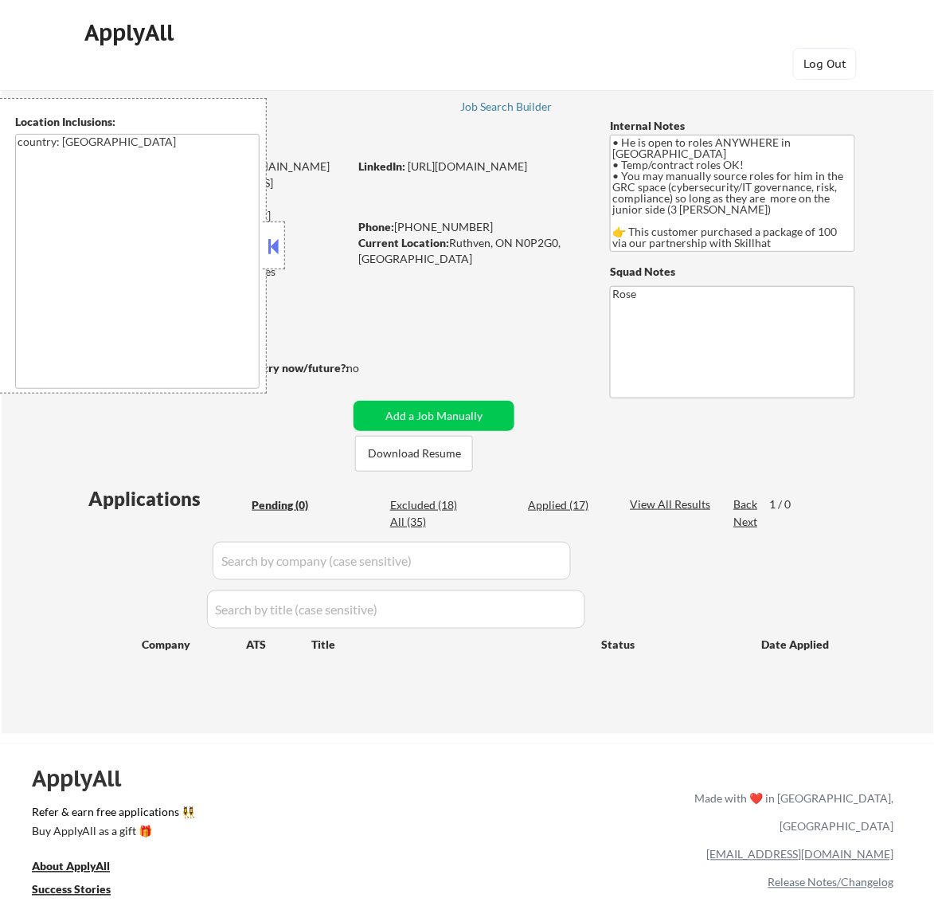
click at [284, 252] on div at bounding box center [274, 245] width 22 height 48
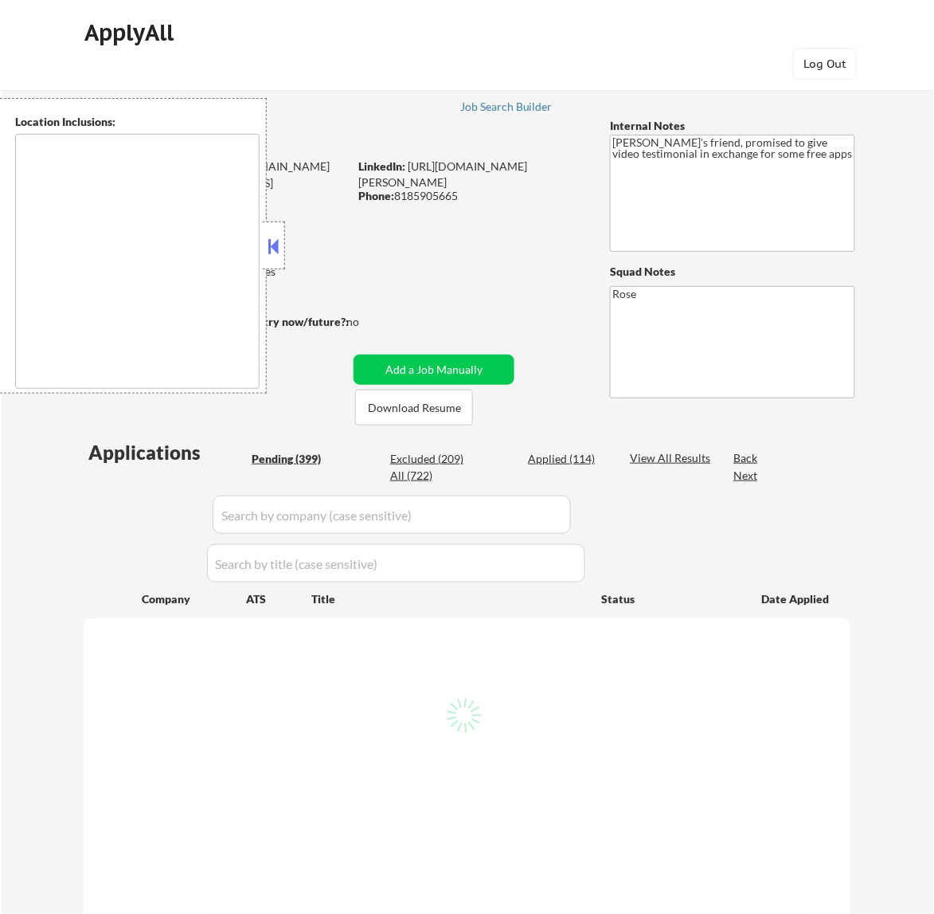
type textarea "[GEOGRAPHIC_DATA], [GEOGRAPHIC_DATA] [GEOGRAPHIC_DATA], [GEOGRAPHIC_DATA] [GEOG…"
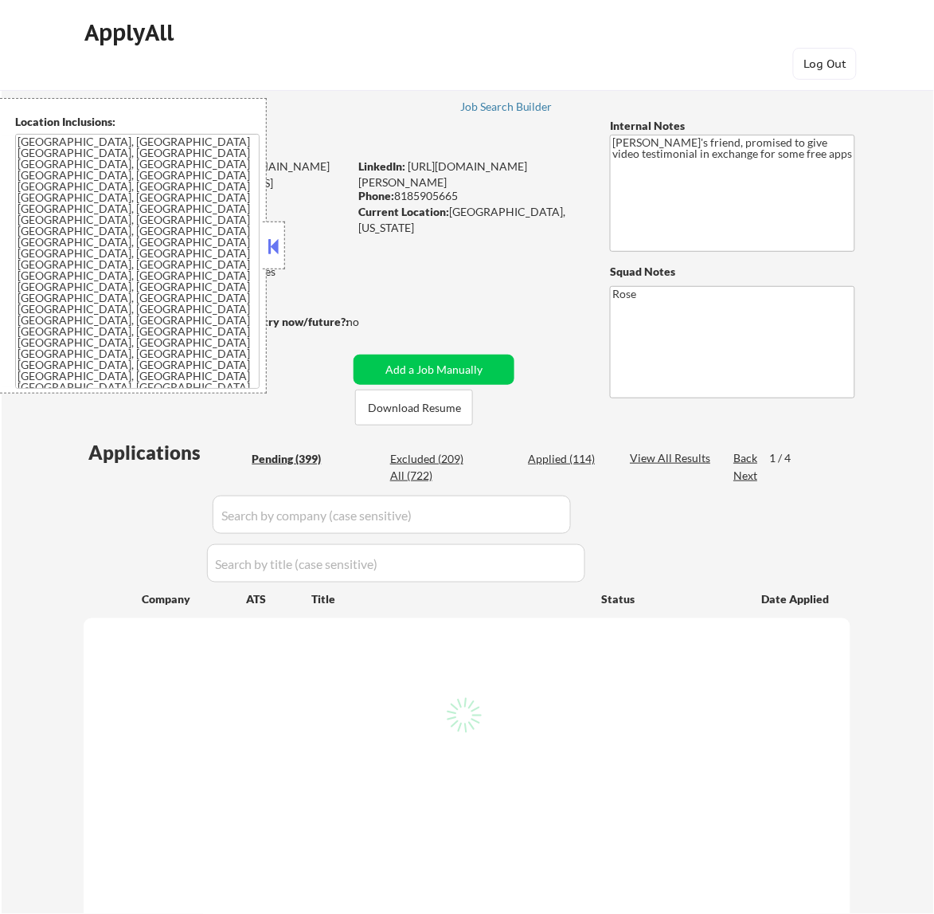
click at [272, 245] on button at bounding box center [273, 246] width 18 height 24
select select ""pending""
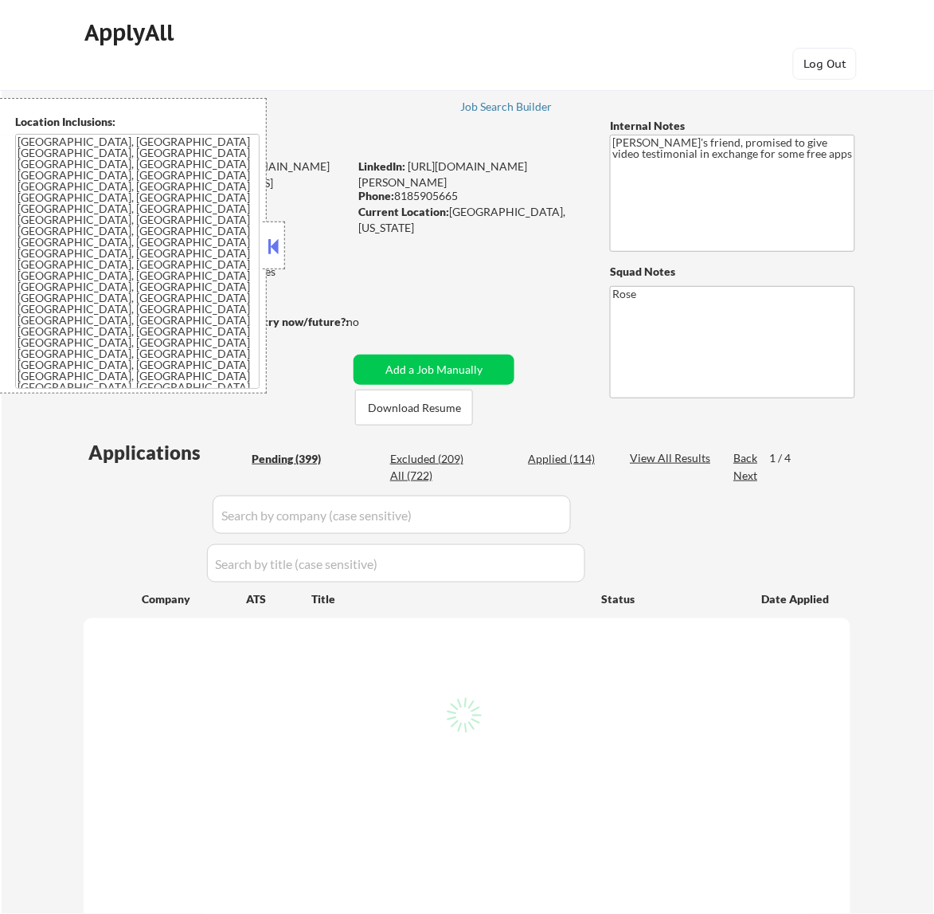
select select ""pending""
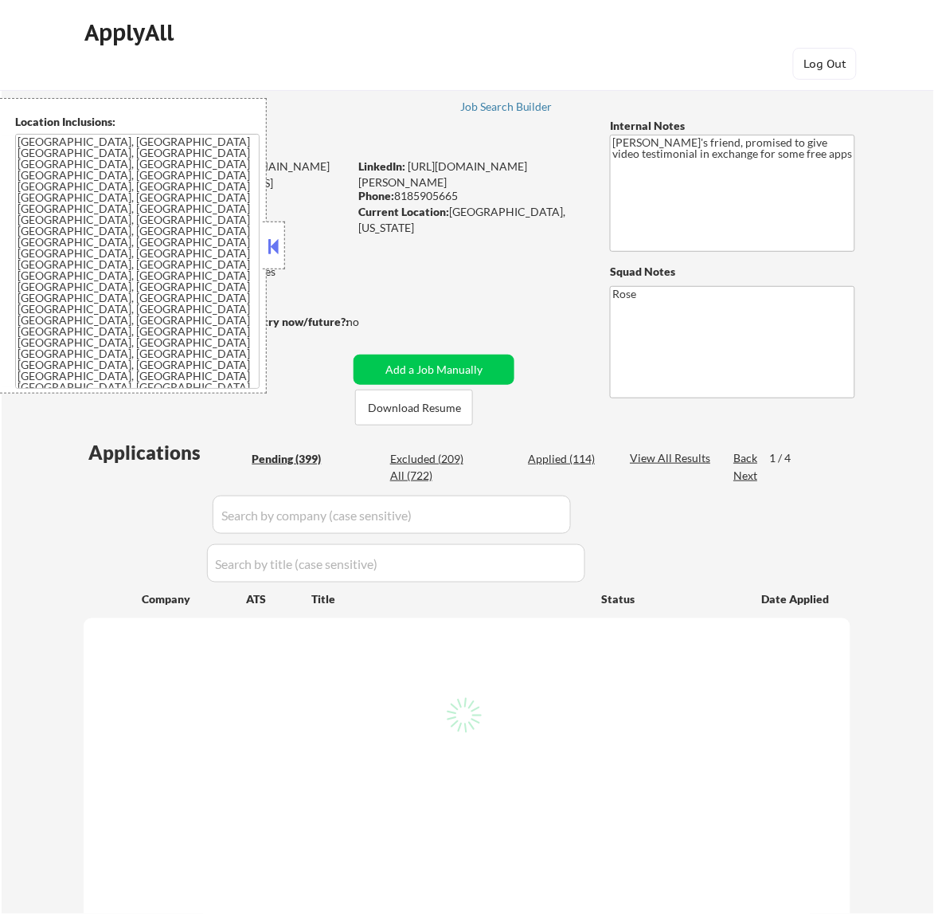
select select ""pending""
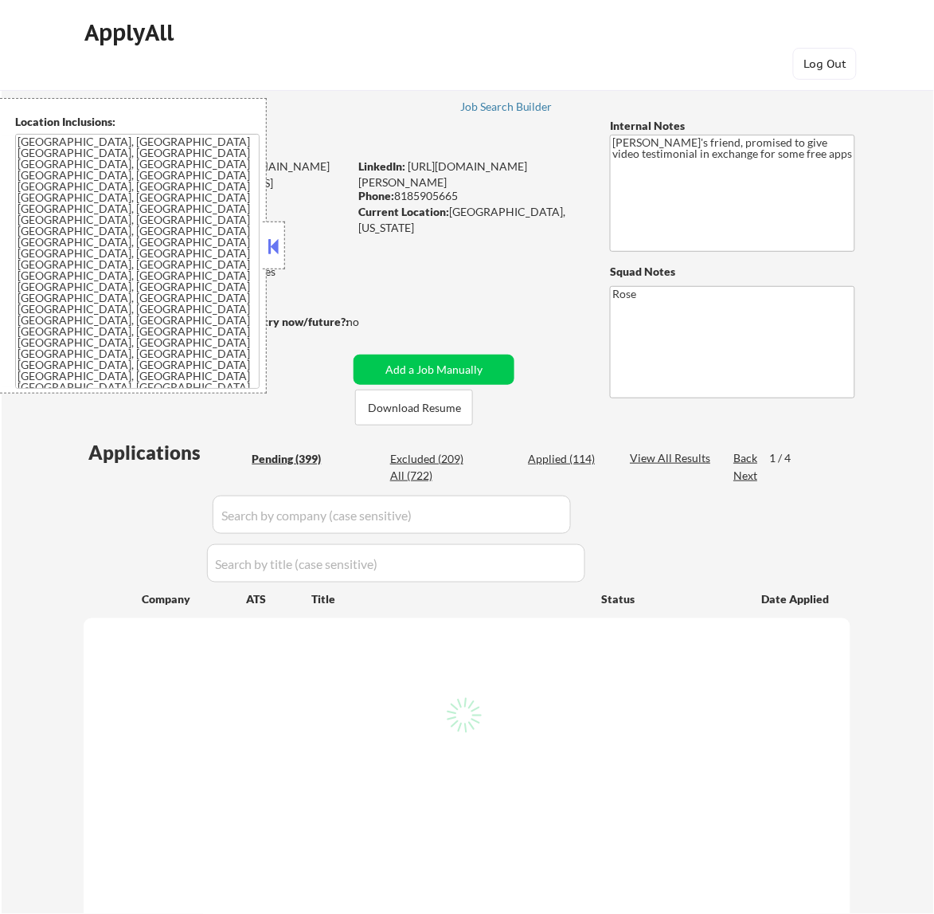
select select ""pending""
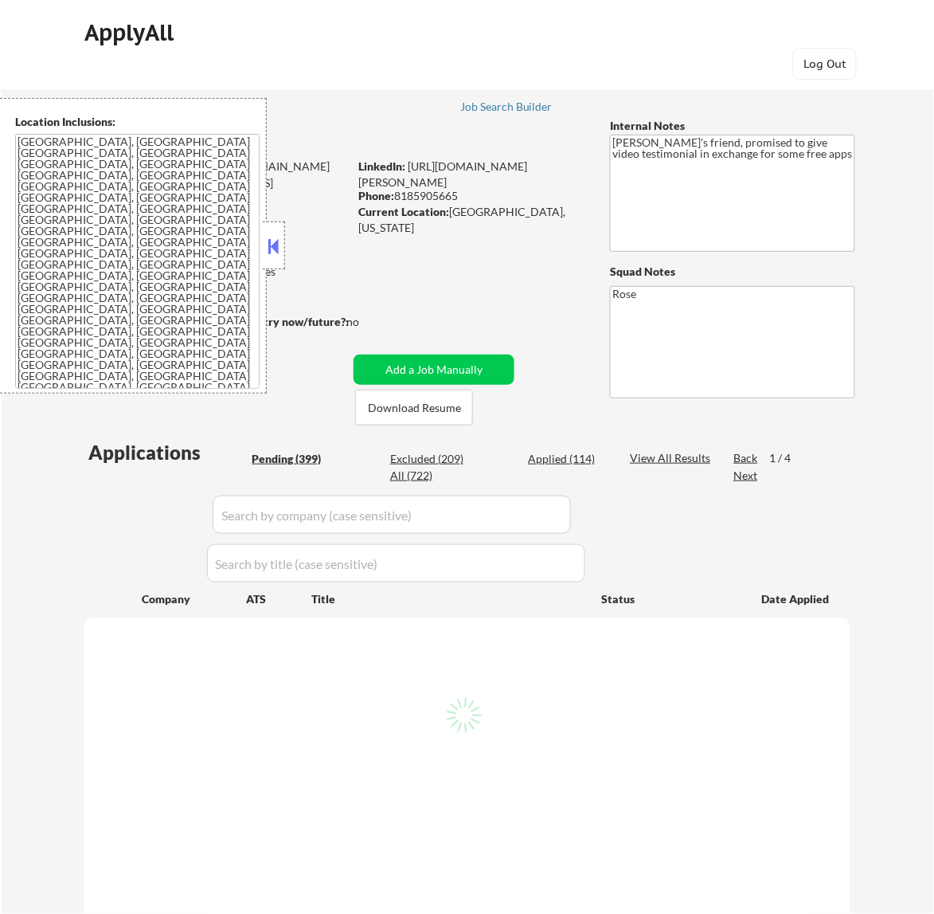
select select ""pending""
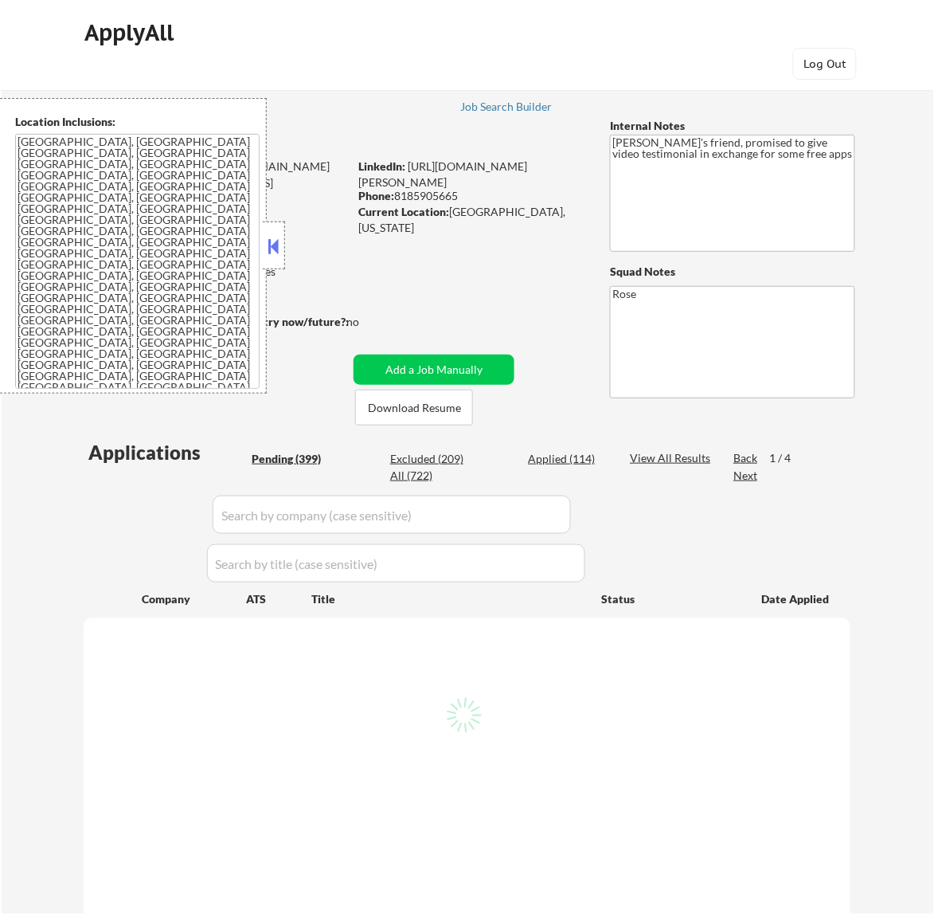
select select ""pending""
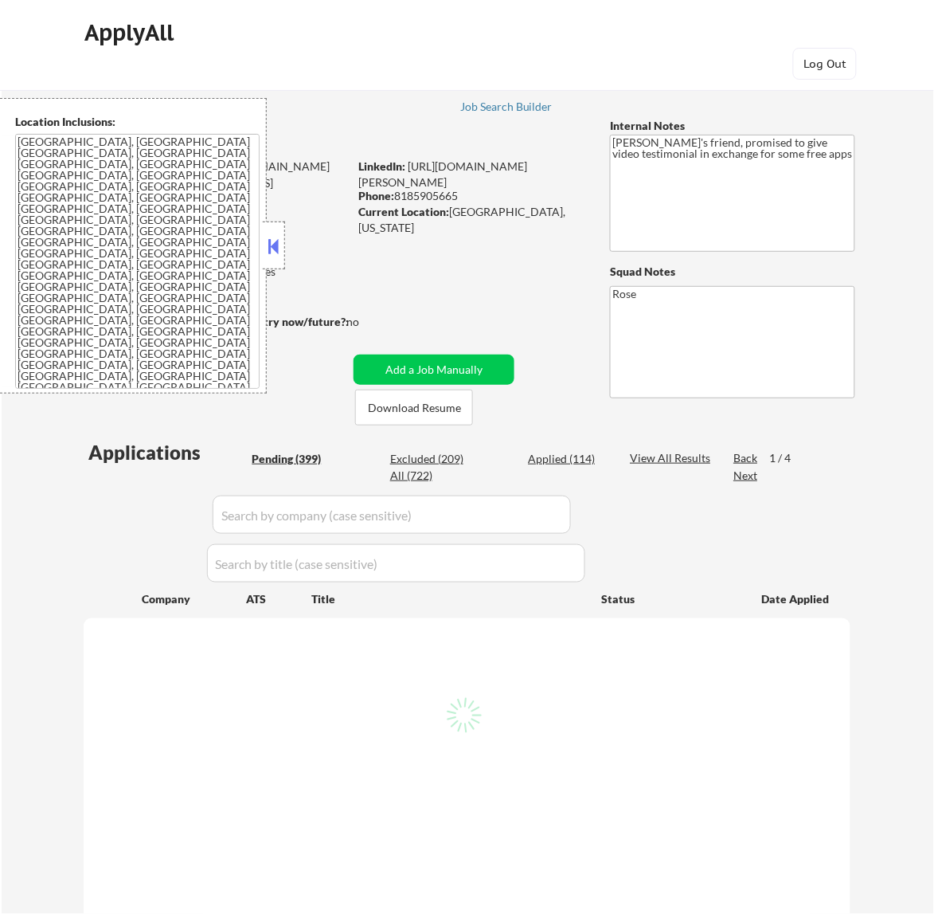
select select ""pending""
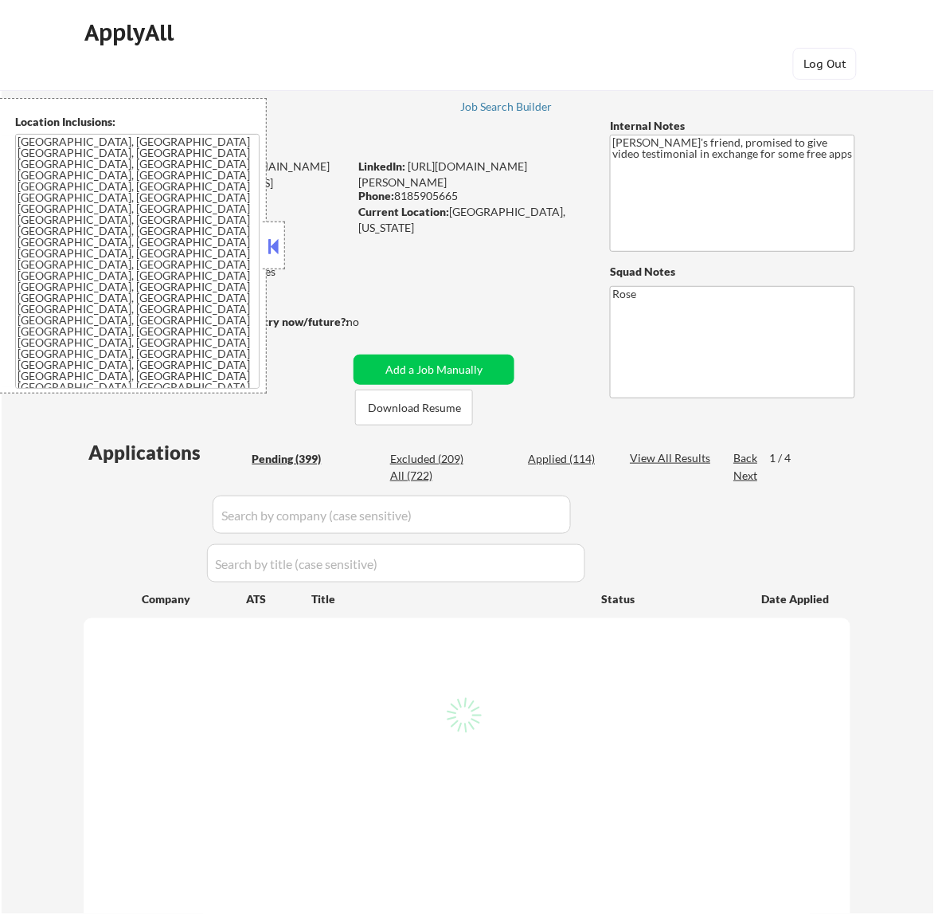
select select ""pending""
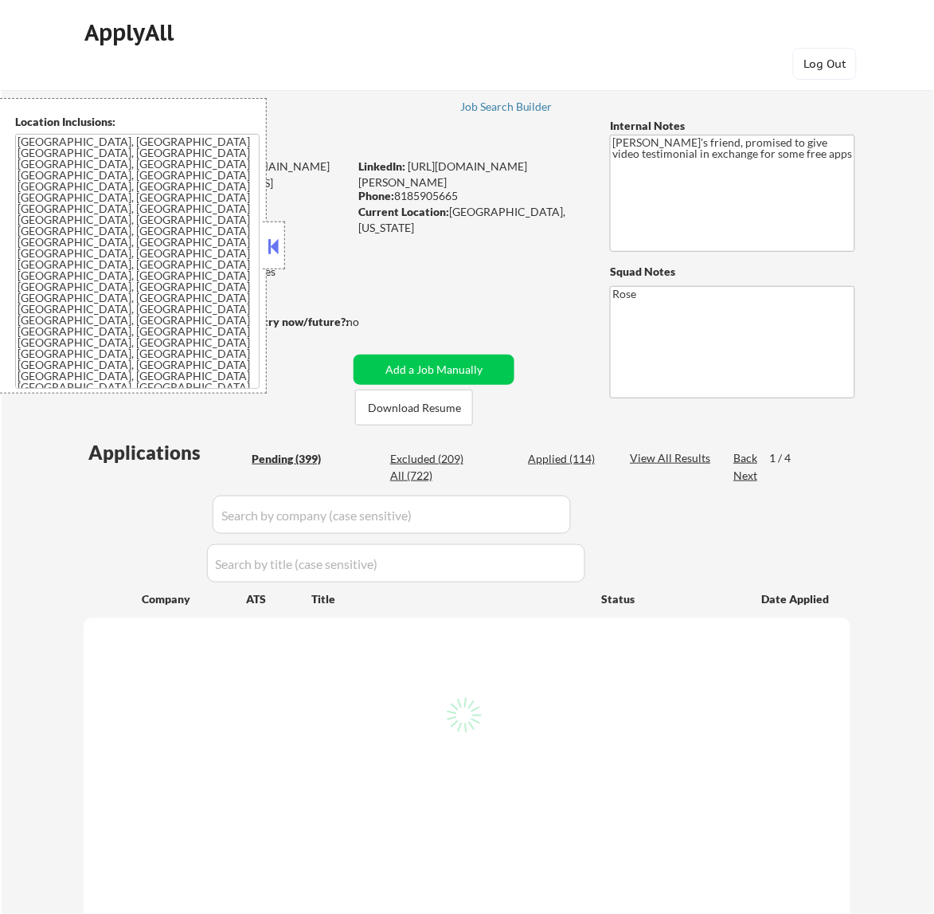
select select ""pending""
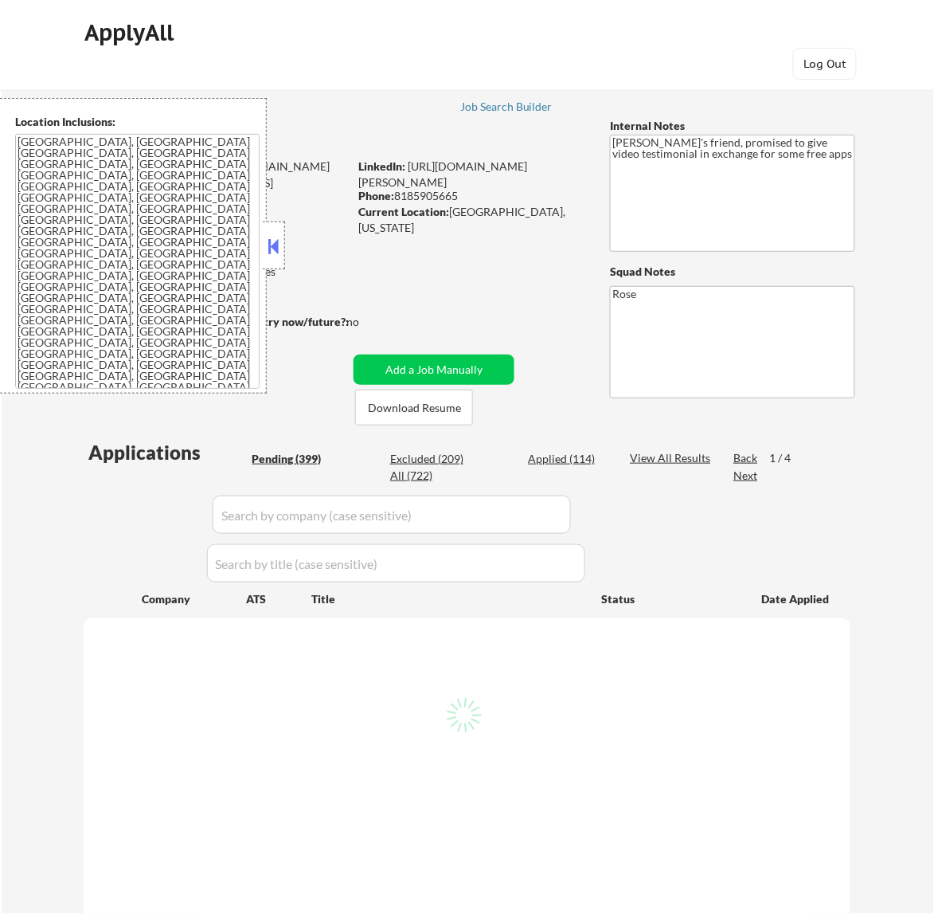
select select ""pending""
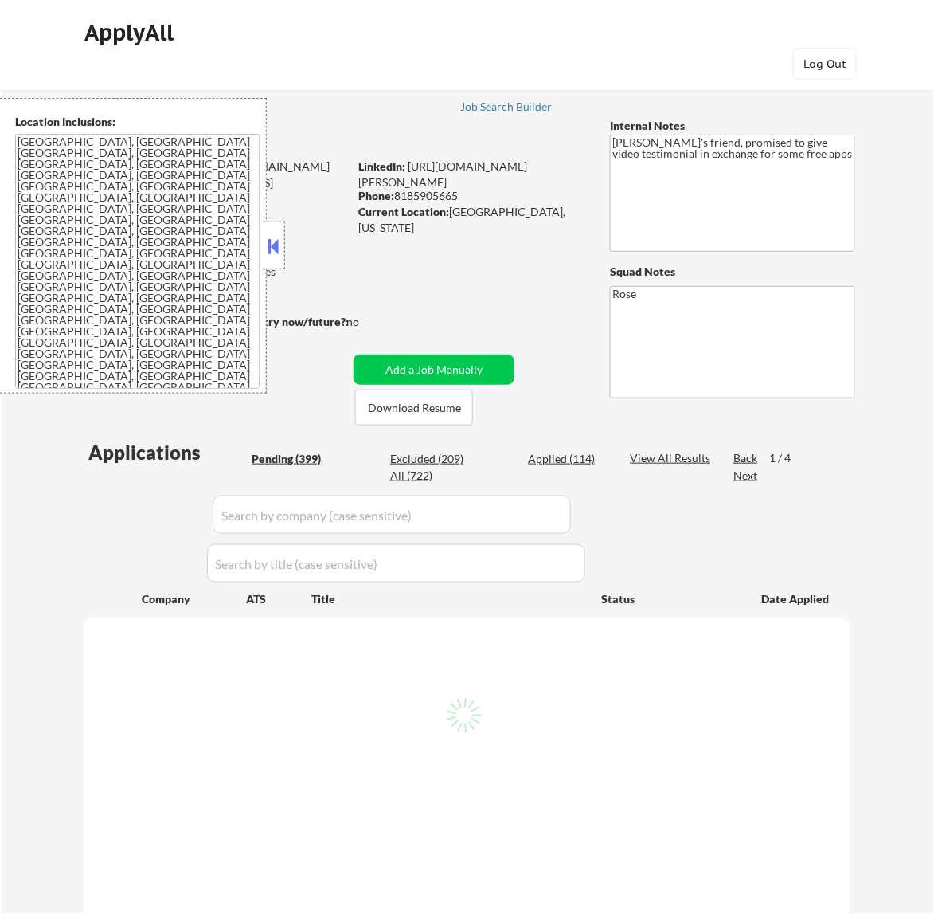
select select ""pending""
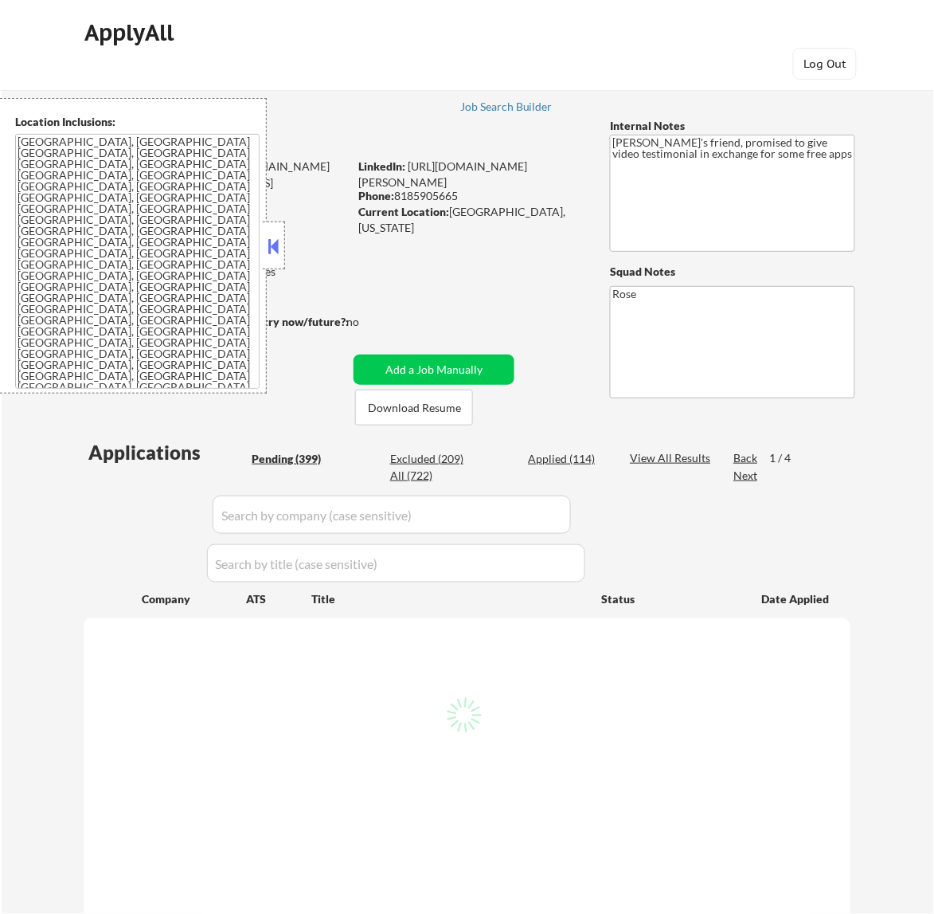
select select ""pending""
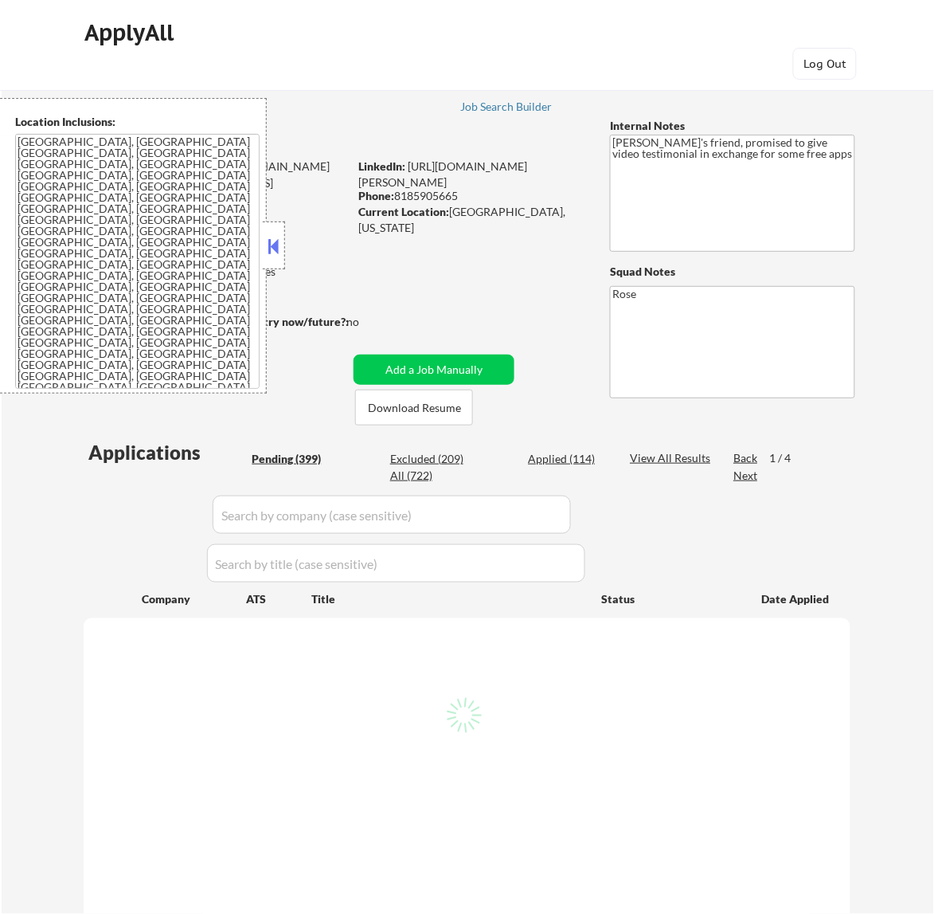
select select ""pending""
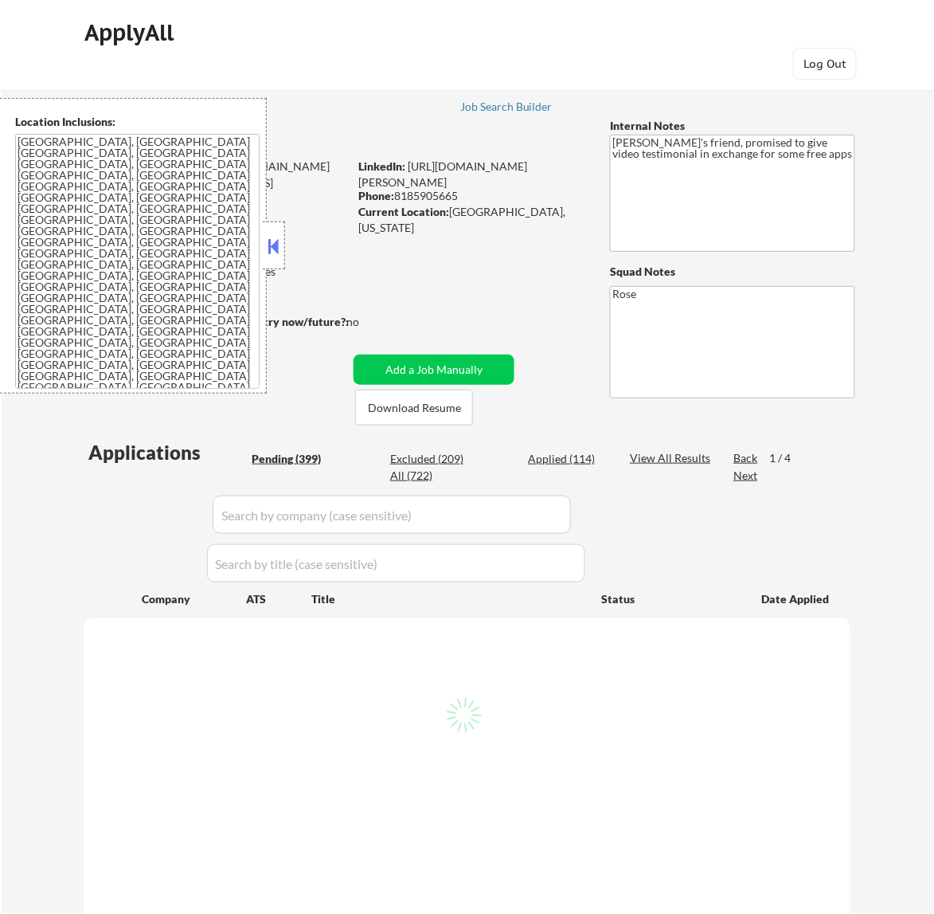
select select ""pending""
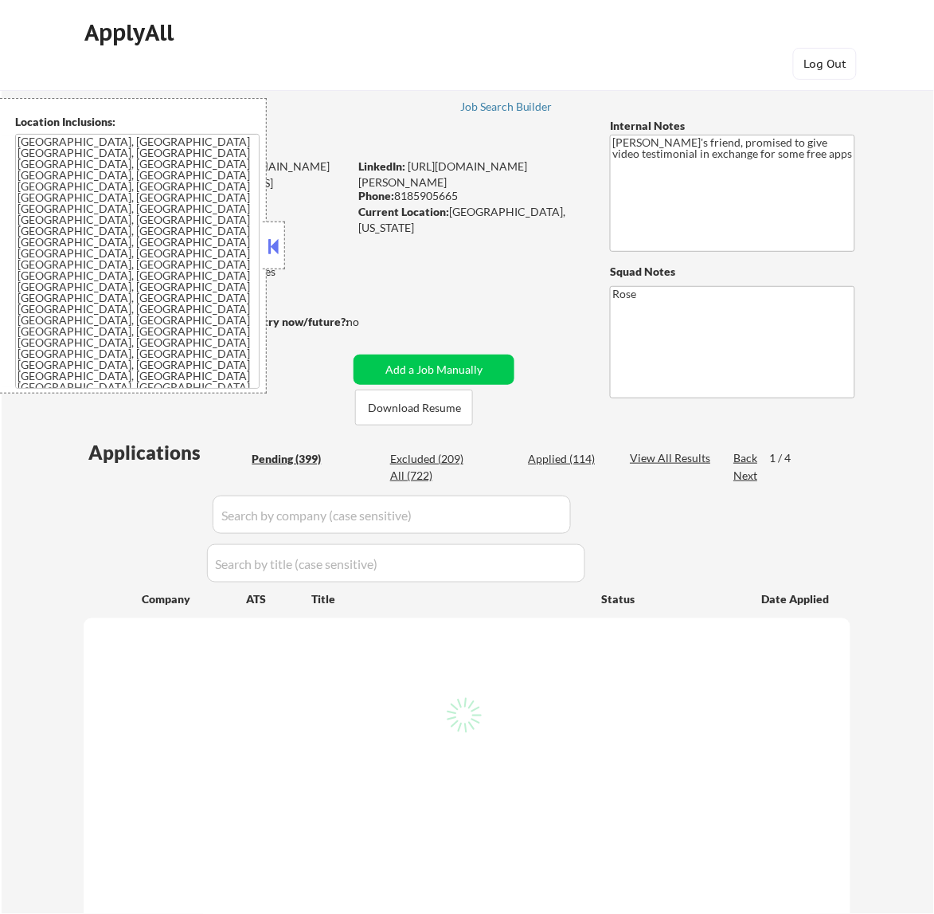
select select ""pending""
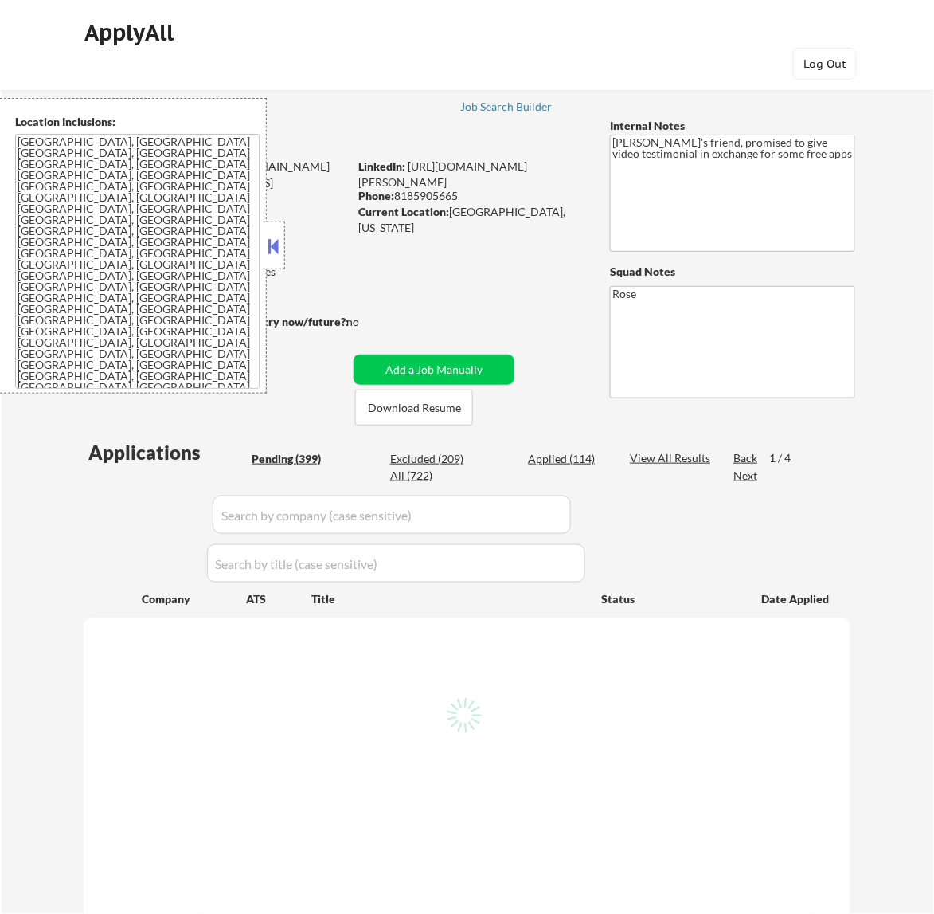
select select ""pending""
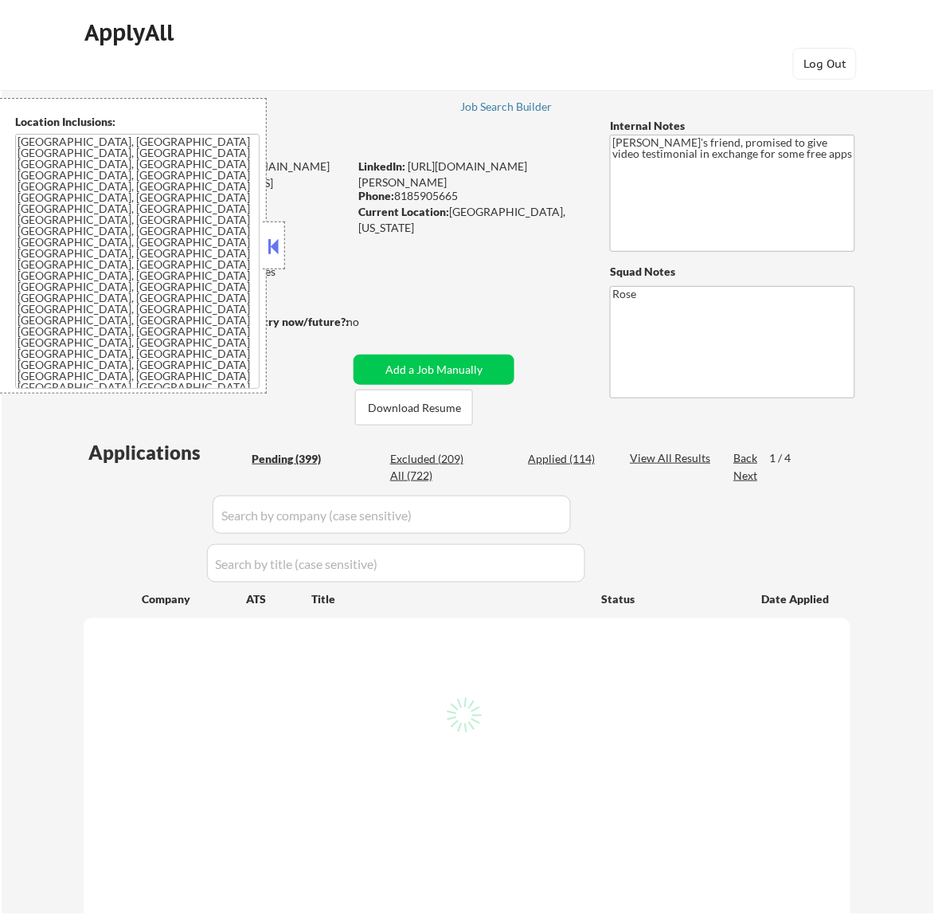
select select ""pending""
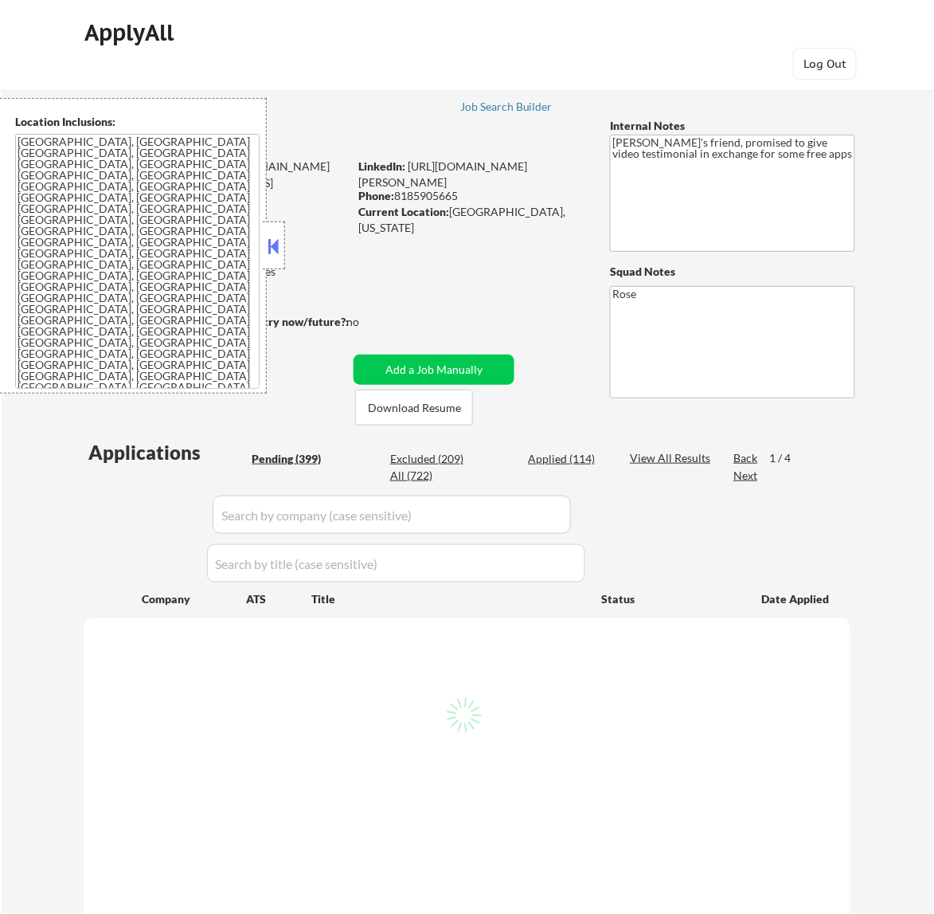
select select ""pending""
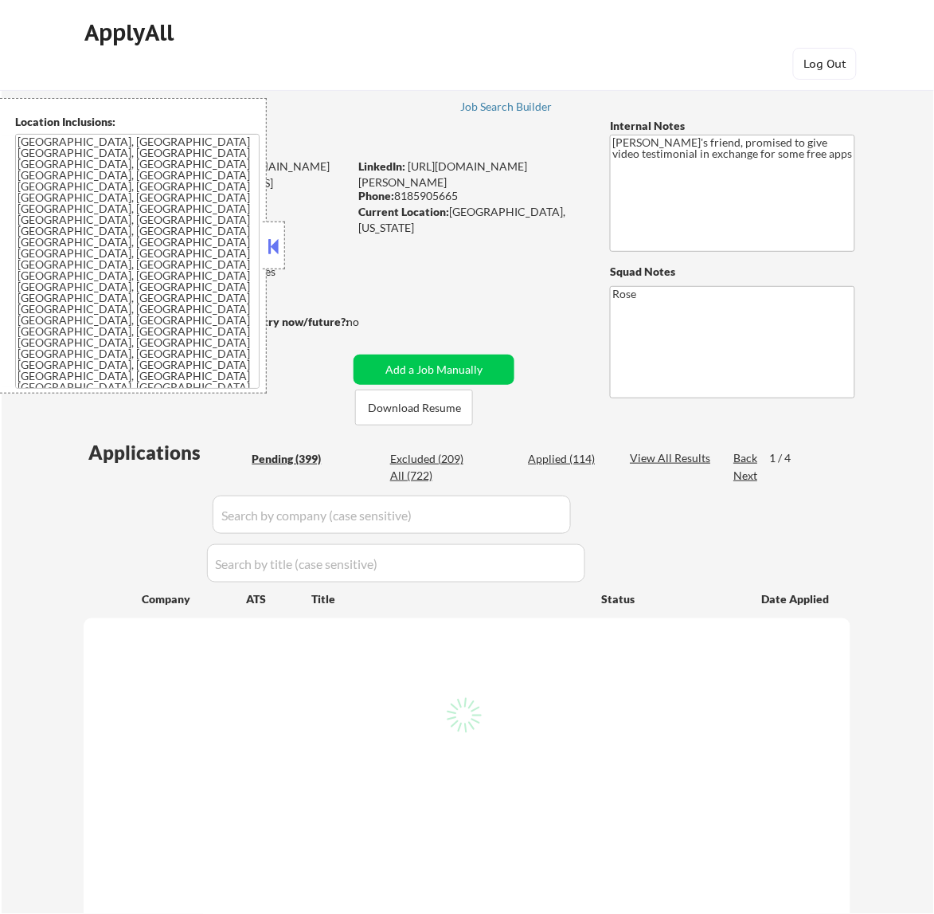
select select ""pending""
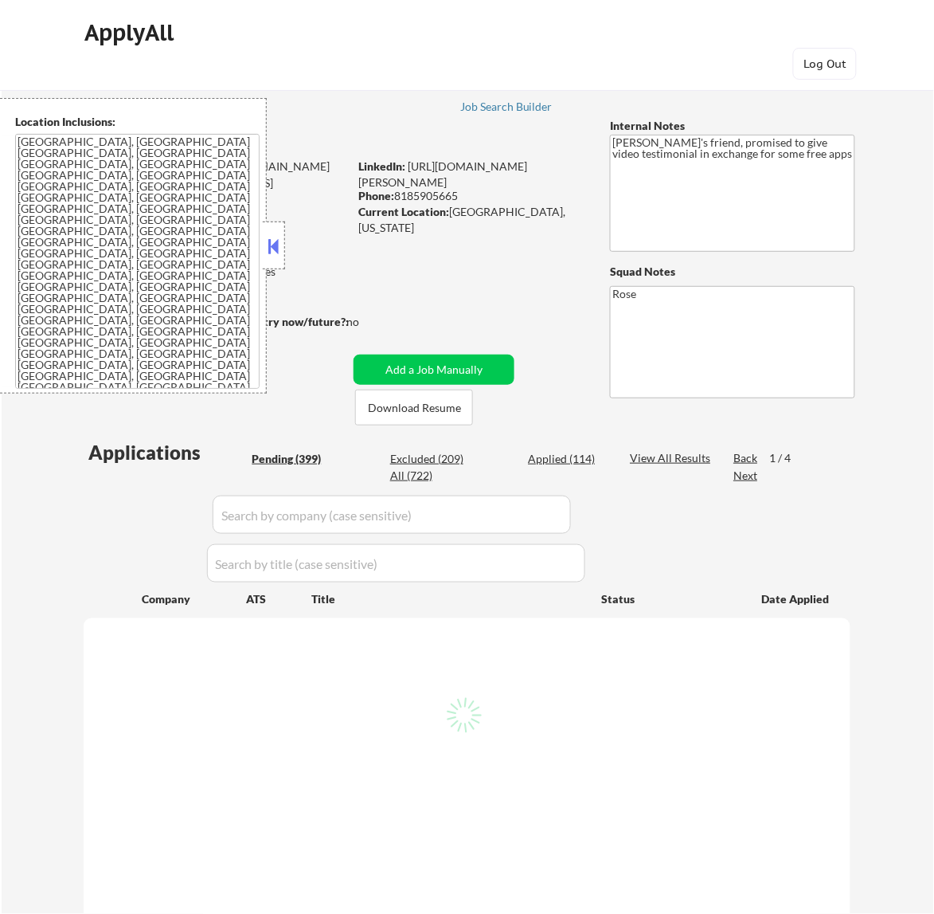
select select ""pending""
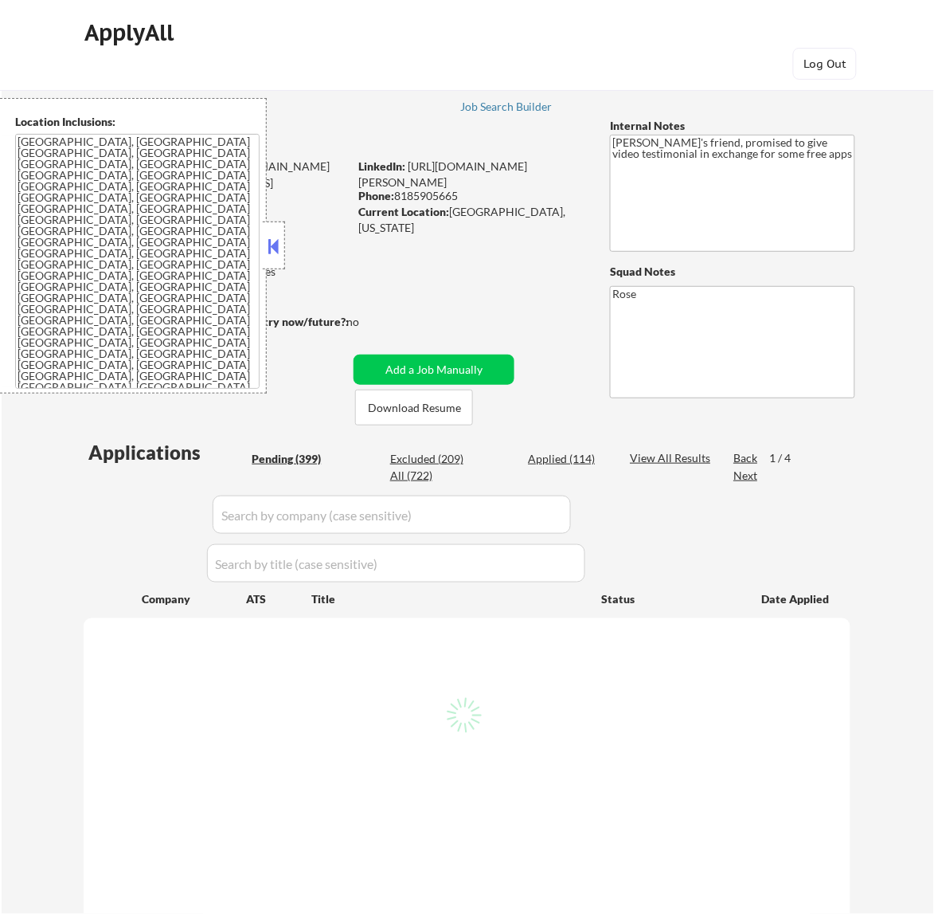
select select ""pending""
